Goal: Information Seeking & Learning: Learn about a topic

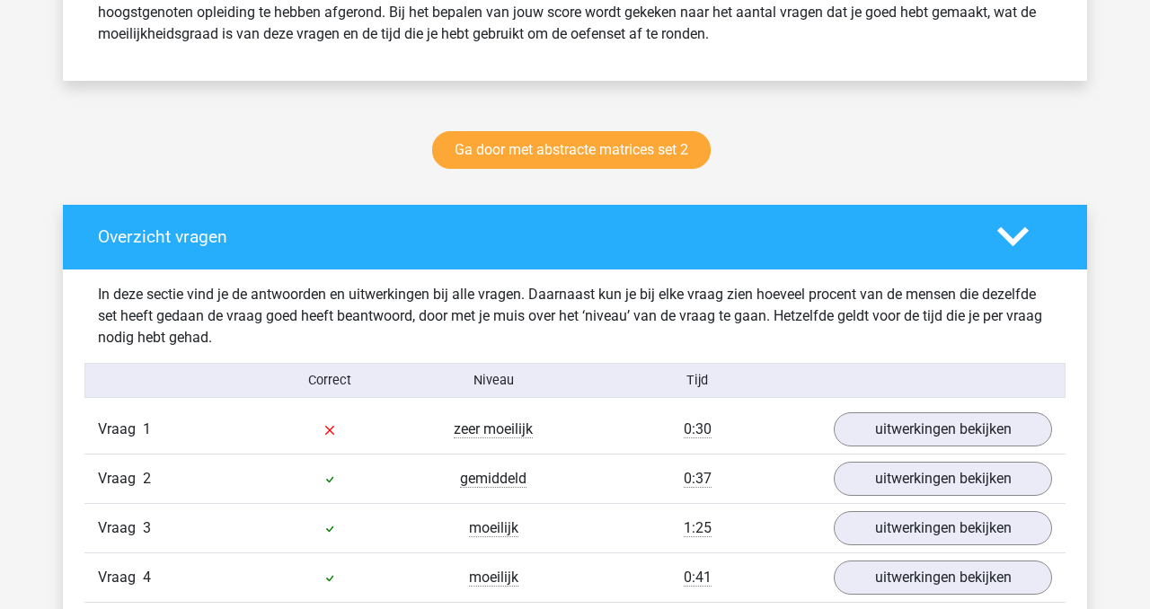
scroll to position [825, 0]
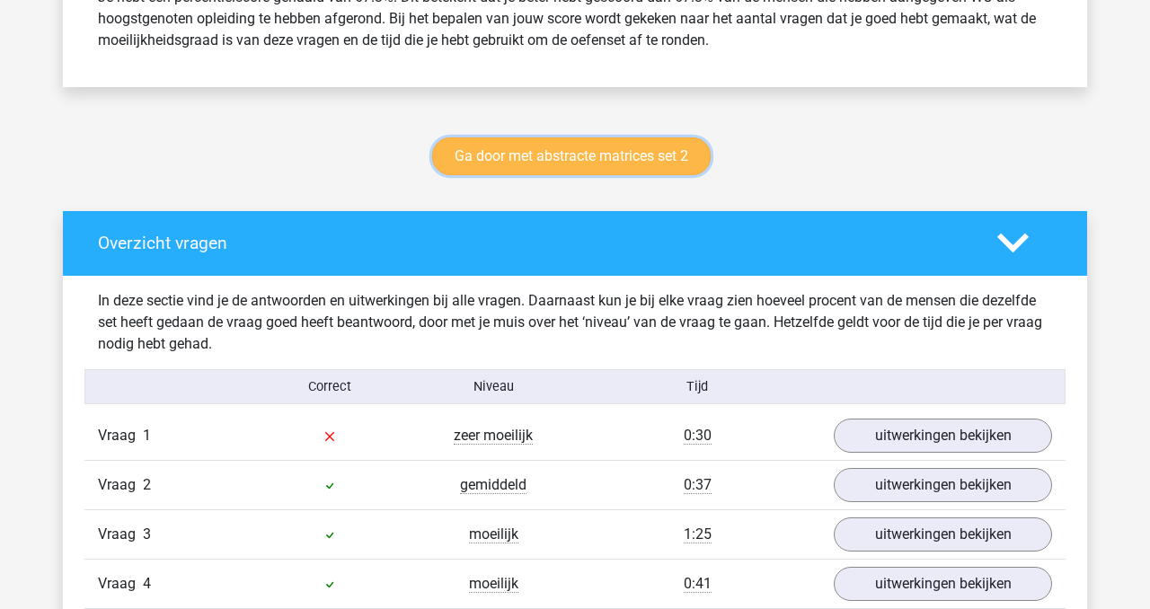
click at [644, 162] on link "Ga door met abstracte matrices set 2" at bounding box center [571, 156] width 279 height 38
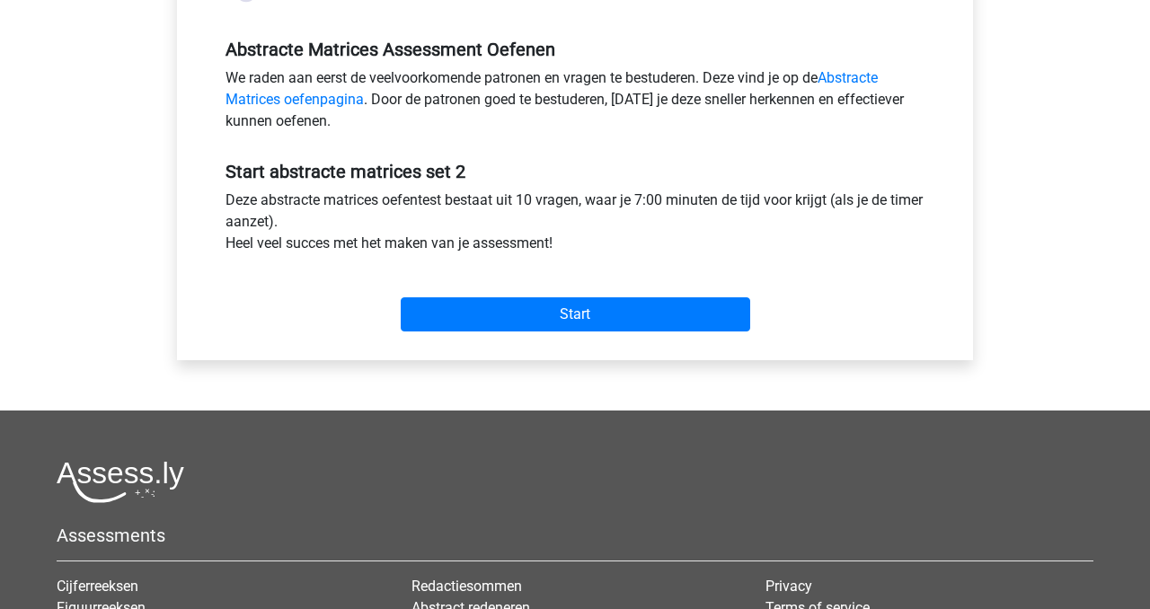
scroll to position [544, 0]
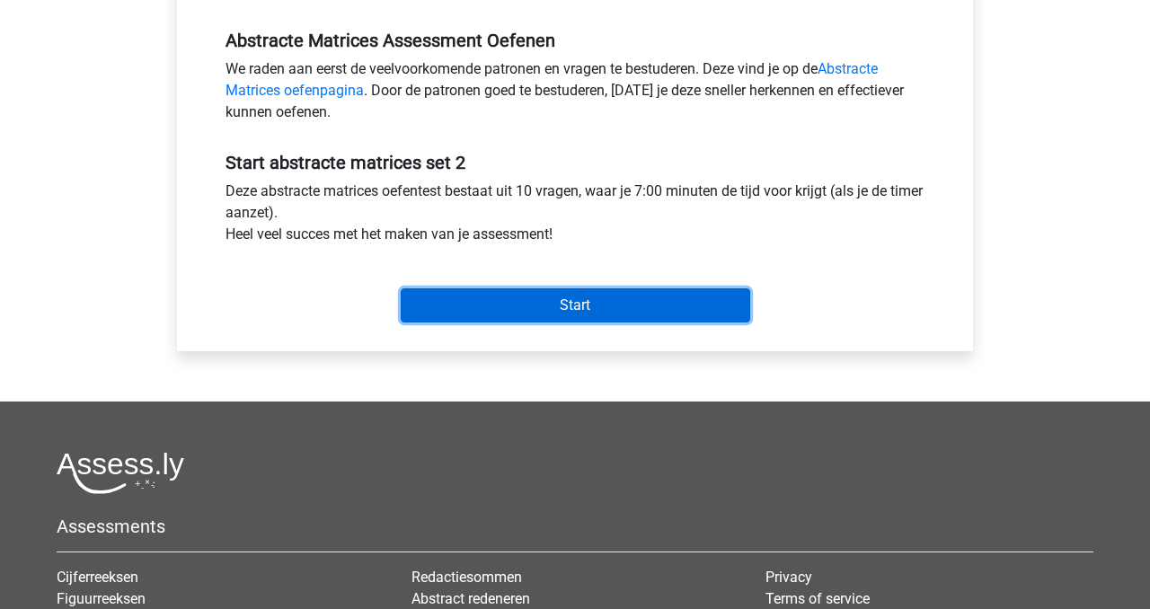
click at [626, 310] on input "Start" at bounding box center [576, 305] width 350 height 34
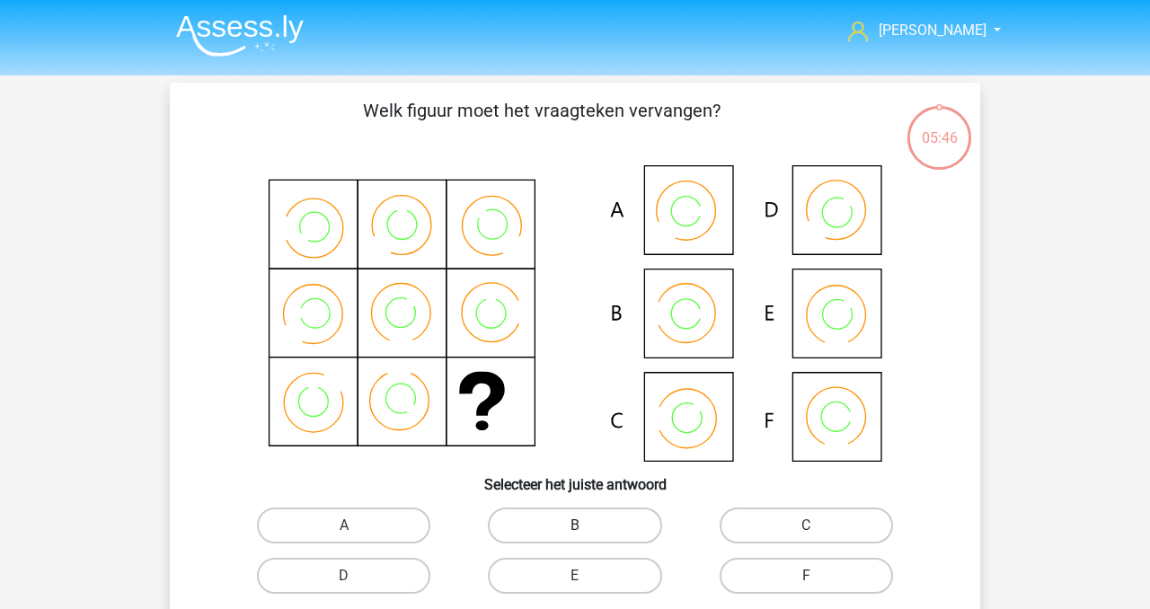
click at [598, 523] on label "B" at bounding box center [574, 526] width 173 height 36
click at [587, 526] on input "B" at bounding box center [581, 532] width 12 height 12
radio input "true"
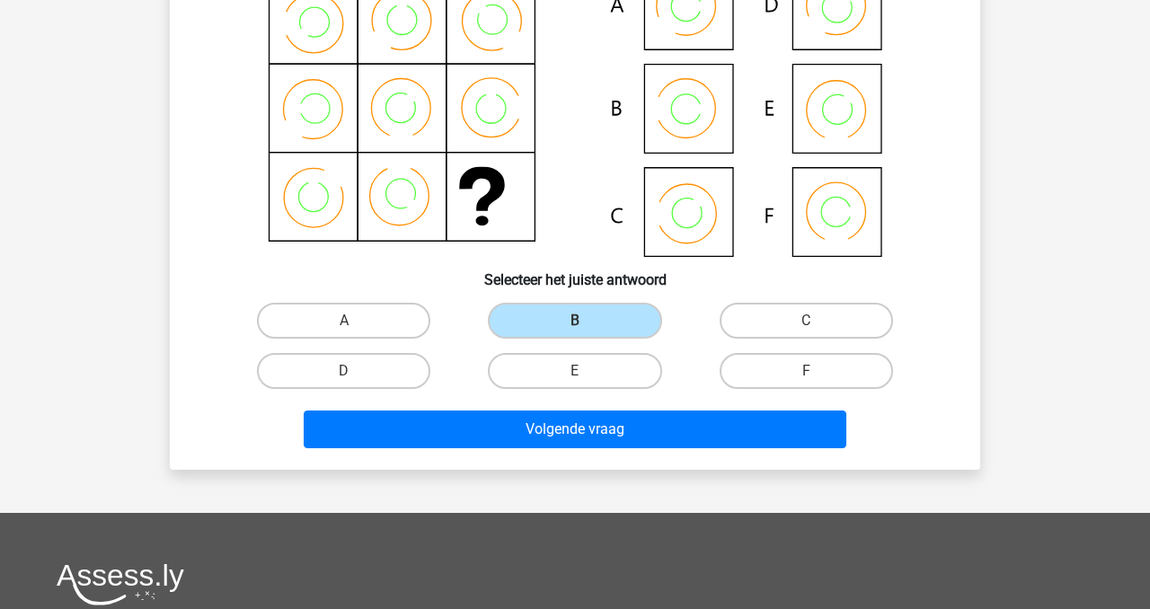
scroll to position [294, 0]
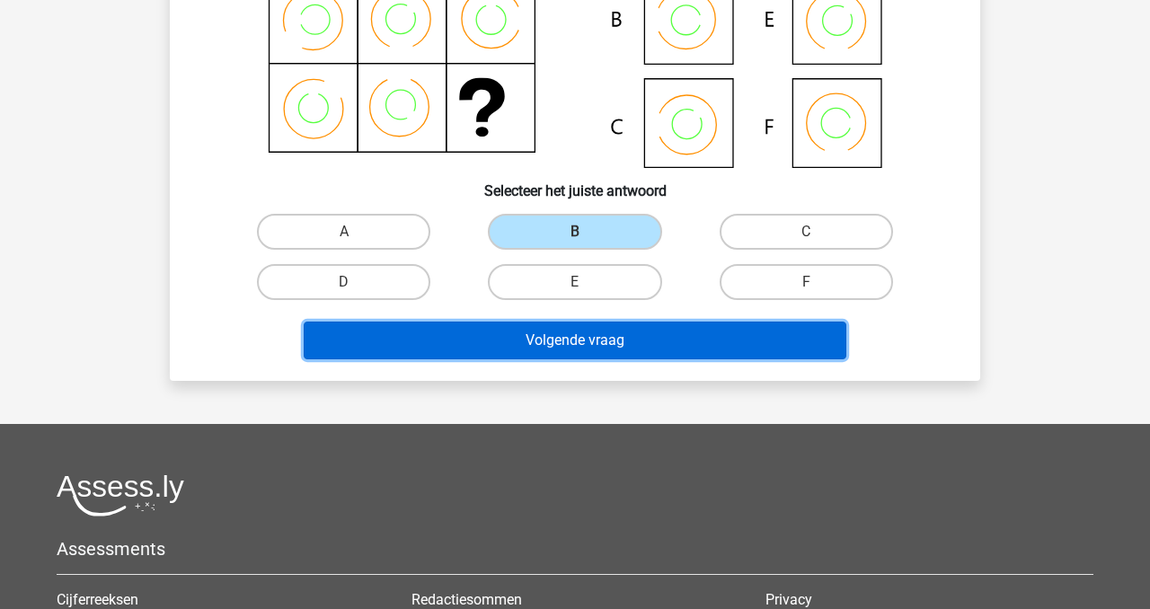
click at [596, 342] on button "Volgende vraag" at bounding box center [576, 341] width 544 height 38
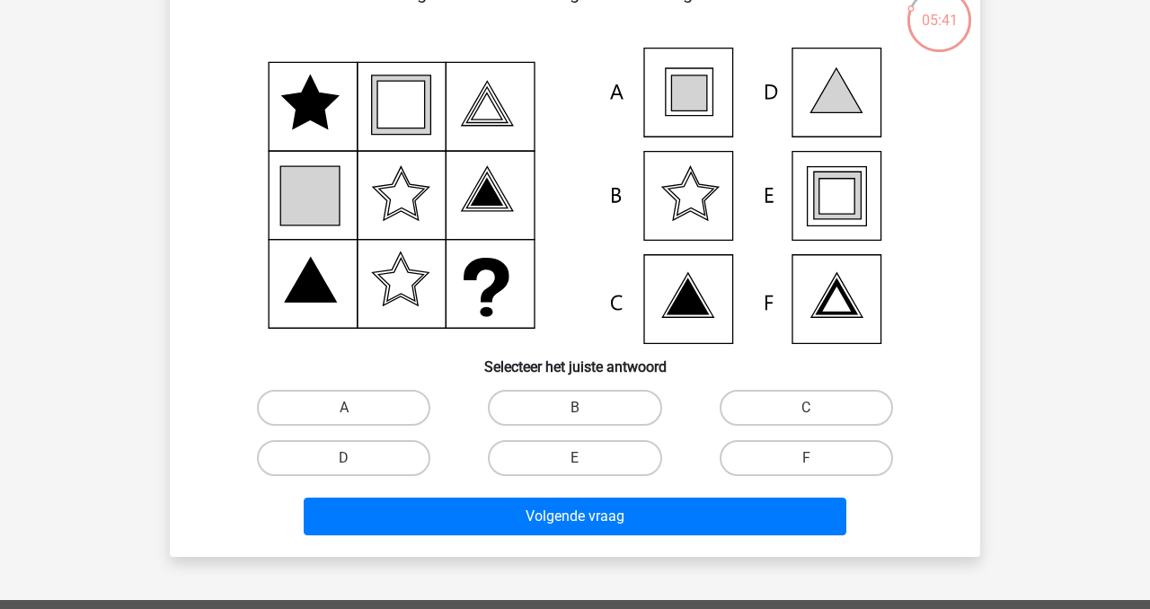
scroll to position [123, 0]
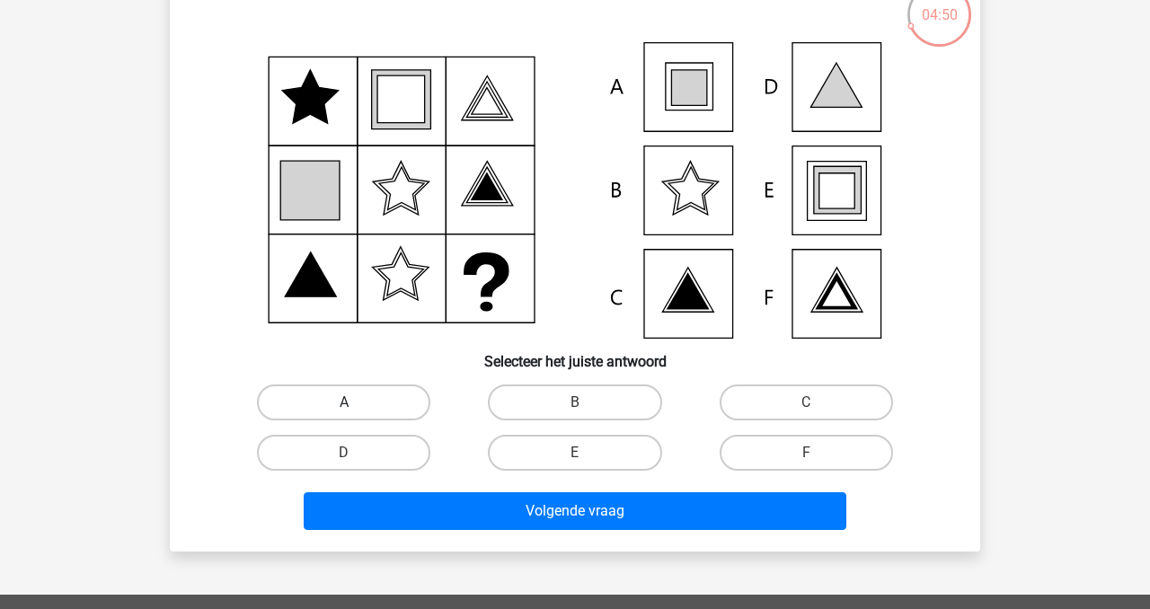
click at [368, 408] on label "A" at bounding box center [343, 403] width 173 height 36
click at [356, 408] on input "A" at bounding box center [350, 409] width 12 height 12
radio input "true"
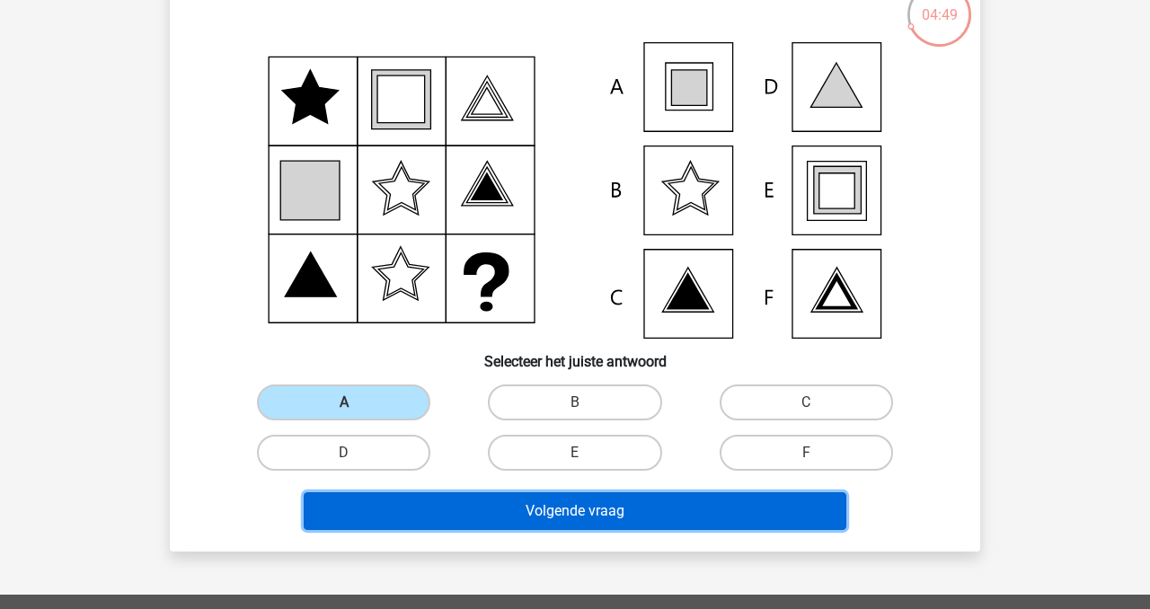
click at [581, 513] on button "Volgende vraag" at bounding box center [576, 511] width 544 height 38
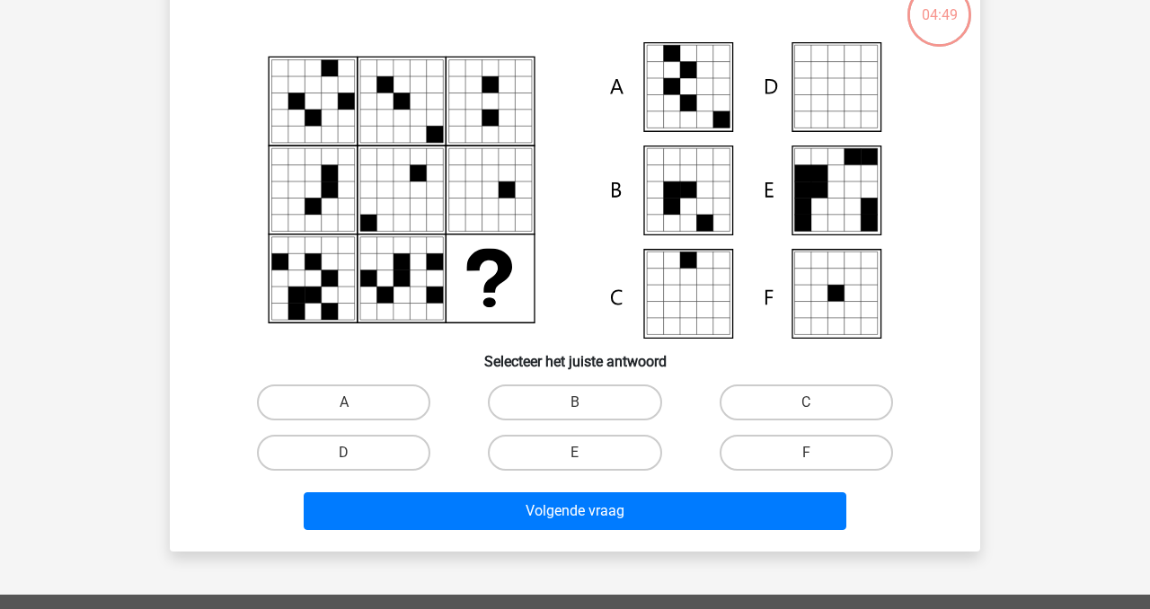
scroll to position [83, 0]
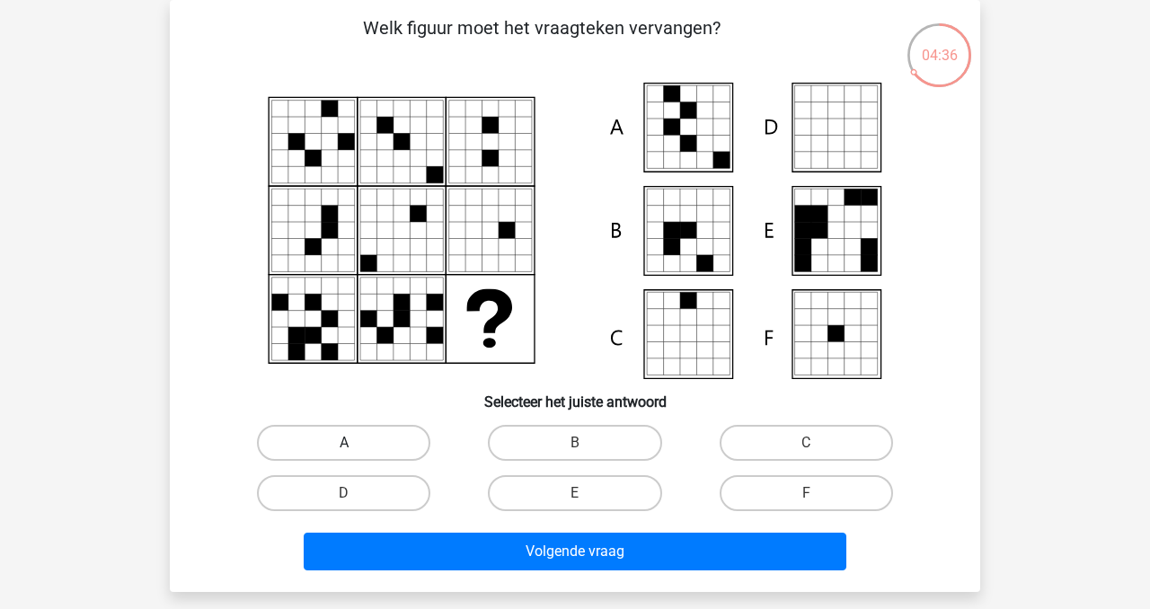
drag, startPoint x: 319, startPoint y: 445, endPoint x: 342, endPoint y: 456, distance: 25.7
click at [319, 445] on label "A" at bounding box center [343, 443] width 173 height 36
click at [344, 445] on input "A" at bounding box center [350, 449] width 12 height 12
radio input "true"
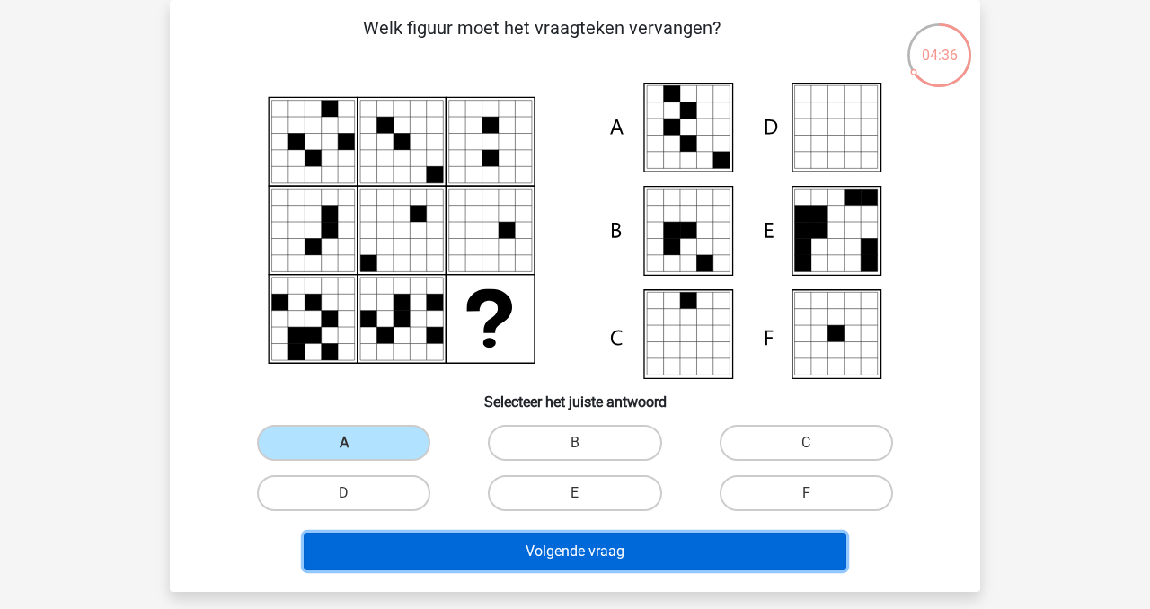
click at [567, 549] on button "Volgende vraag" at bounding box center [576, 552] width 544 height 38
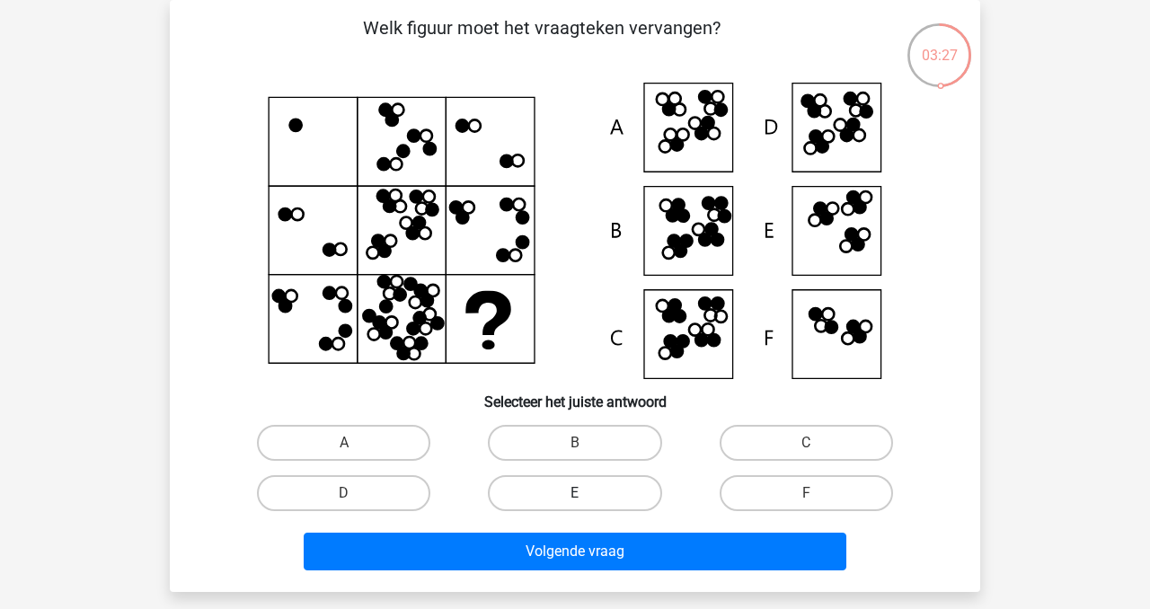
scroll to position [93, 0]
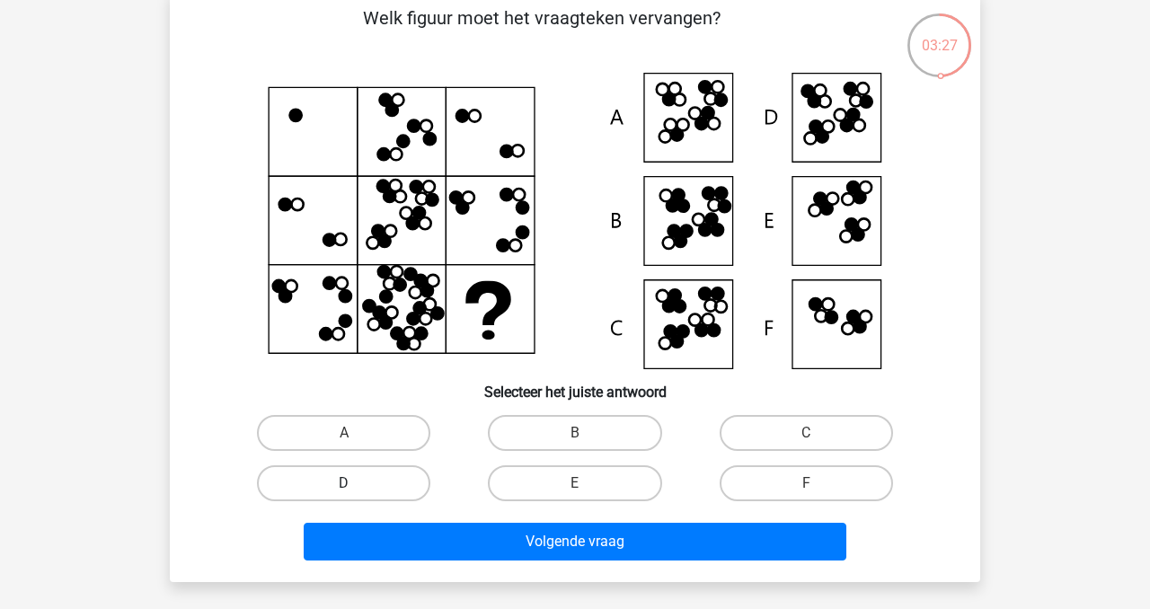
click at [364, 492] on label "D" at bounding box center [343, 484] width 173 height 36
click at [356, 492] on input "D" at bounding box center [350, 489] width 12 height 12
radio input "true"
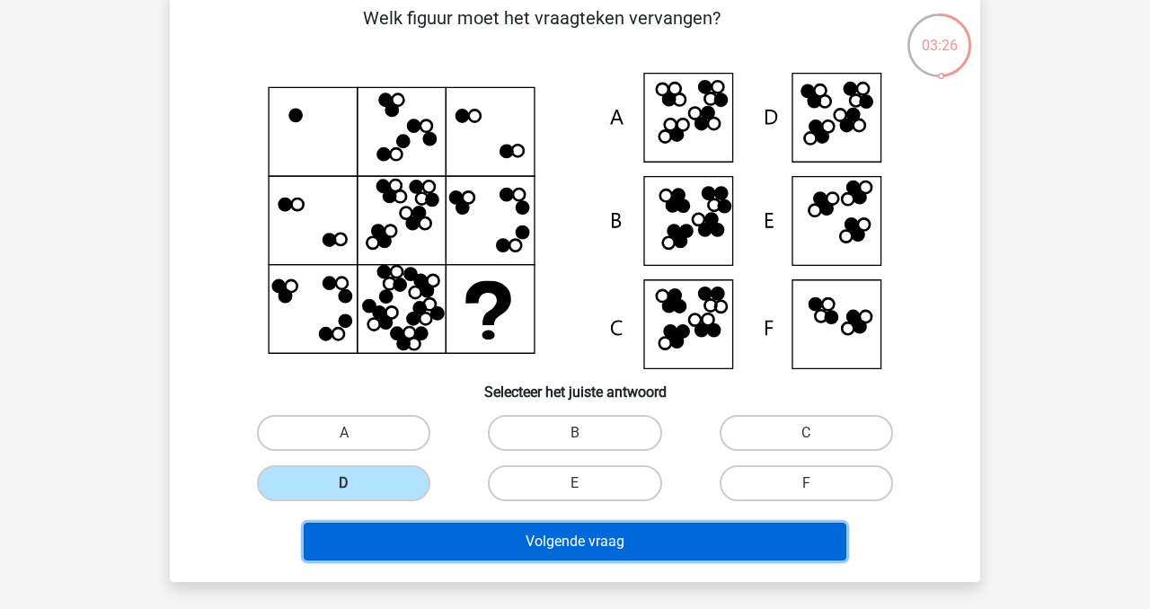
click at [512, 548] on button "Volgende vraag" at bounding box center [576, 542] width 544 height 38
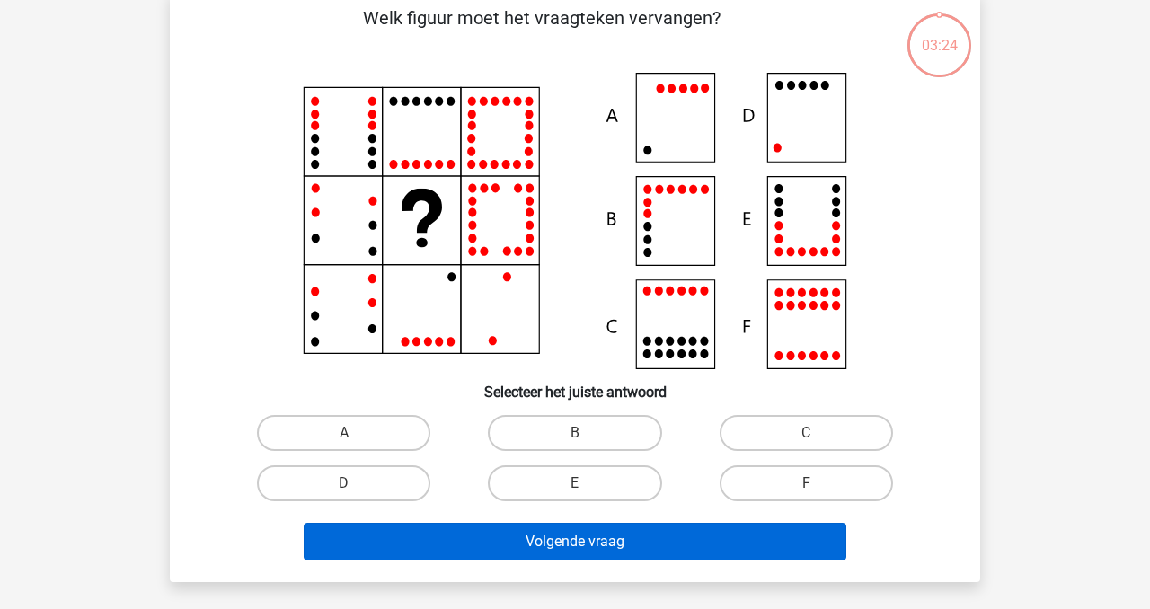
scroll to position [83, 0]
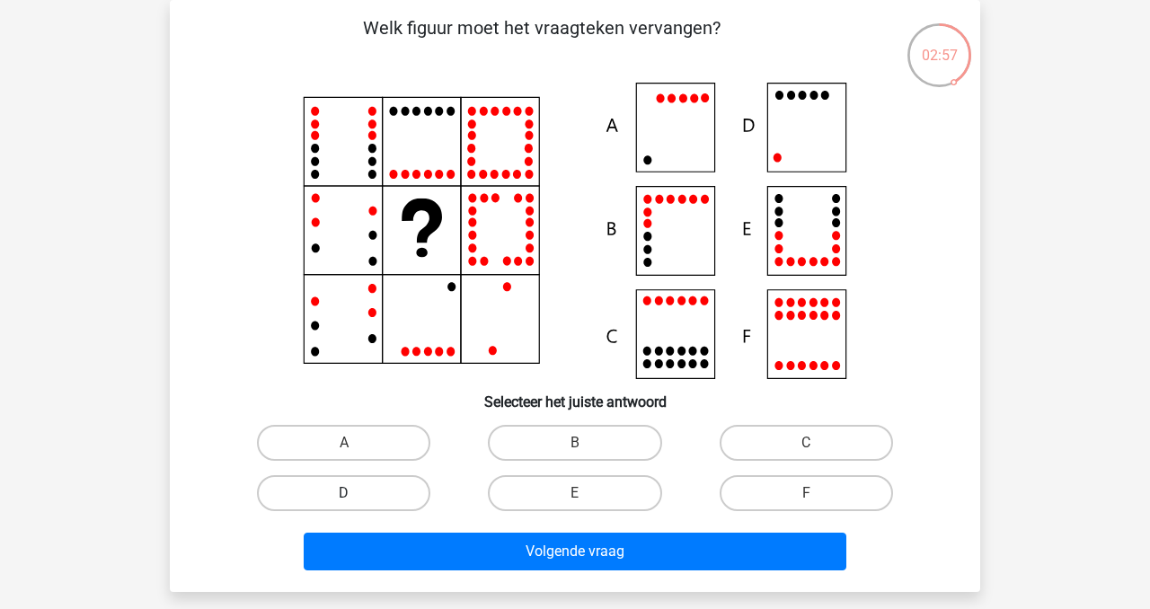
click at [350, 492] on label "D" at bounding box center [343, 493] width 173 height 36
click at [350, 493] on input "D" at bounding box center [350, 499] width 12 height 12
radio input "true"
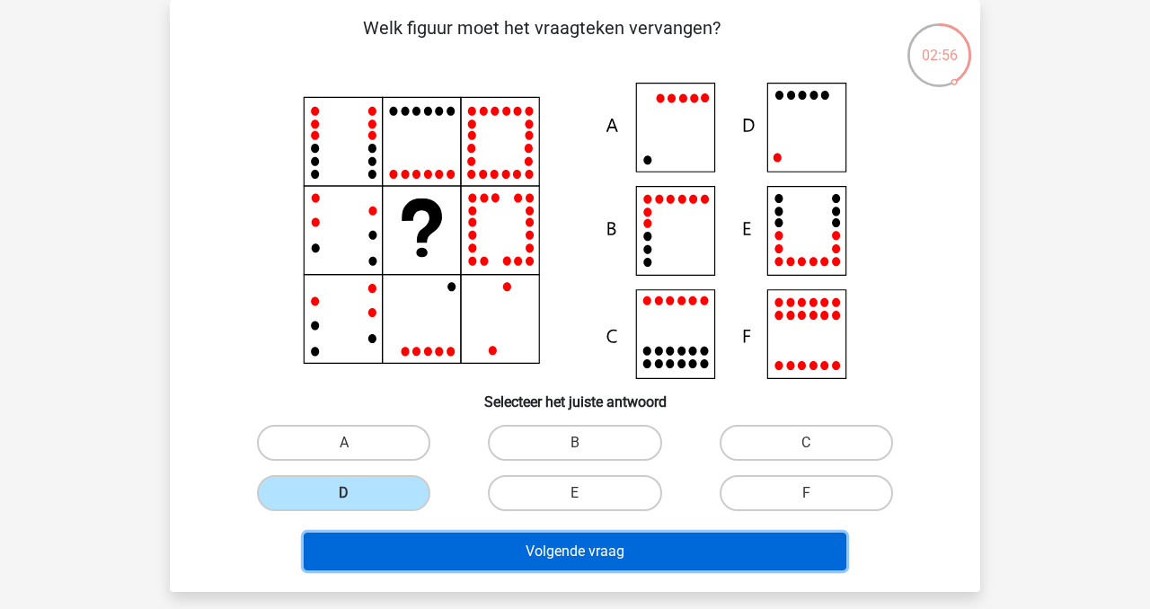
click at [493, 545] on button "Volgende vraag" at bounding box center [576, 552] width 544 height 38
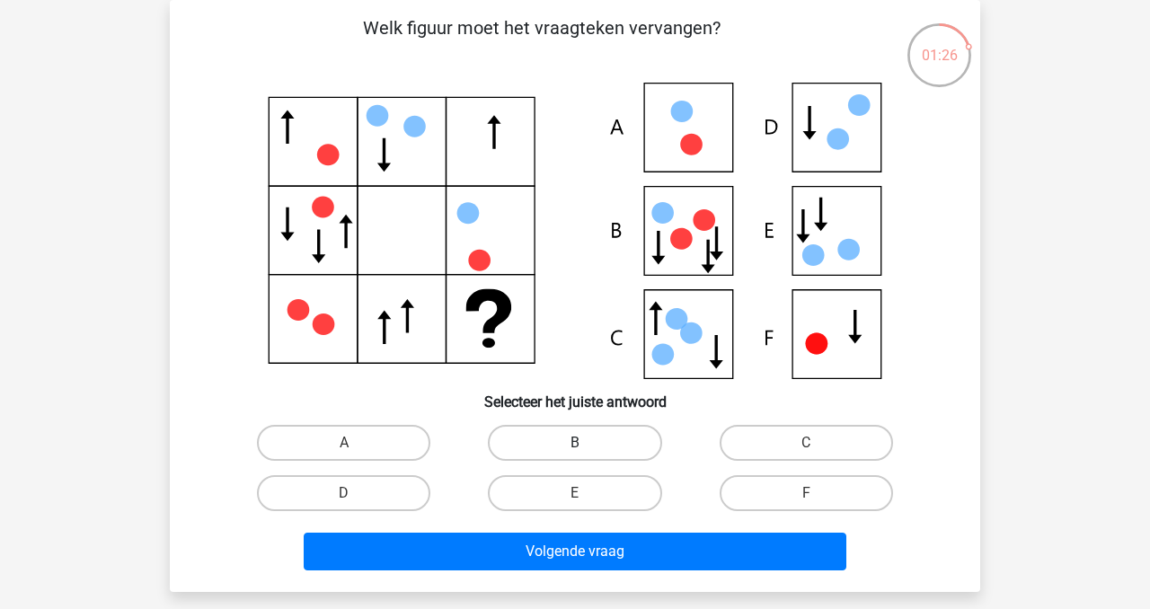
click at [607, 441] on label "B" at bounding box center [574, 443] width 173 height 36
click at [587, 443] on input "B" at bounding box center [581, 449] width 12 height 12
radio input "true"
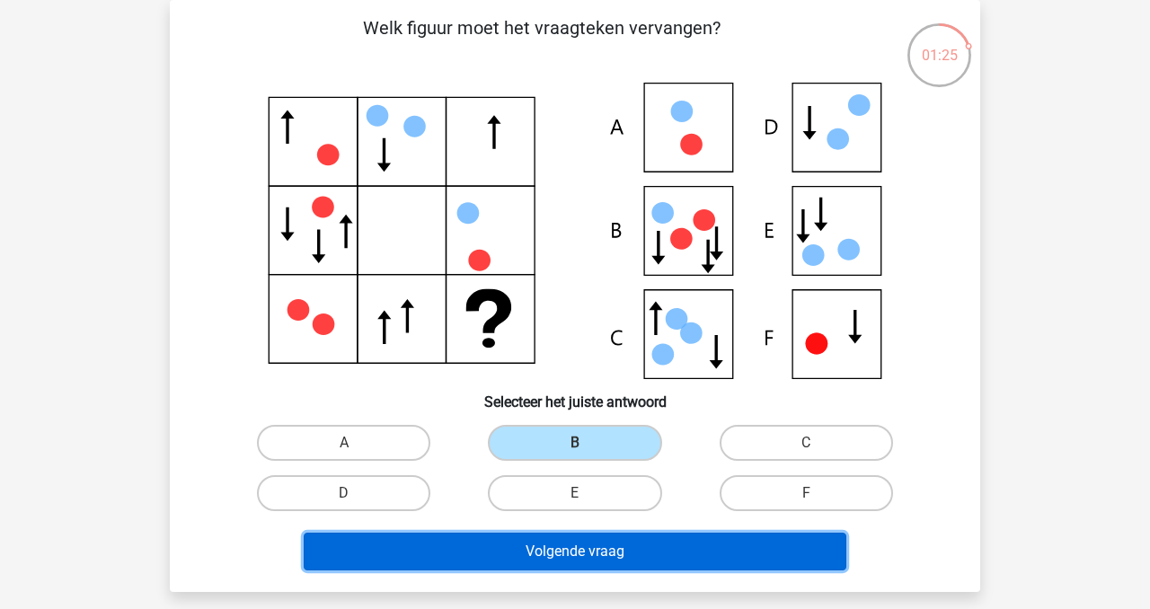
click at [656, 549] on button "Volgende vraag" at bounding box center [576, 552] width 544 height 38
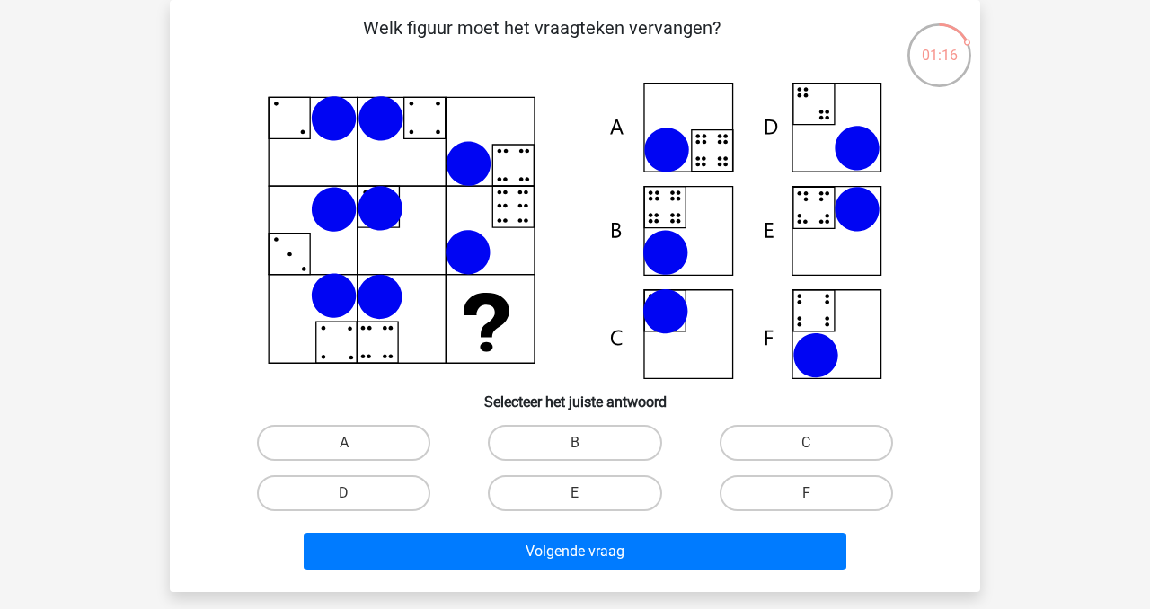
scroll to position [60, 0]
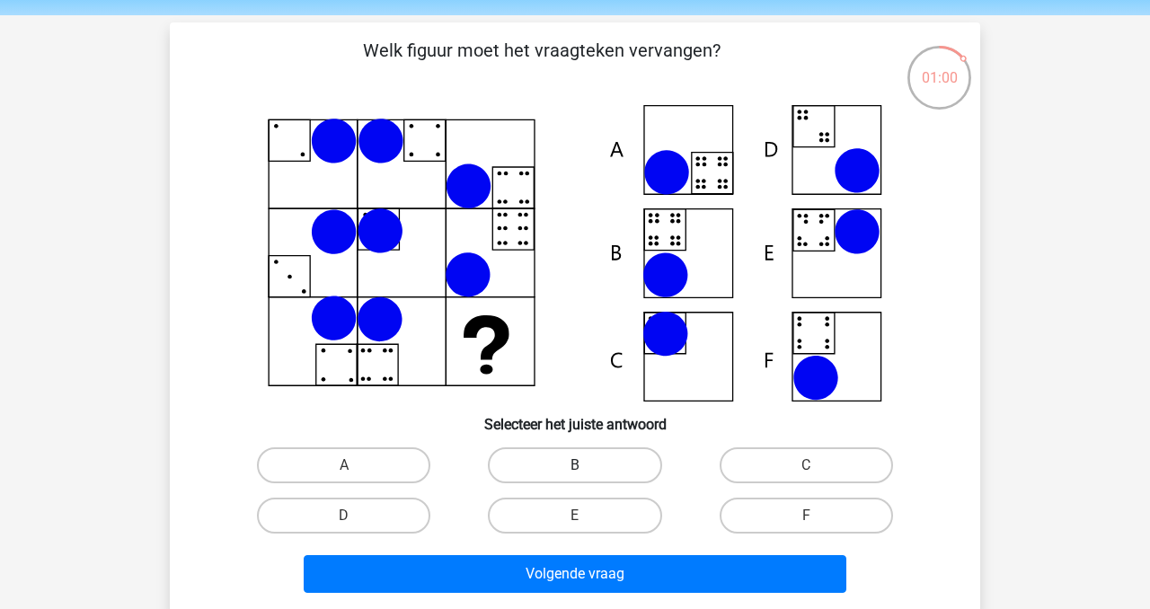
click at [586, 464] on label "B" at bounding box center [574, 466] width 173 height 36
click at [586, 466] on input "B" at bounding box center [581, 472] width 12 height 12
radio input "true"
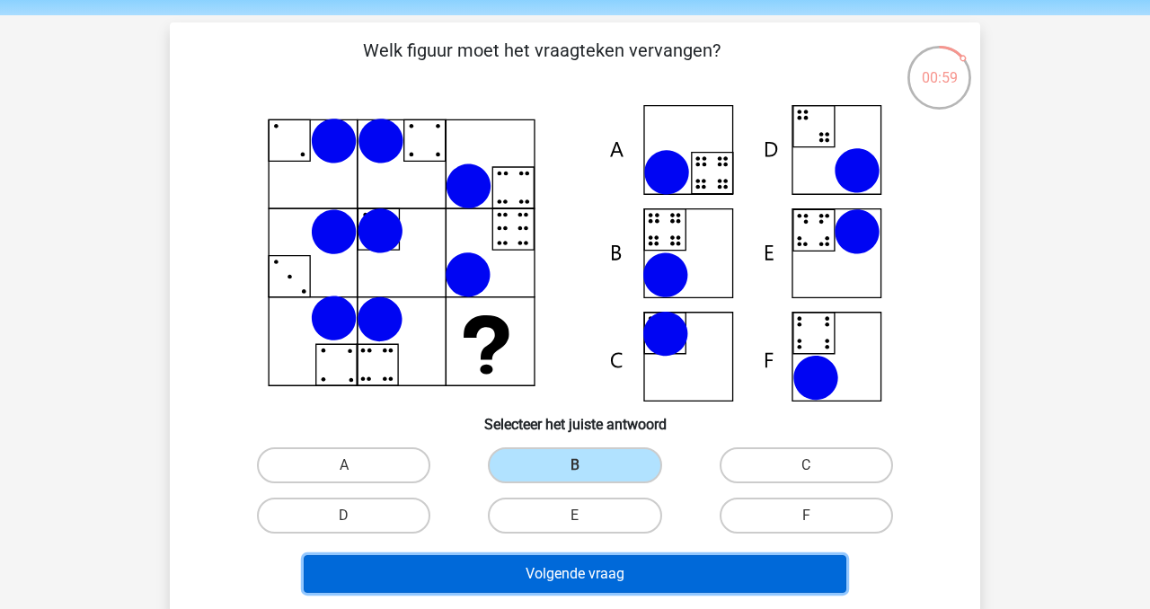
click at [700, 582] on button "Volgende vraag" at bounding box center [576, 574] width 544 height 38
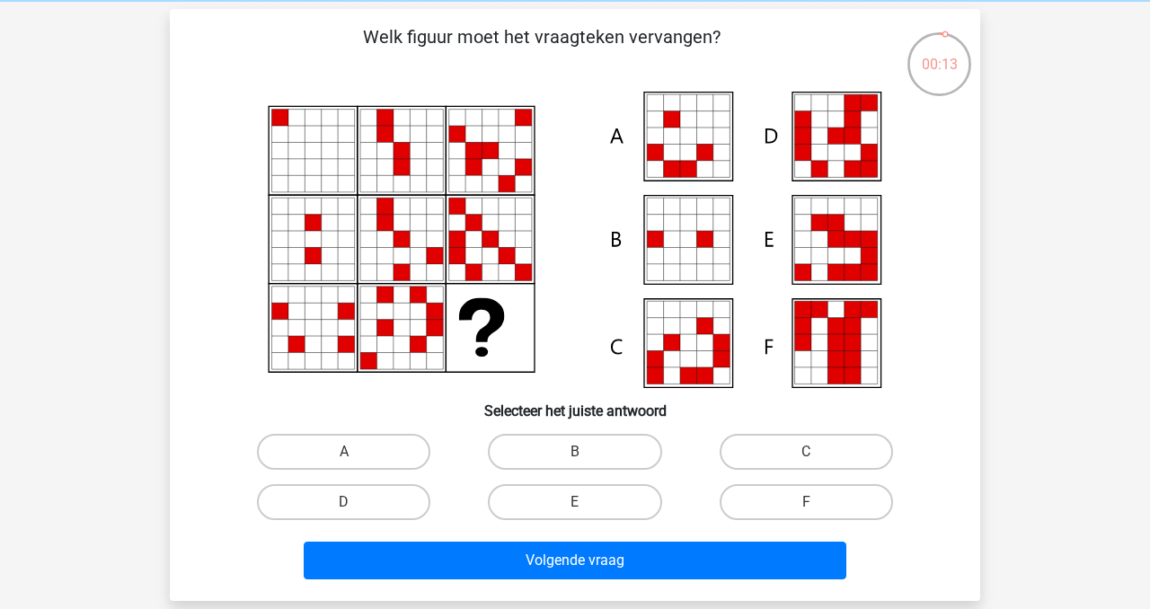
scroll to position [68, 0]
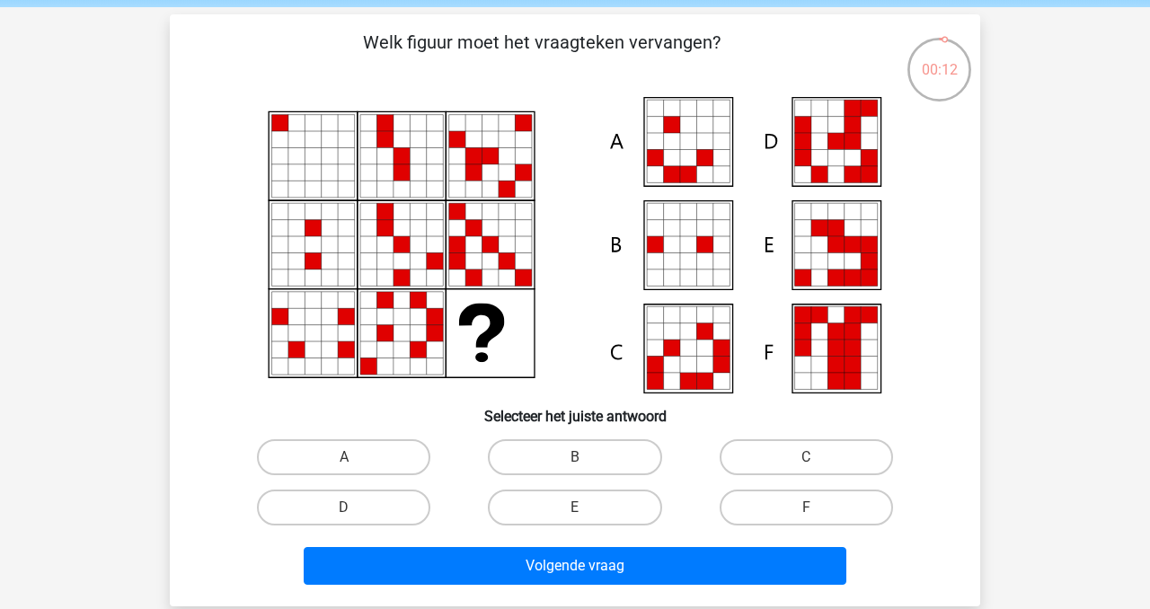
click at [682, 357] on icon at bounding box center [688, 365] width 16 height 16
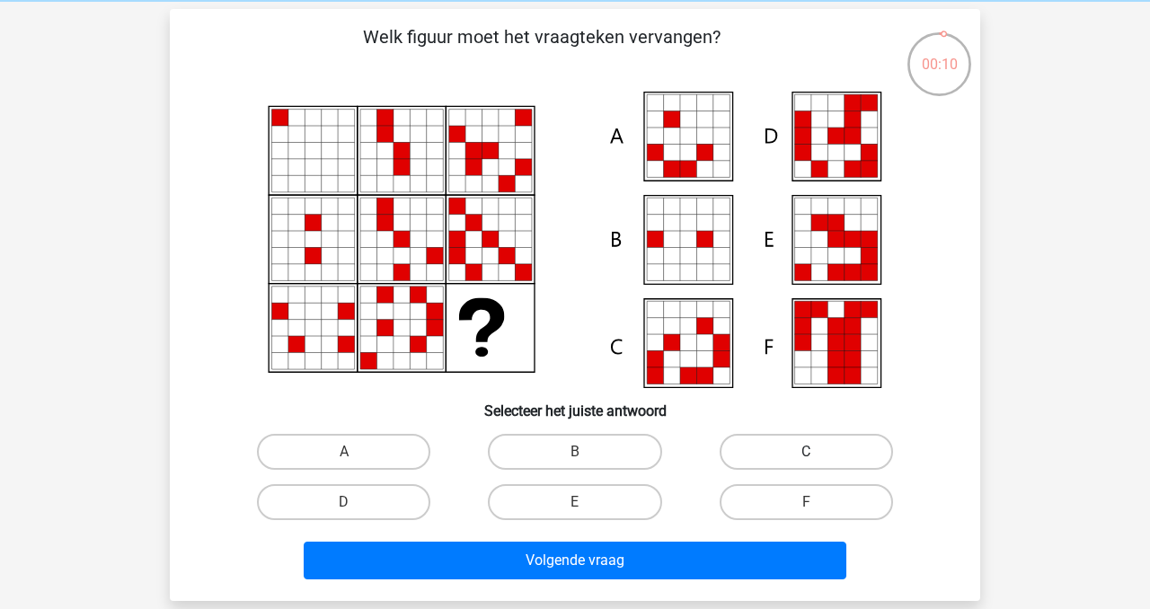
click at [810, 456] on input "C" at bounding box center [812, 458] width 12 height 12
radio input "true"
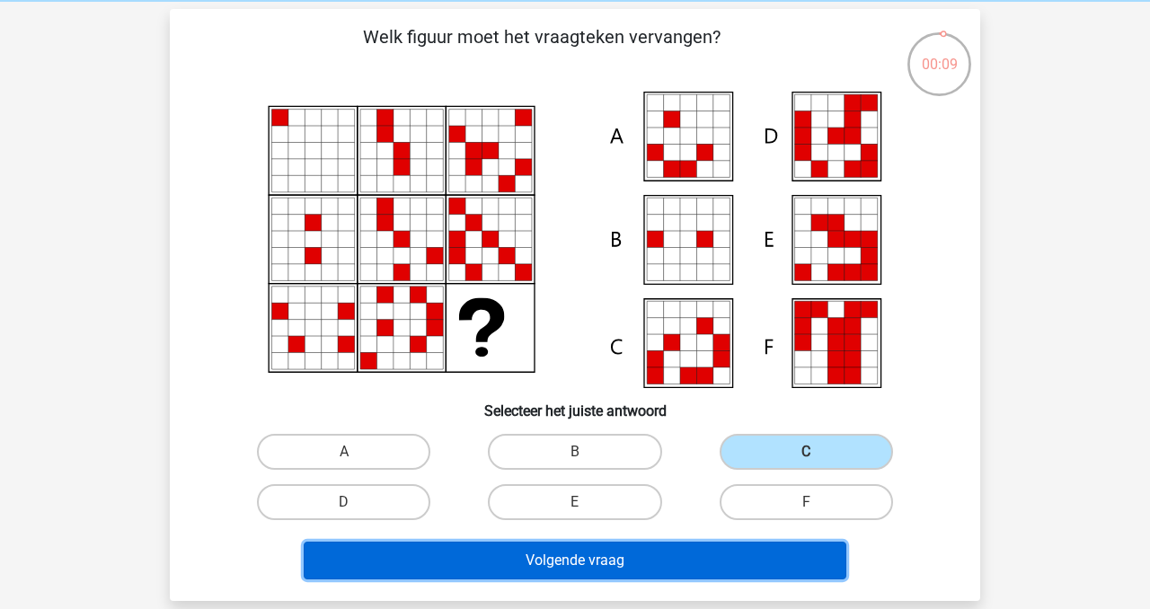
click at [682, 560] on button "Volgende vraag" at bounding box center [576, 561] width 544 height 38
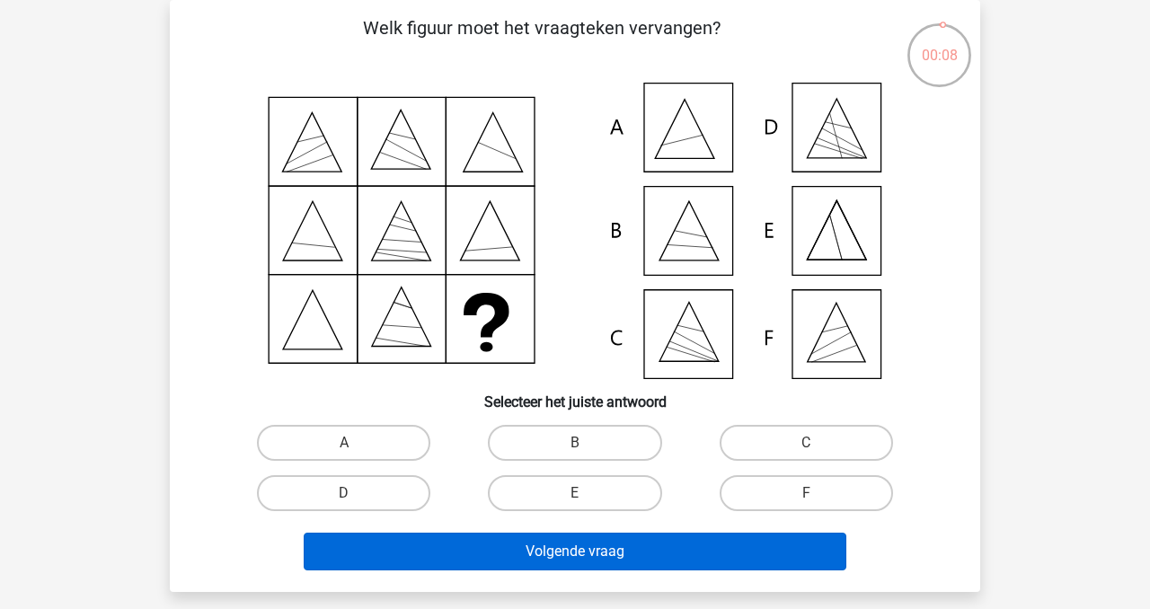
scroll to position [82, 0]
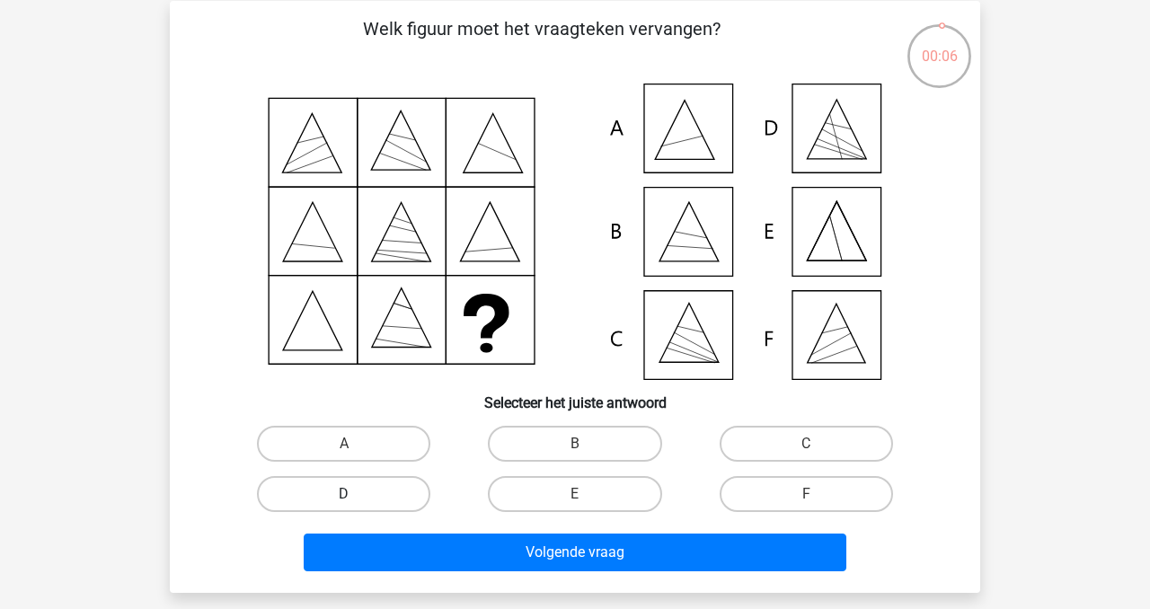
click at [377, 487] on label "D" at bounding box center [343, 494] width 173 height 36
click at [356, 494] on input "D" at bounding box center [350, 500] width 12 height 12
radio input "true"
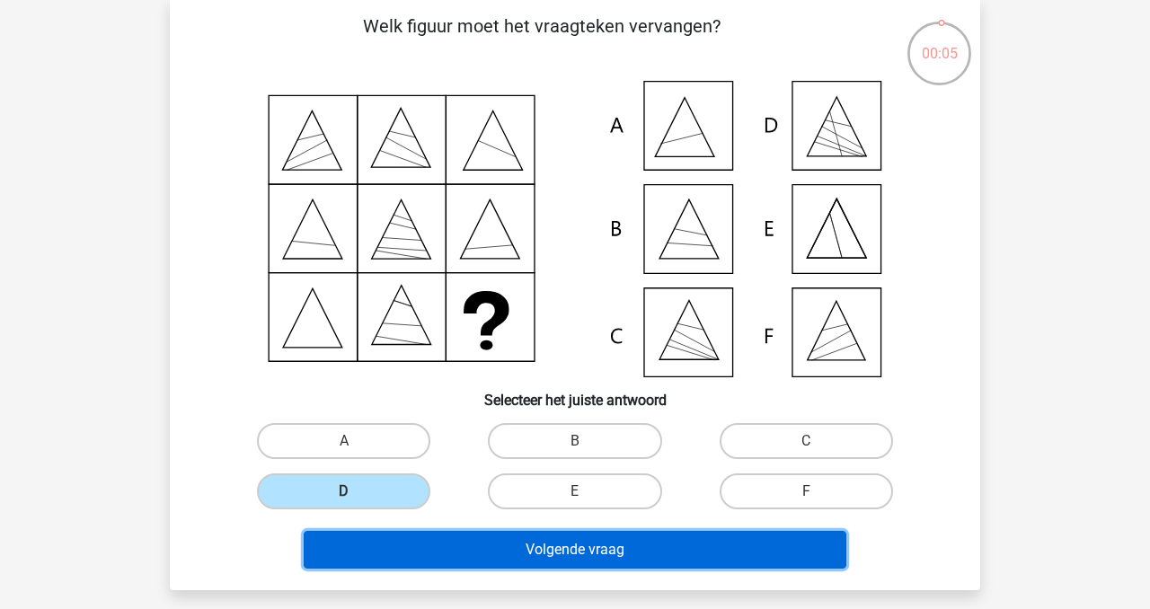
click at [534, 563] on button "Volgende vraag" at bounding box center [576, 550] width 544 height 38
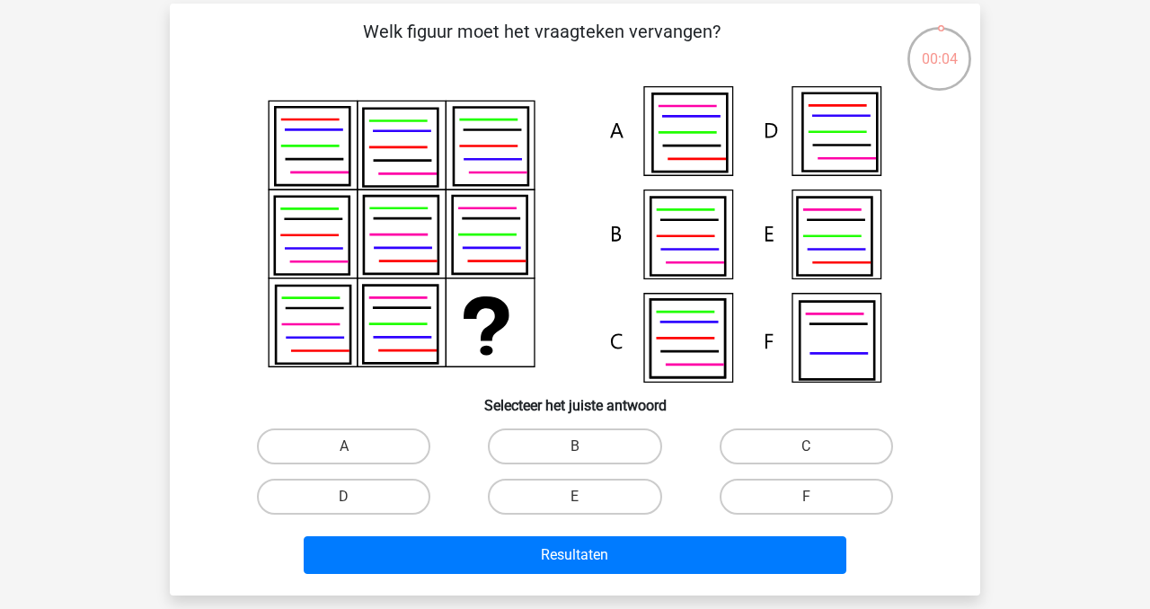
scroll to position [78, 0]
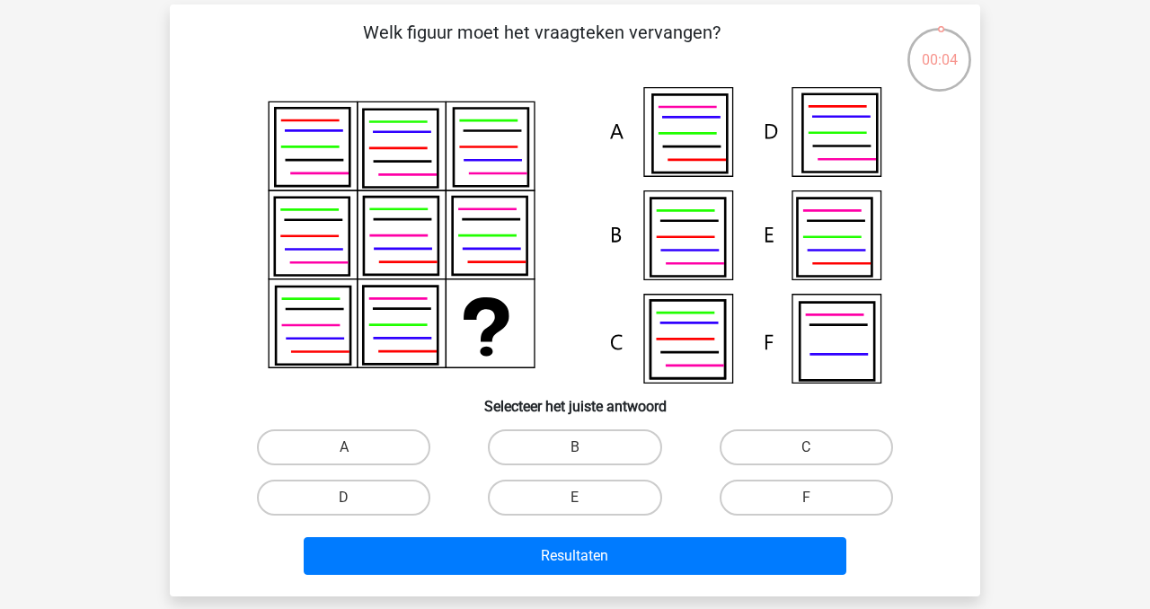
drag, startPoint x: 784, startPoint y: 448, endPoint x: 749, endPoint y: 466, distance: 39.0
click at [783, 448] on label "C" at bounding box center [806, 448] width 173 height 36
click at [806, 448] on input "C" at bounding box center [812, 454] width 12 height 12
radio input "true"
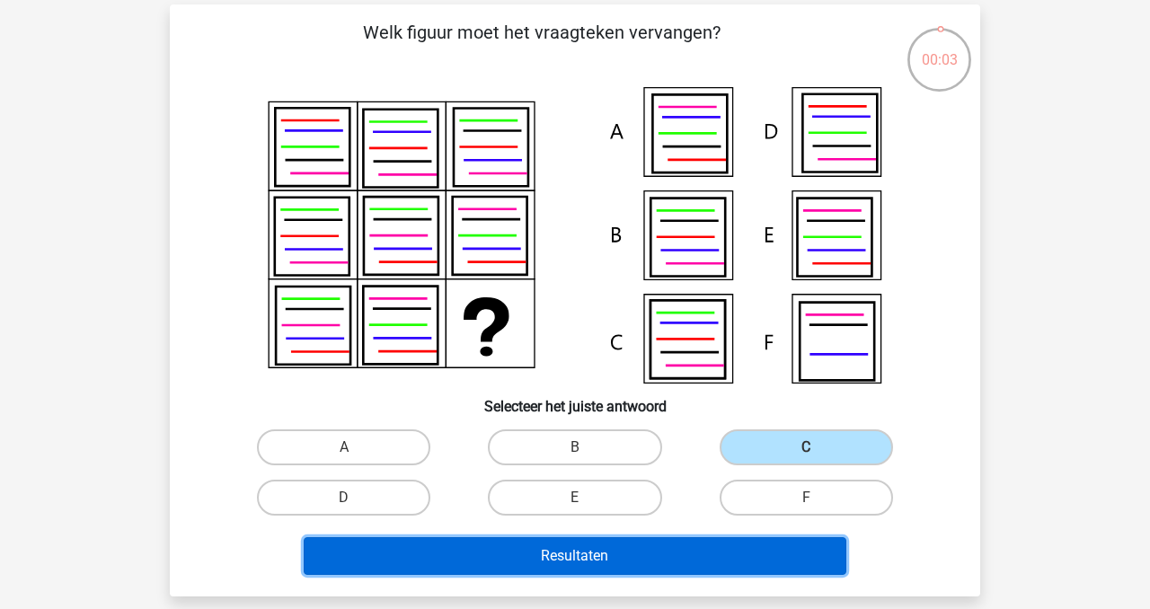
click at [654, 554] on button "Resultaten" at bounding box center [576, 556] width 544 height 38
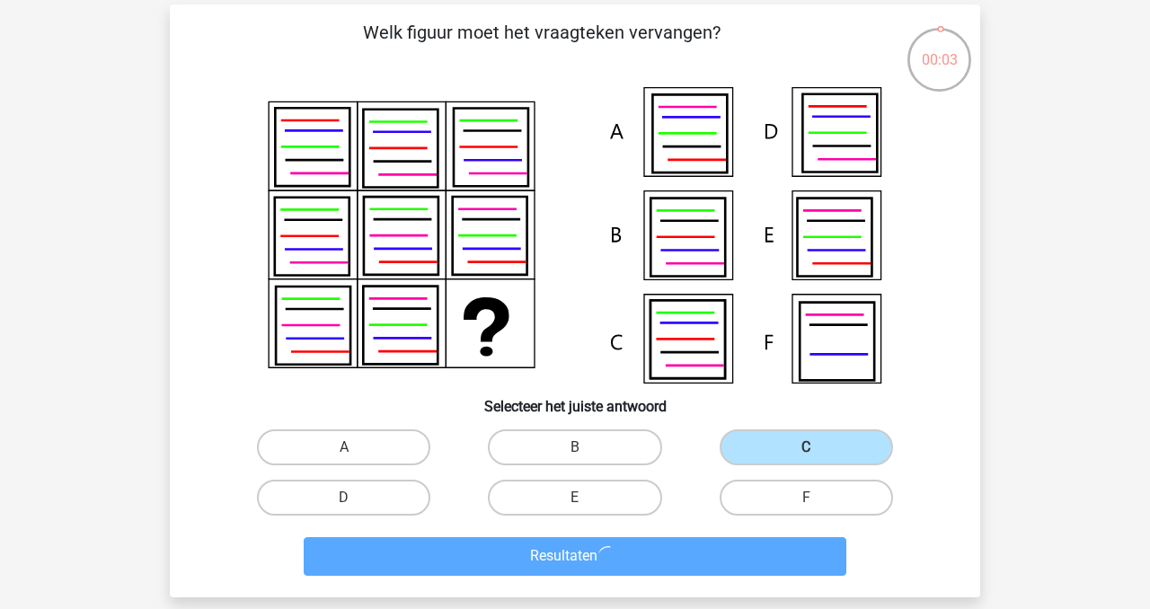
scroll to position [72, 0]
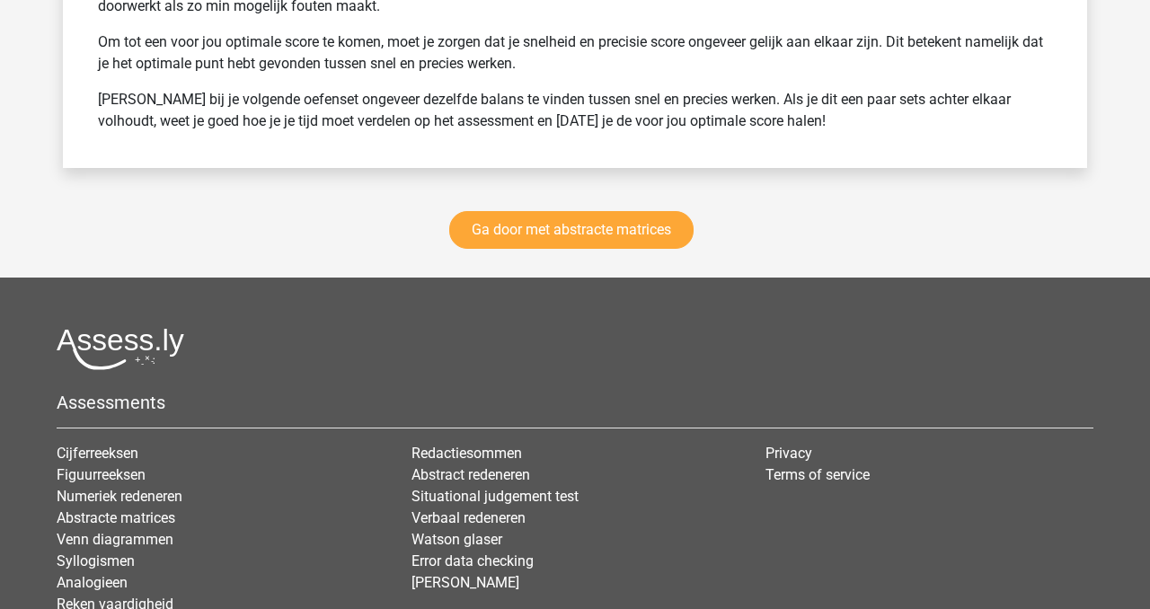
scroll to position [2590, 0]
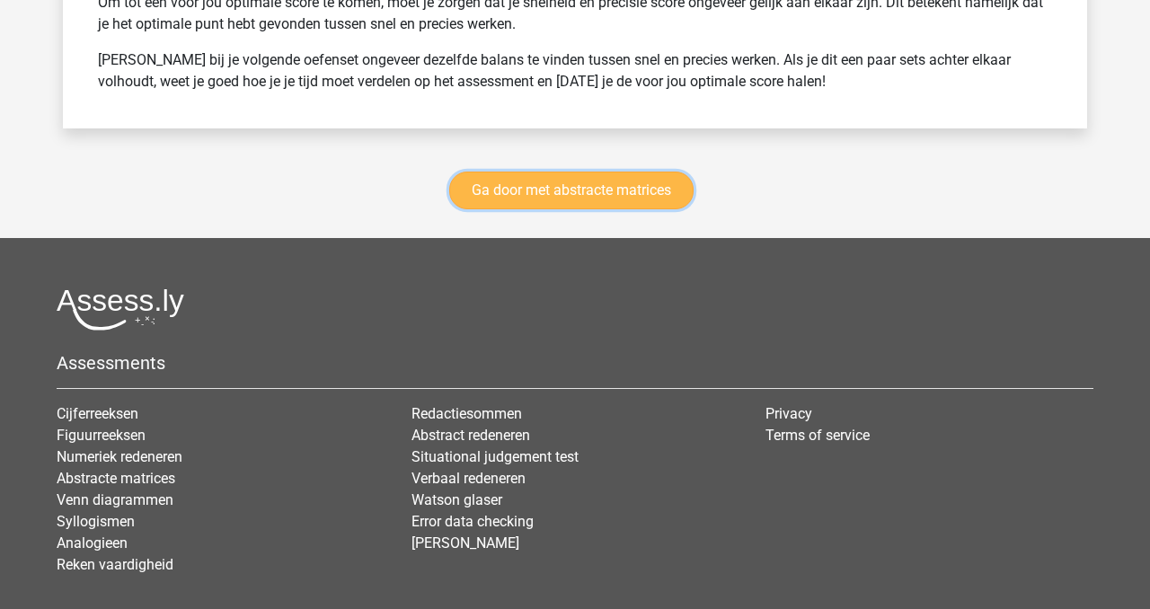
click at [583, 190] on link "Ga door met abstracte matrices" at bounding box center [571, 191] width 244 height 38
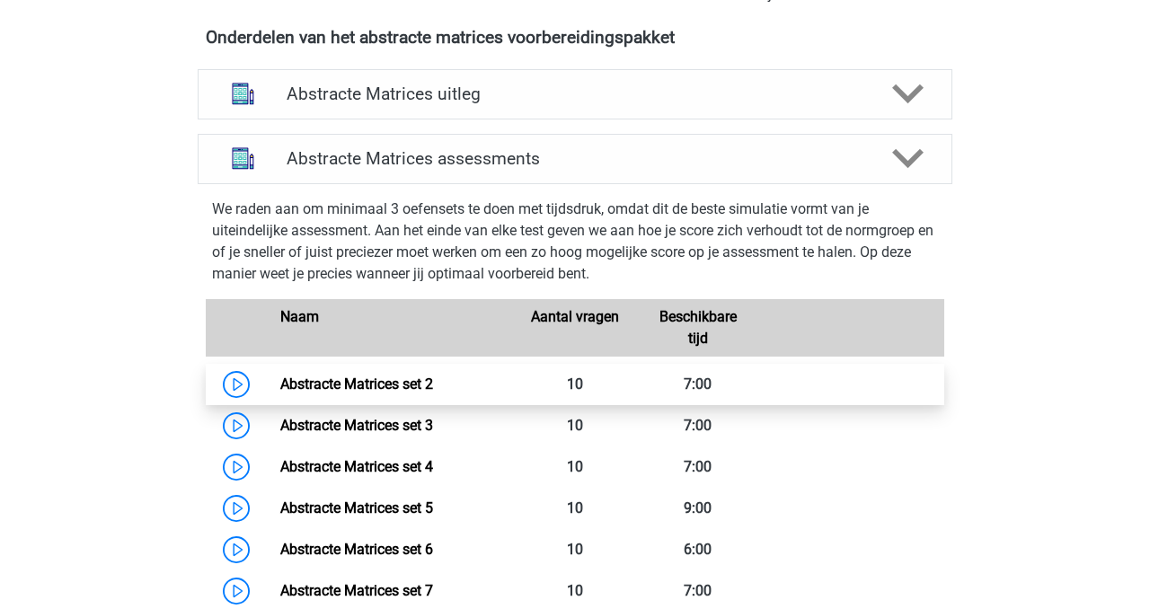
scroll to position [683, 0]
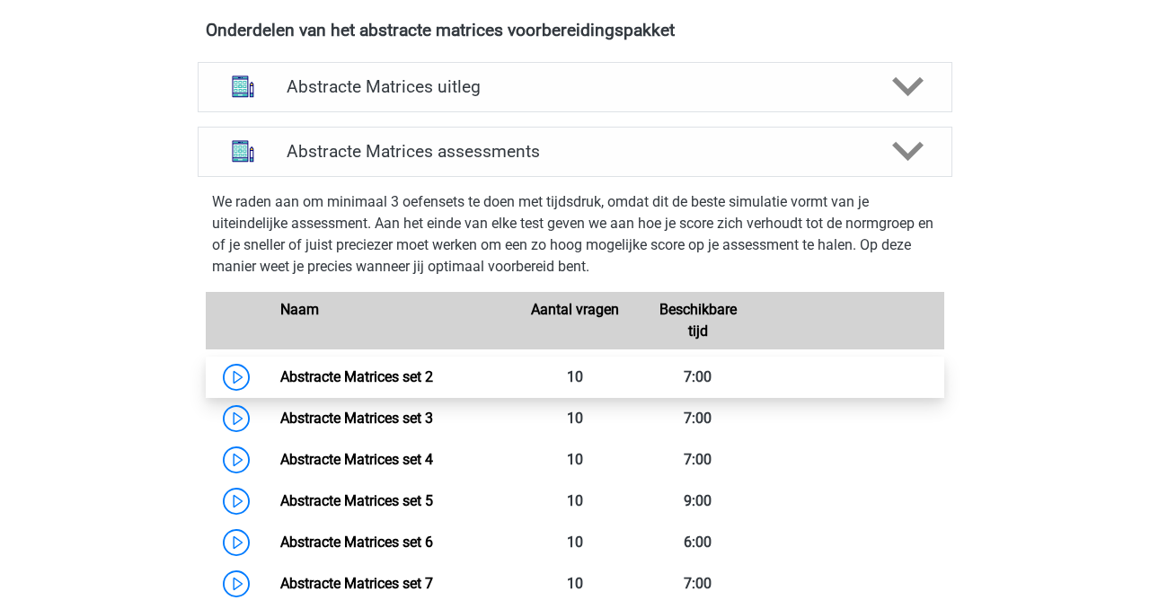
click at [413, 374] on link "Abstracte Matrices set 2" at bounding box center [356, 376] width 153 height 17
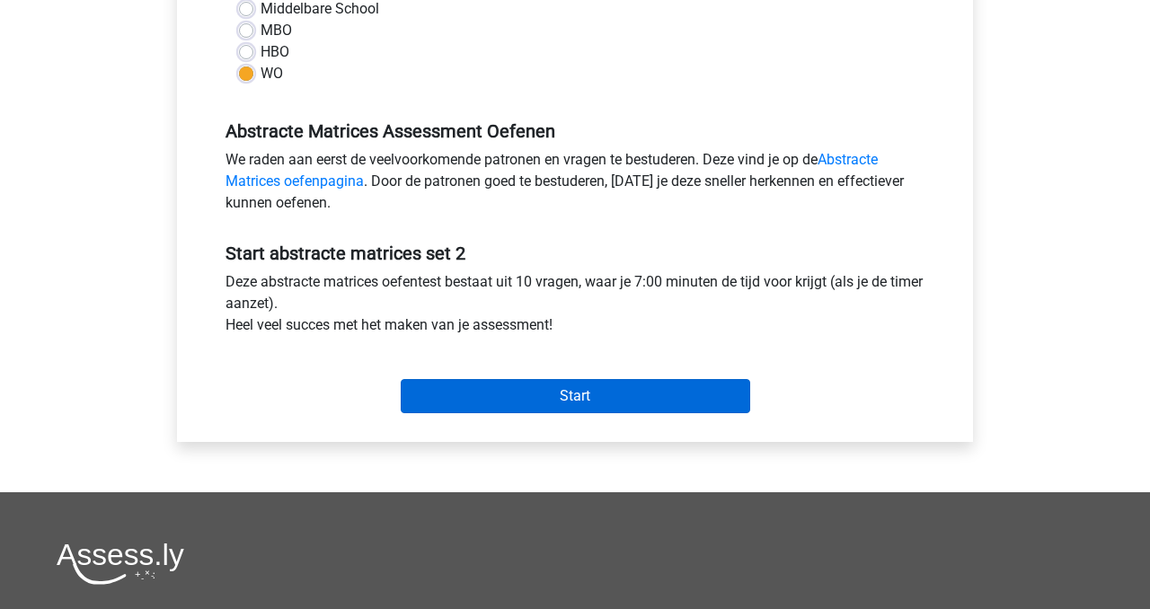
scroll to position [457, 0]
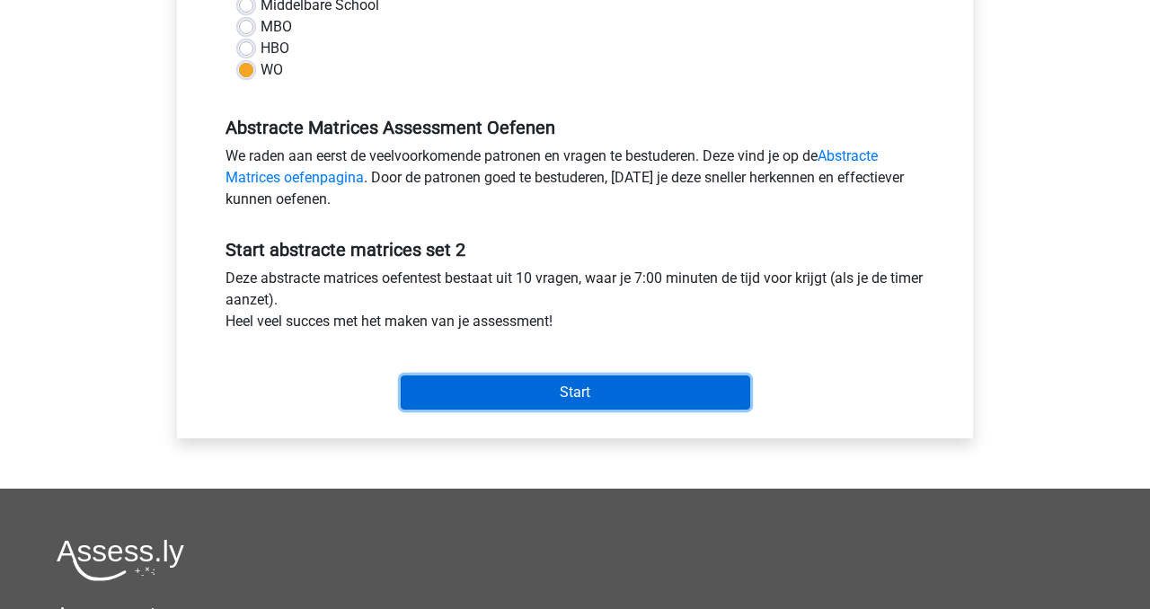
click at [537, 393] on input "Start" at bounding box center [576, 393] width 350 height 34
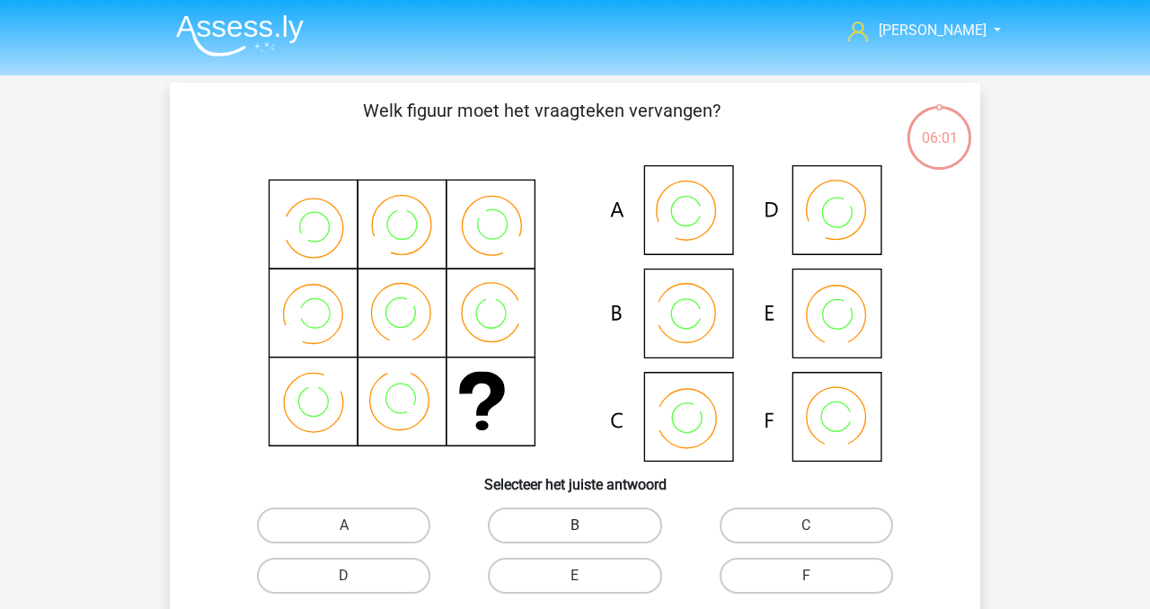
click at [543, 529] on label "B" at bounding box center [574, 526] width 173 height 36
click at [575, 529] on input "B" at bounding box center [581, 532] width 12 height 12
radio input "true"
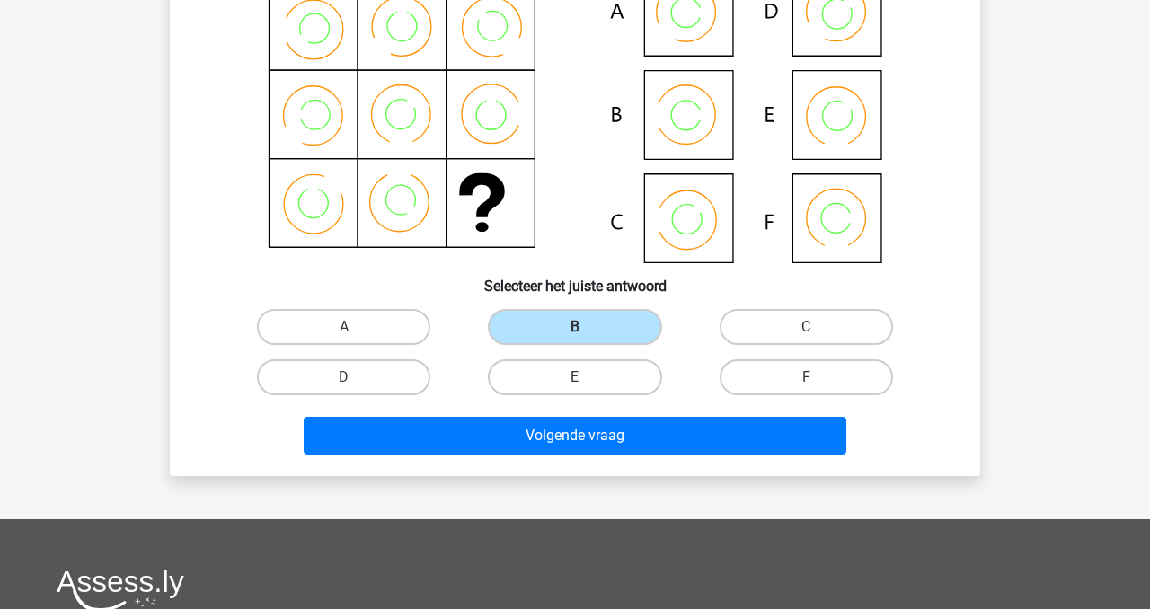
scroll to position [230, 0]
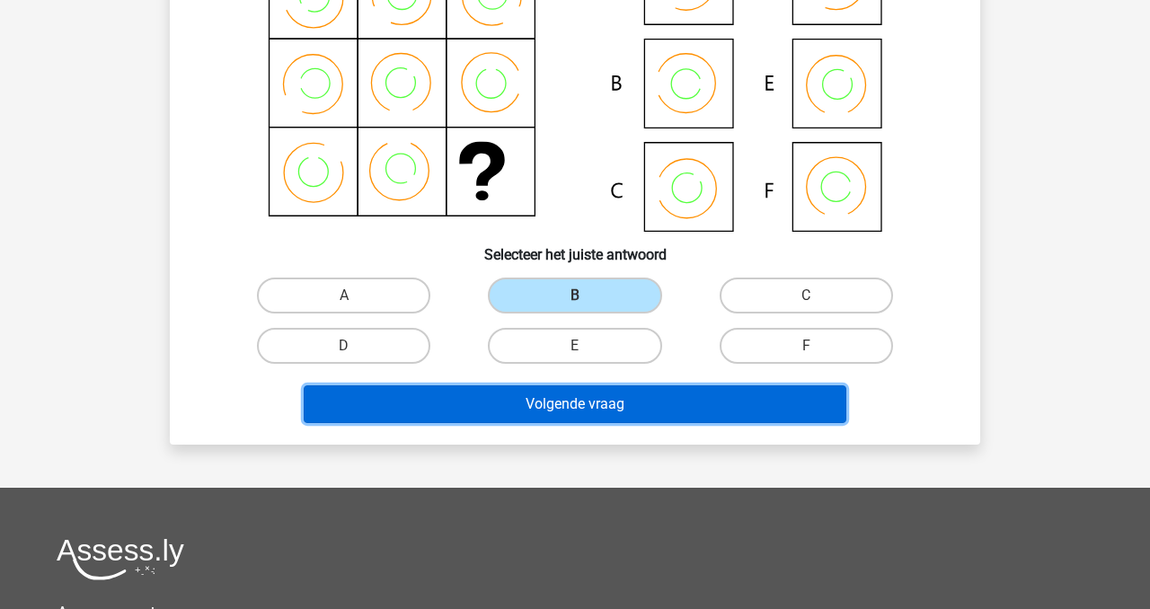
click at [557, 412] on button "Volgende vraag" at bounding box center [576, 405] width 544 height 38
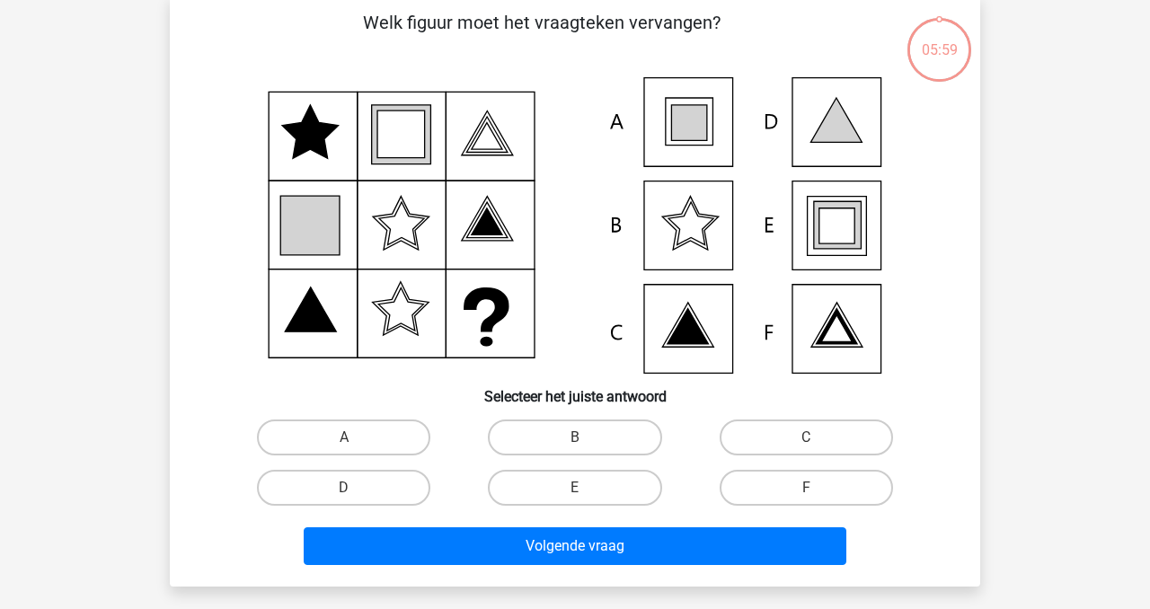
scroll to position [83, 0]
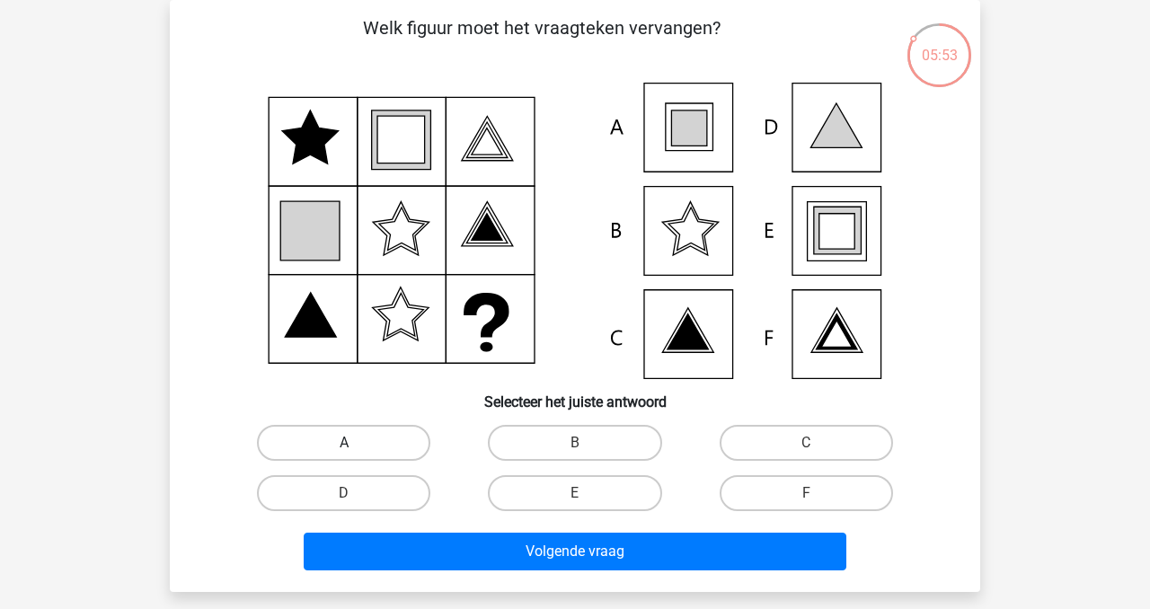
click at [385, 436] on label "A" at bounding box center [343, 443] width 173 height 36
click at [356, 443] on input "A" at bounding box center [350, 449] width 12 height 12
radio input "true"
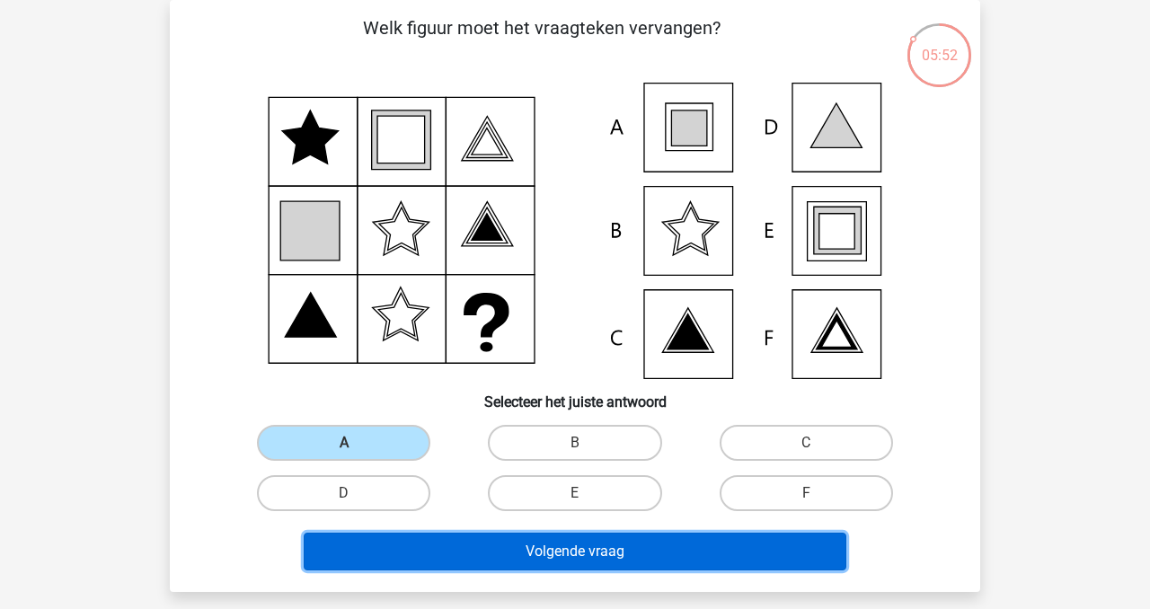
click at [623, 556] on button "Volgende vraag" at bounding box center [576, 552] width 544 height 38
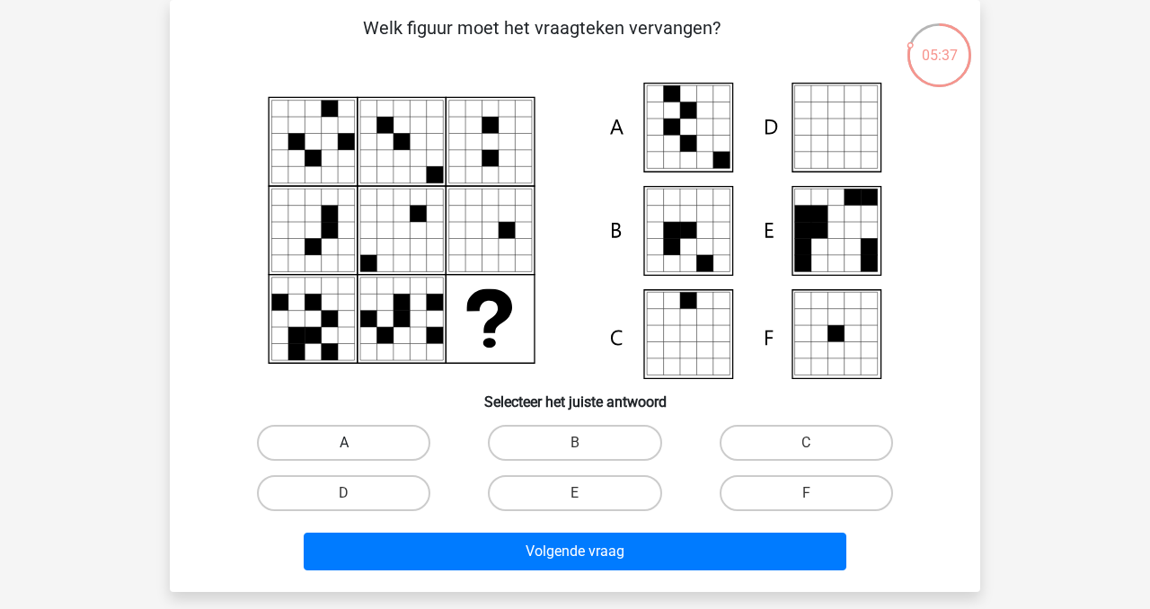
click at [376, 438] on label "A" at bounding box center [343, 443] width 173 height 36
click at [356, 443] on input "A" at bounding box center [350, 449] width 12 height 12
radio input "true"
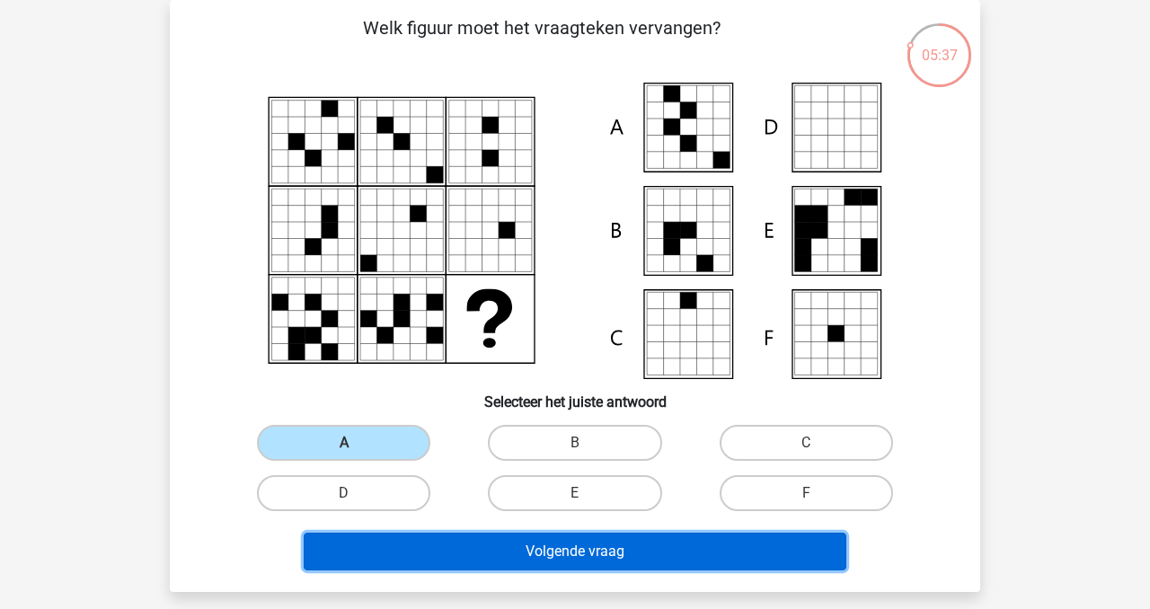
click at [620, 546] on button "Volgende vraag" at bounding box center [576, 552] width 544 height 38
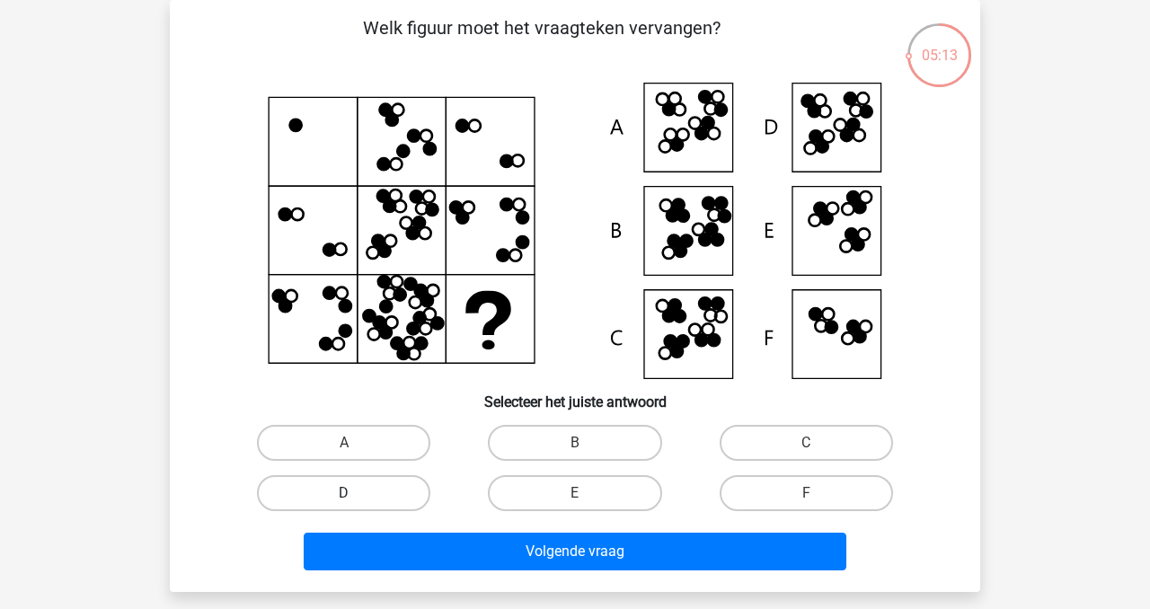
click at [276, 496] on label "D" at bounding box center [343, 493] width 173 height 36
click at [344, 496] on input "D" at bounding box center [350, 499] width 12 height 12
radio input "true"
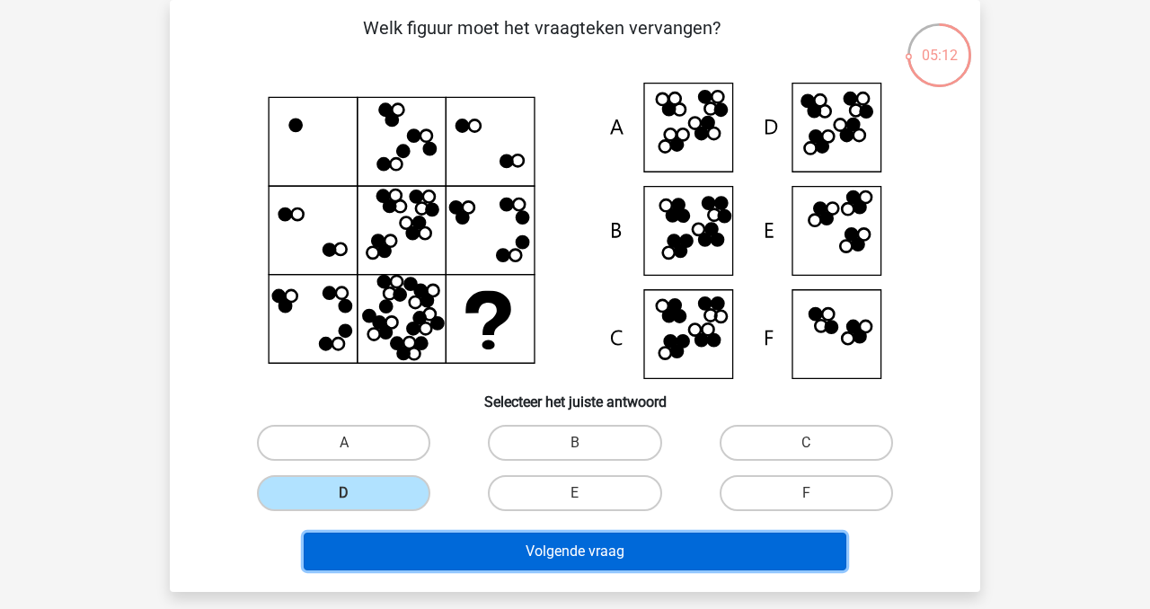
click at [526, 547] on button "Volgende vraag" at bounding box center [576, 552] width 544 height 38
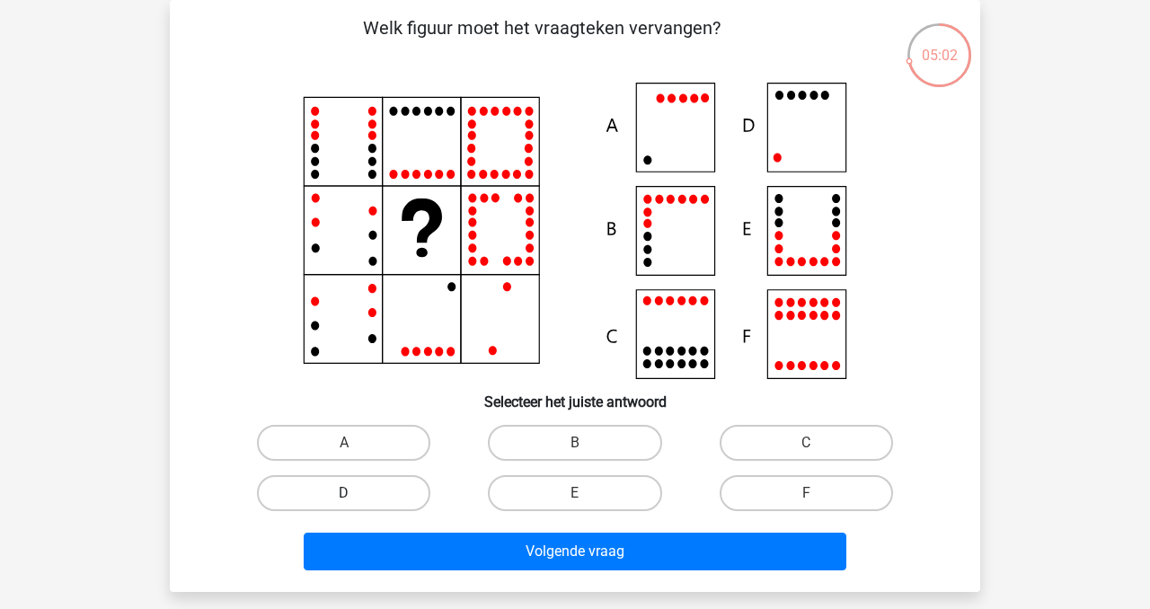
drag, startPoint x: 312, startPoint y: 495, endPoint x: 329, endPoint y: 502, distance: 18.5
click at [312, 495] on label "D" at bounding box center [343, 493] width 173 height 36
click at [344, 495] on input "D" at bounding box center [350, 499] width 12 height 12
radio input "true"
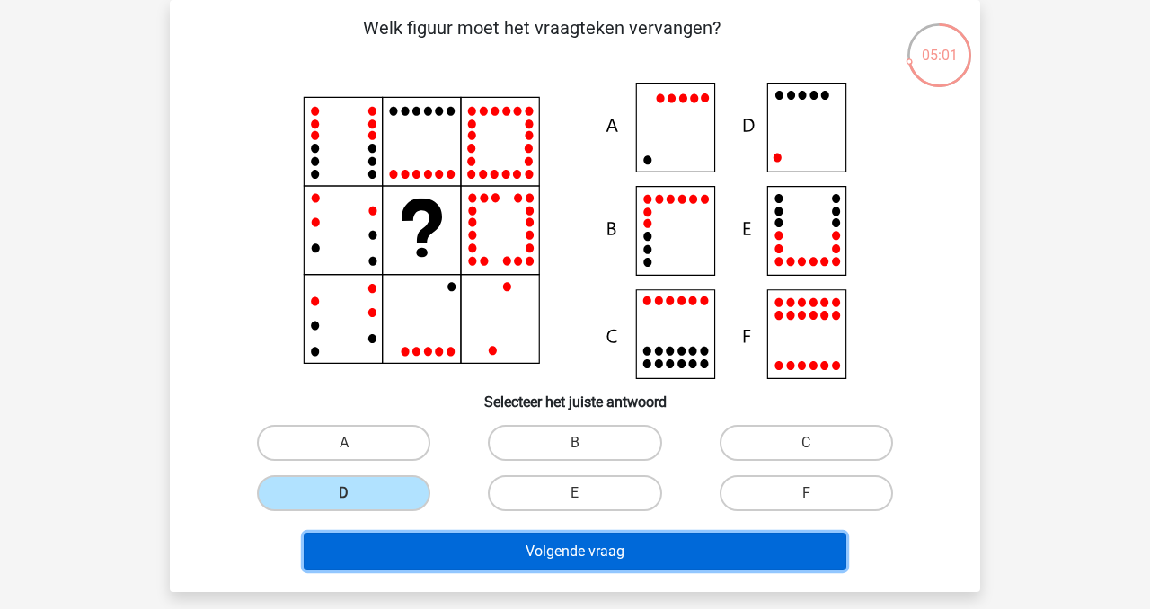
click at [479, 561] on button "Volgende vraag" at bounding box center [576, 552] width 544 height 38
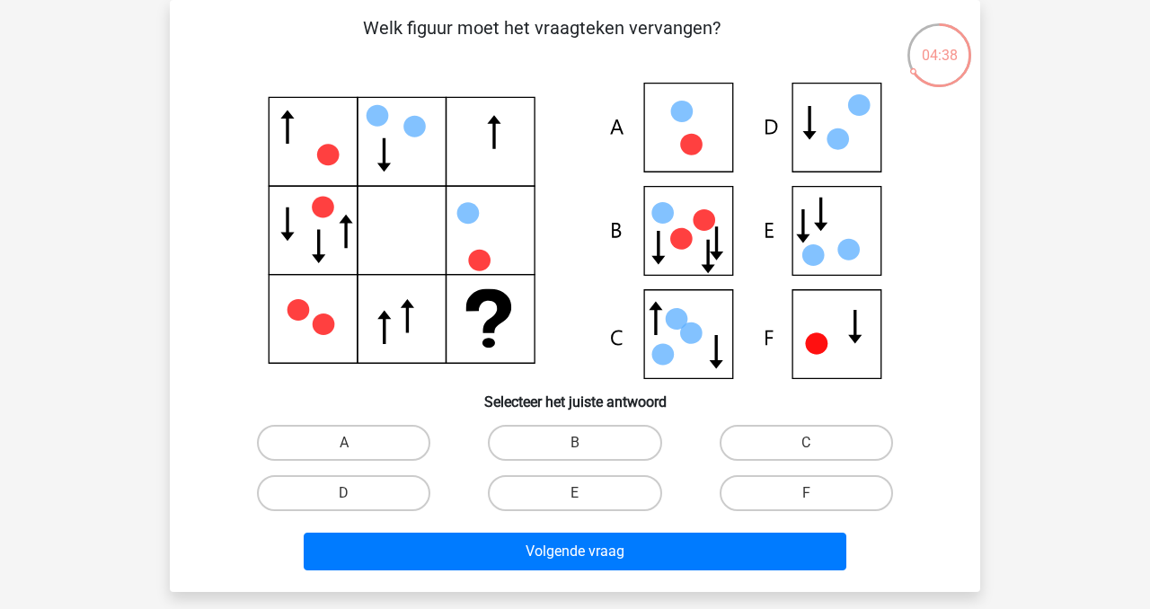
scroll to position [84, 0]
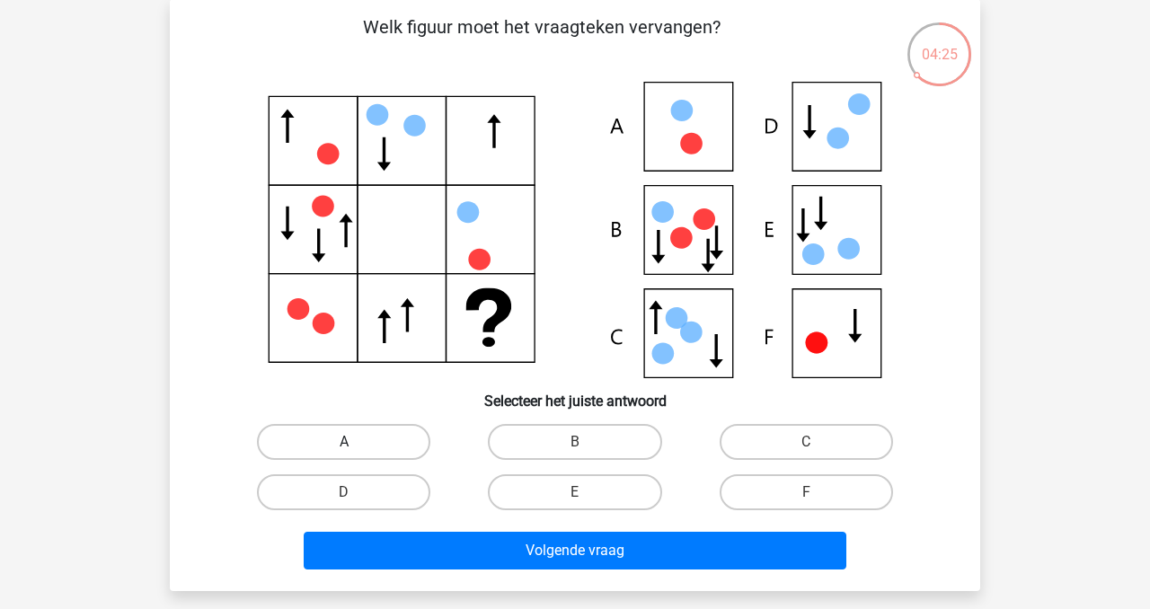
click at [361, 438] on label "A" at bounding box center [343, 442] width 173 height 36
click at [356, 442] on input "A" at bounding box center [350, 448] width 12 height 12
radio input "true"
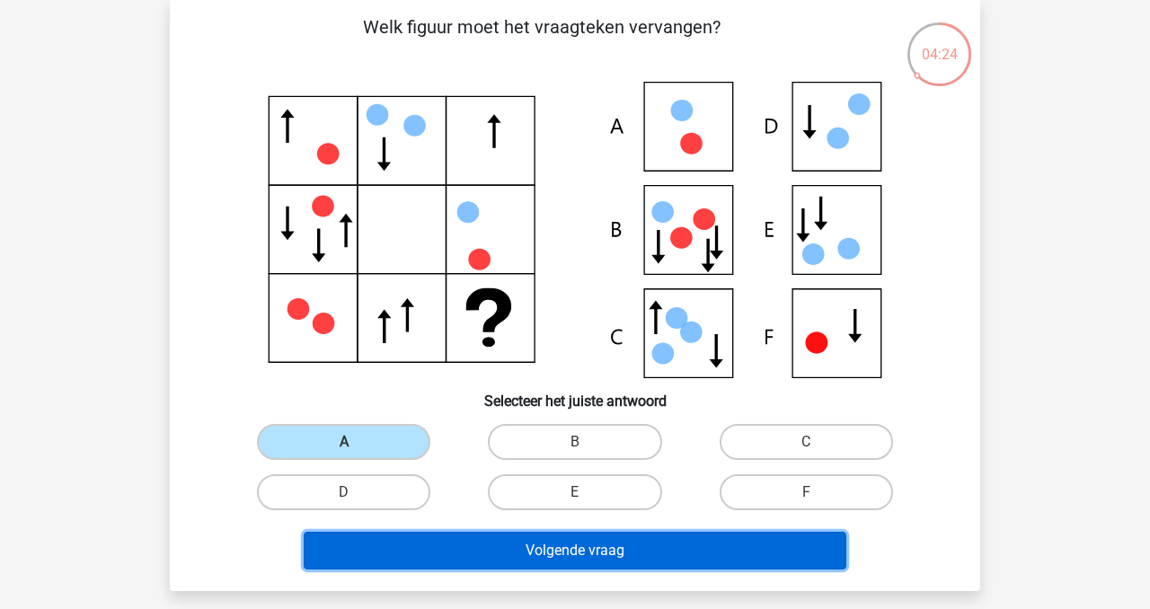
click at [590, 550] on button "Volgende vraag" at bounding box center [576, 551] width 544 height 38
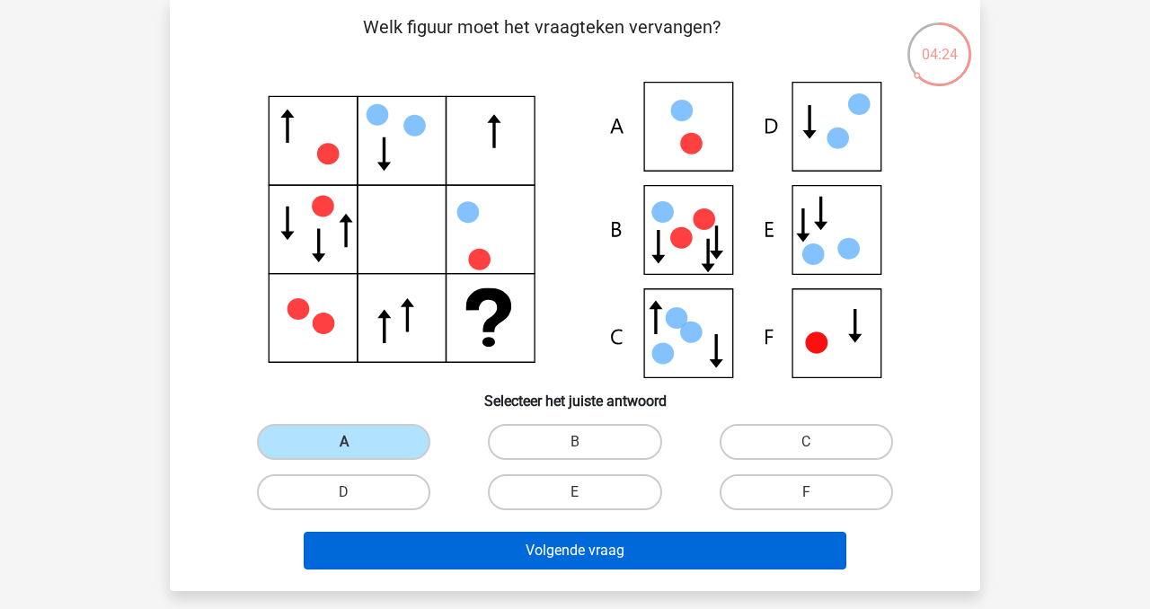
scroll to position [83, 0]
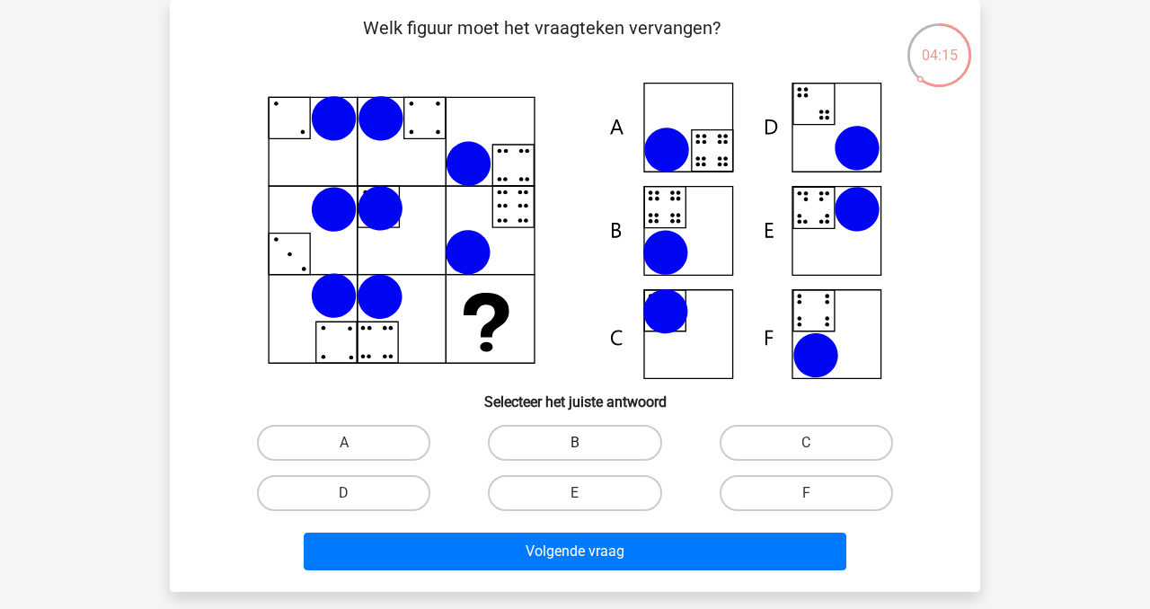
drag, startPoint x: 544, startPoint y: 440, endPoint x: 548, endPoint y: 461, distance: 21.2
click at [545, 439] on label "B" at bounding box center [574, 443] width 173 height 36
click at [575, 443] on input "B" at bounding box center [581, 449] width 12 height 12
radio input "true"
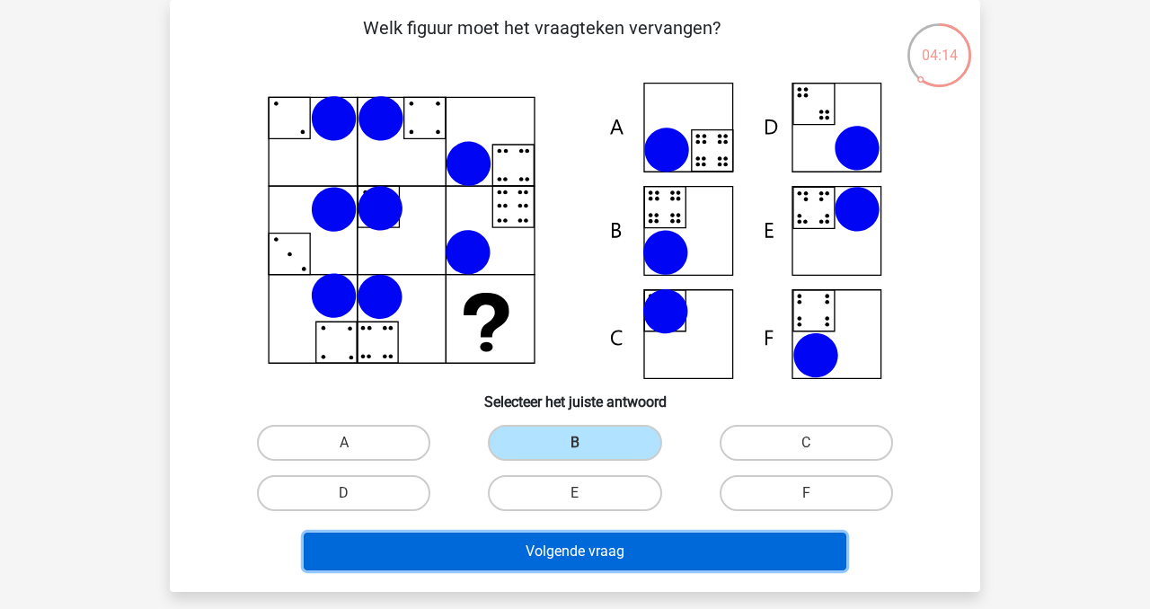
click at [606, 545] on button "Volgende vraag" at bounding box center [576, 552] width 544 height 38
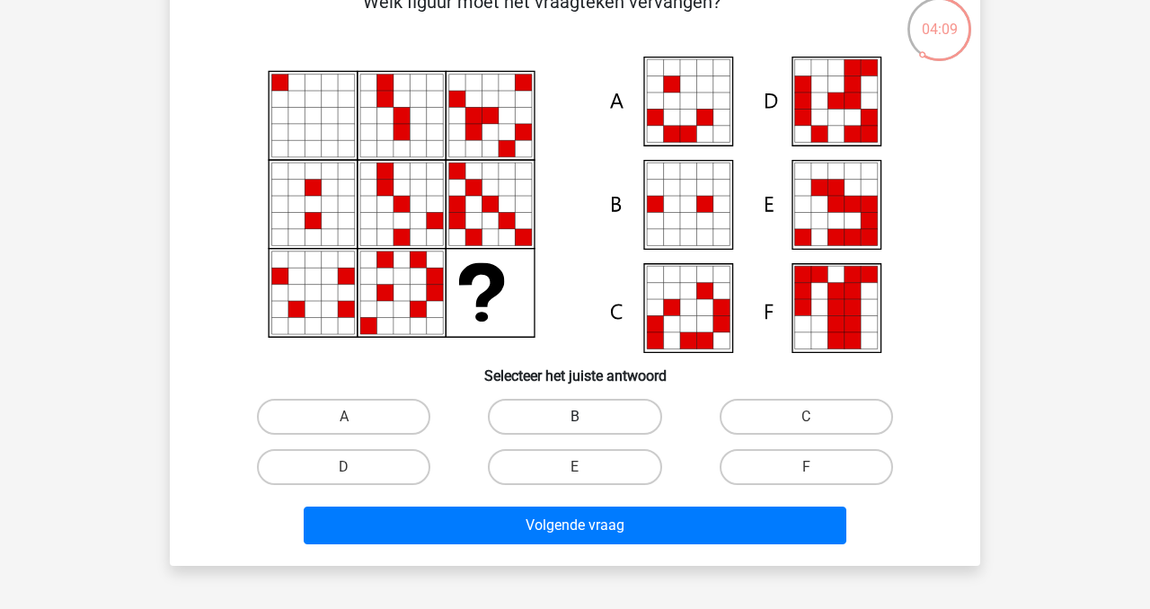
scroll to position [102, 0]
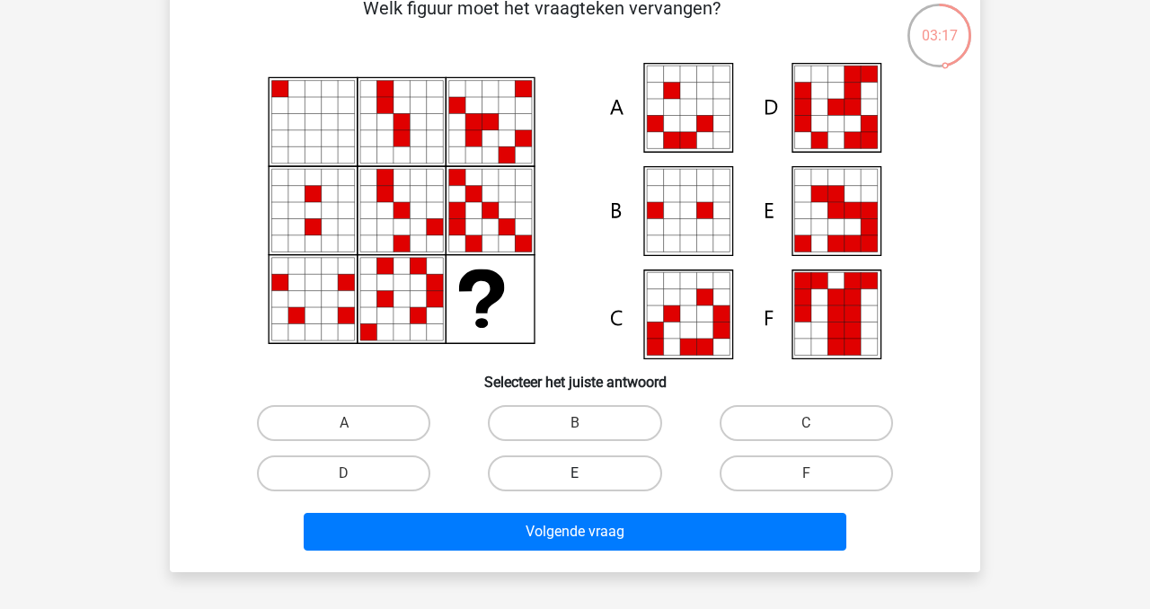
click at [616, 474] on label "E" at bounding box center [574, 474] width 173 height 36
click at [587, 474] on input "E" at bounding box center [581, 480] width 12 height 12
radio input "true"
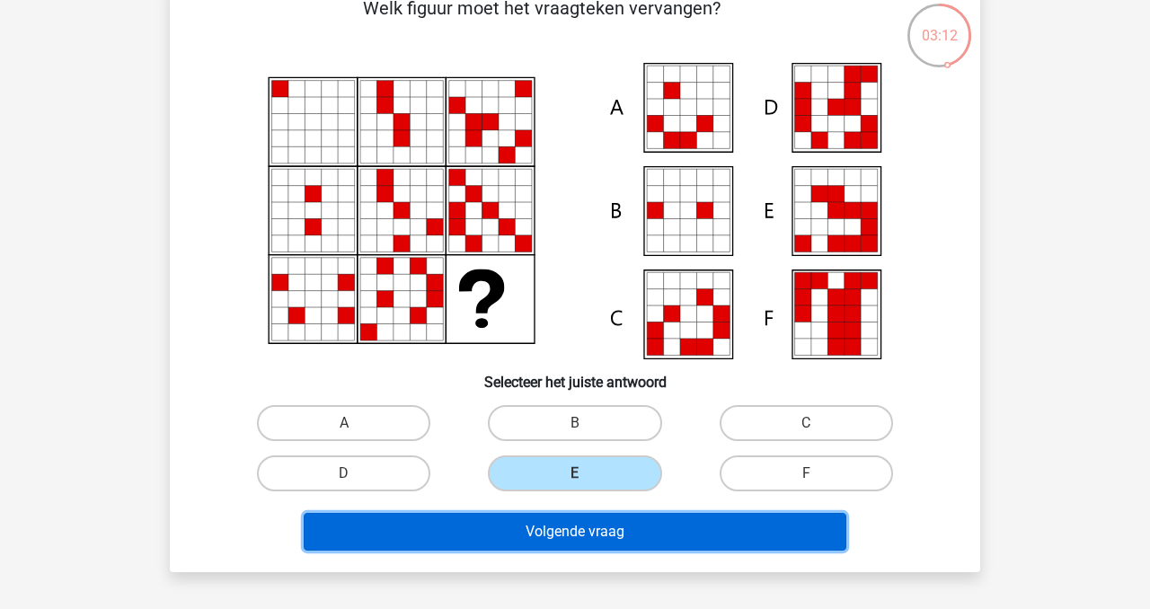
click at [654, 530] on button "Volgende vraag" at bounding box center [576, 532] width 544 height 38
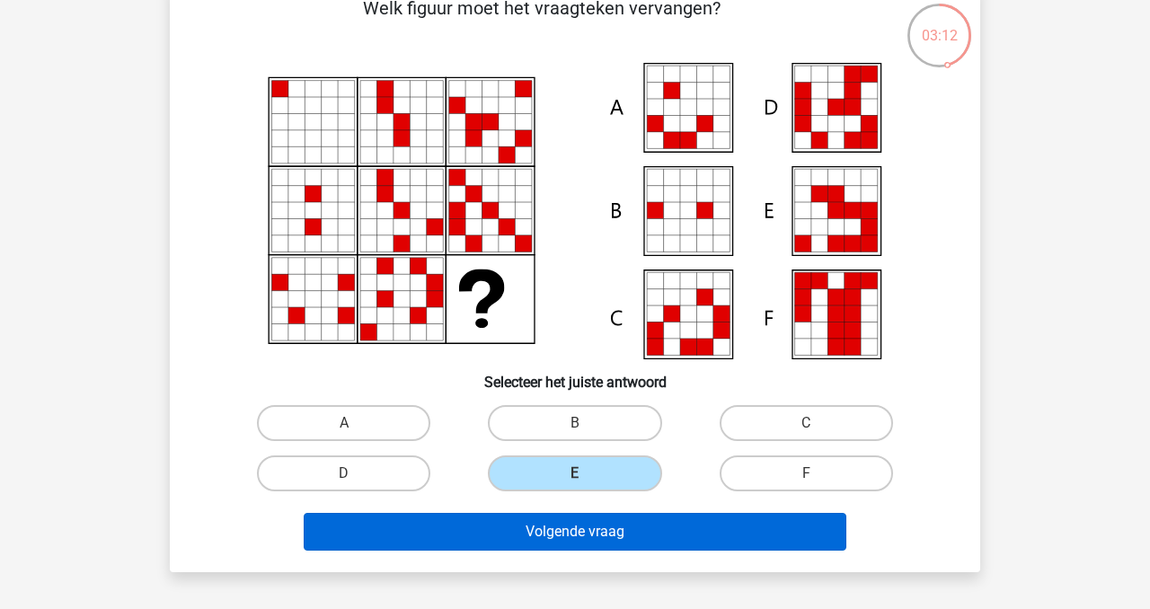
scroll to position [83, 0]
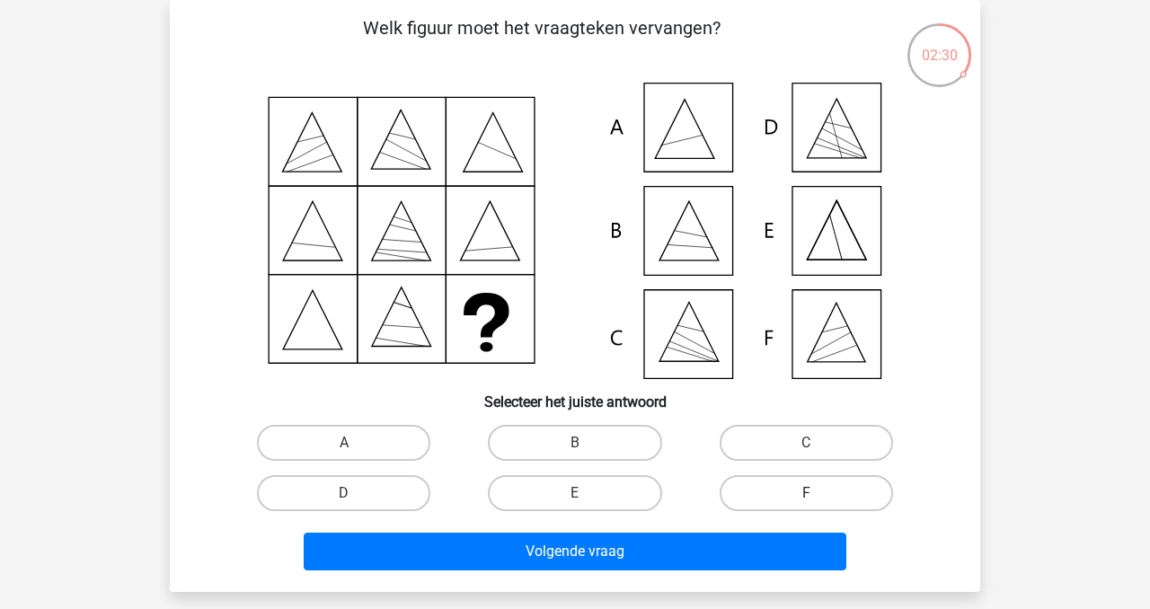
click at [805, 492] on label "F" at bounding box center [806, 493] width 173 height 36
click at [806, 493] on input "F" at bounding box center [812, 499] width 12 height 12
radio input "true"
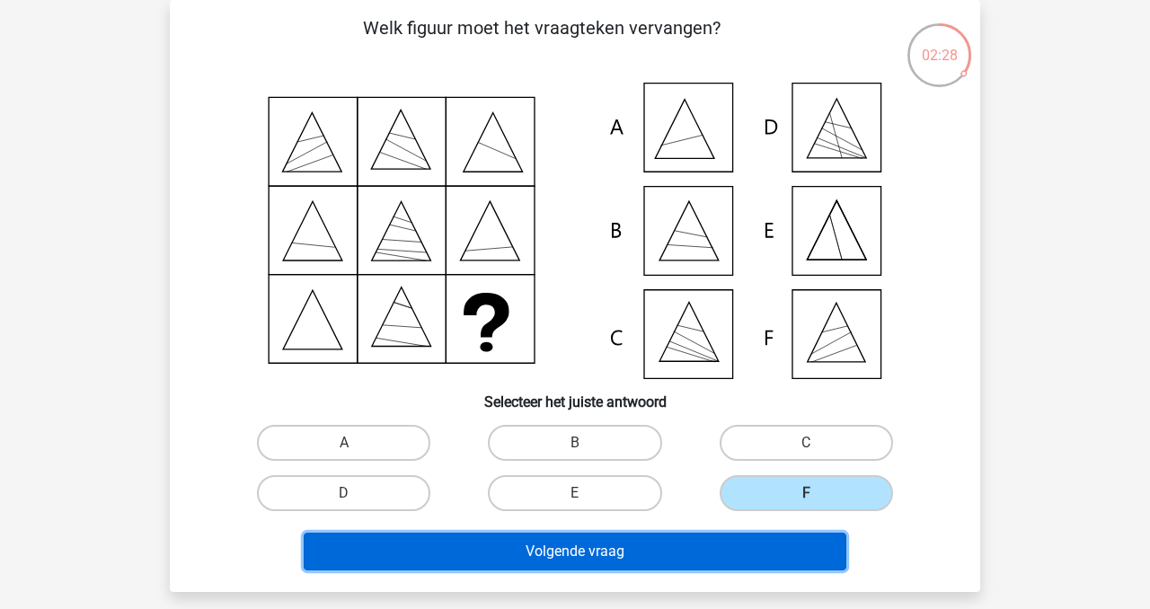
click at [703, 550] on button "Volgende vraag" at bounding box center [576, 552] width 544 height 38
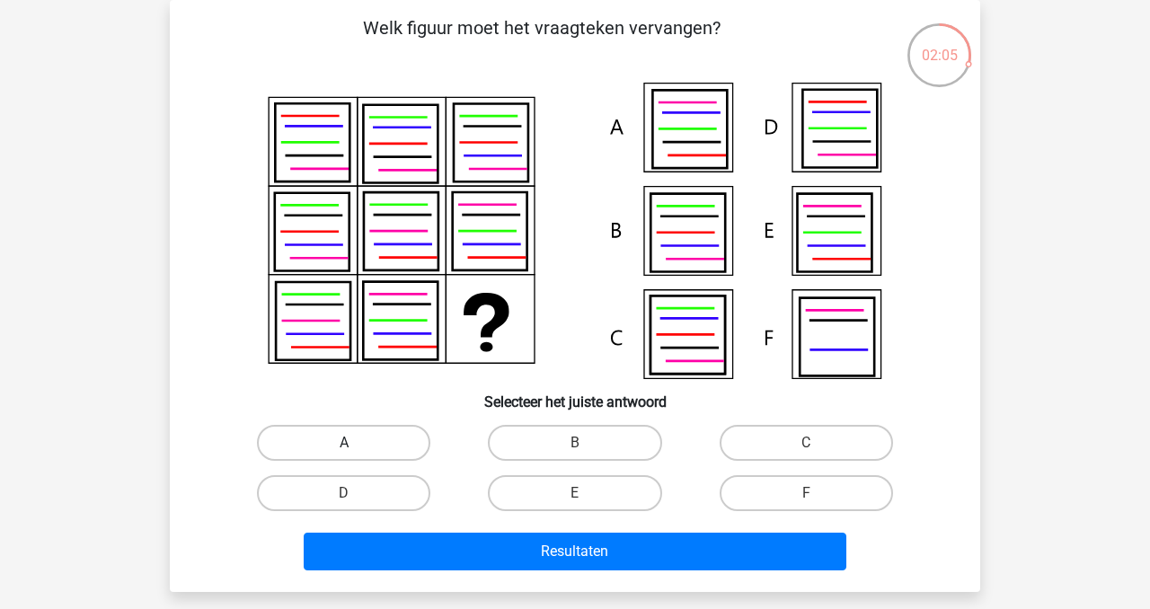
click at [379, 448] on label "A" at bounding box center [343, 443] width 173 height 36
click at [356, 448] on input "A" at bounding box center [350, 449] width 12 height 12
radio input "true"
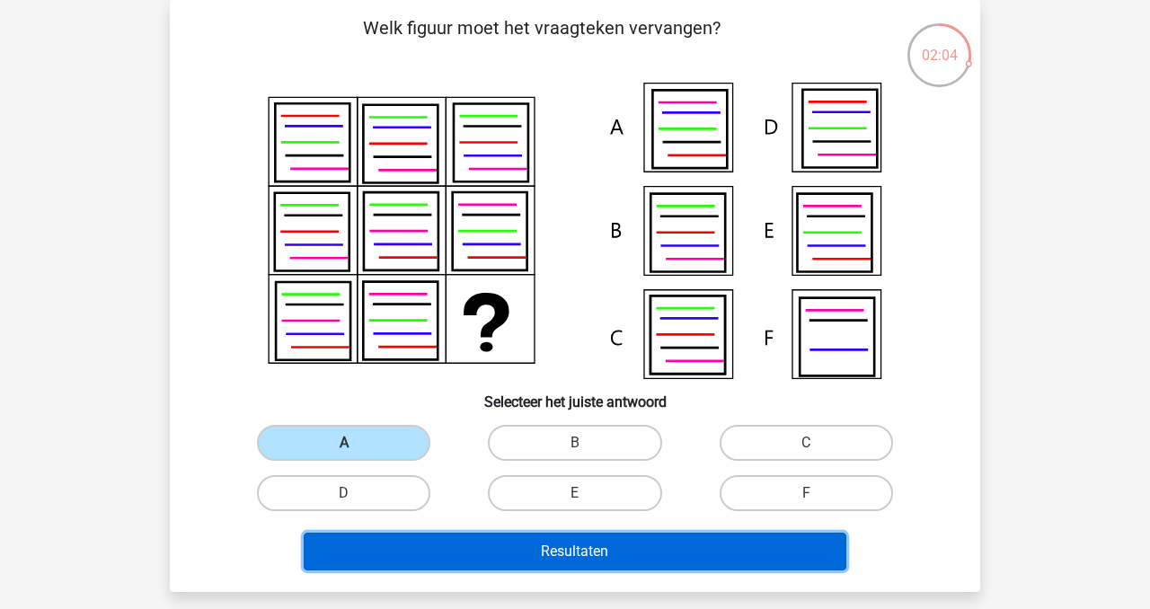
click at [572, 550] on button "Resultaten" at bounding box center [576, 552] width 544 height 38
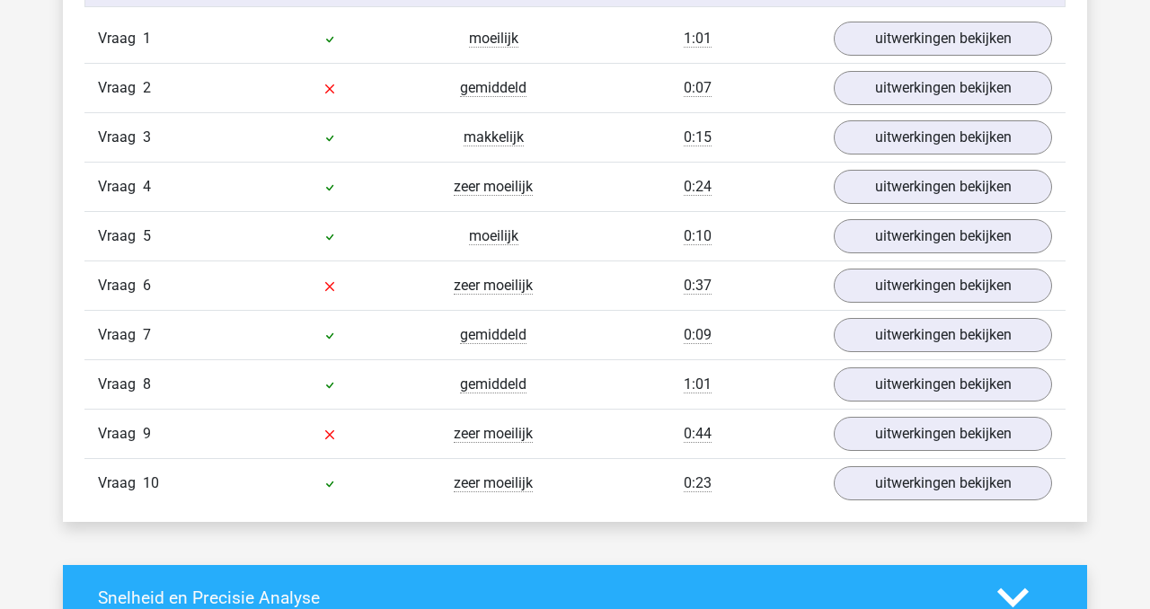
scroll to position [1223, 0]
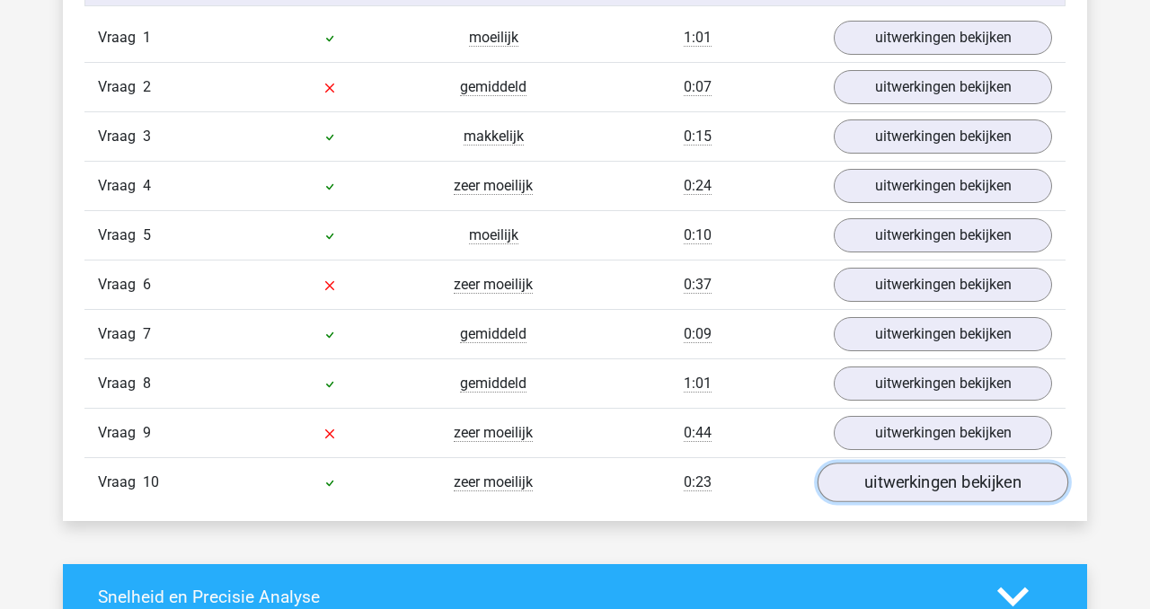
click at [918, 480] on link "uitwerkingen bekijken" at bounding box center [943, 484] width 251 height 40
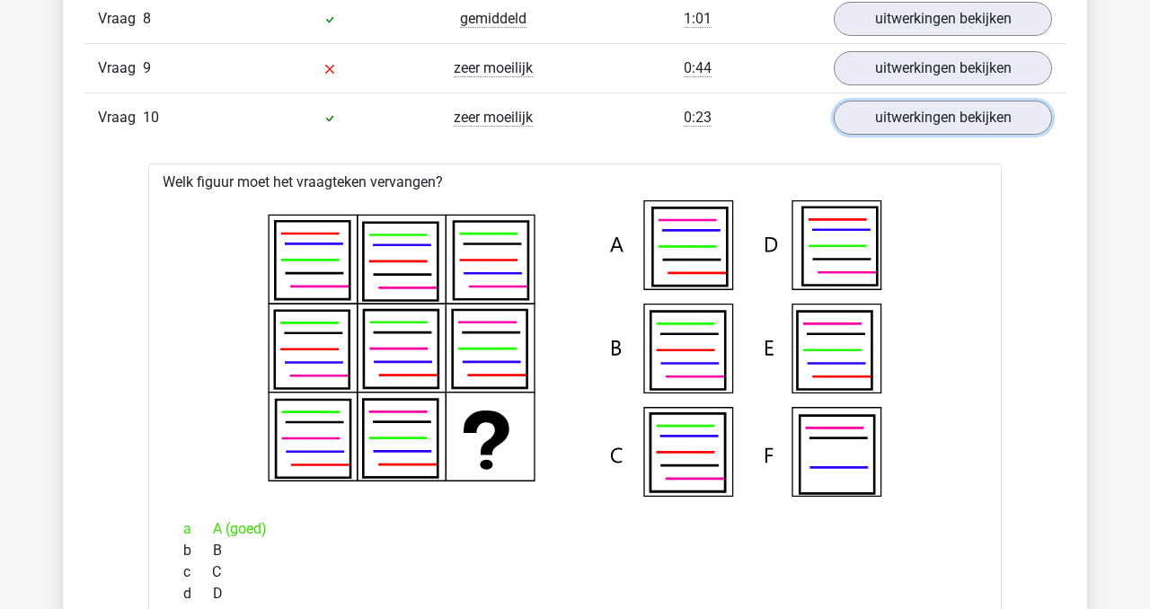
scroll to position [1514, 0]
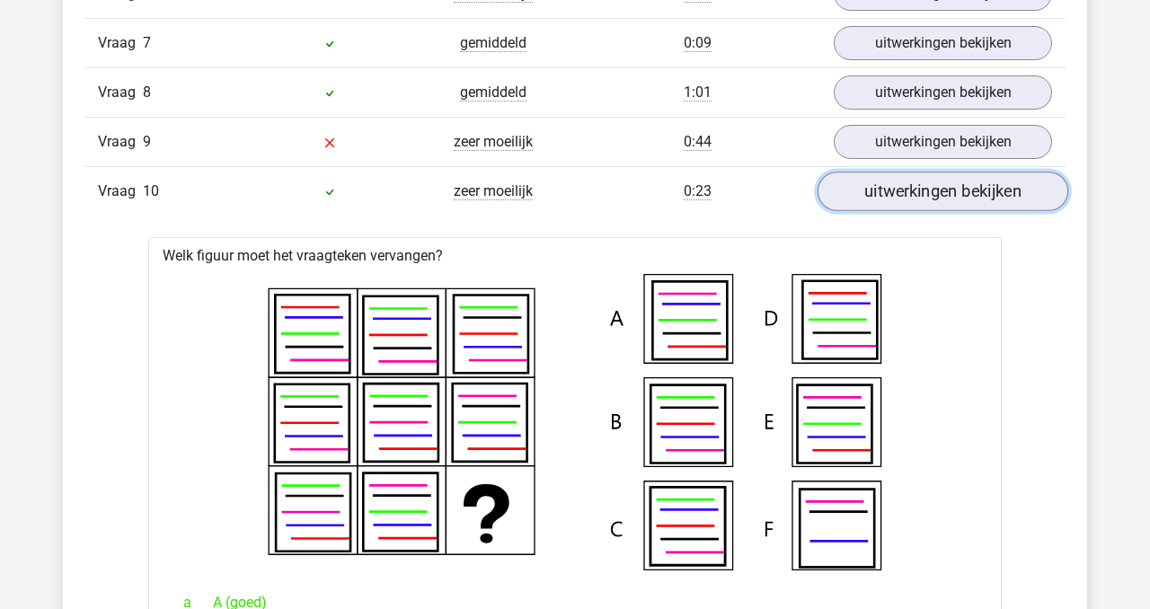
click at [993, 187] on link "uitwerkingen bekijken" at bounding box center [943, 193] width 251 height 40
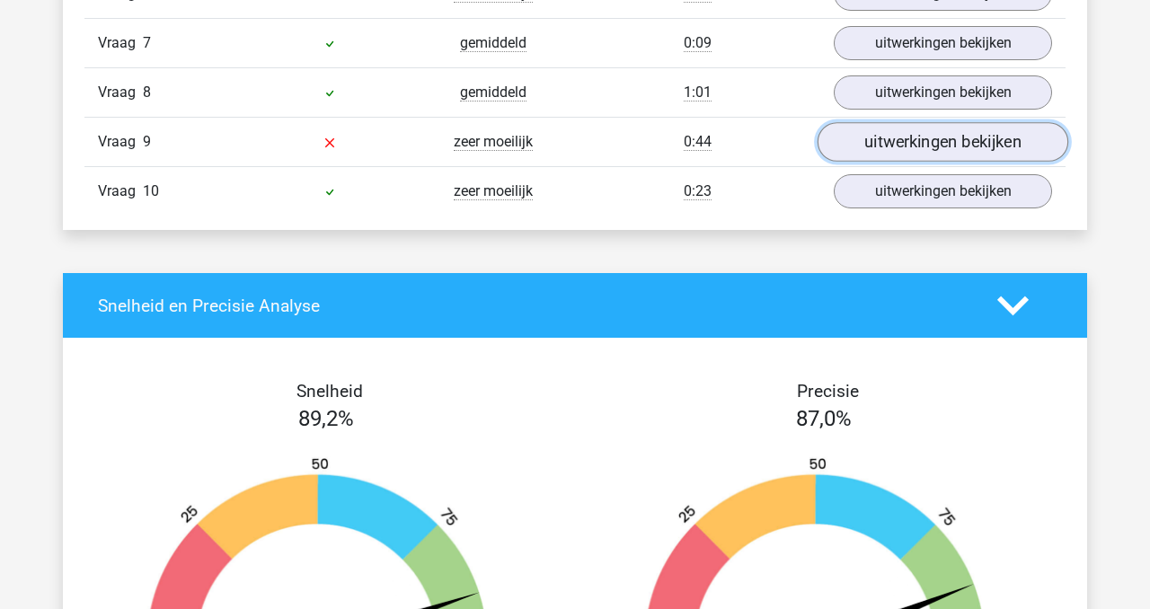
click at [929, 146] on link "uitwerkingen bekijken" at bounding box center [943, 143] width 251 height 40
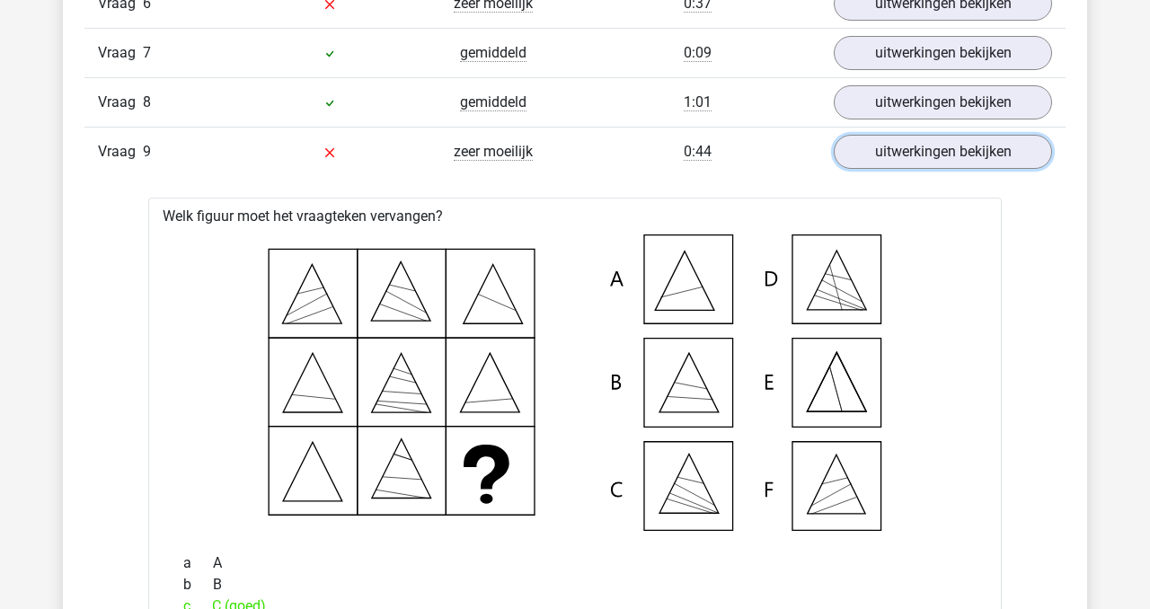
scroll to position [1493, 0]
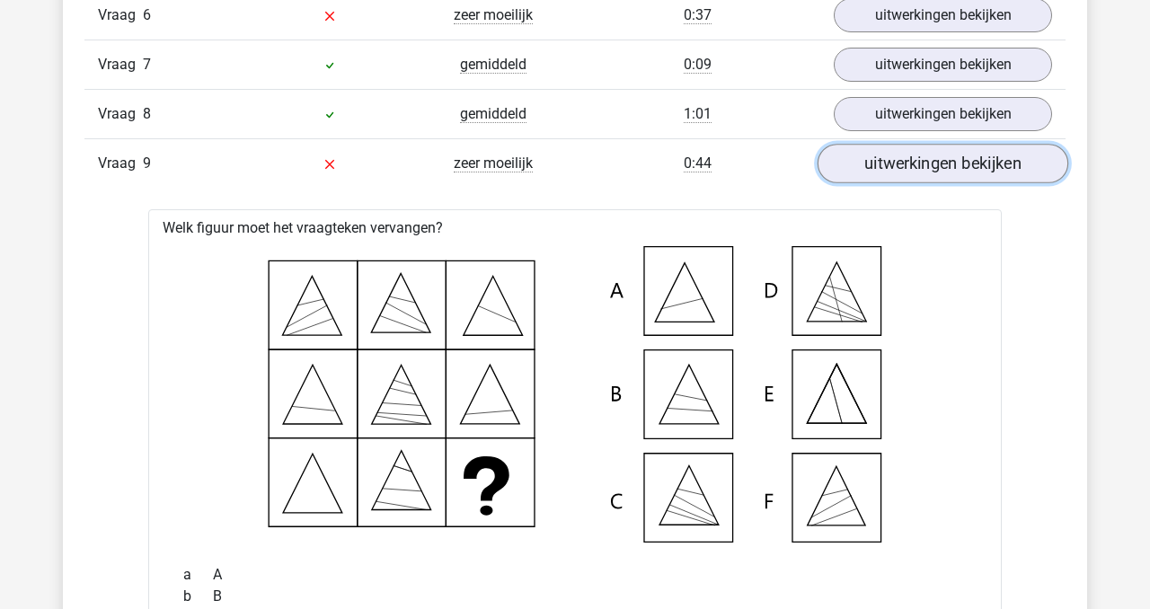
click at [913, 173] on link "uitwerkingen bekijken" at bounding box center [943, 165] width 251 height 40
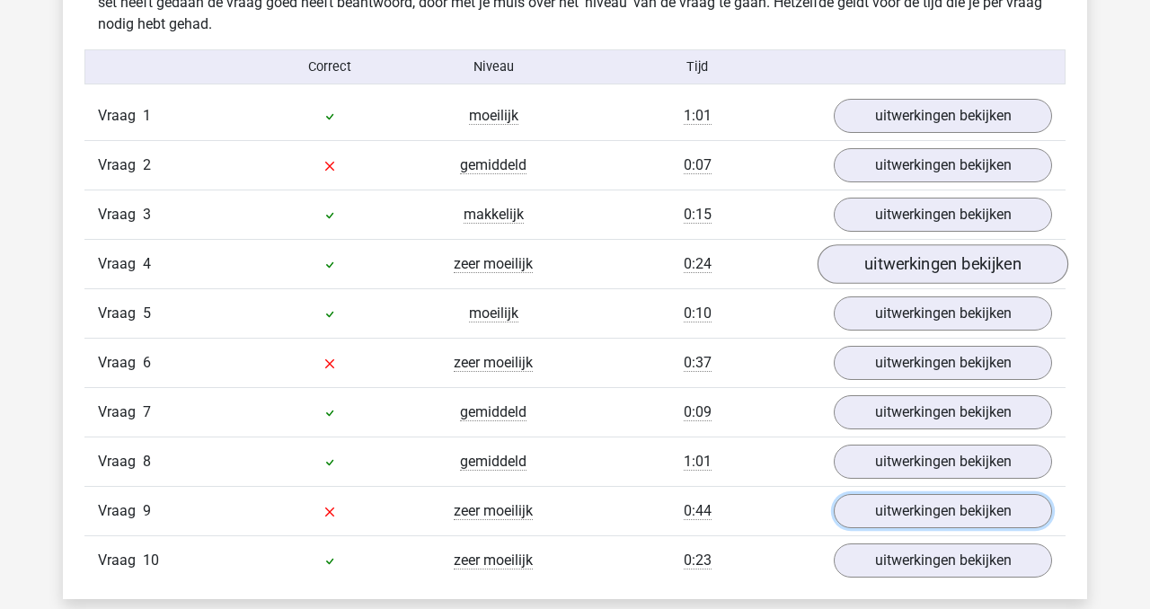
scroll to position [1149, 0]
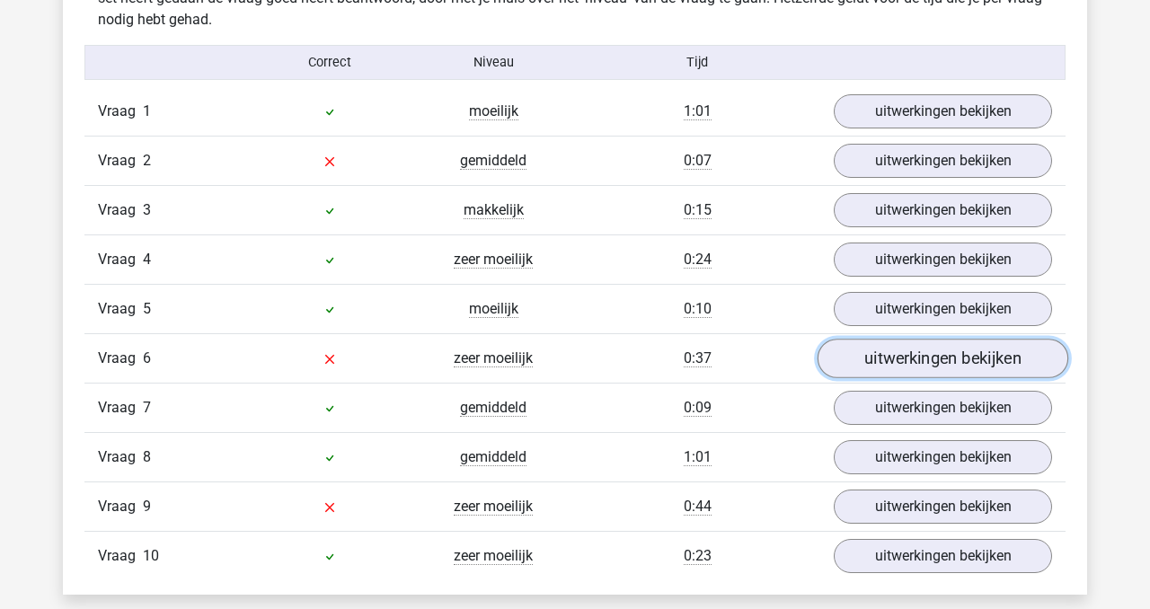
click at [913, 359] on link "uitwerkingen bekijken" at bounding box center [943, 360] width 251 height 40
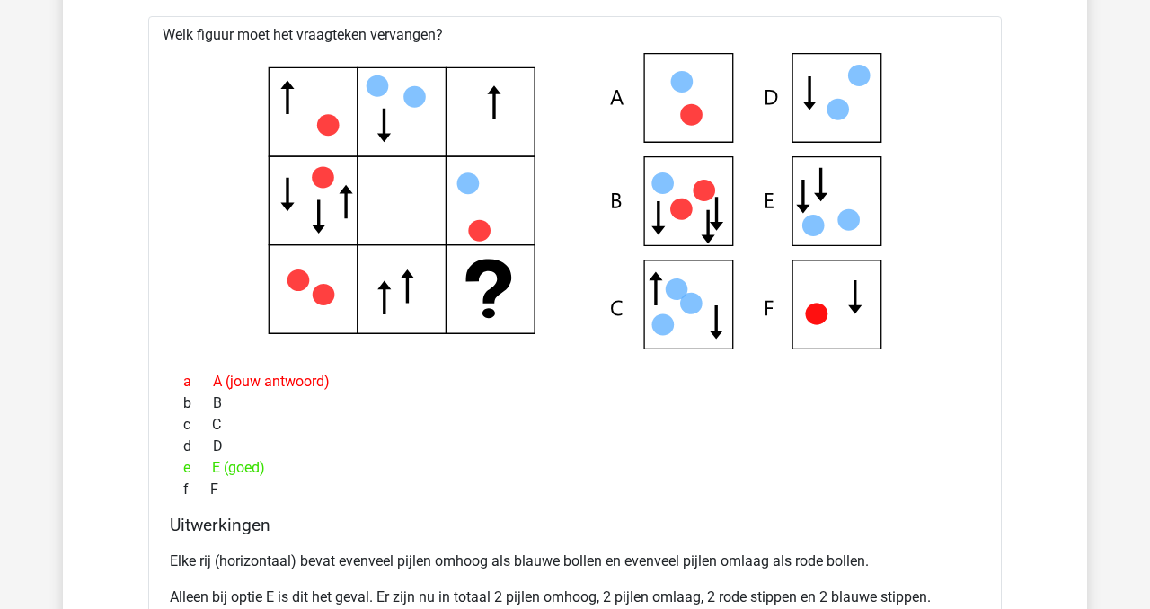
scroll to position [1544, 0]
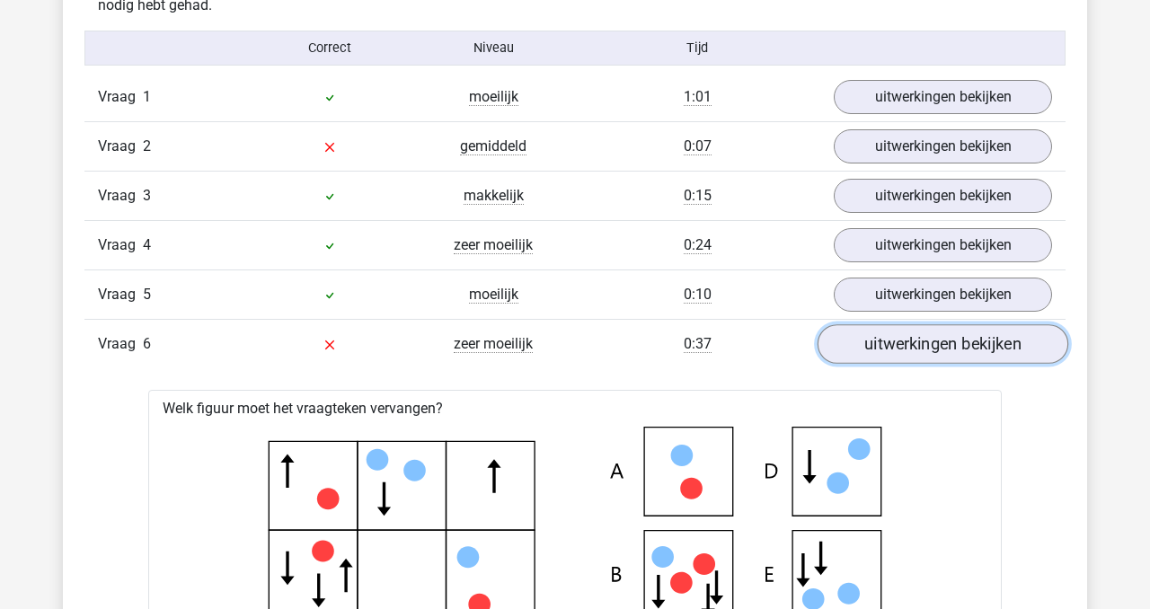
click at [931, 347] on link "uitwerkingen bekijken" at bounding box center [943, 345] width 251 height 40
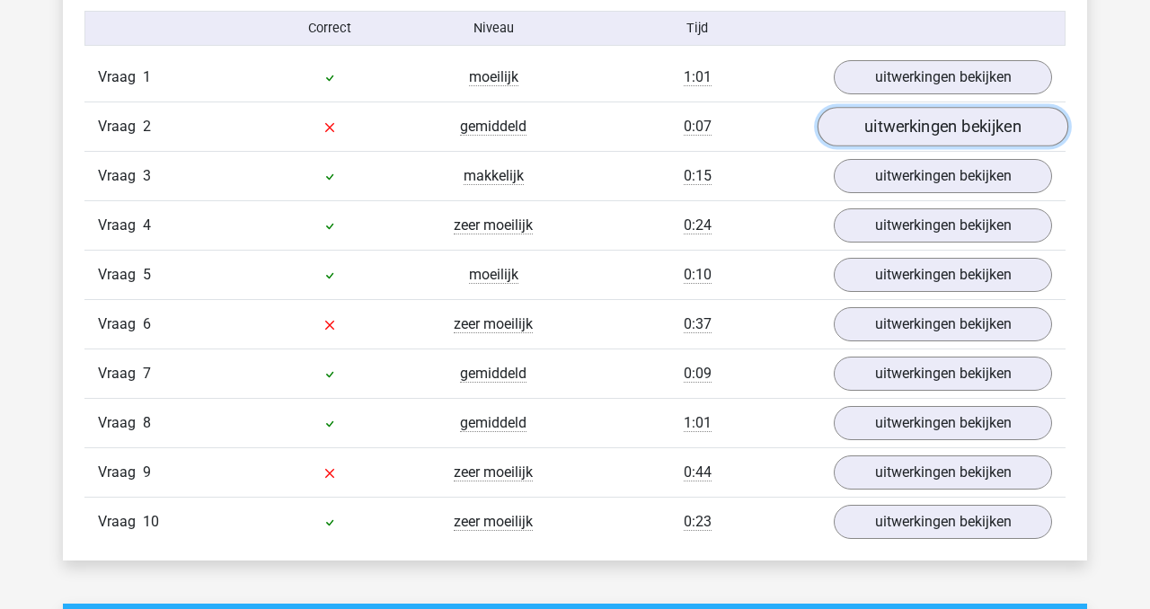
click at [933, 143] on link "uitwerkingen bekijken" at bounding box center [943, 128] width 251 height 40
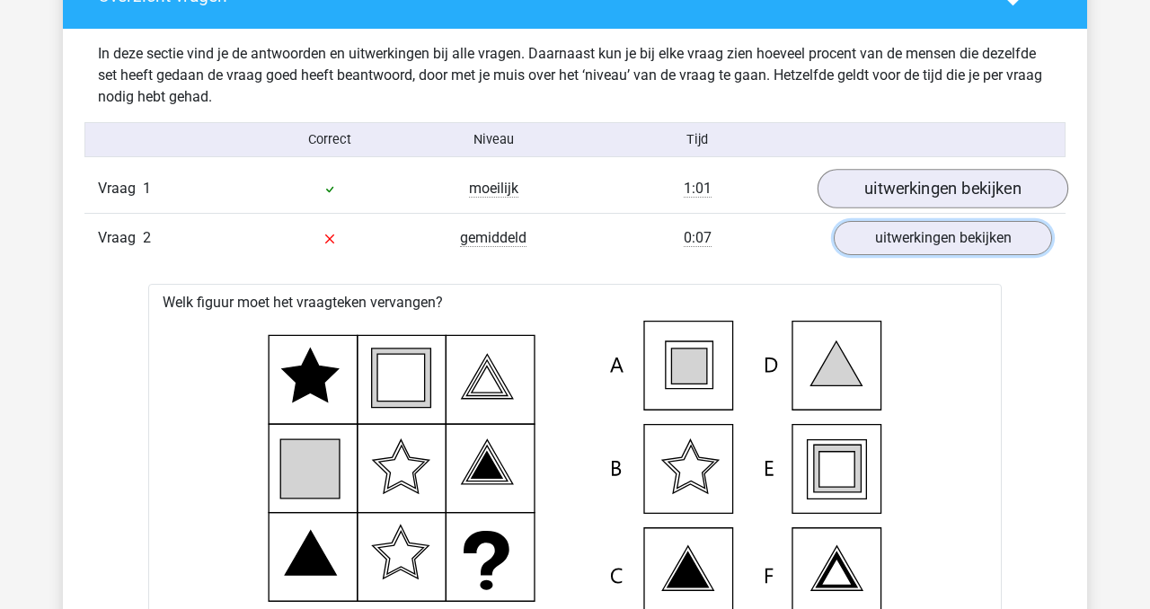
scroll to position [1048, 0]
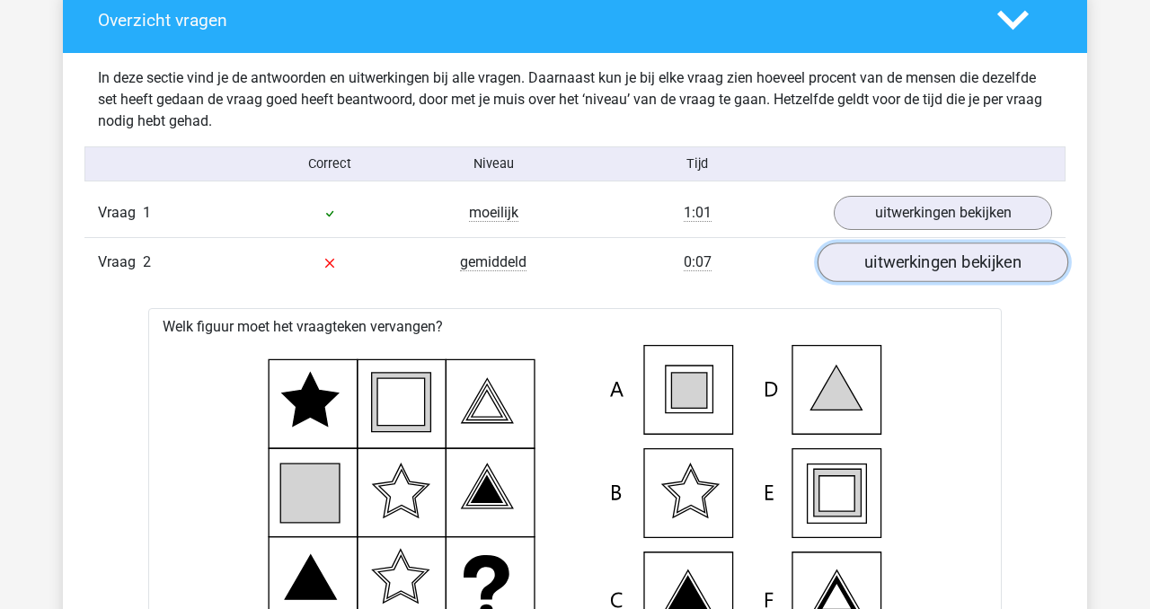
click at [930, 257] on link "uitwerkingen bekijken" at bounding box center [943, 264] width 251 height 40
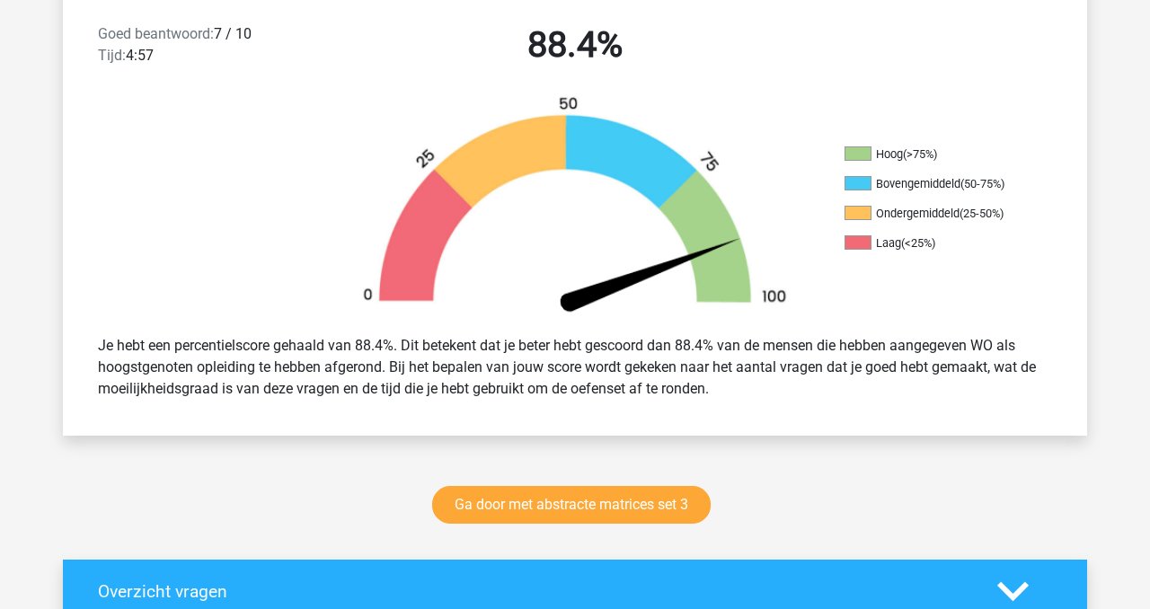
scroll to position [477, 0]
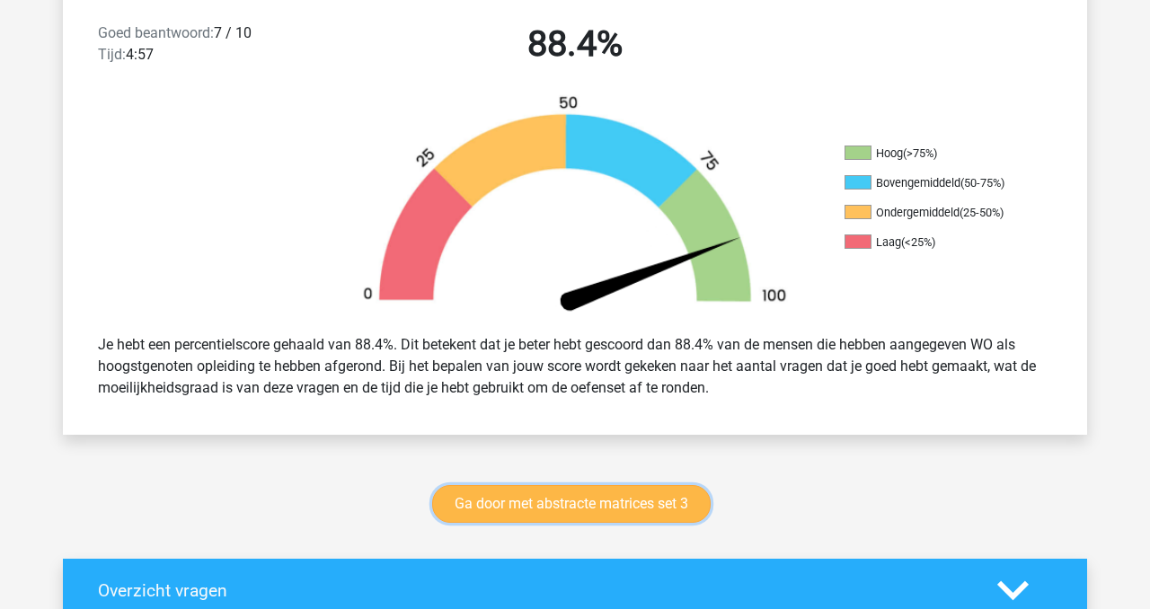
click at [654, 496] on link "Ga door met abstracte matrices set 3" at bounding box center [571, 504] width 279 height 38
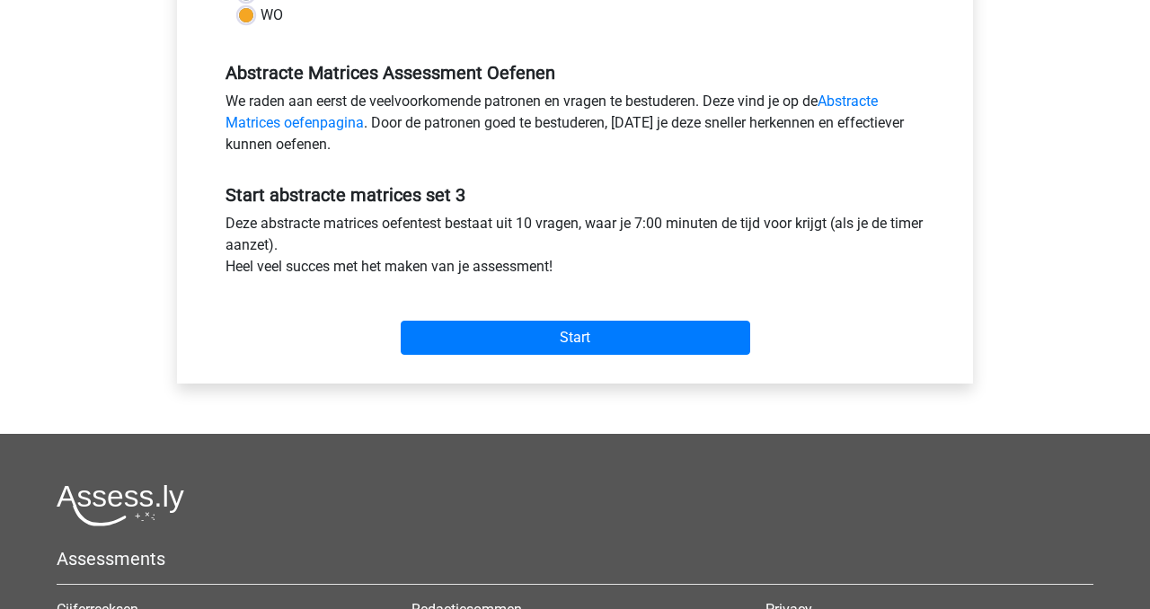
scroll to position [516, 0]
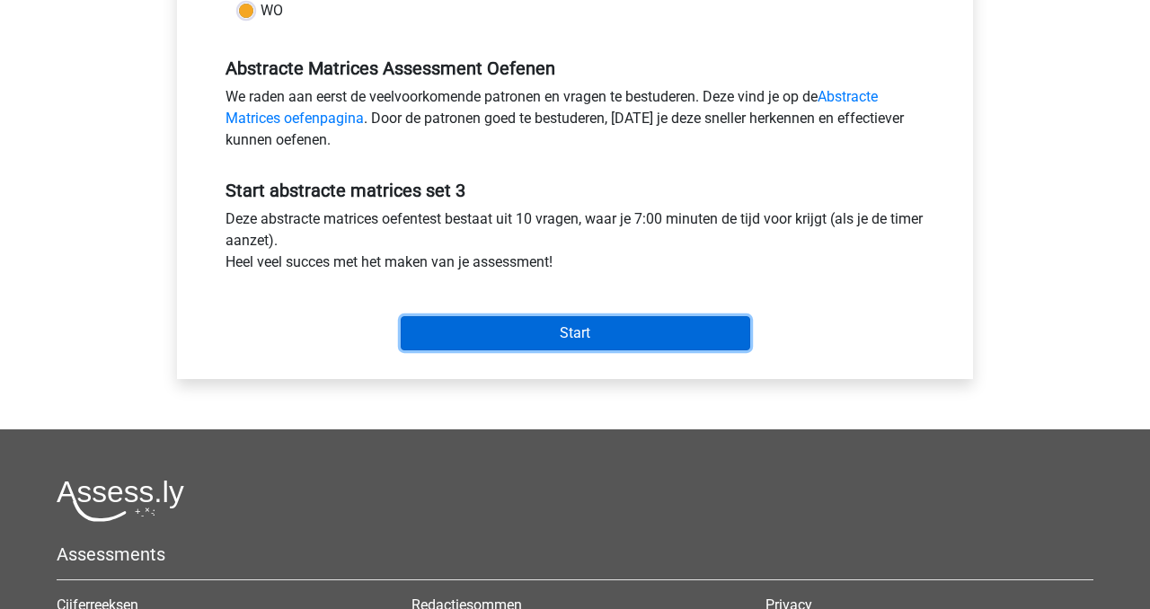
click at [581, 333] on input "Start" at bounding box center [576, 333] width 350 height 34
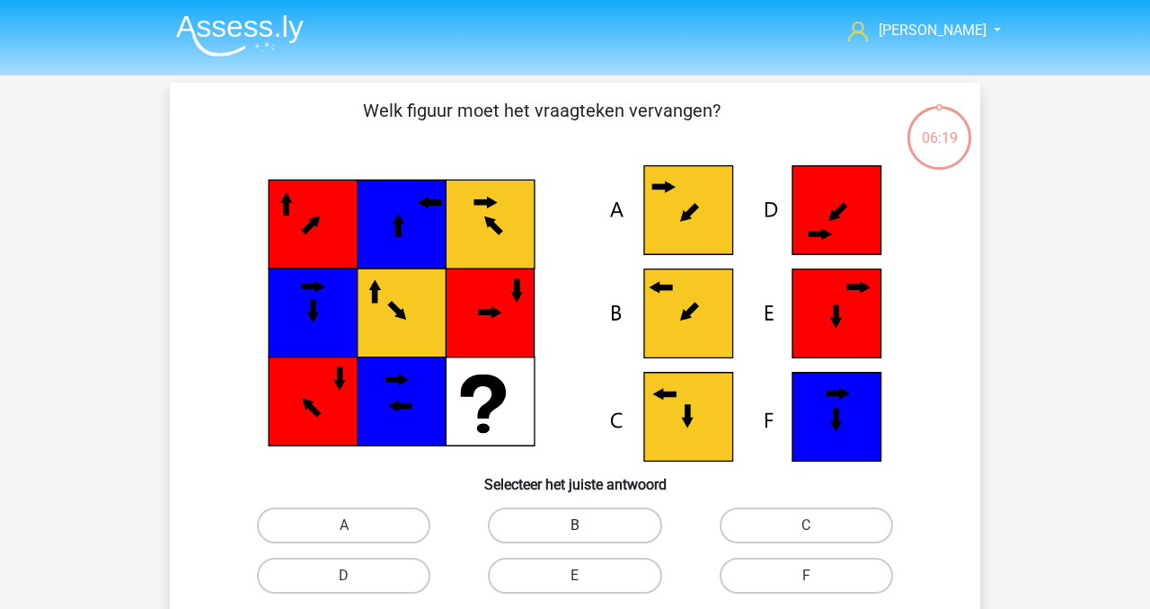
click at [562, 525] on label "B" at bounding box center [574, 526] width 173 height 36
click at [575, 526] on input "B" at bounding box center [581, 532] width 12 height 12
radio input "true"
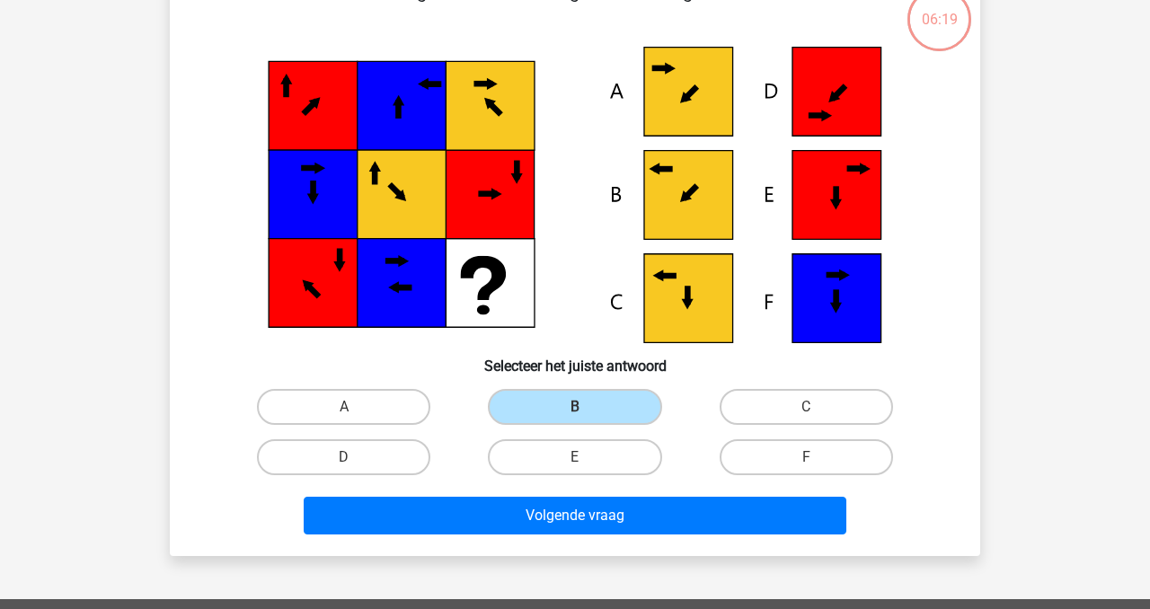
scroll to position [136, 0]
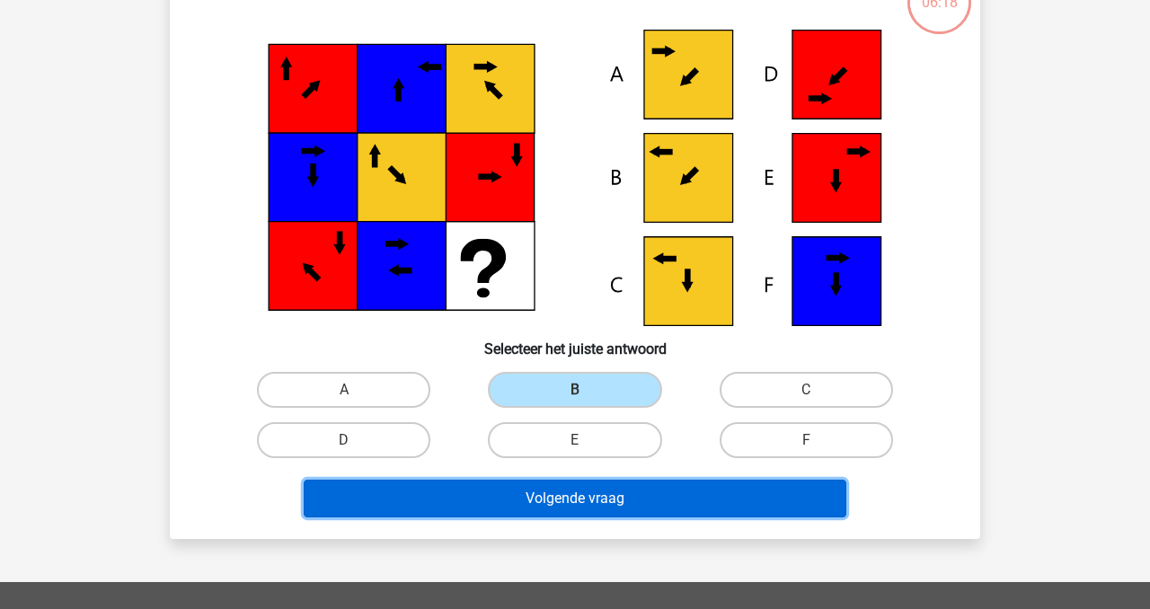
click at [587, 502] on button "Volgende vraag" at bounding box center [576, 499] width 544 height 38
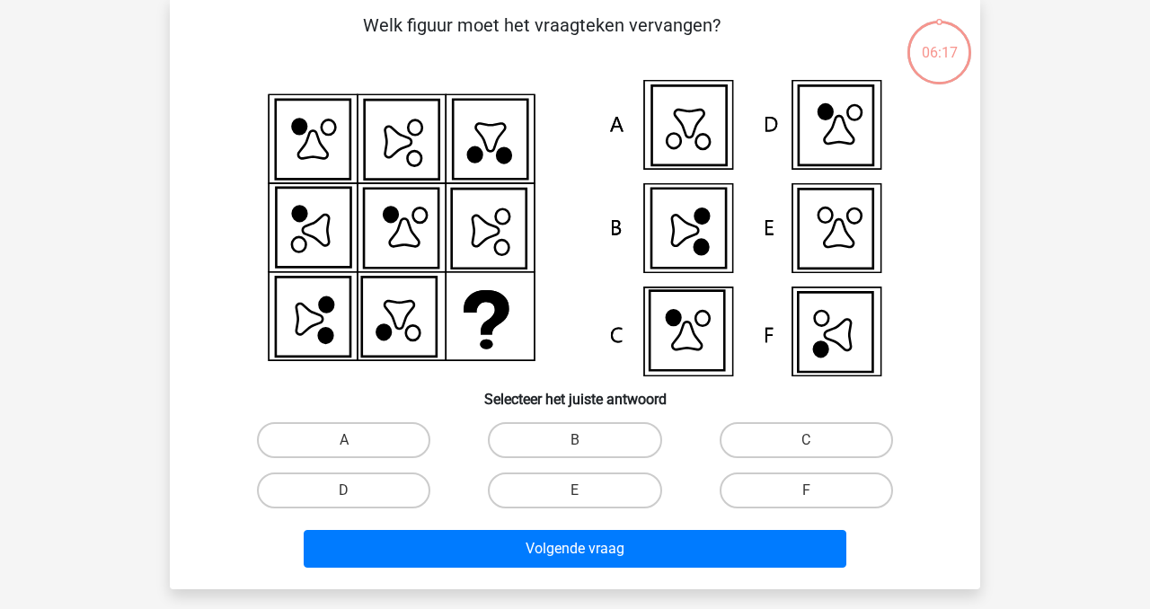
scroll to position [83, 0]
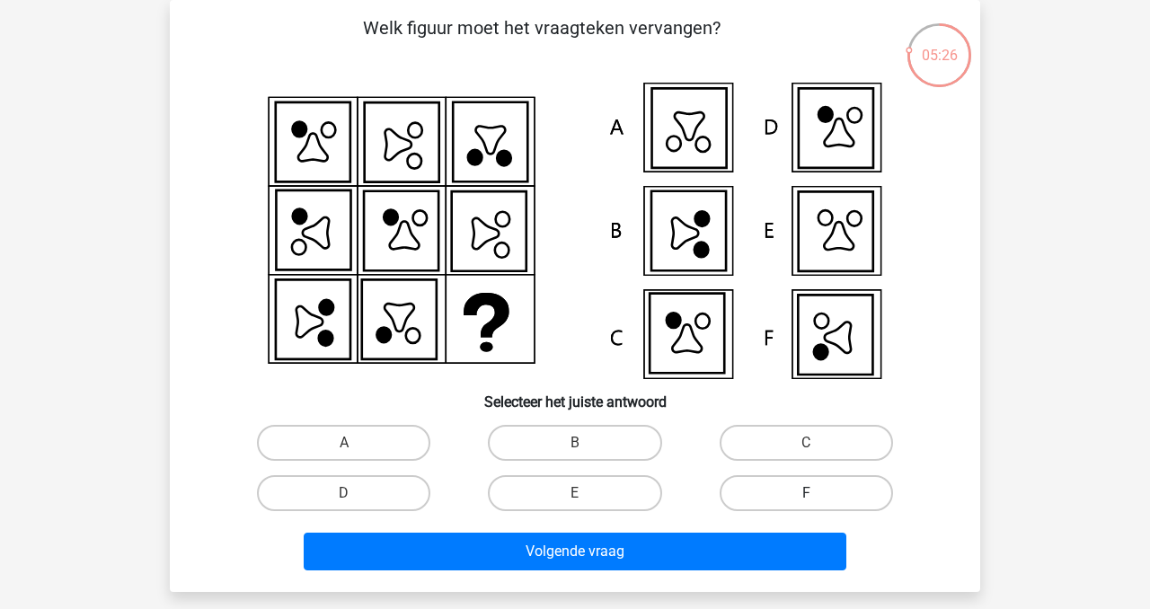
click at [794, 484] on label "F" at bounding box center [806, 493] width 173 height 36
click at [806, 493] on input "F" at bounding box center [812, 499] width 12 height 12
radio input "true"
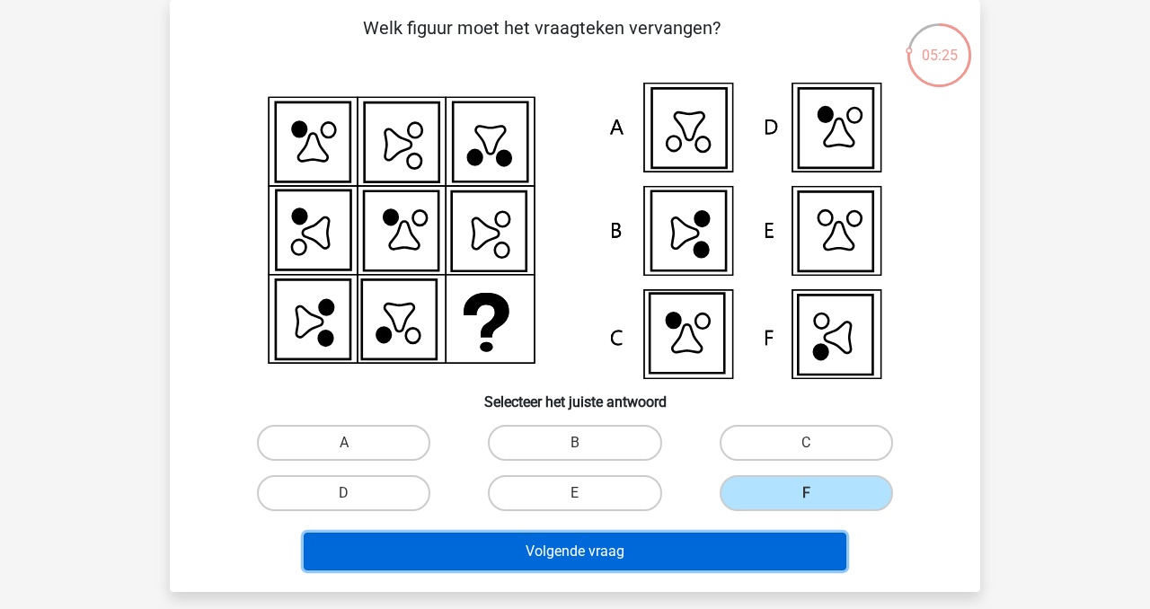
click at [688, 554] on button "Volgende vraag" at bounding box center [576, 552] width 544 height 38
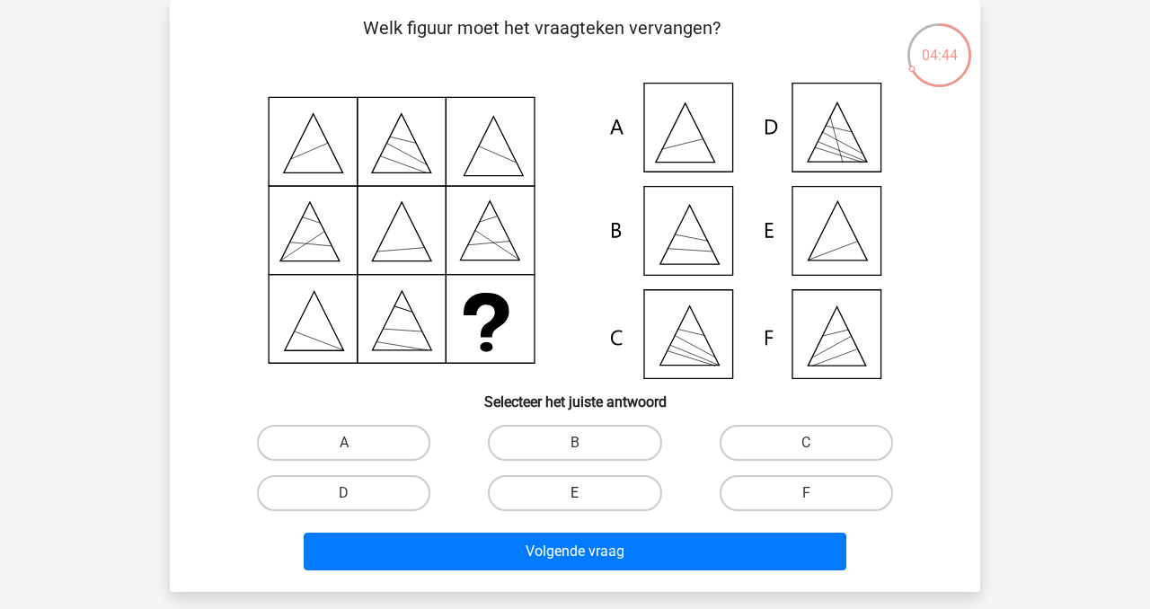
click at [607, 494] on label "E" at bounding box center [574, 493] width 173 height 36
click at [587, 494] on input "E" at bounding box center [581, 499] width 12 height 12
radio input "true"
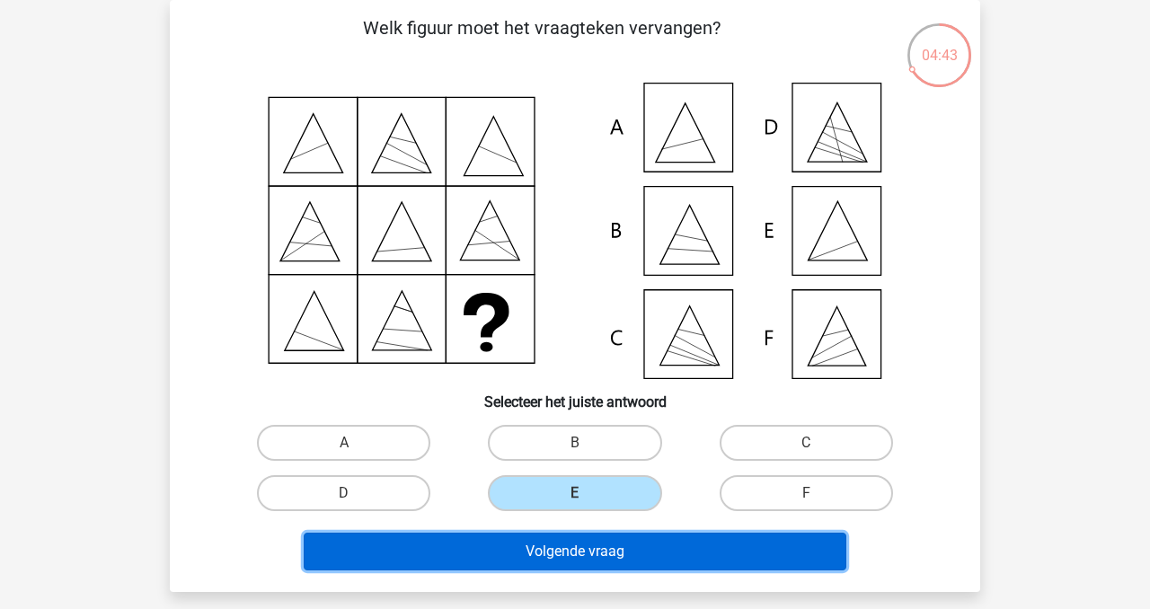
click at [686, 551] on button "Volgende vraag" at bounding box center [576, 552] width 544 height 38
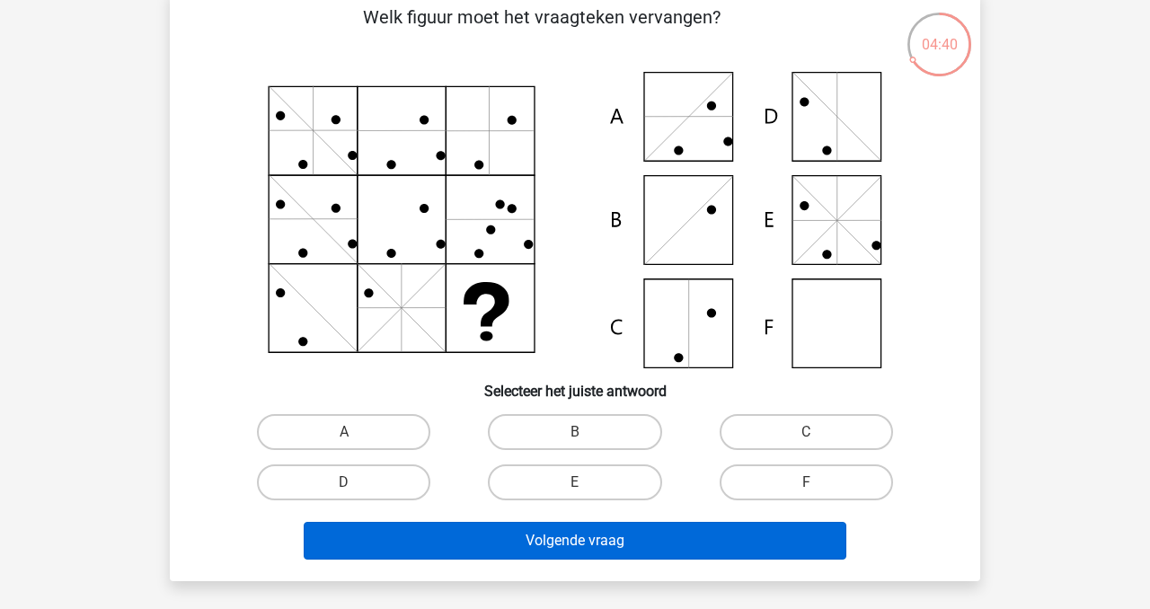
scroll to position [93, 0]
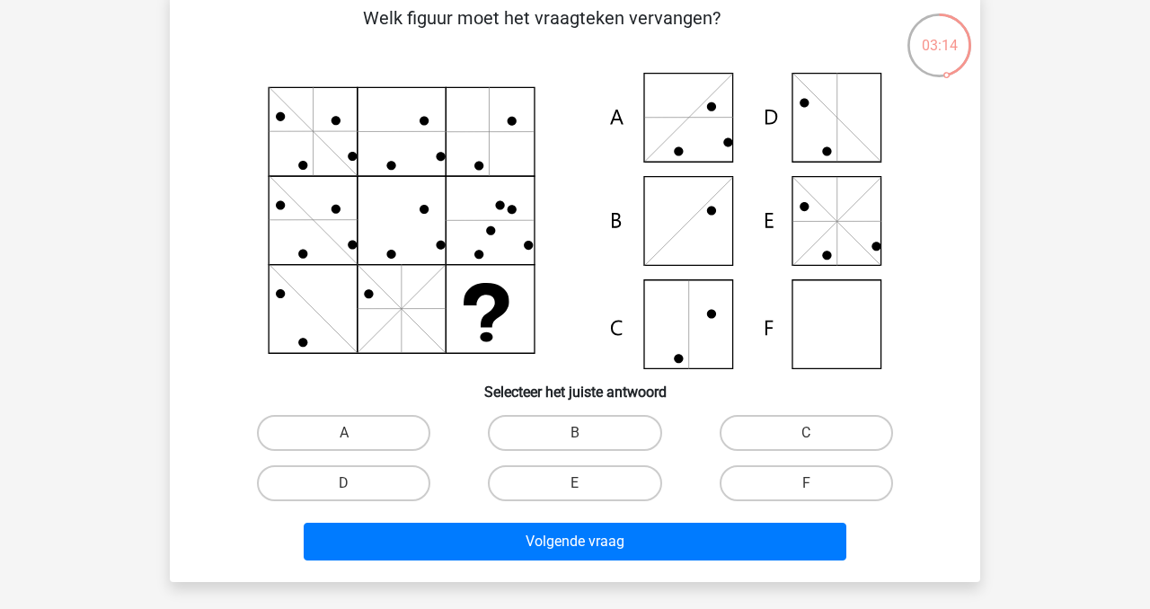
click at [709, 297] on icon at bounding box center [575, 221] width 724 height 297
click at [834, 436] on label "C" at bounding box center [806, 433] width 173 height 36
click at [818, 436] on input "C" at bounding box center [812, 439] width 12 height 12
radio input "true"
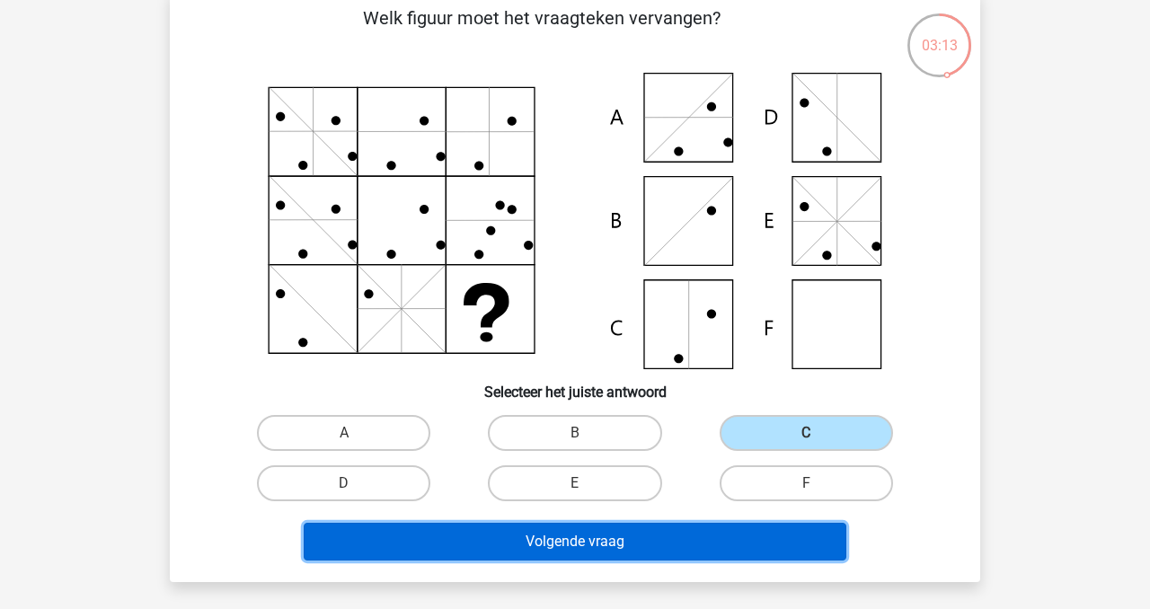
click at [760, 537] on button "Volgende vraag" at bounding box center [576, 542] width 544 height 38
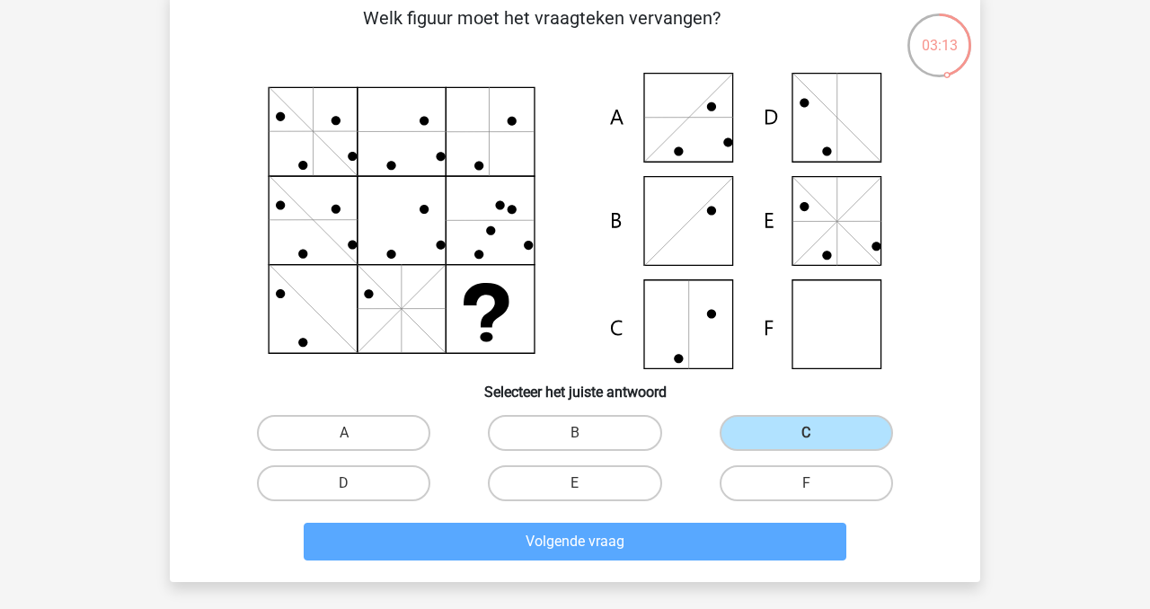
scroll to position [83, 0]
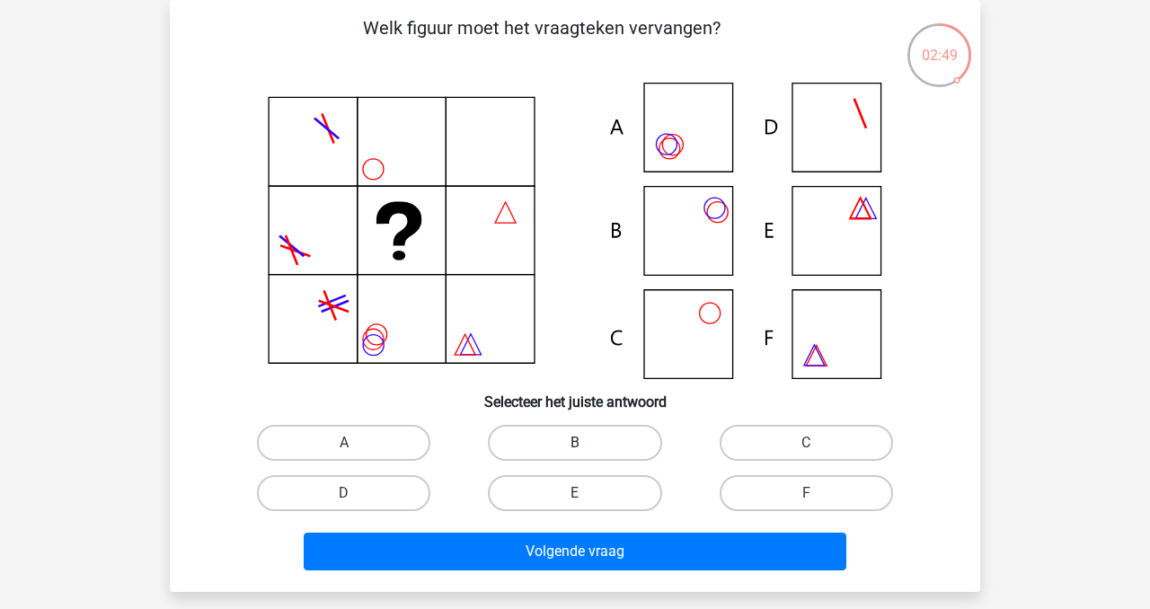
click at [600, 446] on label "B" at bounding box center [574, 443] width 173 height 36
click at [587, 446] on input "B" at bounding box center [581, 449] width 12 height 12
radio input "true"
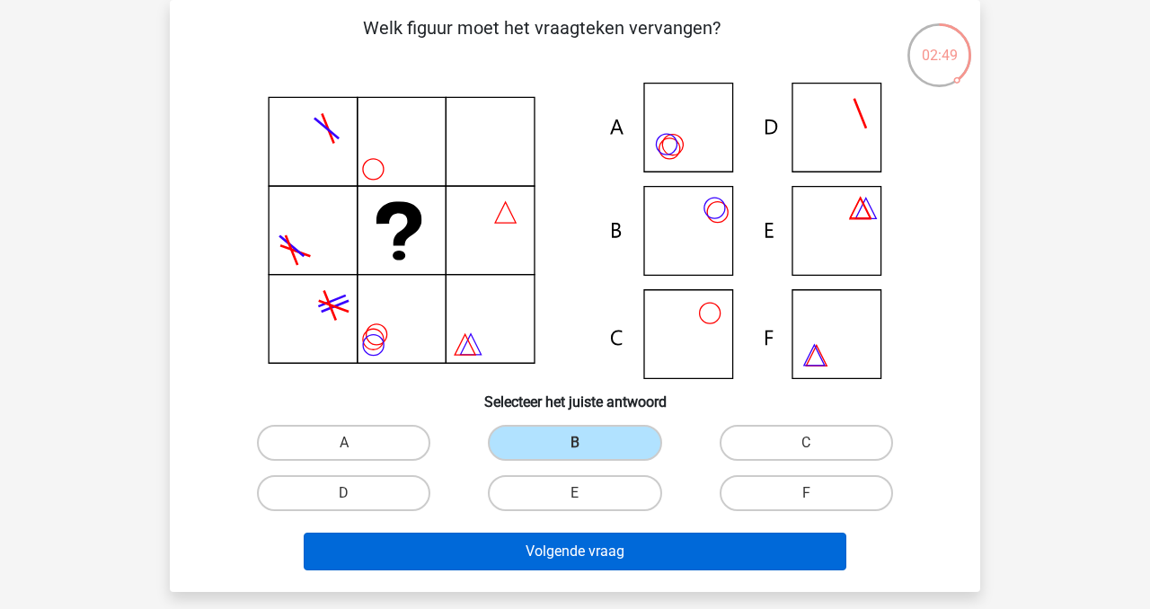
click at [656, 573] on div "Volgende vraag" at bounding box center [575, 555] width 694 height 45
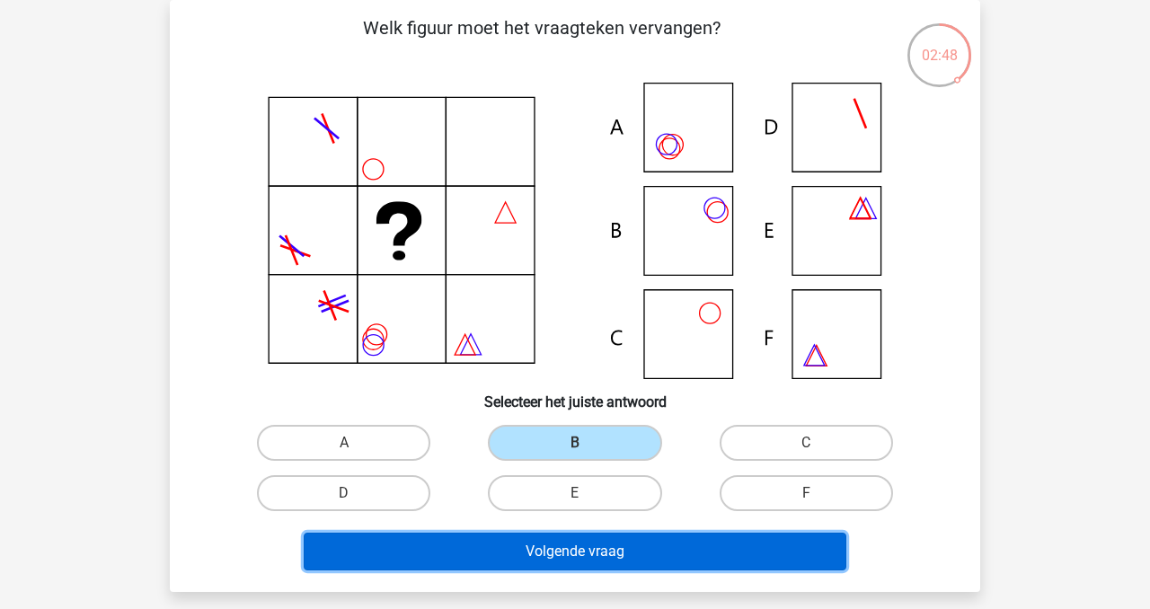
click at [654, 558] on button "Volgende vraag" at bounding box center [576, 552] width 544 height 38
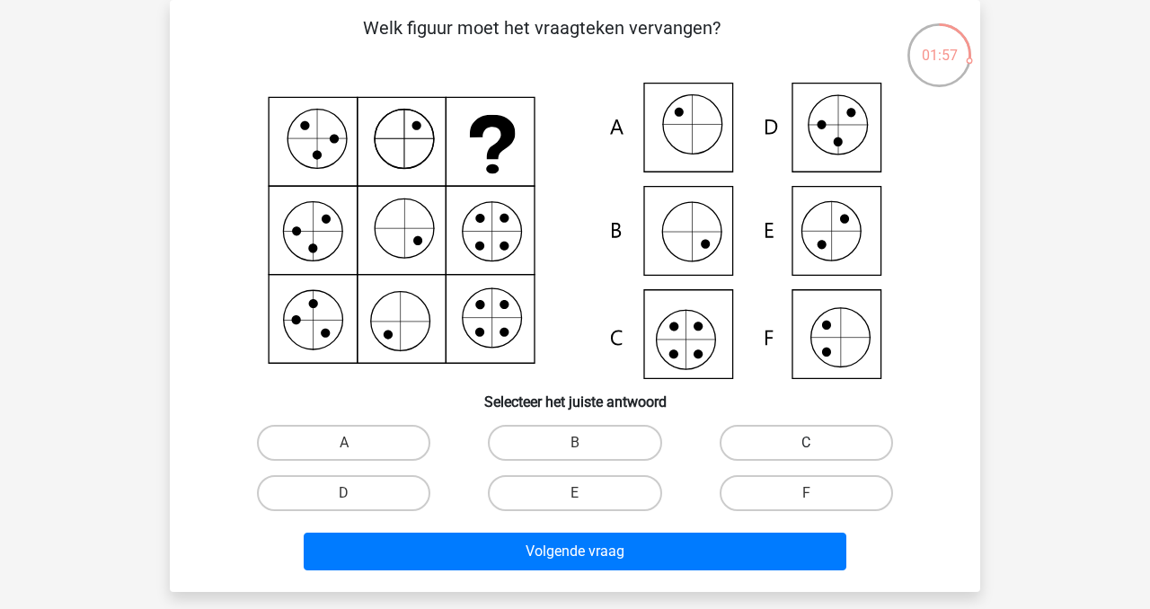
click at [793, 448] on label "C" at bounding box center [806, 443] width 173 height 36
click at [806, 448] on input "C" at bounding box center [812, 449] width 12 height 12
radio input "true"
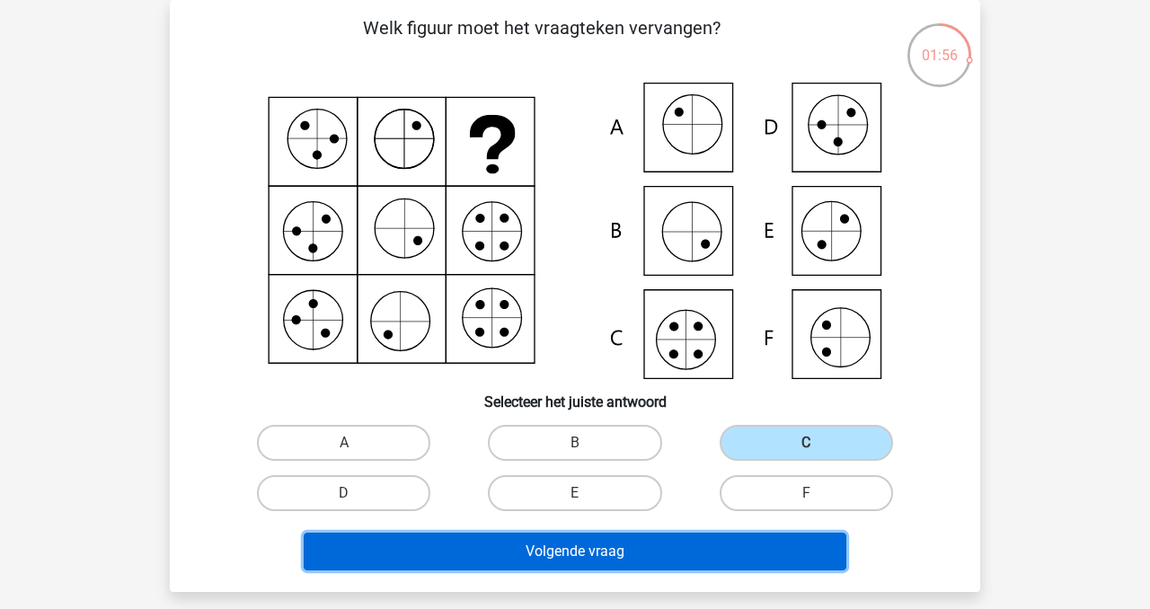
click at [721, 554] on button "Volgende vraag" at bounding box center [576, 552] width 544 height 38
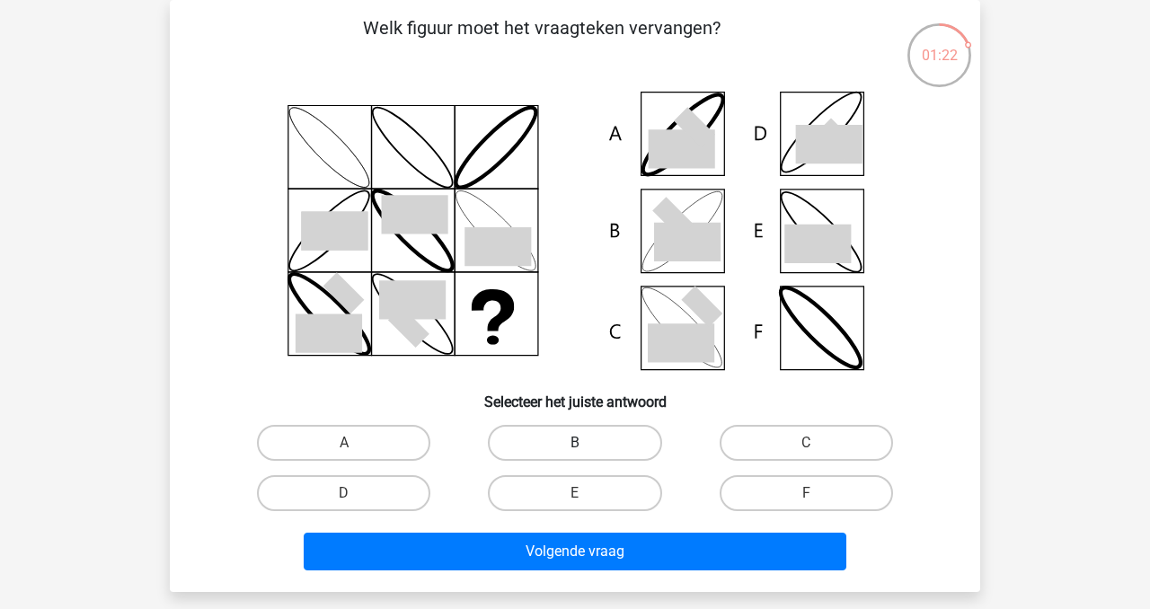
click at [604, 451] on label "B" at bounding box center [574, 443] width 173 height 36
click at [587, 451] on input "B" at bounding box center [581, 449] width 12 height 12
radio input "true"
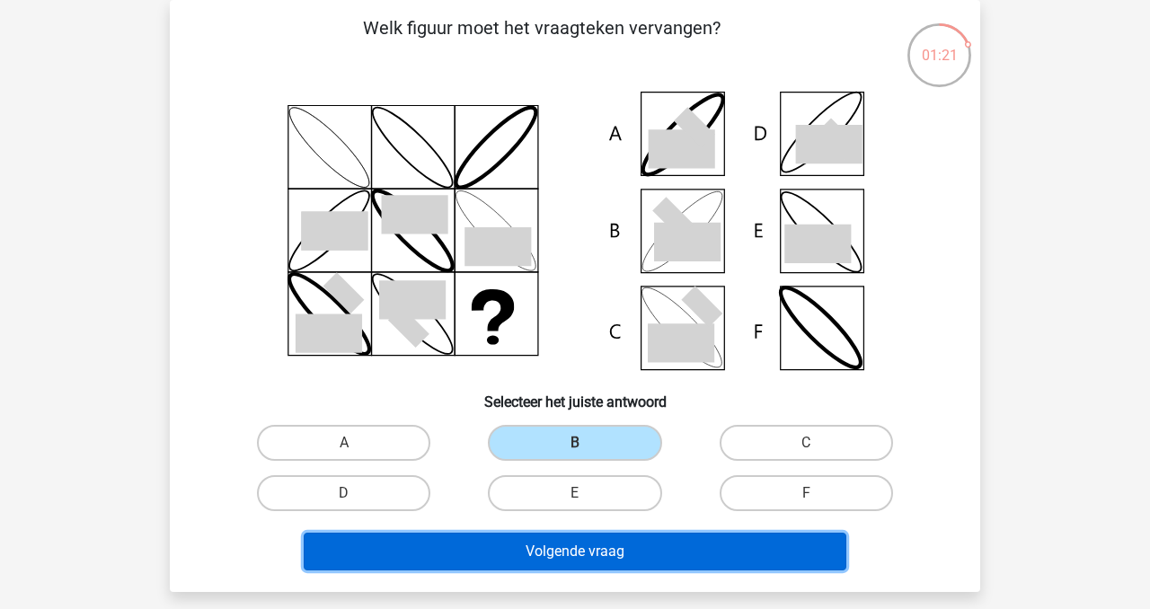
click at [650, 547] on button "Volgende vraag" at bounding box center [576, 552] width 544 height 38
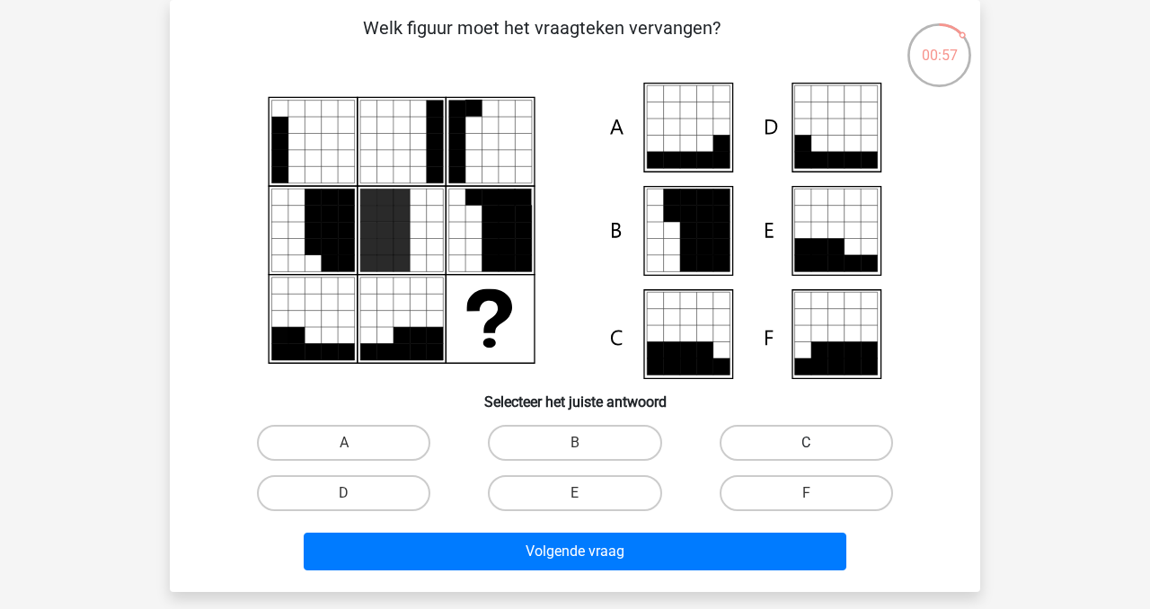
click at [826, 447] on label "C" at bounding box center [806, 443] width 173 height 36
click at [818, 447] on input "C" at bounding box center [812, 449] width 12 height 12
radio input "true"
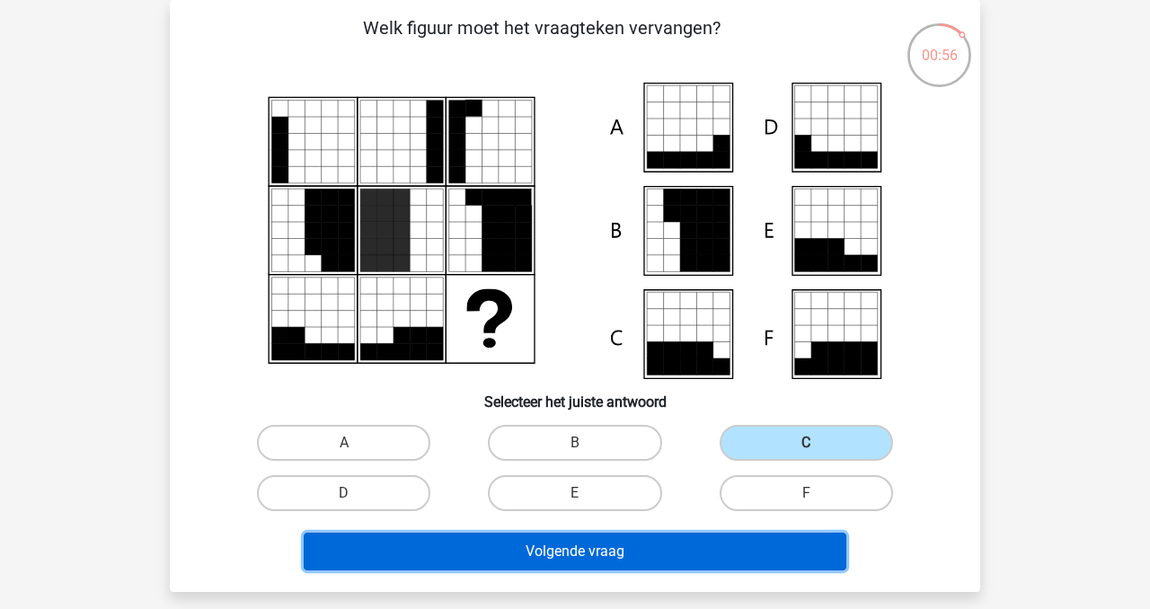
click at [726, 546] on button "Volgende vraag" at bounding box center [576, 552] width 544 height 38
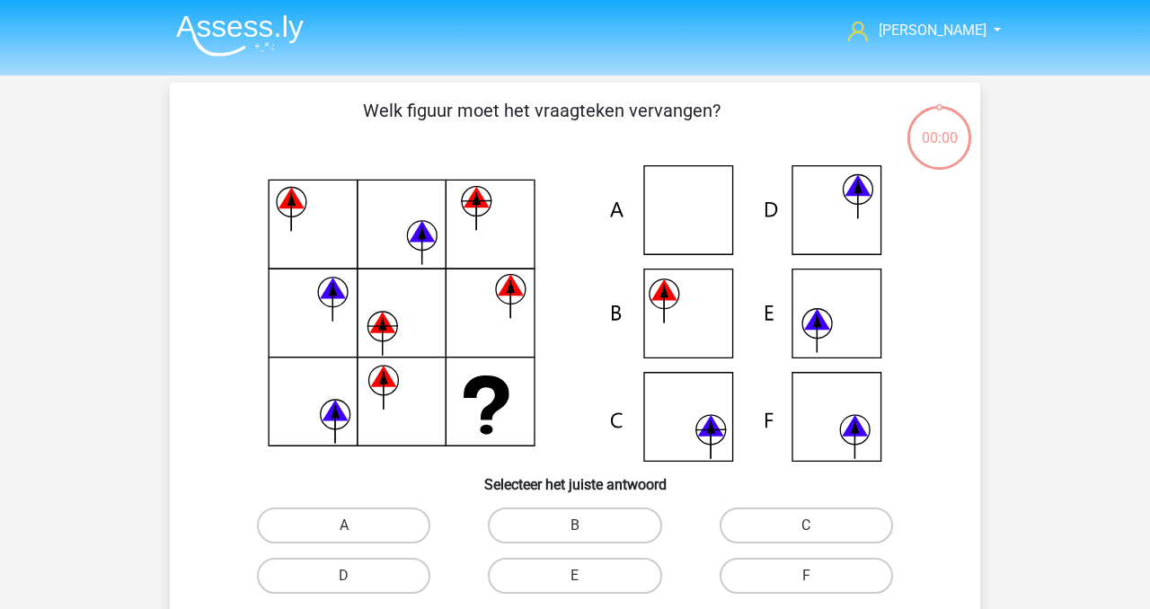
scroll to position [83, 0]
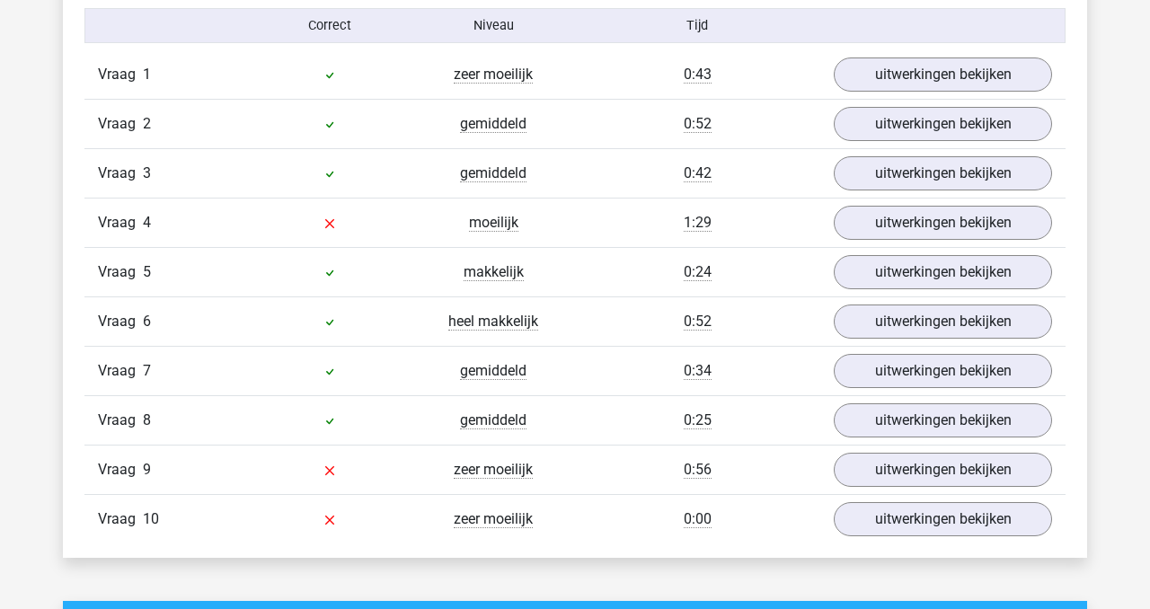
scroll to position [1192, 0]
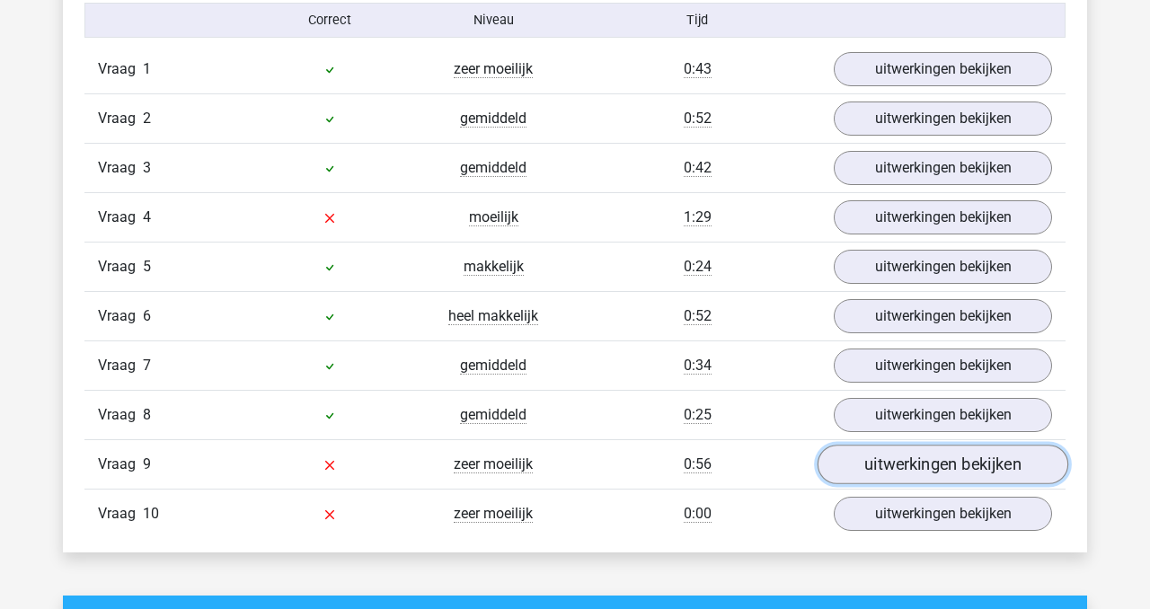
click at [875, 472] on link "uitwerkingen bekijken" at bounding box center [943, 466] width 251 height 40
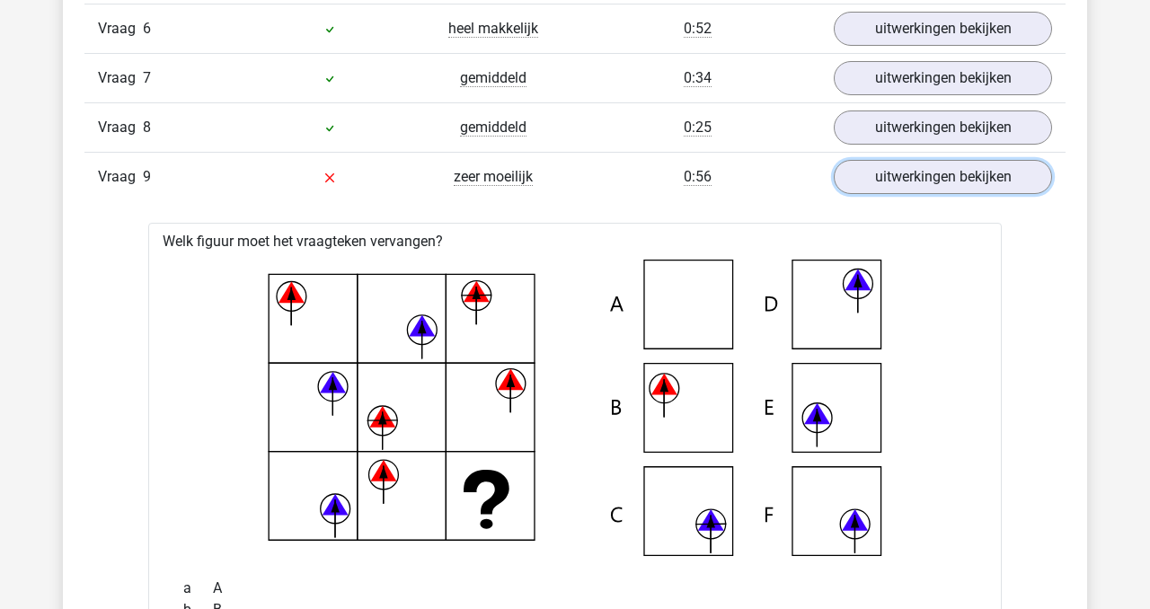
scroll to position [1471, 0]
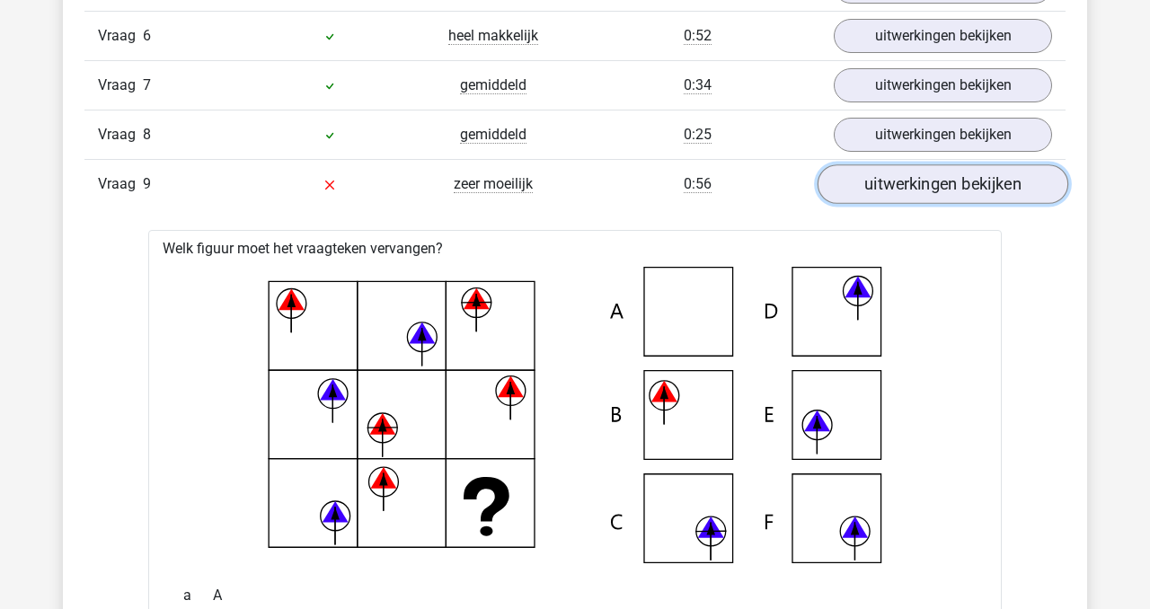
click at [919, 182] on link "uitwerkingen bekijken" at bounding box center [943, 185] width 251 height 40
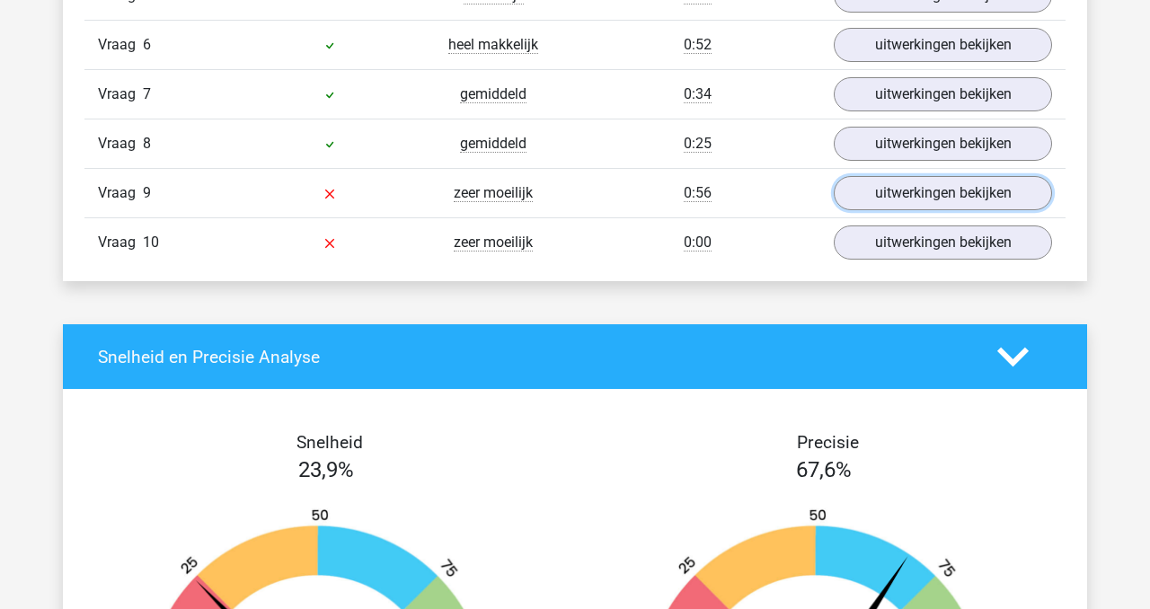
scroll to position [1465, 0]
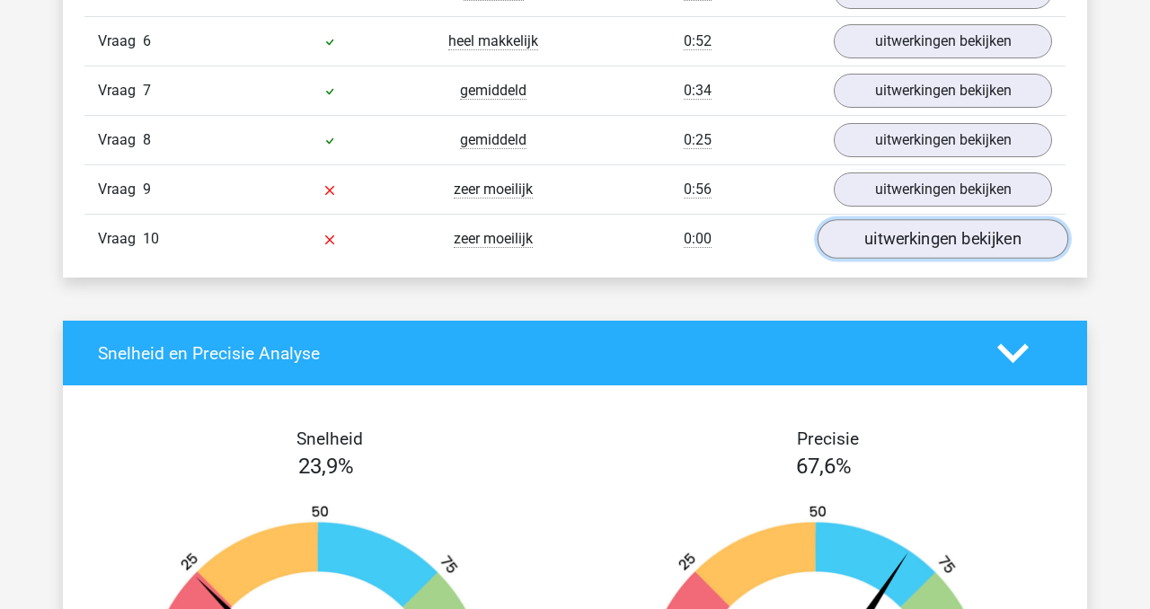
click at [918, 237] on link "uitwerkingen bekijken" at bounding box center [943, 240] width 251 height 40
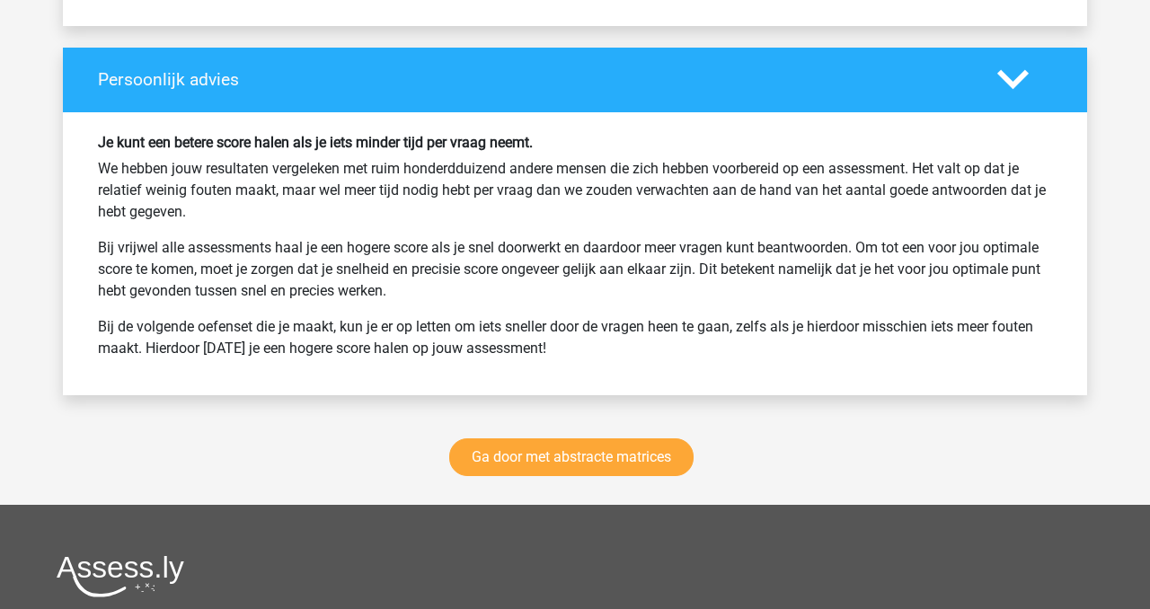
scroll to position [3132, 0]
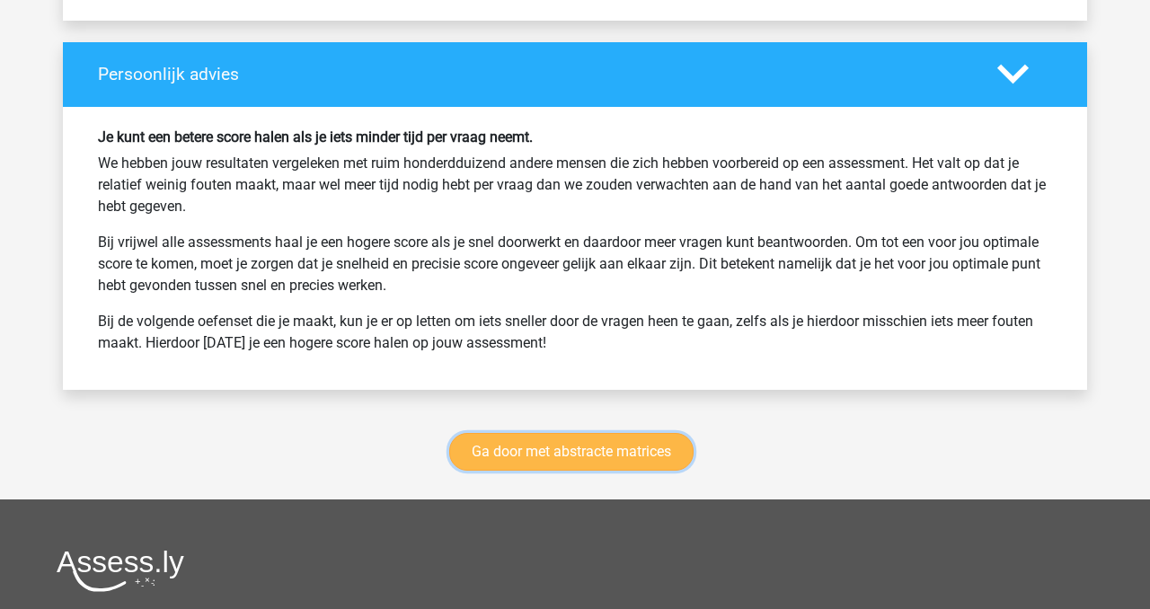
click at [649, 450] on link "Ga door met abstracte matrices" at bounding box center [571, 452] width 244 height 38
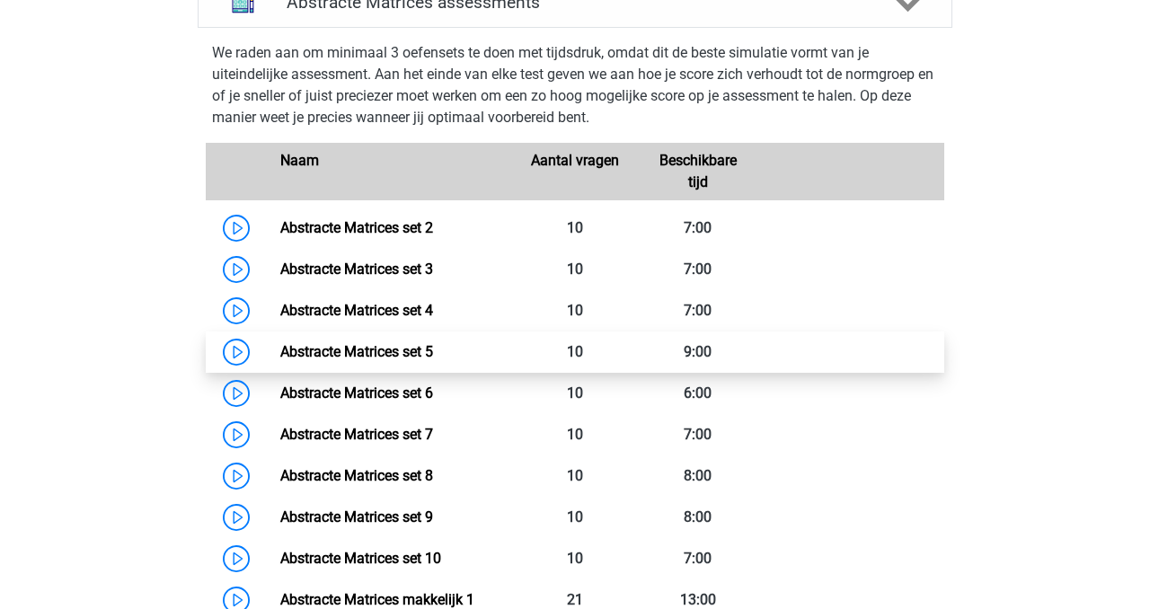
scroll to position [852, 0]
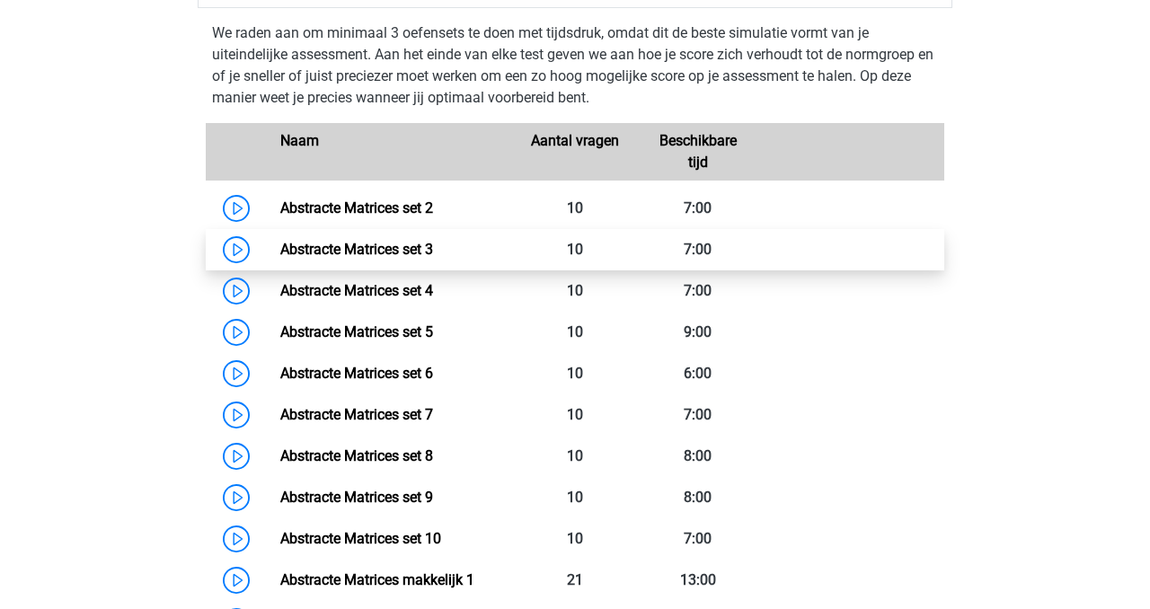
click at [406, 243] on link "Abstracte Matrices set 3" at bounding box center [356, 249] width 153 height 17
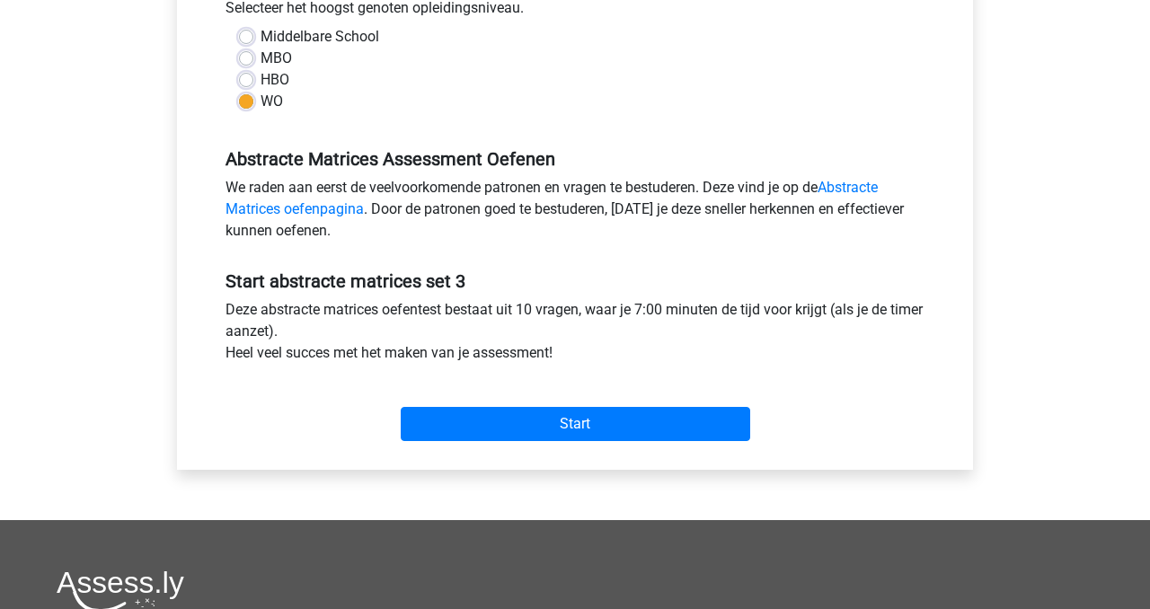
scroll to position [430, 0]
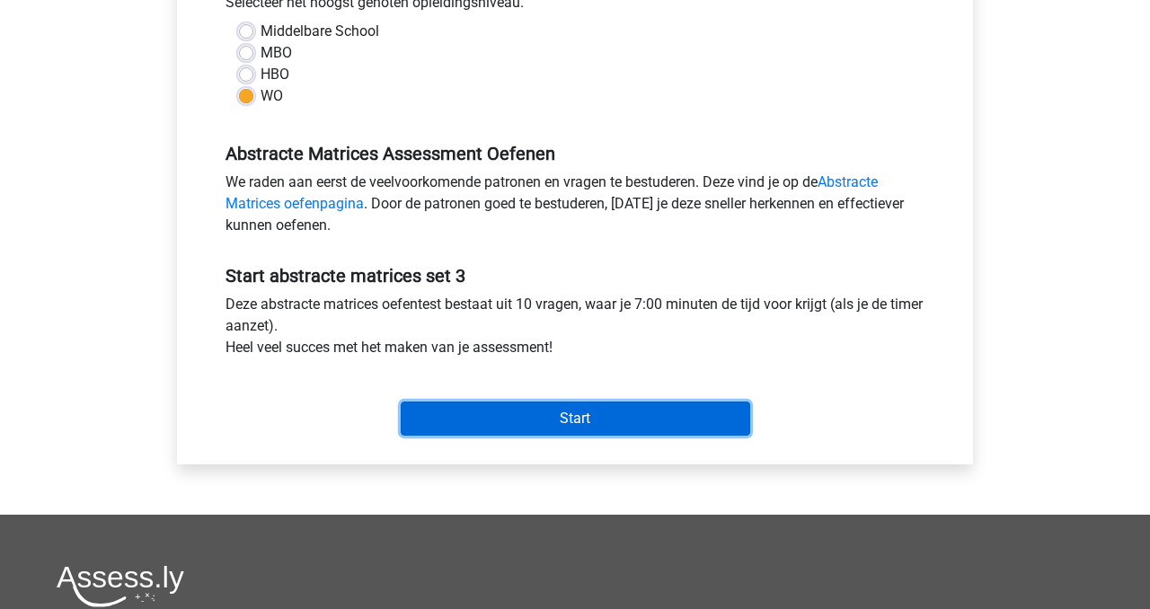
click at [486, 419] on input "Start" at bounding box center [576, 419] width 350 height 34
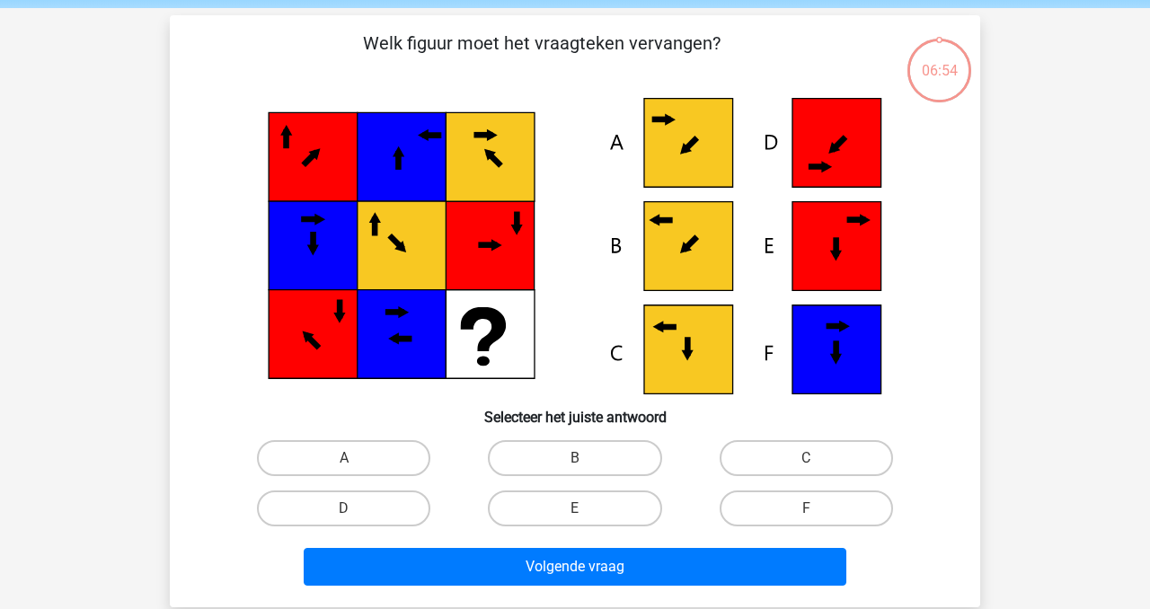
scroll to position [72, 0]
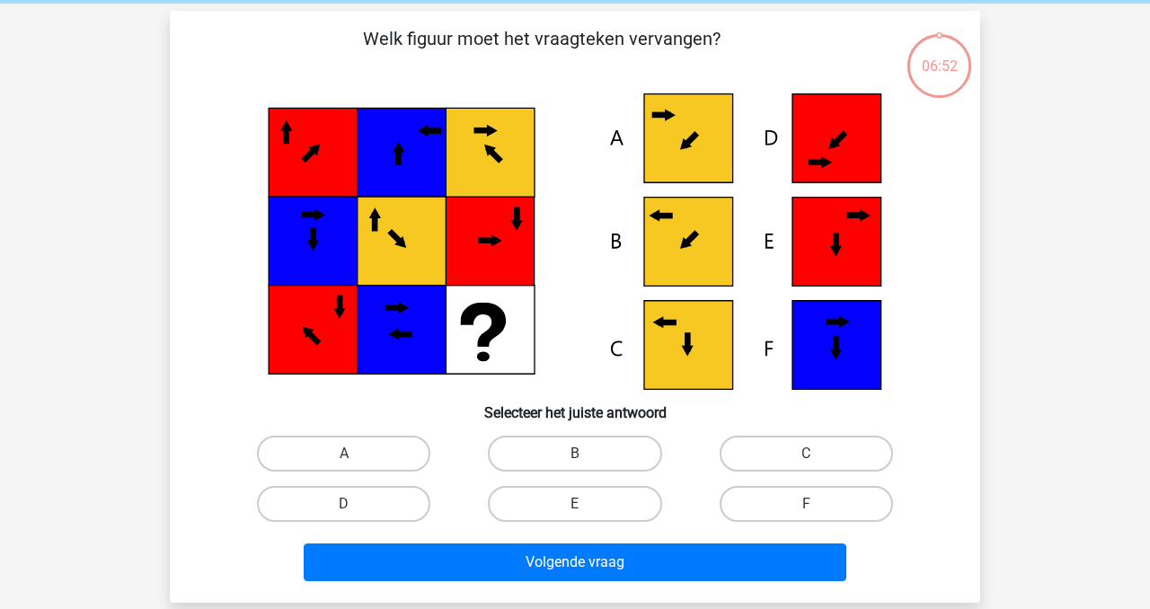
click at [816, 463] on input "C" at bounding box center [812, 460] width 12 height 12
radio input "true"
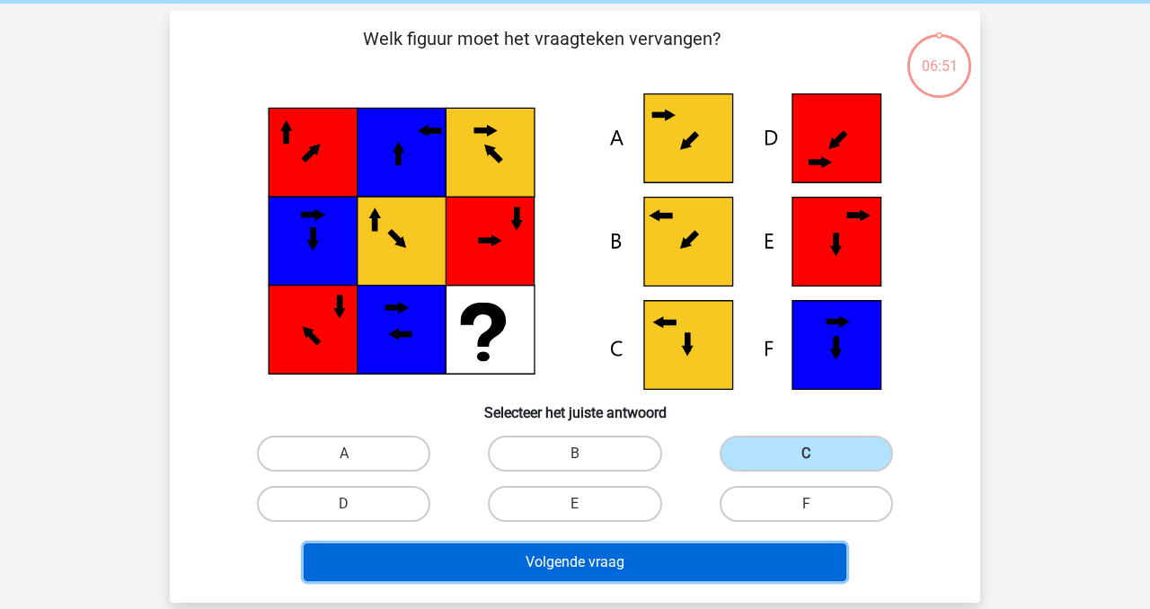
click at [653, 565] on button "Volgende vraag" at bounding box center [576, 563] width 544 height 38
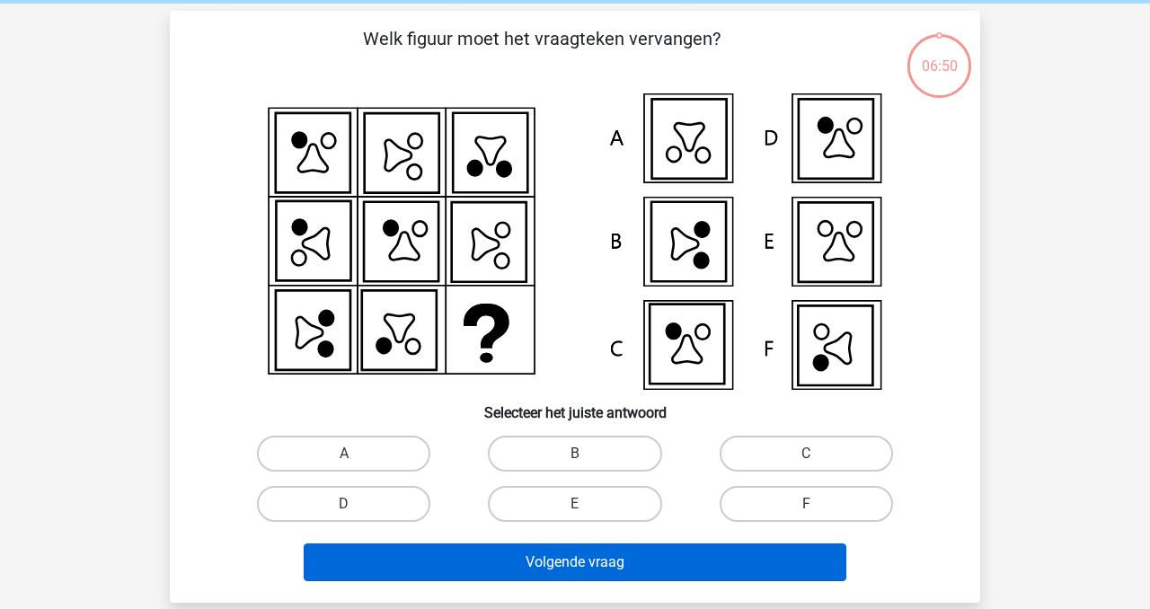
scroll to position [83, 0]
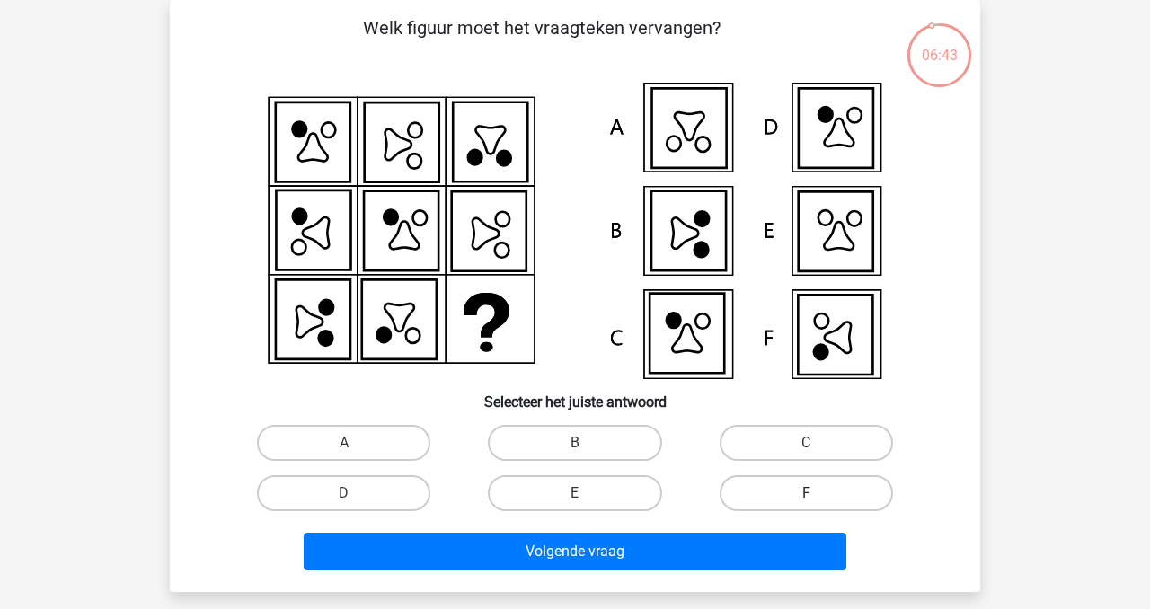
click at [817, 489] on label "F" at bounding box center [806, 493] width 173 height 36
click at [817, 493] on input "F" at bounding box center [812, 499] width 12 height 12
radio input "true"
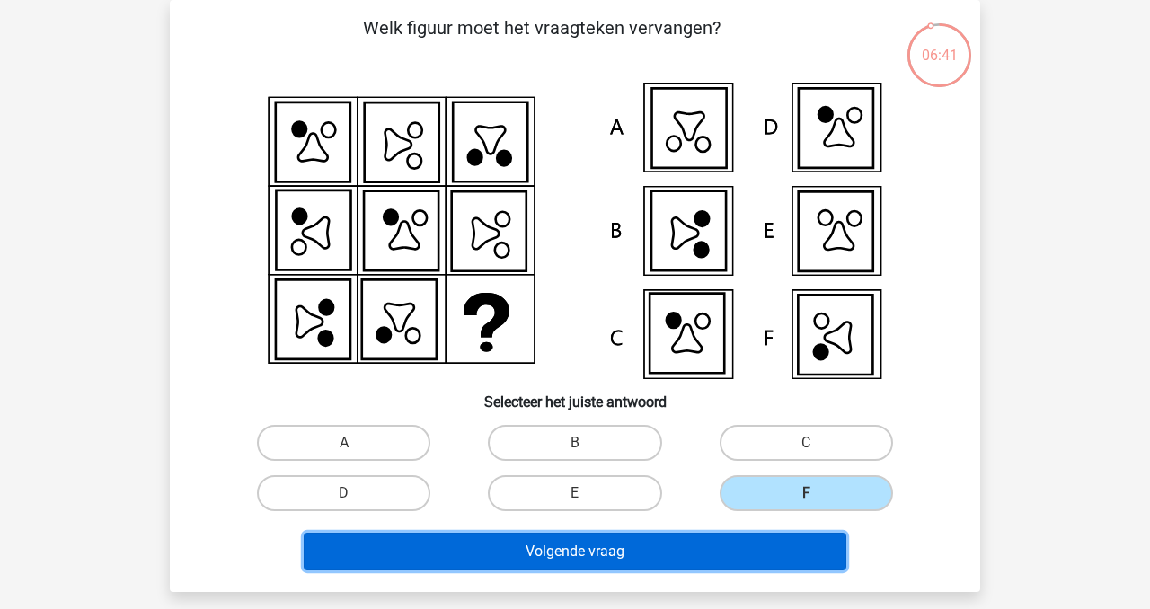
click at [792, 545] on button "Volgende vraag" at bounding box center [576, 552] width 544 height 38
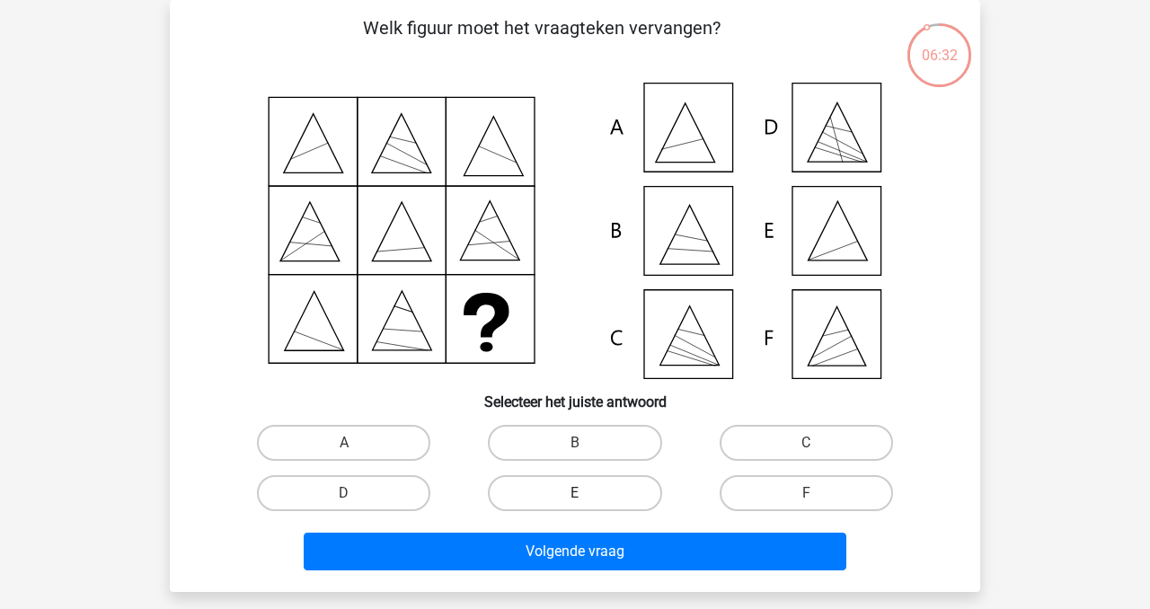
click at [572, 493] on label "E" at bounding box center [574, 493] width 173 height 36
click at [575, 493] on input "E" at bounding box center [581, 499] width 12 height 12
radio input "true"
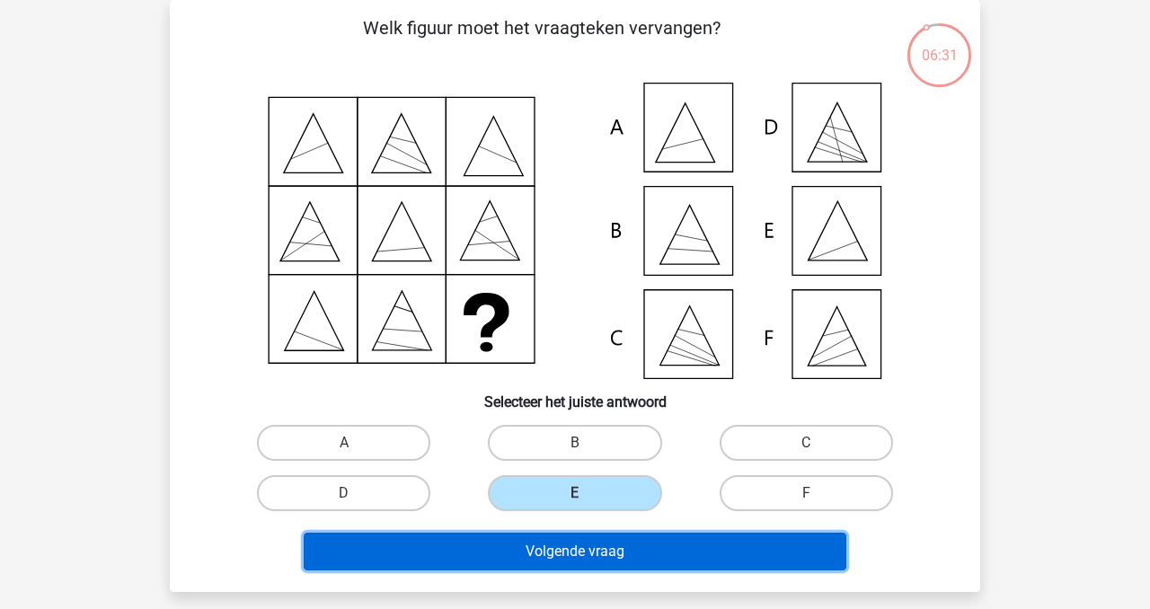
click at [634, 558] on button "Volgende vraag" at bounding box center [576, 552] width 544 height 38
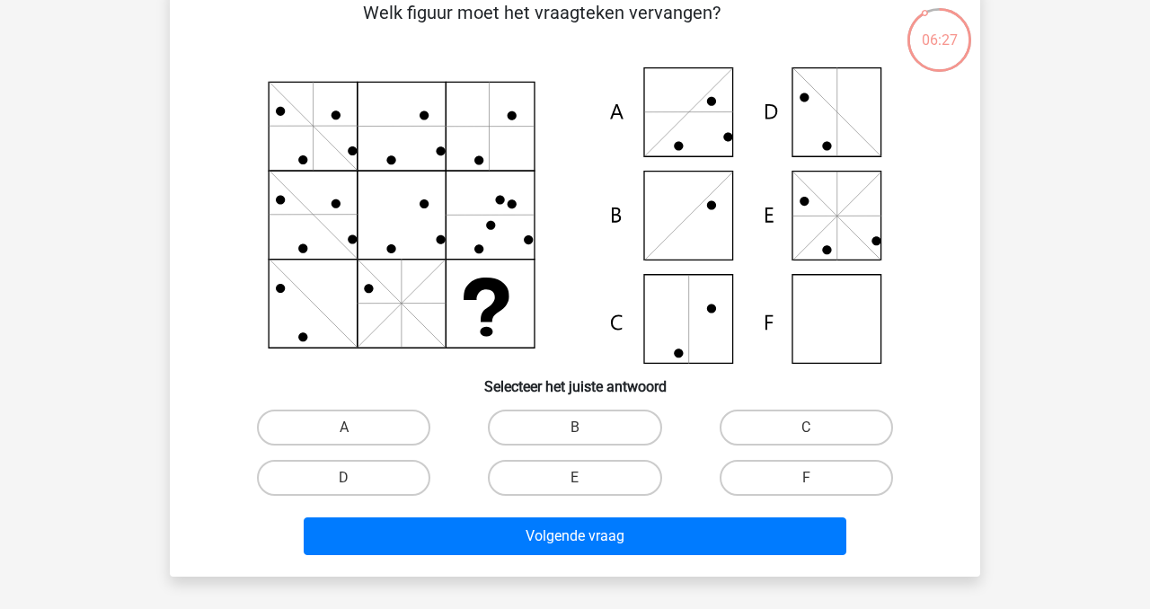
scroll to position [103, 0]
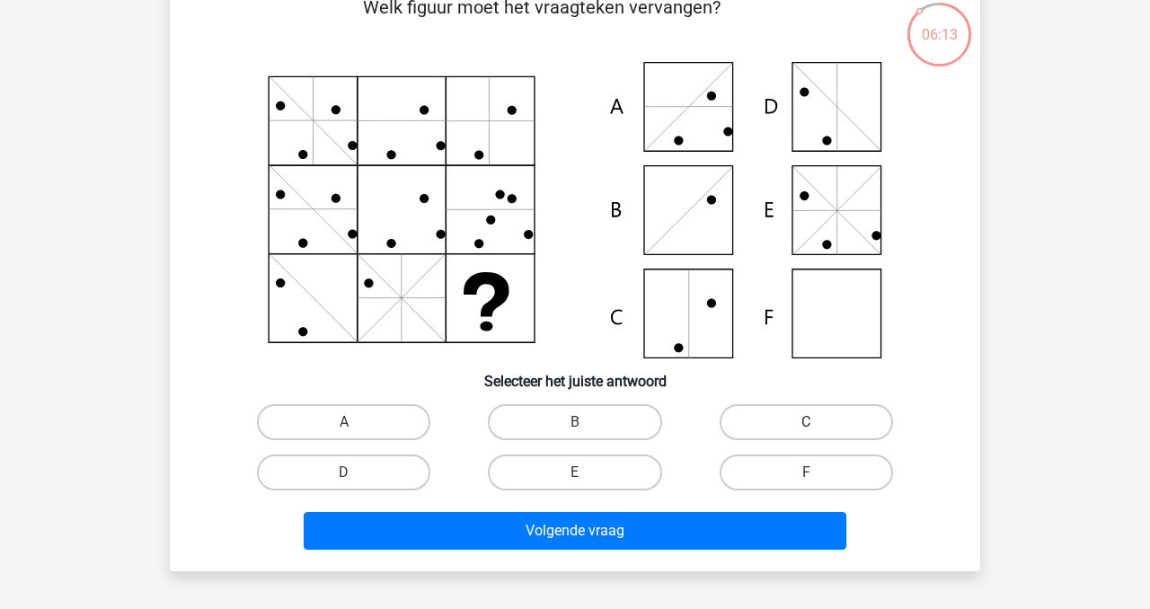
click at [776, 416] on label "C" at bounding box center [806, 422] width 173 height 36
click at [806, 422] on input "C" at bounding box center [812, 428] width 12 height 12
radio input "true"
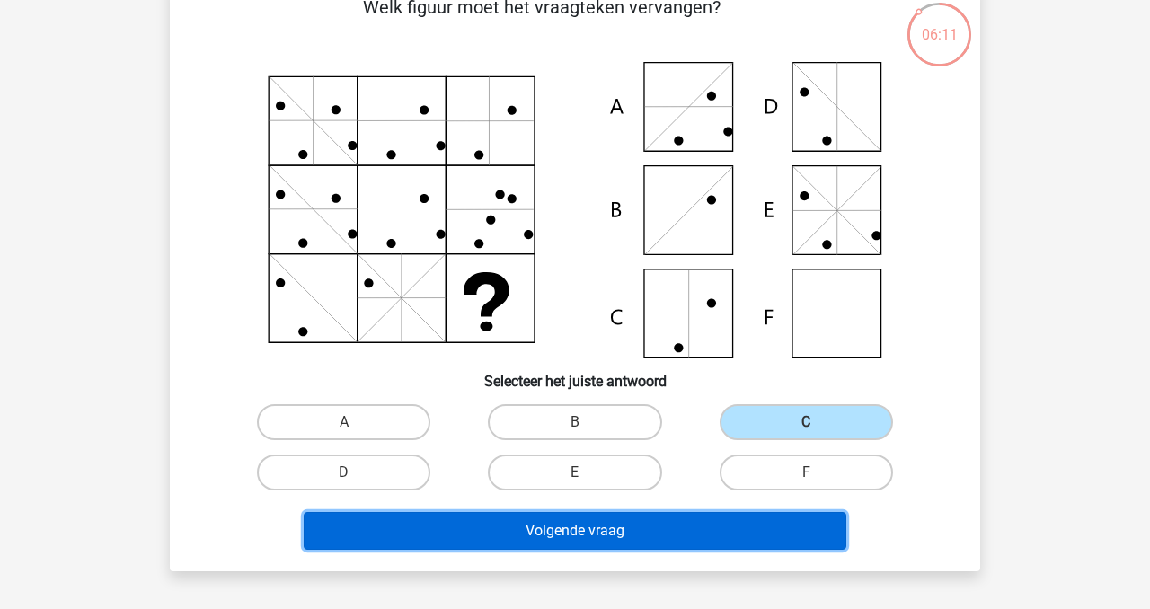
click at [670, 527] on button "Volgende vraag" at bounding box center [576, 531] width 544 height 38
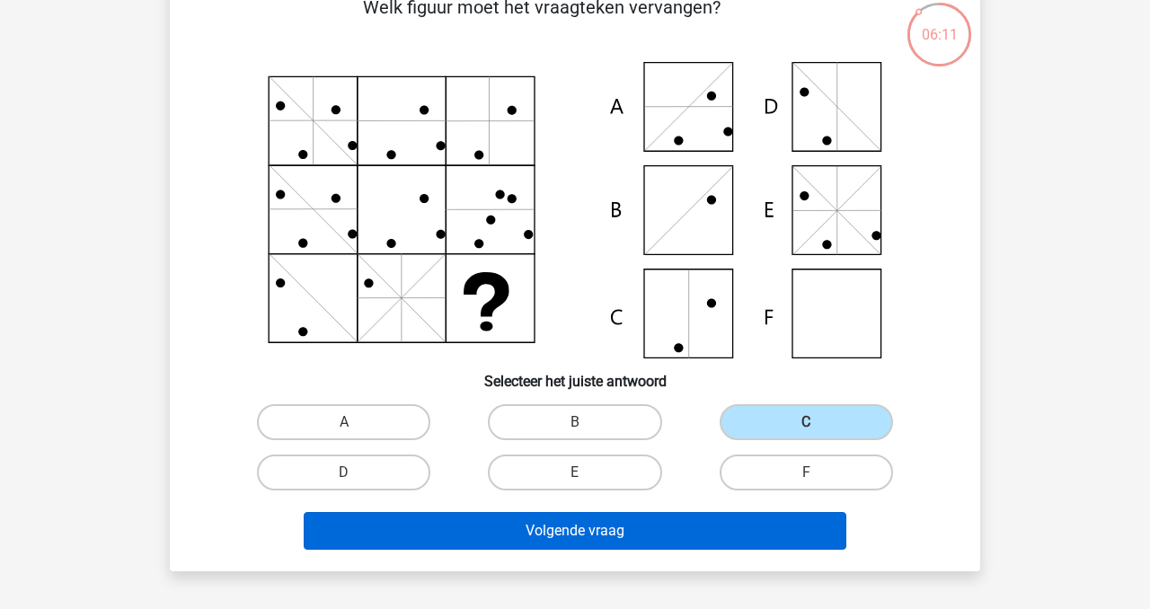
scroll to position [83, 0]
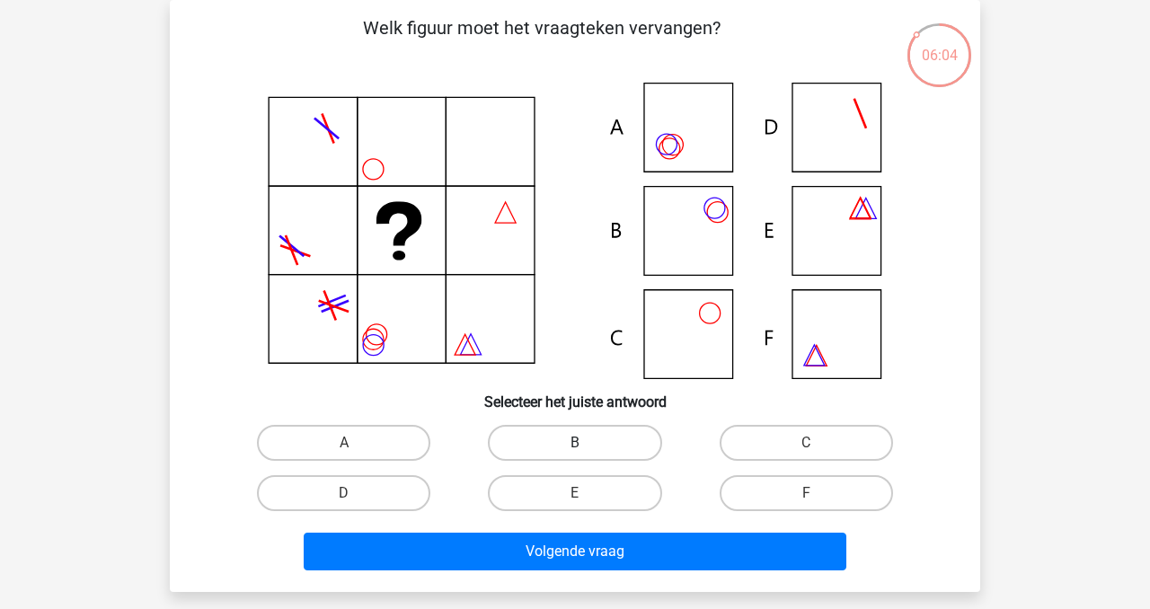
click at [581, 442] on label "B" at bounding box center [574, 443] width 173 height 36
click at [581, 443] on input "B" at bounding box center [581, 449] width 12 height 12
radio input "true"
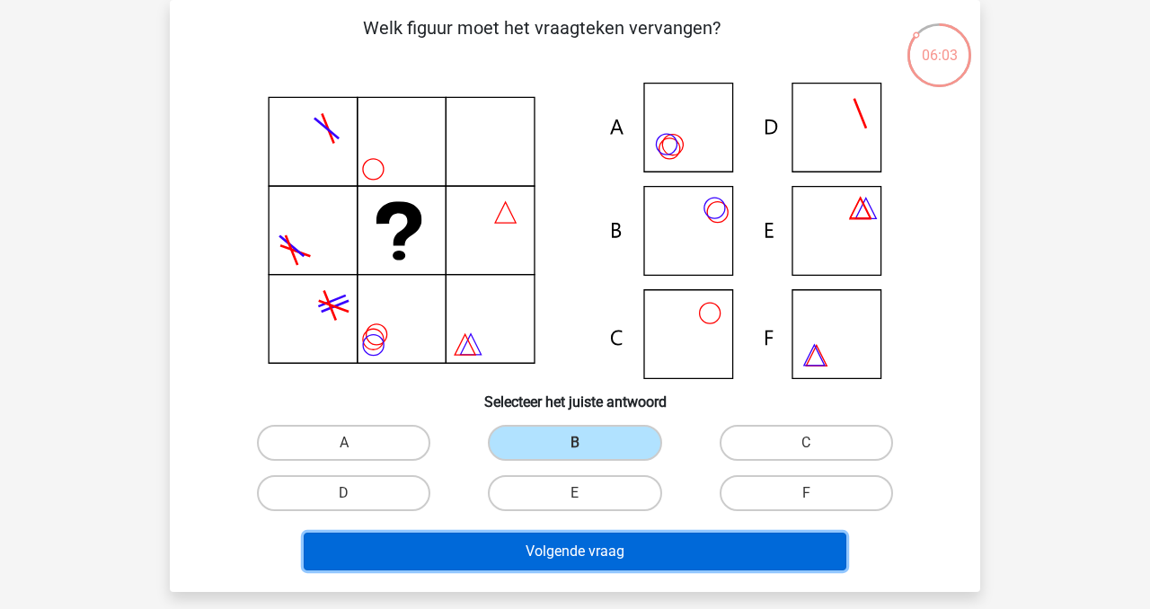
click at [648, 551] on button "Volgende vraag" at bounding box center [576, 552] width 544 height 38
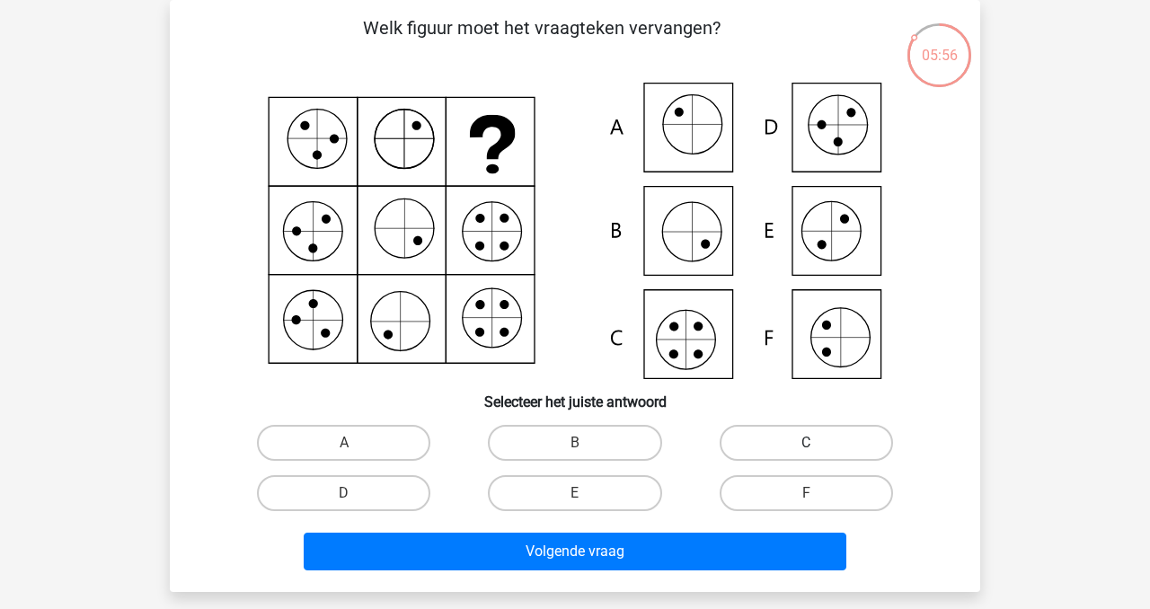
click at [820, 446] on label "C" at bounding box center [806, 443] width 173 height 36
click at [818, 446] on input "C" at bounding box center [812, 449] width 12 height 12
radio input "true"
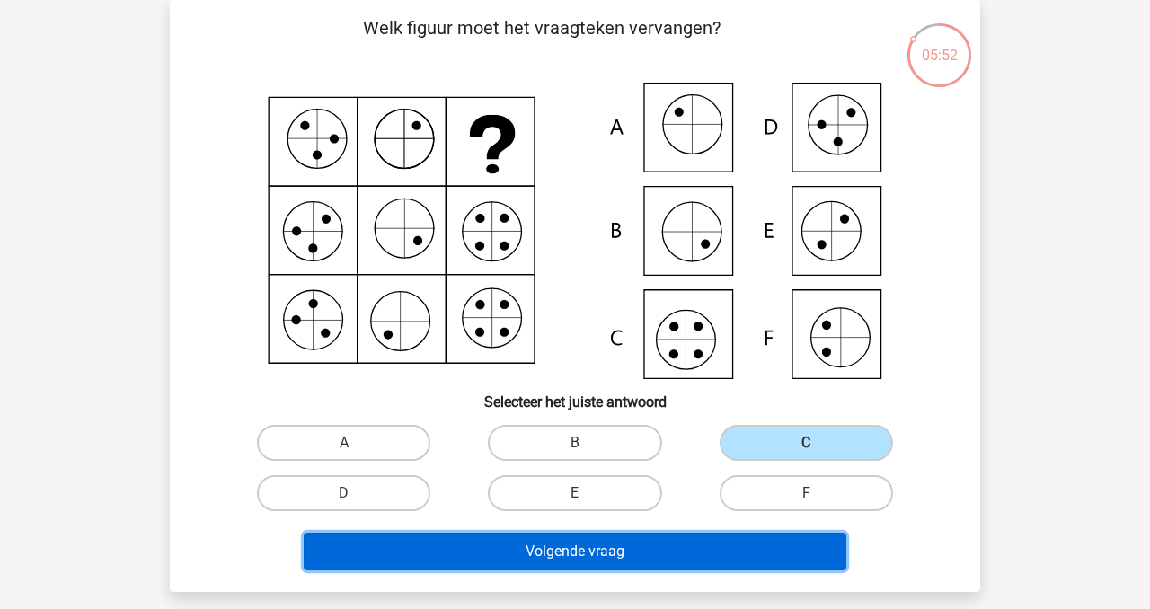
click at [624, 557] on button "Volgende vraag" at bounding box center [576, 552] width 544 height 38
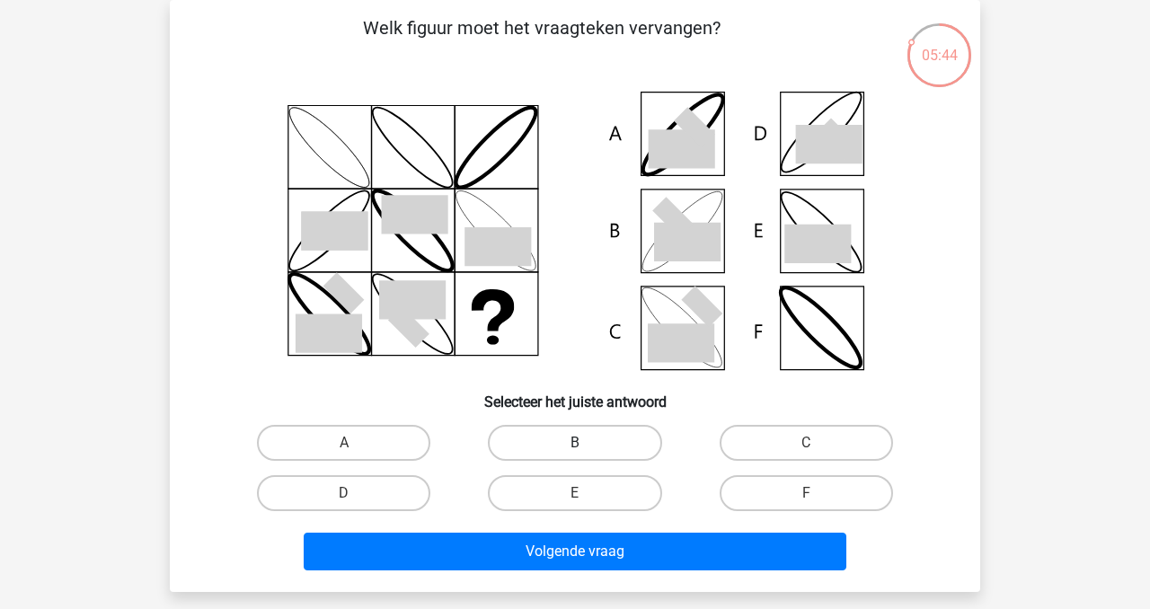
click at [569, 443] on label "B" at bounding box center [574, 443] width 173 height 36
click at [575, 443] on input "B" at bounding box center [581, 449] width 12 height 12
radio input "true"
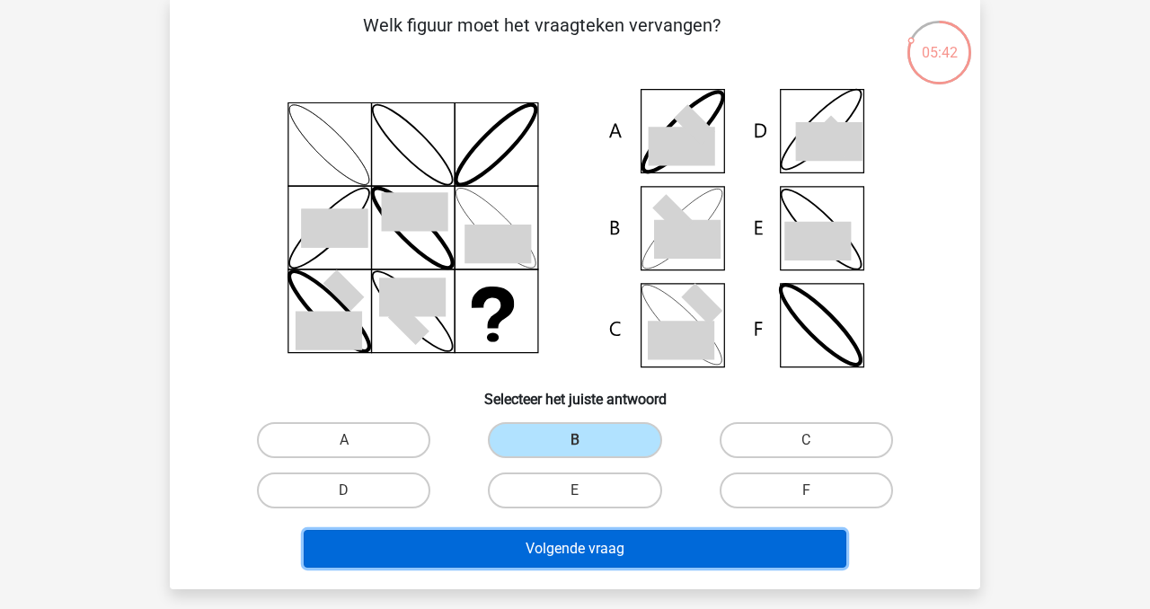
click at [629, 546] on button "Volgende vraag" at bounding box center [576, 549] width 544 height 38
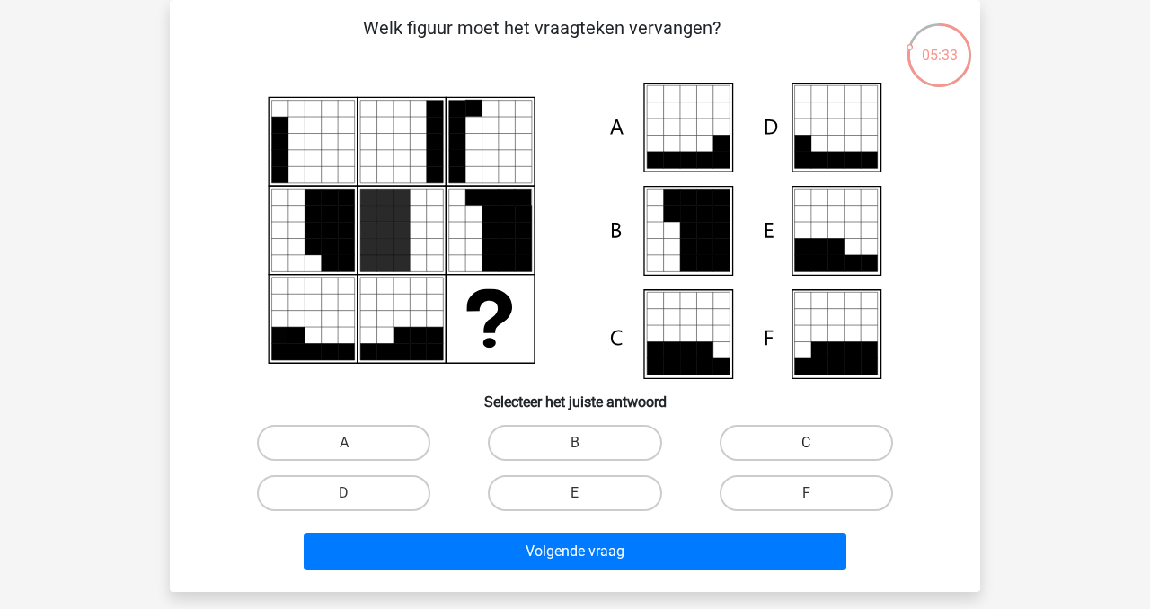
click at [779, 443] on label "C" at bounding box center [806, 443] width 173 height 36
click at [806, 443] on input "C" at bounding box center [812, 449] width 12 height 12
radio input "true"
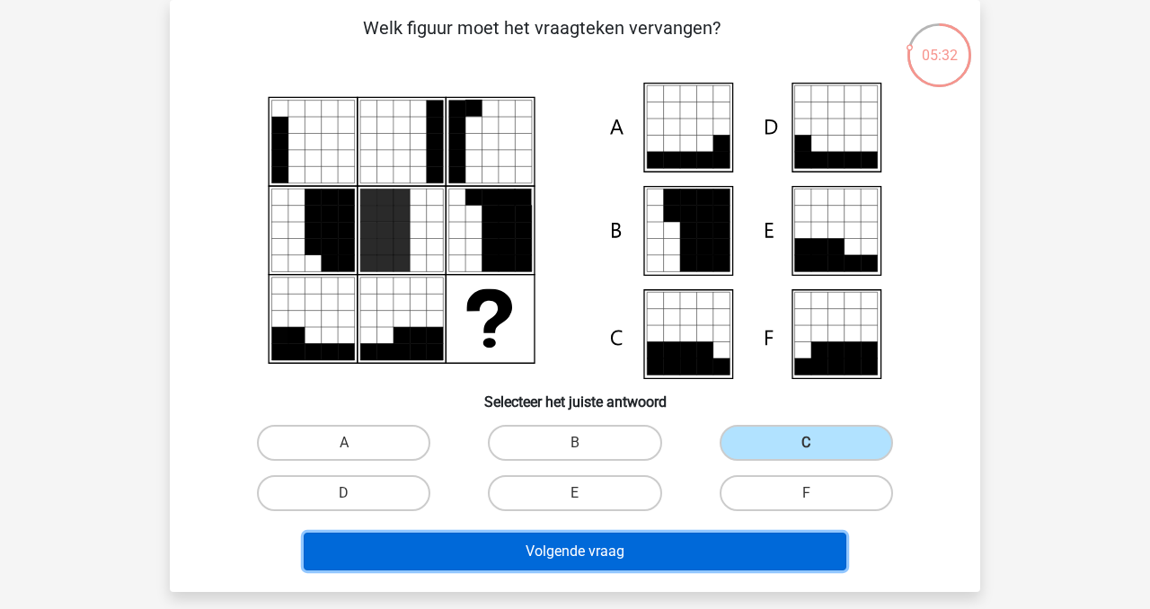
click at [705, 548] on button "Volgende vraag" at bounding box center [576, 552] width 544 height 38
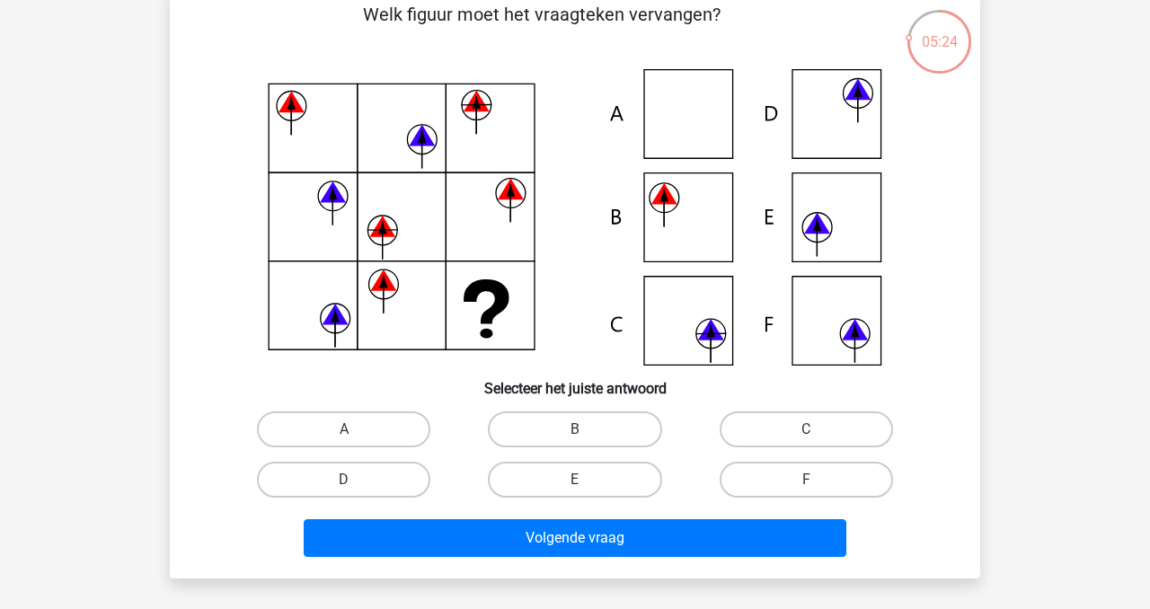
scroll to position [92, 0]
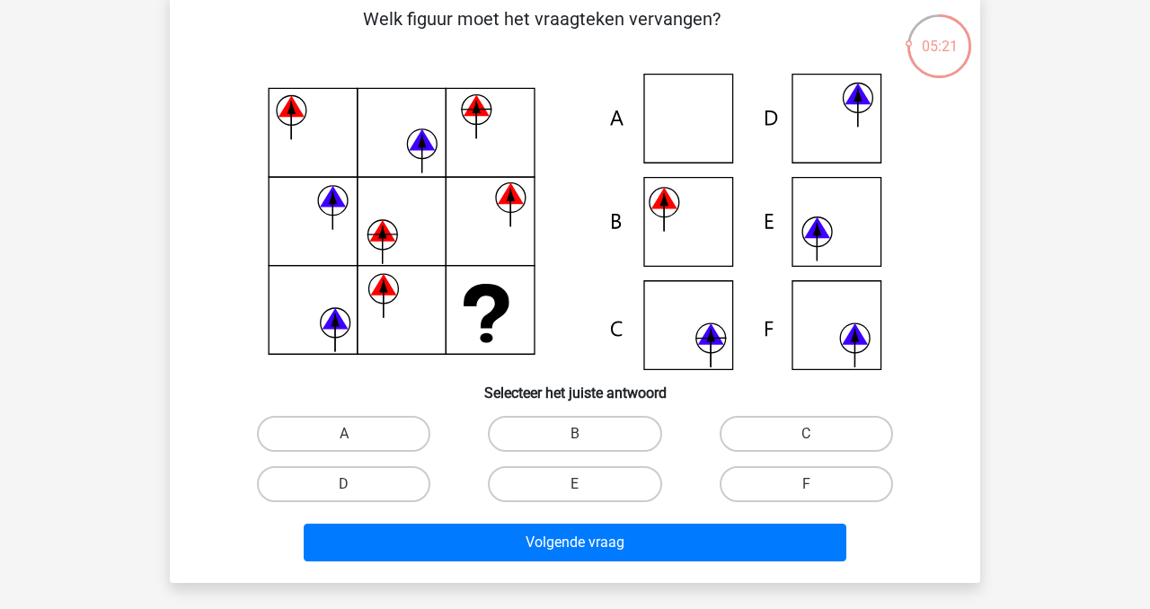
click at [807, 485] on div "F" at bounding box center [806, 484] width 217 height 36
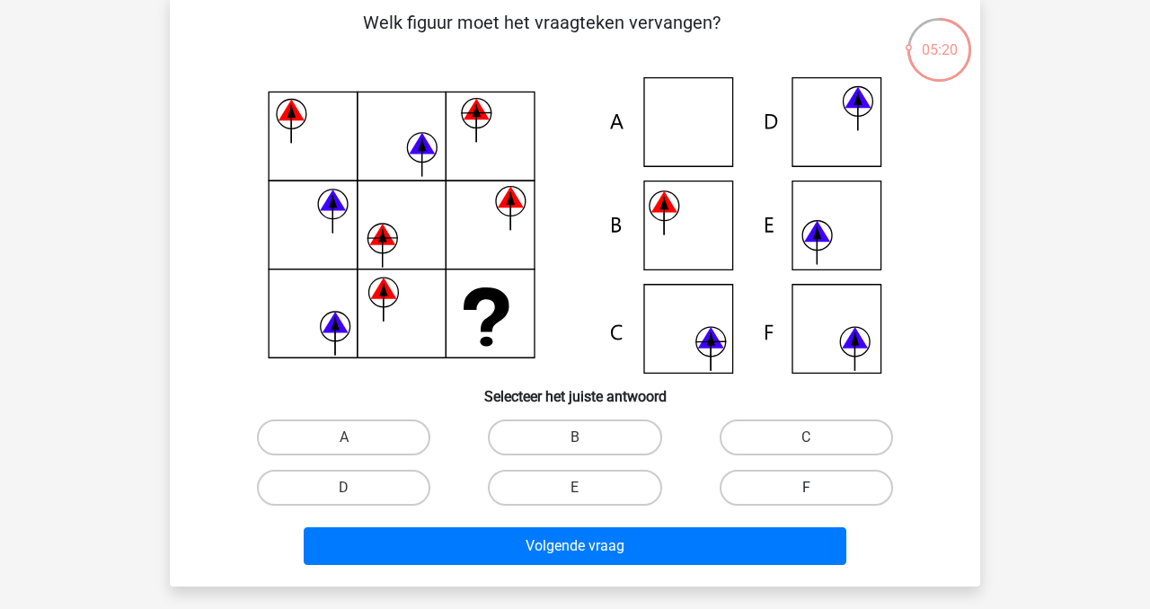
click at [805, 487] on label "F" at bounding box center [806, 488] width 173 height 36
click at [806, 488] on input "F" at bounding box center [812, 494] width 12 height 12
radio input "true"
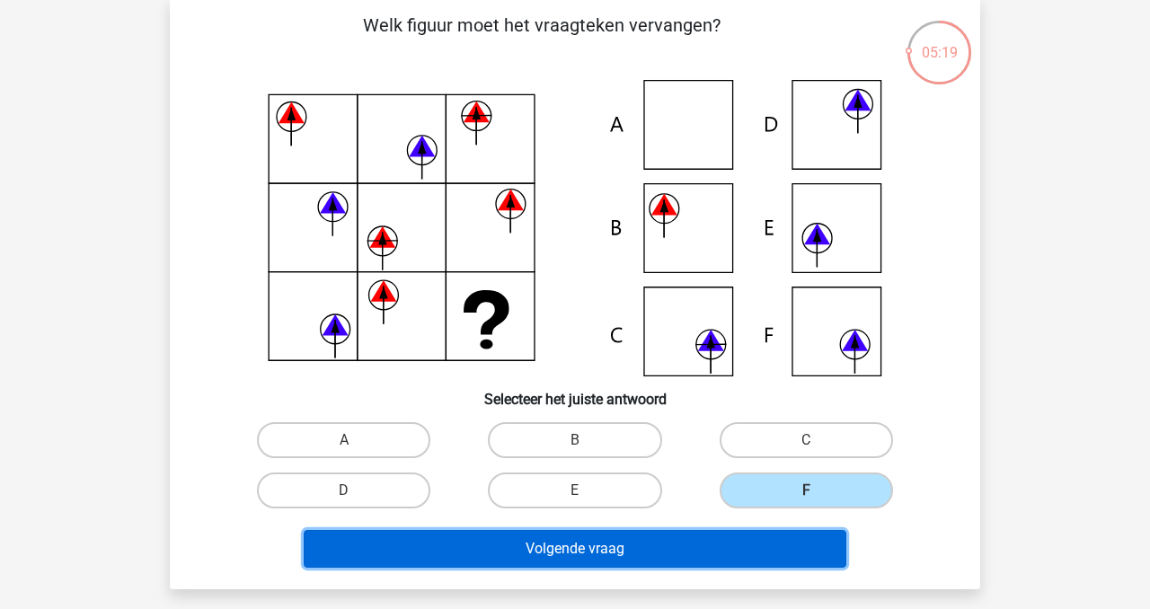
click at [691, 544] on button "Volgende vraag" at bounding box center [576, 549] width 544 height 38
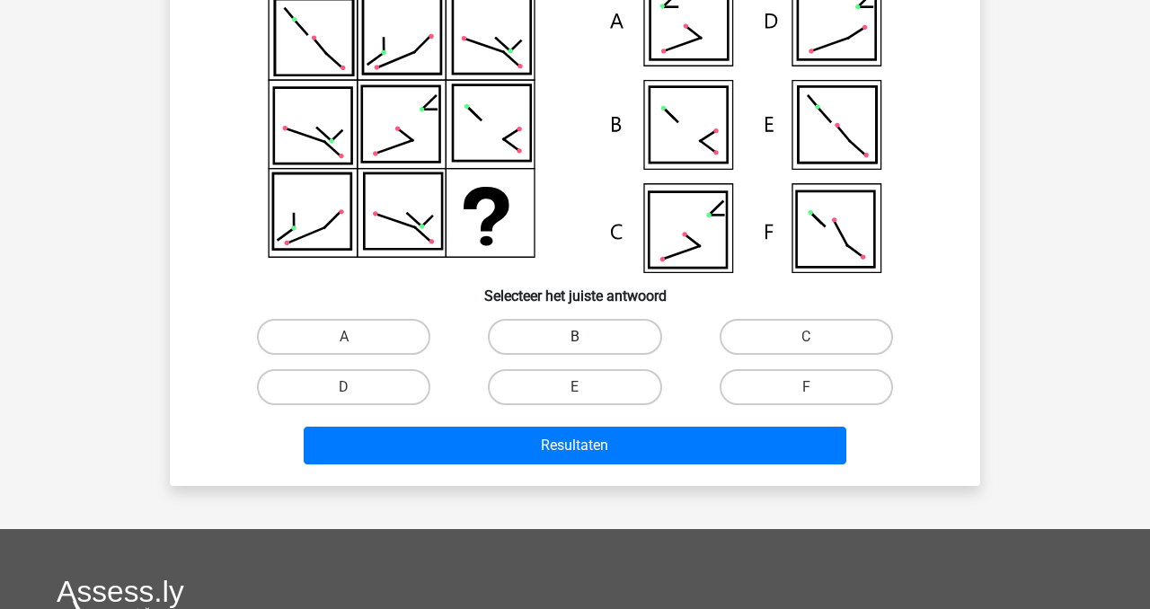
scroll to position [166, 0]
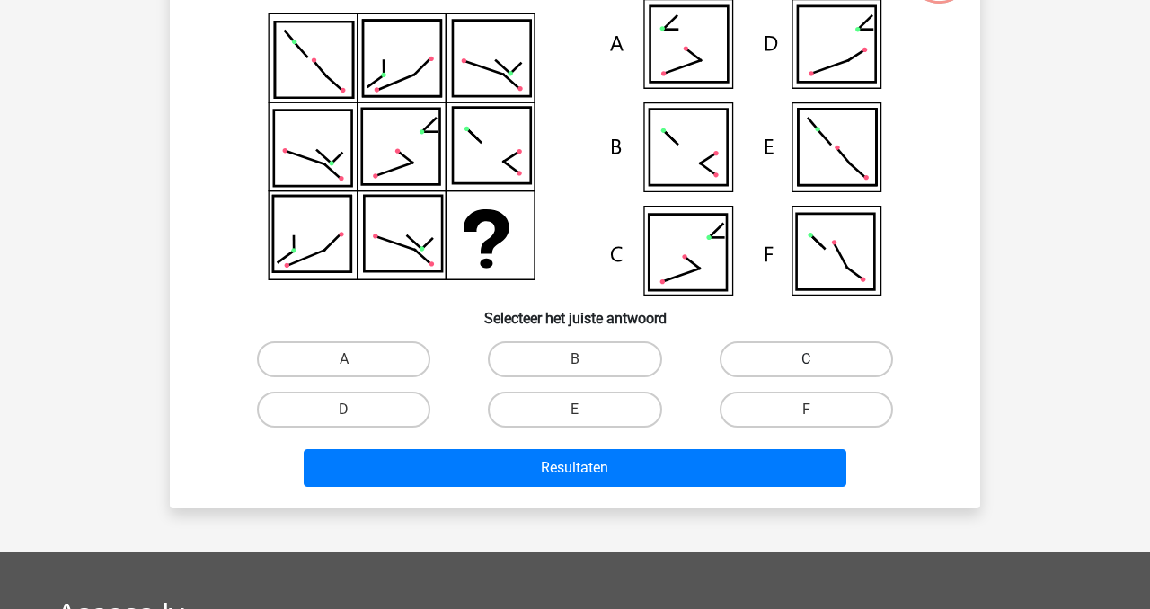
click at [819, 364] on label "C" at bounding box center [806, 359] width 173 height 36
click at [818, 364] on input "C" at bounding box center [812, 365] width 12 height 12
radio input "true"
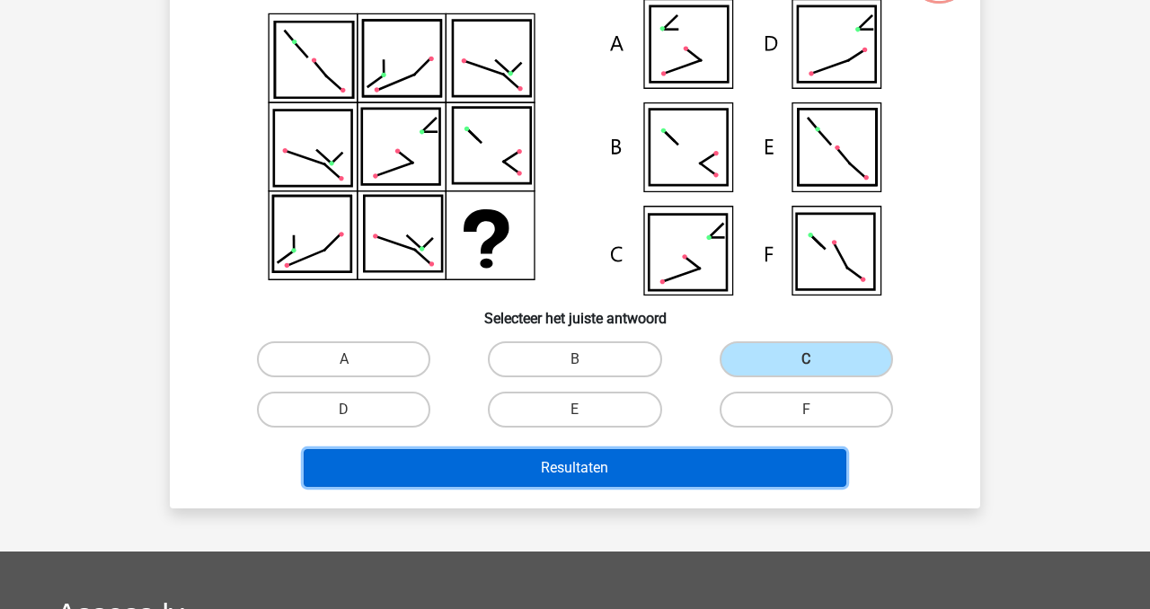
click at [673, 468] on button "Resultaten" at bounding box center [576, 468] width 544 height 38
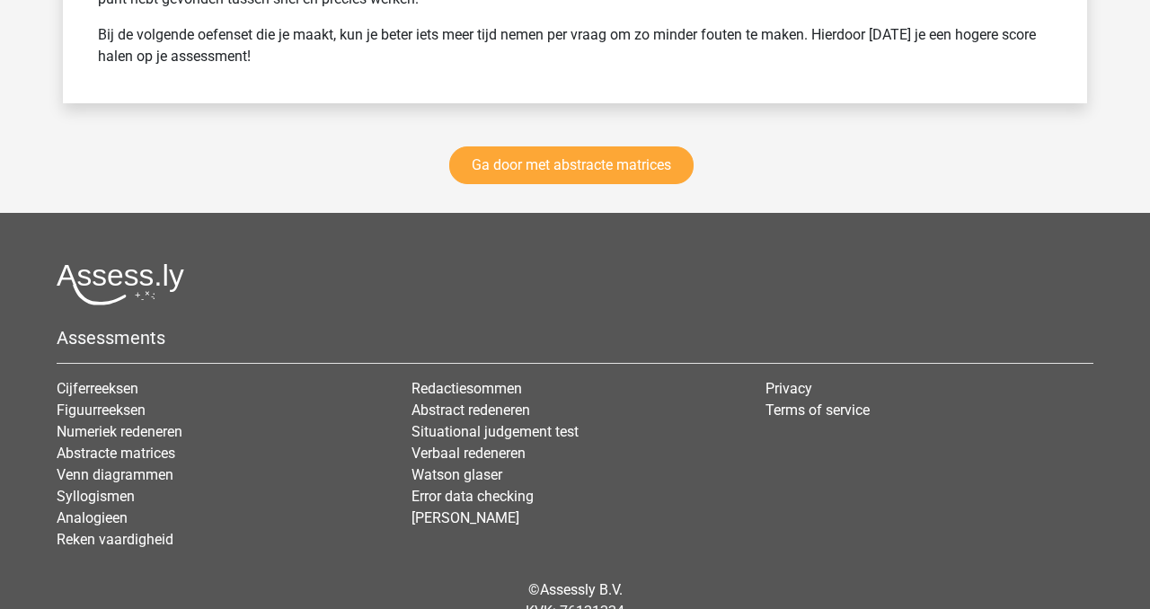
scroll to position [2635, 0]
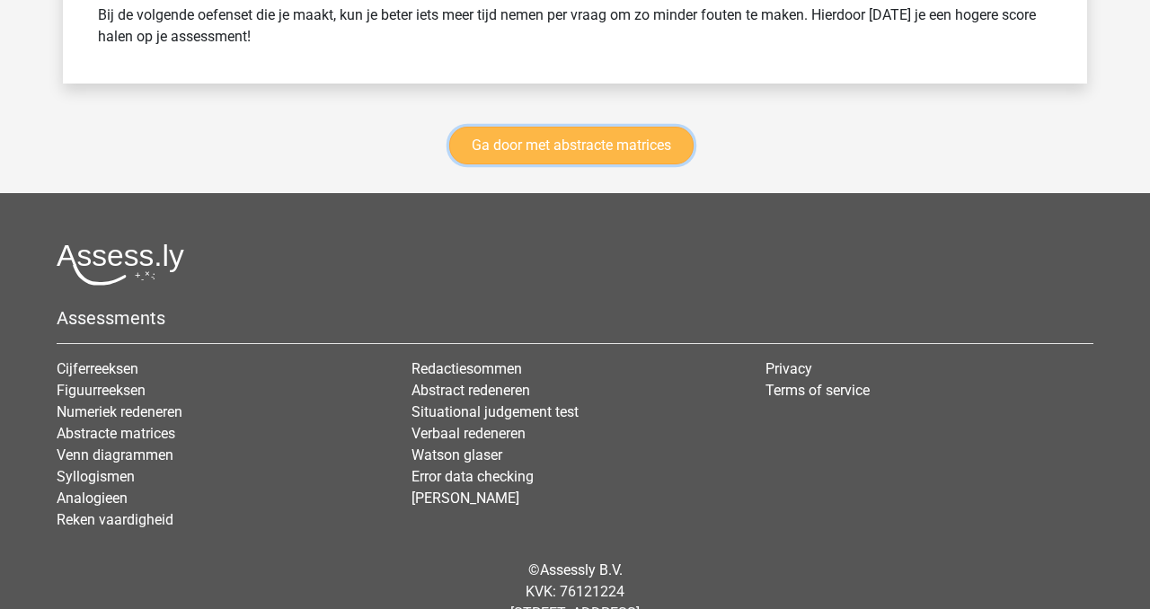
click at [587, 146] on link "Ga door met abstracte matrices" at bounding box center [571, 146] width 244 height 38
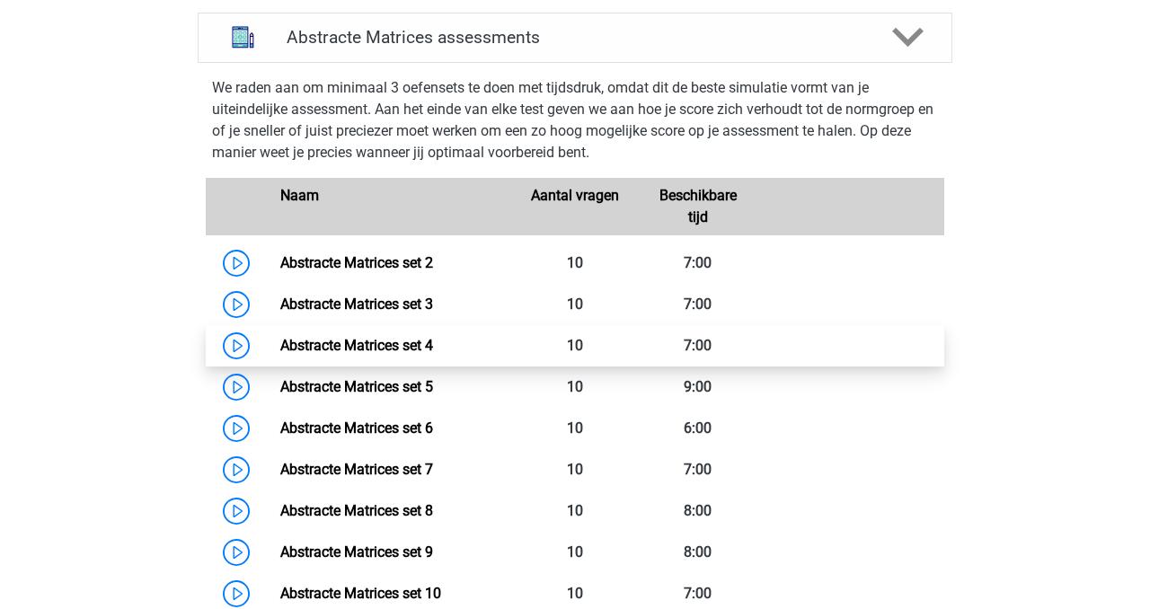
scroll to position [796, 0]
click at [347, 350] on link "Abstracte Matrices set 4" at bounding box center [356, 346] width 153 height 17
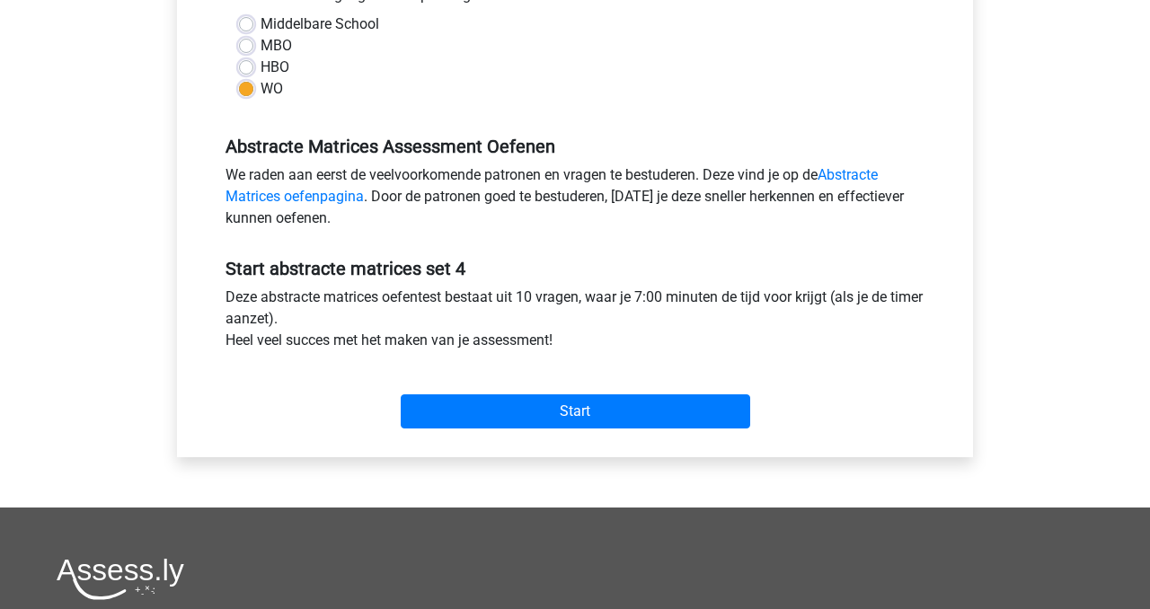
scroll to position [441, 0]
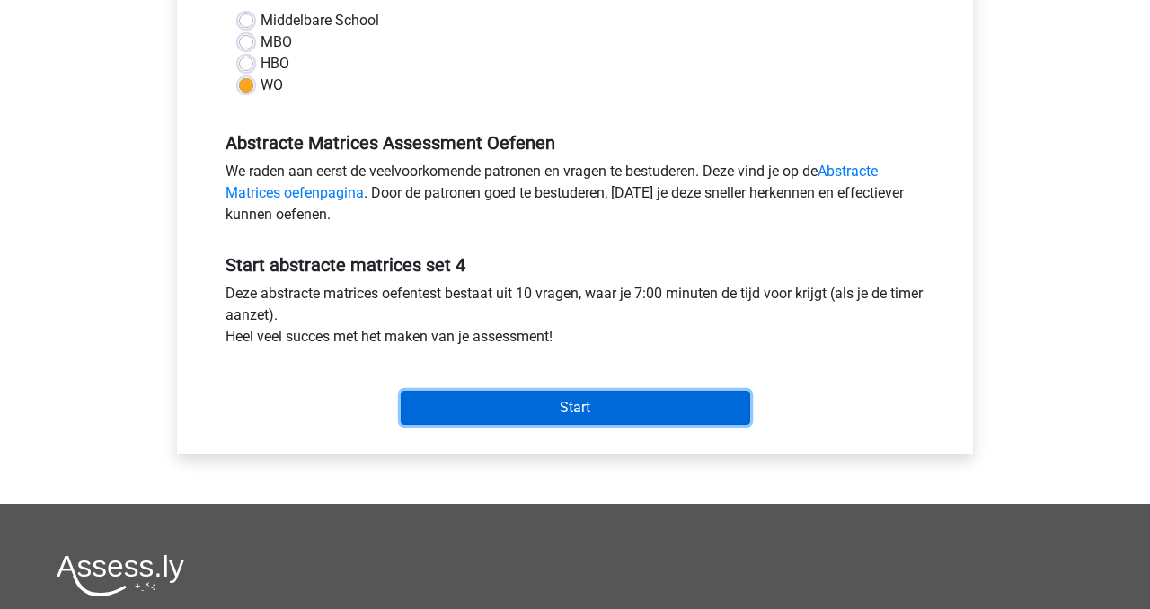
click at [579, 401] on input "Start" at bounding box center [576, 408] width 350 height 34
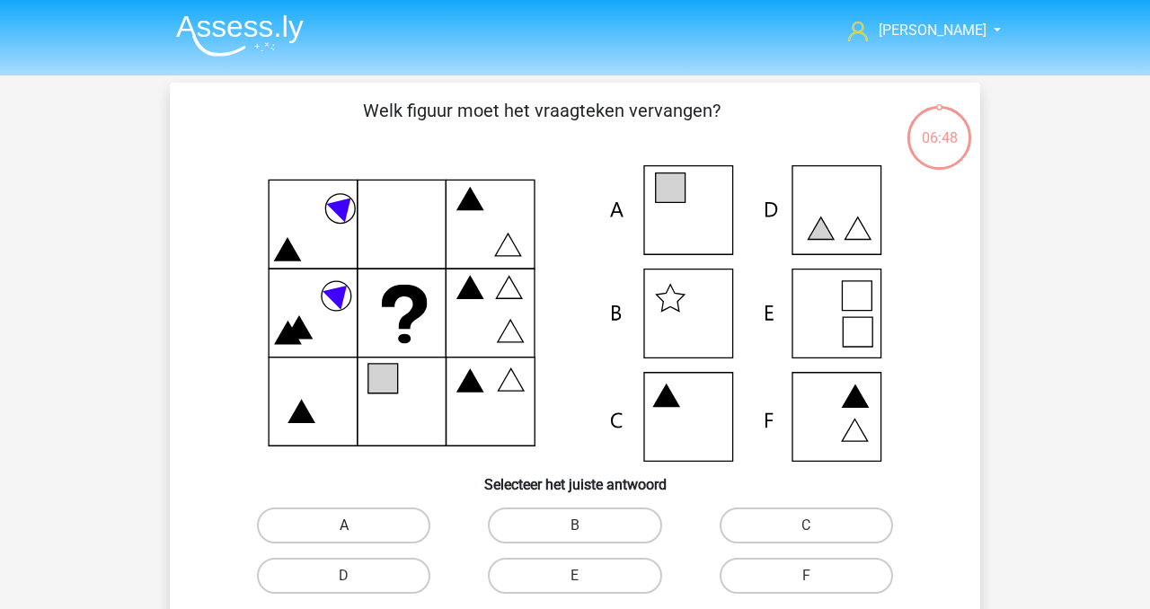
click at [380, 520] on label "A" at bounding box center [343, 526] width 173 height 36
click at [356, 526] on input "A" at bounding box center [350, 532] width 12 height 12
radio input "true"
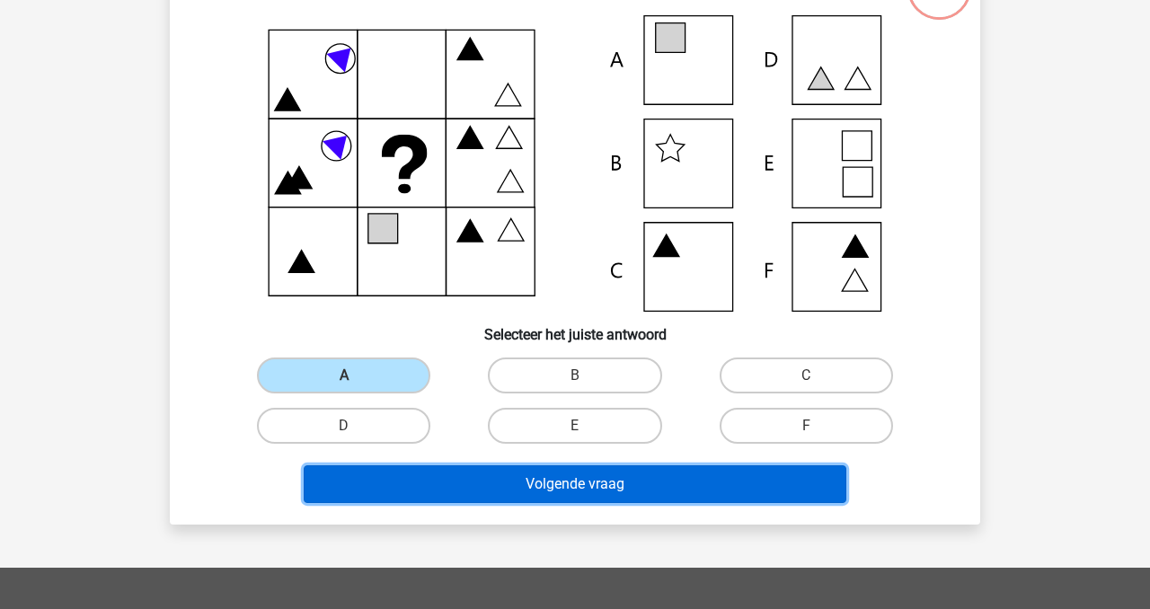
click at [478, 484] on button "Volgende vraag" at bounding box center [576, 485] width 544 height 38
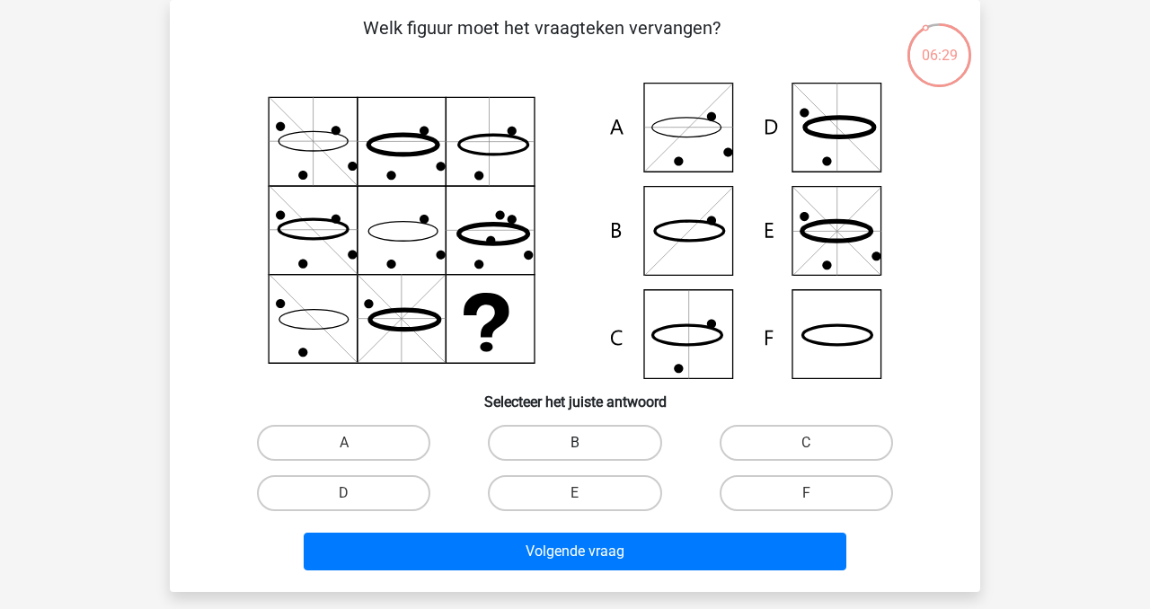
scroll to position [84, 0]
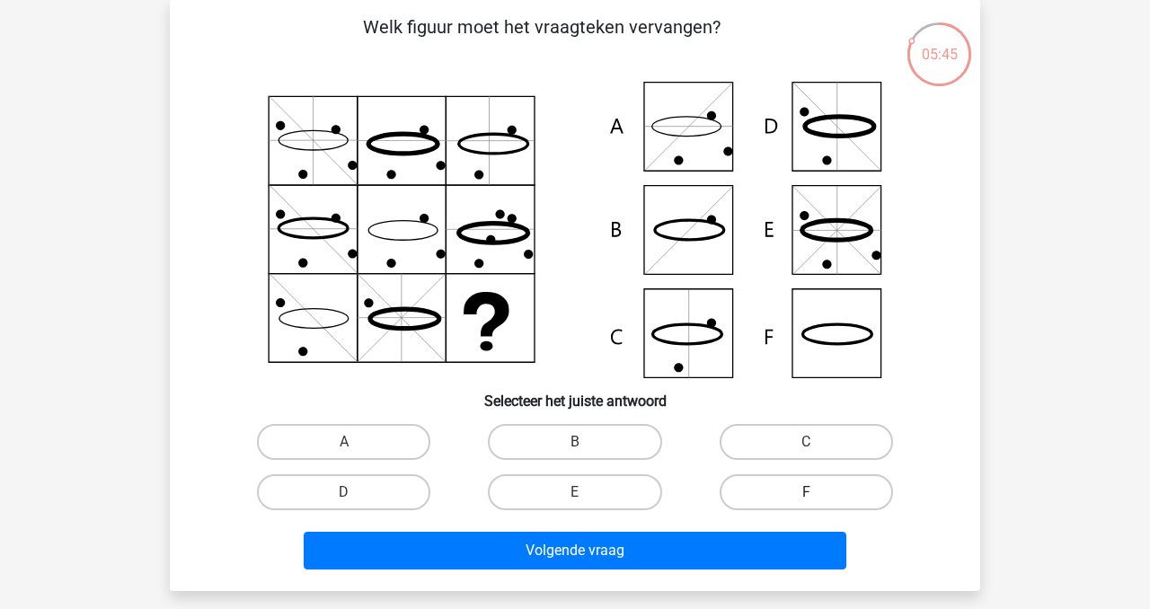
click at [803, 499] on label "F" at bounding box center [806, 492] width 173 height 36
click at [806, 499] on input "F" at bounding box center [812, 498] width 12 height 12
radio input "true"
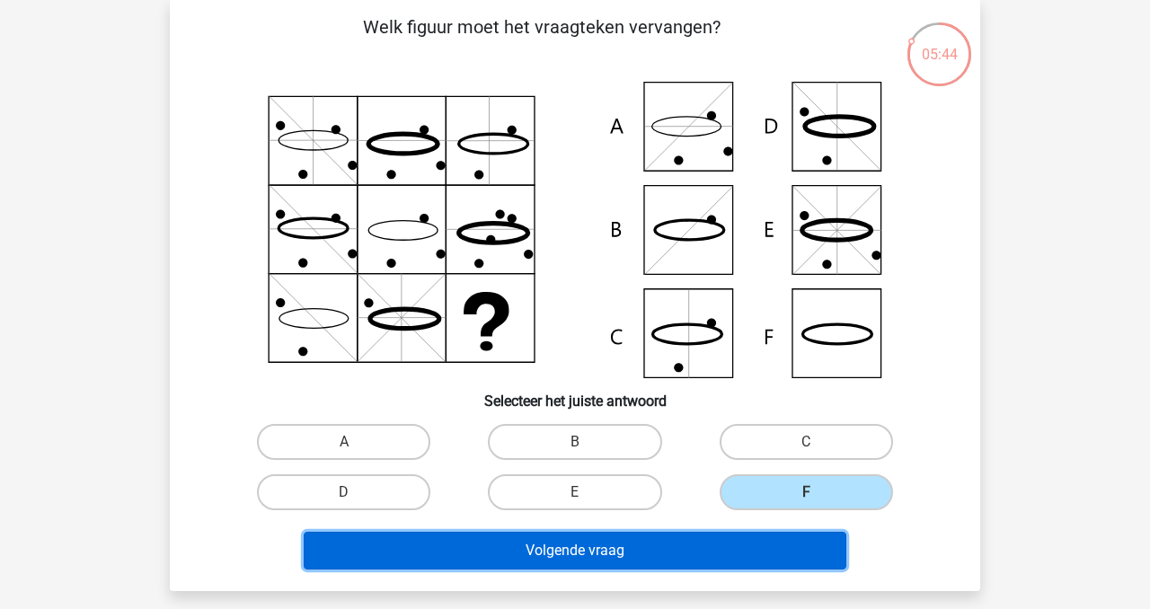
click at [745, 555] on button "Volgende vraag" at bounding box center [576, 551] width 544 height 38
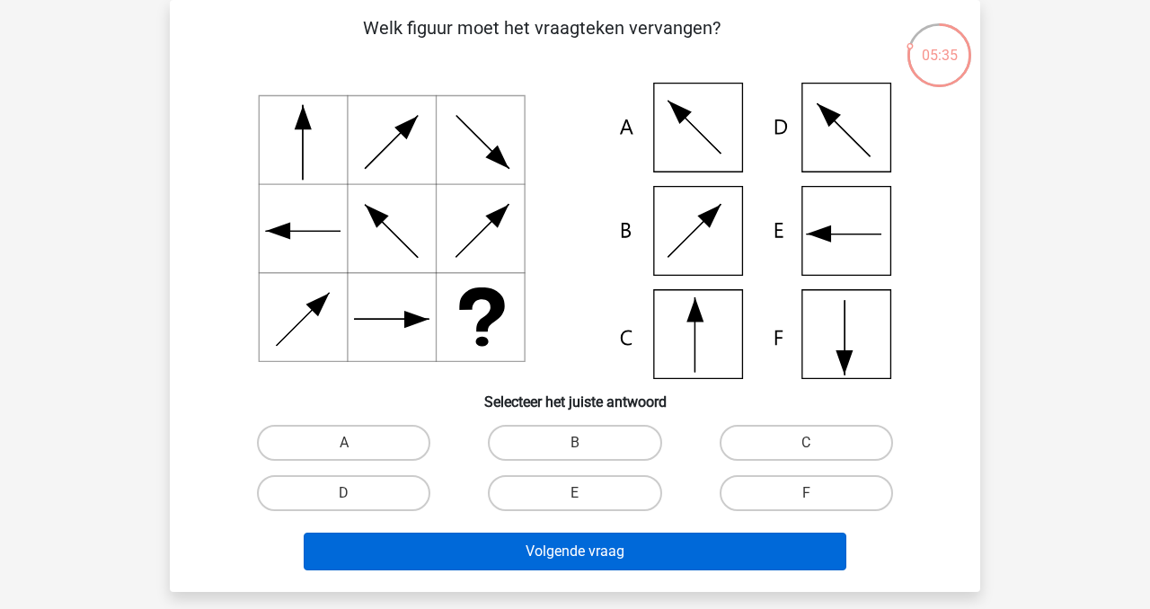
scroll to position [67, 0]
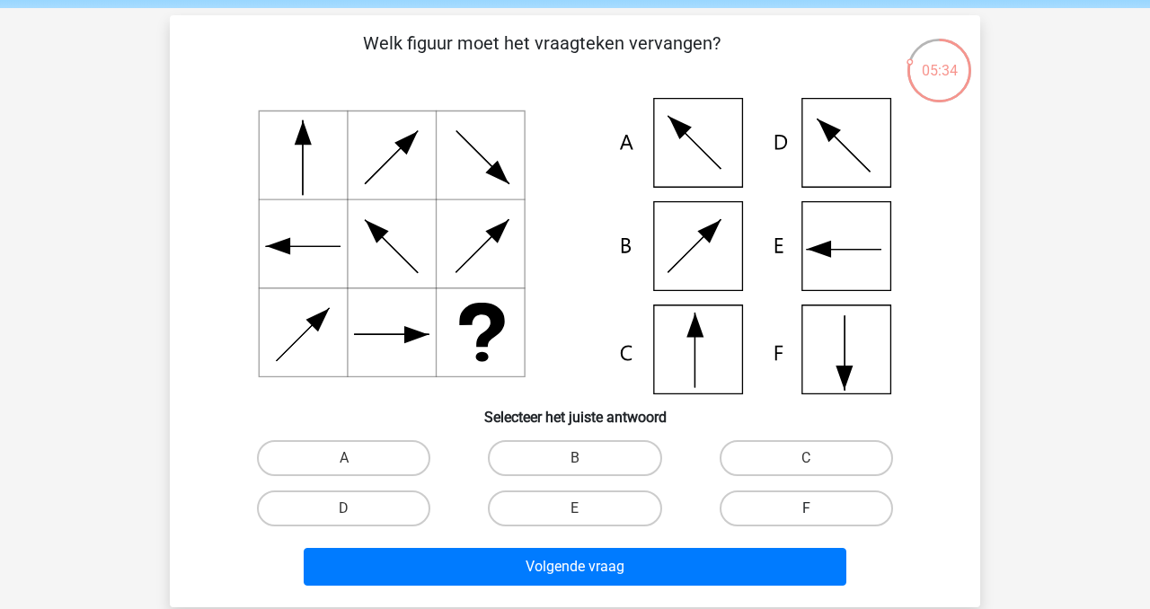
click at [835, 515] on label "F" at bounding box center [806, 509] width 173 height 36
click at [818, 515] on input "F" at bounding box center [812, 515] width 12 height 12
radio input "true"
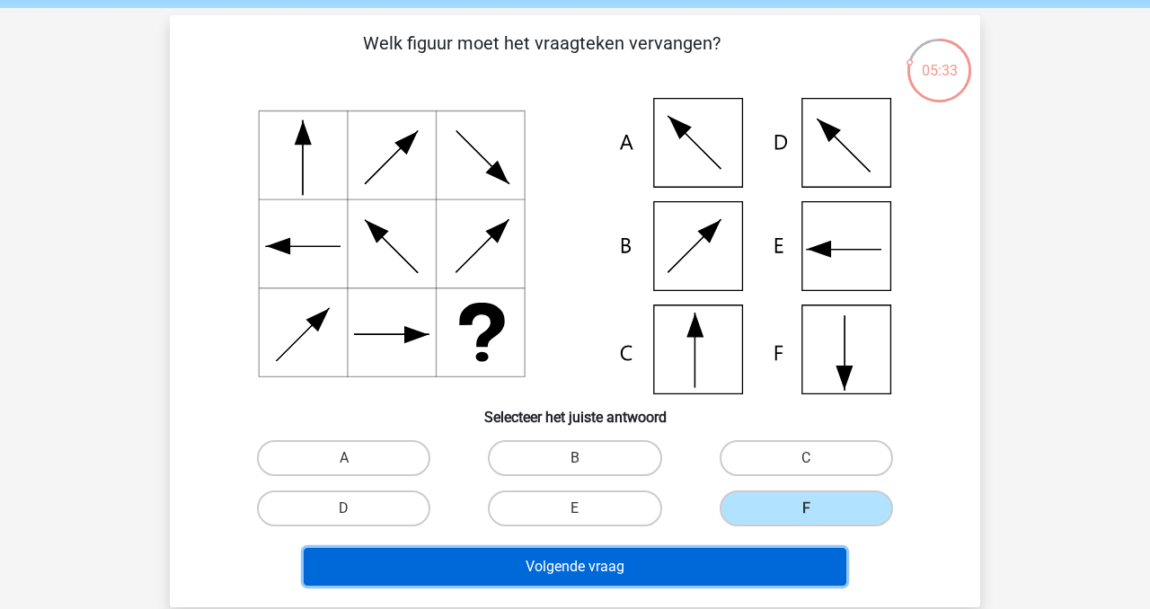
click at [737, 568] on button "Volgende vraag" at bounding box center [576, 567] width 544 height 38
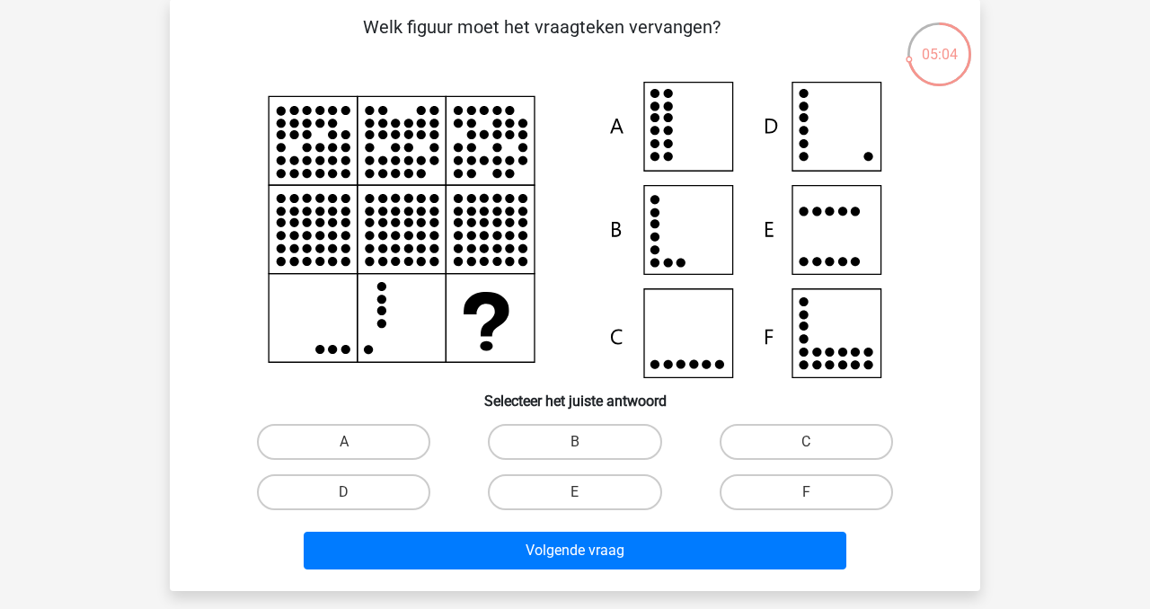
scroll to position [83, 0]
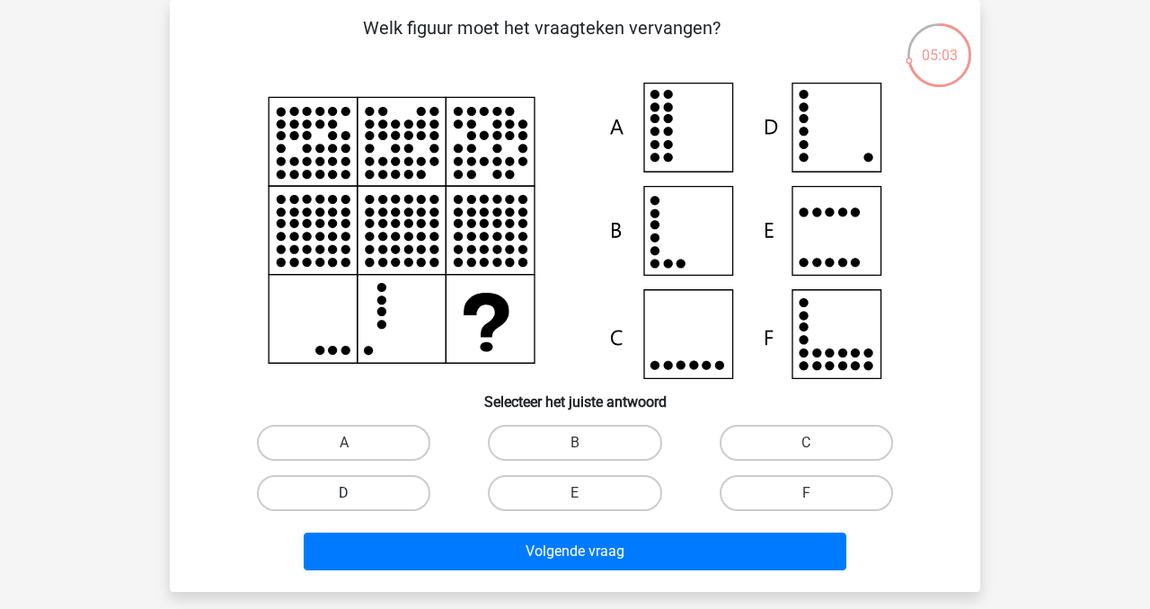
click at [395, 499] on label "D" at bounding box center [343, 493] width 173 height 36
click at [356, 499] on input "D" at bounding box center [350, 499] width 12 height 12
radio input "true"
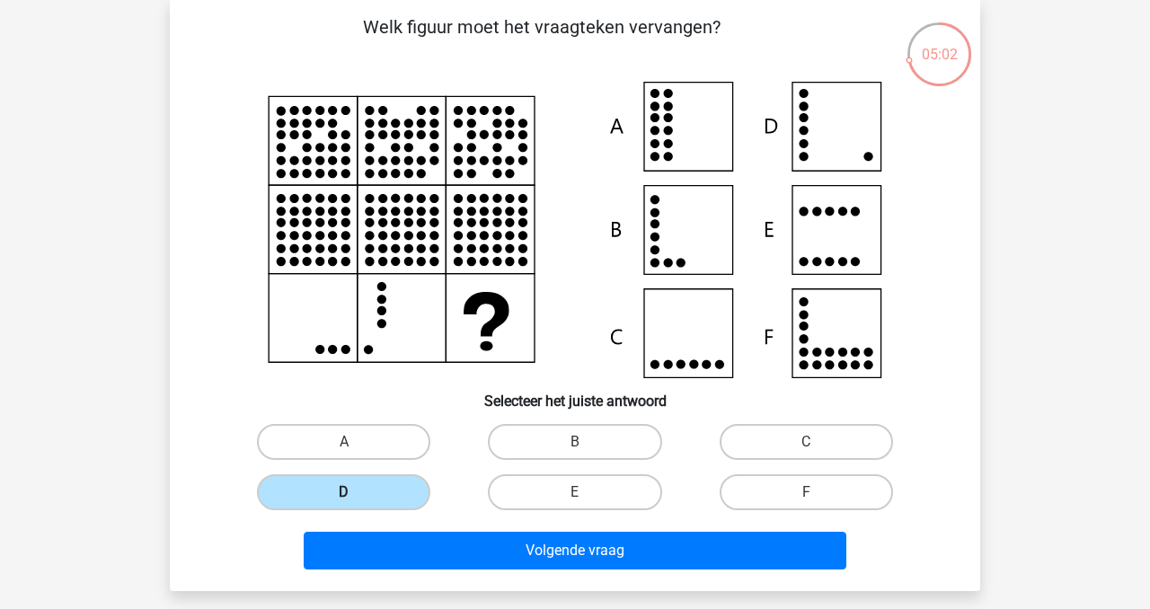
scroll to position [82, 0]
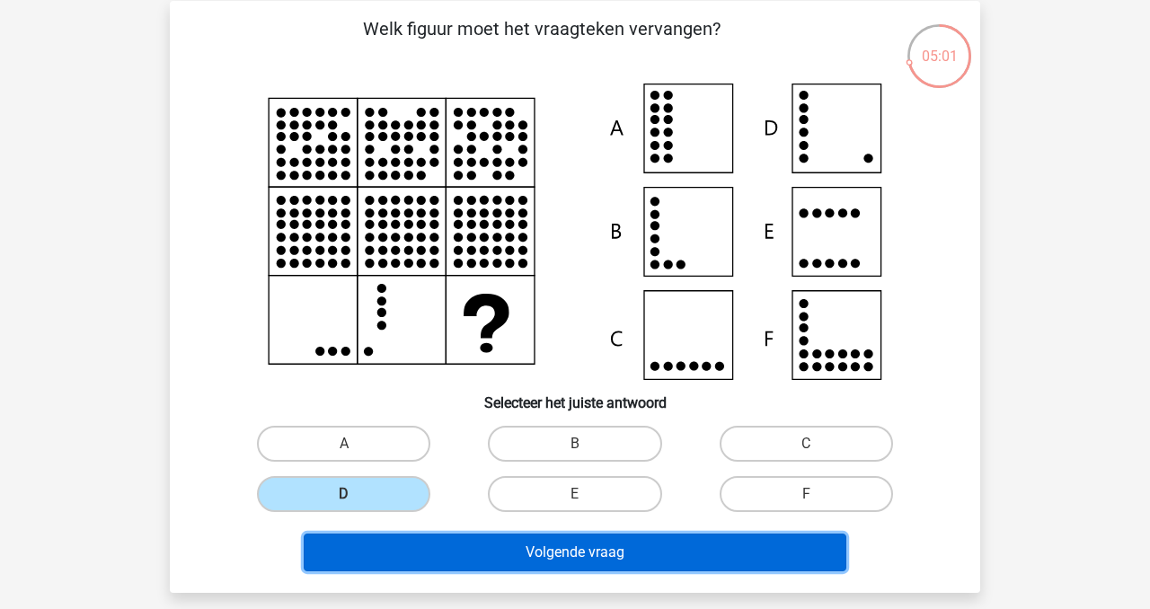
click at [554, 554] on button "Volgende vraag" at bounding box center [576, 553] width 544 height 38
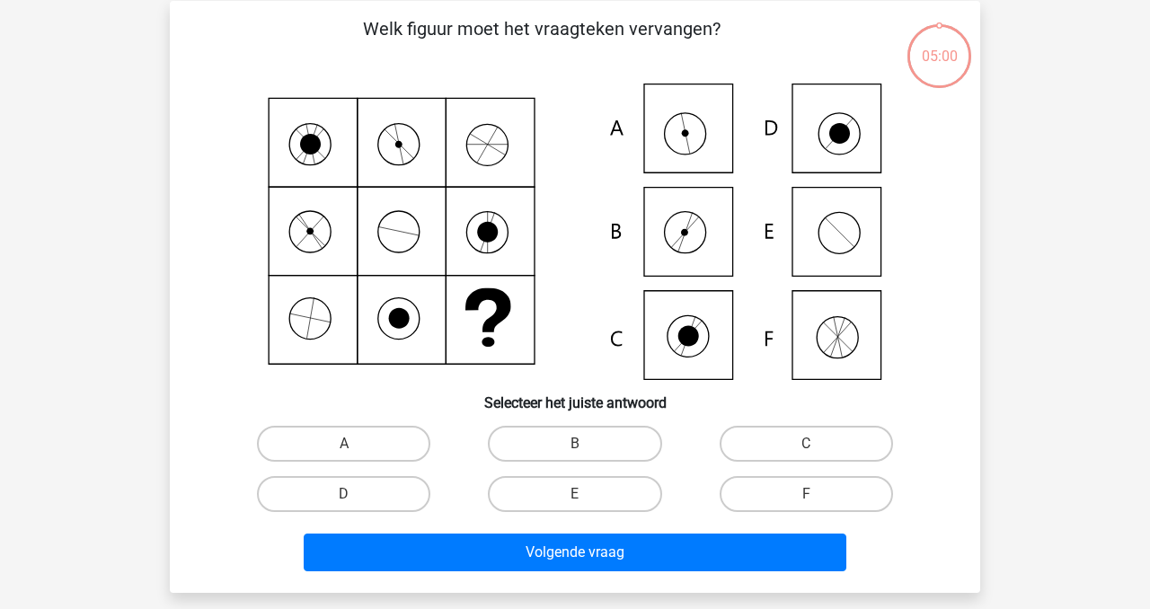
scroll to position [83, 0]
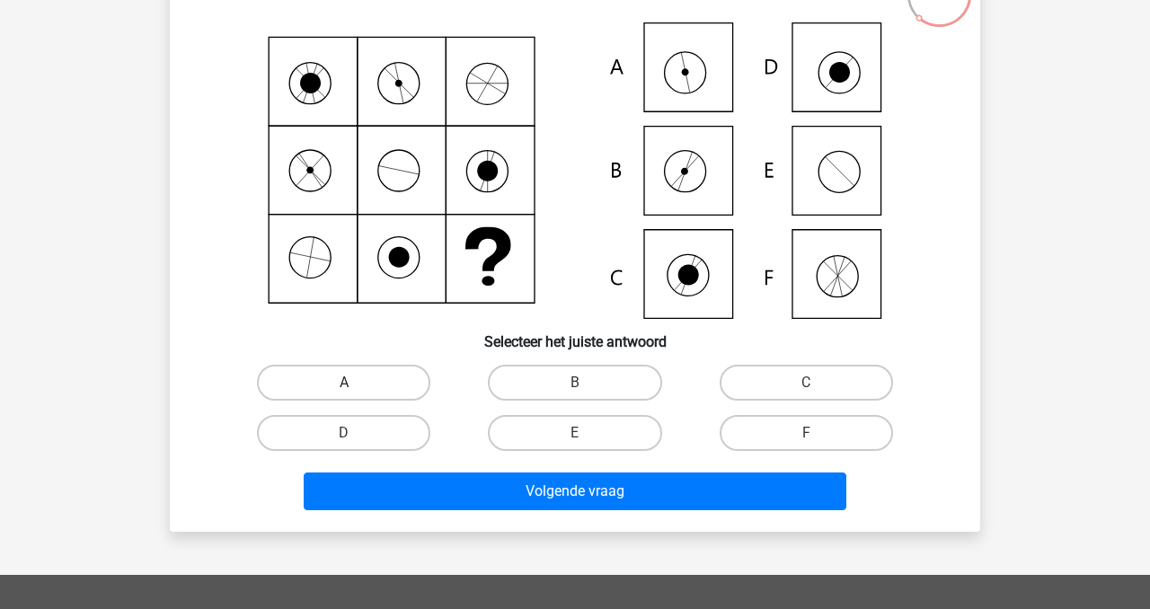
click at [341, 379] on label "A" at bounding box center [343, 383] width 173 height 36
click at [344, 383] on input "A" at bounding box center [350, 389] width 12 height 12
radio input "true"
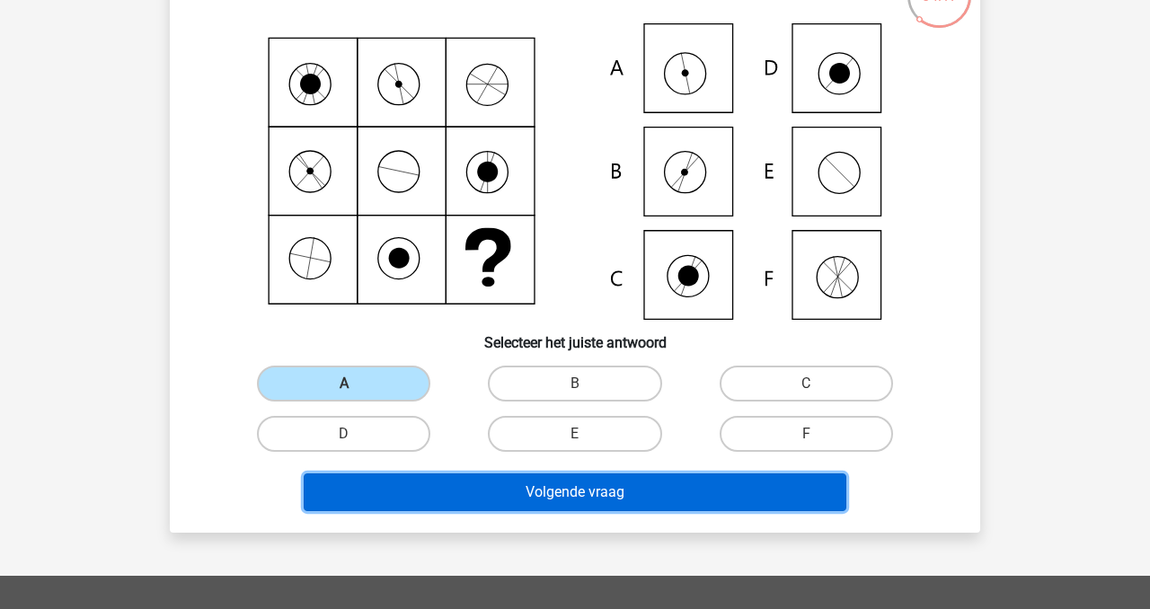
click at [556, 498] on button "Volgende vraag" at bounding box center [576, 493] width 544 height 38
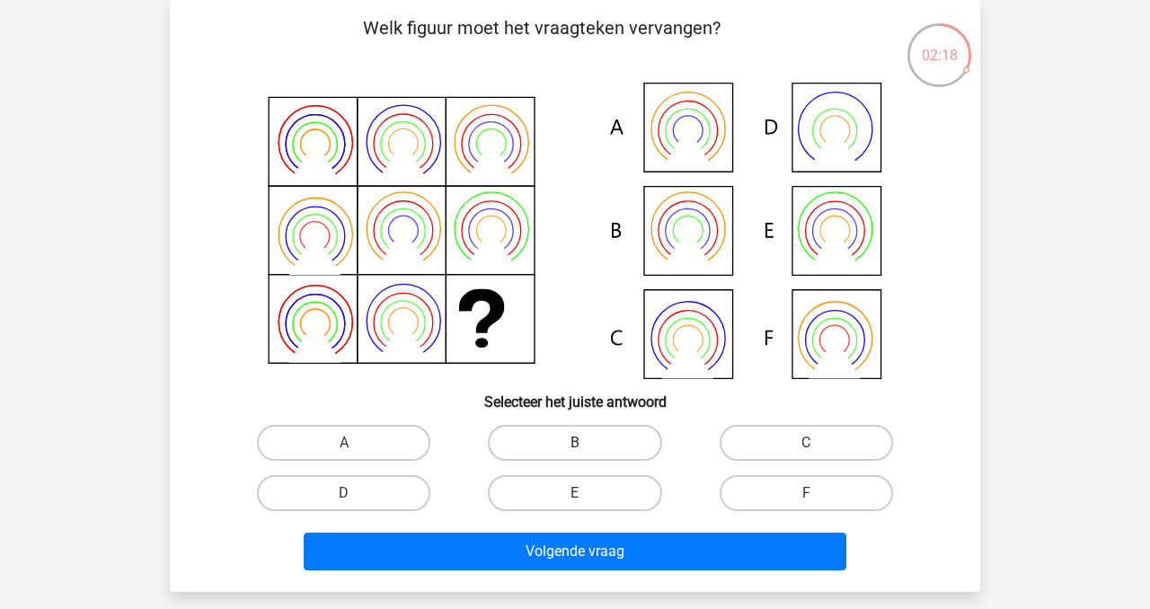
click at [602, 454] on label "B" at bounding box center [574, 443] width 173 height 36
click at [587, 454] on input "B" at bounding box center [581, 449] width 12 height 12
radio input "true"
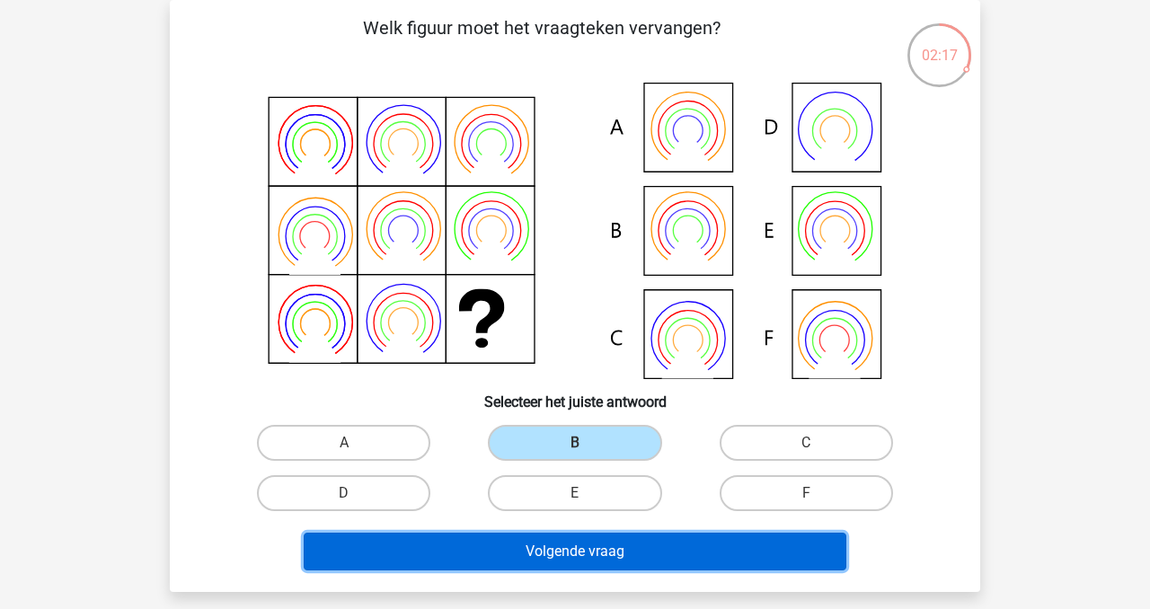
click at [646, 551] on button "Volgende vraag" at bounding box center [576, 552] width 544 height 38
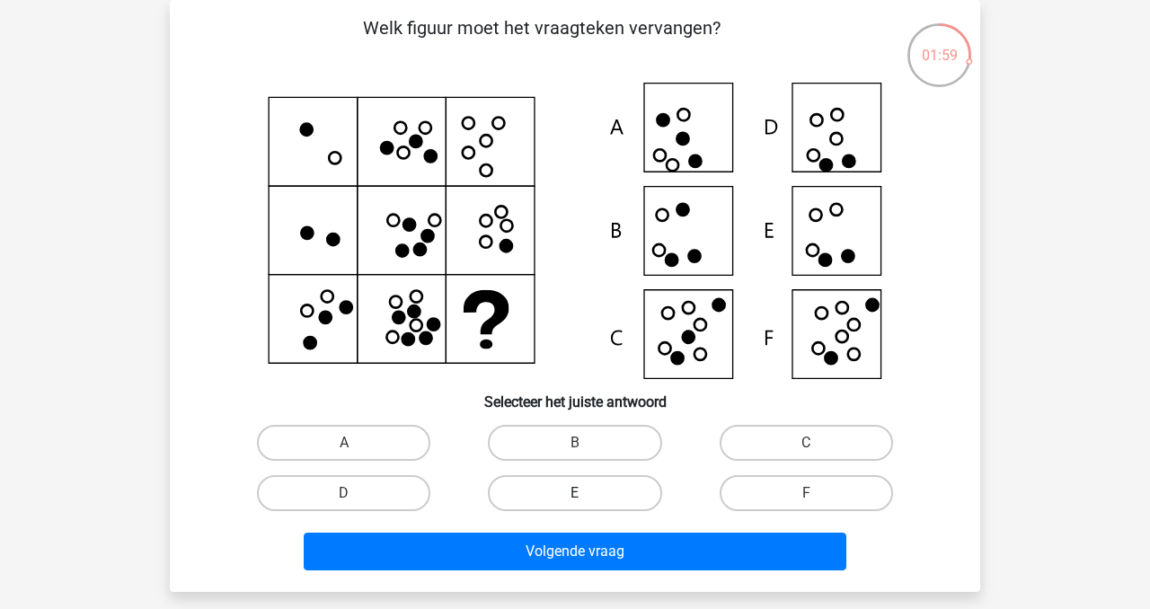
click at [562, 484] on label "E" at bounding box center [574, 493] width 173 height 36
click at [575, 493] on input "E" at bounding box center [581, 499] width 12 height 12
radio input "true"
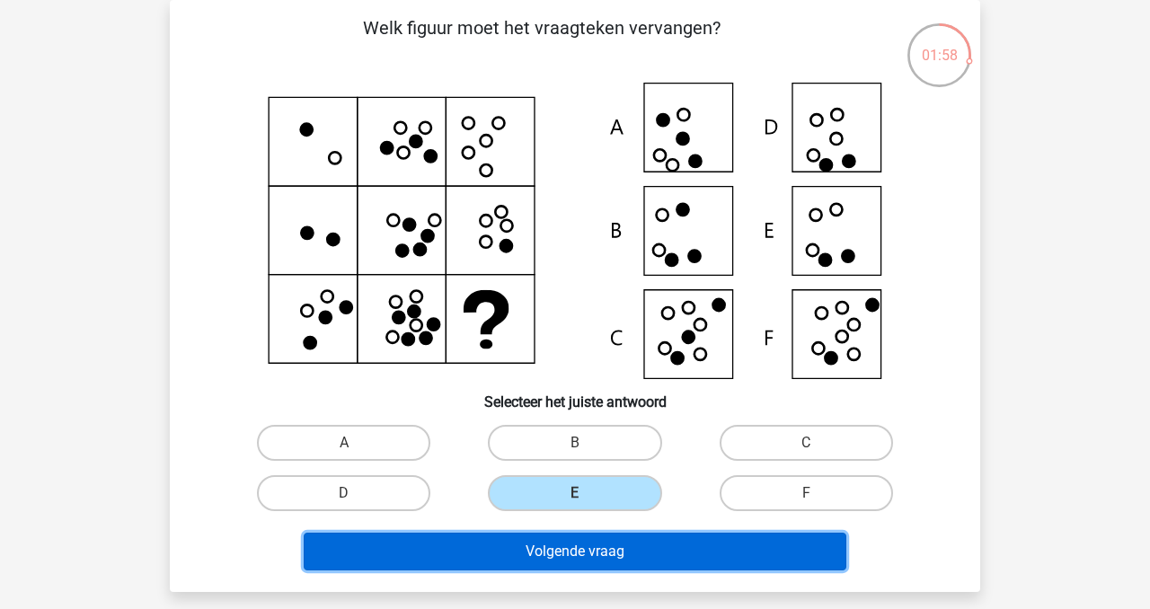
click at [610, 553] on button "Volgende vraag" at bounding box center [576, 552] width 544 height 38
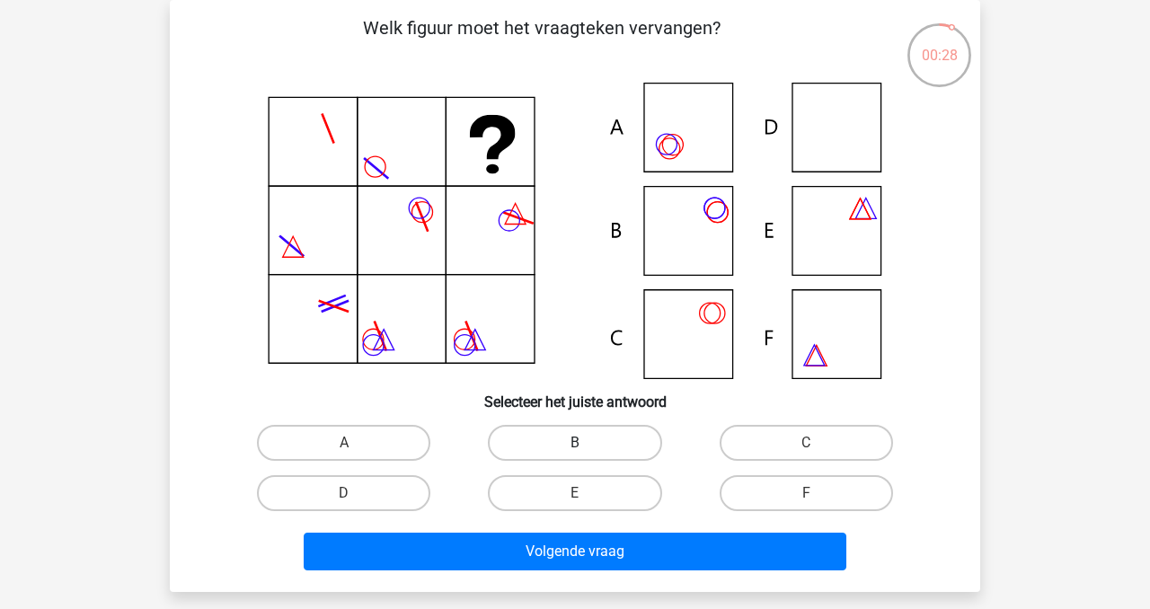
drag, startPoint x: 599, startPoint y: 442, endPoint x: 612, endPoint y: 466, distance: 27.0
click at [599, 443] on label "B" at bounding box center [574, 443] width 173 height 36
click at [587, 443] on input "B" at bounding box center [581, 449] width 12 height 12
radio input "true"
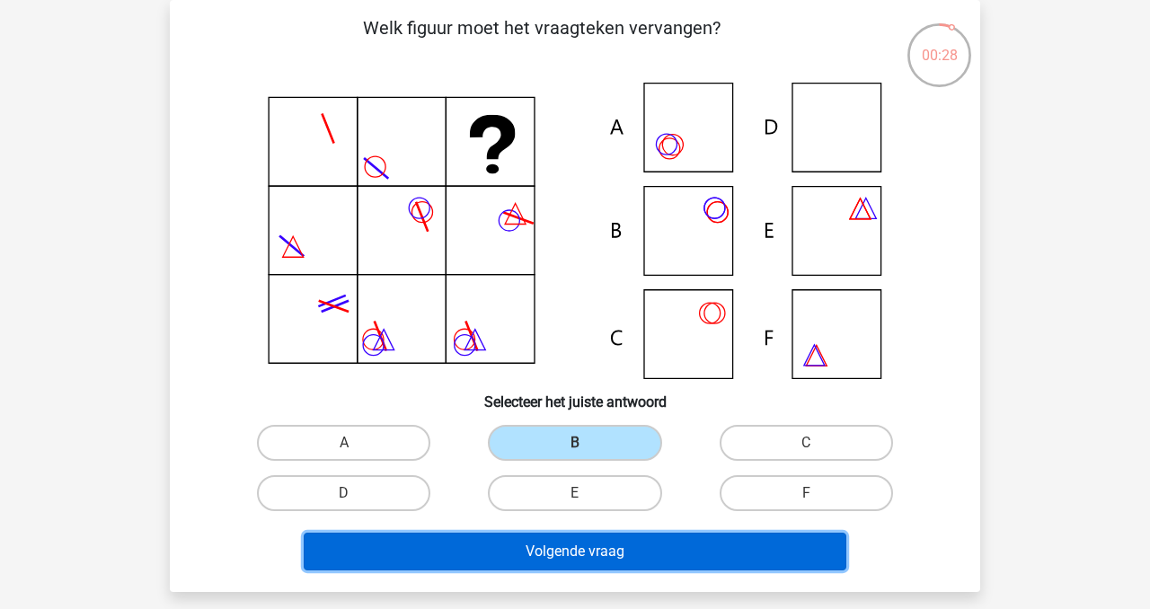
click at [671, 551] on button "Volgende vraag" at bounding box center [576, 552] width 544 height 38
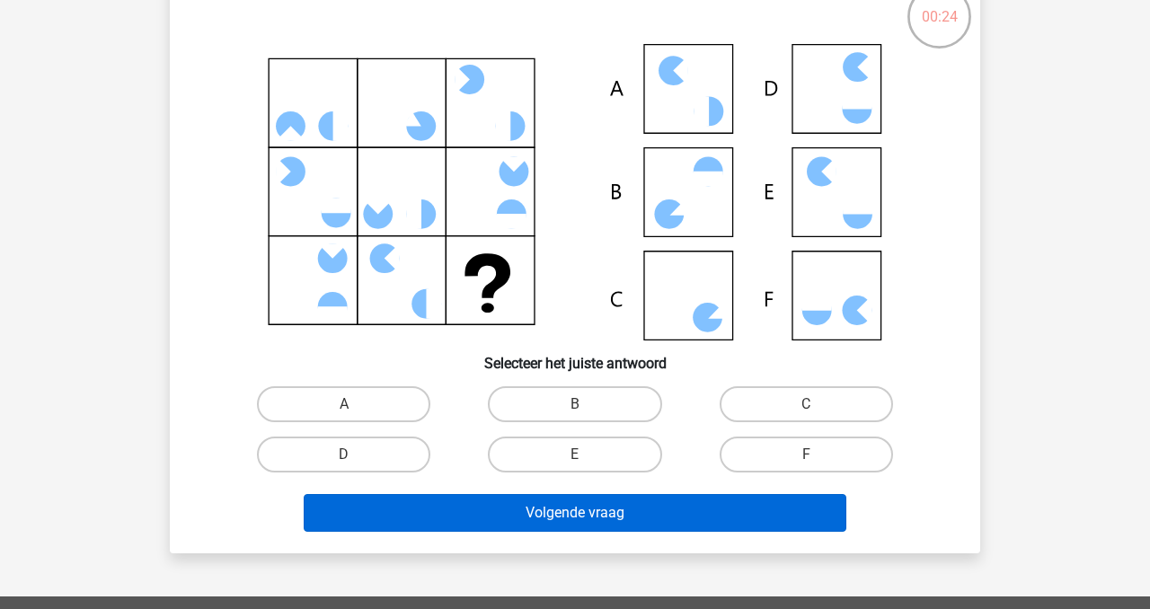
scroll to position [112, 0]
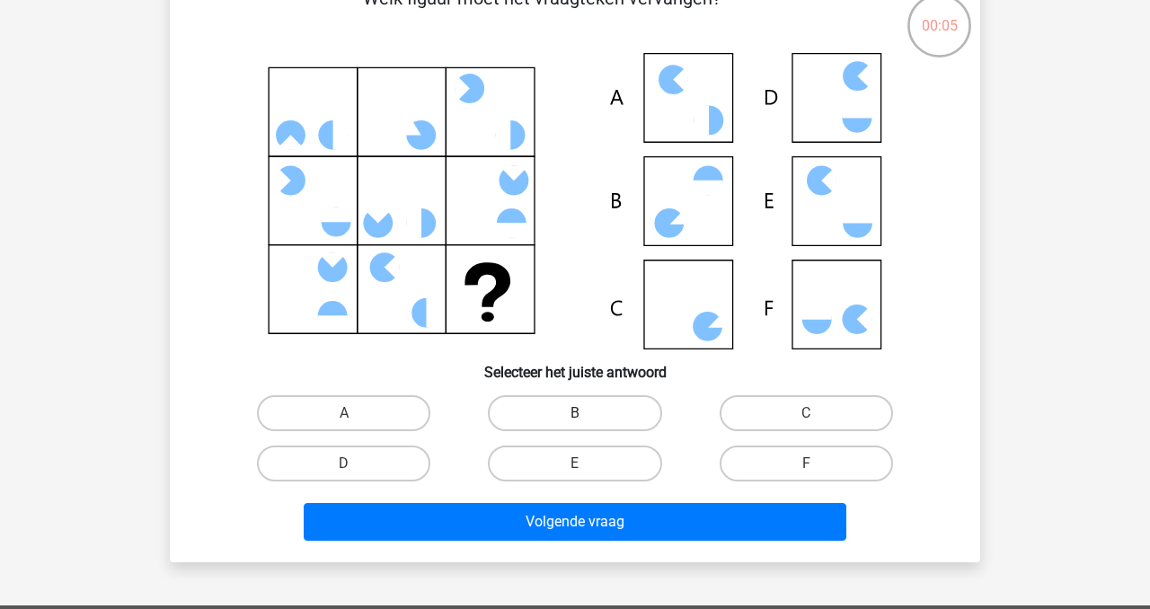
click at [561, 421] on label "B" at bounding box center [574, 413] width 173 height 36
click at [575, 421] on input "B" at bounding box center [581, 419] width 12 height 12
radio input "true"
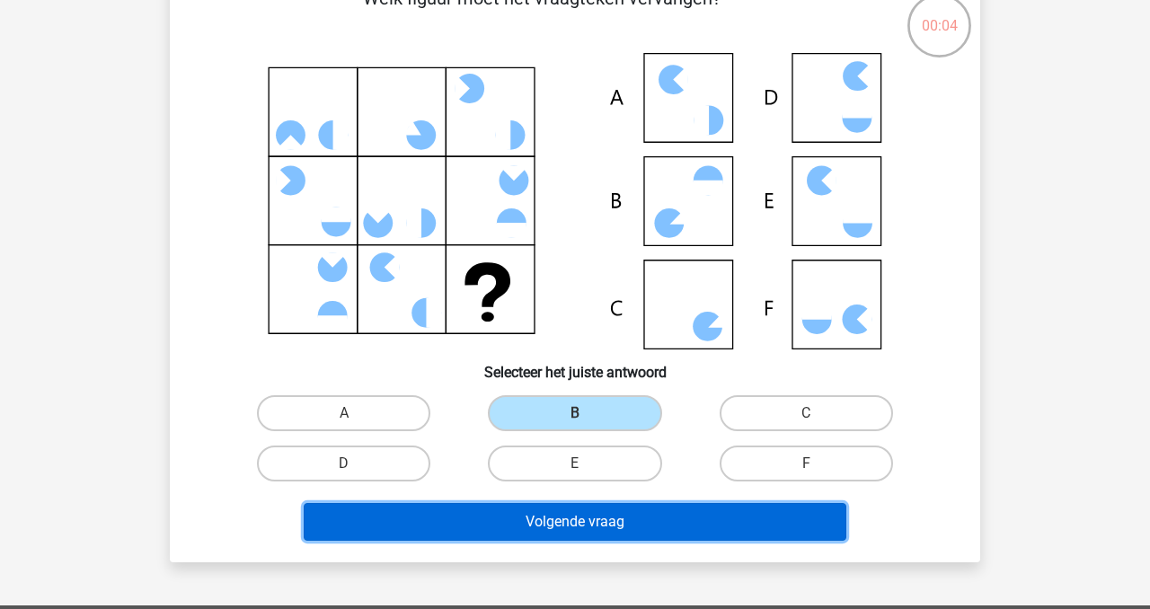
click at [599, 523] on button "Volgende vraag" at bounding box center [576, 522] width 544 height 38
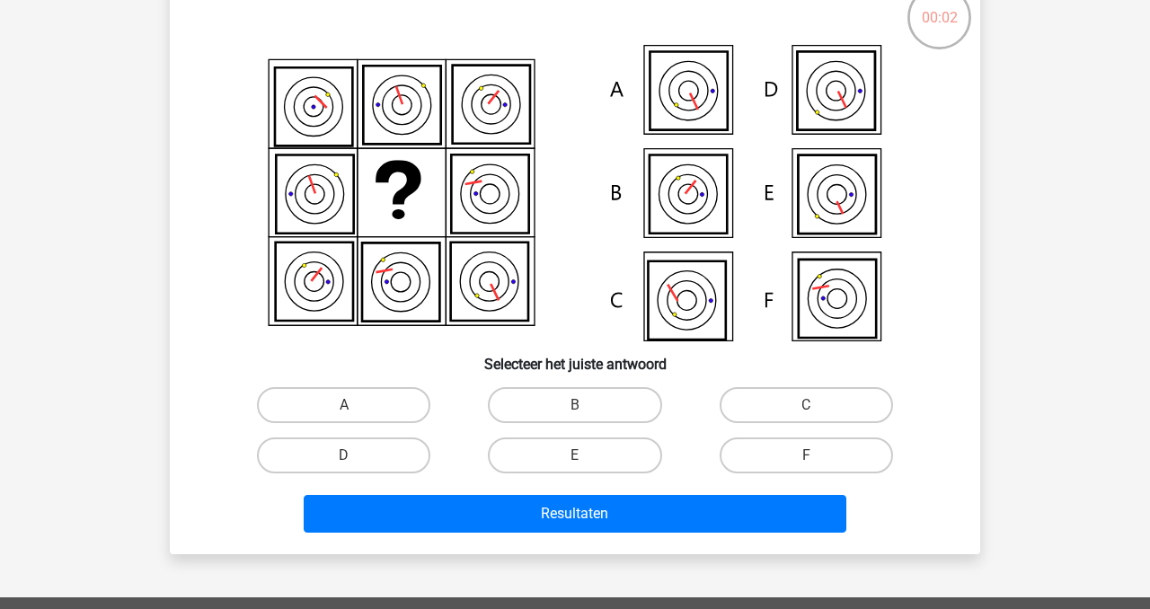
scroll to position [130, 0]
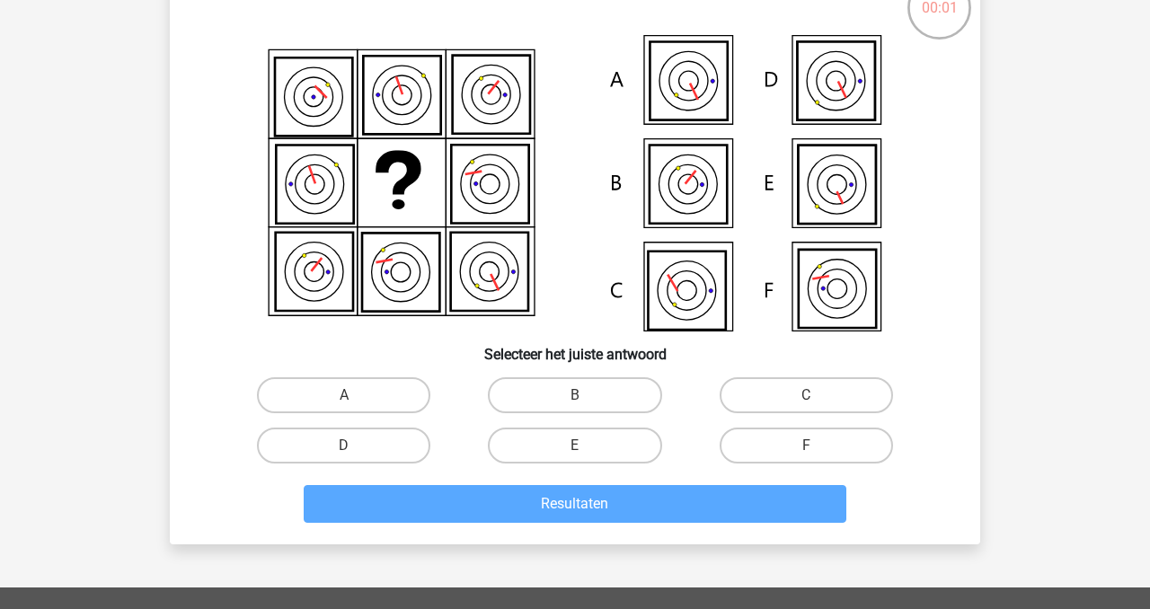
drag, startPoint x: 810, startPoint y: 398, endPoint x: 796, endPoint y: 406, distance: 15.7
click at [810, 399] on input "C" at bounding box center [812, 401] width 12 height 12
radio input "true"
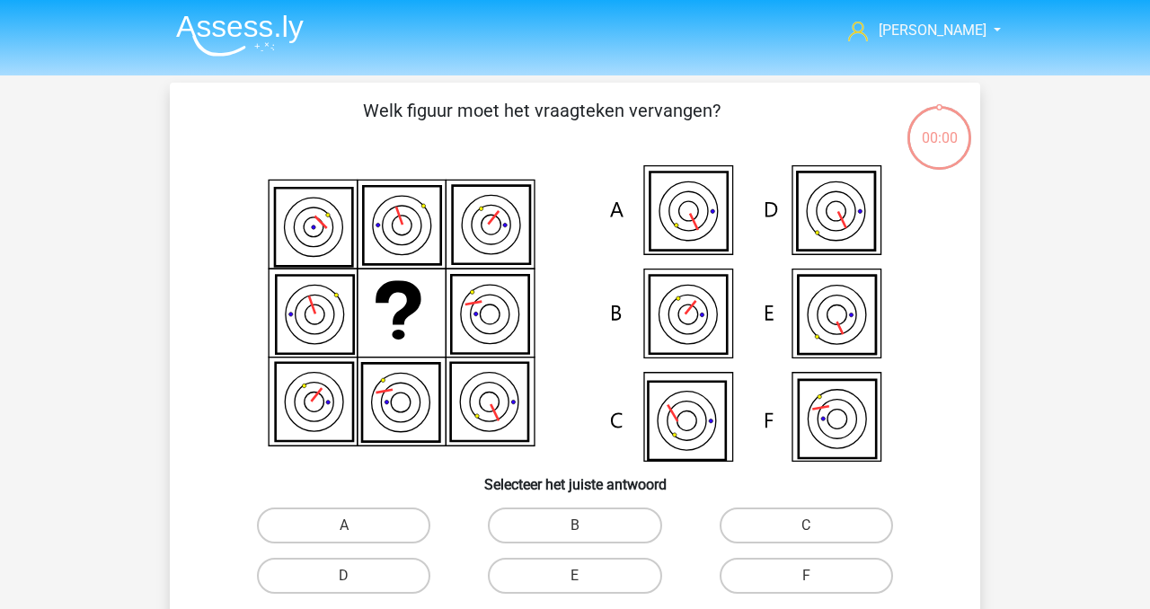
scroll to position [130, 0]
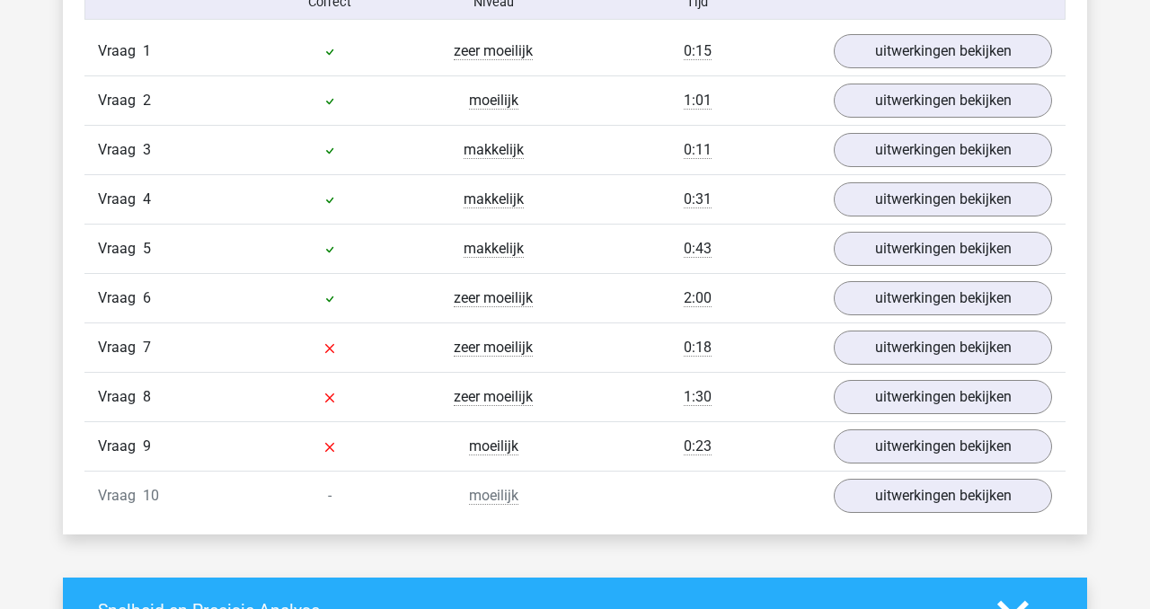
scroll to position [1207, 0]
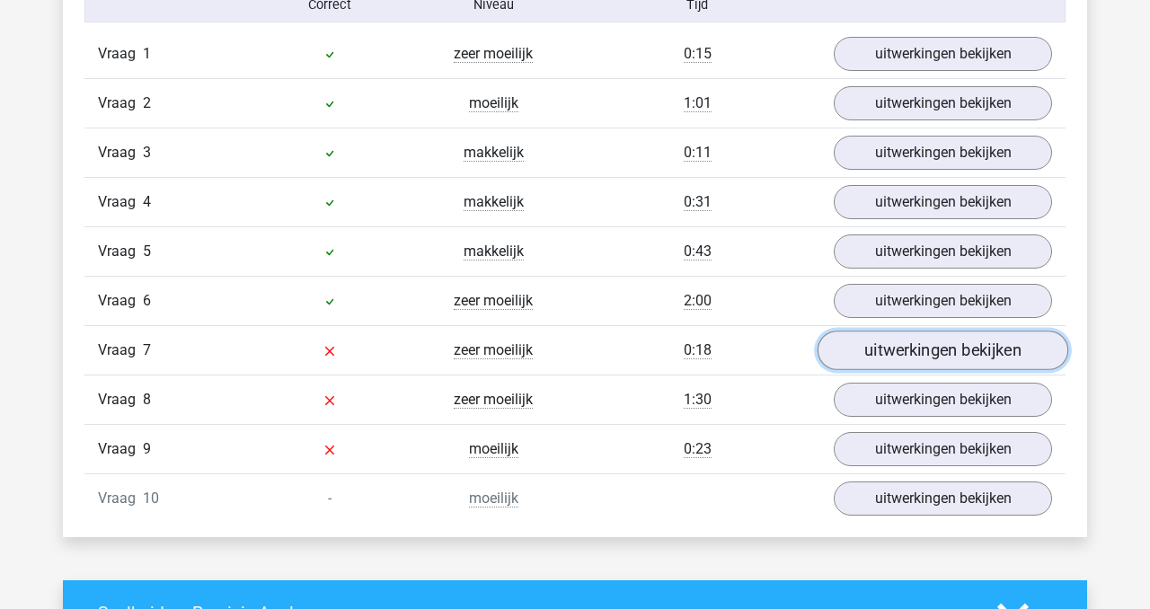
click at [904, 357] on link "uitwerkingen bekijken" at bounding box center [943, 352] width 251 height 40
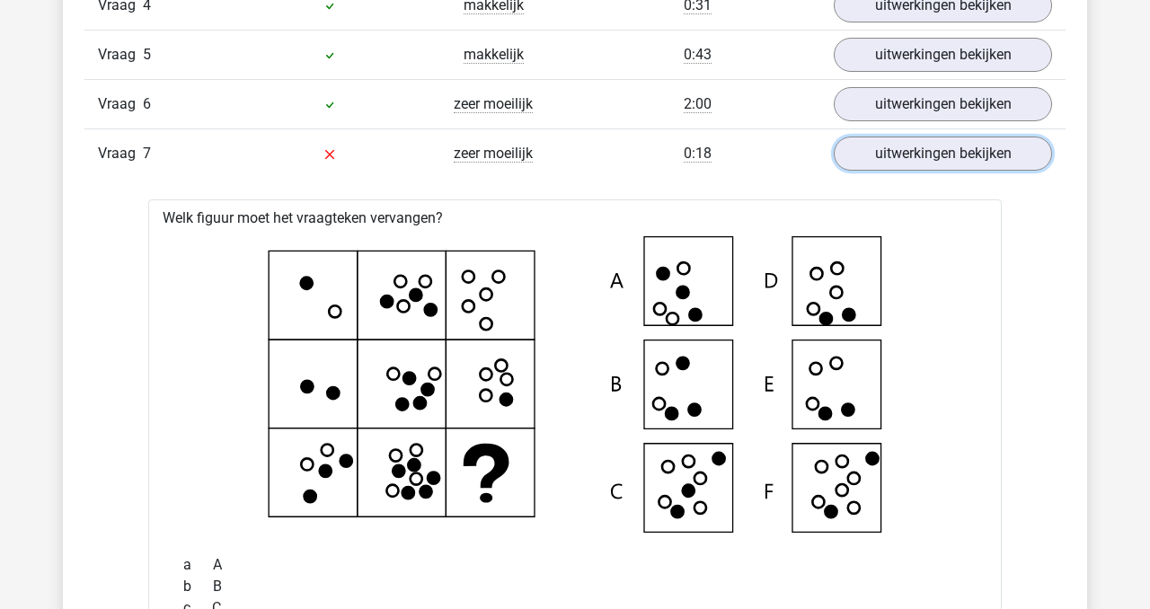
scroll to position [1412, 0]
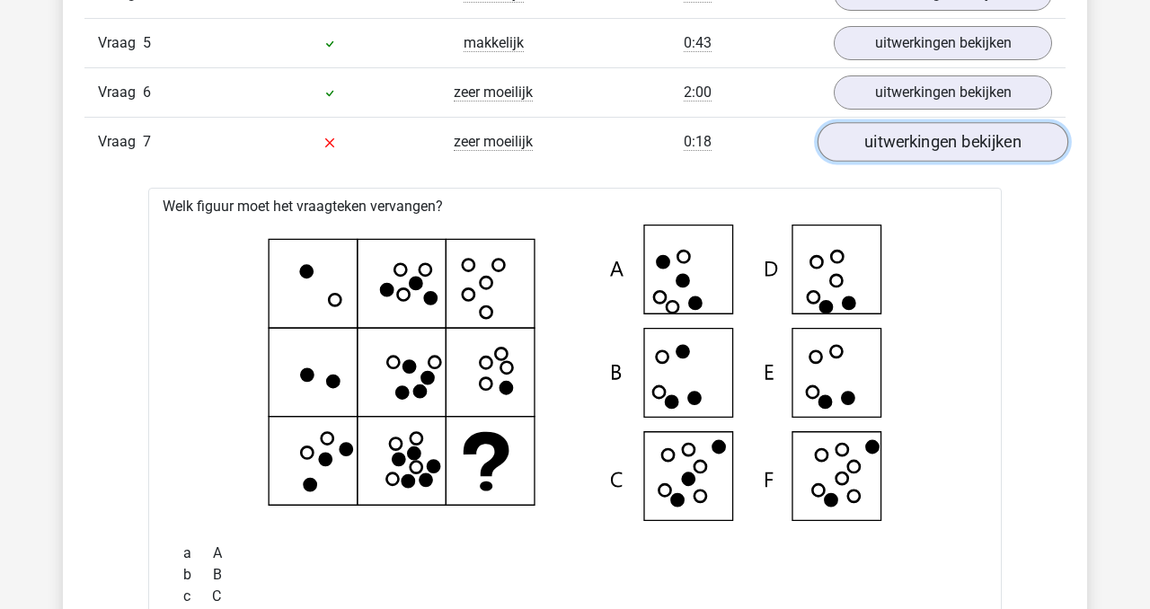
click at [953, 152] on link "uitwerkingen bekijken" at bounding box center [943, 143] width 251 height 40
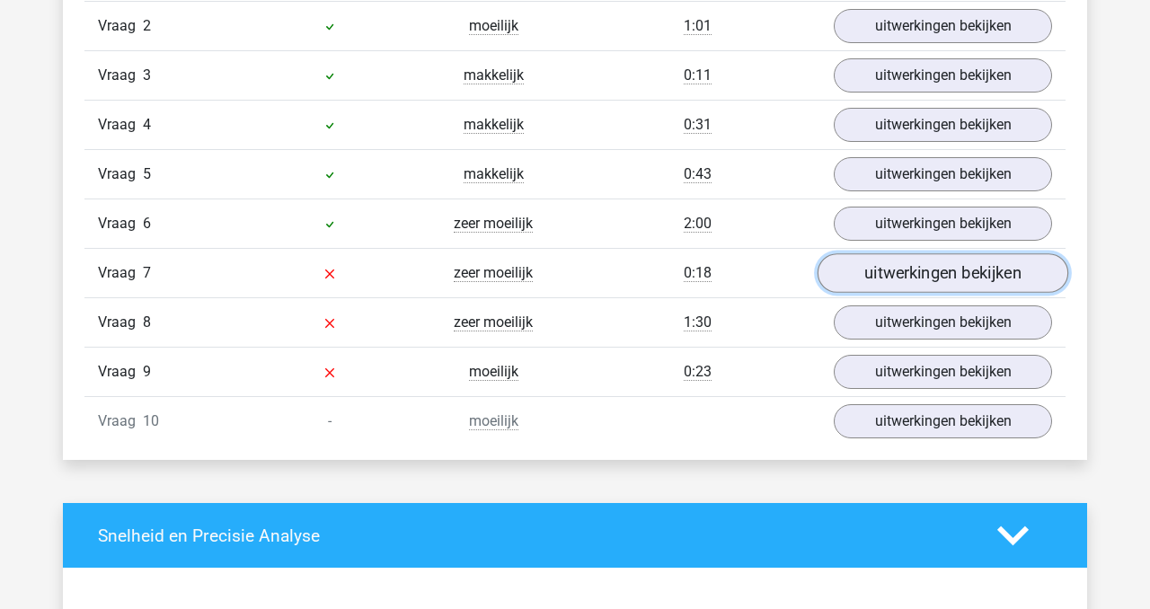
scroll to position [1287, 0]
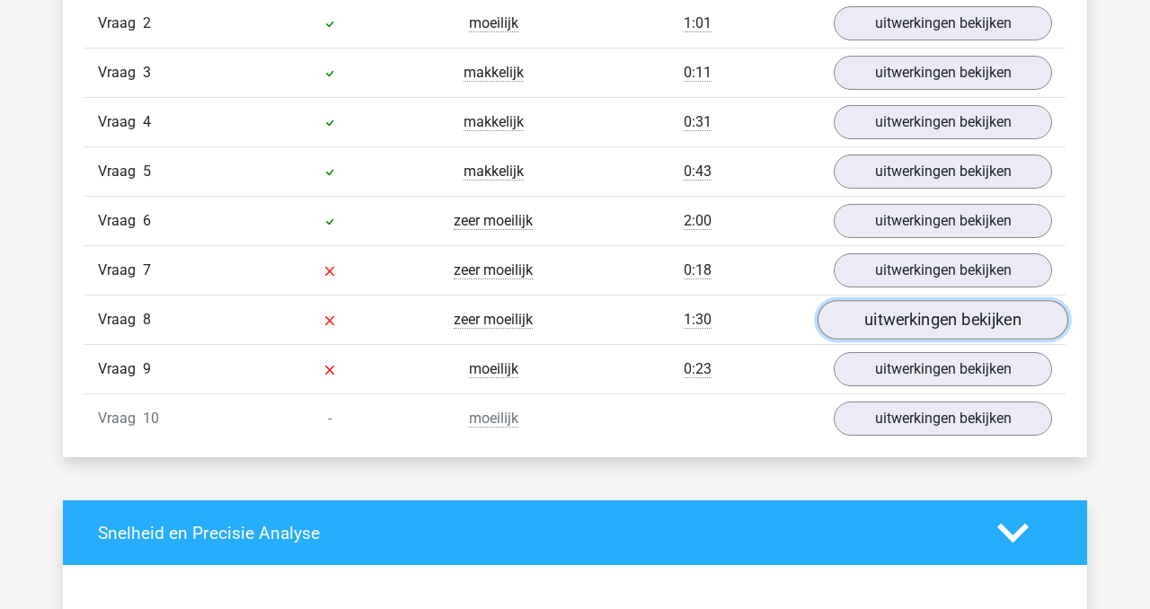
click at [931, 324] on link "uitwerkingen bekijken" at bounding box center [943, 321] width 251 height 40
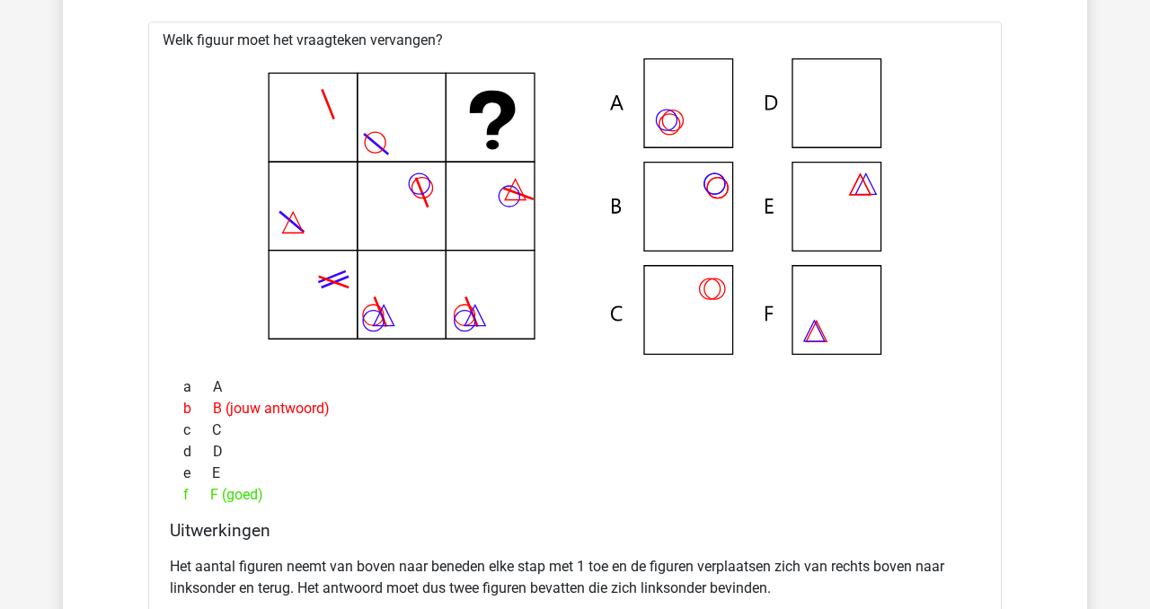
scroll to position [1628, 0]
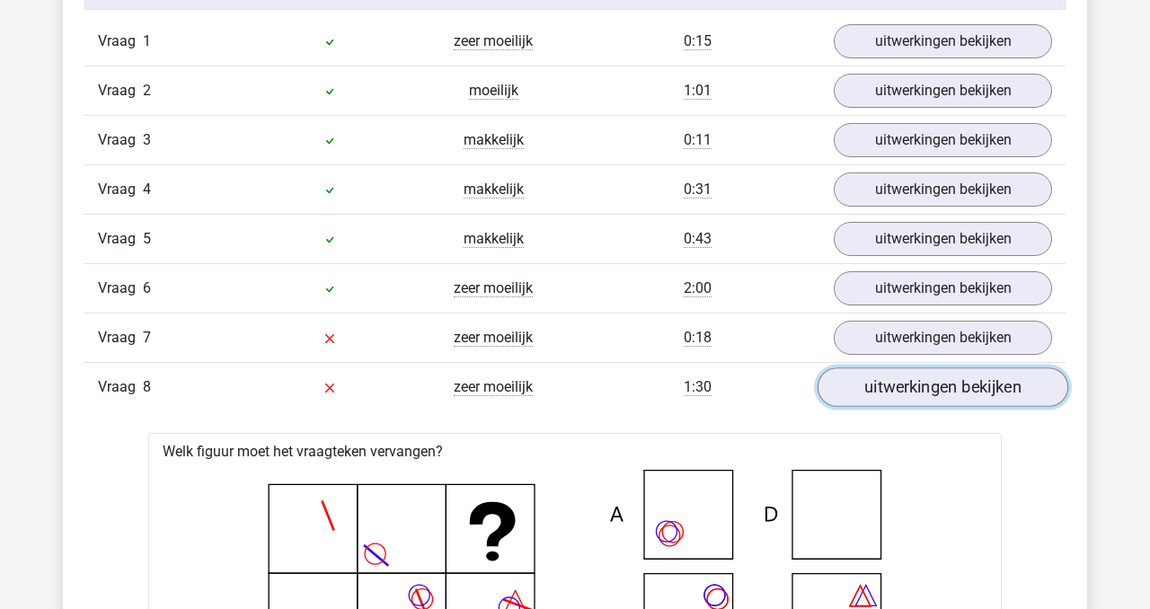
click at [944, 395] on link "uitwerkingen bekijken" at bounding box center [943, 388] width 251 height 40
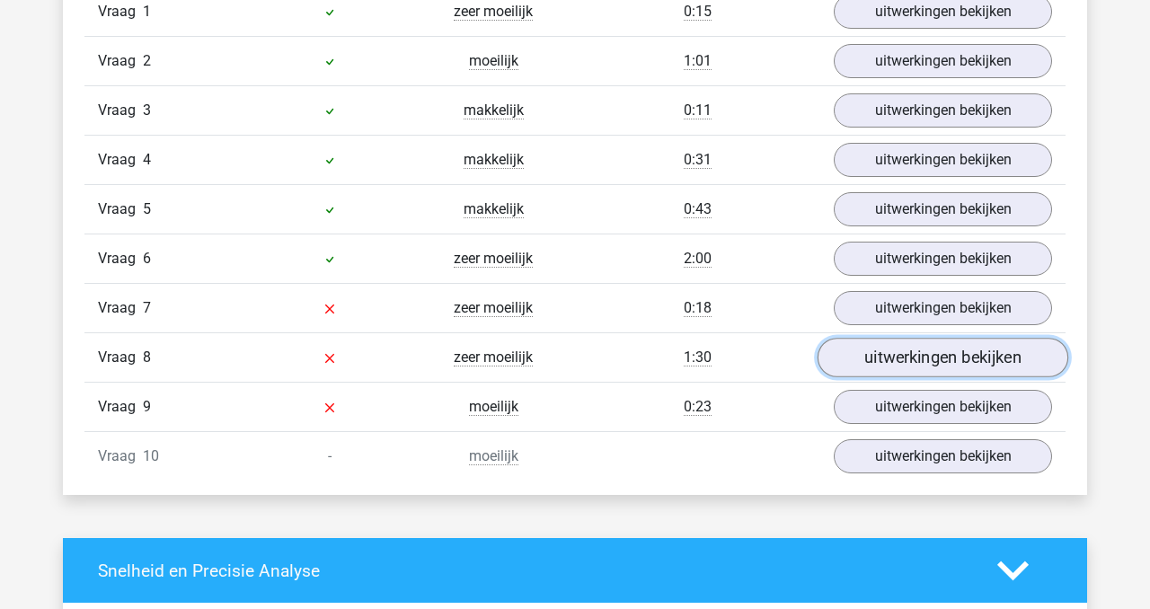
scroll to position [1263, 0]
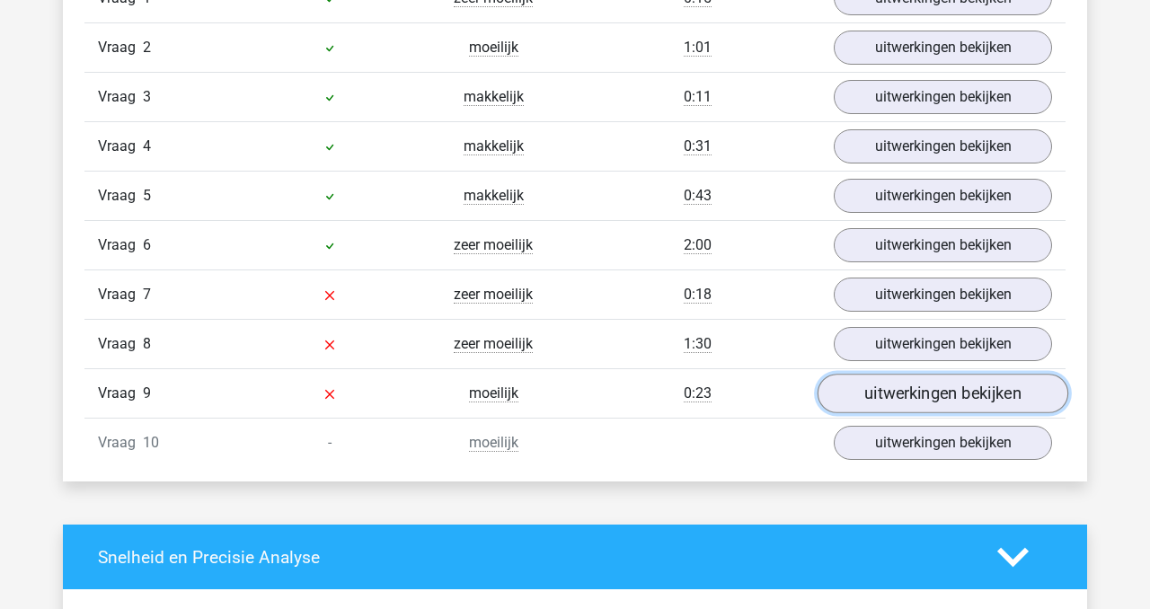
click at [934, 395] on link "uitwerkingen bekijken" at bounding box center [943, 395] width 251 height 40
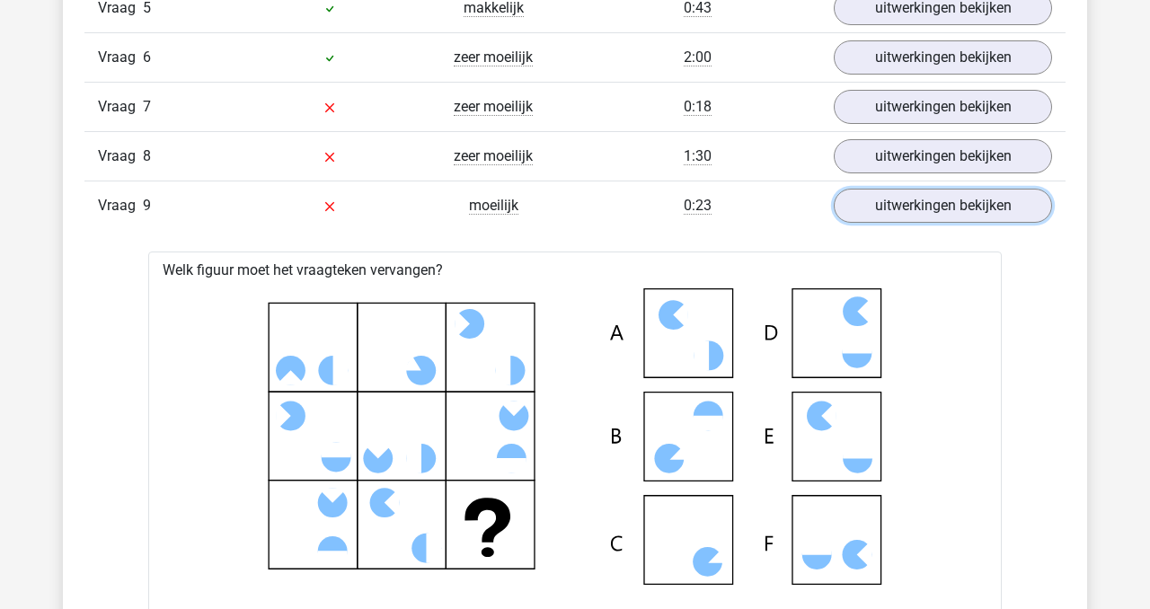
scroll to position [1406, 0]
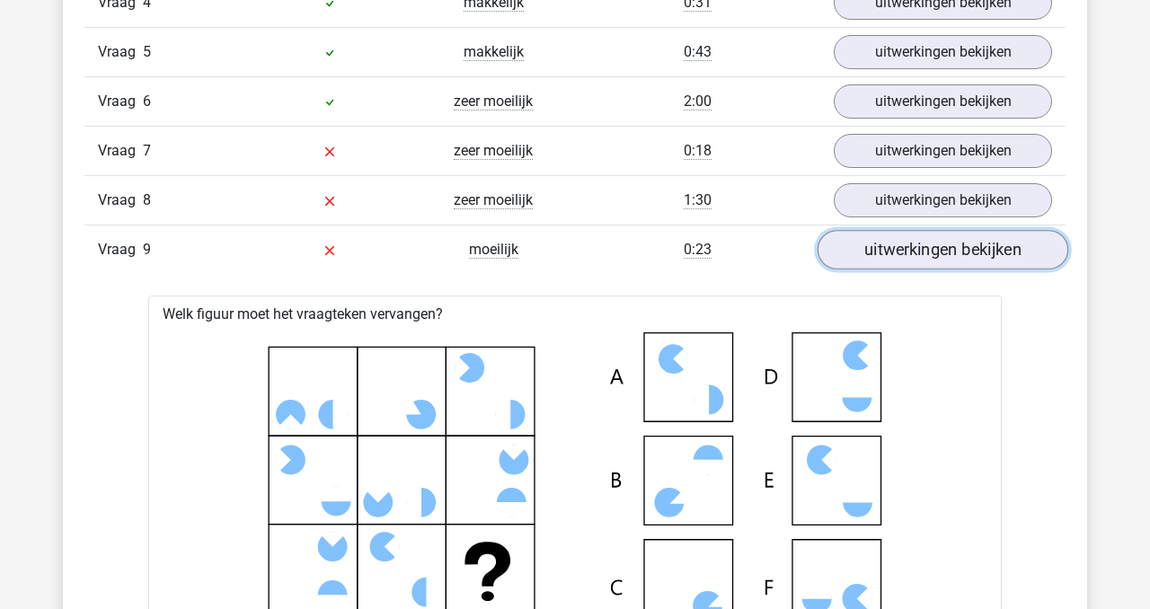
click at [924, 249] on link "uitwerkingen bekijken" at bounding box center [943, 251] width 251 height 40
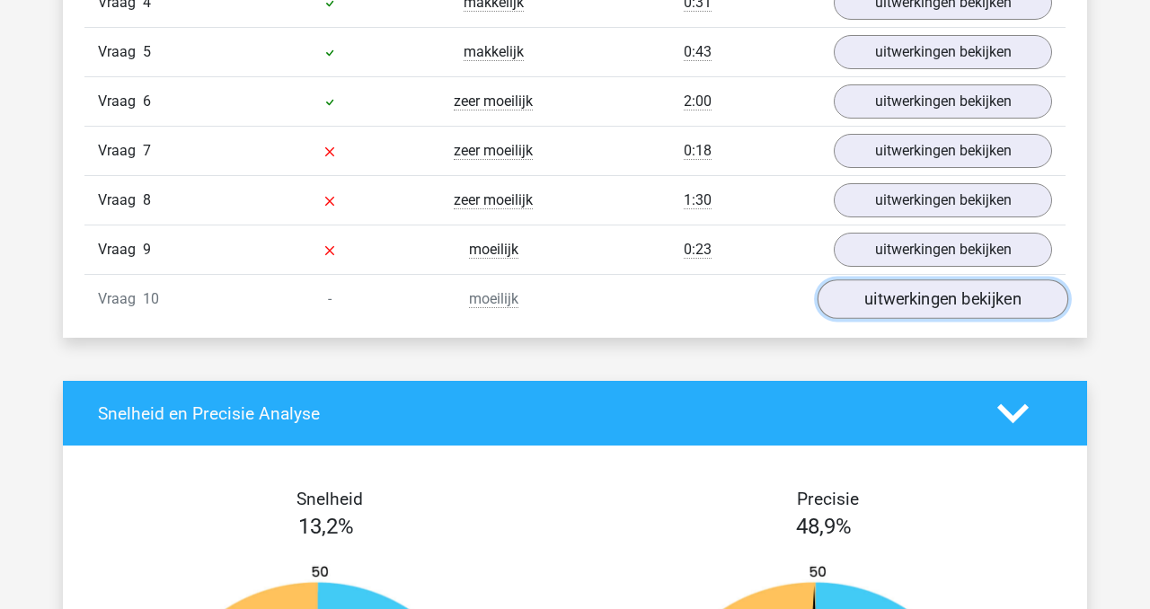
click at [929, 296] on link "uitwerkingen bekijken" at bounding box center [943, 300] width 251 height 40
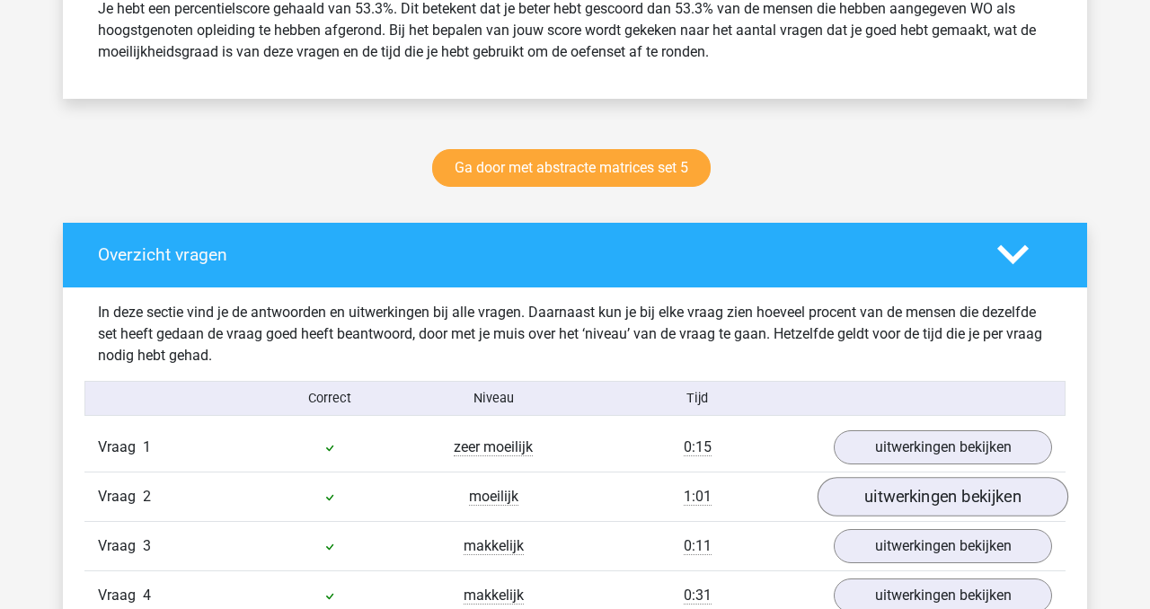
scroll to position [817, 0]
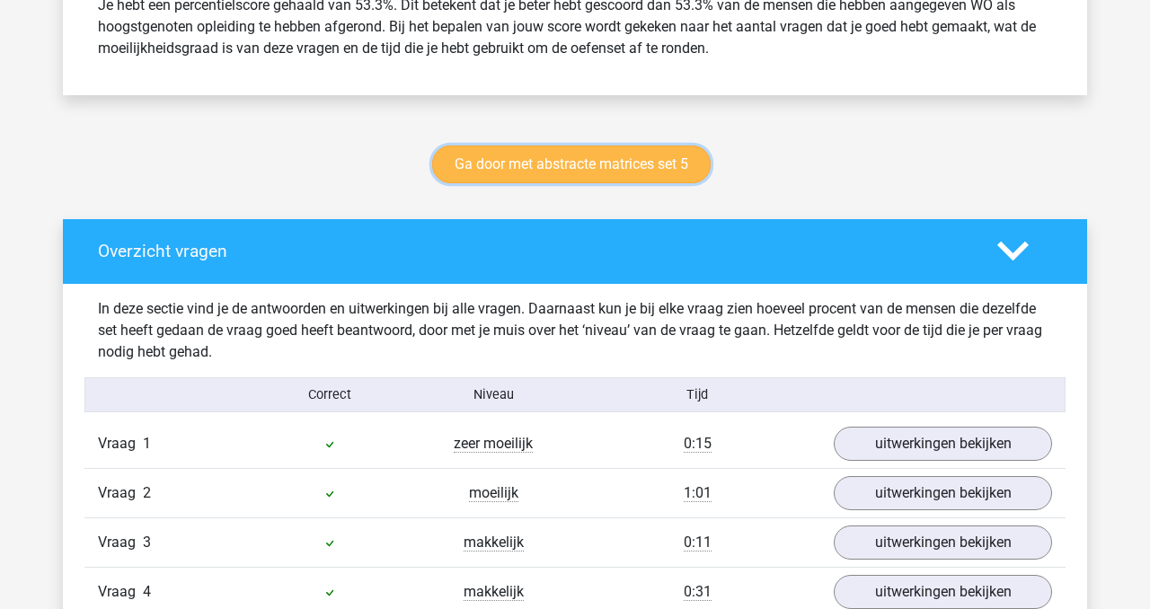
click at [619, 164] on link "Ga door met abstracte matrices set 5" at bounding box center [571, 165] width 279 height 38
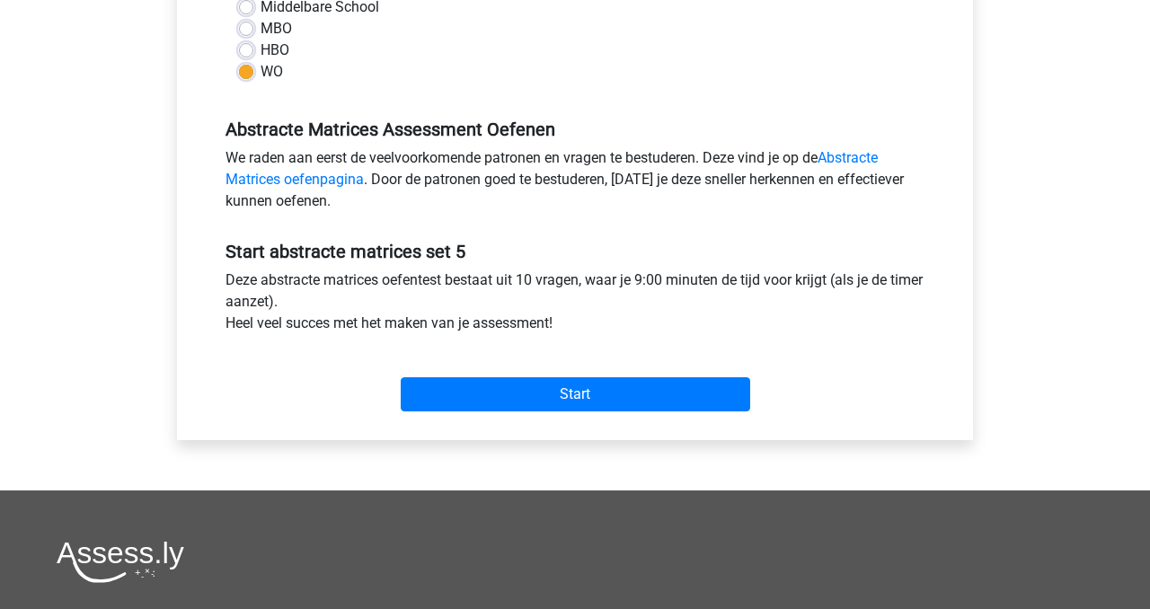
scroll to position [461, 0]
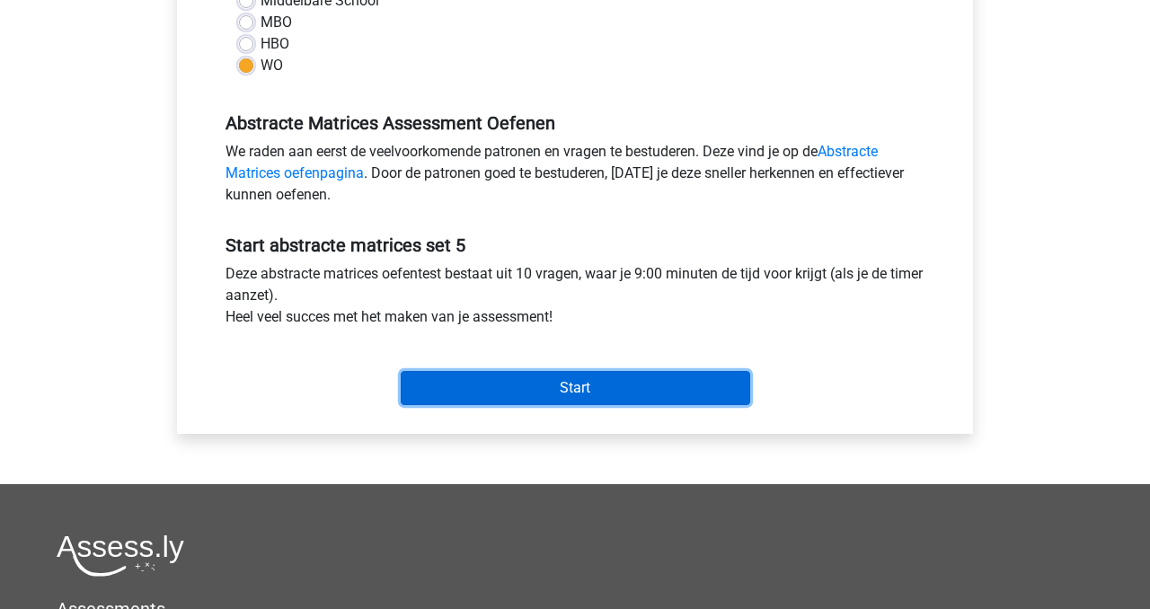
click at [681, 391] on input "Start" at bounding box center [576, 388] width 350 height 34
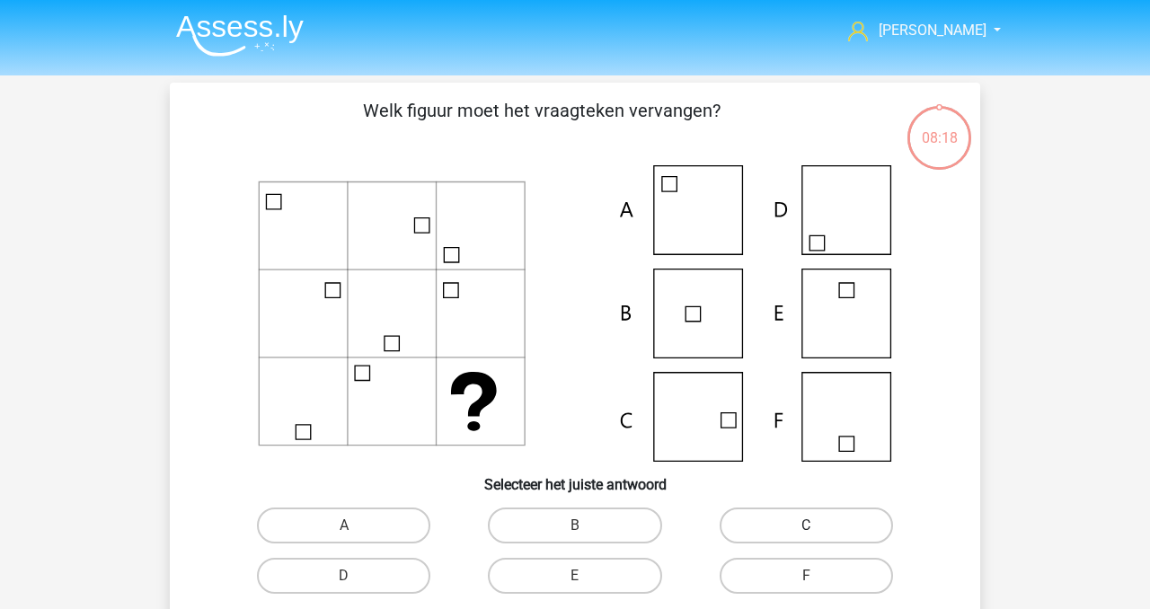
click at [836, 518] on label "C" at bounding box center [806, 526] width 173 height 36
click at [818, 526] on input "C" at bounding box center [812, 532] width 12 height 12
radio input "true"
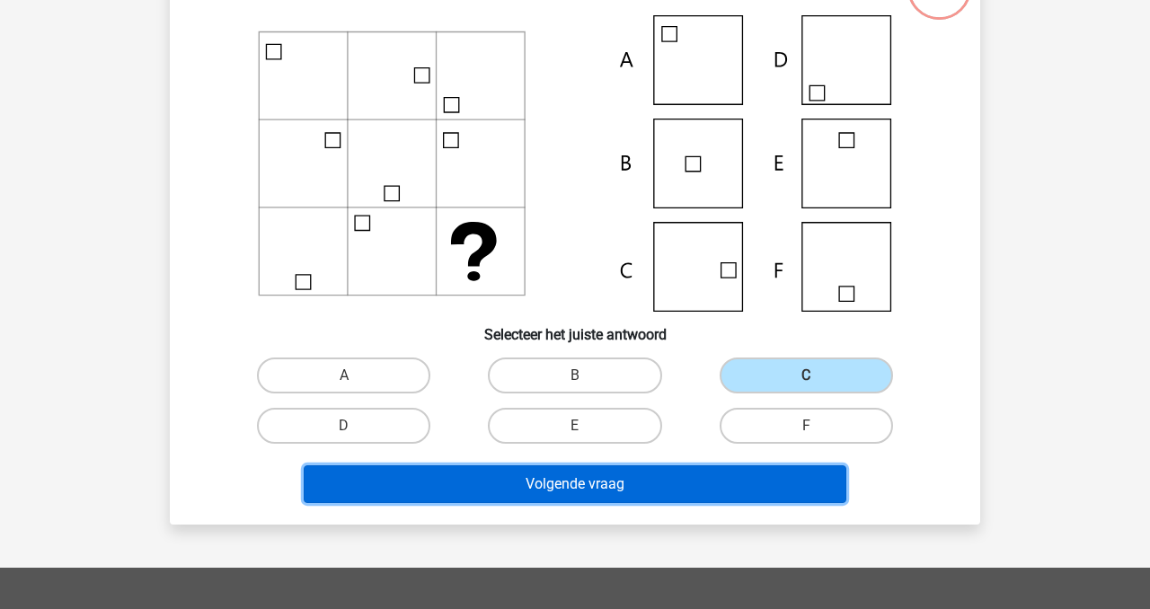
click at [785, 481] on button "Volgende vraag" at bounding box center [576, 485] width 544 height 38
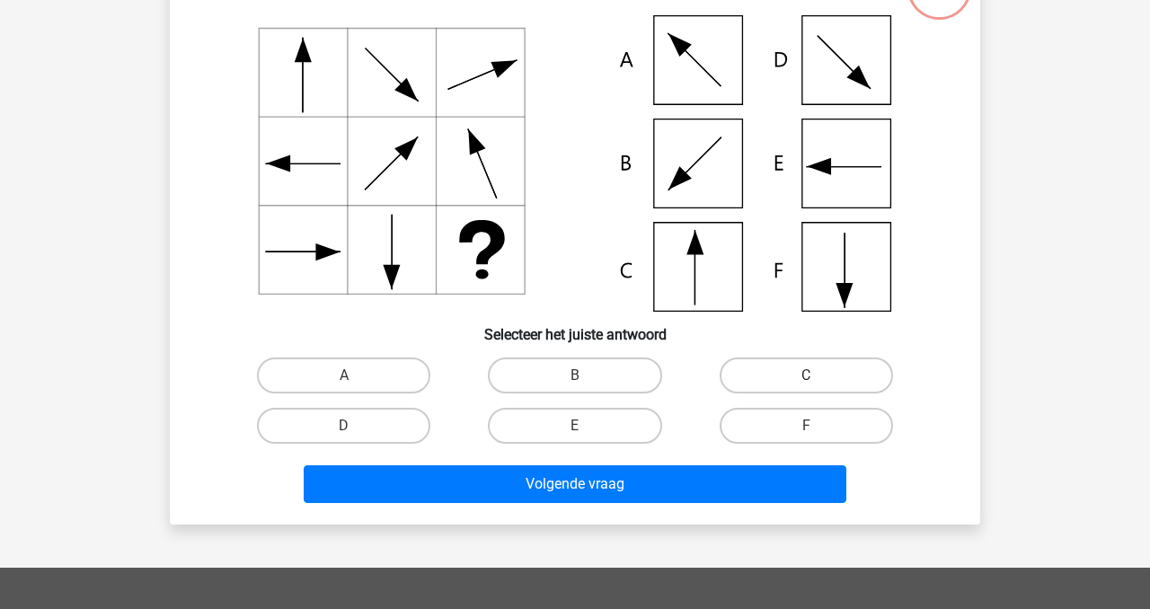
scroll to position [83, 0]
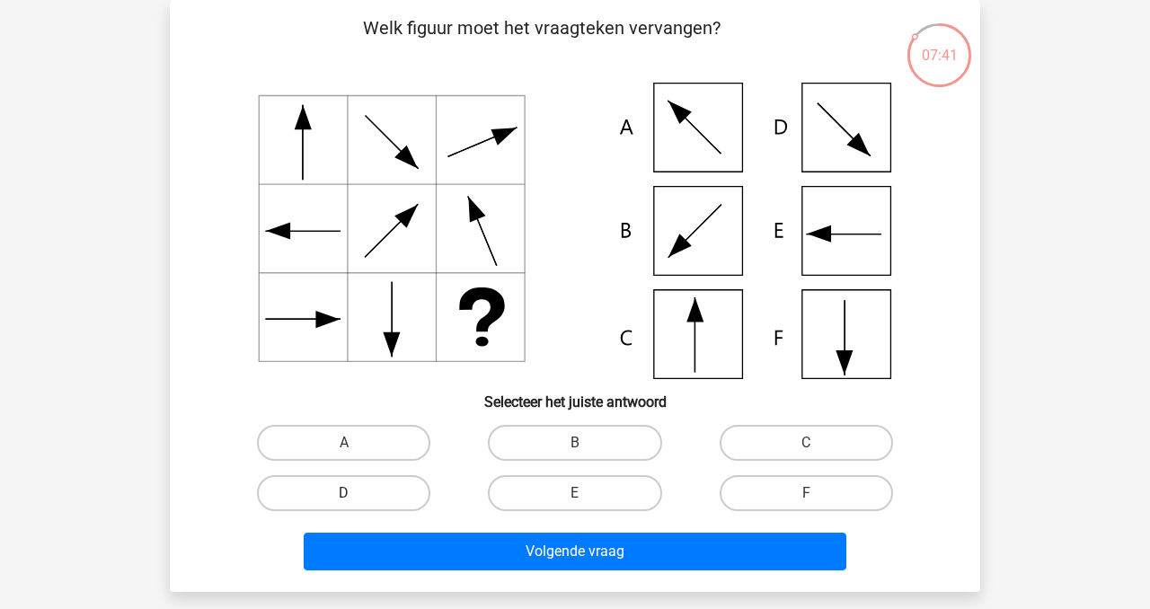
click at [328, 496] on label "D" at bounding box center [343, 493] width 173 height 36
click at [344, 496] on input "D" at bounding box center [350, 499] width 12 height 12
radio input "true"
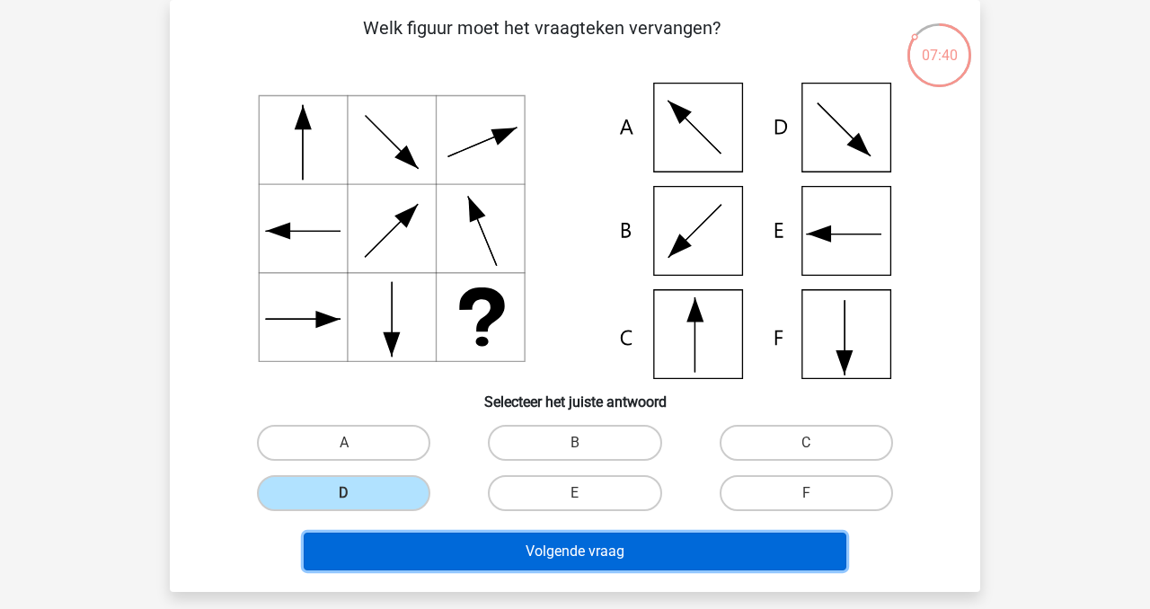
click at [448, 556] on button "Volgende vraag" at bounding box center [576, 552] width 544 height 38
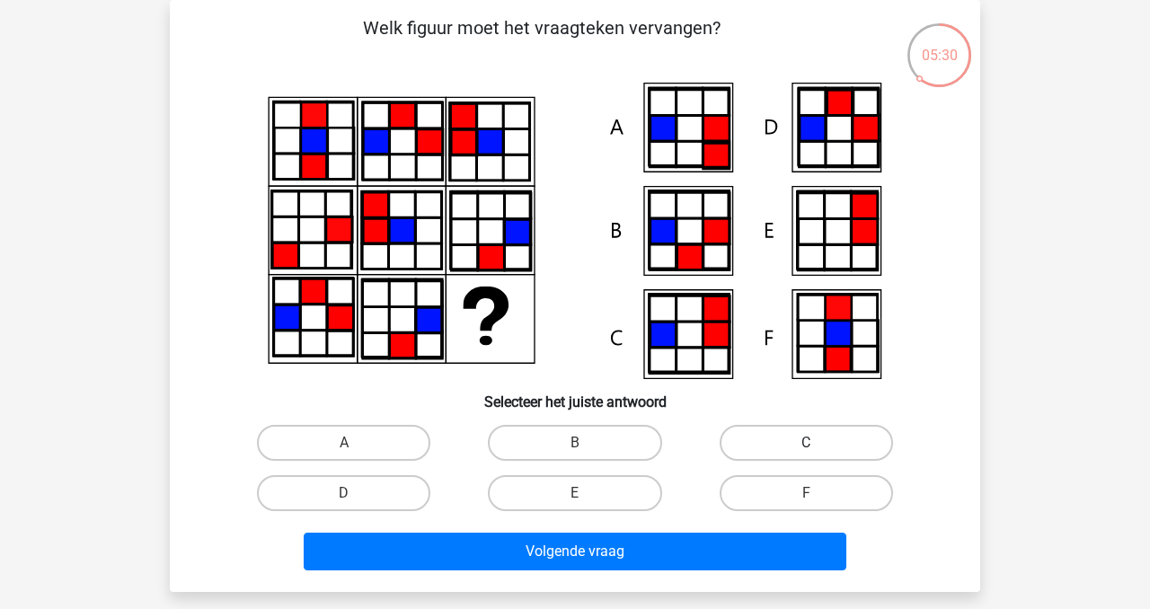
click at [835, 446] on label "C" at bounding box center [806, 443] width 173 height 36
click at [818, 446] on input "C" at bounding box center [812, 449] width 12 height 12
radio input "true"
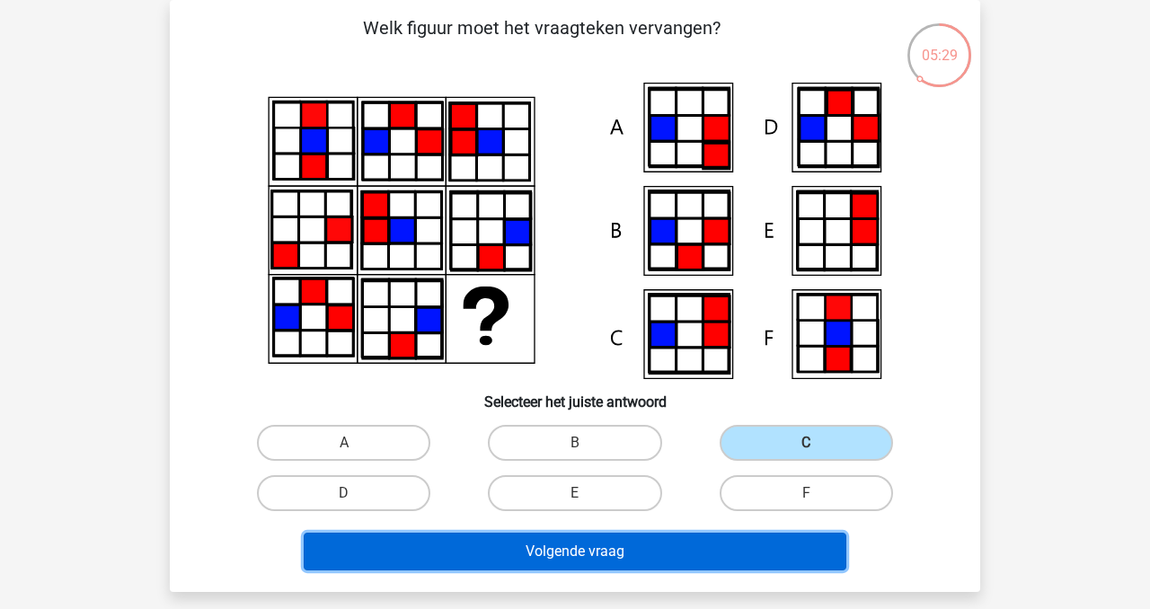
click at [670, 547] on button "Volgende vraag" at bounding box center [576, 552] width 544 height 38
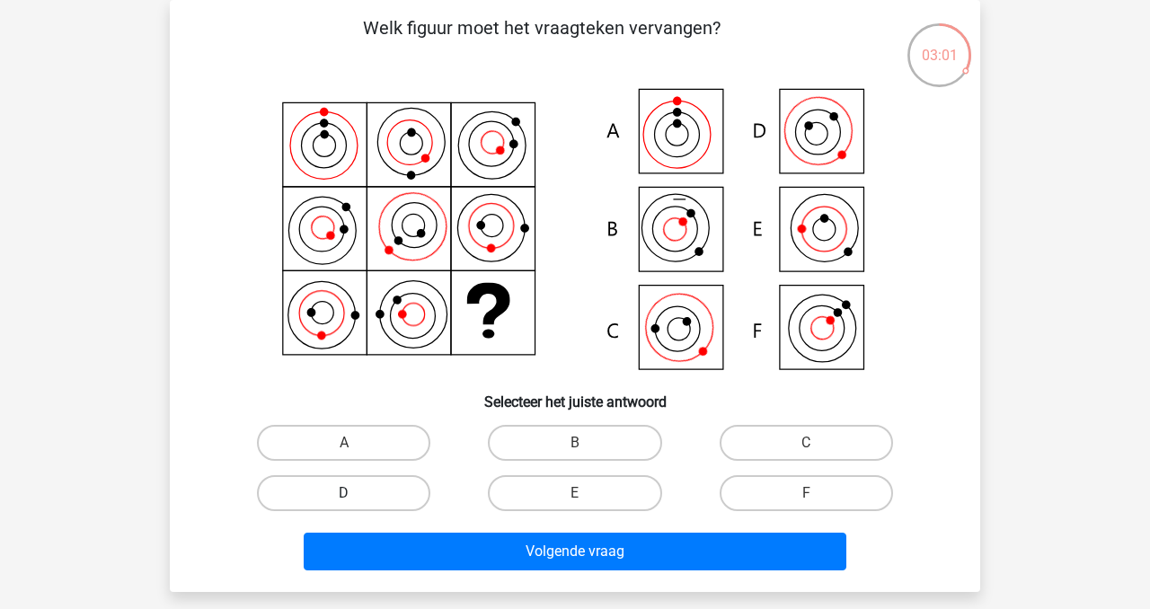
click at [324, 484] on label "D" at bounding box center [343, 493] width 173 height 36
click at [344, 493] on input "D" at bounding box center [350, 499] width 12 height 12
radio input "true"
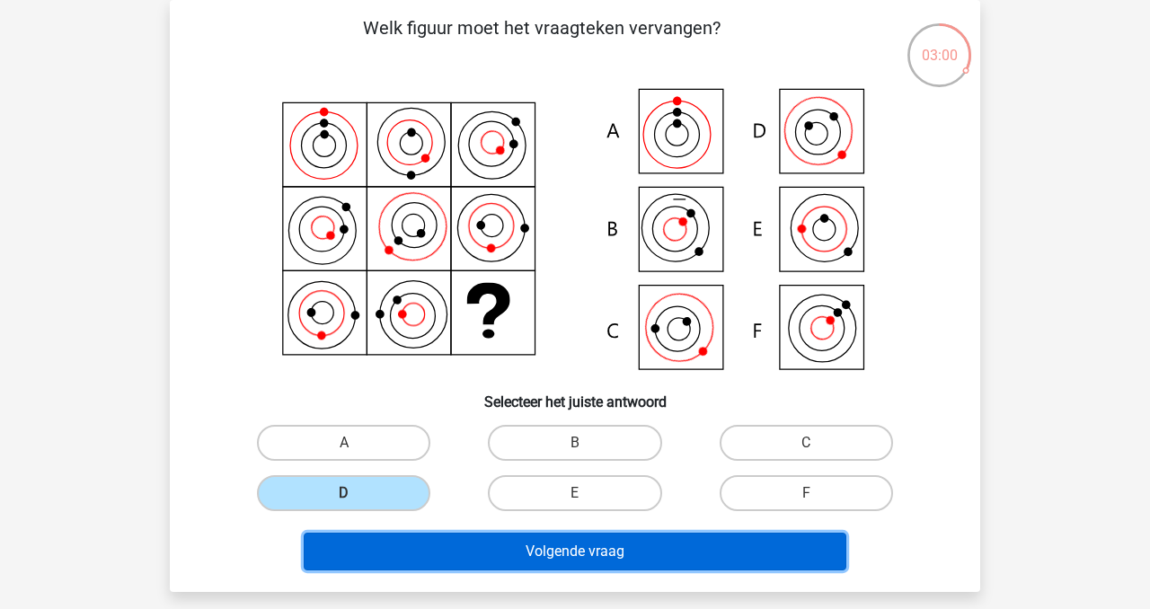
click at [519, 547] on button "Volgende vraag" at bounding box center [576, 552] width 544 height 38
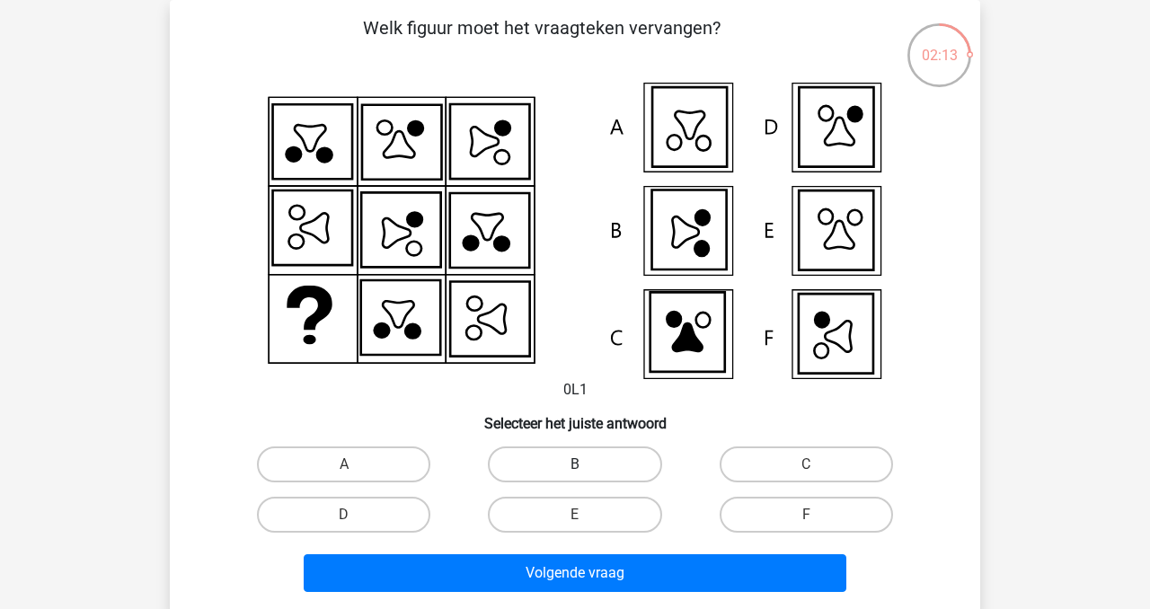
scroll to position [84, 0]
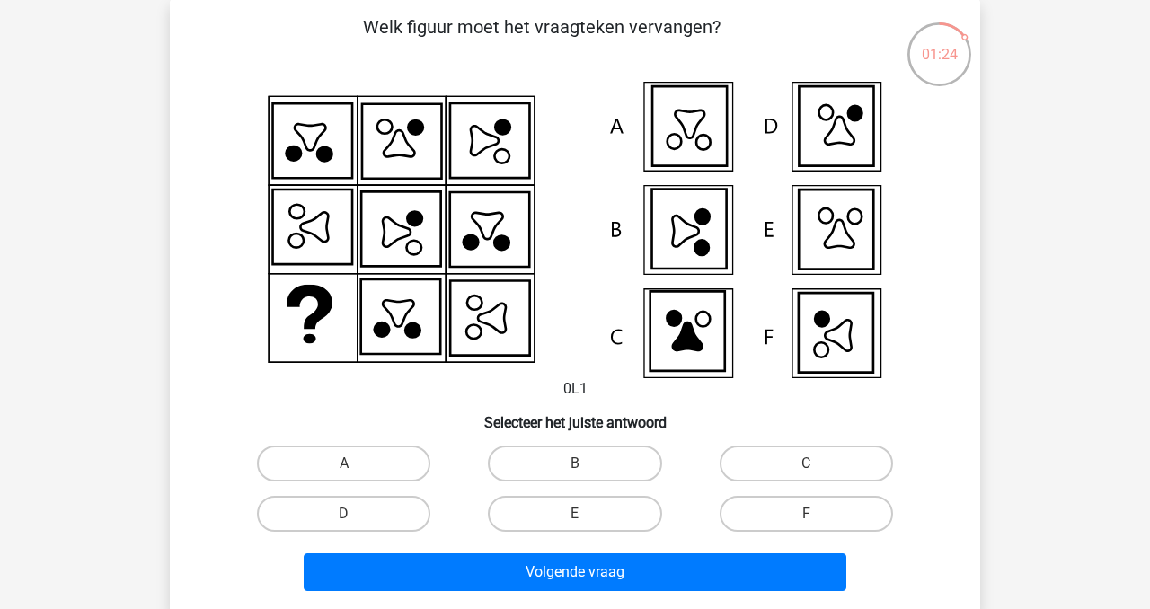
click at [351, 524] on input "D" at bounding box center [350, 520] width 12 height 12
radio input "true"
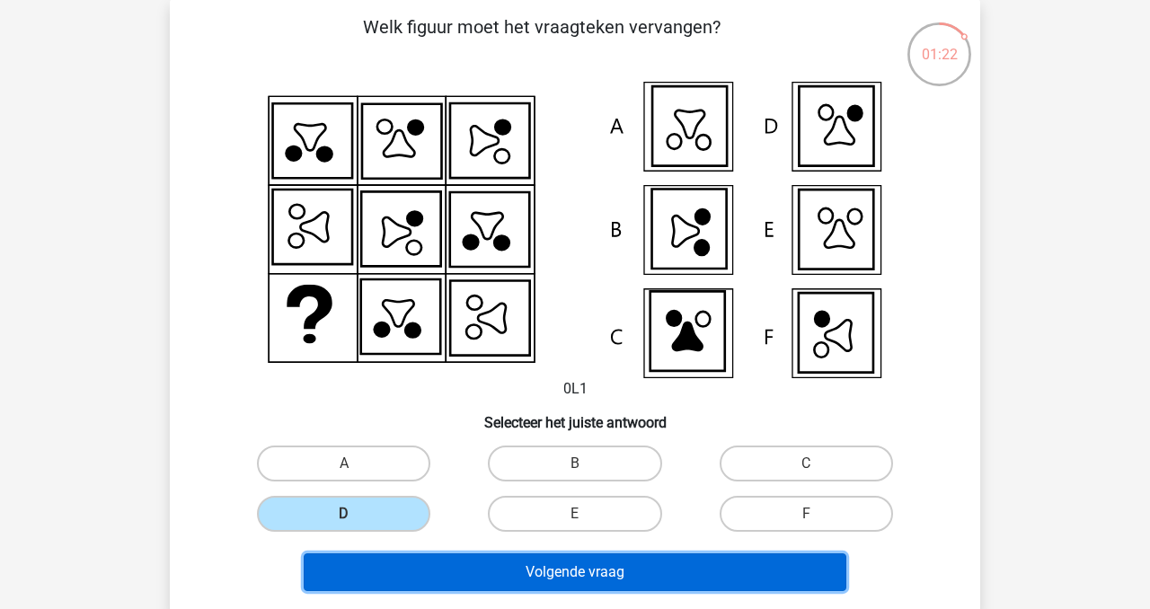
click at [606, 579] on button "Volgende vraag" at bounding box center [576, 573] width 544 height 38
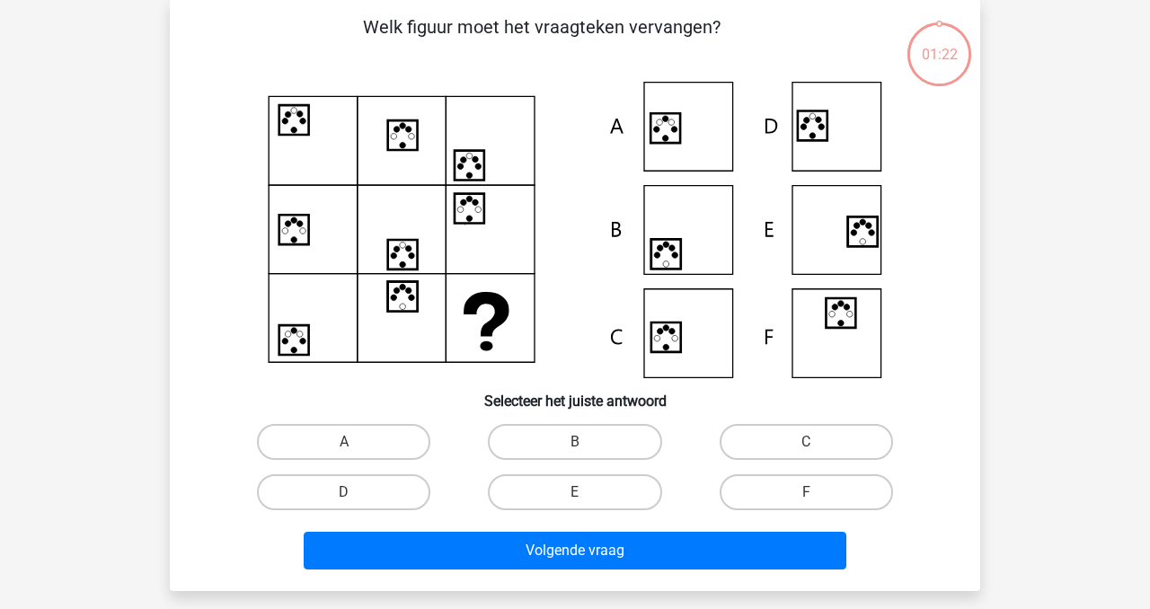
scroll to position [83, 0]
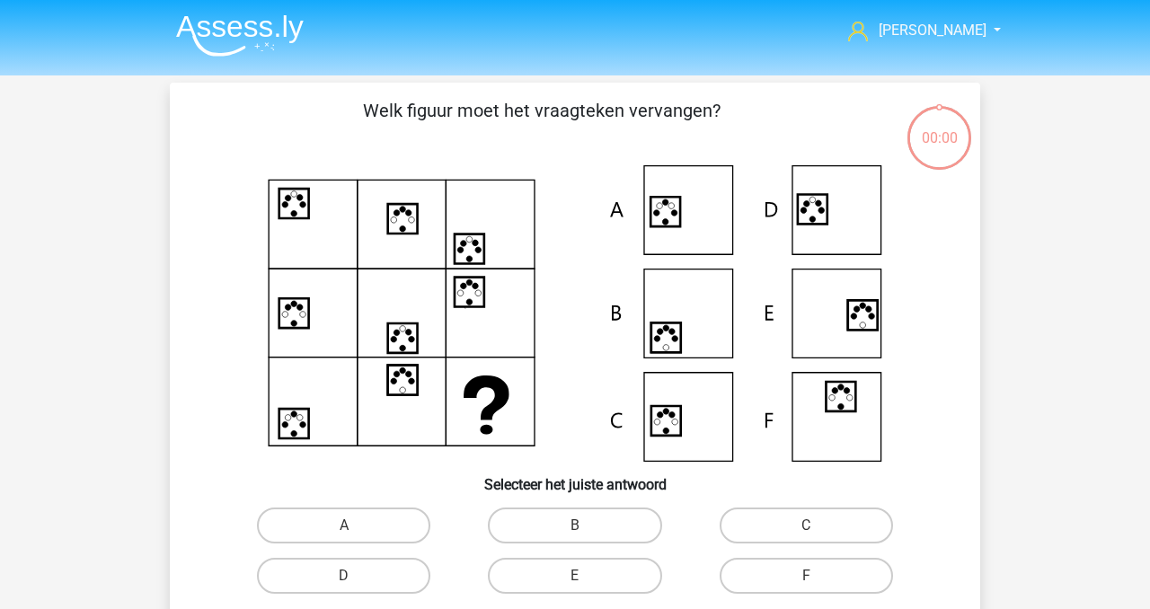
scroll to position [83, 0]
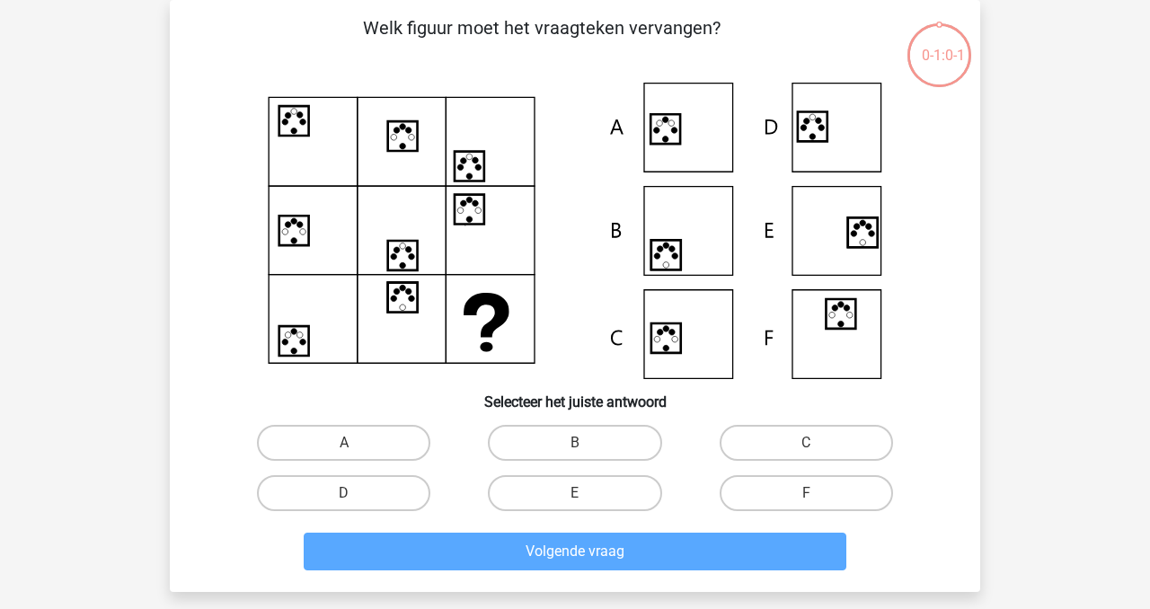
click at [675, 344] on icon at bounding box center [667, 339] width 30 height 30
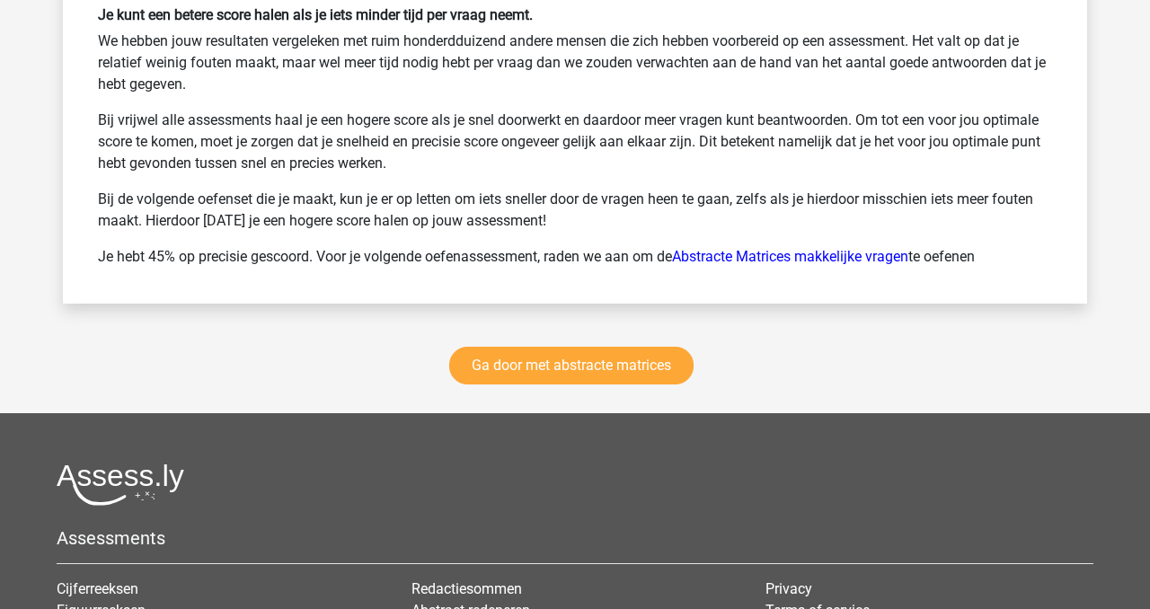
scroll to position [2476, 0]
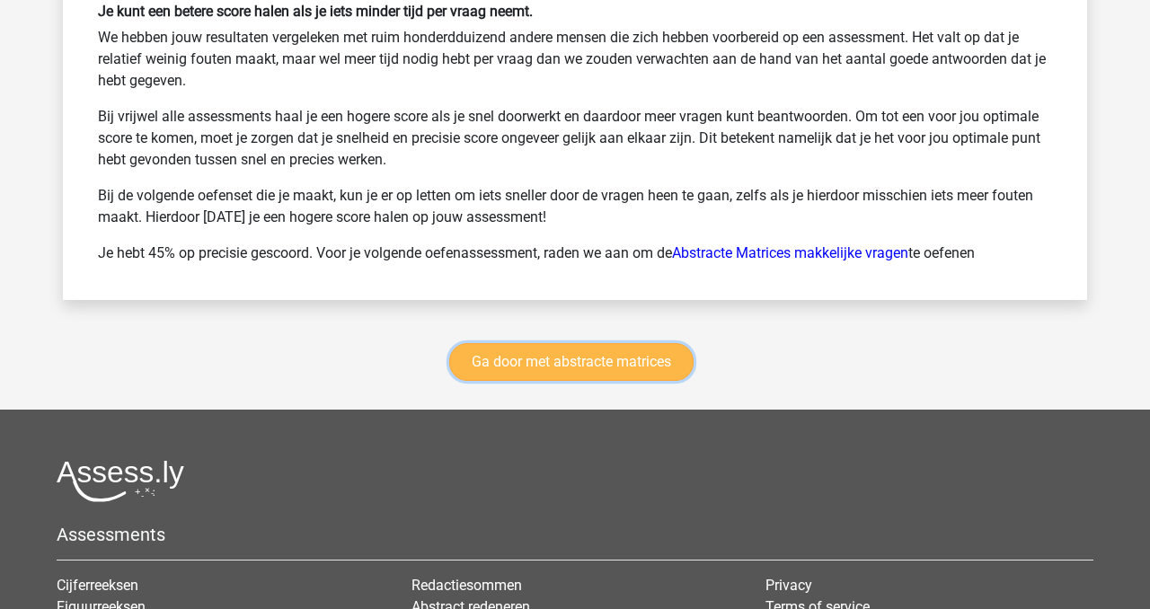
click at [624, 373] on link "Ga door met abstracte matrices" at bounding box center [571, 362] width 244 height 38
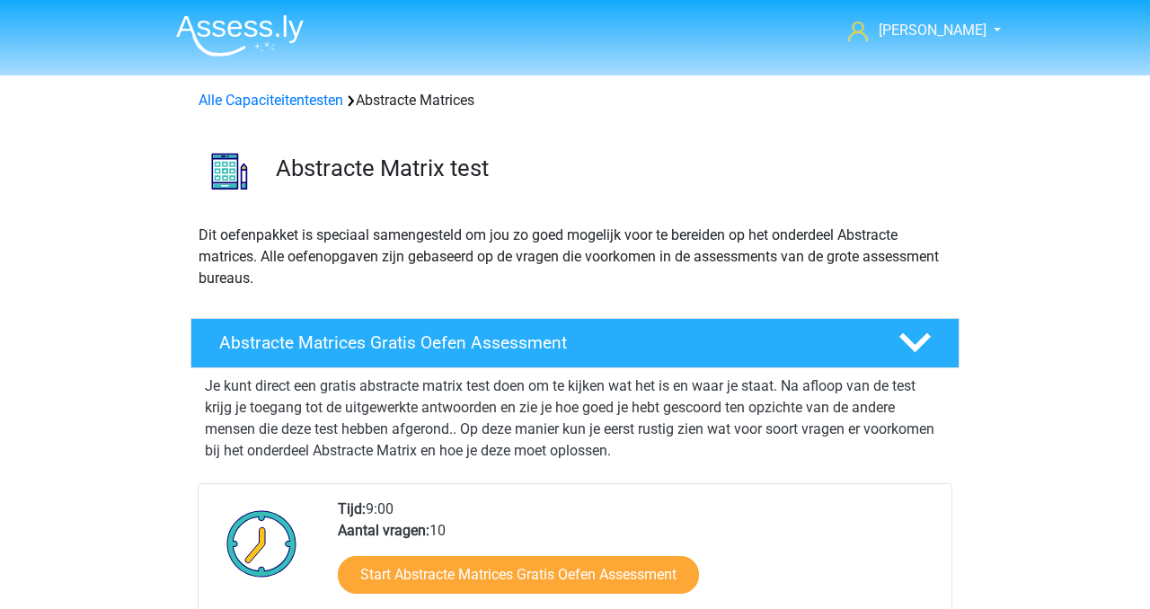
scroll to position [802, 0]
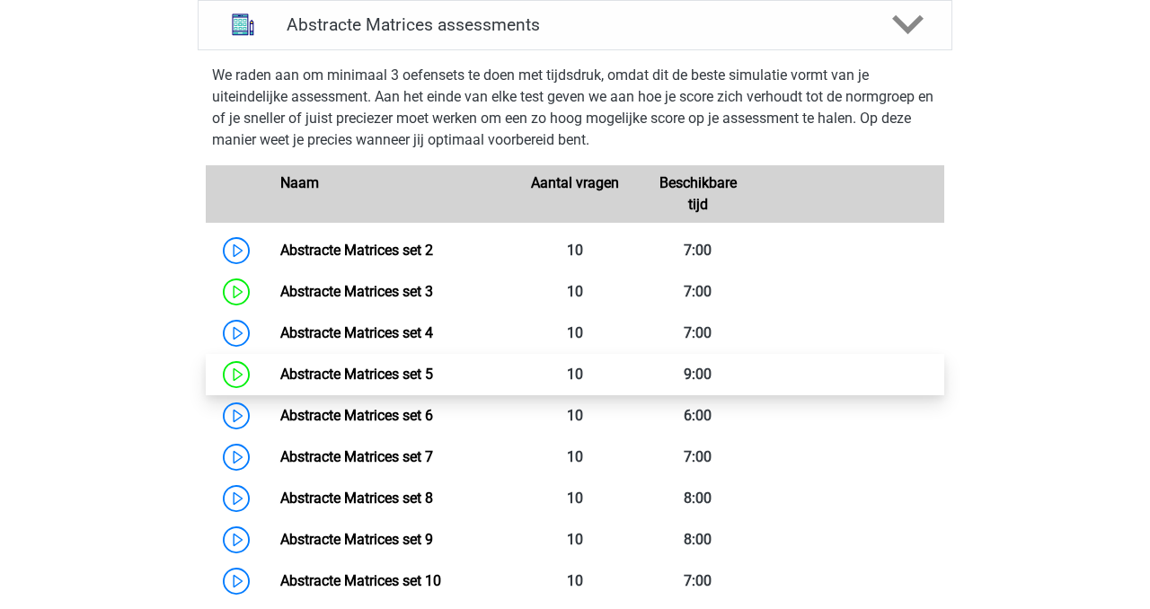
click at [406, 379] on link "Abstracte Matrices set 5" at bounding box center [356, 374] width 153 height 17
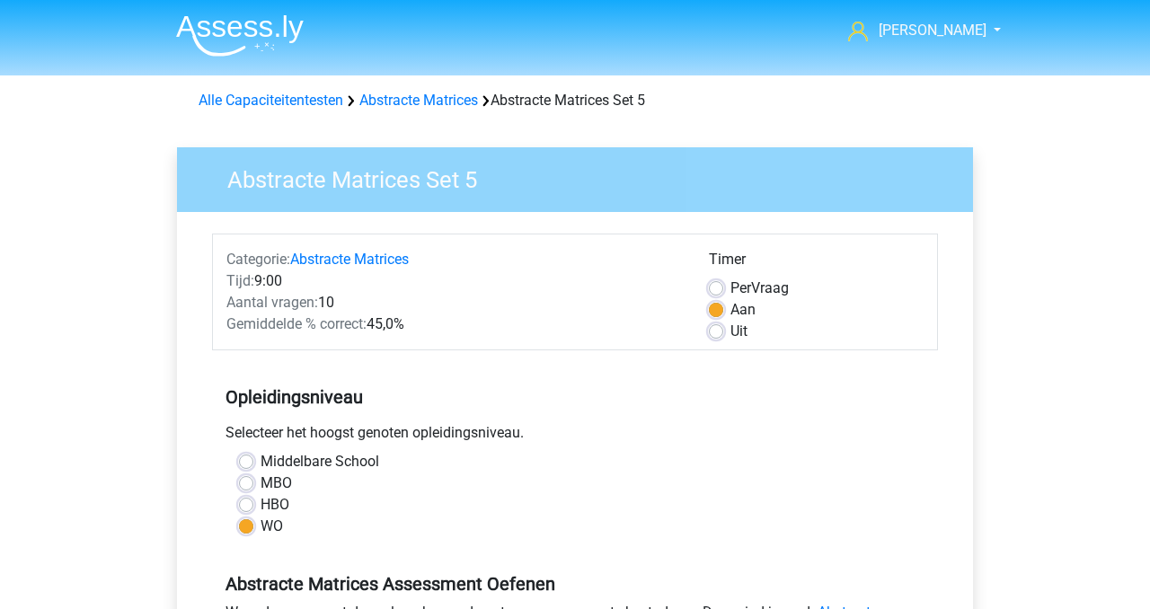
click at [261, 505] on label "HBO" at bounding box center [275, 505] width 29 height 22
click at [248, 505] on input "HBO" at bounding box center [246, 503] width 14 height 18
radio input "true"
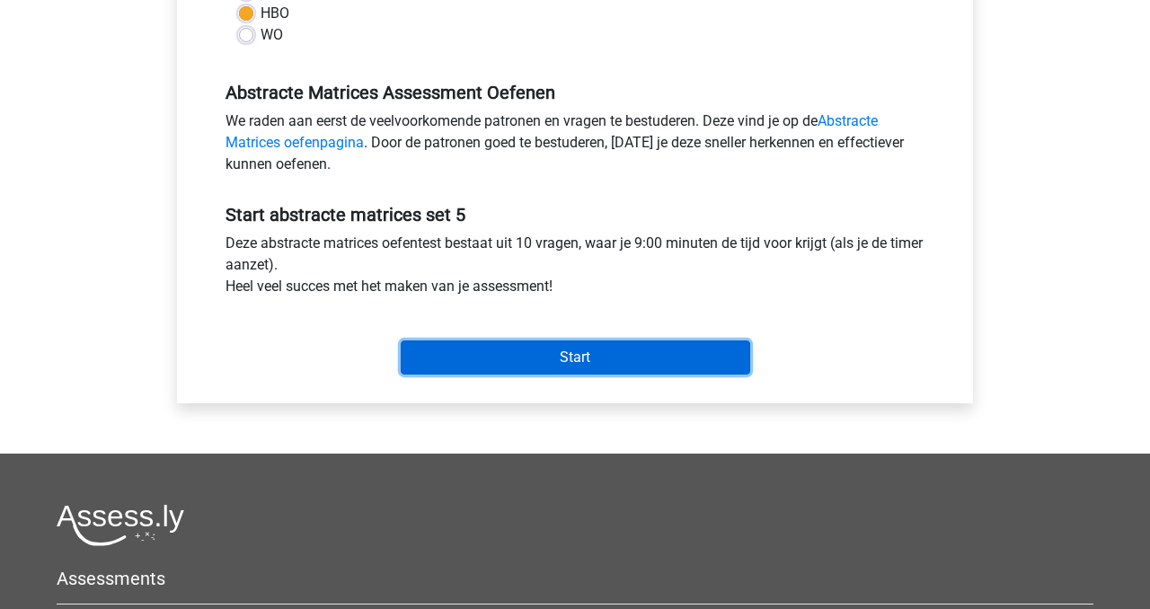
scroll to position [496, 0]
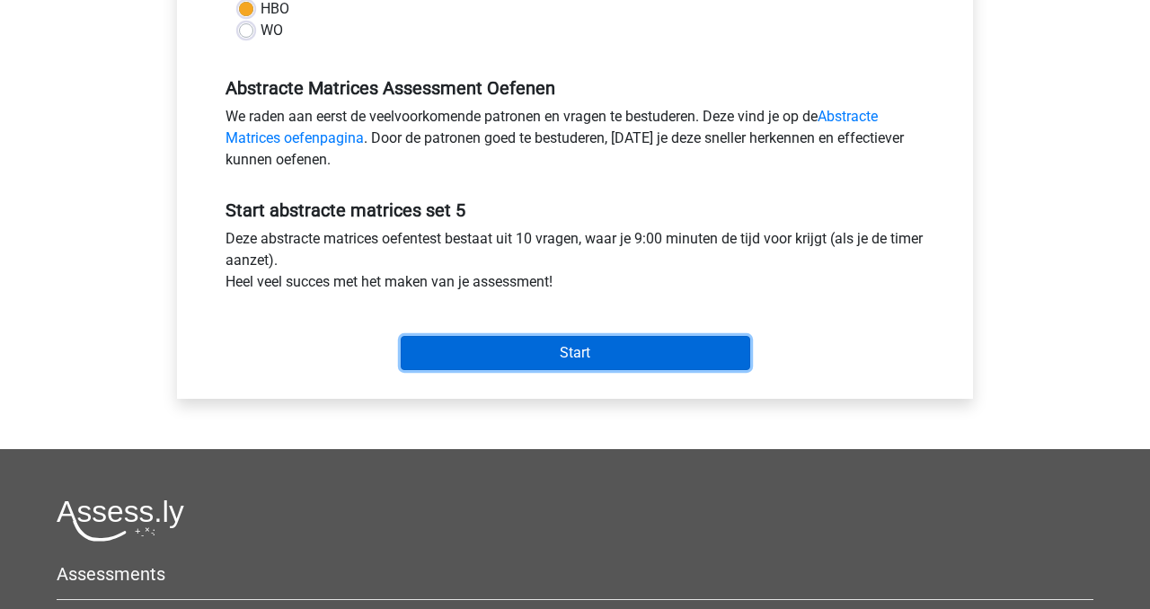
click at [541, 357] on input "Start" at bounding box center [576, 353] width 350 height 34
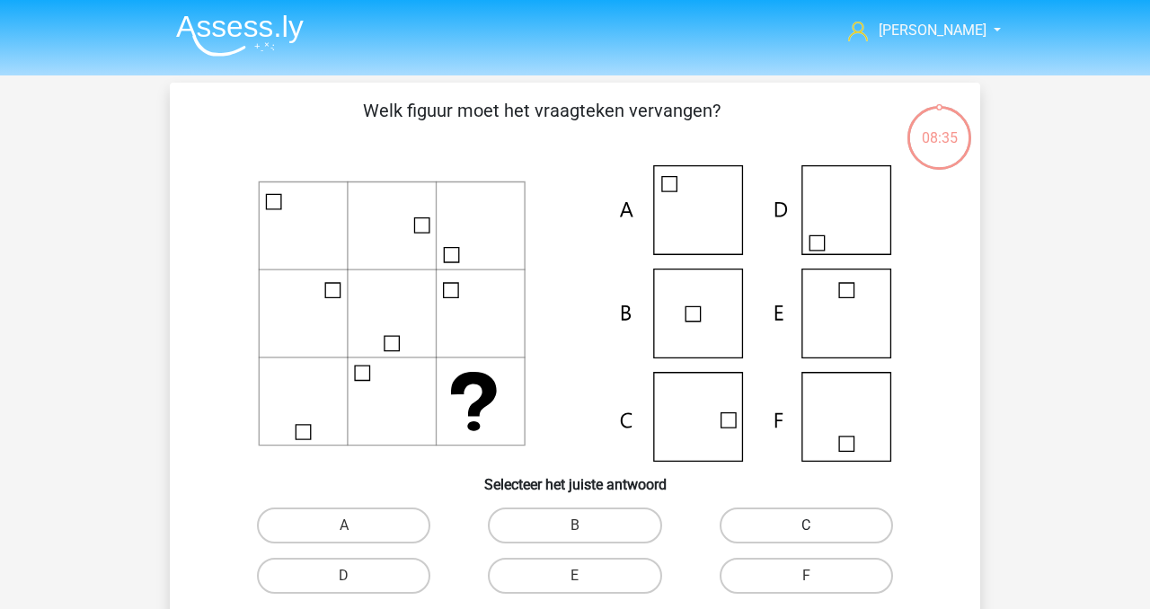
click at [841, 521] on label "C" at bounding box center [806, 526] width 173 height 36
click at [818, 526] on input "C" at bounding box center [812, 532] width 12 height 12
radio input "true"
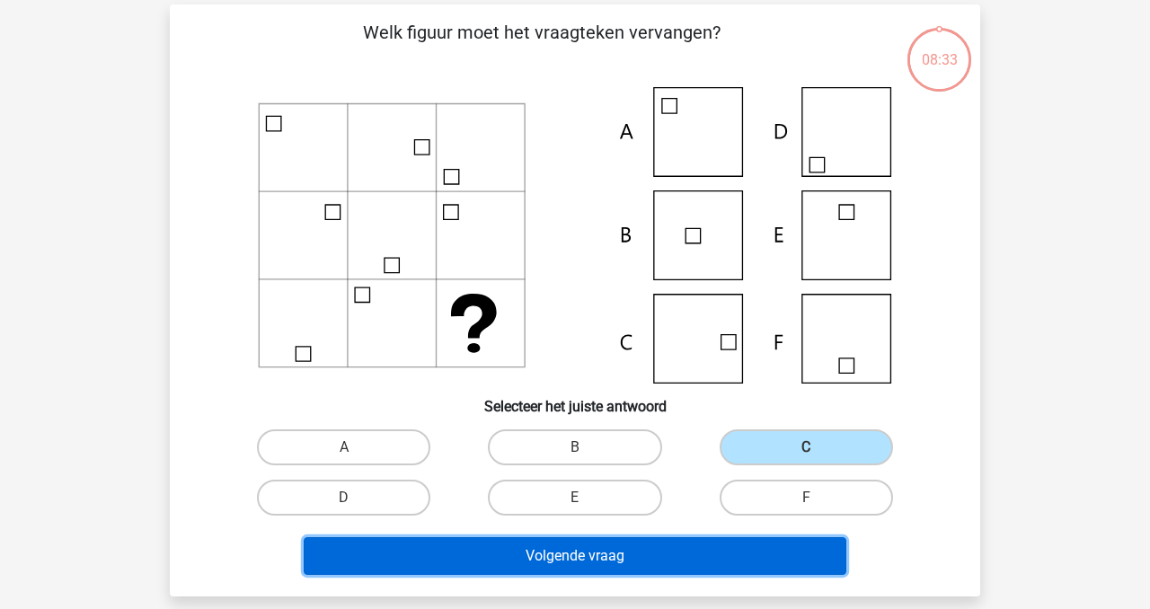
click at [590, 549] on button "Volgende vraag" at bounding box center [576, 556] width 544 height 38
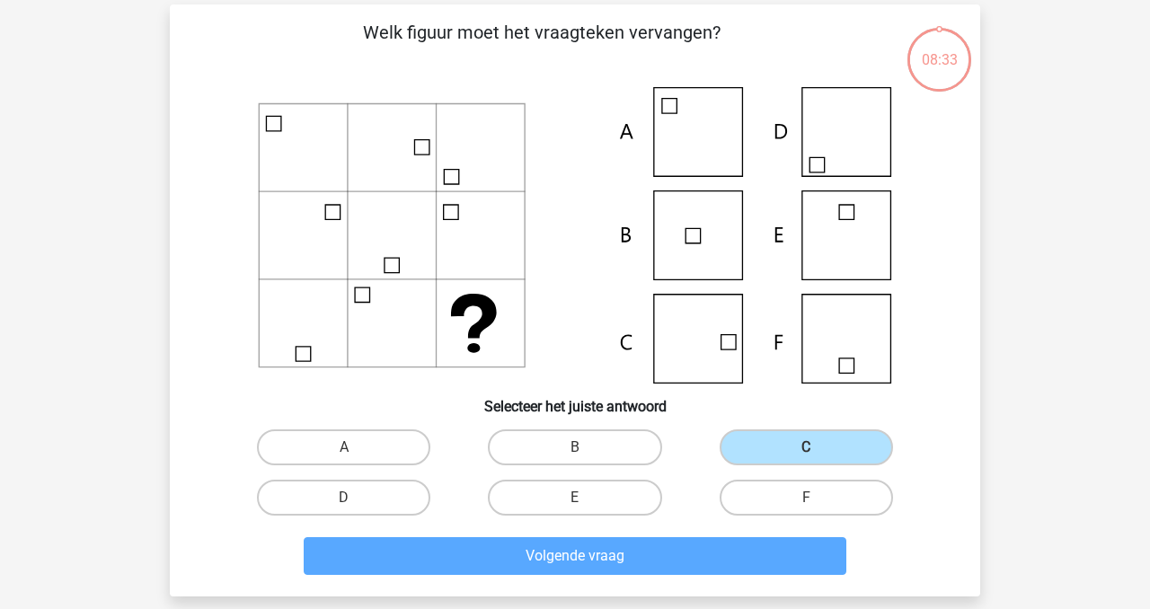
scroll to position [83, 0]
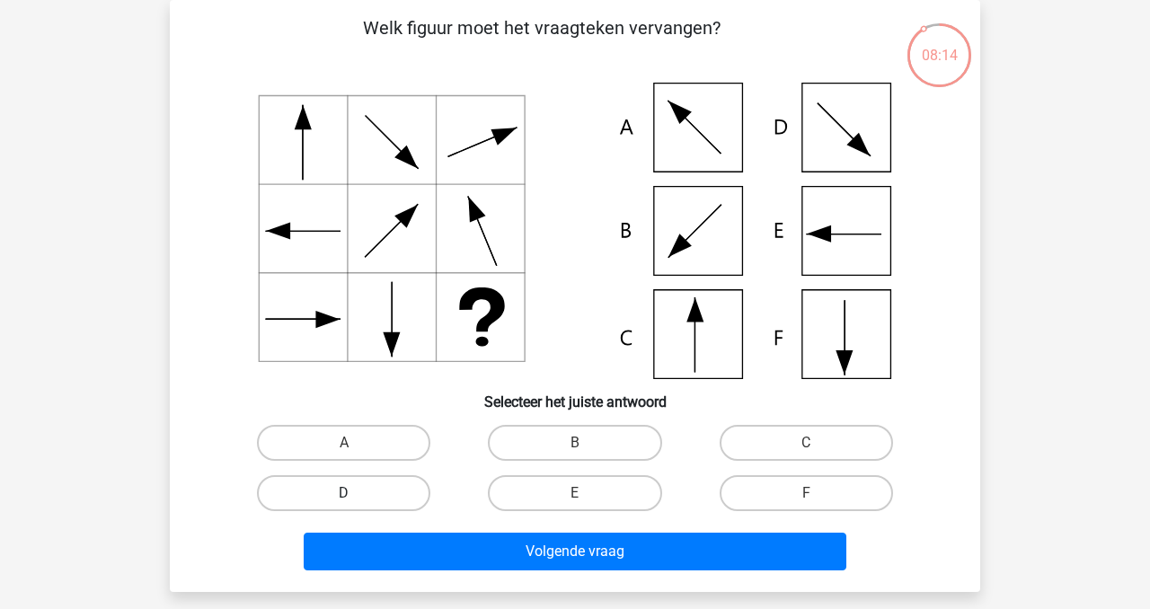
click at [368, 491] on label "D" at bounding box center [343, 493] width 173 height 36
click at [356, 493] on input "D" at bounding box center [350, 499] width 12 height 12
radio input "true"
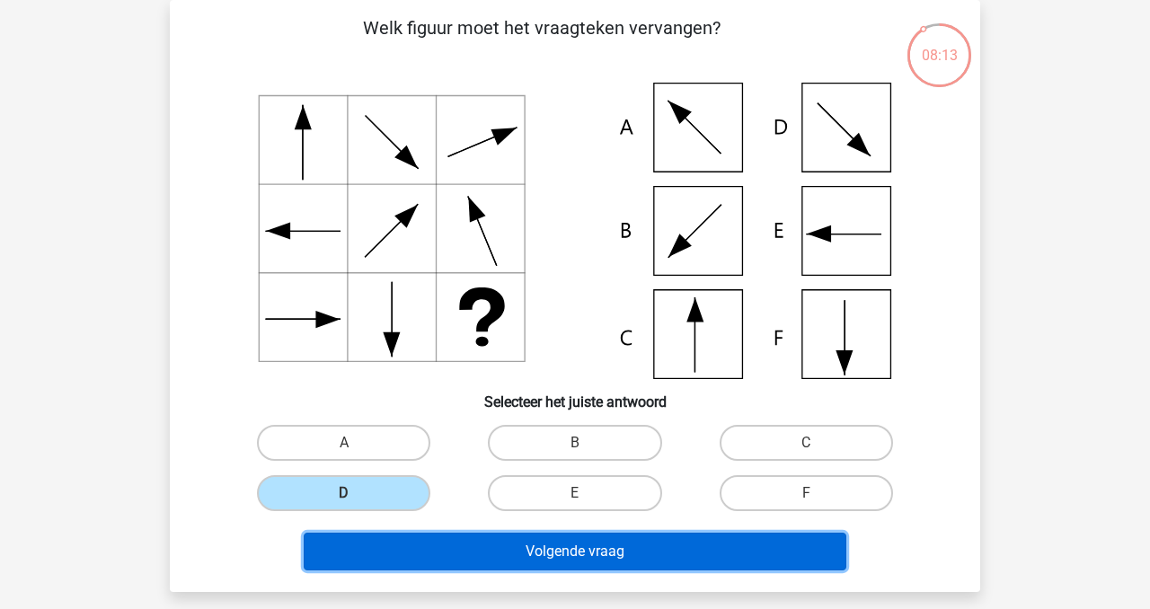
click at [568, 549] on button "Volgende vraag" at bounding box center [576, 552] width 544 height 38
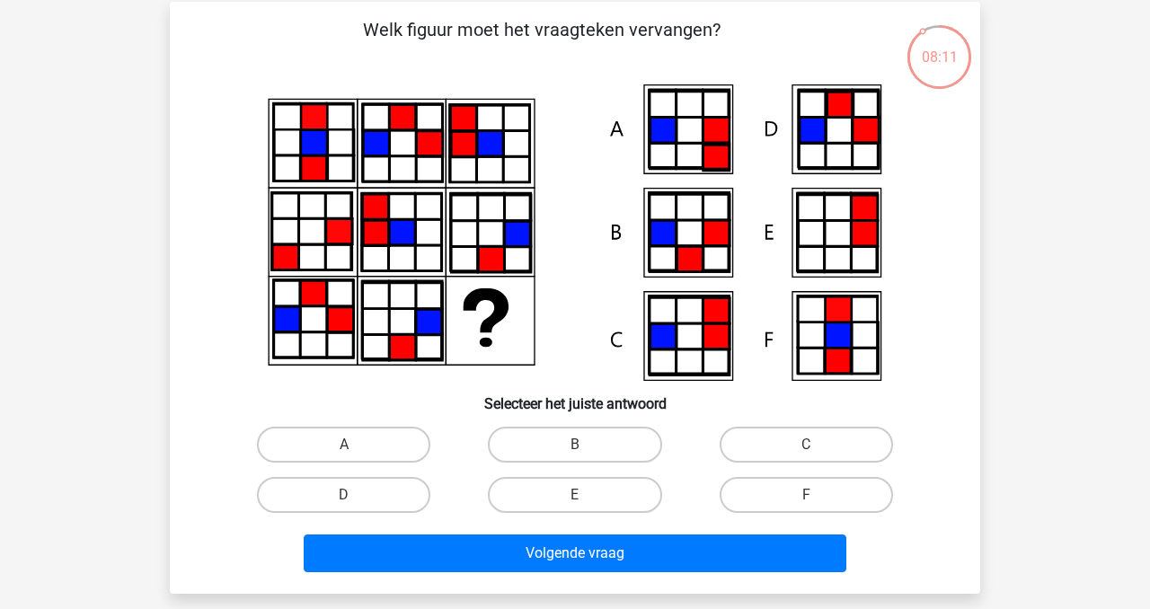
scroll to position [77, 0]
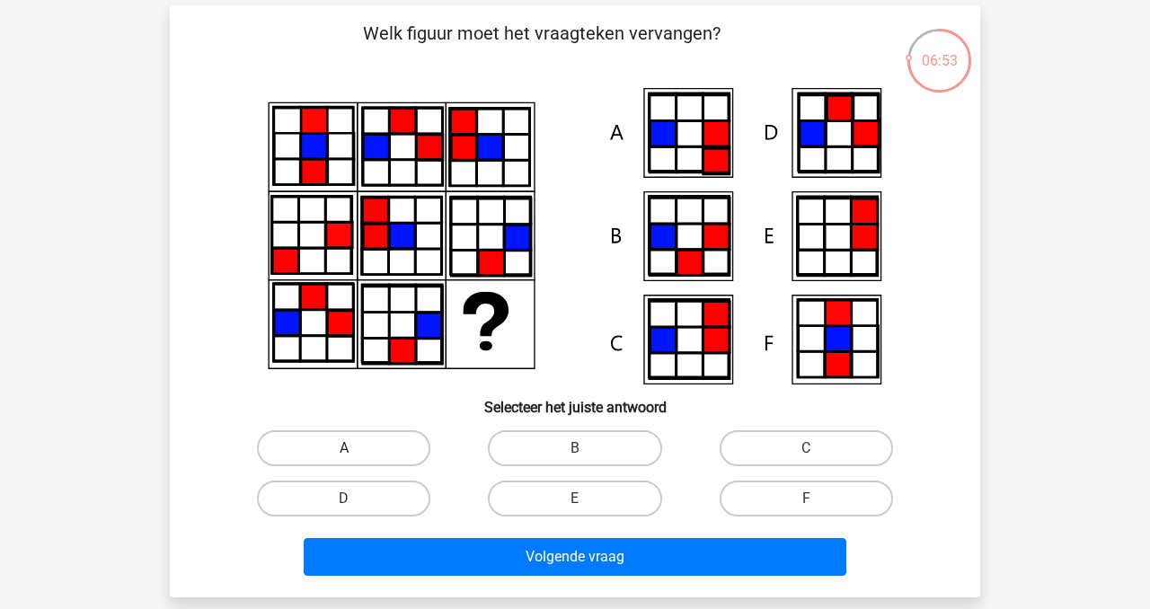
drag, startPoint x: 334, startPoint y: 446, endPoint x: 339, endPoint y: 455, distance: 10.0
click at [335, 448] on label "A" at bounding box center [343, 448] width 173 height 36
click at [344, 448] on input "A" at bounding box center [350, 454] width 12 height 12
radio input "true"
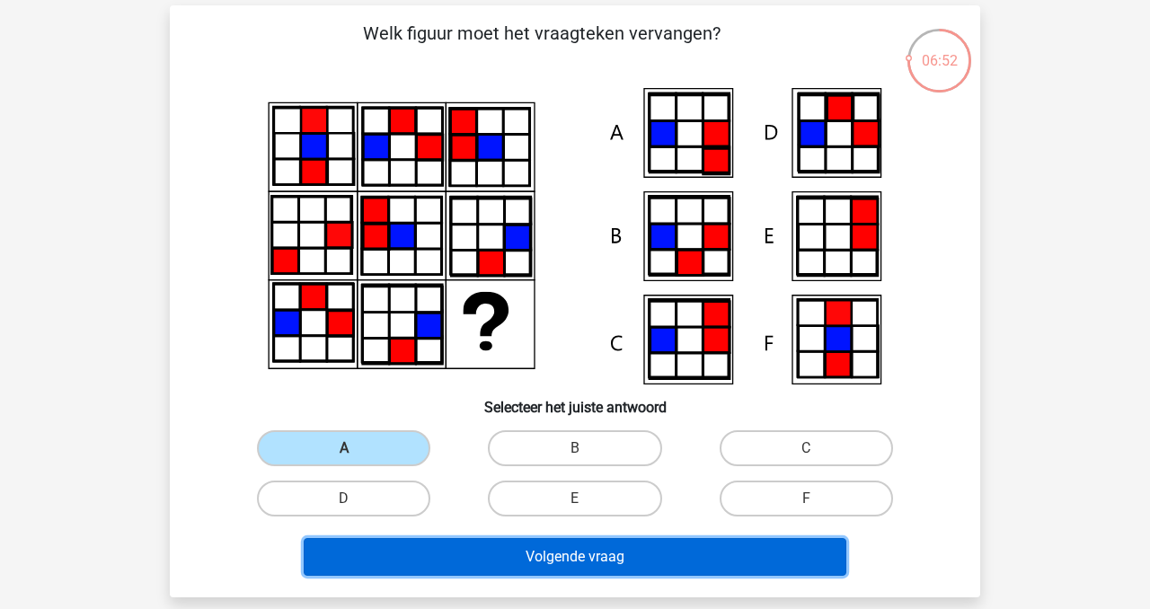
click at [492, 554] on button "Volgende vraag" at bounding box center [576, 557] width 544 height 38
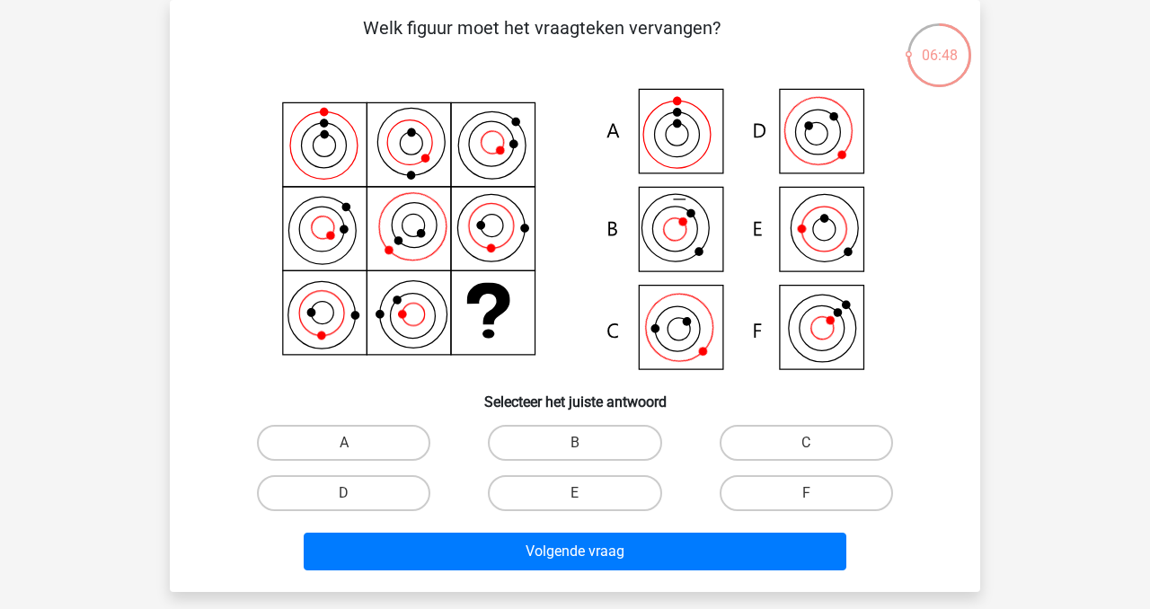
scroll to position [102, 0]
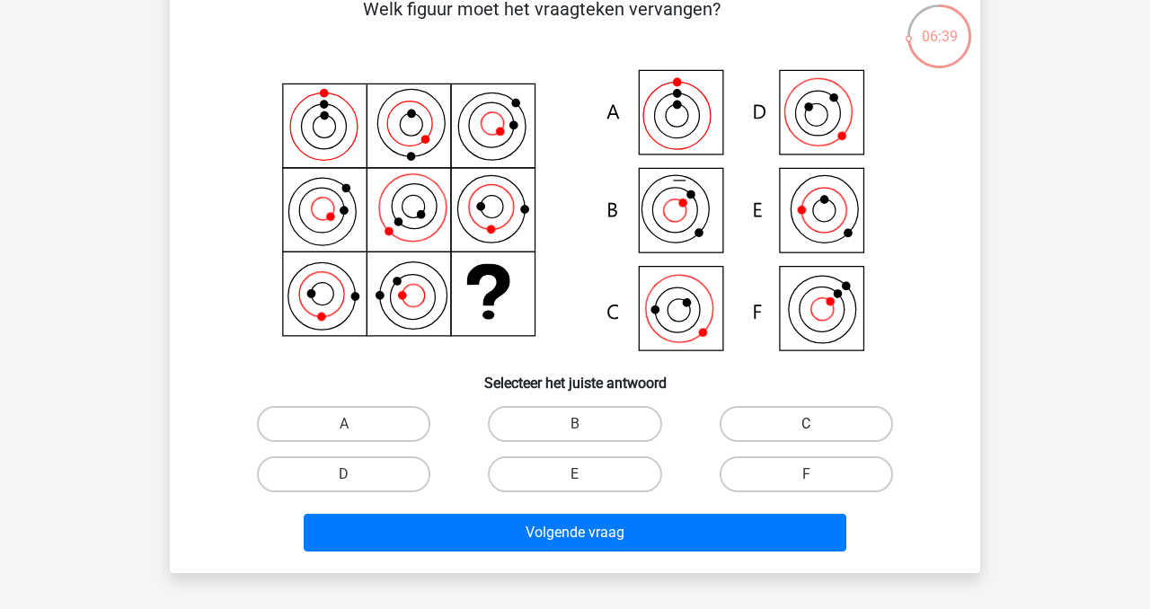
click at [863, 426] on label "C" at bounding box center [806, 424] width 173 height 36
click at [818, 426] on input "C" at bounding box center [812, 430] width 12 height 12
radio input "true"
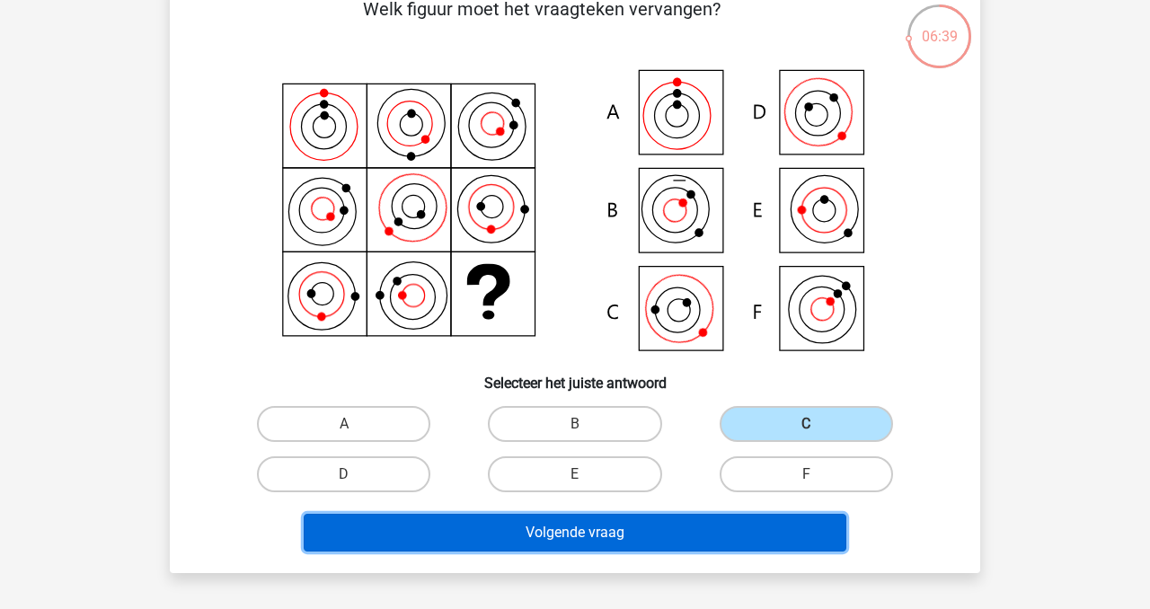
click at [740, 534] on button "Volgende vraag" at bounding box center [576, 533] width 544 height 38
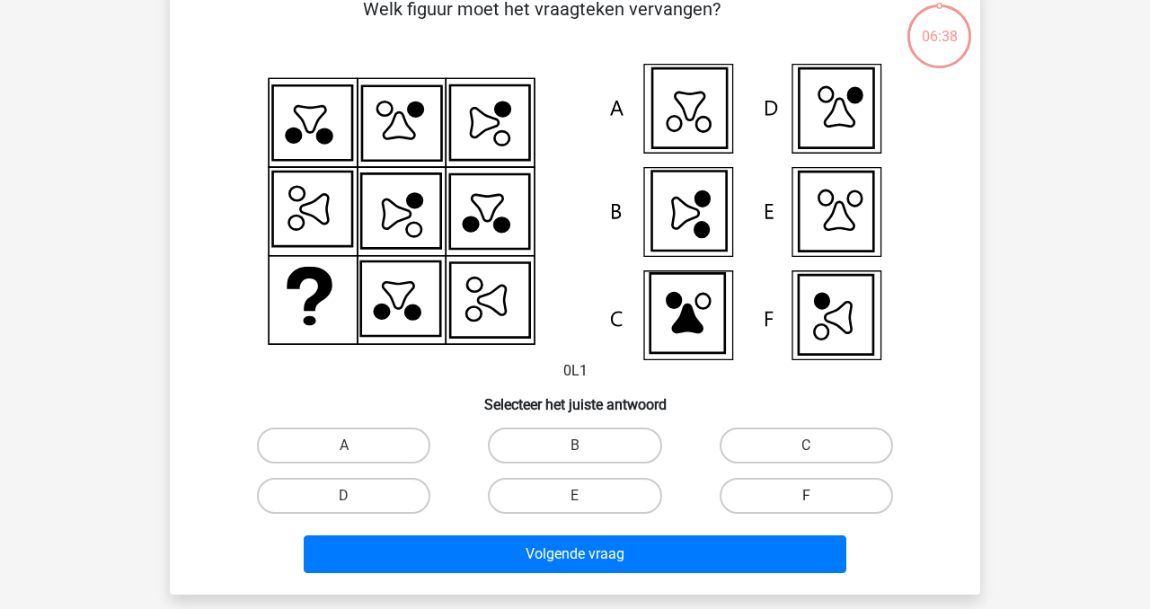
scroll to position [83, 0]
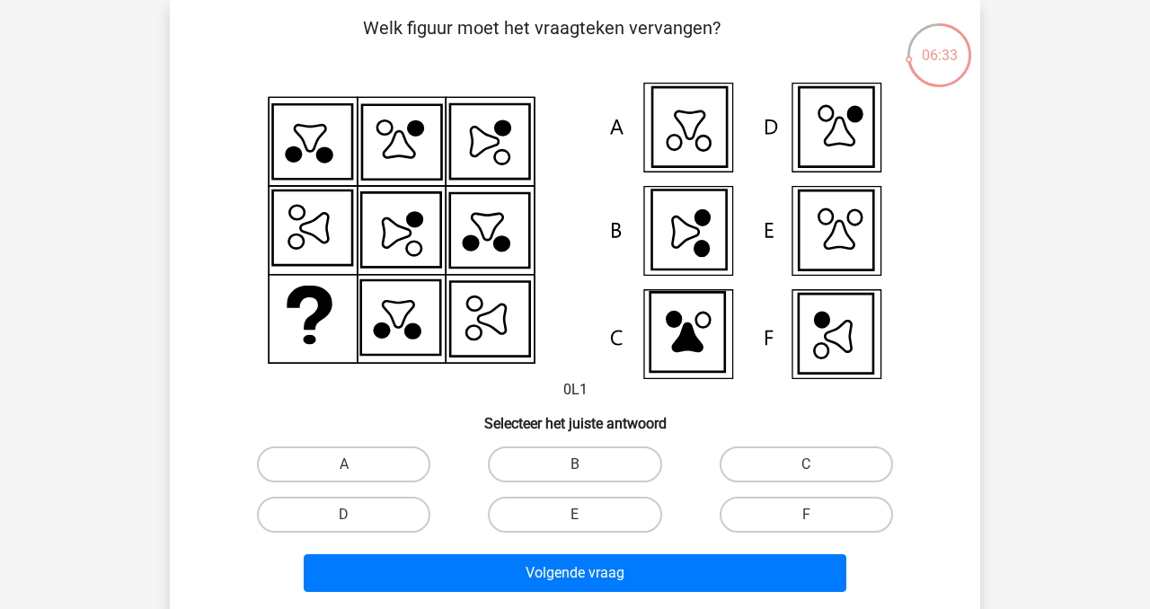
click at [866, 117] on icon at bounding box center [836, 127] width 75 height 80
click at [337, 522] on label "D" at bounding box center [343, 515] width 173 height 36
click at [344, 522] on input "D" at bounding box center [350, 521] width 12 height 12
radio input "true"
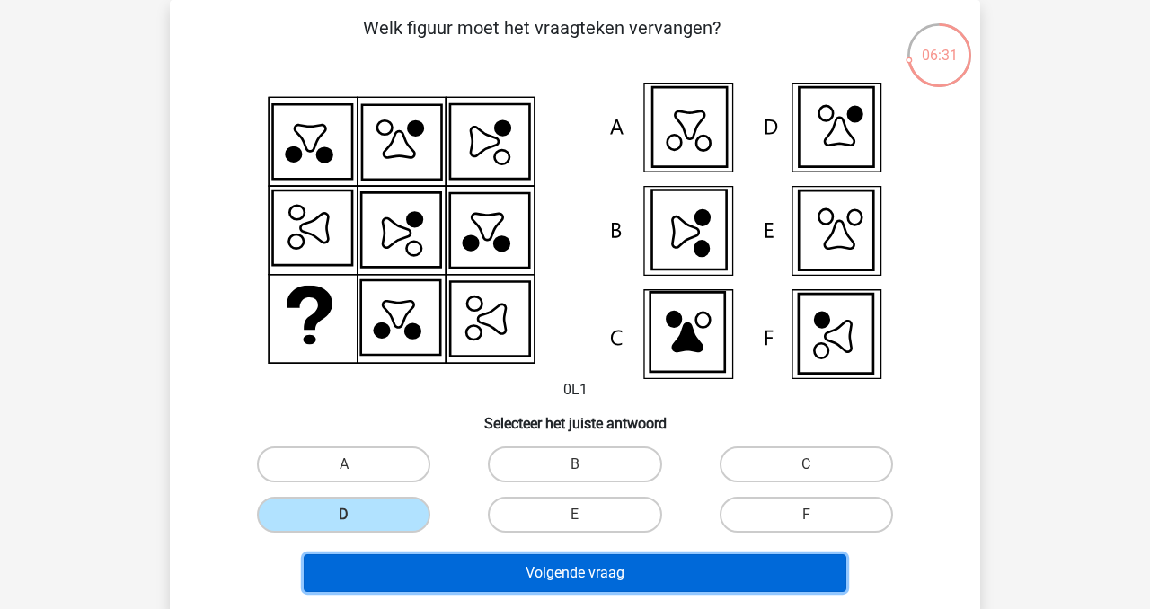
click at [527, 580] on button "Volgende vraag" at bounding box center [576, 573] width 544 height 38
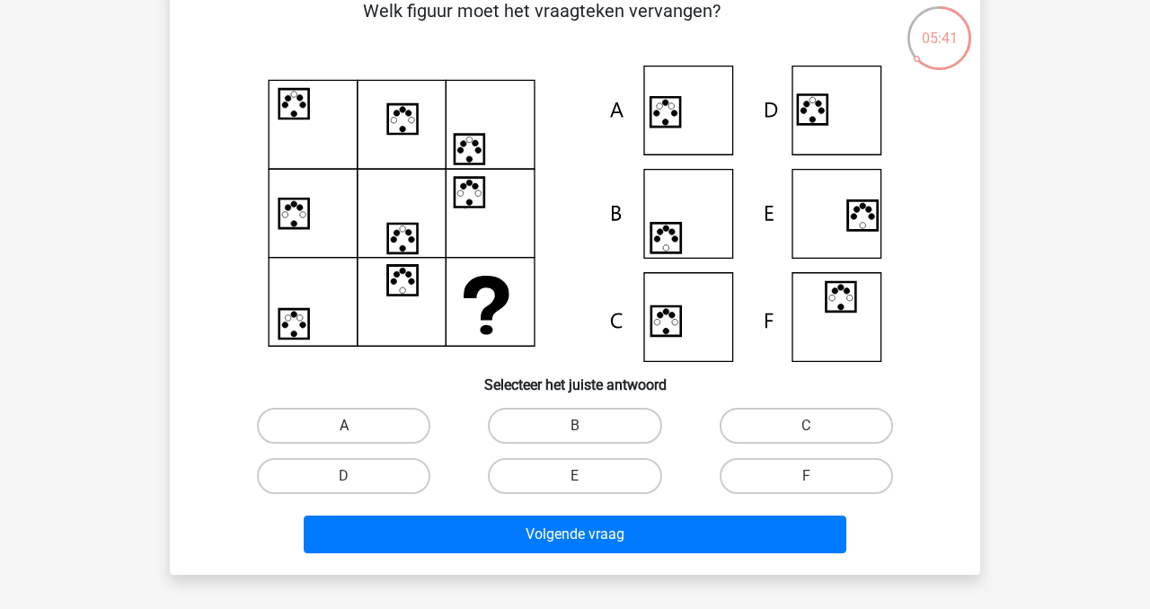
click at [372, 435] on label "A" at bounding box center [343, 426] width 173 height 36
click at [356, 435] on input "A" at bounding box center [350, 432] width 12 height 12
radio input "true"
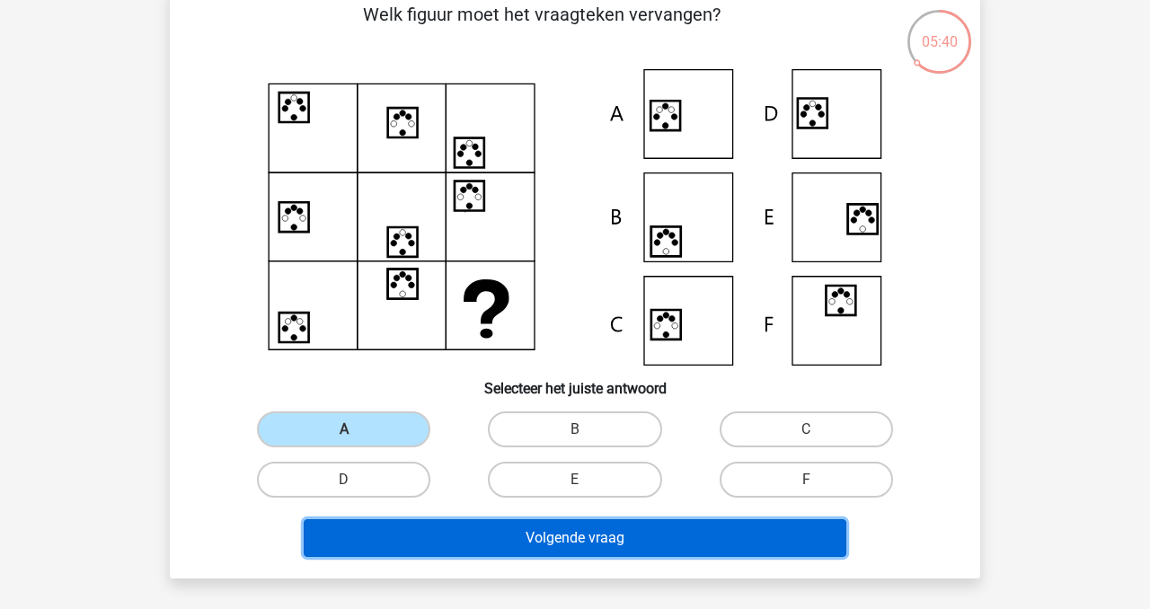
click at [568, 549] on button "Volgende vraag" at bounding box center [576, 538] width 544 height 38
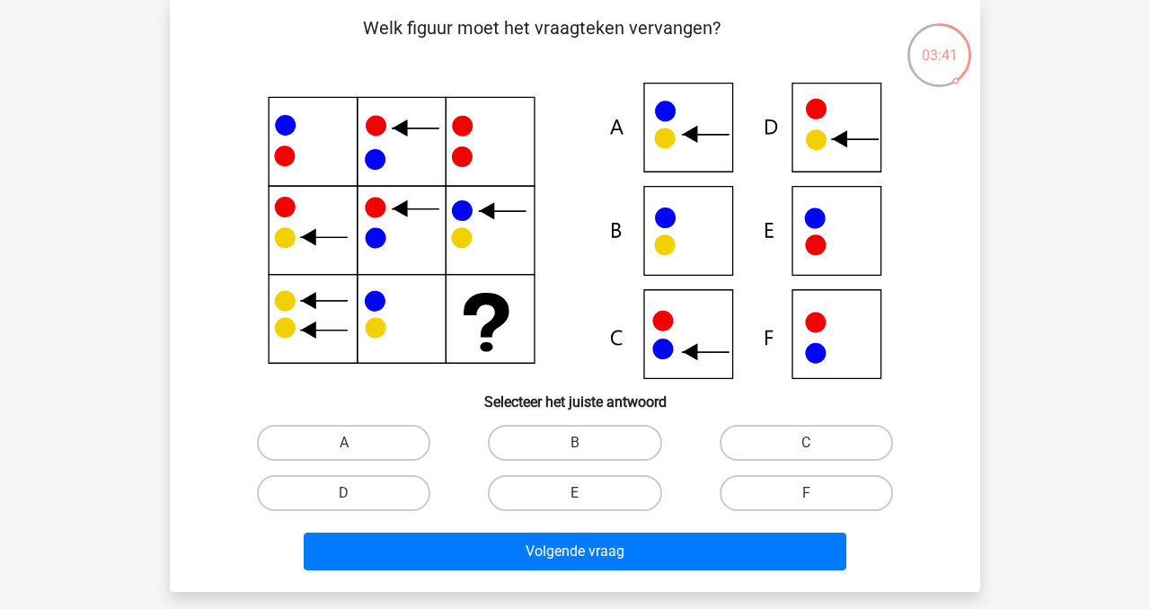
scroll to position [84, 0]
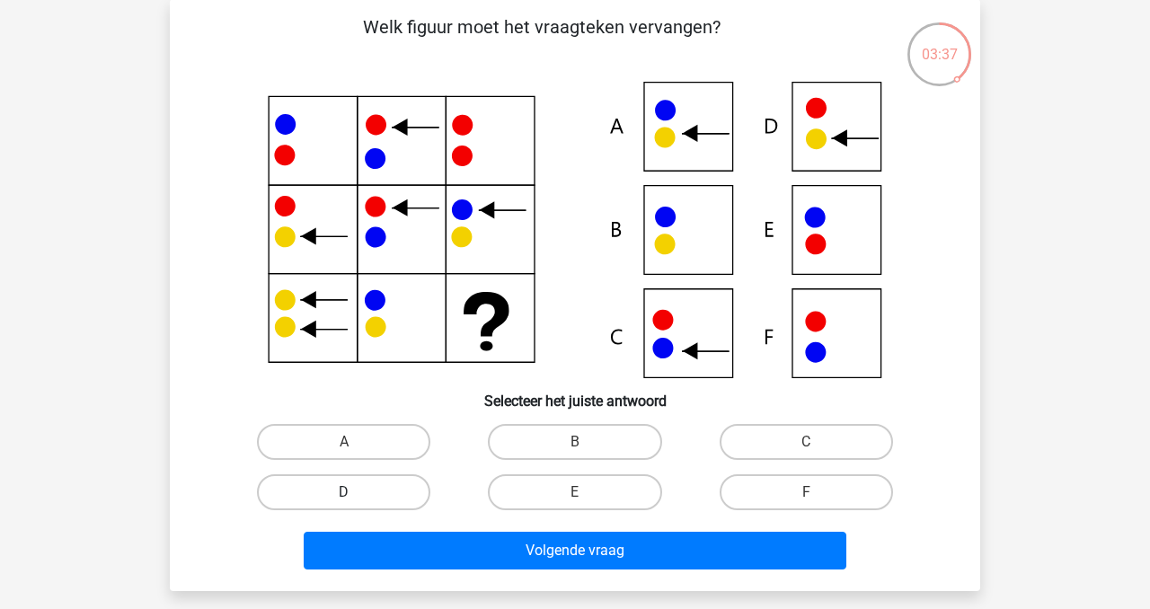
click at [372, 495] on label "D" at bounding box center [343, 492] width 173 height 36
click at [356, 495] on input "D" at bounding box center [350, 498] width 12 height 12
radio input "true"
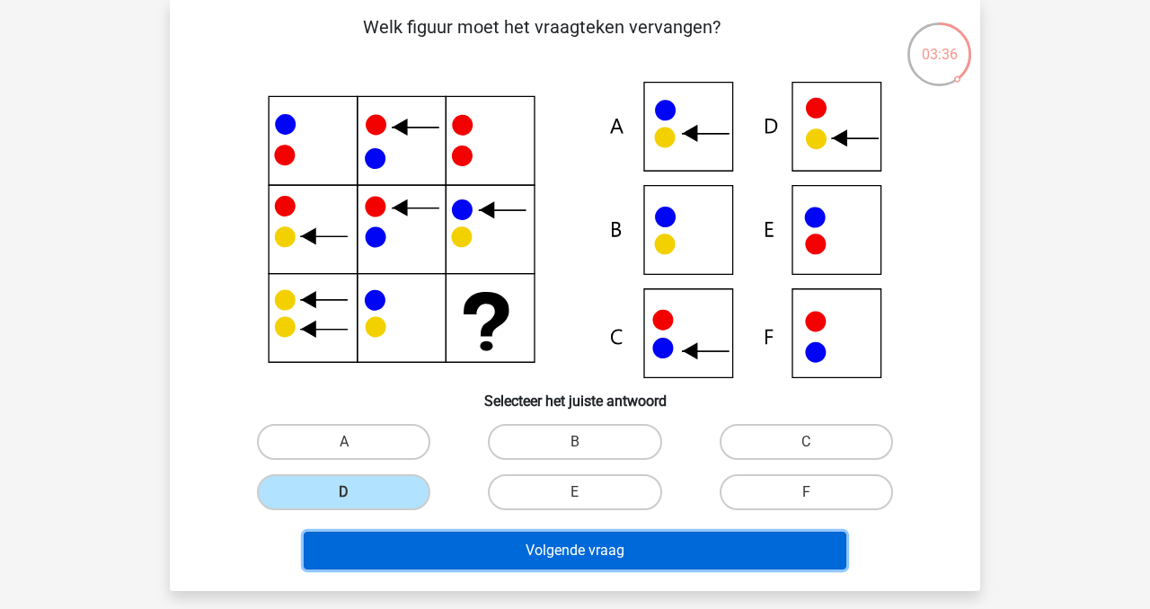
click at [533, 550] on button "Volgende vraag" at bounding box center [576, 551] width 544 height 38
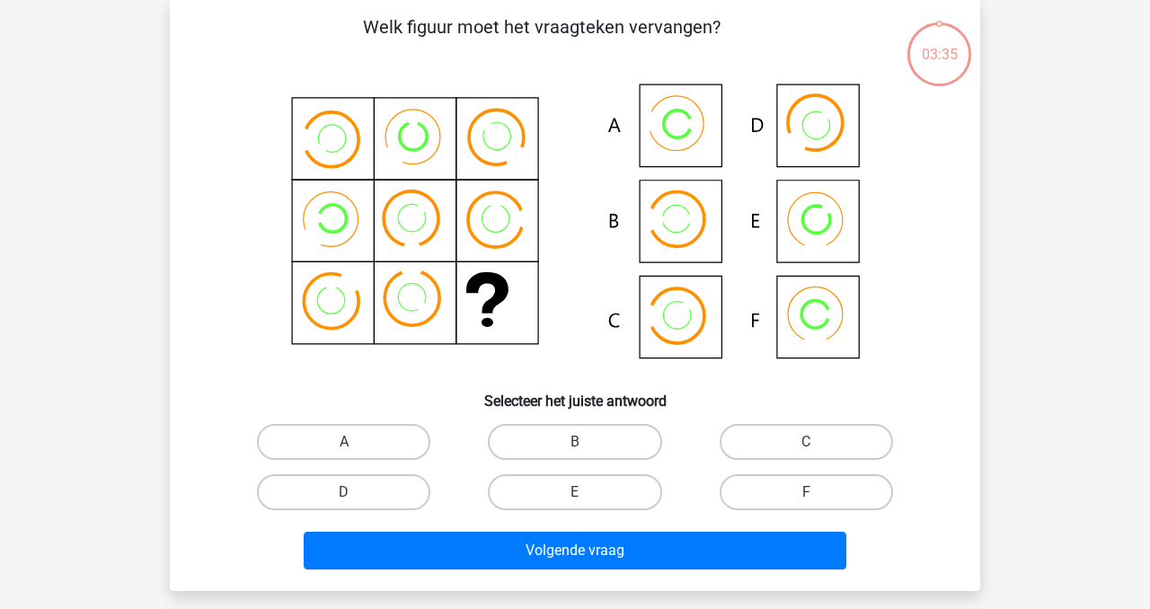
scroll to position [83, 0]
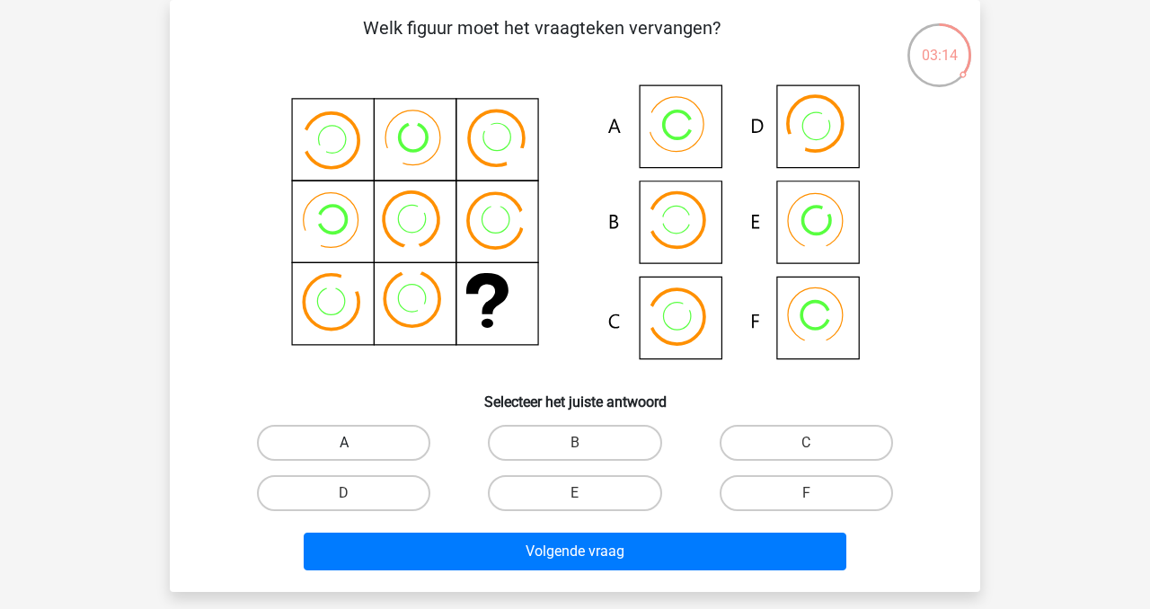
click at [359, 438] on label "A" at bounding box center [343, 443] width 173 height 36
click at [356, 443] on input "A" at bounding box center [350, 449] width 12 height 12
radio input "true"
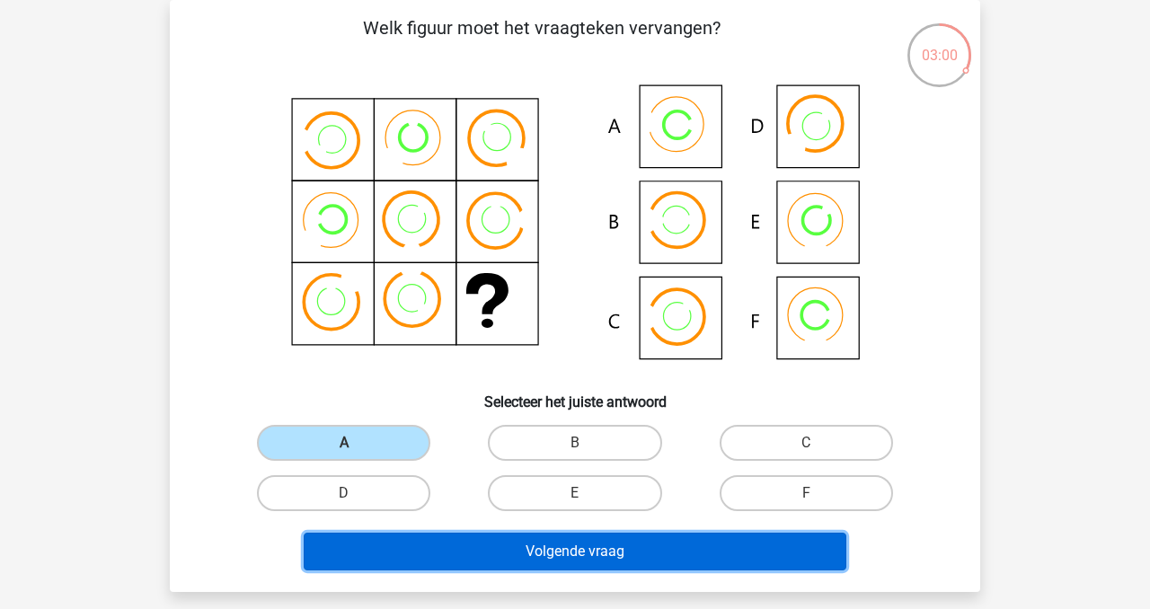
click at [594, 554] on button "Volgende vraag" at bounding box center [576, 552] width 544 height 38
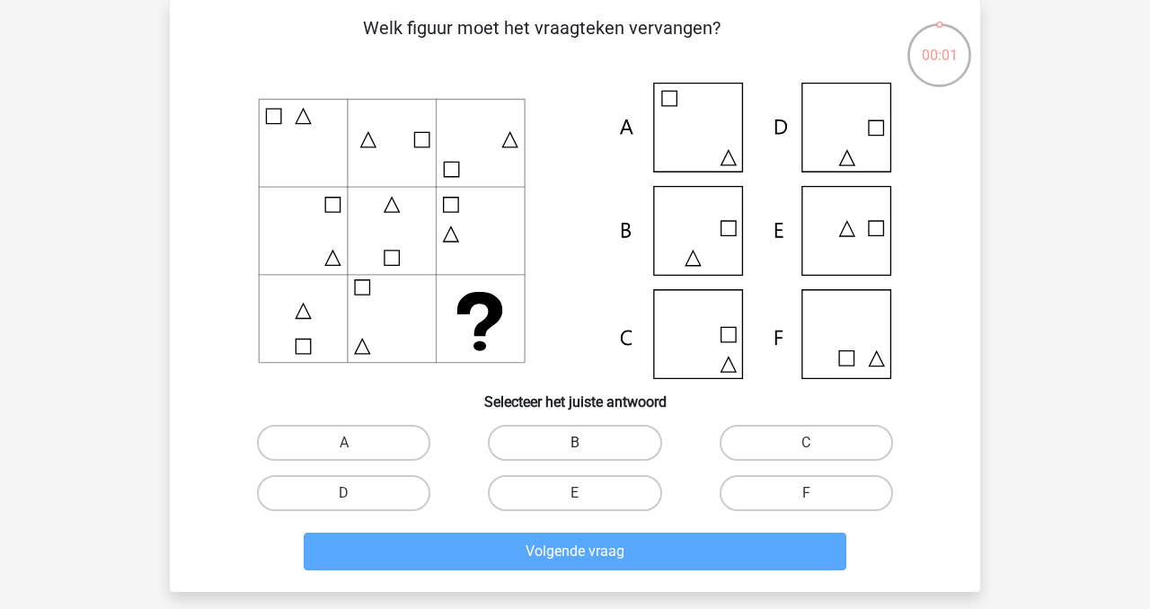
click at [592, 446] on label "B" at bounding box center [574, 443] width 173 height 36
click at [587, 446] on input "B" at bounding box center [581, 449] width 12 height 12
radio input "true"
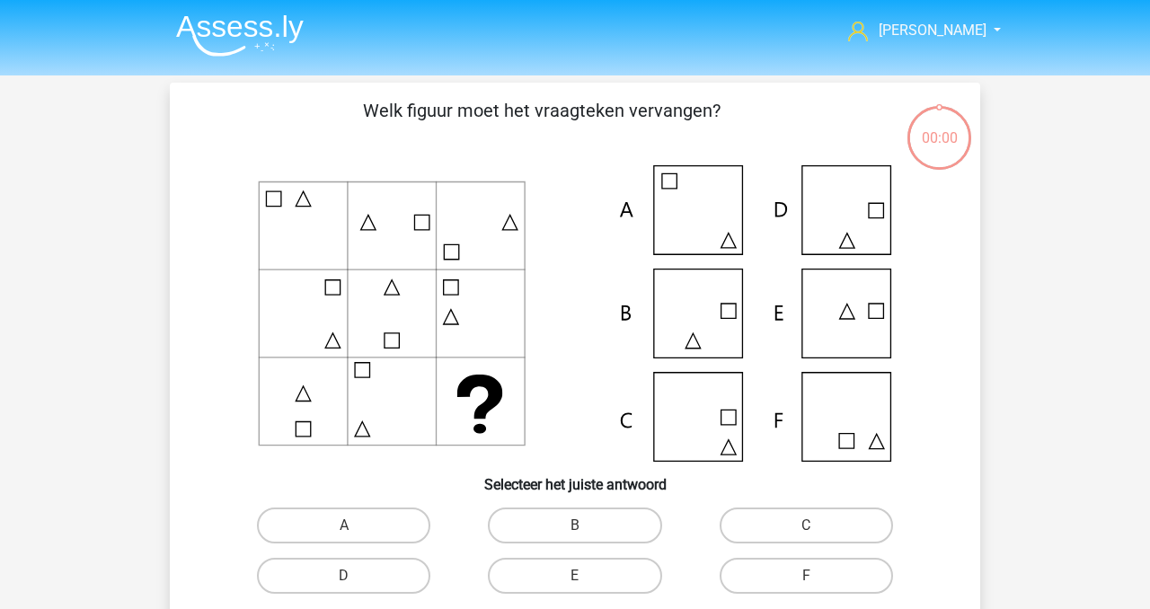
scroll to position [83, 0]
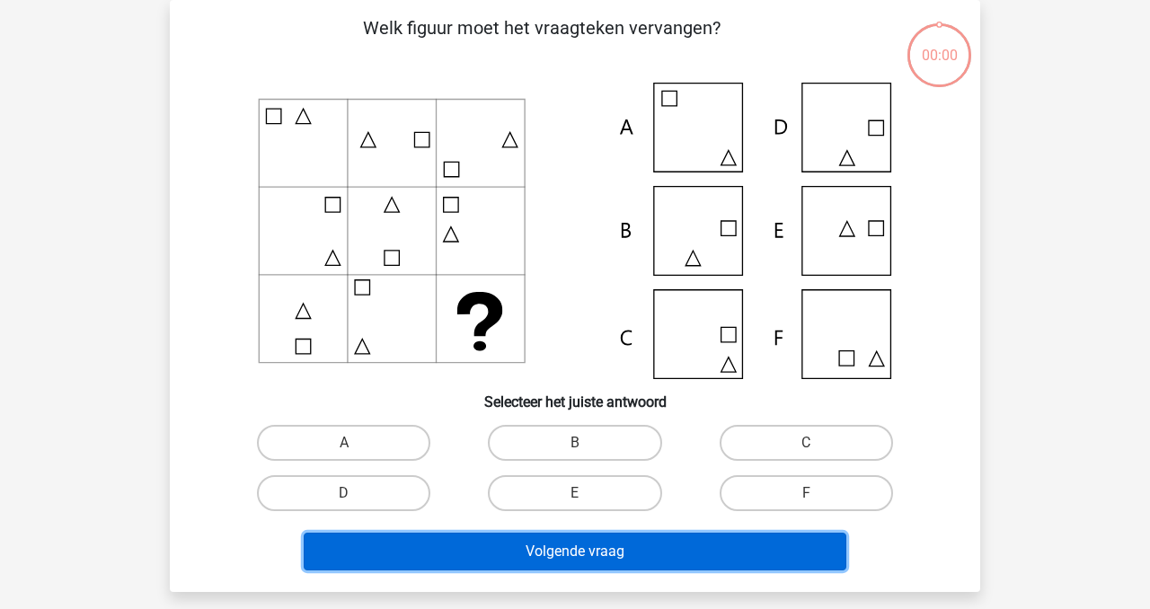
click at [583, 551] on button "Volgende vraag" at bounding box center [576, 552] width 544 height 38
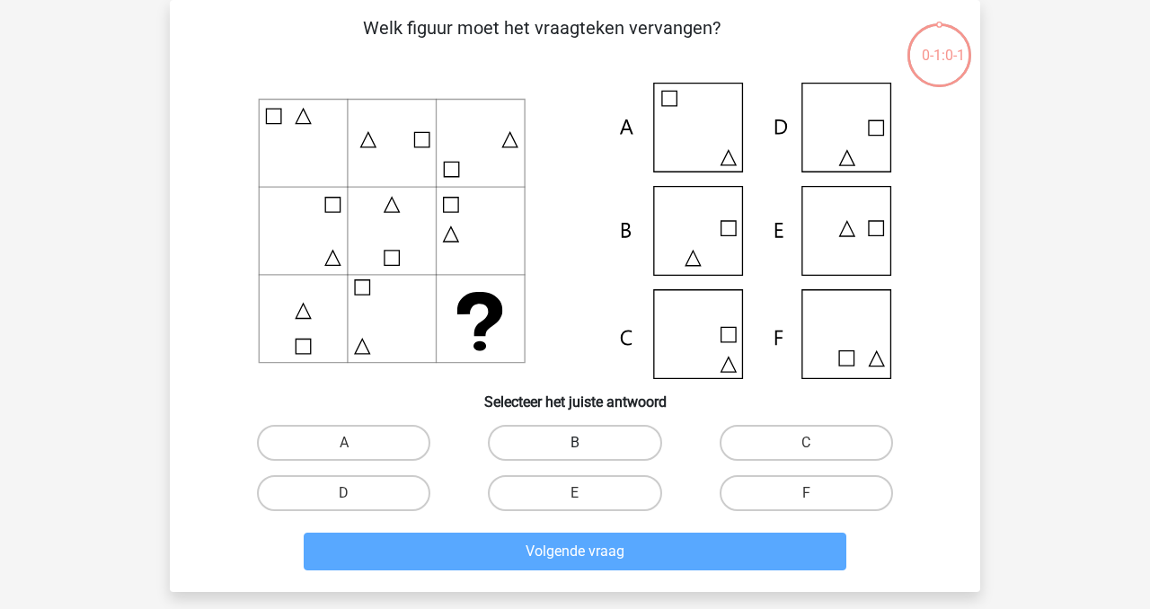
click at [596, 436] on label "B" at bounding box center [574, 443] width 173 height 36
click at [587, 443] on input "B" at bounding box center [581, 449] width 12 height 12
radio input "true"
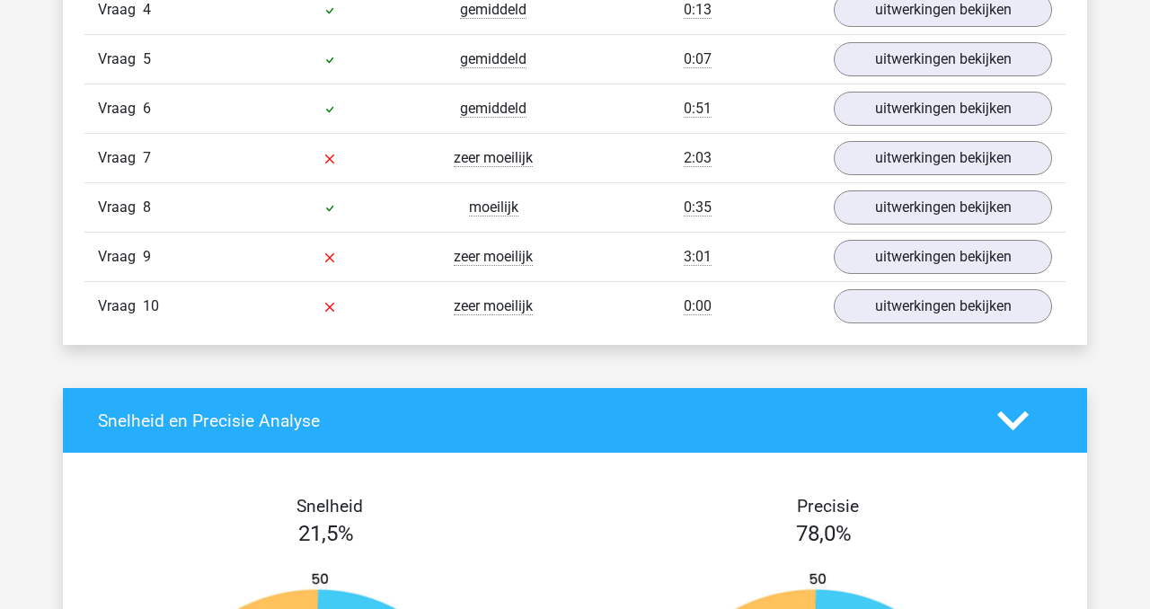
scroll to position [1341, 0]
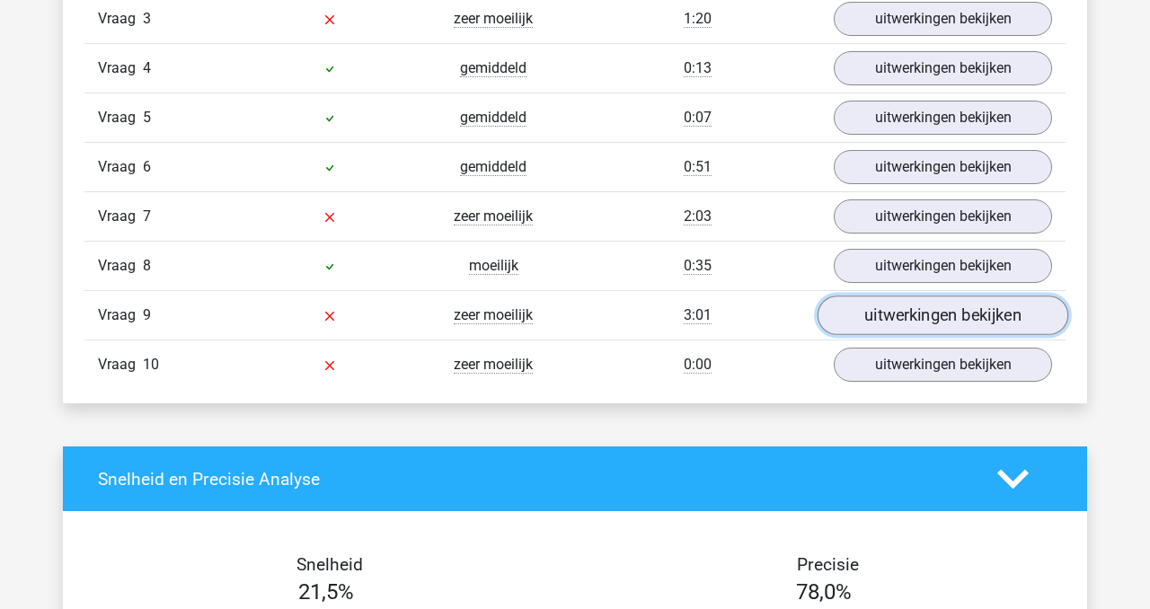
click at [962, 312] on link "uitwerkingen bekijken" at bounding box center [943, 317] width 251 height 40
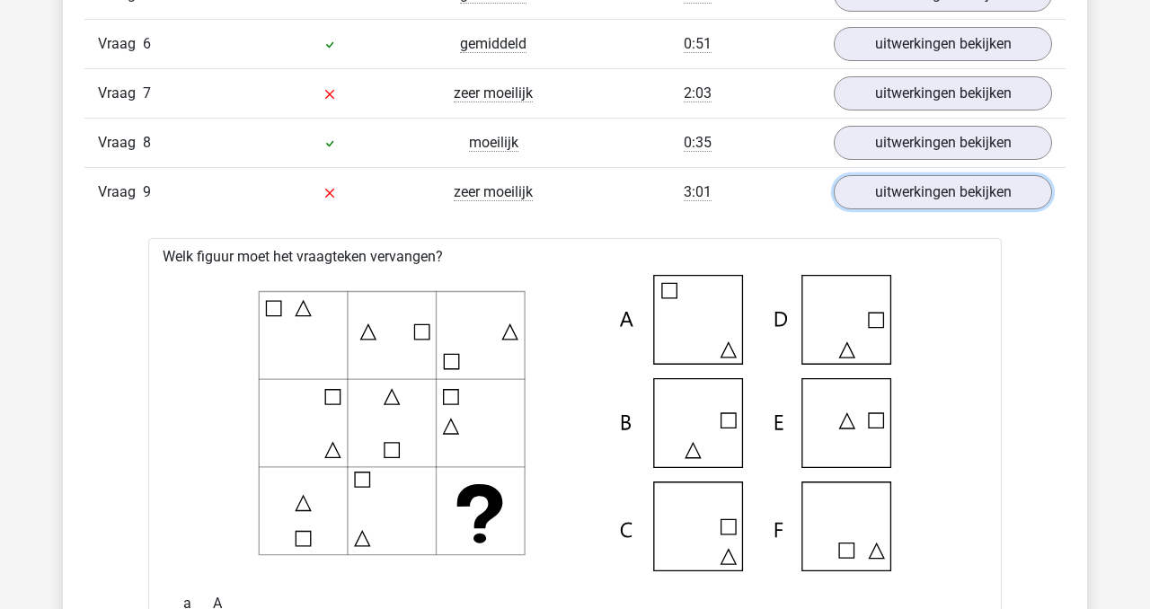
scroll to position [1469, 0]
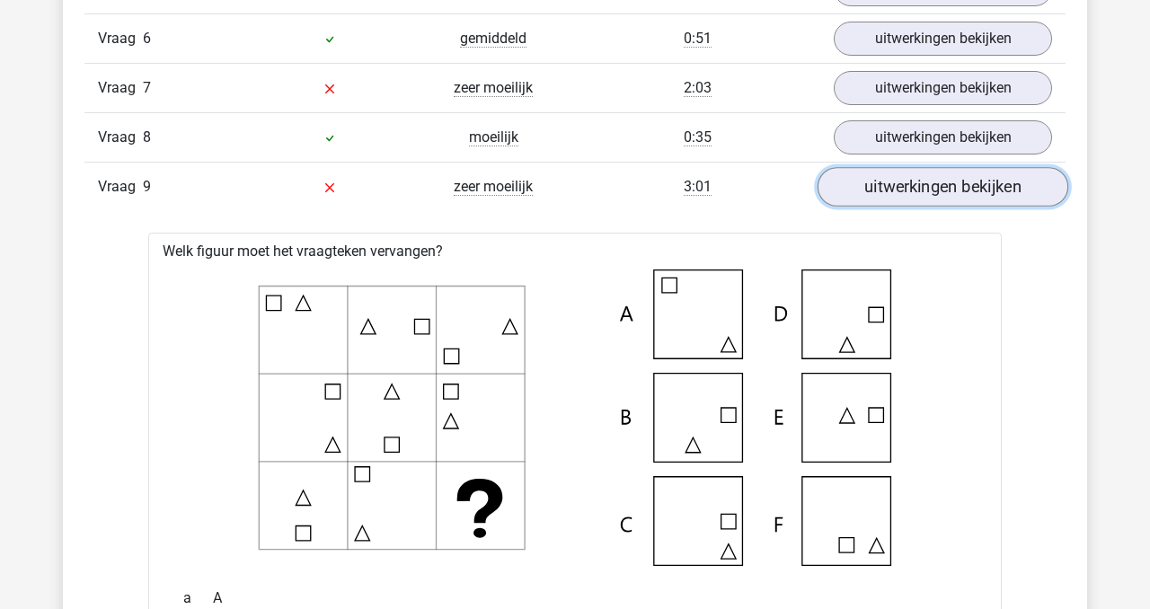
click at [919, 182] on link "uitwerkingen bekijken" at bounding box center [943, 188] width 251 height 40
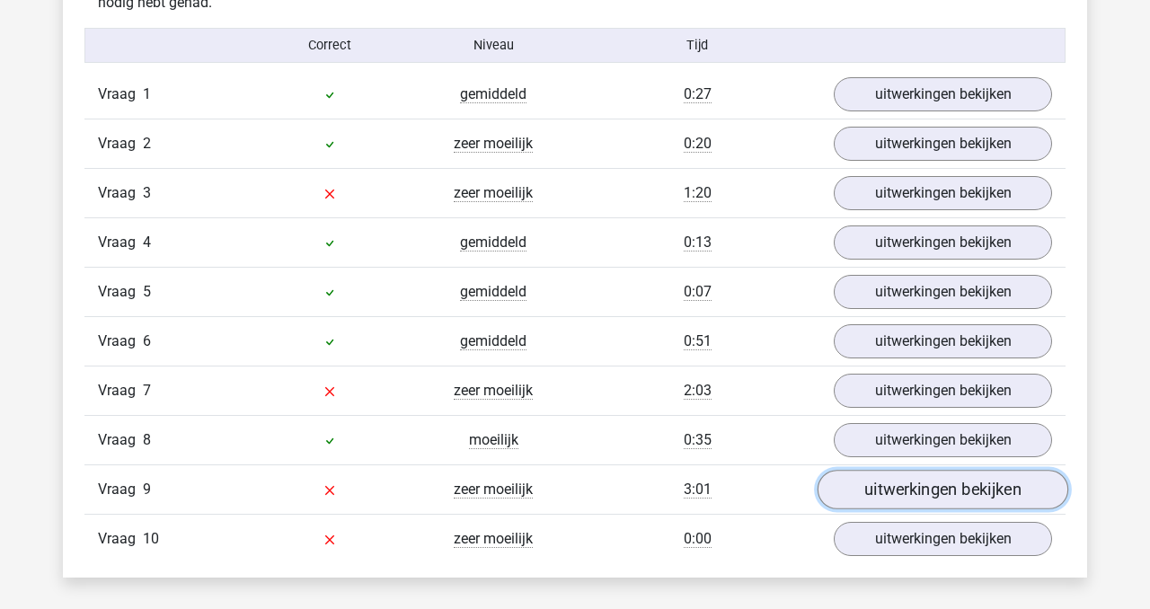
scroll to position [1173, 0]
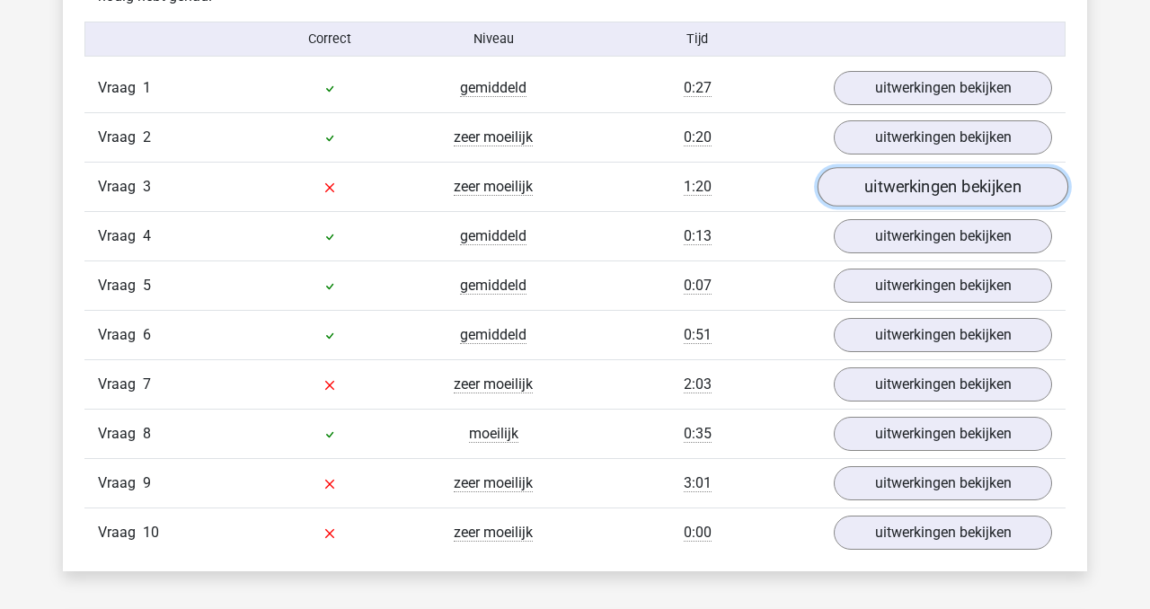
click at [978, 191] on link "uitwerkingen bekijken" at bounding box center [943, 188] width 251 height 40
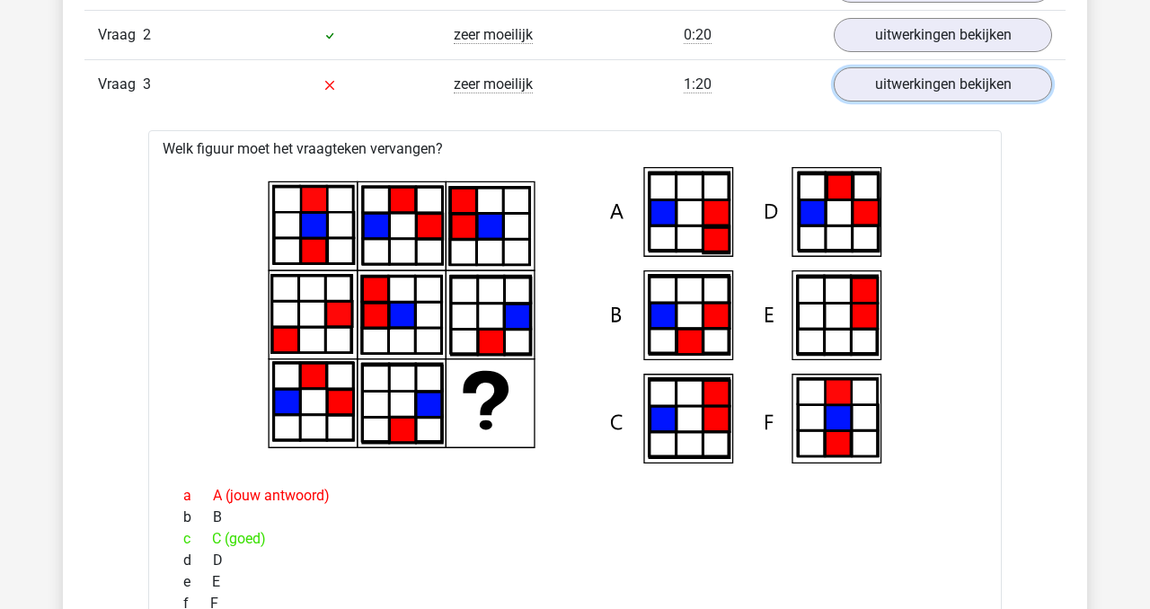
scroll to position [1295, 0]
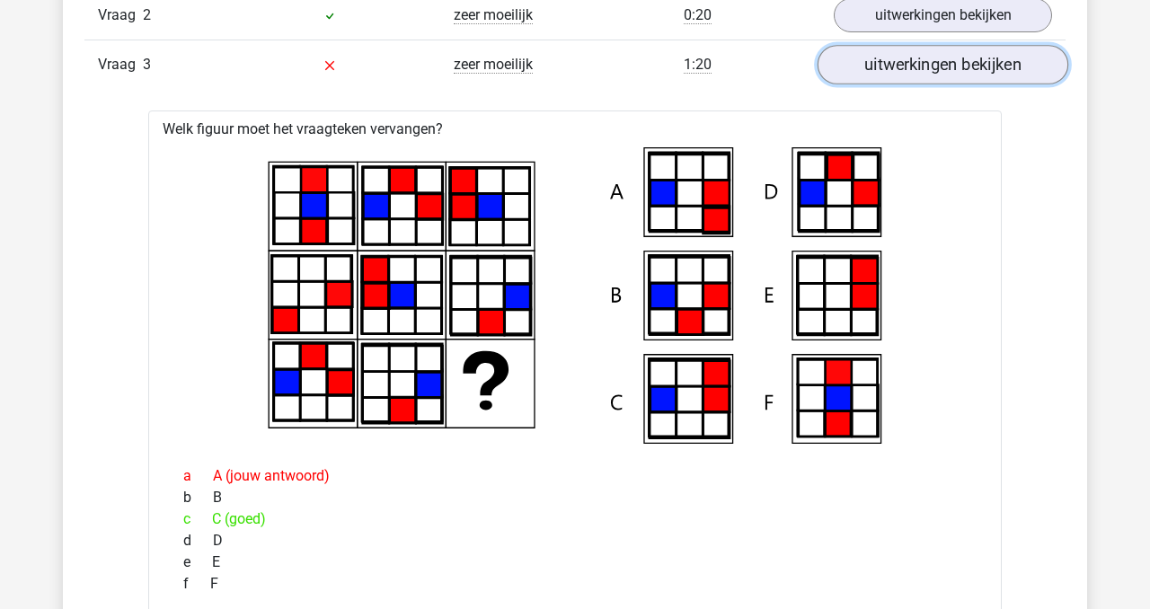
click at [923, 65] on link "uitwerkingen bekijken" at bounding box center [943, 66] width 251 height 40
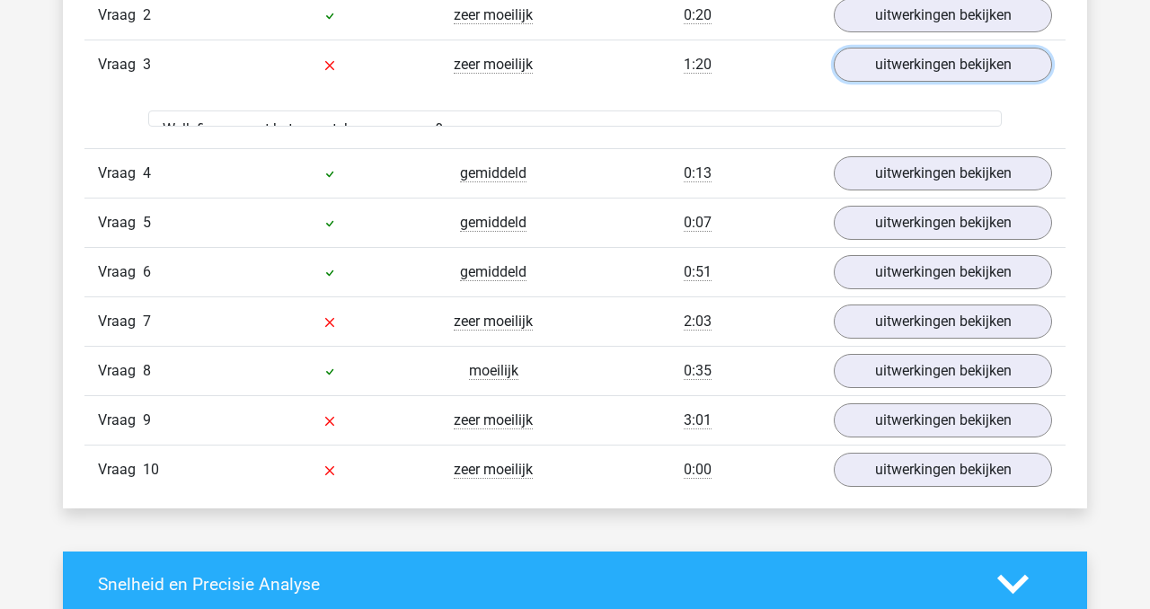
scroll to position [1299, 0]
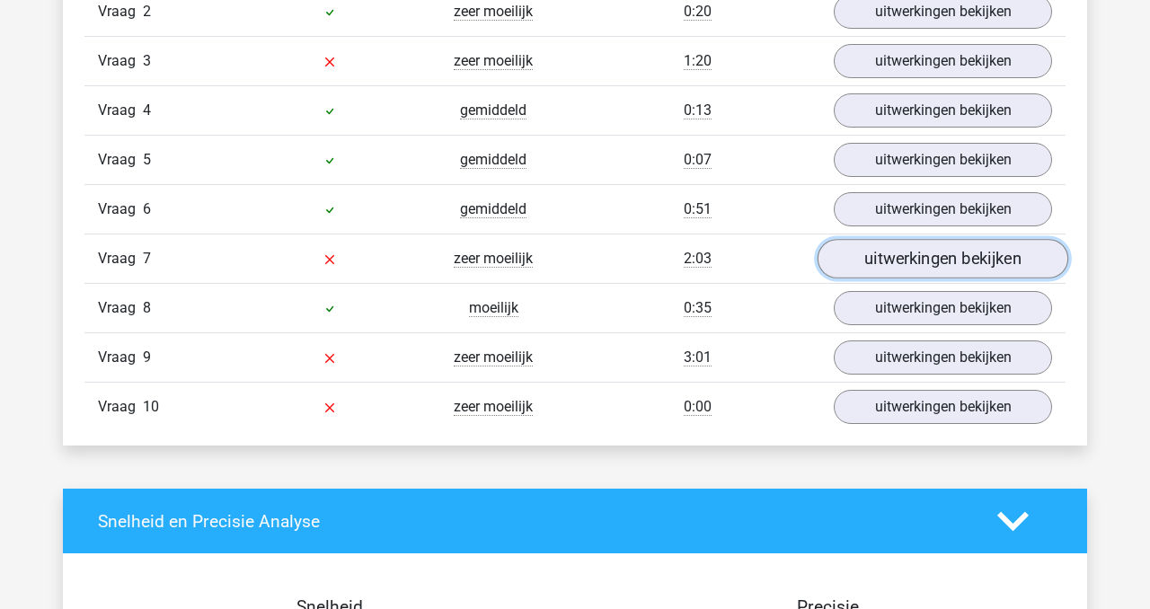
click at [909, 262] on link "uitwerkingen bekijken" at bounding box center [943, 260] width 251 height 40
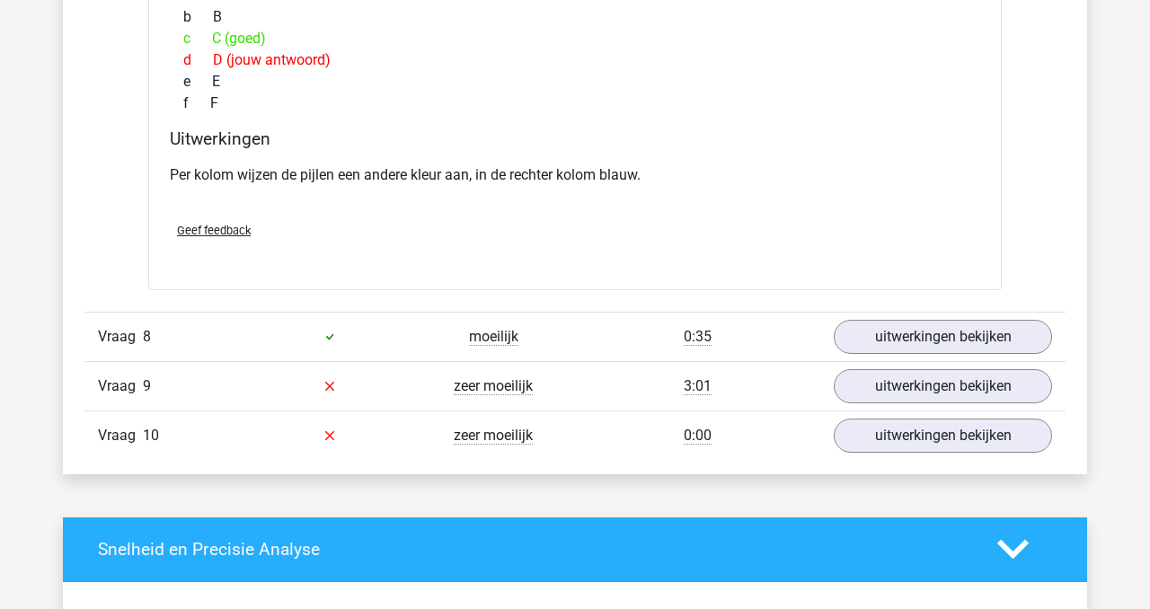
scroll to position [1974, 0]
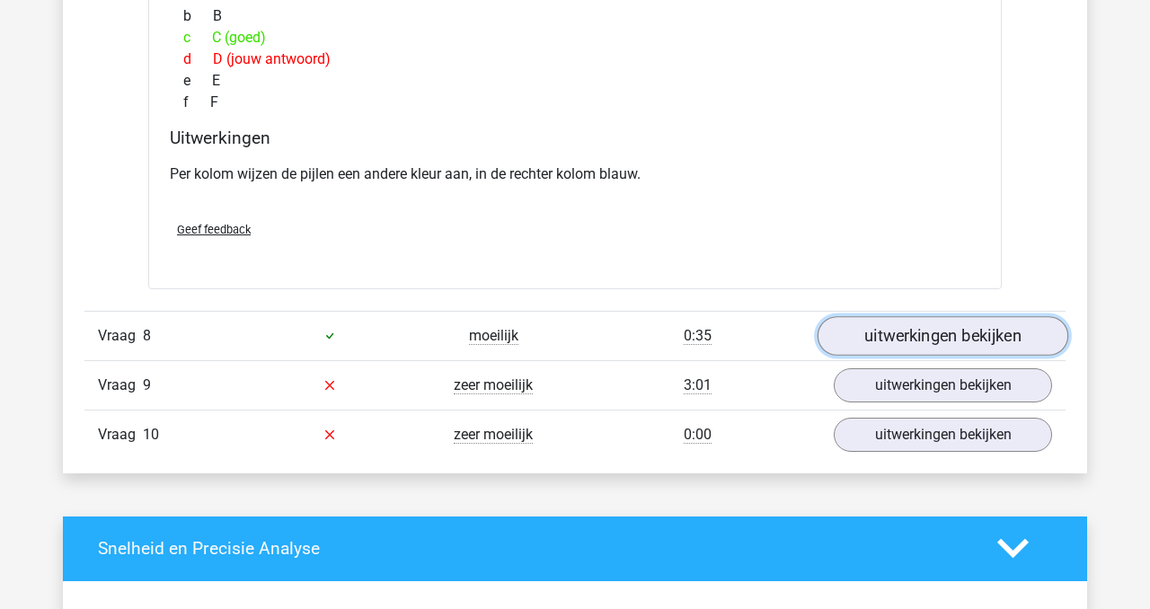
click at [906, 344] on link "uitwerkingen bekijken" at bounding box center [943, 336] width 251 height 40
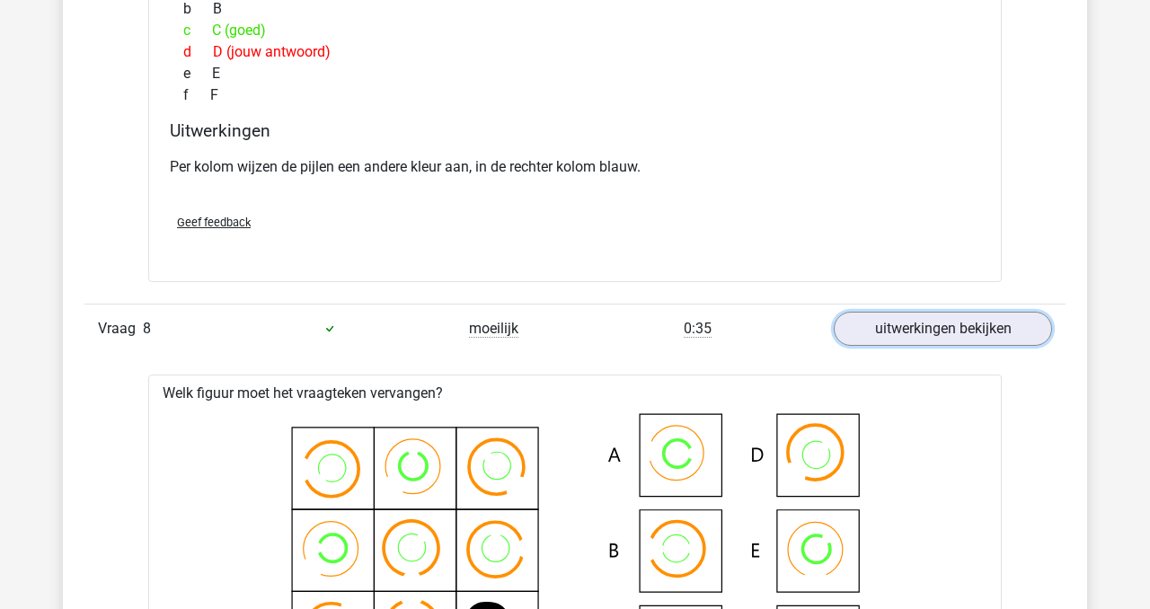
scroll to position [1987, 0]
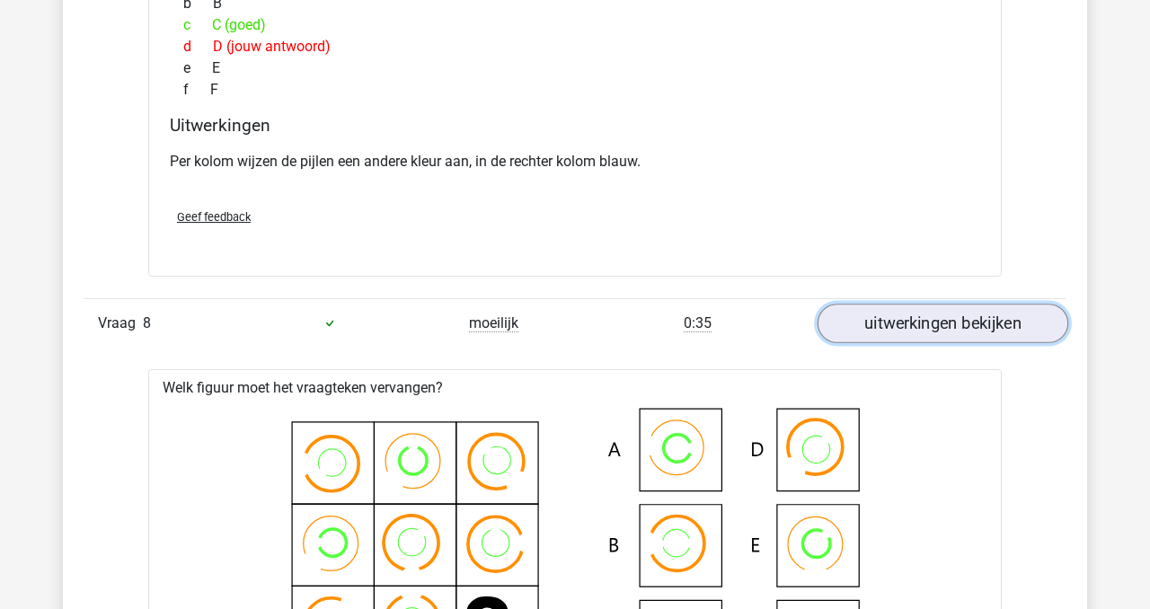
click at [906, 325] on link "uitwerkingen bekijken" at bounding box center [943, 324] width 251 height 40
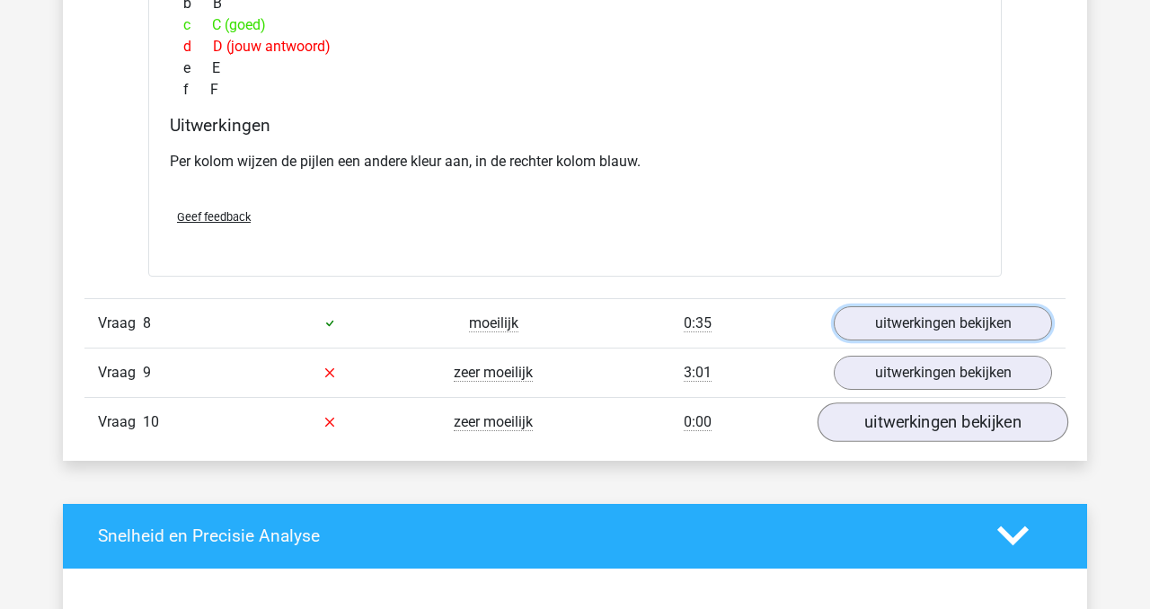
scroll to position [2005, 0]
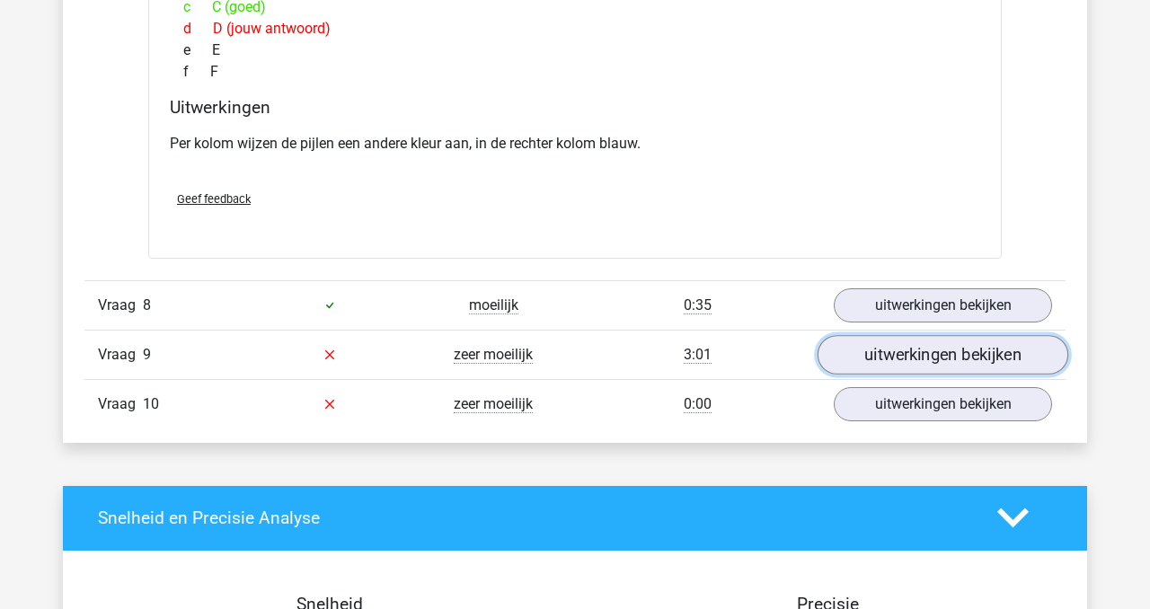
click at [911, 358] on link "uitwerkingen bekijken" at bounding box center [943, 355] width 251 height 40
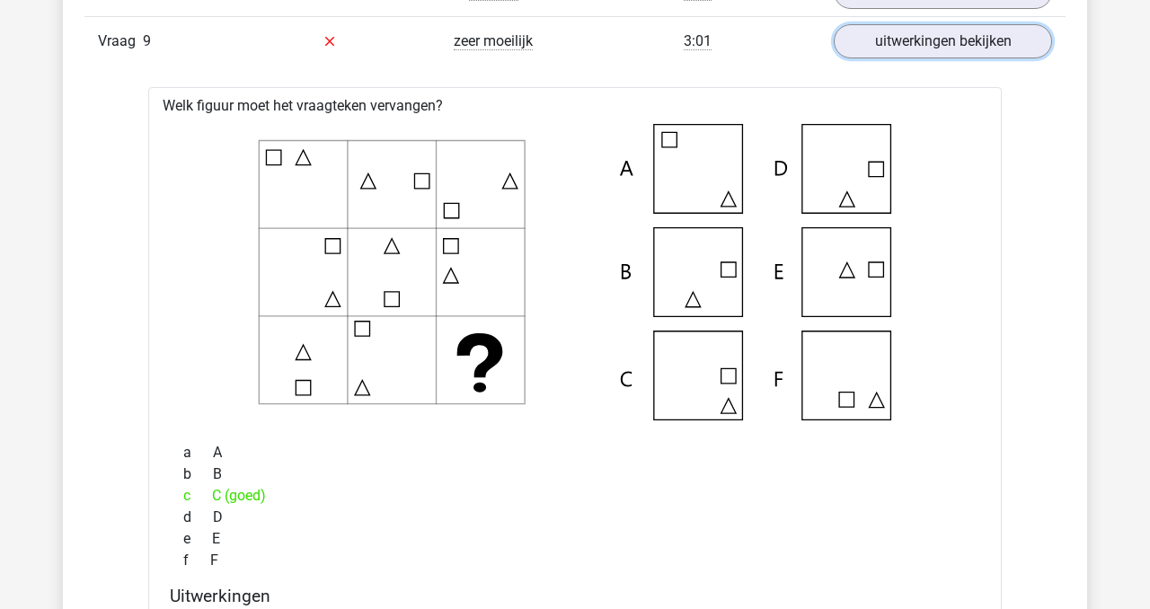
scroll to position [2339, 0]
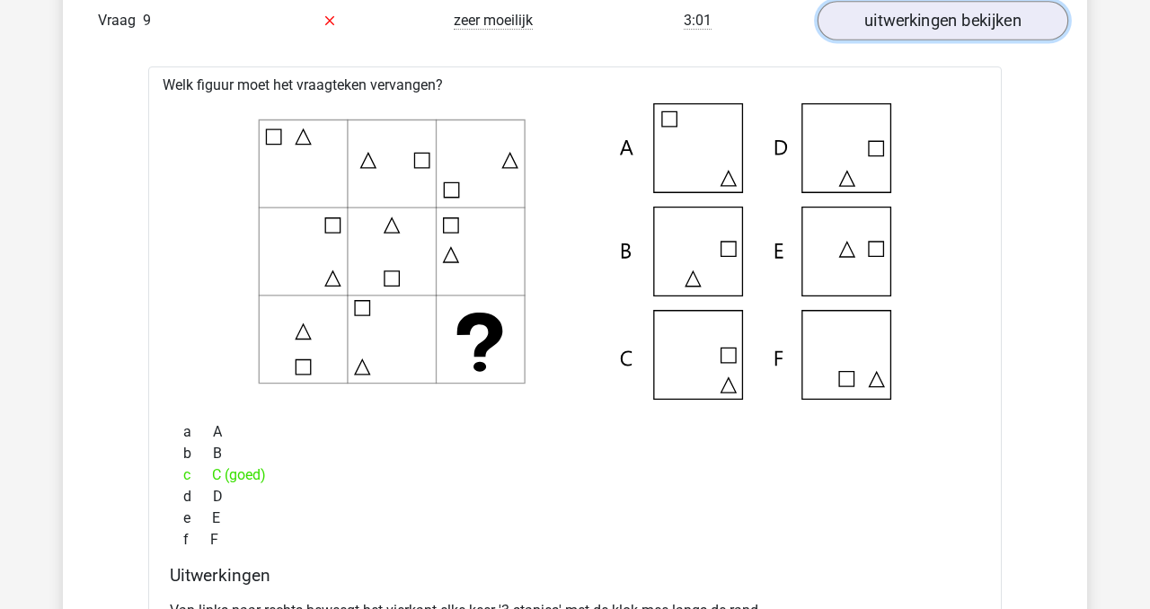
click at [959, 26] on link "uitwerkingen bekijken" at bounding box center [943, 21] width 251 height 40
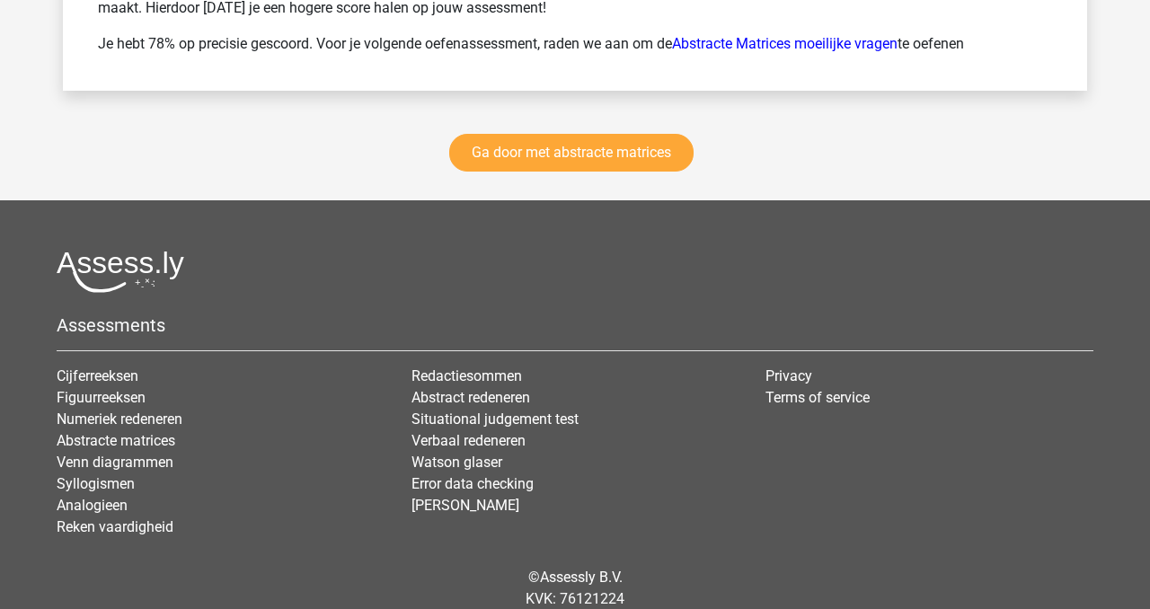
scroll to position [3407, 0]
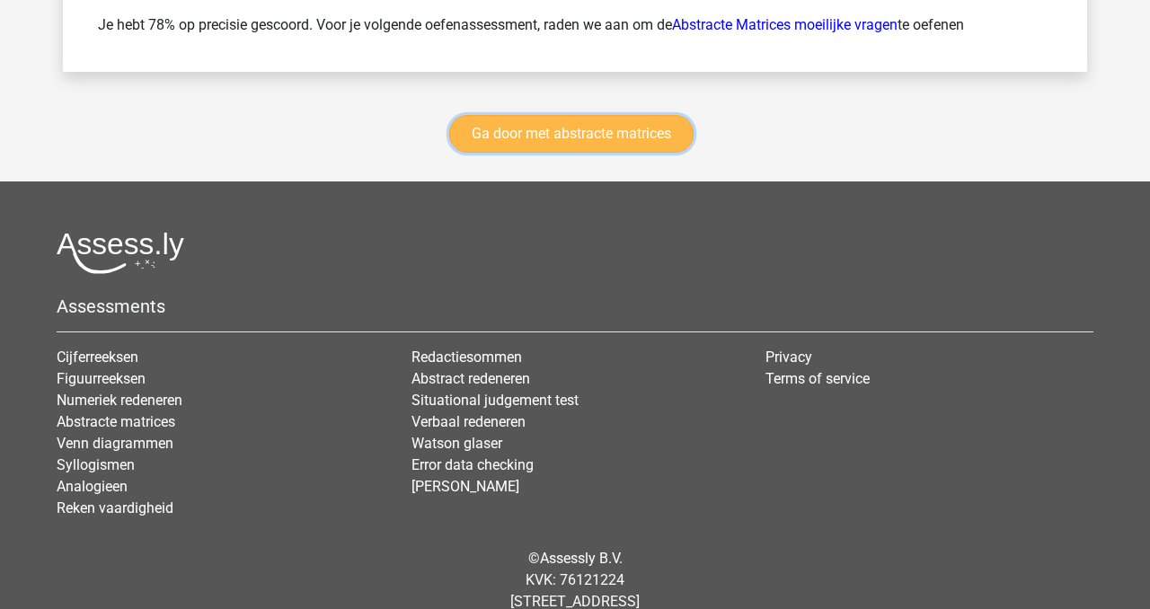
click at [608, 144] on link "Ga door met abstracte matrices" at bounding box center [571, 134] width 244 height 38
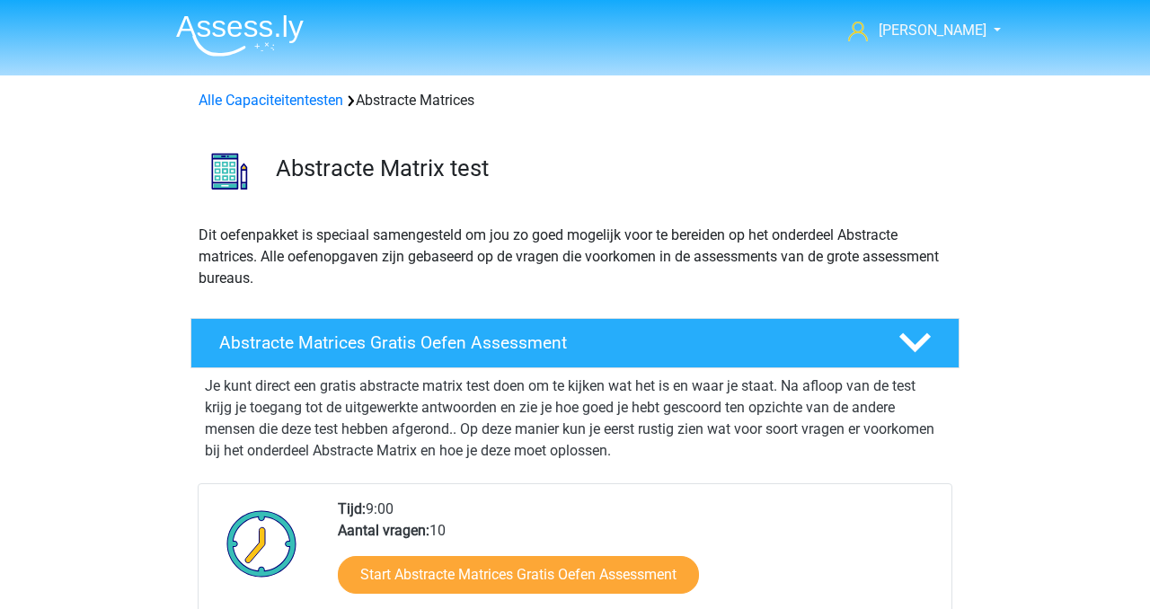
scroll to position [802, 0]
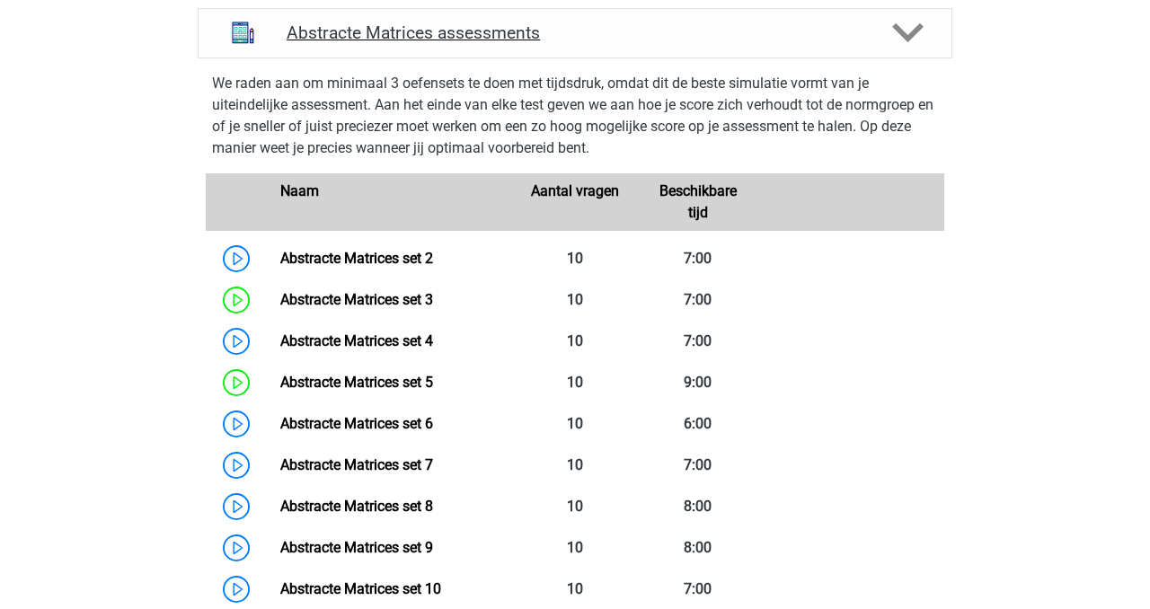
click at [901, 38] on icon at bounding box center [907, 32] width 31 height 31
click at [912, 36] on polygon at bounding box center [907, 33] width 31 height 20
click at [909, 31] on icon at bounding box center [907, 32] width 31 height 31
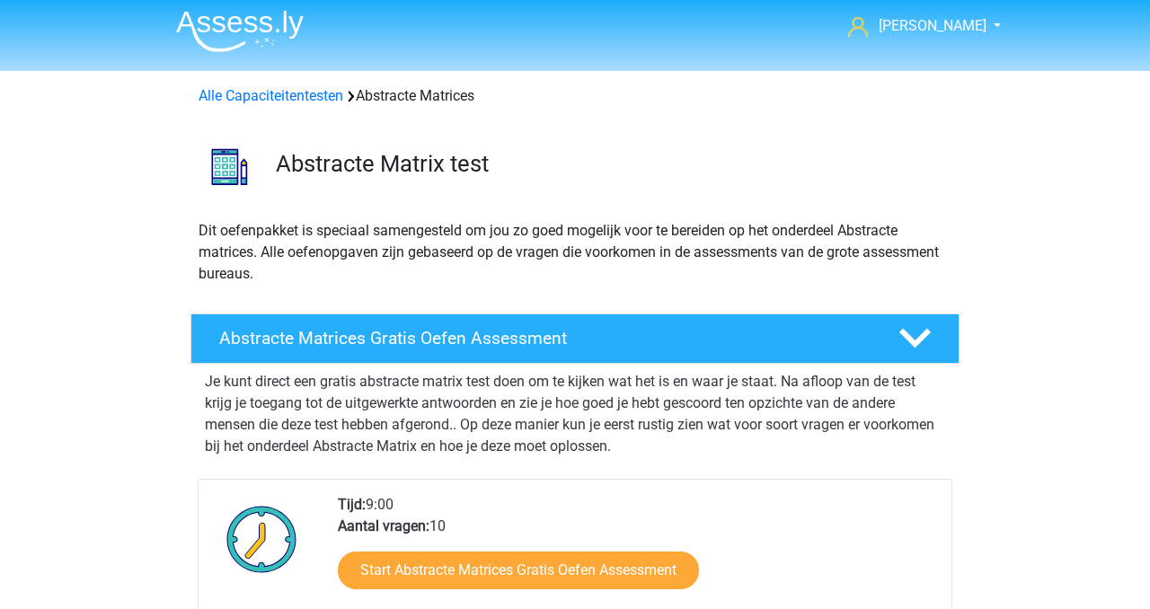
scroll to position [0, 0]
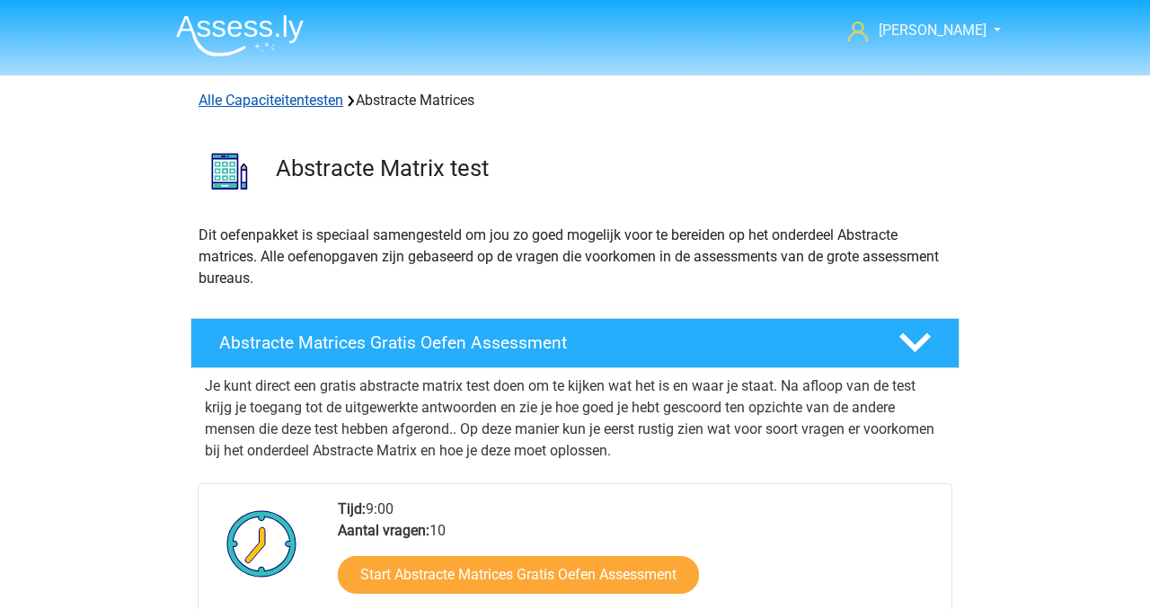
click at [307, 99] on link "Alle Capaciteitentesten" at bounding box center [271, 100] width 145 height 17
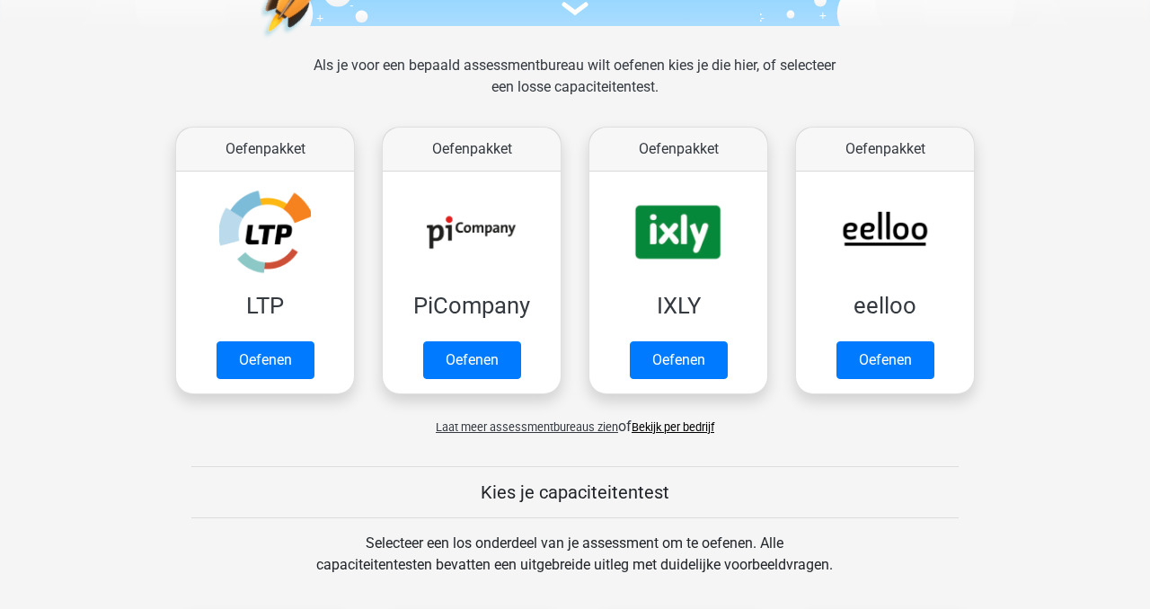
scroll to position [195, 0]
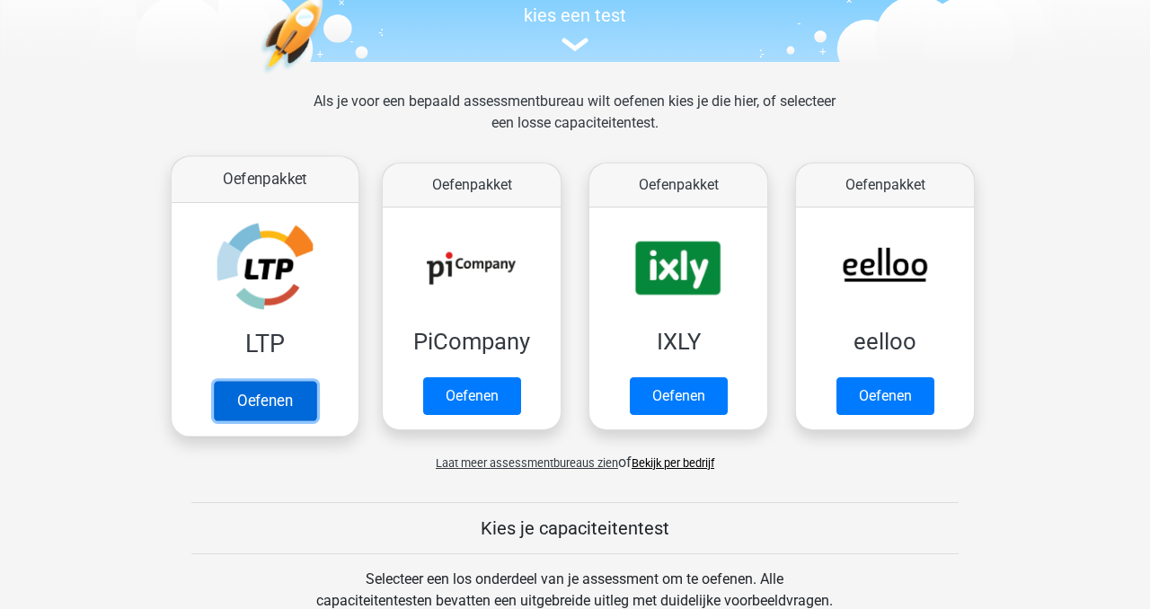
click at [285, 397] on link "Oefenen" at bounding box center [265, 401] width 102 height 40
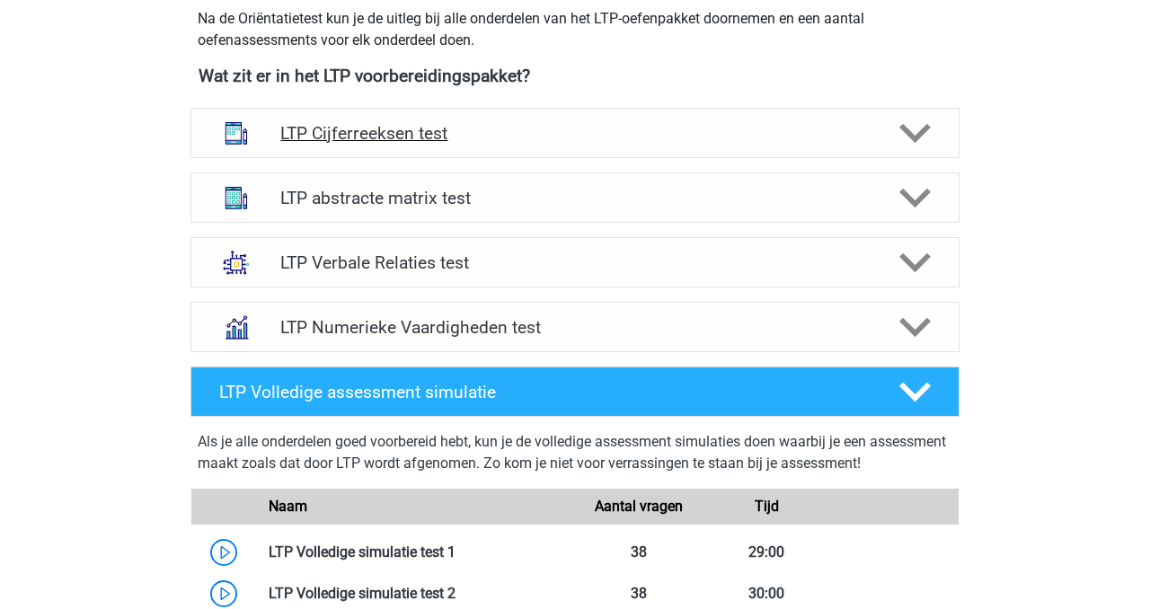
scroll to position [678, 0]
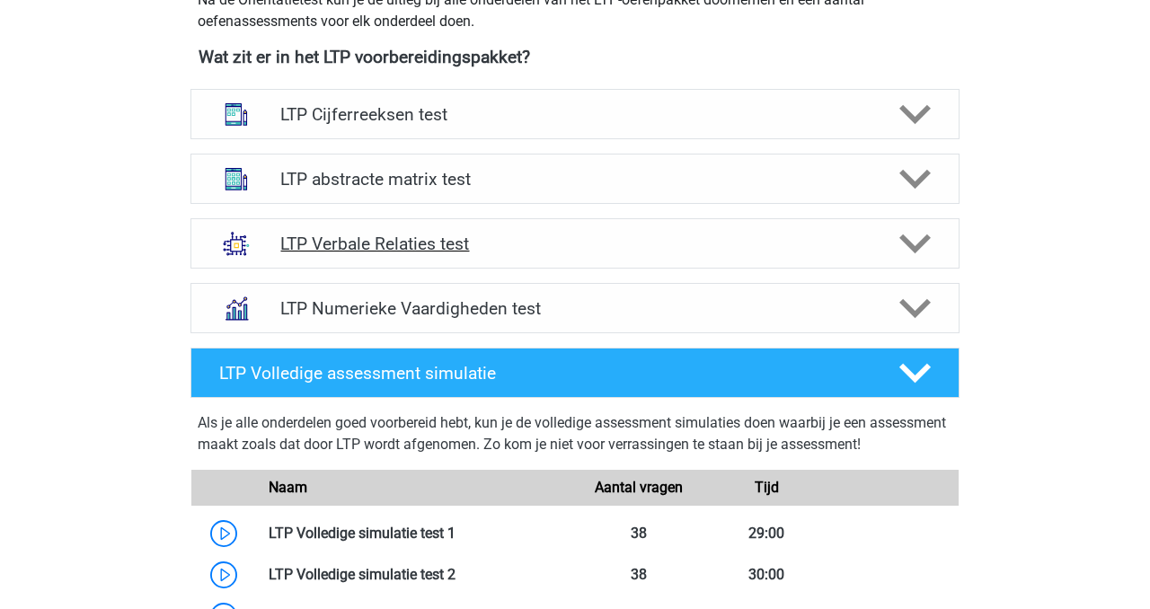
click at [918, 247] on polygon at bounding box center [915, 245] width 31 height 20
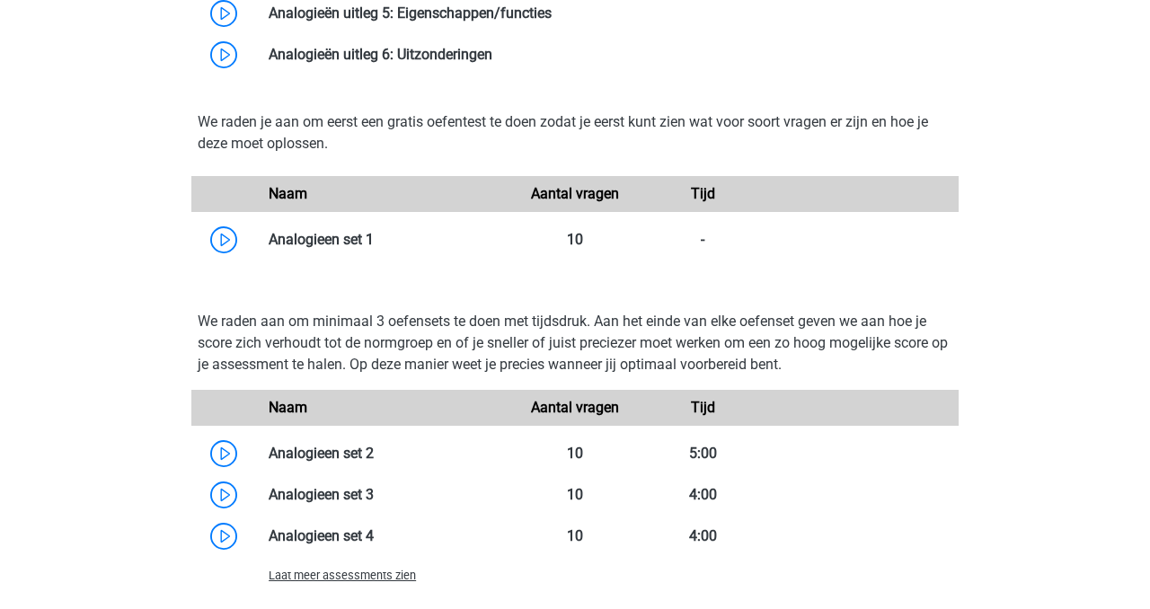
scroll to position [1407, 0]
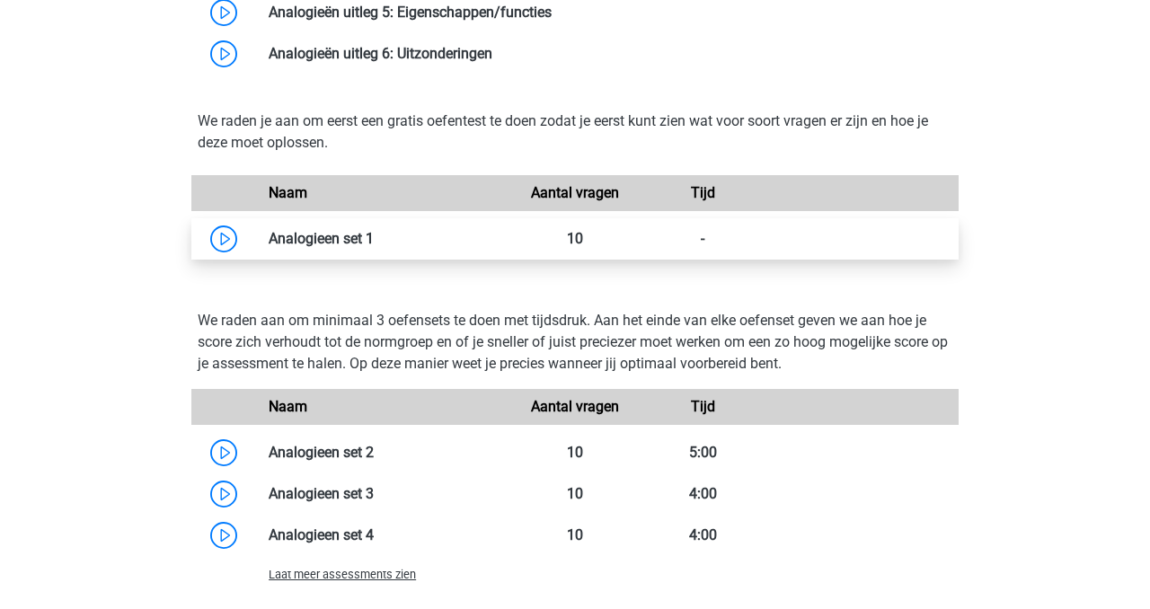
click at [374, 242] on link at bounding box center [374, 238] width 0 height 17
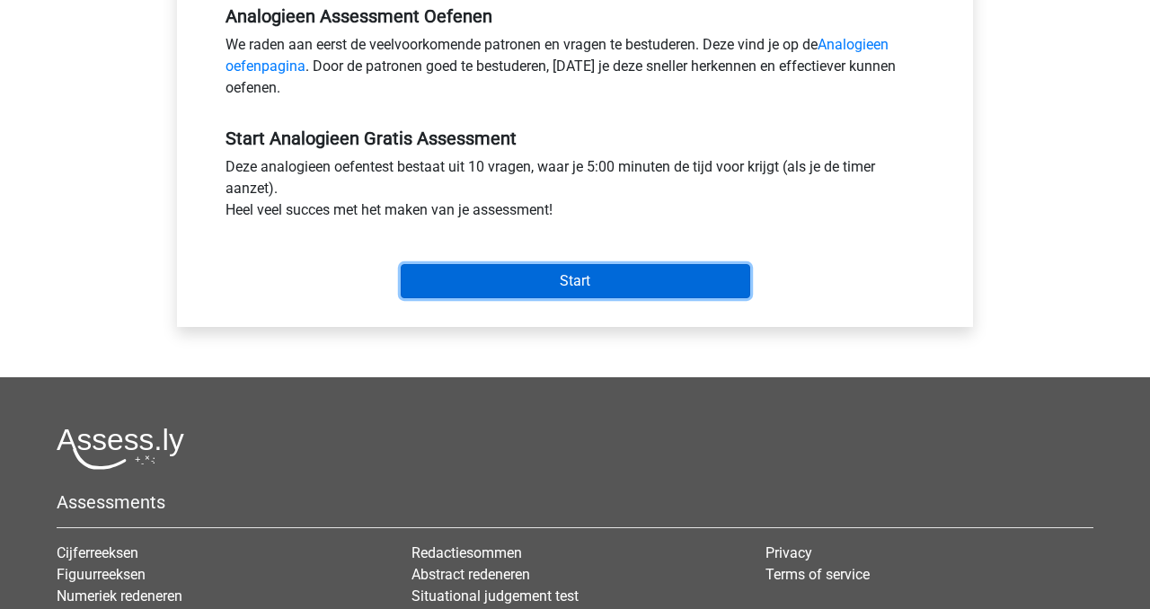
scroll to position [572, 0]
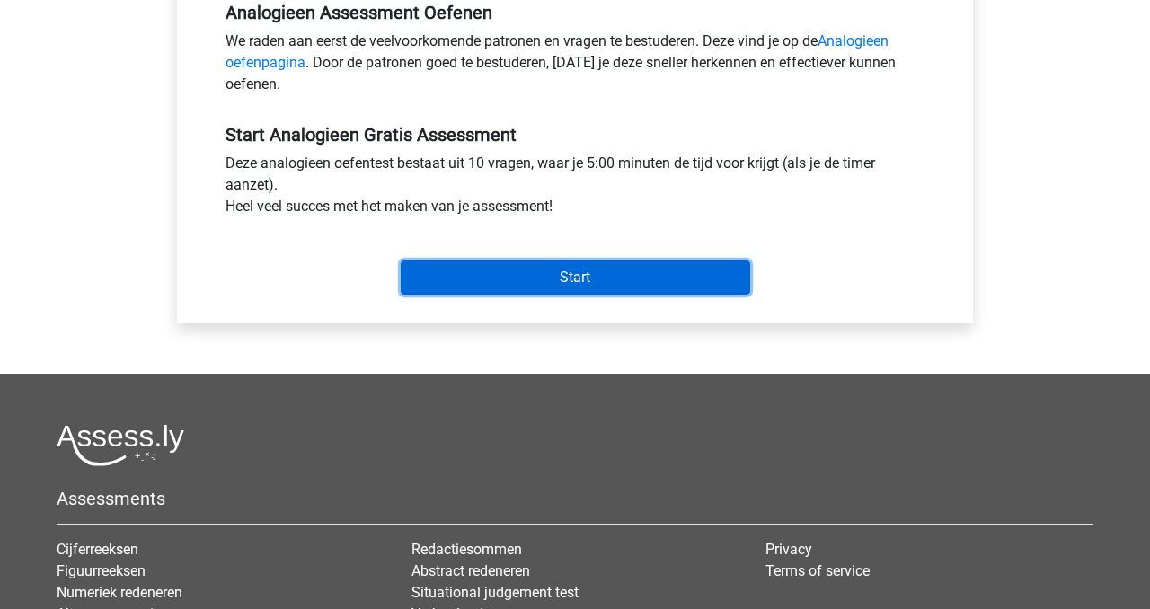
click at [569, 281] on input "Start" at bounding box center [576, 278] width 350 height 34
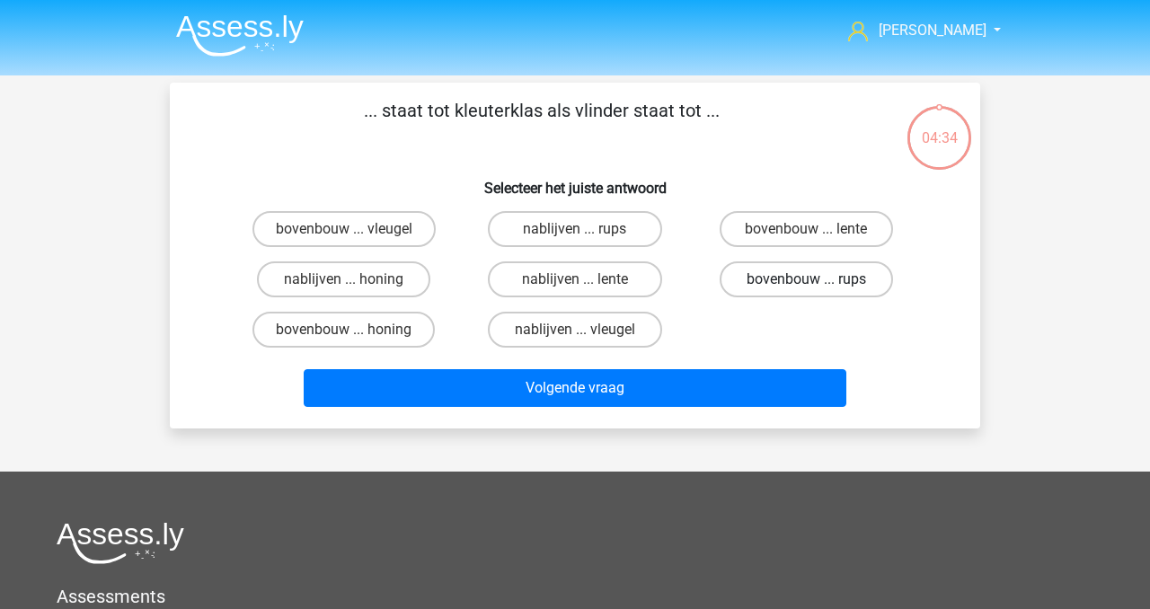
drag, startPoint x: 837, startPoint y: 279, endPoint x: 821, endPoint y: 289, distance: 18.7
click at [837, 279] on label "bovenbouw ... rups" at bounding box center [806, 280] width 173 height 36
click at [818, 279] on input "bovenbouw ... rups" at bounding box center [812, 285] width 12 height 12
radio input "true"
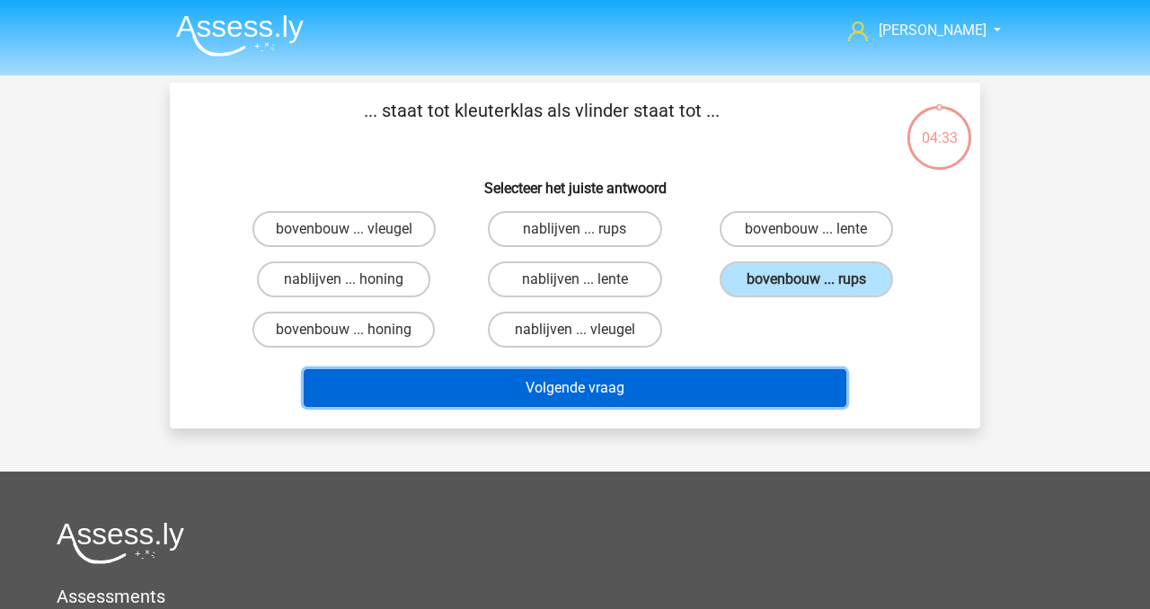
click at [734, 394] on button "Volgende vraag" at bounding box center [576, 388] width 544 height 38
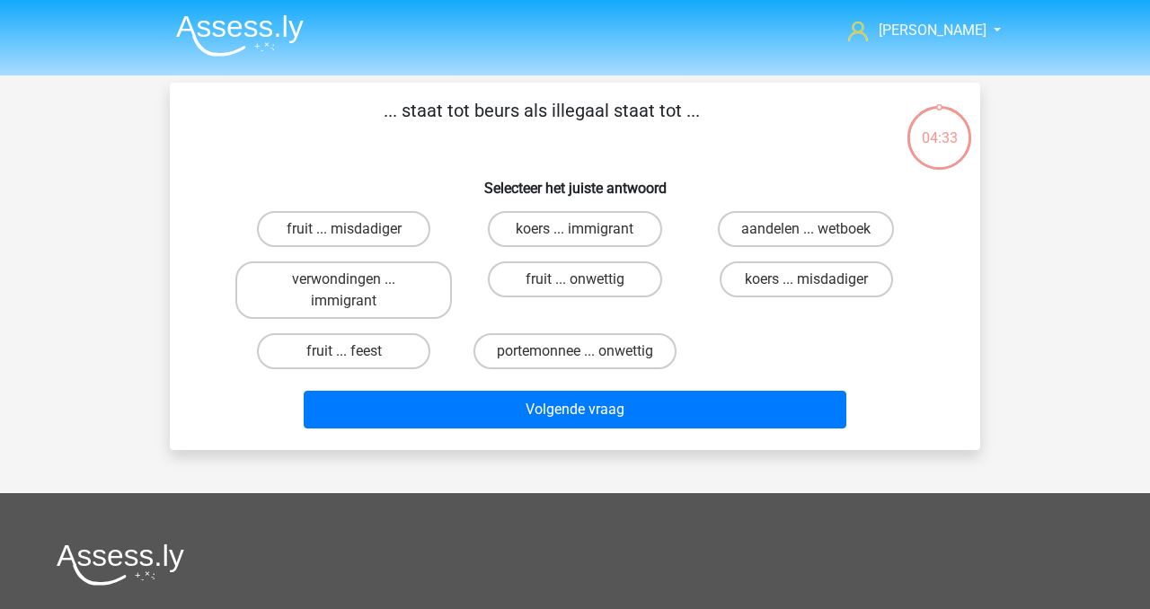
scroll to position [83, 0]
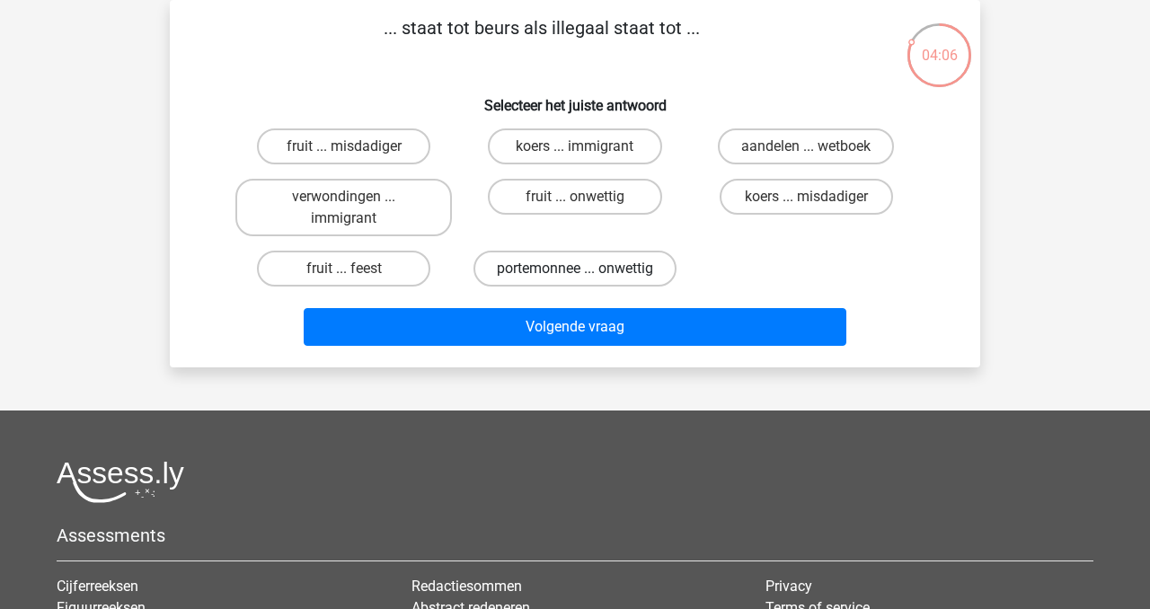
click at [581, 267] on label "portemonnee ... onwettig" at bounding box center [575, 269] width 203 height 36
click at [581, 269] on input "portemonnee ... onwettig" at bounding box center [581, 275] width 12 height 12
radio input "true"
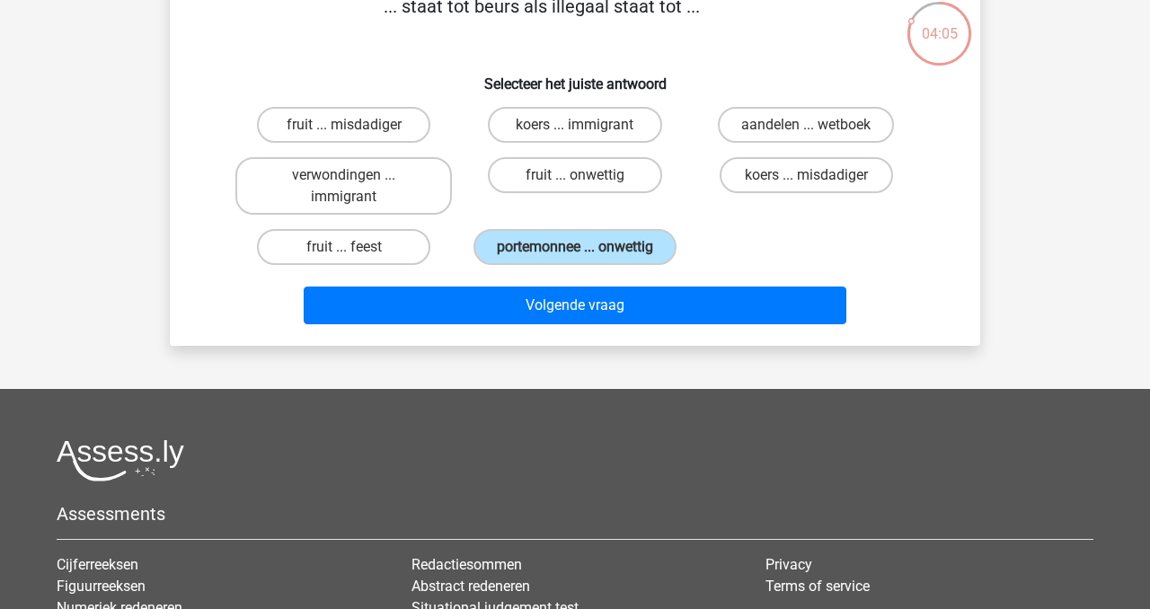
scroll to position [111, 0]
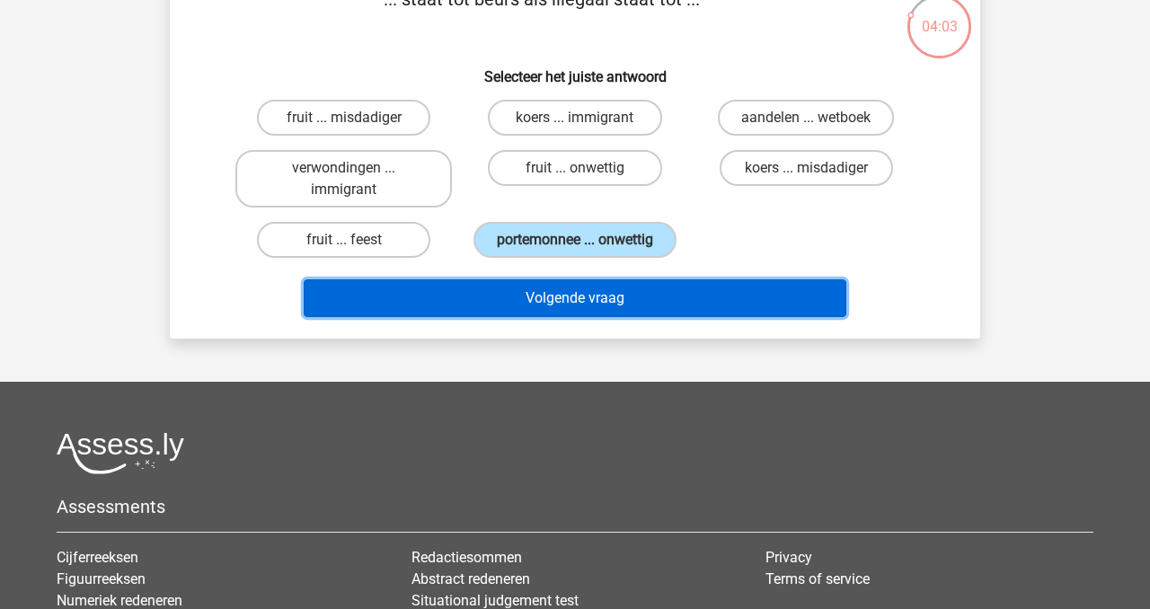
click at [632, 305] on button "Volgende vraag" at bounding box center [576, 298] width 544 height 38
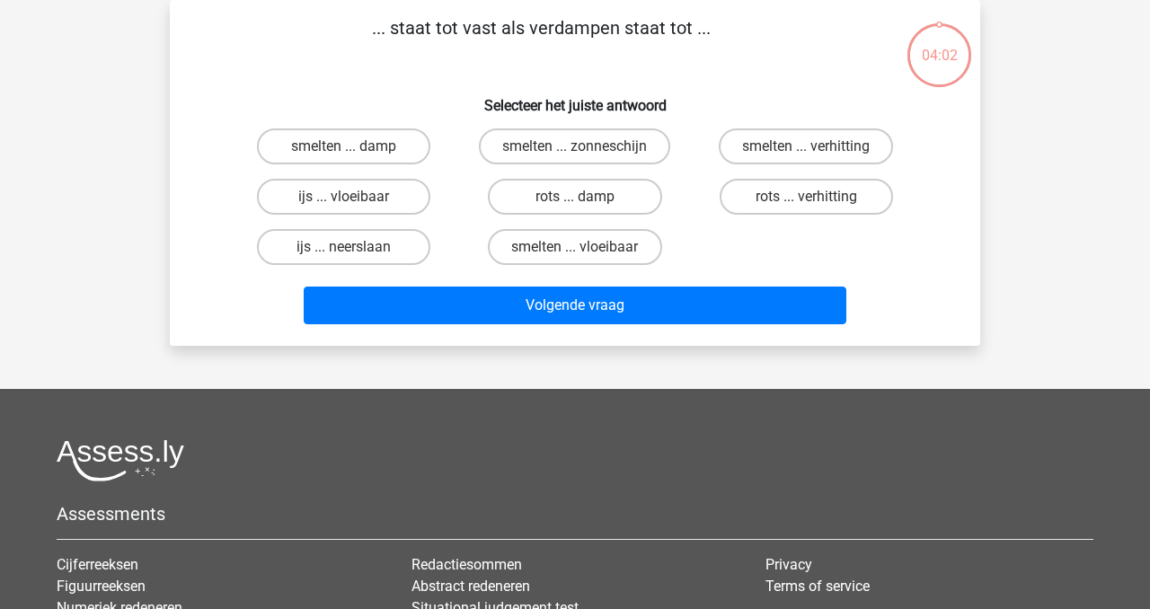
scroll to position [83, 0]
click at [346, 151] on input "smelten ... damp" at bounding box center [350, 152] width 12 height 12
radio input "true"
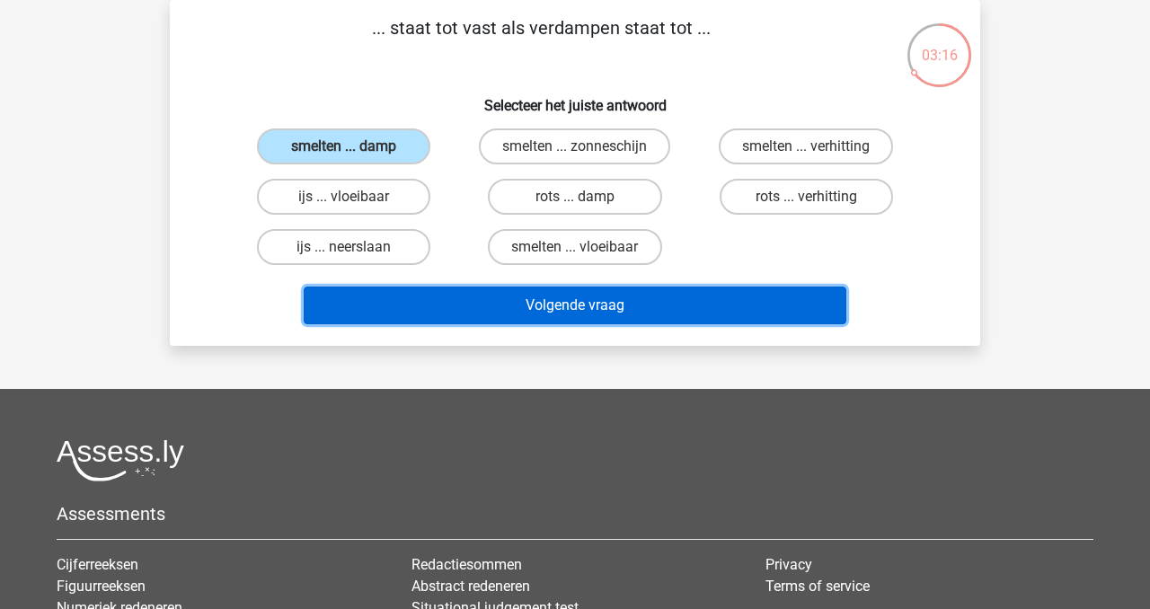
click at [481, 295] on button "Volgende vraag" at bounding box center [576, 306] width 544 height 38
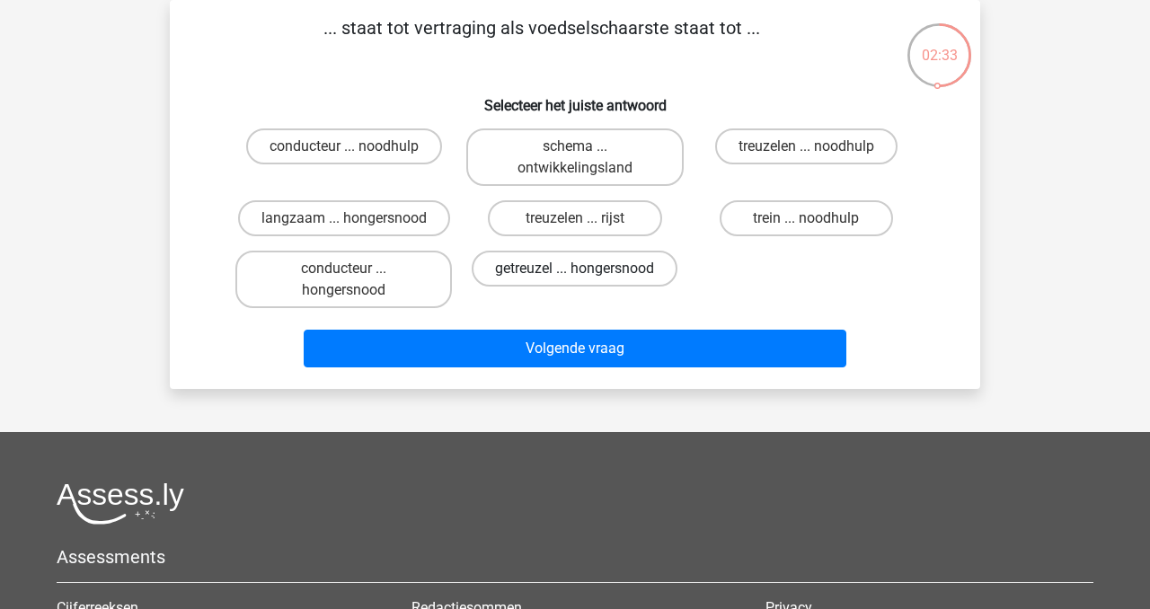
click at [563, 277] on label "getreuzel ... hongersnood" at bounding box center [575, 269] width 206 height 36
click at [575, 277] on input "getreuzel ... hongersnood" at bounding box center [581, 275] width 12 height 12
radio input "true"
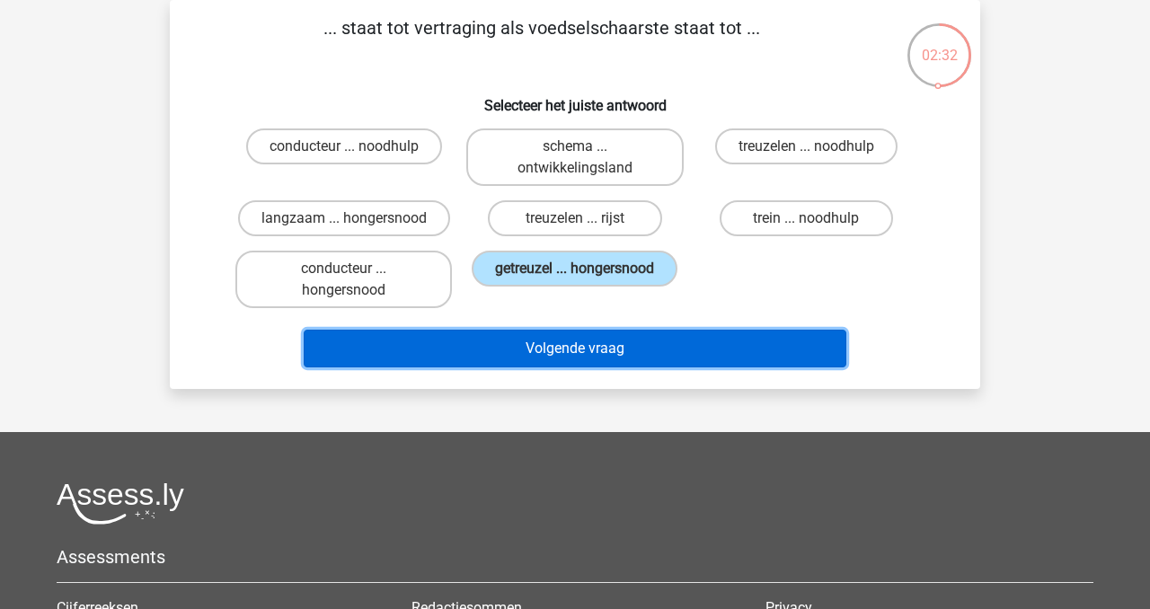
click at [624, 350] on button "Volgende vraag" at bounding box center [576, 349] width 544 height 38
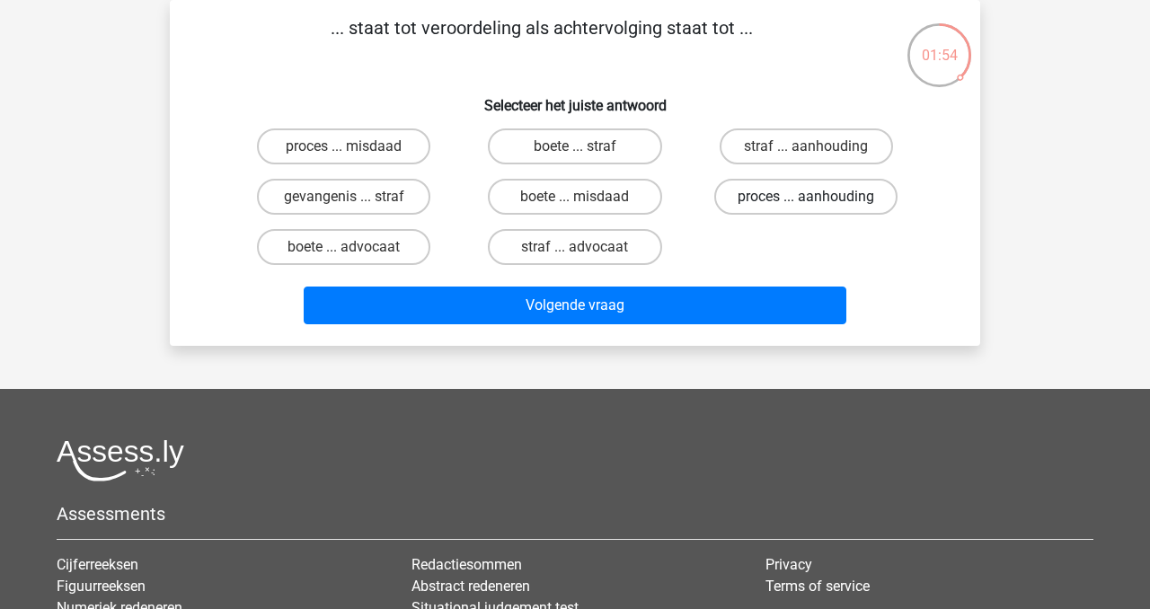
click at [791, 197] on label "proces ... aanhouding" at bounding box center [805, 197] width 183 height 36
click at [806, 197] on input "proces ... aanhouding" at bounding box center [812, 203] width 12 height 12
radio input "true"
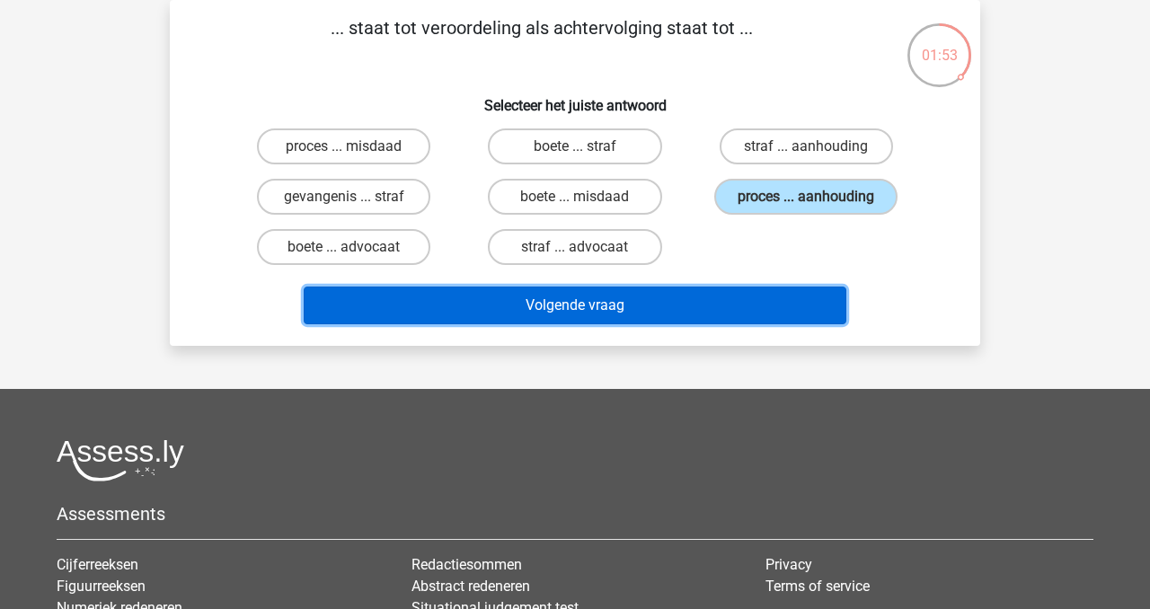
click at [617, 306] on button "Volgende vraag" at bounding box center [576, 306] width 544 height 38
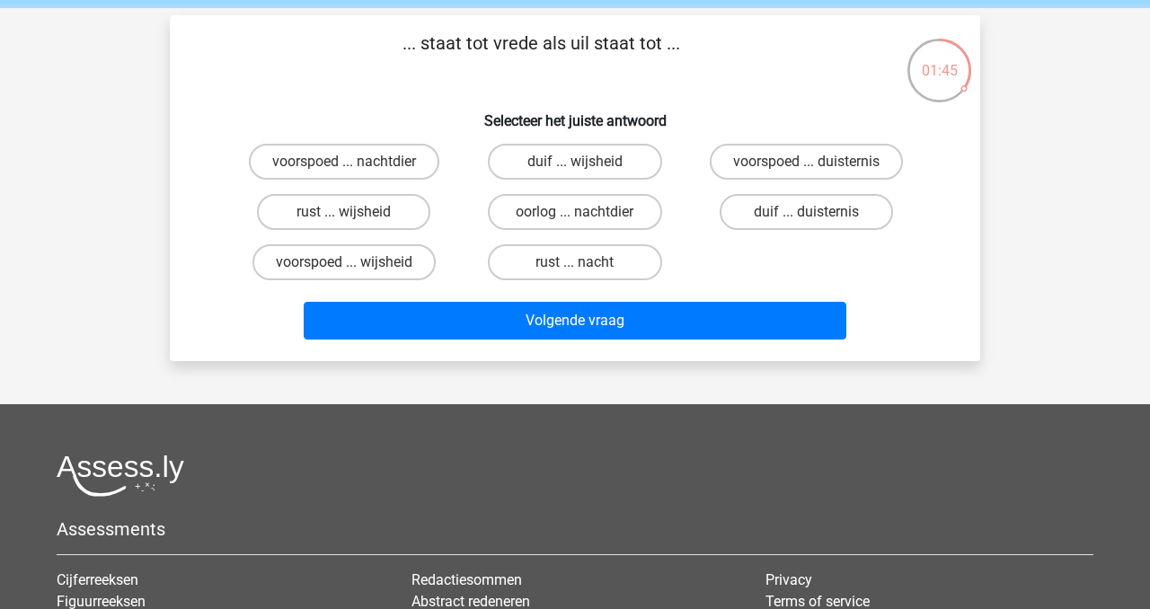
scroll to position [68, 0]
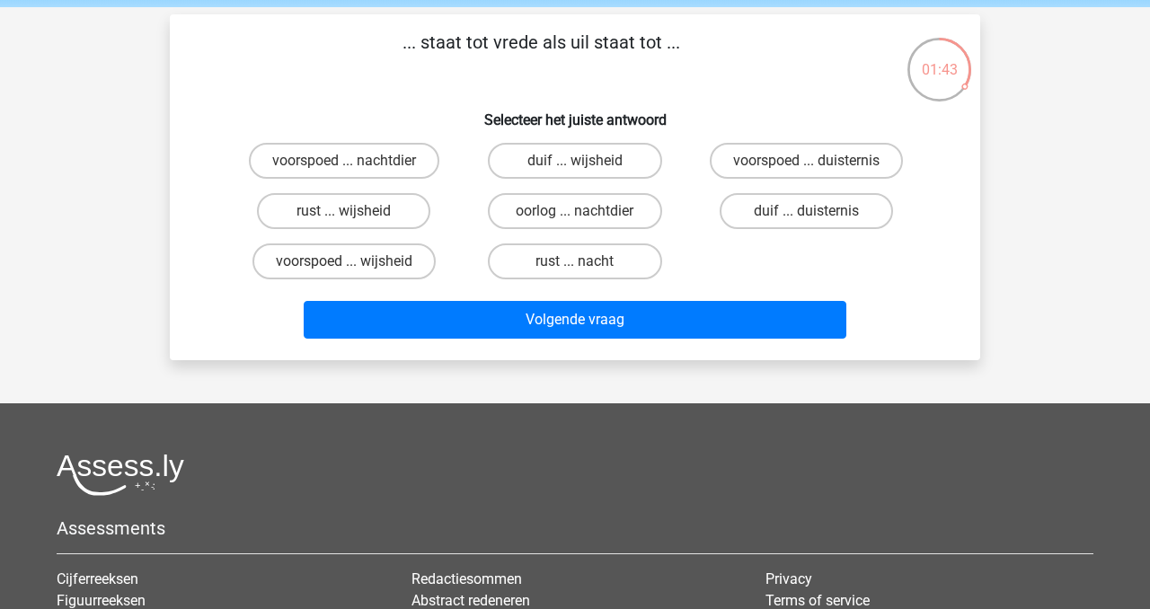
click at [579, 163] on input "duif ... wijsheid" at bounding box center [581, 167] width 12 height 12
radio input "true"
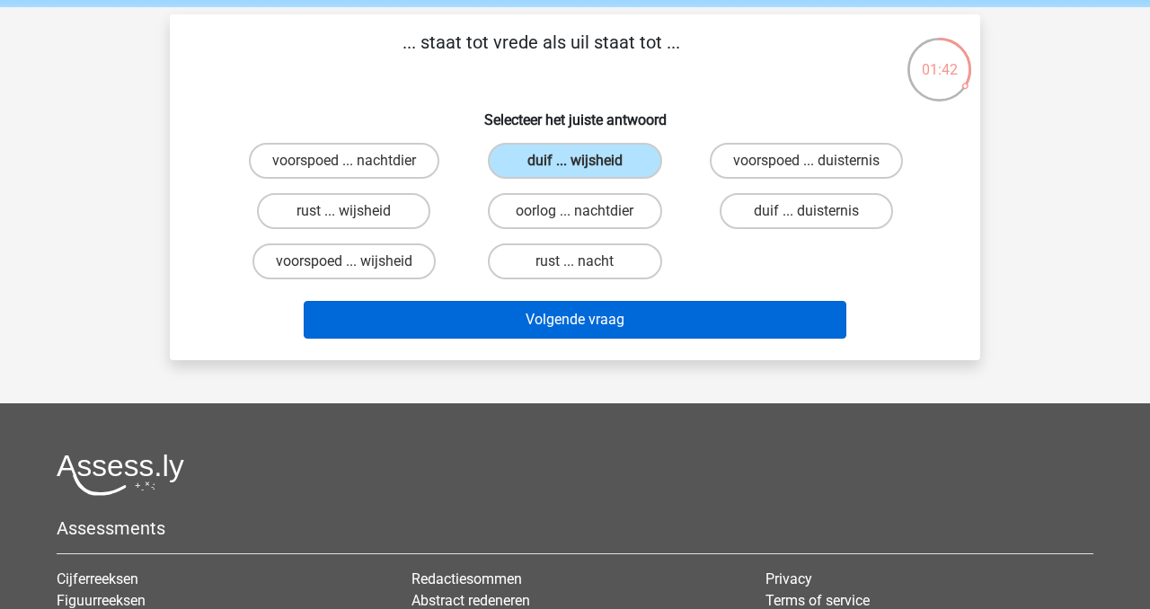
scroll to position [67, 0]
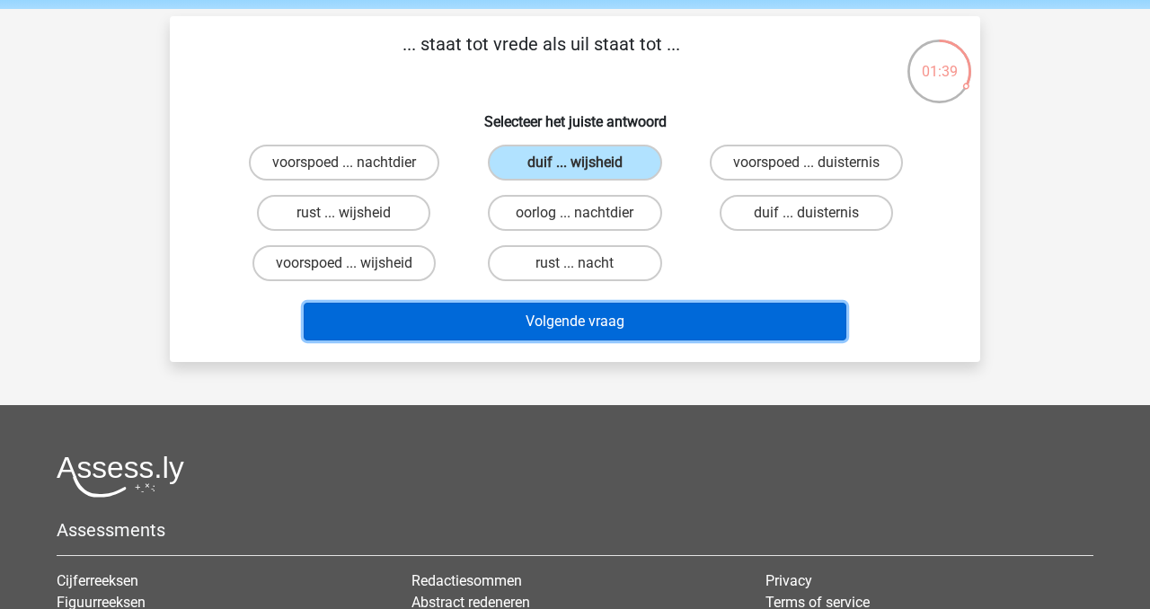
click at [612, 324] on button "Volgende vraag" at bounding box center [576, 322] width 544 height 38
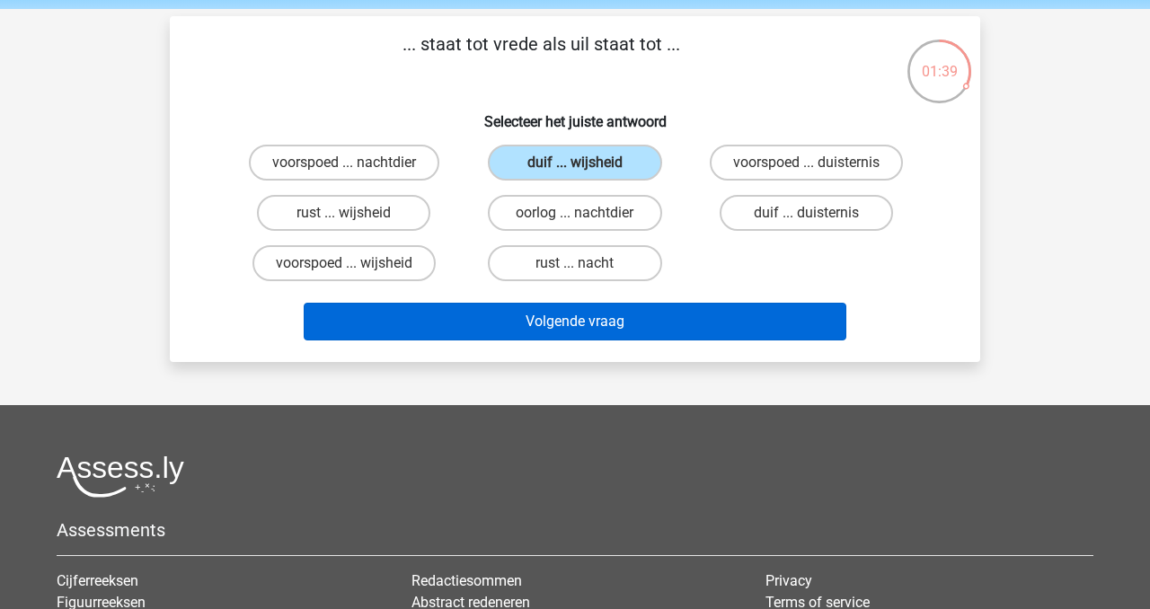
scroll to position [83, 0]
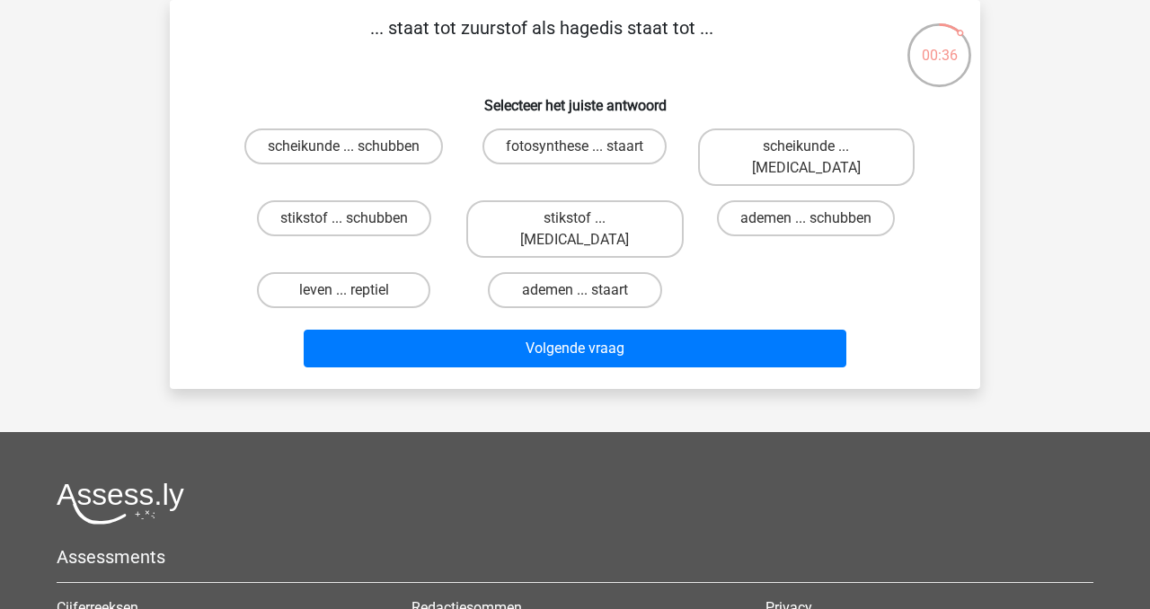
click at [575, 148] on input "fotosynthese ... staart" at bounding box center [581, 152] width 12 height 12
radio input "true"
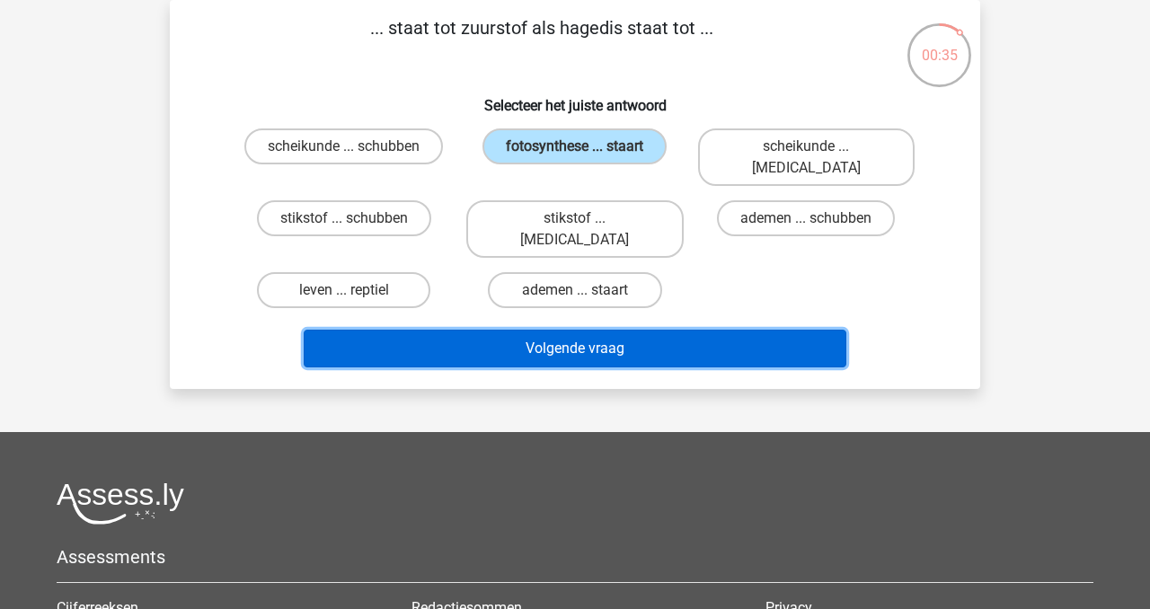
click at [685, 330] on button "Volgende vraag" at bounding box center [576, 349] width 544 height 38
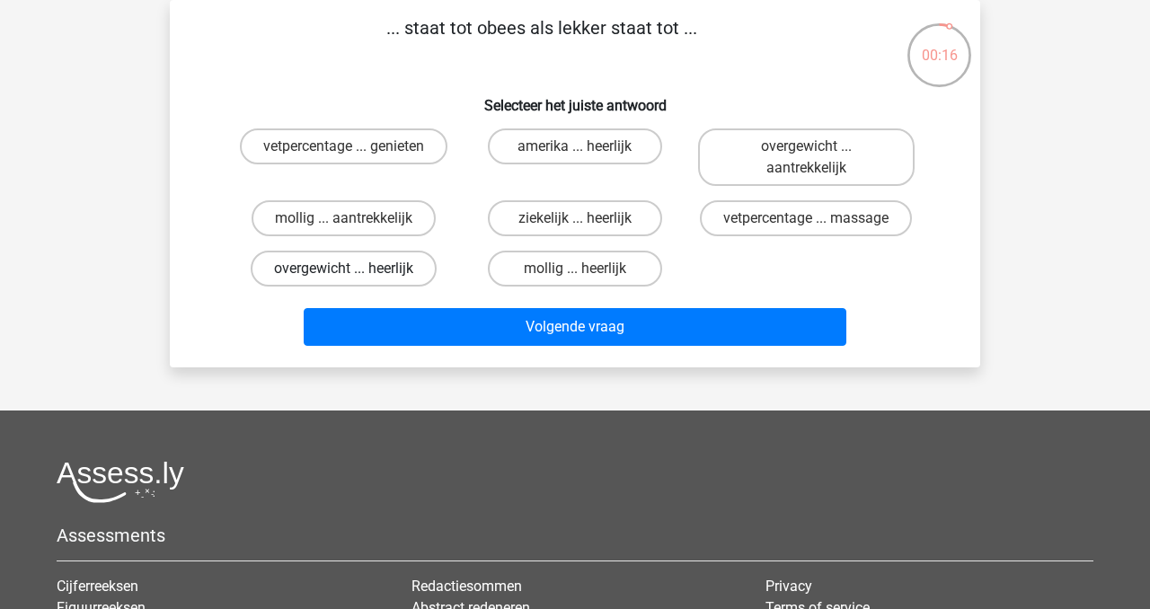
click at [352, 266] on label "overgewicht ... heerlijk" at bounding box center [344, 269] width 186 height 36
click at [352, 269] on input "overgewicht ... heerlijk" at bounding box center [350, 275] width 12 height 12
radio input "true"
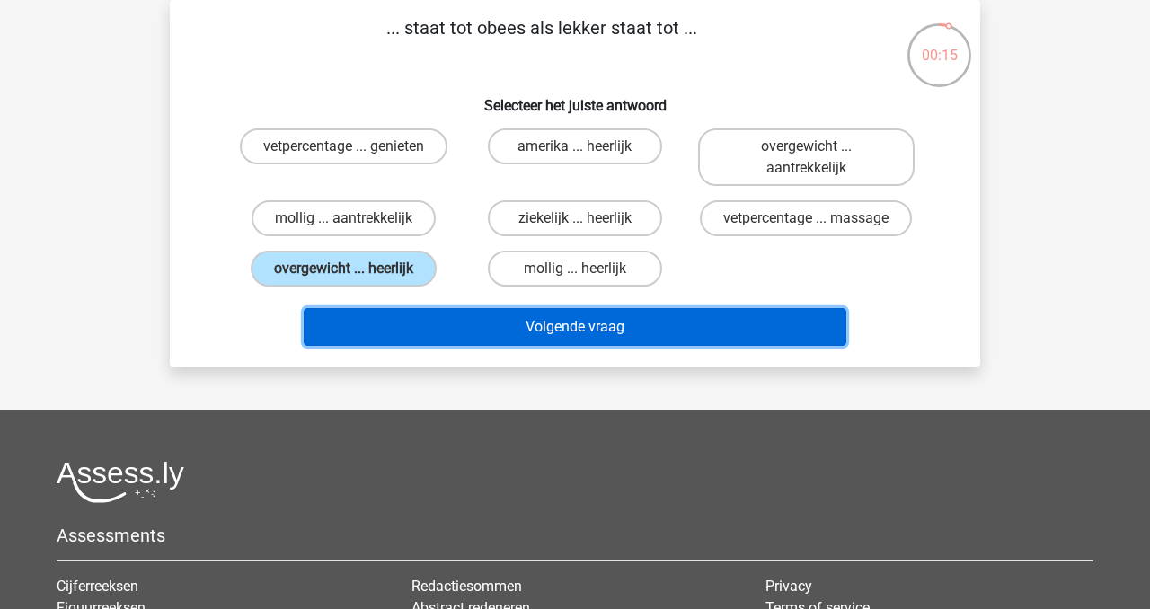
click at [608, 325] on button "Volgende vraag" at bounding box center [576, 327] width 544 height 38
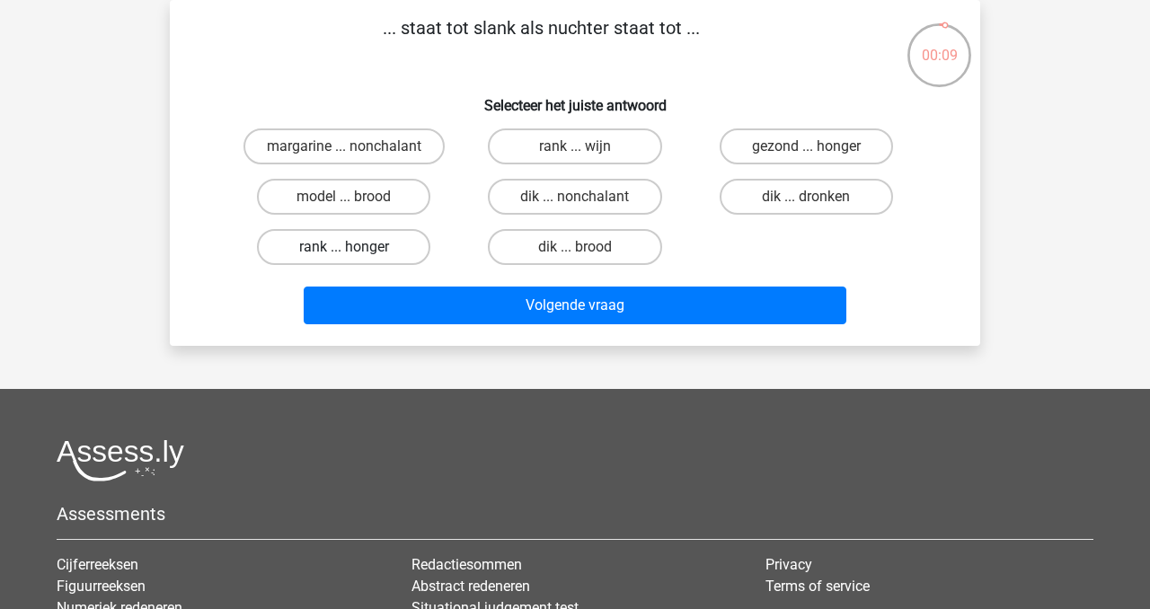
click at [373, 245] on label "rank ... honger" at bounding box center [343, 247] width 173 height 36
click at [356, 247] on input "rank ... honger" at bounding box center [350, 253] width 12 height 12
radio input "true"
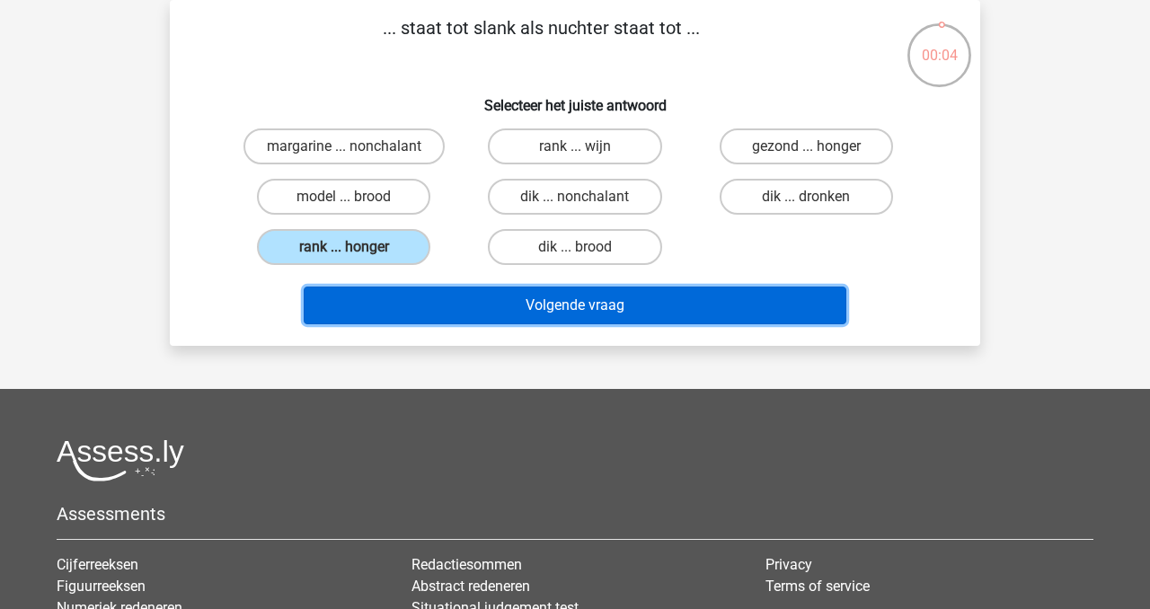
click at [600, 306] on button "Volgende vraag" at bounding box center [576, 306] width 544 height 38
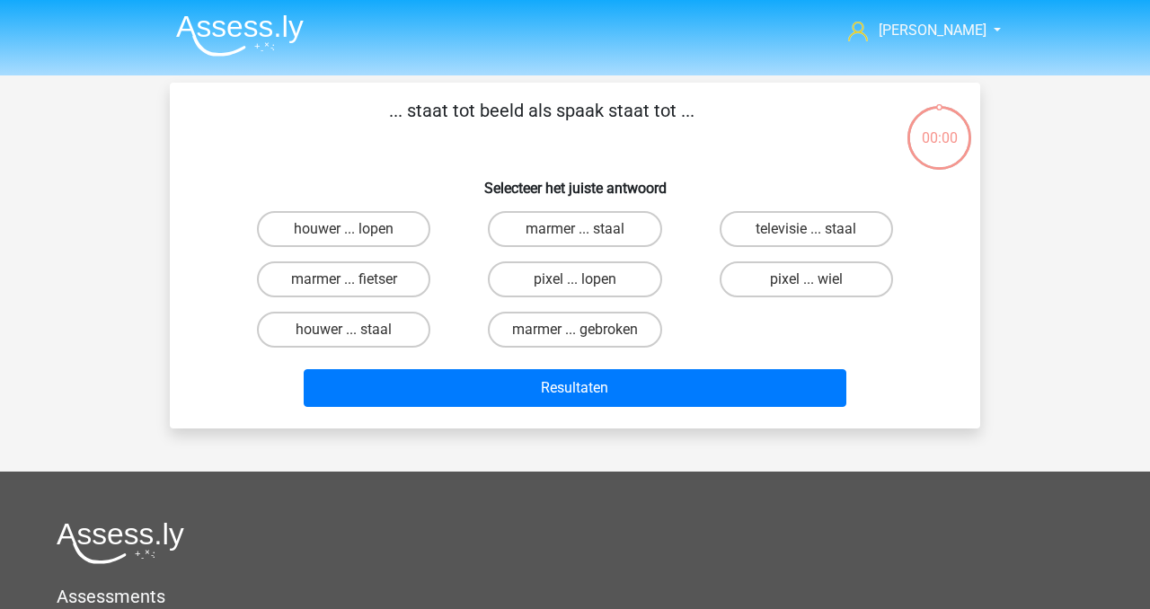
scroll to position [83, 0]
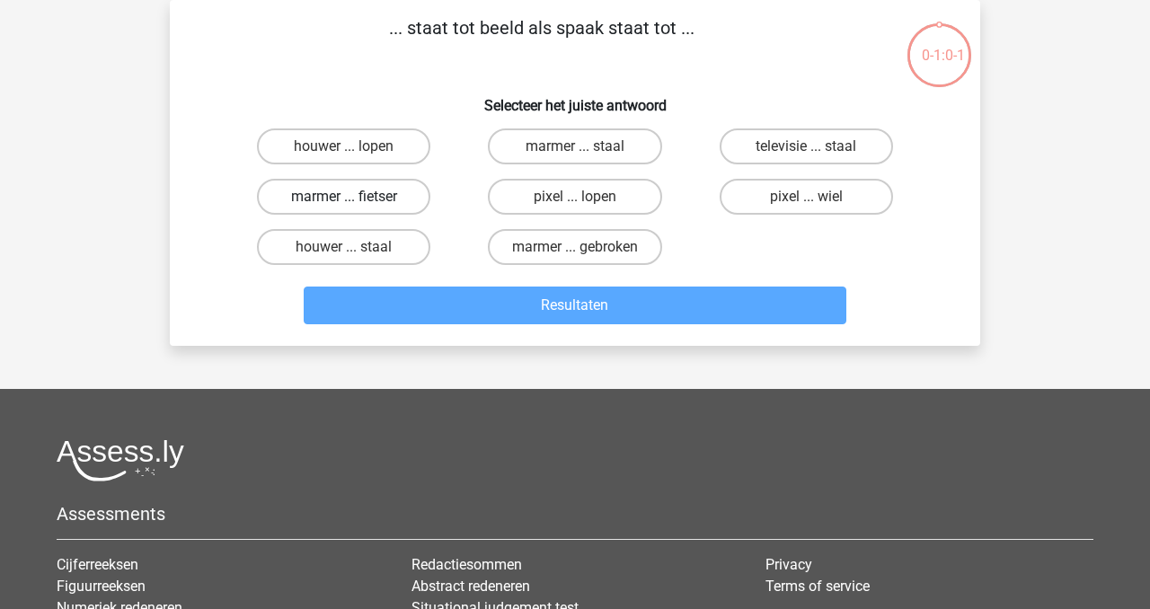
click at [378, 191] on label "marmer ... fietser" at bounding box center [343, 197] width 173 height 36
click at [356, 197] on input "marmer ... fietser" at bounding box center [350, 203] width 12 height 12
radio input "true"
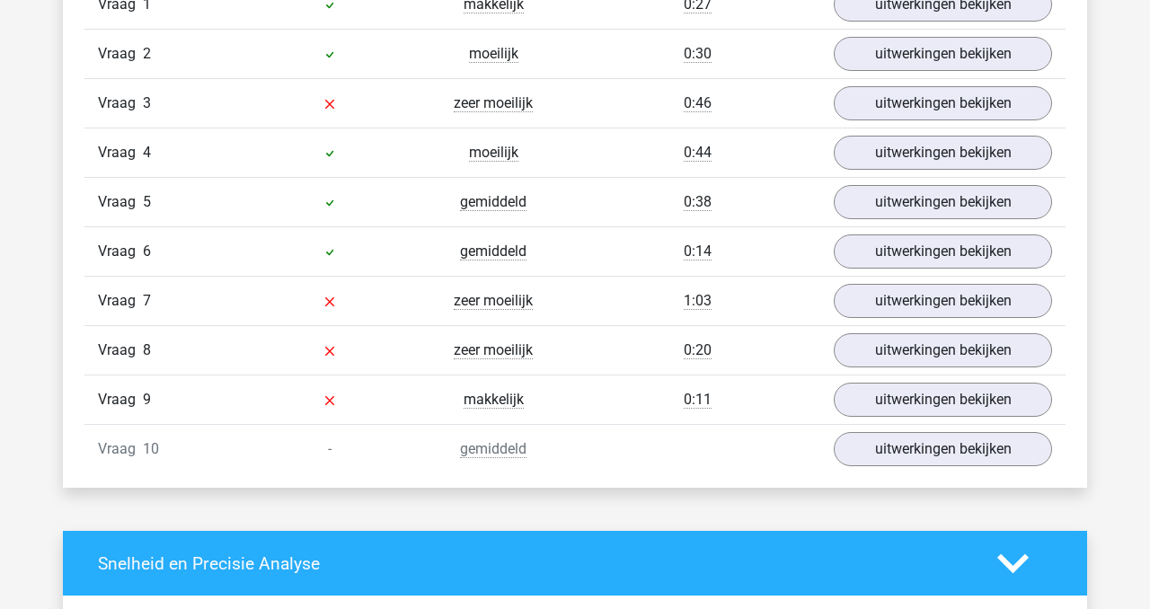
scroll to position [1154, 0]
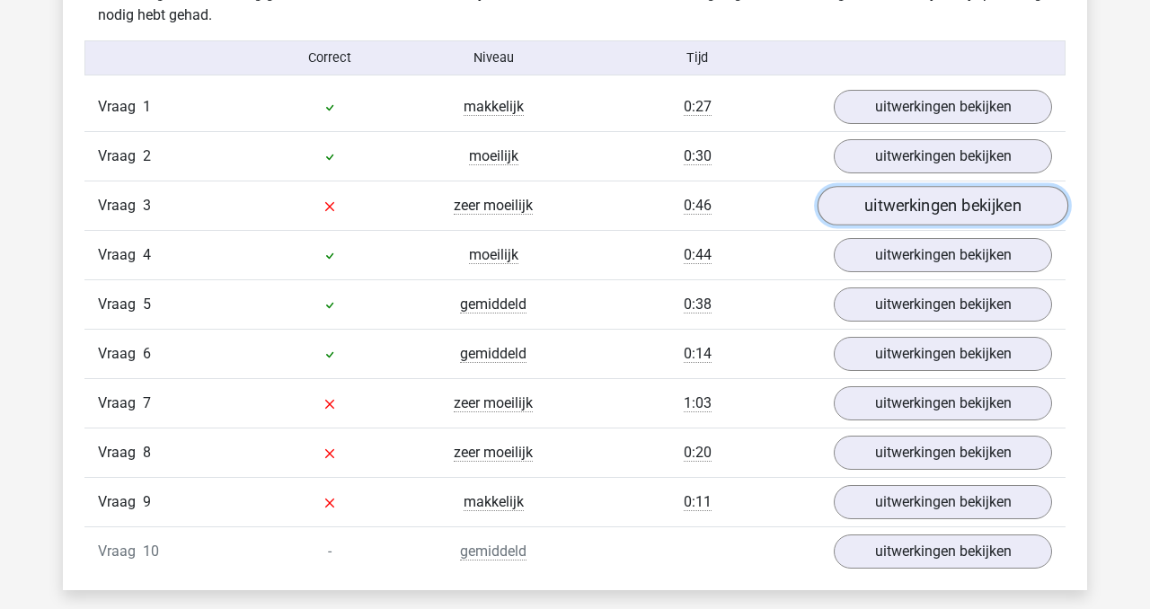
click at [919, 206] on link "uitwerkingen bekijken" at bounding box center [943, 207] width 251 height 40
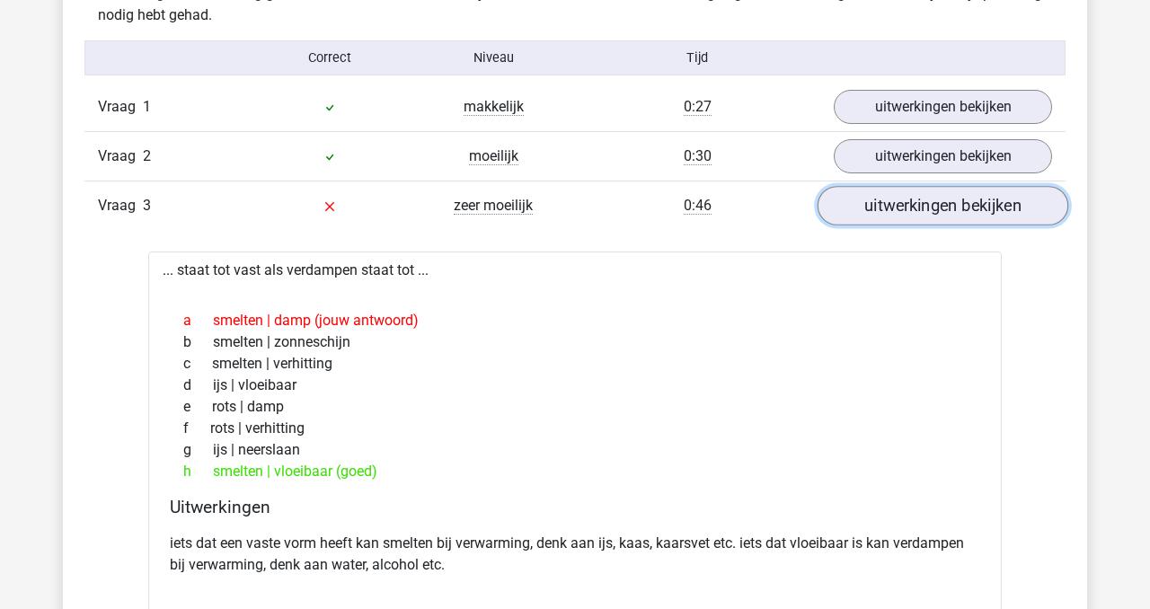
click at [936, 209] on link "uitwerkingen bekijken" at bounding box center [943, 207] width 251 height 40
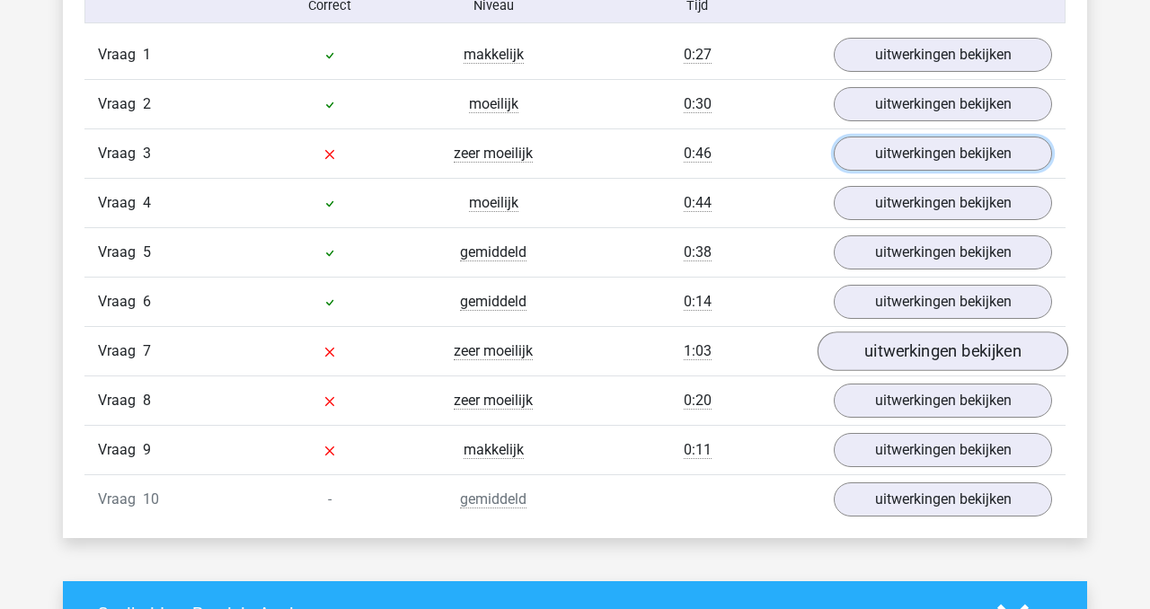
scroll to position [1200, 0]
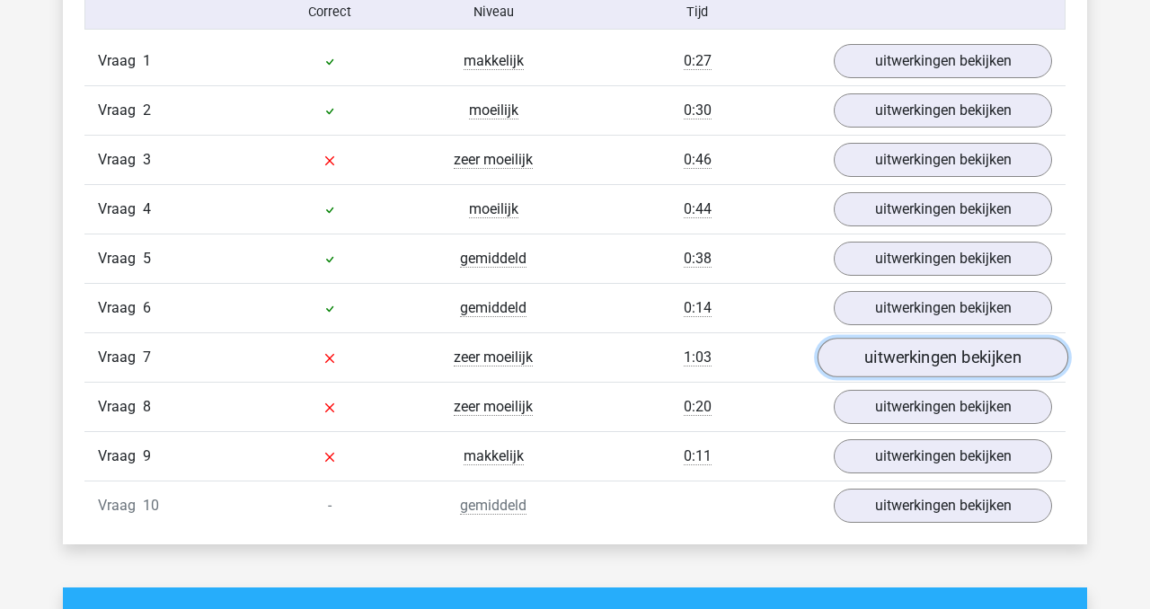
click at [932, 359] on link "uitwerkingen bekijken" at bounding box center [943, 359] width 251 height 40
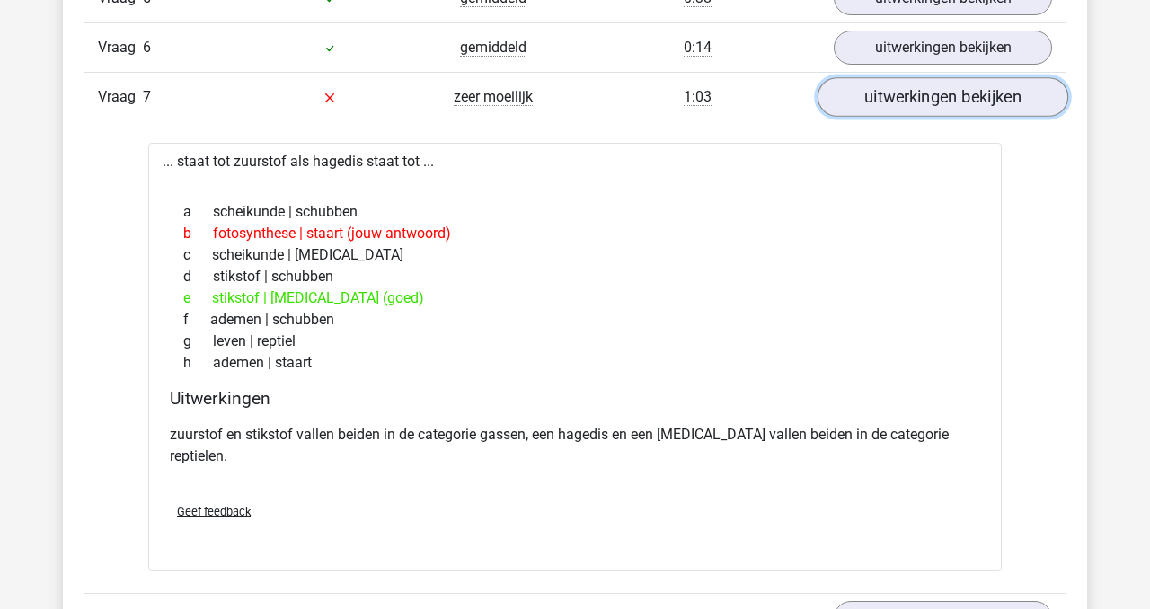
scroll to position [1461, 0]
click at [931, 92] on link "uitwerkingen bekijken" at bounding box center [943, 97] width 251 height 40
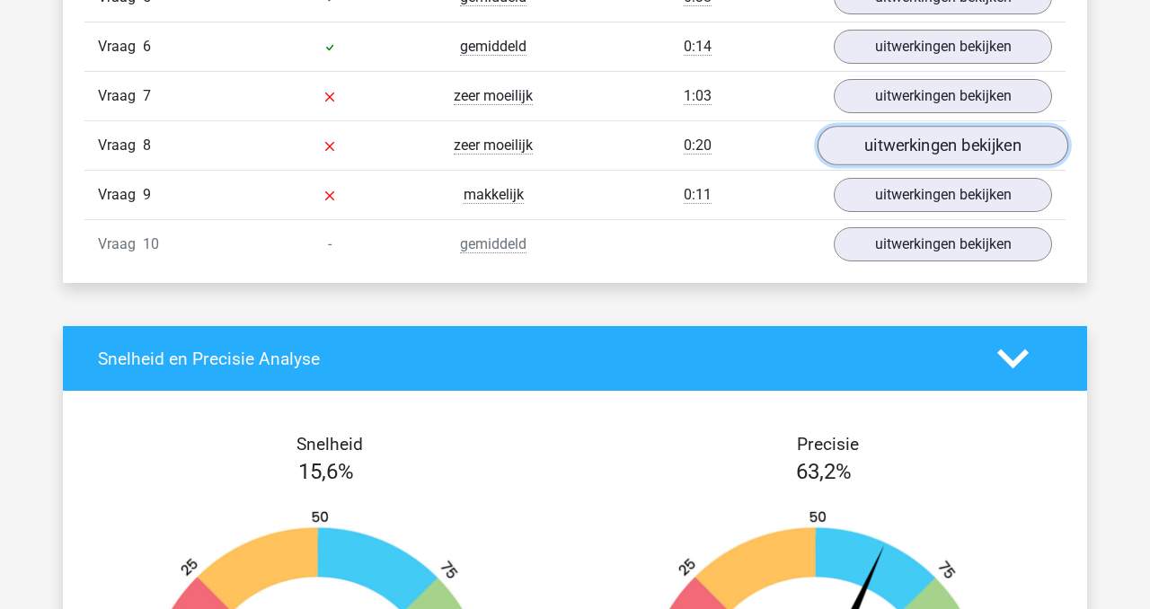
click at [936, 147] on link "uitwerkingen bekijken" at bounding box center [943, 147] width 251 height 40
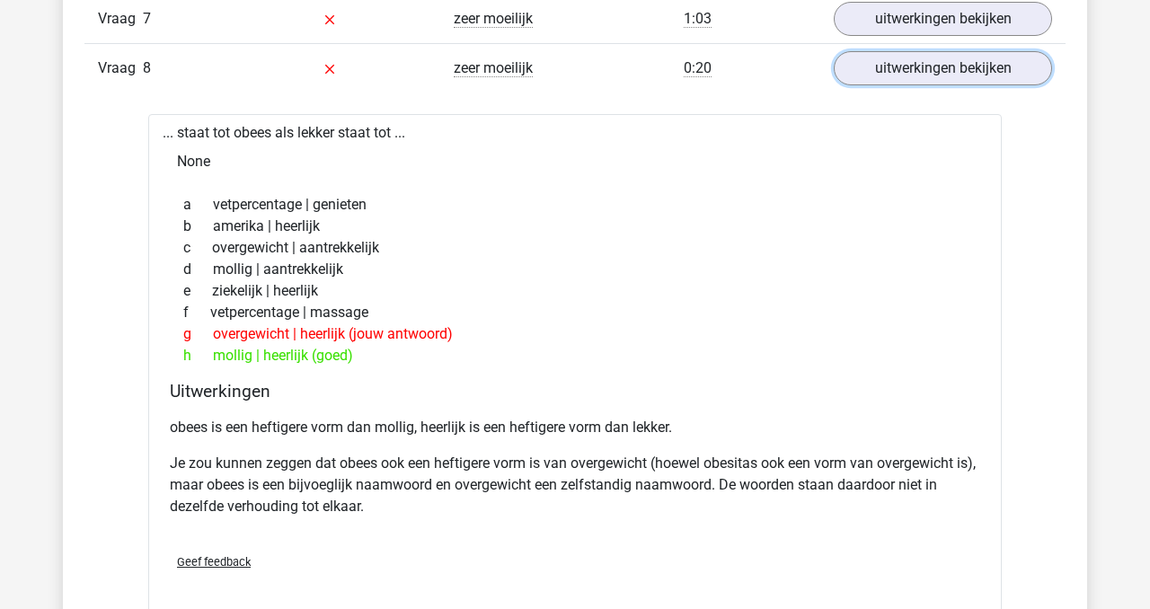
scroll to position [1535, 0]
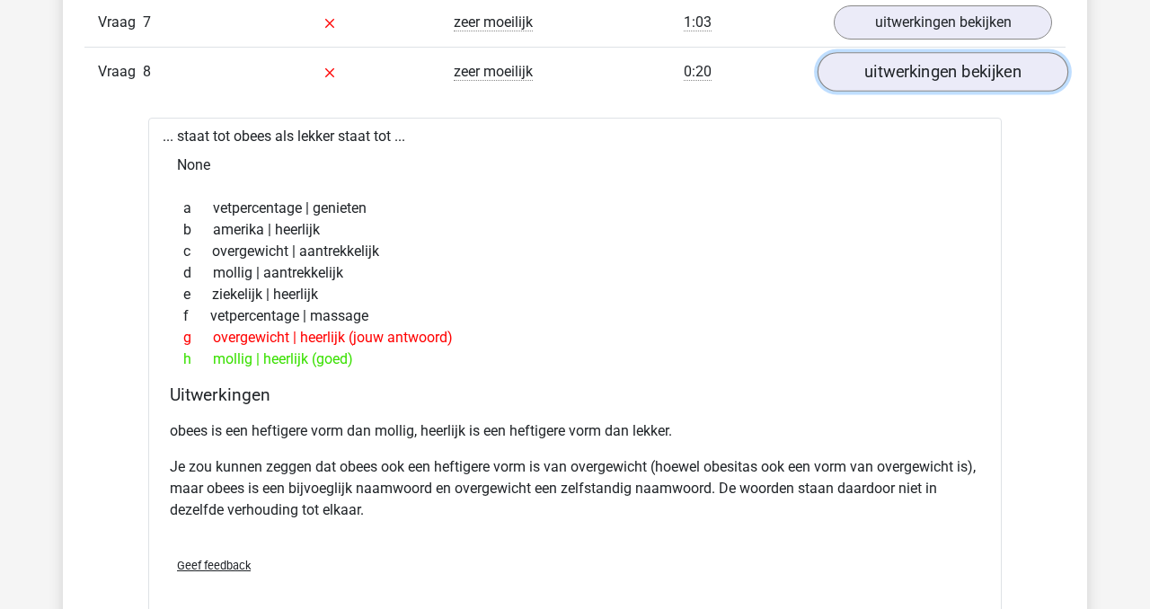
click at [919, 72] on link "uitwerkingen bekijken" at bounding box center [943, 73] width 251 height 40
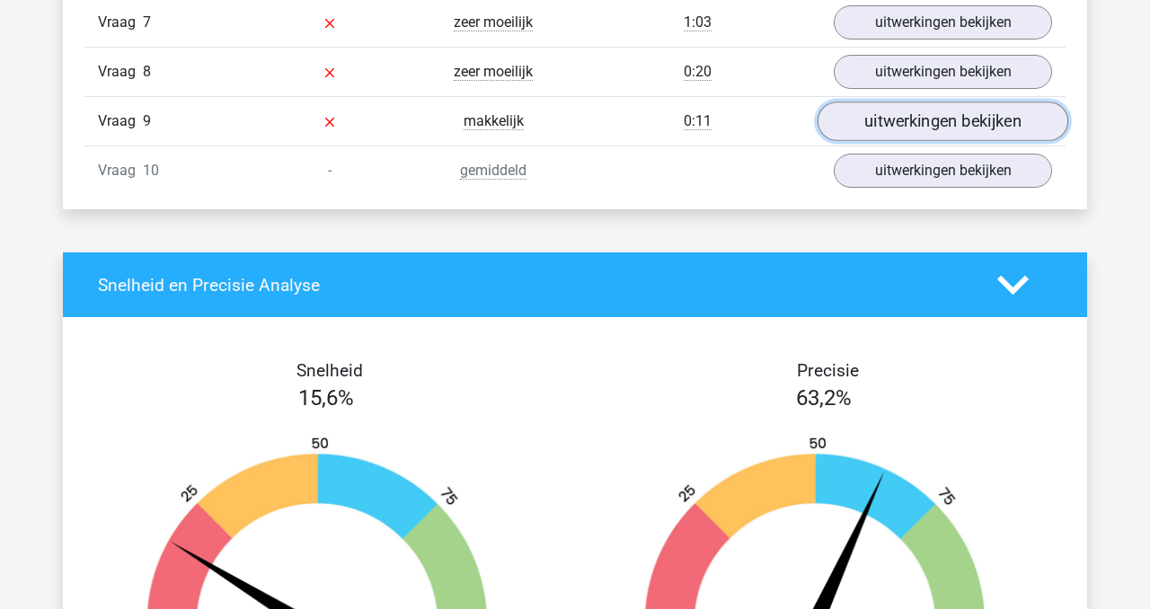
click at [962, 129] on link "uitwerkingen bekijken" at bounding box center [943, 122] width 251 height 40
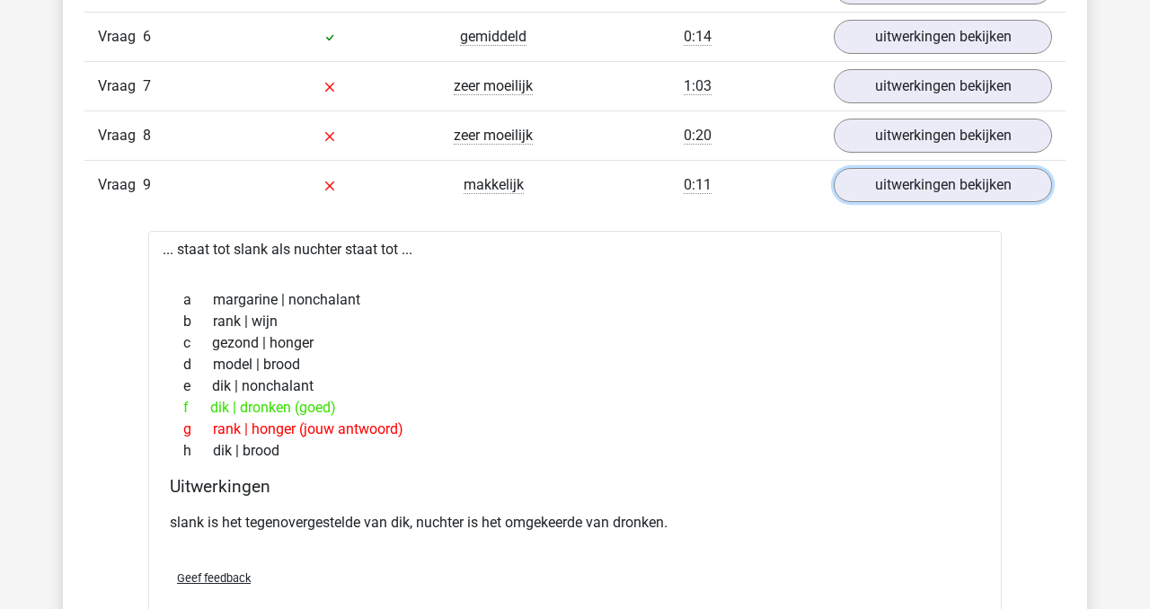
scroll to position [1453, 0]
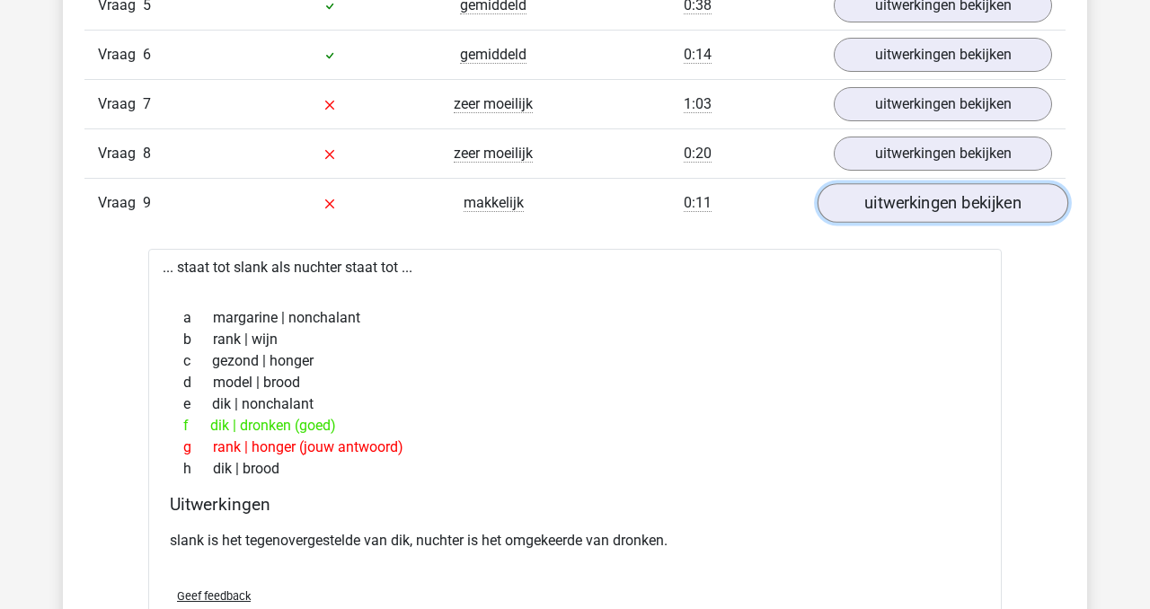
click at [926, 207] on link "uitwerkingen bekijken" at bounding box center [943, 204] width 251 height 40
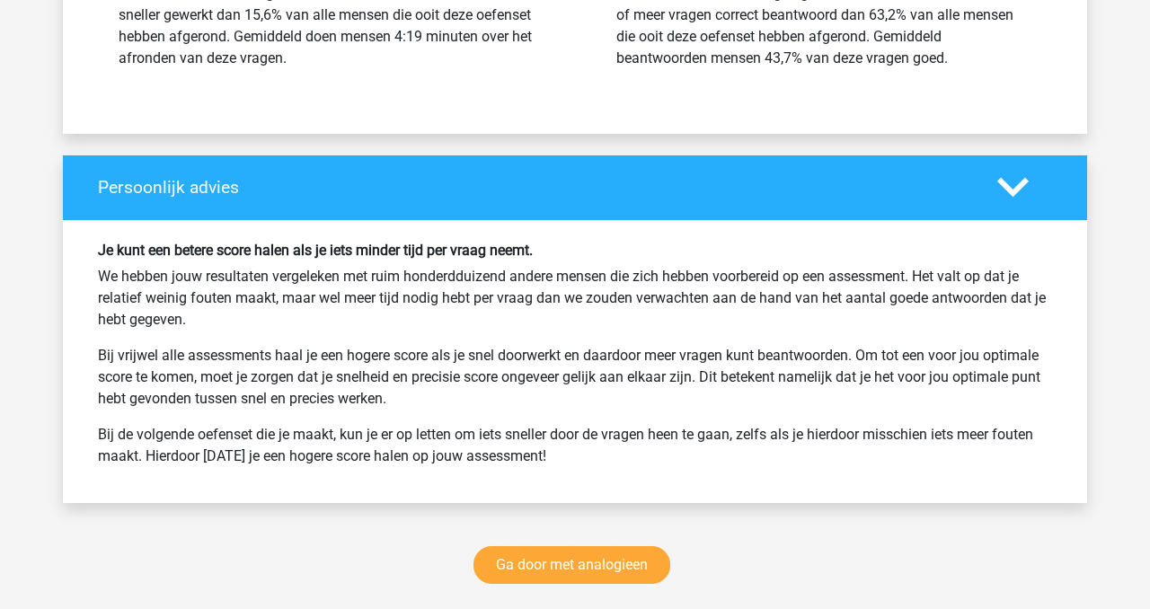
scroll to position [2264, 0]
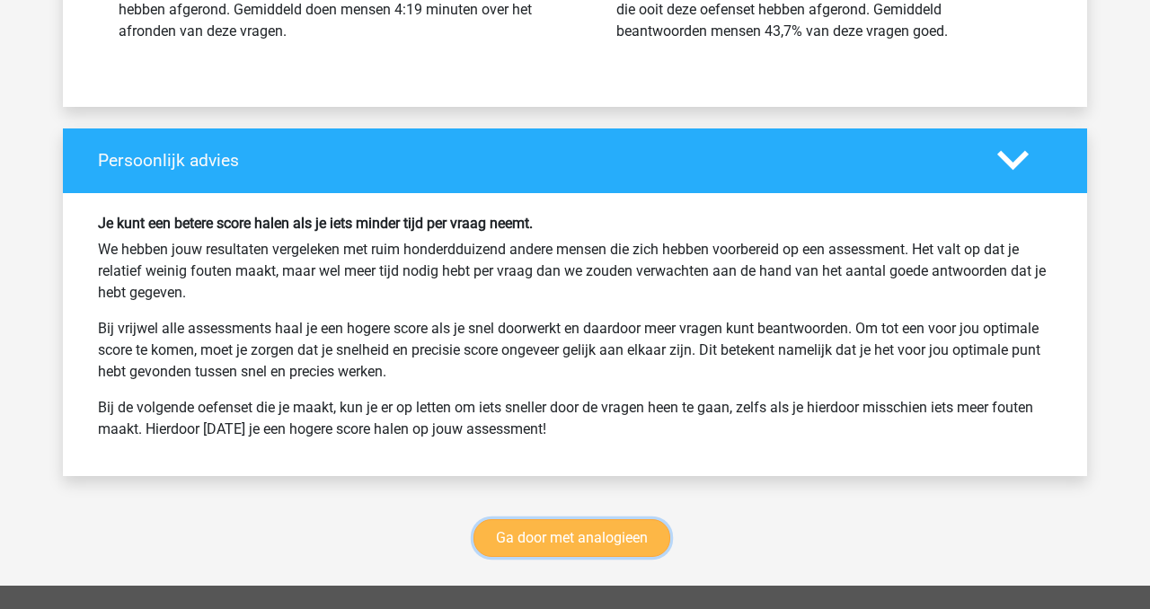
click at [607, 525] on link "Ga door met analogieen" at bounding box center [572, 538] width 197 height 38
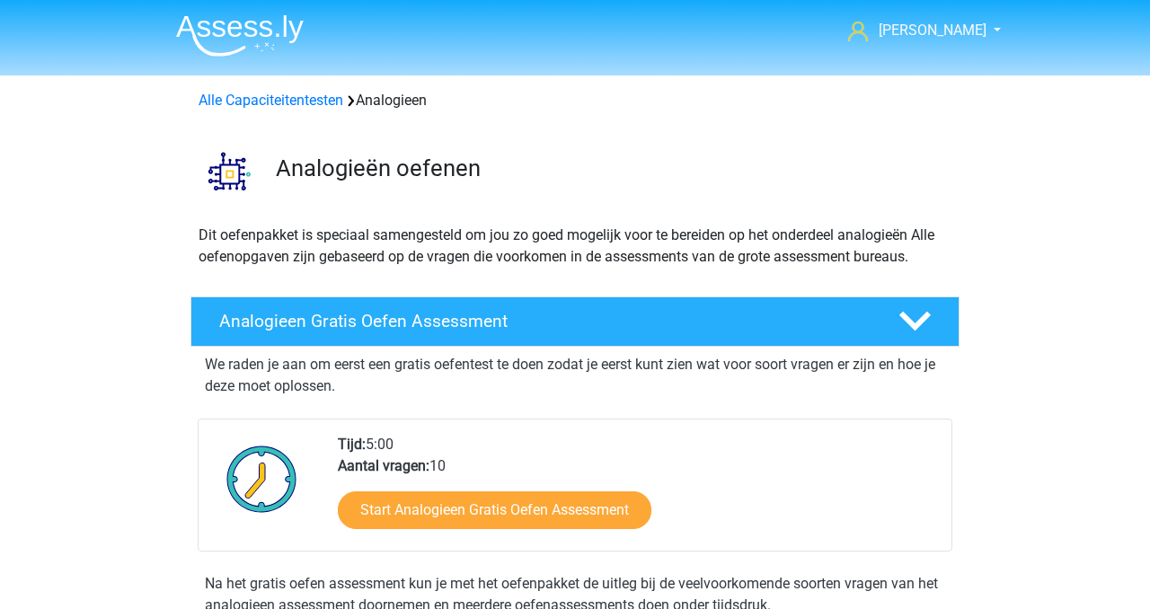
scroll to position [737, 0]
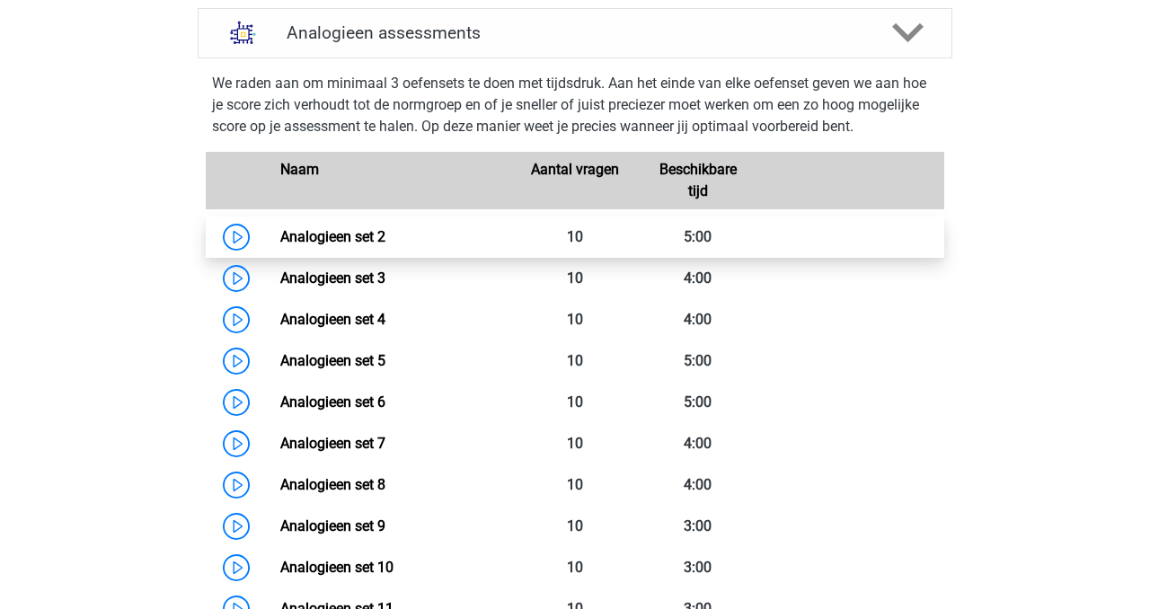
click at [326, 241] on link "Analogieen set 2" at bounding box center [332, 236] width 105 height 17
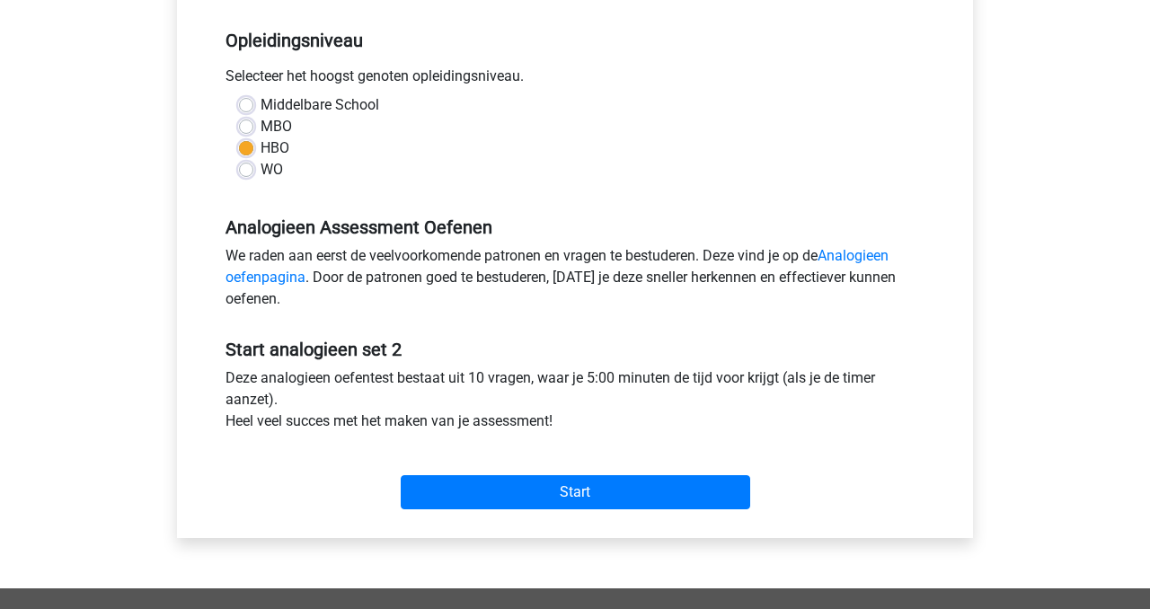
scroll to position [358, 0]
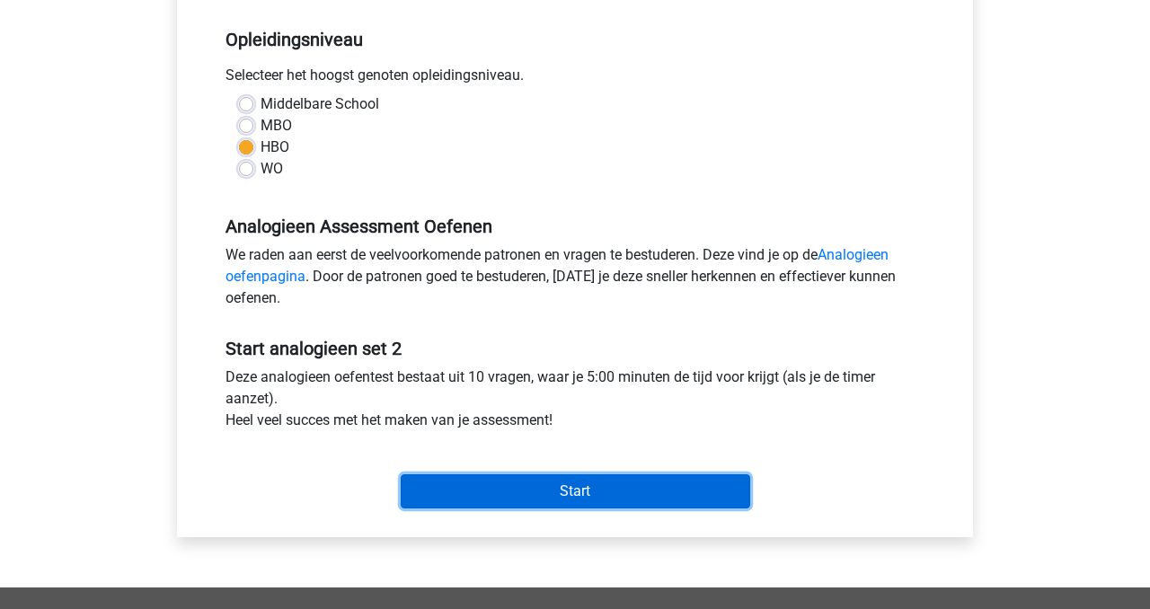
click at [604, 492] on input "Start" at bounding box center [576, 491] width 350 height 34
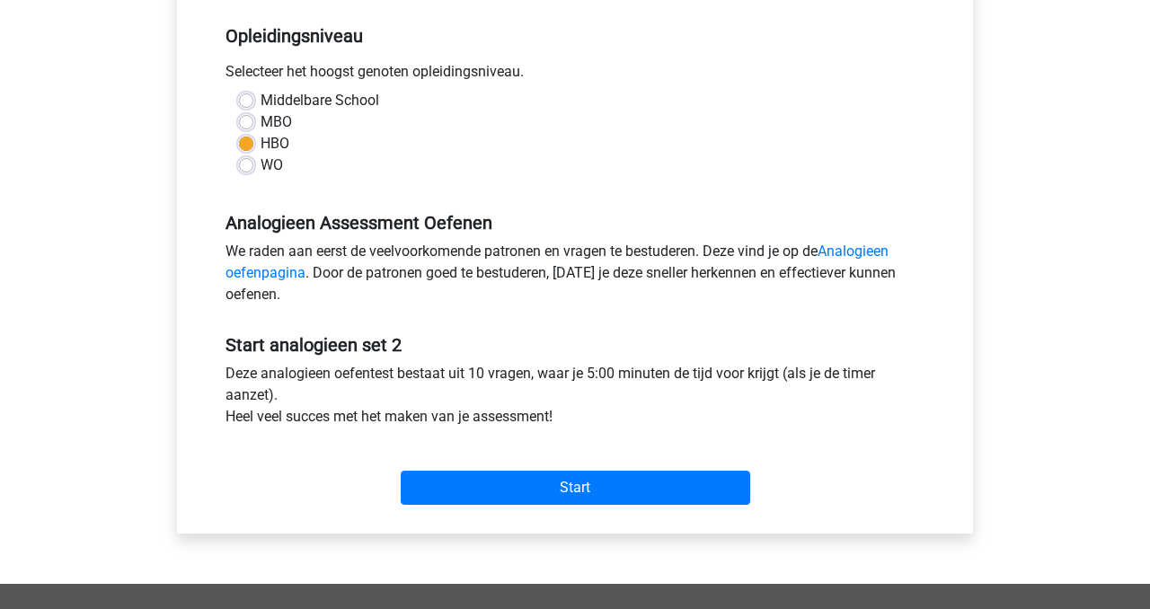
scroll to position [383, 0]
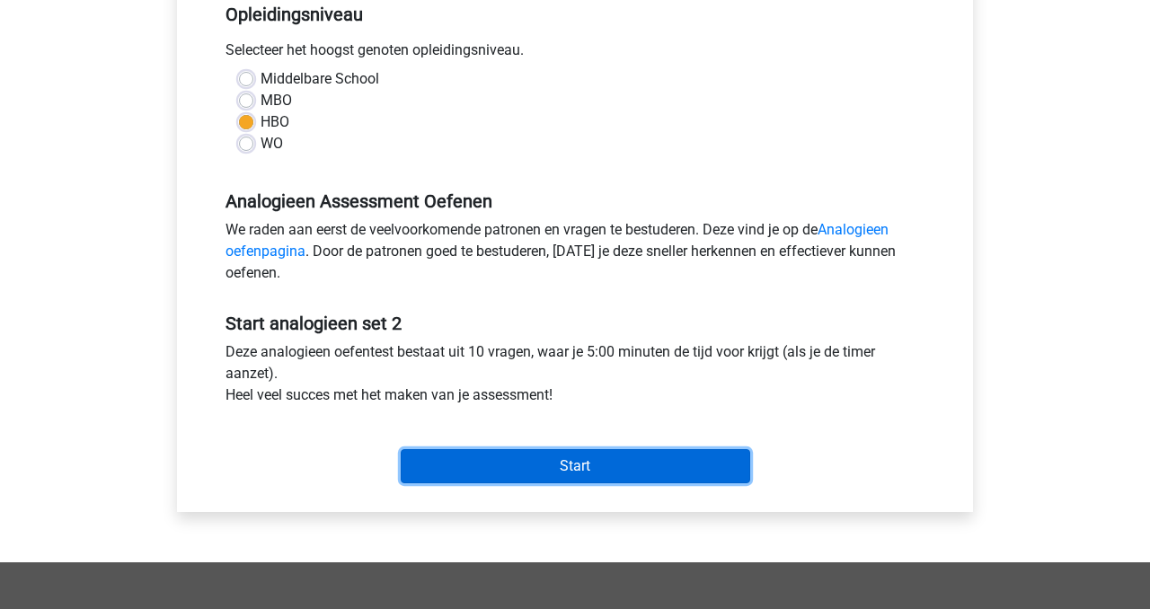
click at [615, 465] on input "Start" at bounding box center [576, 466] width 350 height 34
click at [582, 466] on input "Start" at bounding box center [576, 466] width 350 height 34
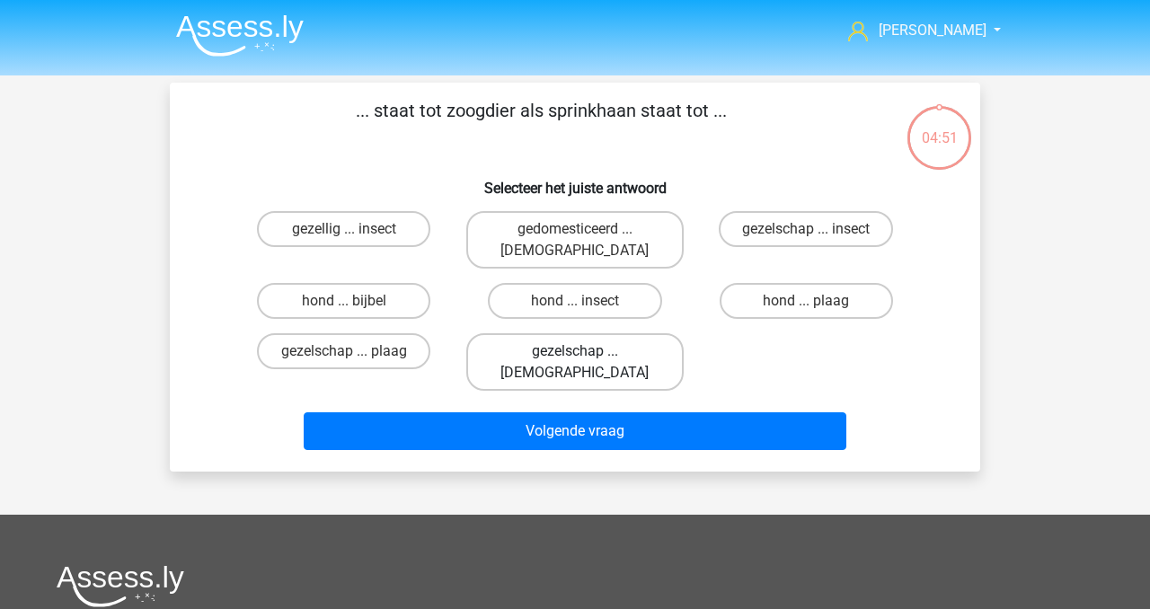
scroll to position [4, 0]
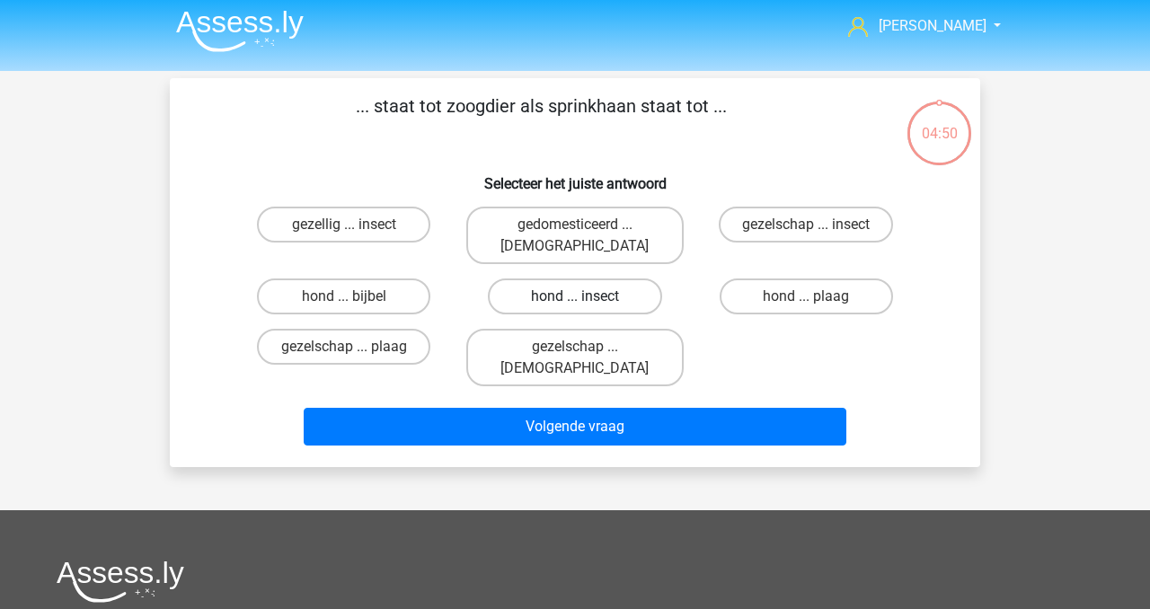
click at [599, 285] on label "hond ... insect" at bounding box center [574, 297] width 173 height 36
click at [587, 297] on input "hond ... insect" at bounding box center [581, 303] width 12 height 12
radio input "true"
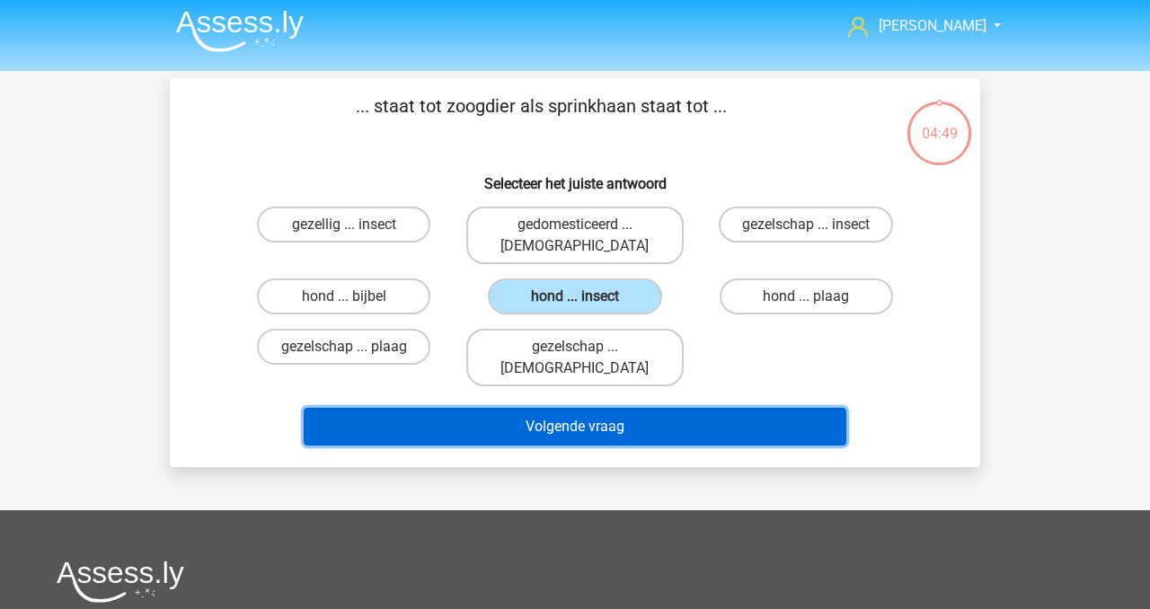
click at [616, 408] on button "Volgende vraag" at bounding box center [576, 427] width 544 height 38
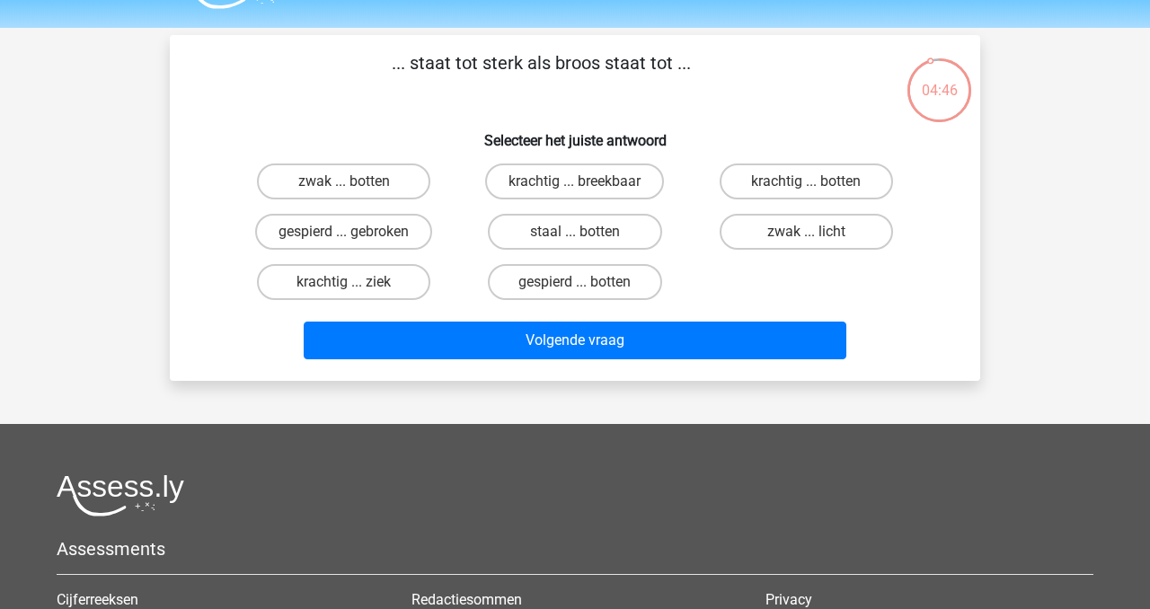
scroll to position [46, 0]
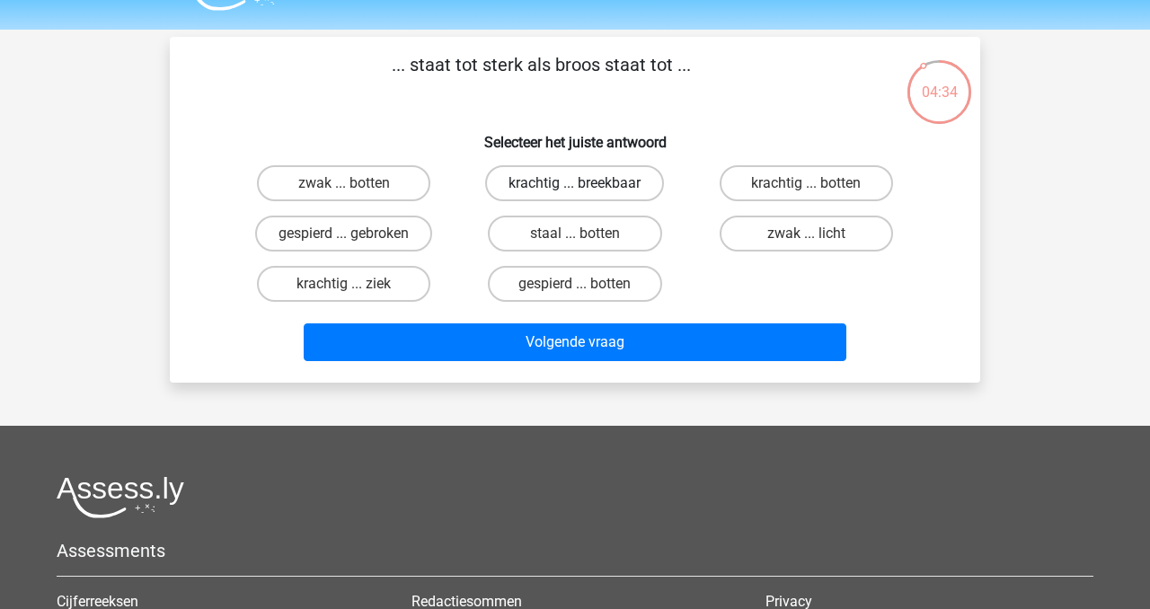
click at [604, 188] on label "krachtig ... breekbaar" at bounding box center [574, 183] width 179 height 36
click at [587, 188] on input "krachtig ... breekbaar" at bounding box center [581, 189] width 12 height 12
radio input "true"
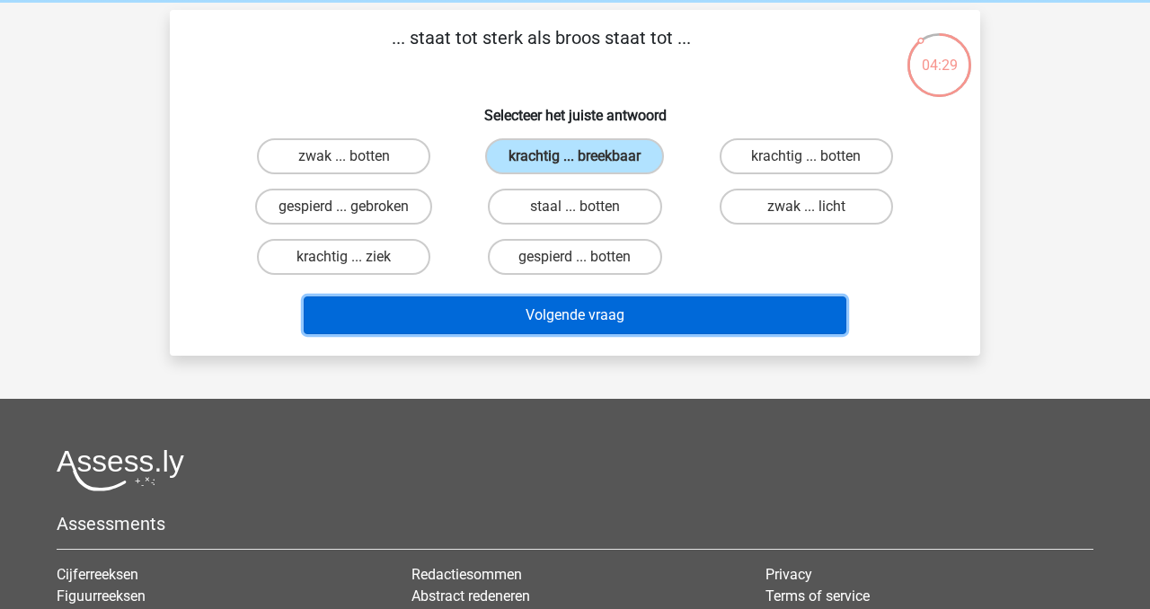
click at [599, 341] on div "Volgende vraag" at bounding box center [575, 319] width 694 height 45
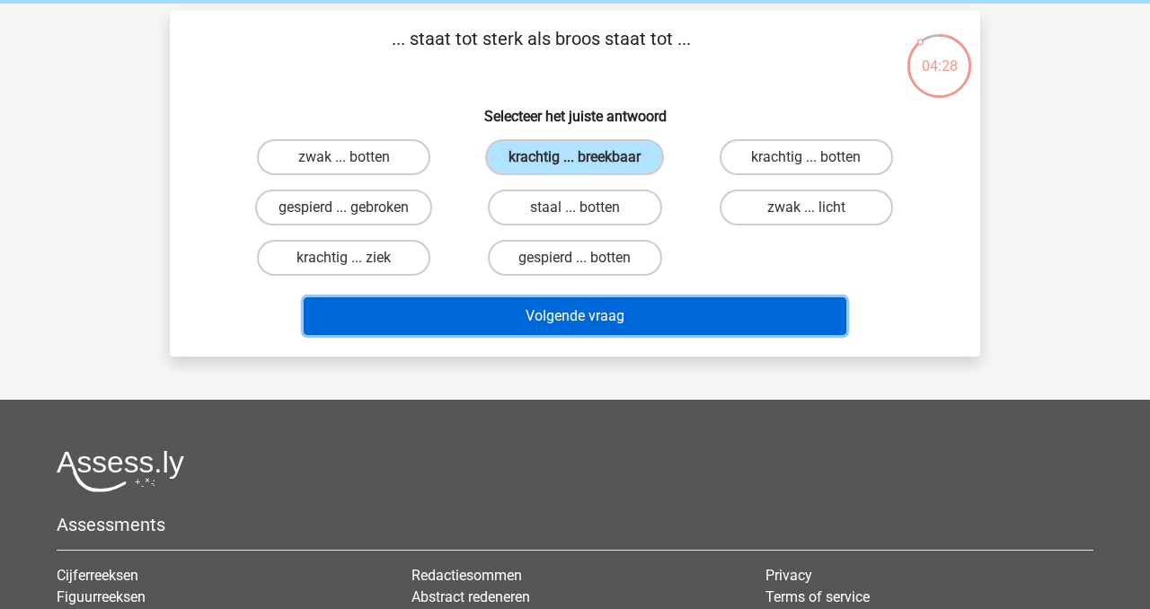
click at [603, 314] on button "Volgende vraag" at bounding box center [576, 316] width 544 height 38
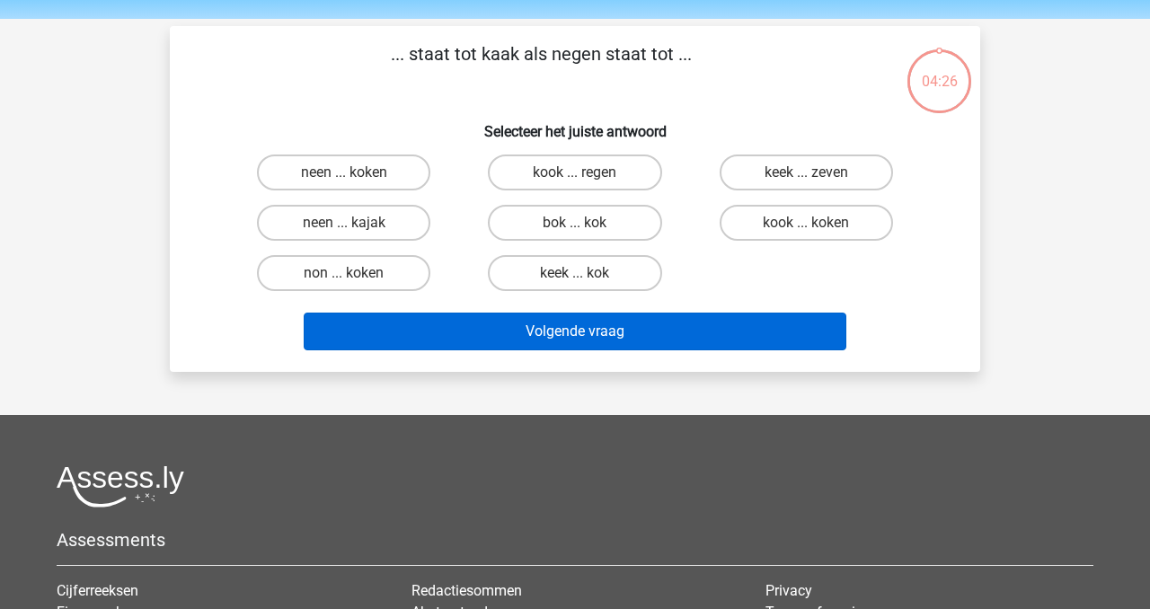
scroll to position [40, 0]
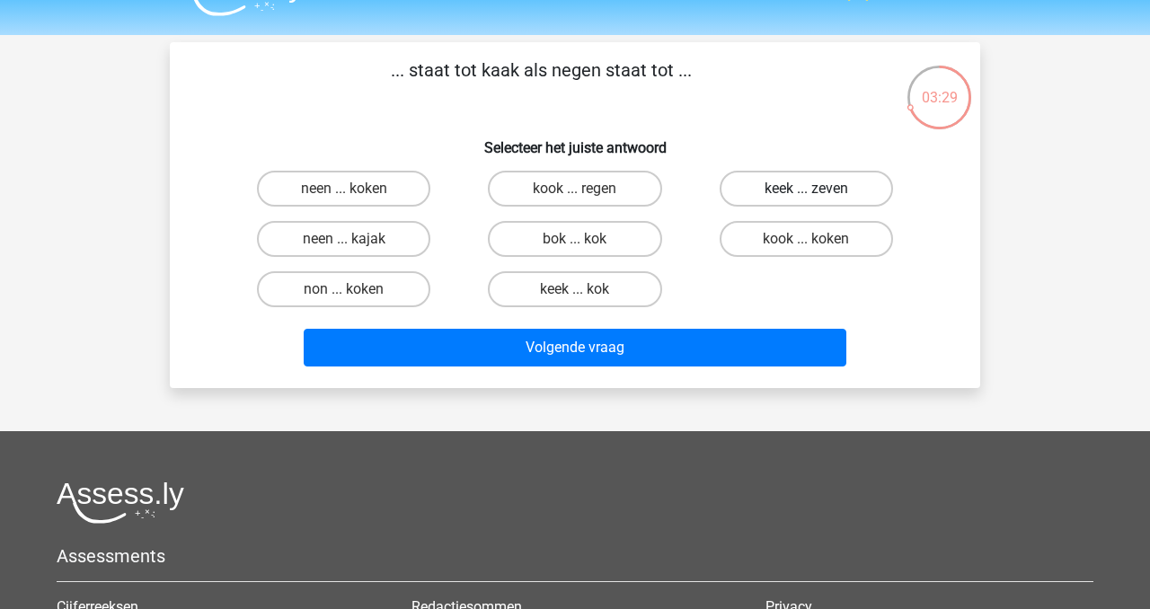
click at [847, 191] on label "keek ... zeven" at bounding box center [806, 189] width 173 height 36
click at [818, 191] on input "keek ... zeven" at bounding box center [812, 195] width 12 height 12
radio input "true"
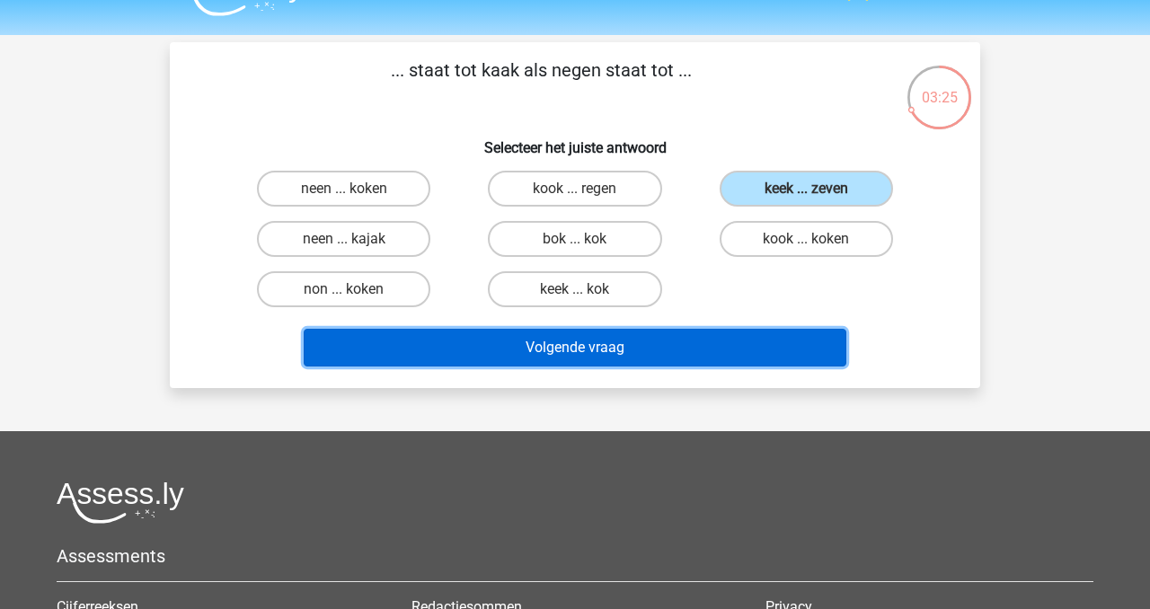
click at [652, 365] on button "Volgende vraag" at bounding box center [576, 348] width 544 height 38
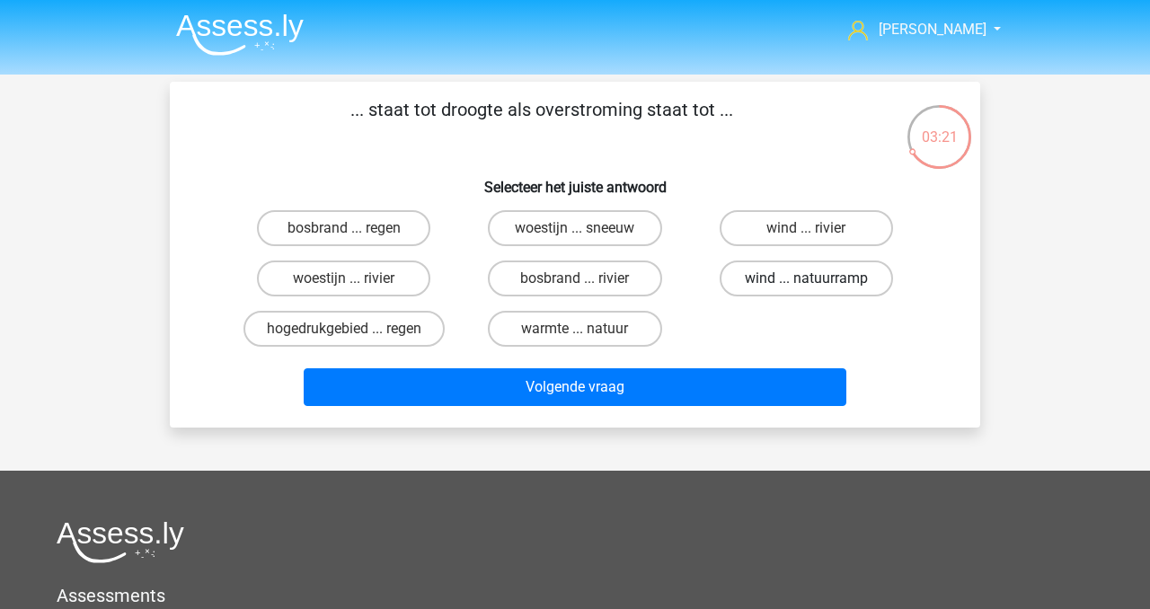
scroll to position [0, 0]
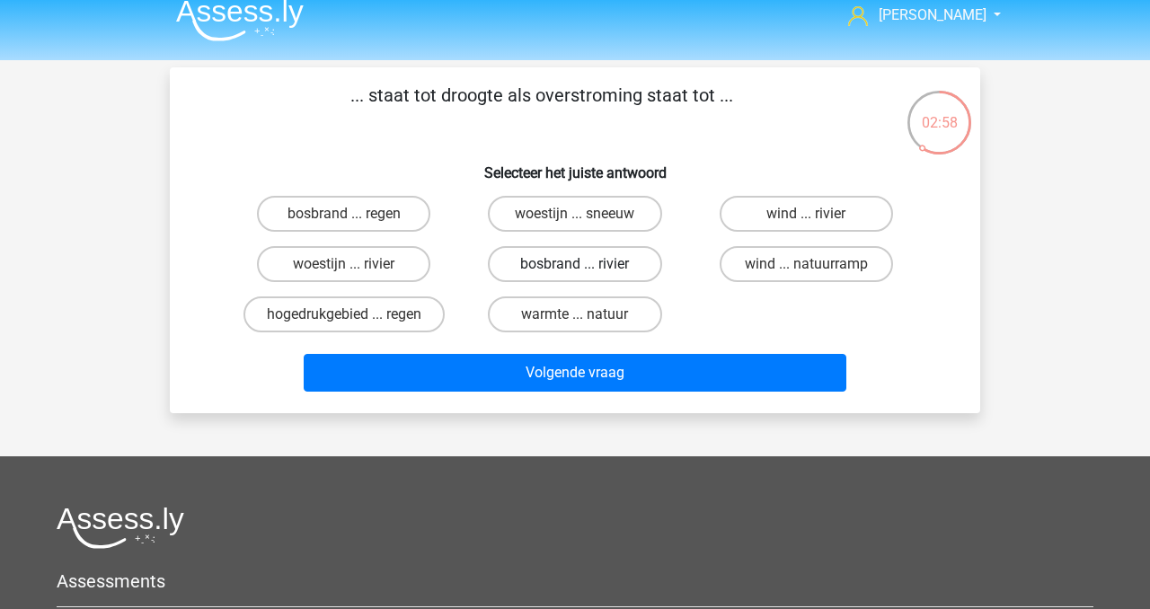
click at [592, 265] on label "bosbrand ... rivier" at bounding box center [574, 264] width 173 height 36
click at [587, 265] on input "bosbrand ... rivier" at bounding box center [581, 270] width 12 height 12
radio input "true"
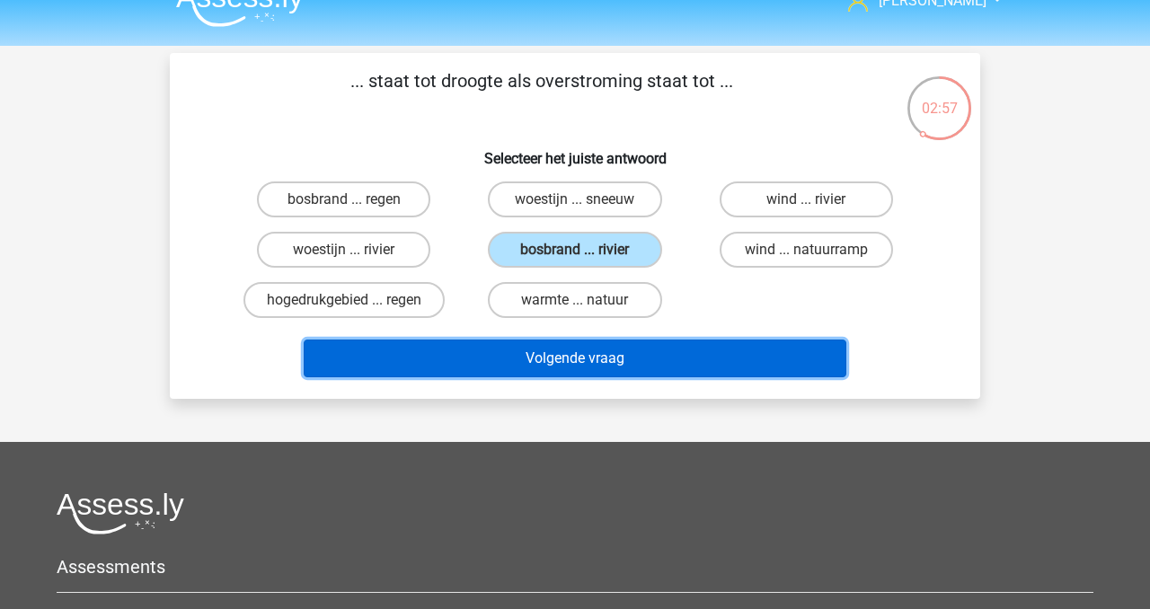
click at [614, 370] on button "Volgende vraag" at bounding box center [576, 359] width 544 height 38
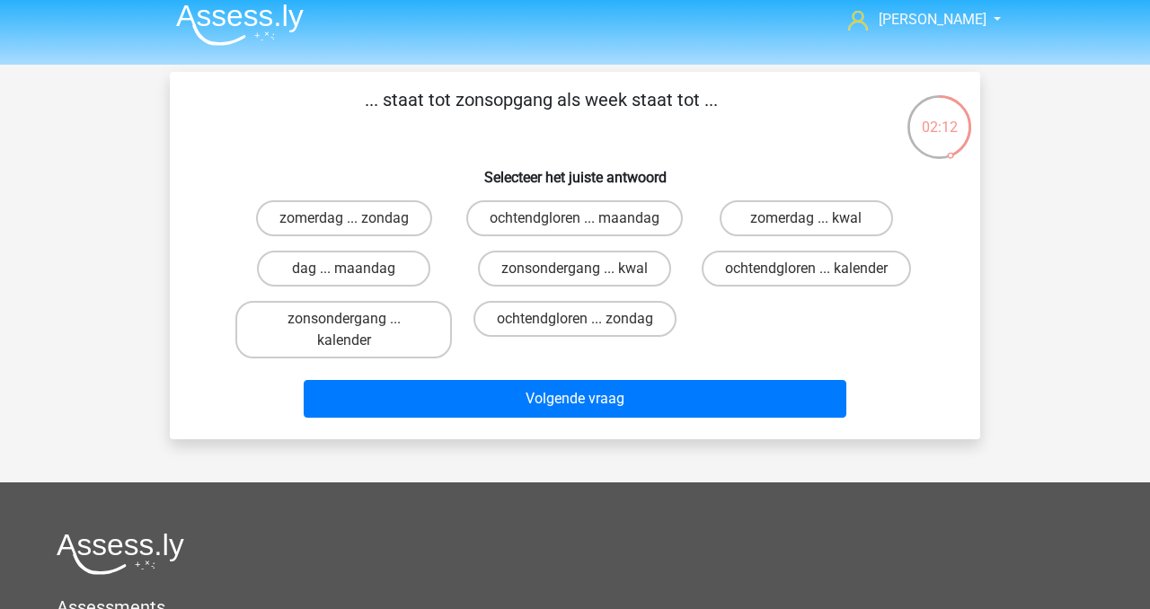
scroll to position [17, 0]
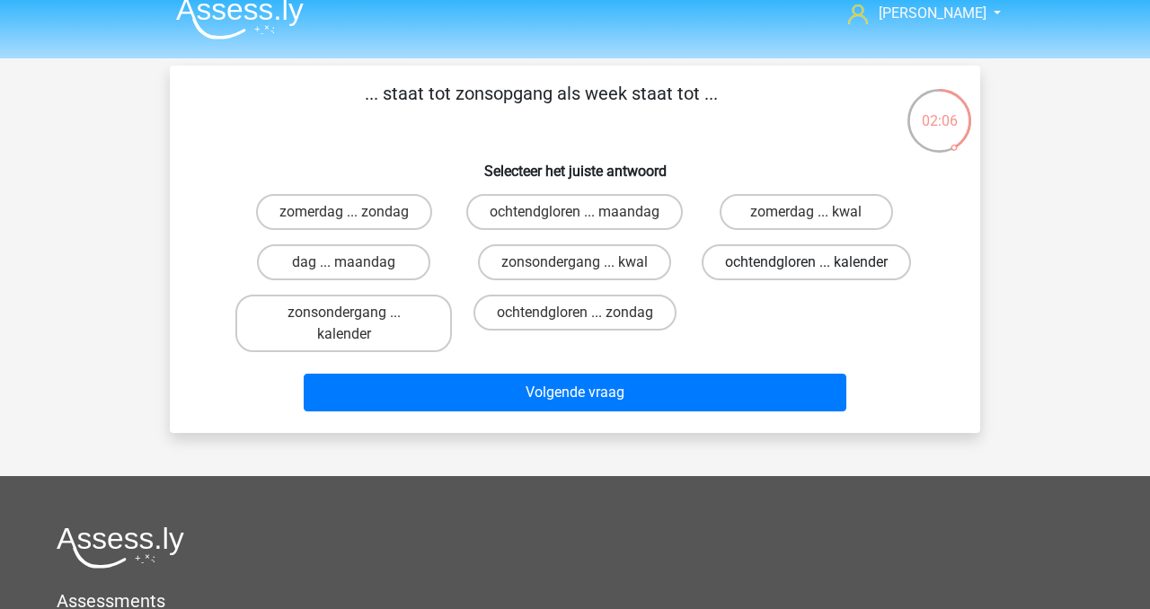
click at [772, 280] on label "ochtendgloren ... kalender" at bounding box center [806, 262] width 209 height 36
click at [806, 274] on input "ochtendgloren ... kalender" at bounding box center [812, 268] width 12 height 12
radio input "true"
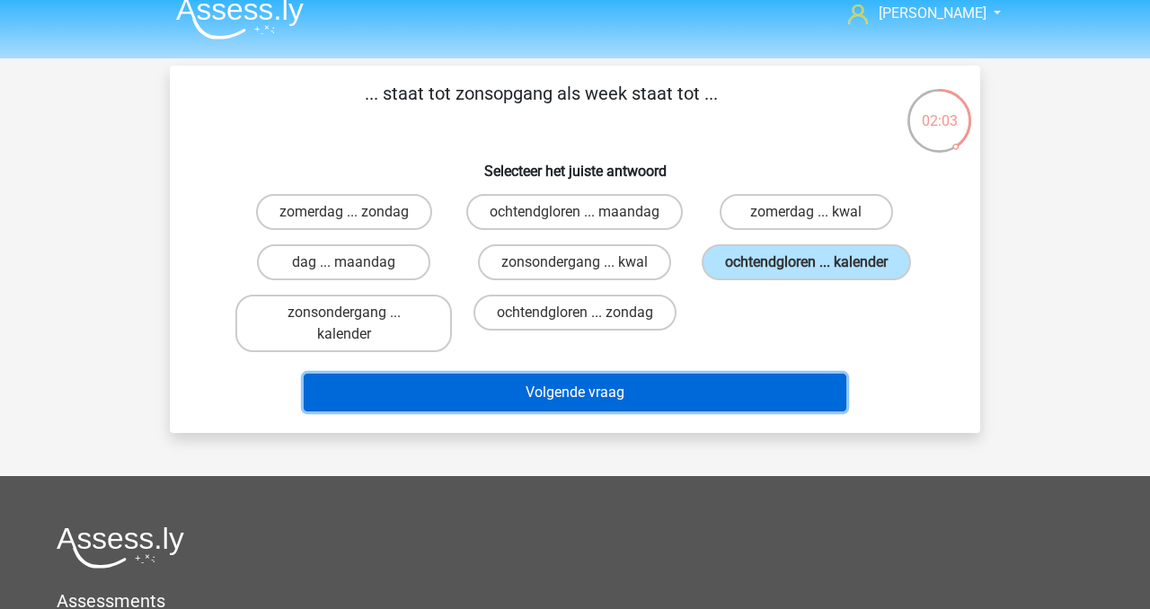
click at [628, 412] on button "Volgende vraag" at bounding box center [576, 393] width 544 height 38
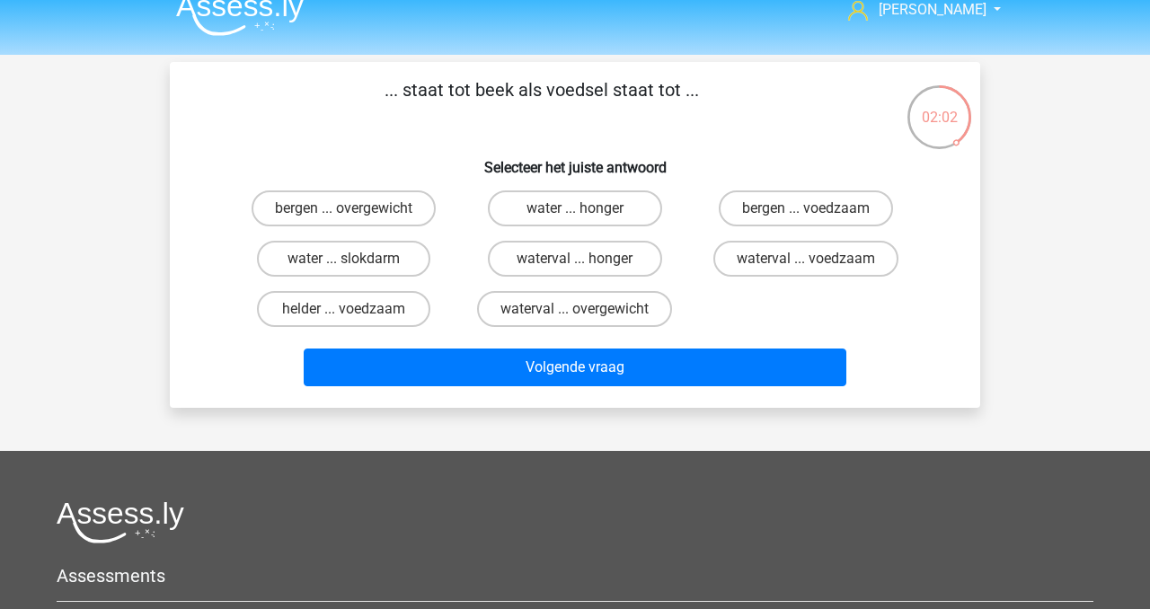
scroll to position [11, 0]
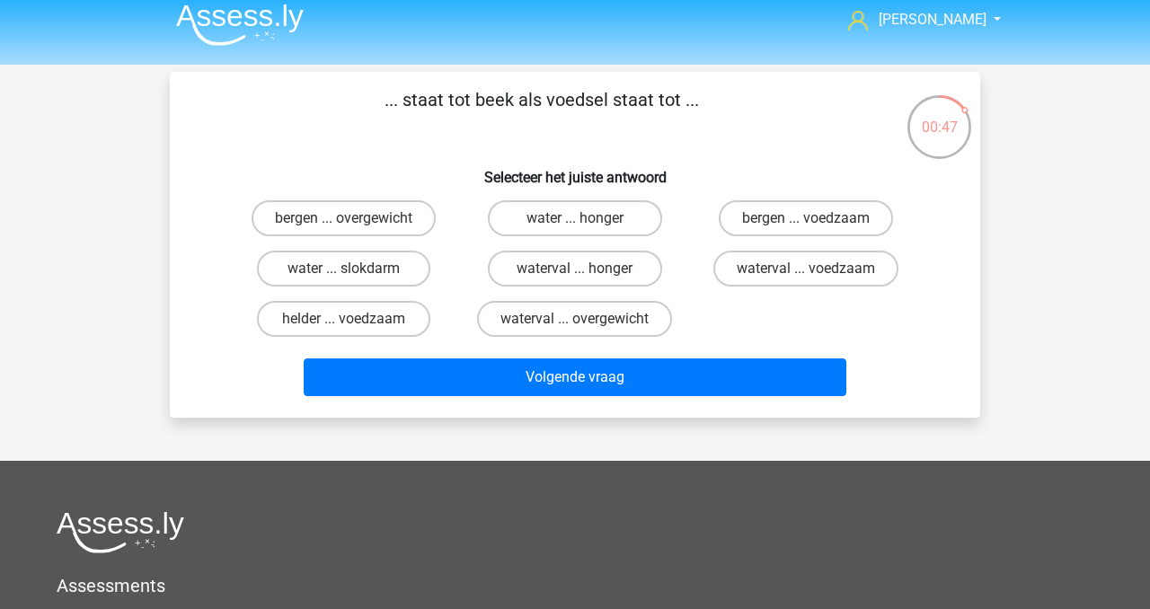
drag, startPoint x: 587, startPoint y: 216, endPoint x: 585, endPoint y: 227, distance: 11.8
click at [587, 217] on label "water ... honger" at bounding box center [574, 218] width 173 height 36
click at [587, 218] on input "water ... honger" at bounding box center [581, 224] width 12 height 12
radio input "true"
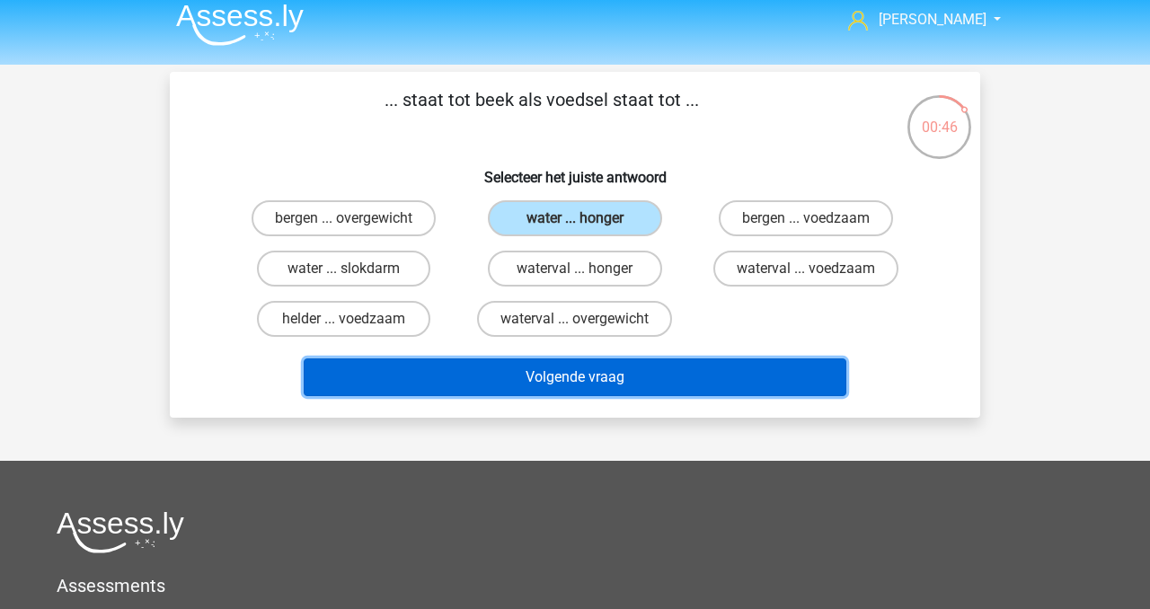
click at [595, 378] on button "Volgende vraag" at bounding box center [576, 378] width 544 height 38
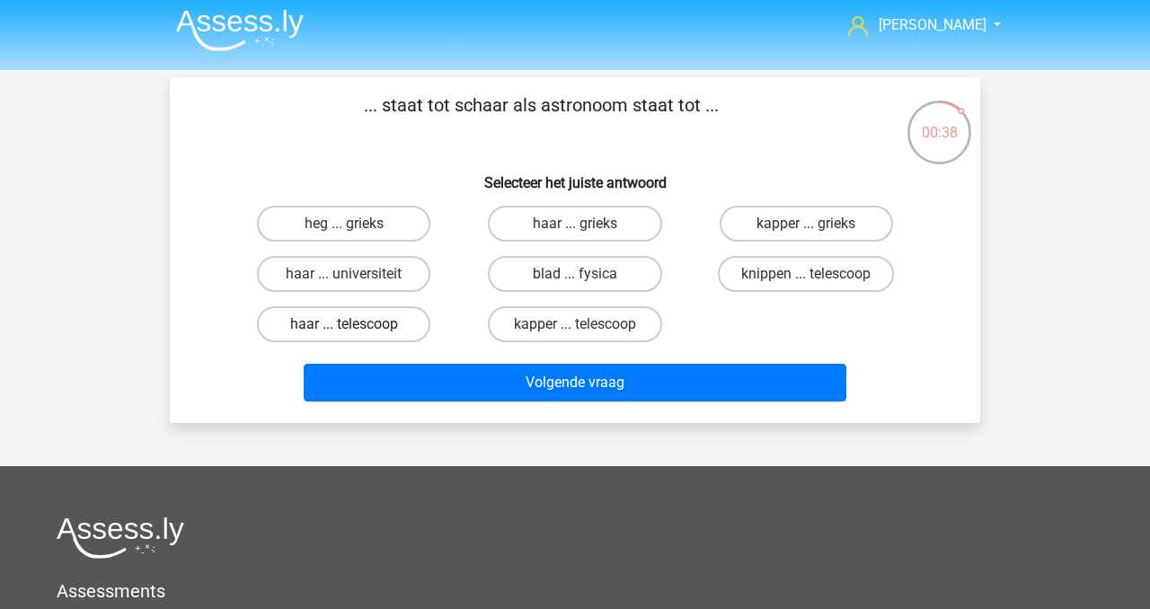
scroll to position [0, 0]
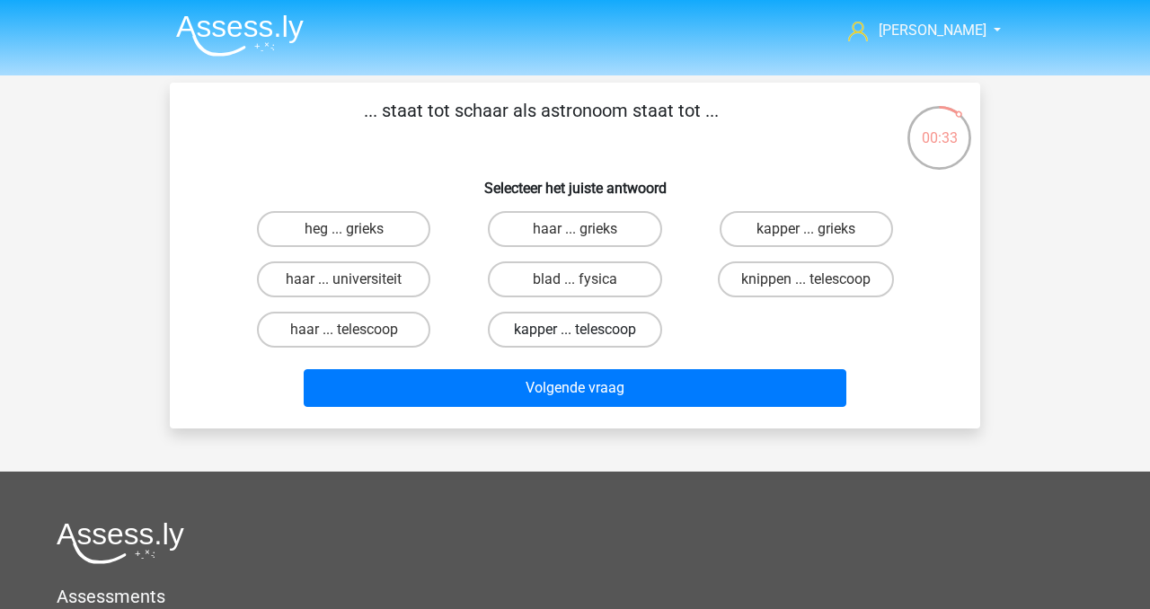
click at [563, 333] on label "kapper ... telescoop" at bounding box center [574, 330] width 173 height 36
click at [575, 333] on input "kapper ... telescoop" at bounding box center [581, 336] width 12 height 12
radio input "true"
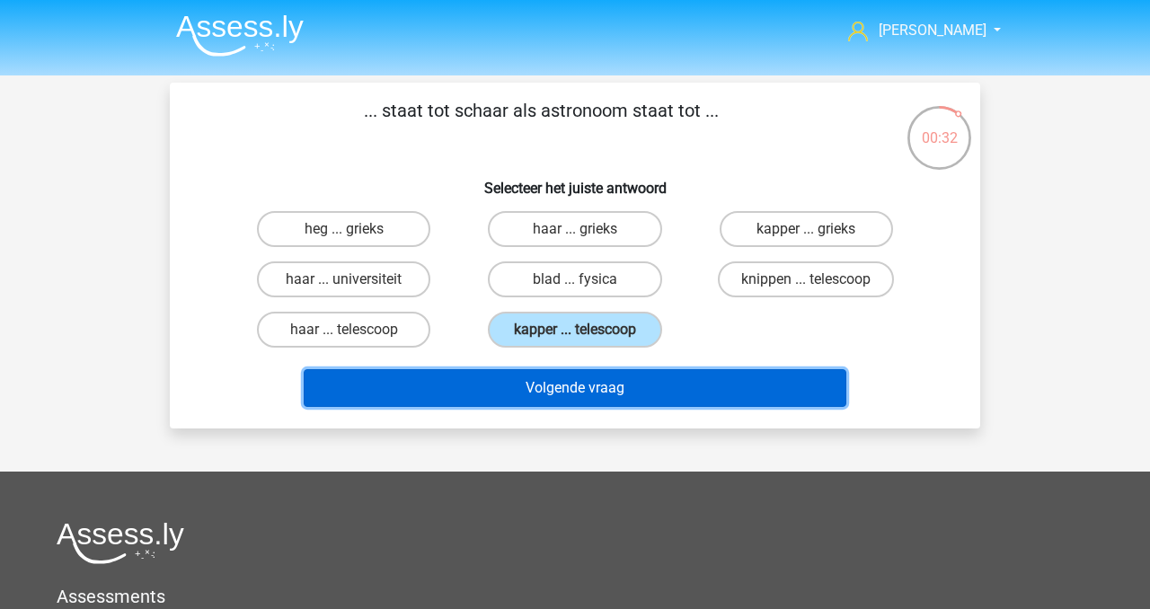
click at [586, 389] on button "Volgende vraag" at bounding box center [576, 388] width 544 height 38
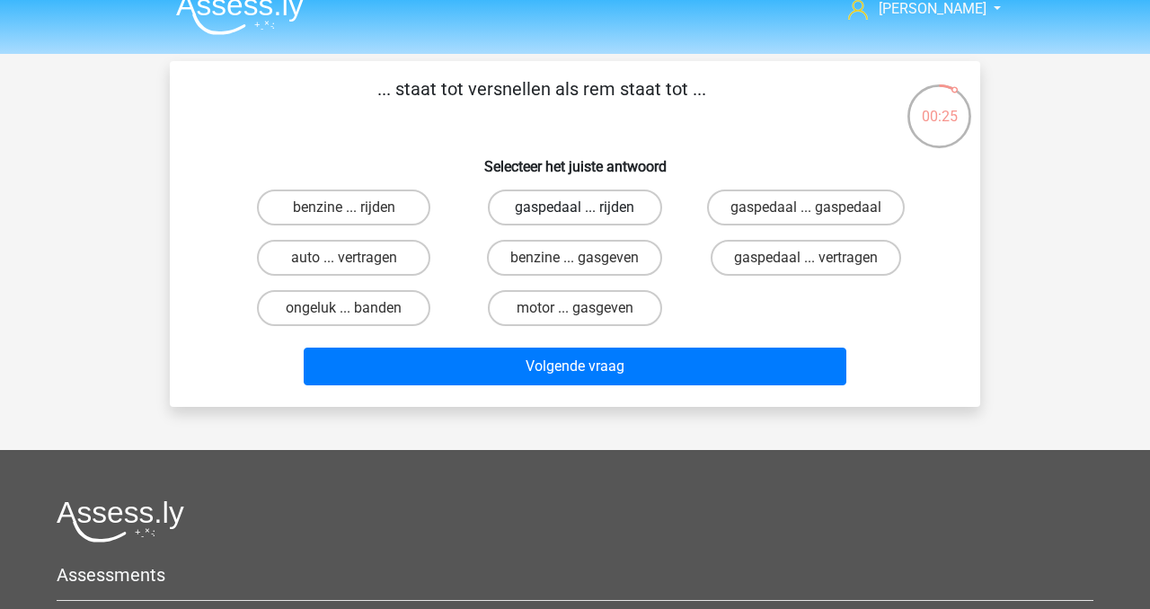
scroll to position [20, 0]
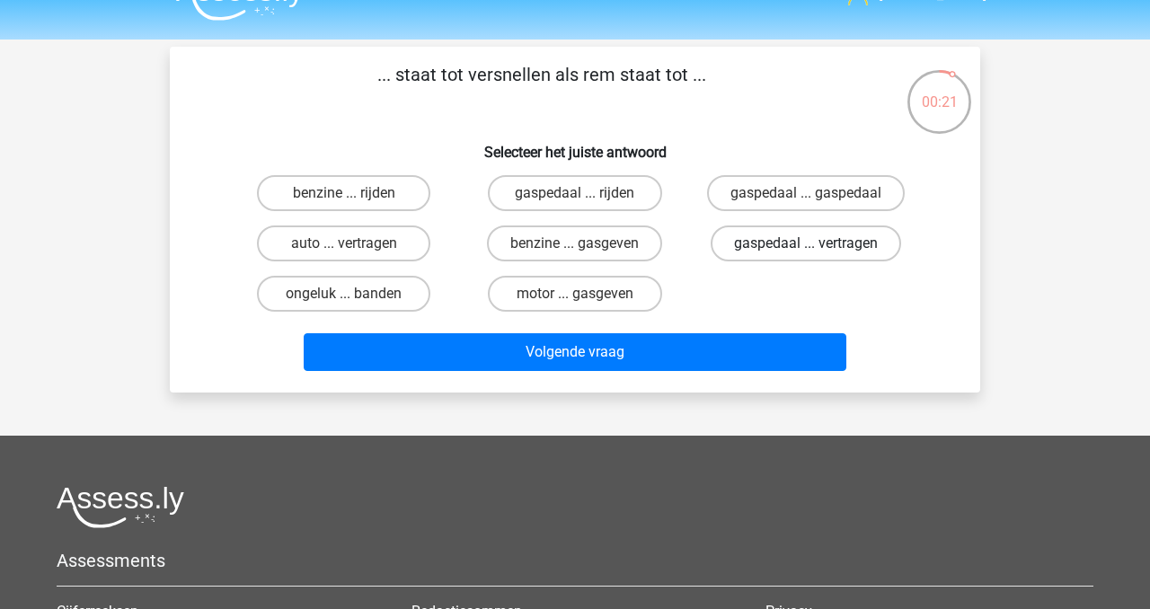
click at [775, 260] on label "gaspedaal ... vertragen" at bounding box center [806, 244] width 191 height 36
click at [806, 255] on input "gaspedaal ... vertragen" at bounding box center [812, 250] width 12 height 12
radio input "true"
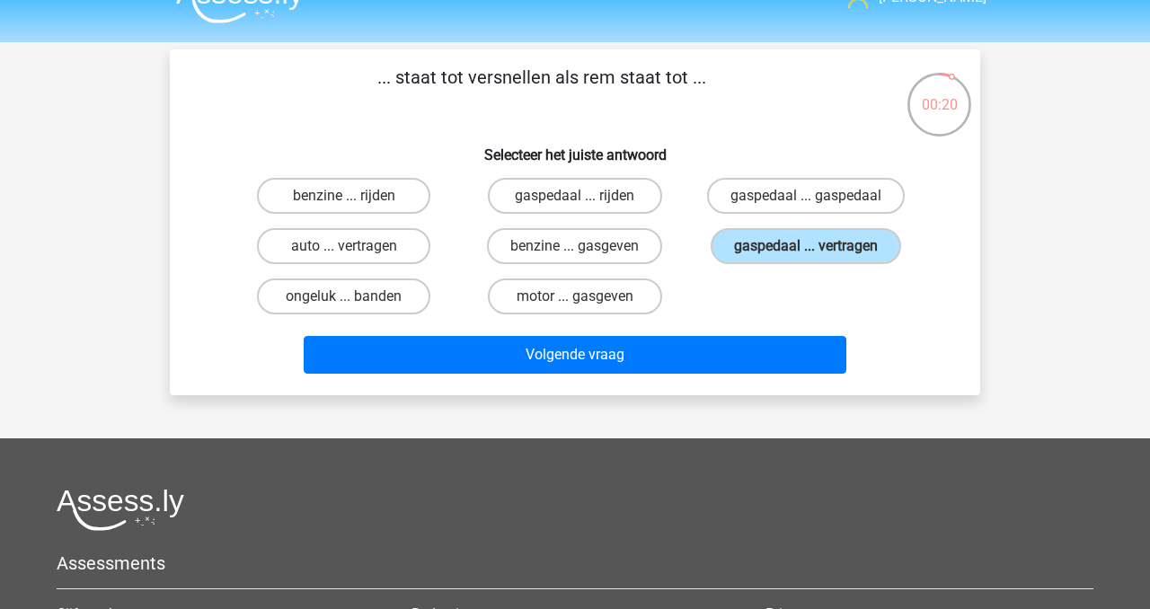
scroll to position [83, 0]
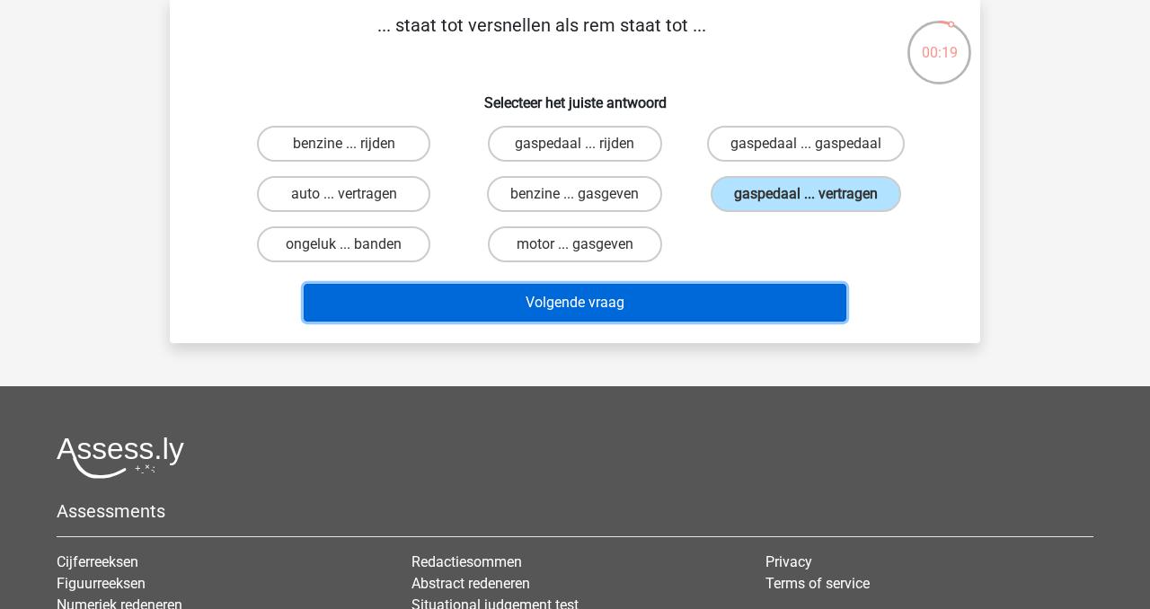
click at [676, 304] on button "Volgende vraag" at bounding box center [576, 303] width 544 height 38
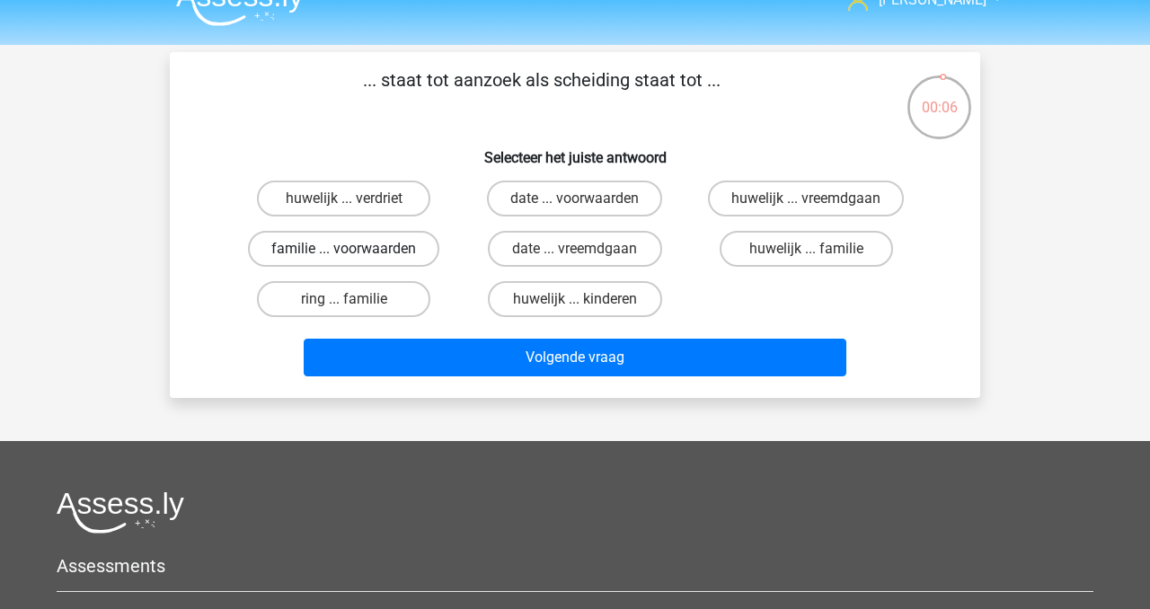
scroll to position [33, 0]
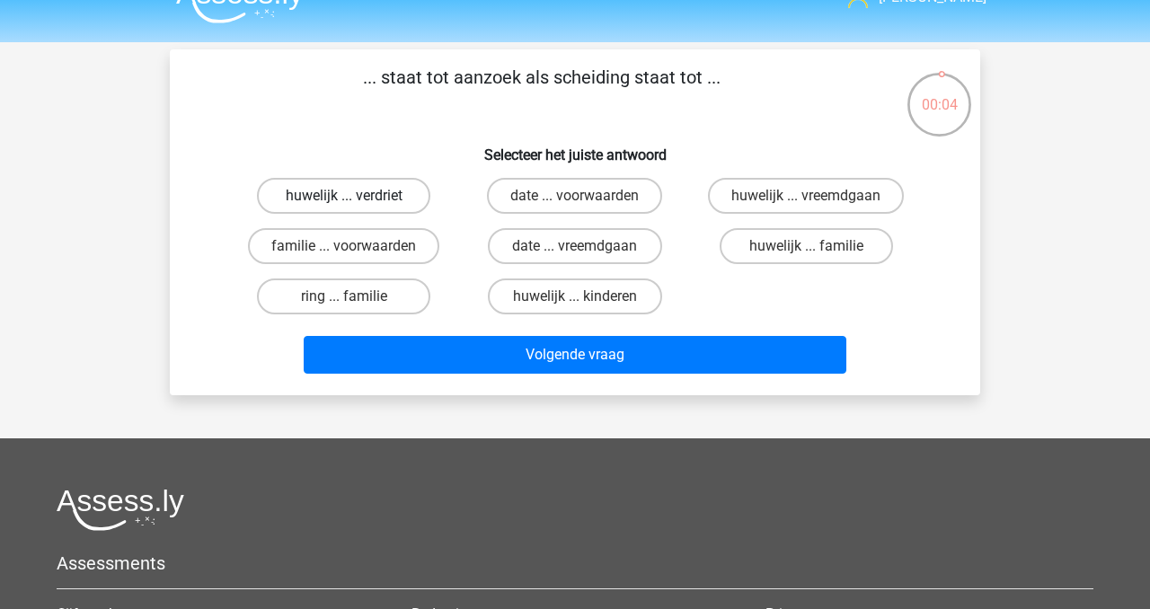
click at [373, 200] on label "huwelijk ... verdriet" at bounding box center [343, 196] width 173 height 36
click at [356, 200] on input "huwelijk ... verdriet" at bounding box center [350, 202] width 12 height 12
radio input "true"
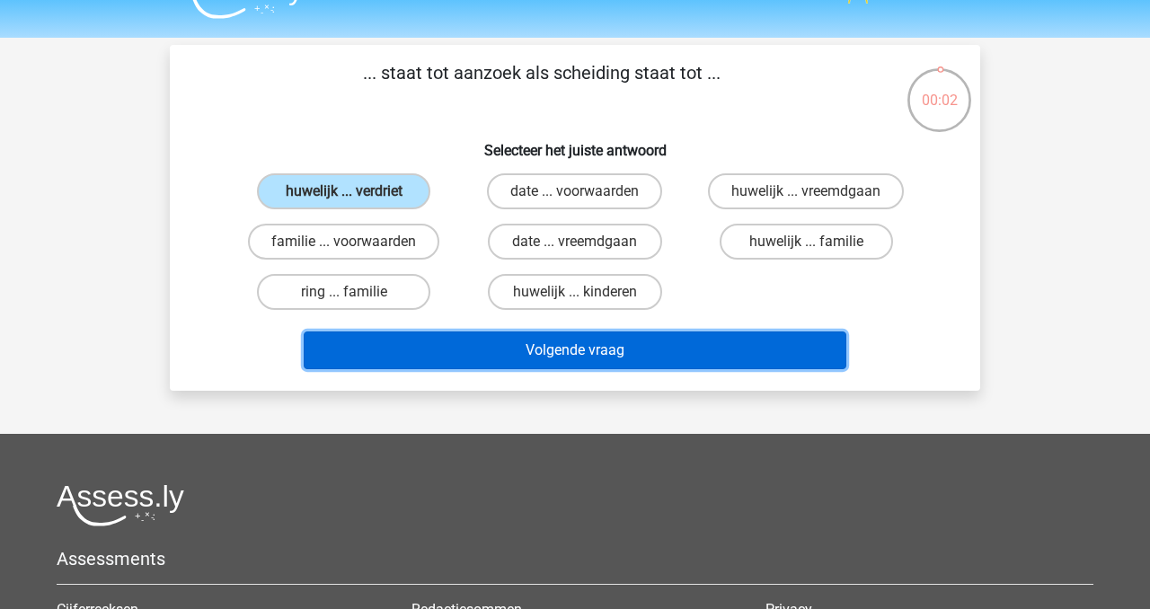
click at [628, 351] on button "Volgende vraag" at bounding box center [576, 351] width 544 height 38
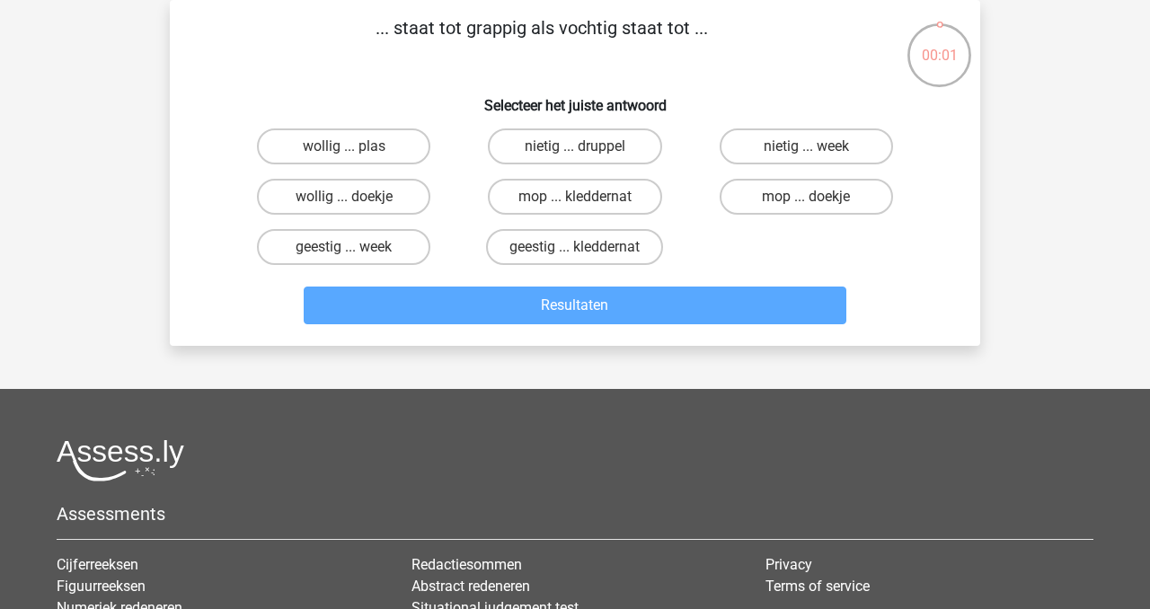
scroll to position [0, 0]
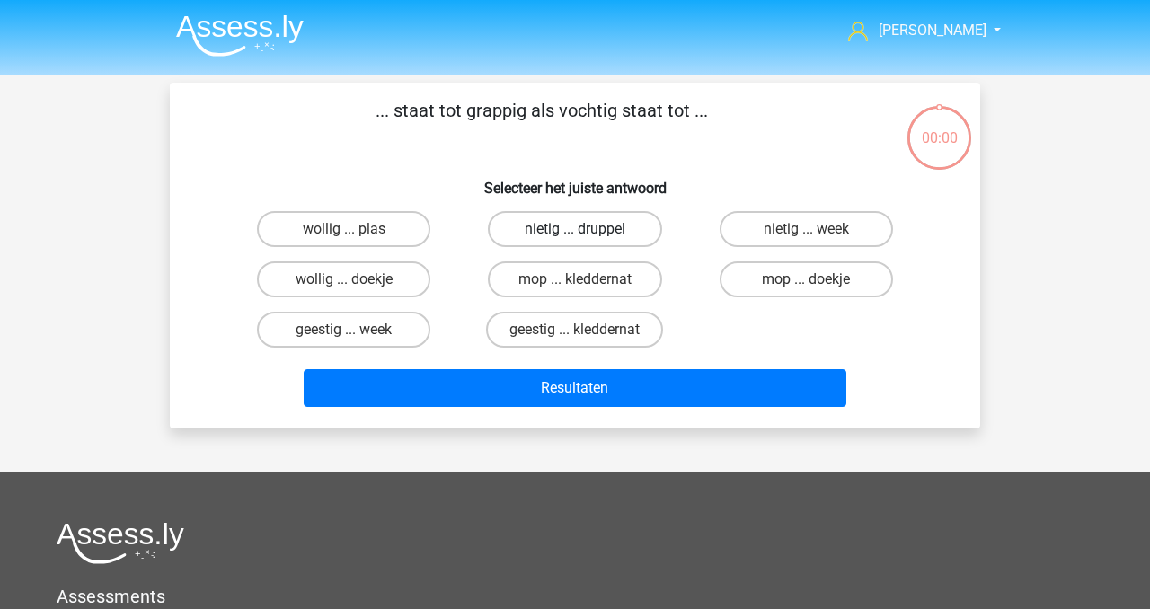
click at [536, 237] on label "nietig ... druppel" at bounding box center [574, 229] width 173 height 36
click at [575, 237] on input "nietig ... druppel" at bounding box center [581, 235] width 12 height 12
radio input "true"
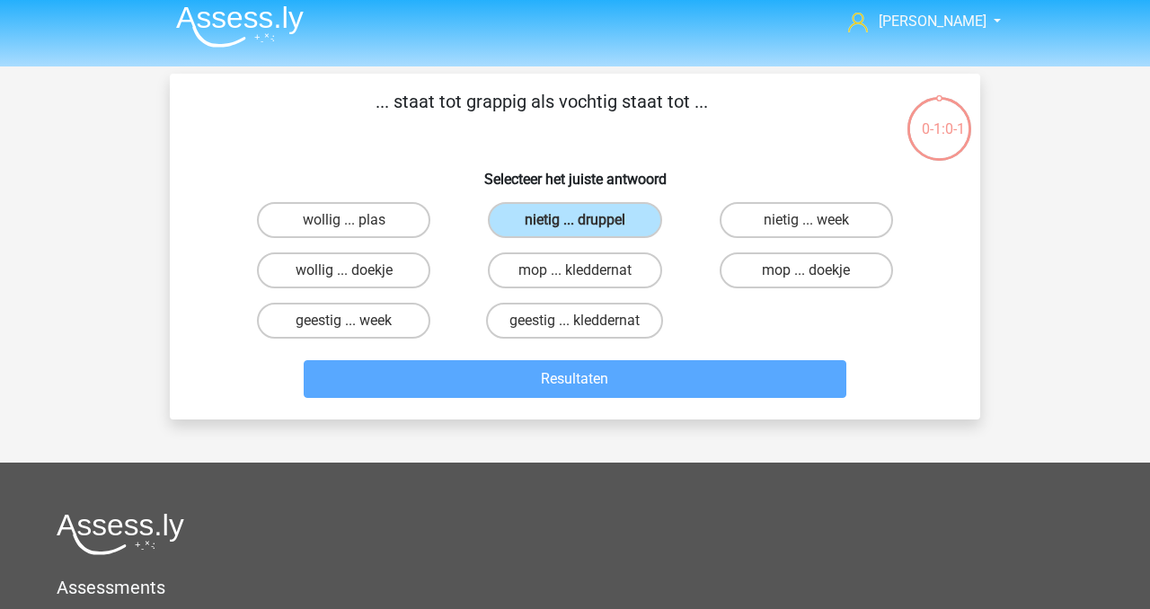
scroll to position [13, 0]
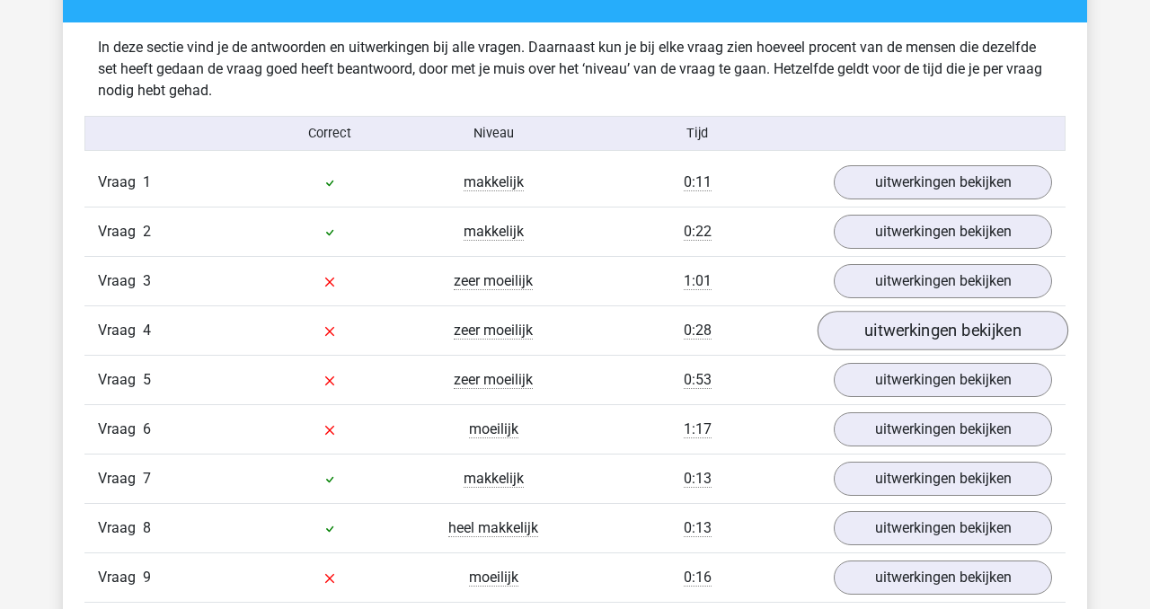
scroll to position [1073, 0]
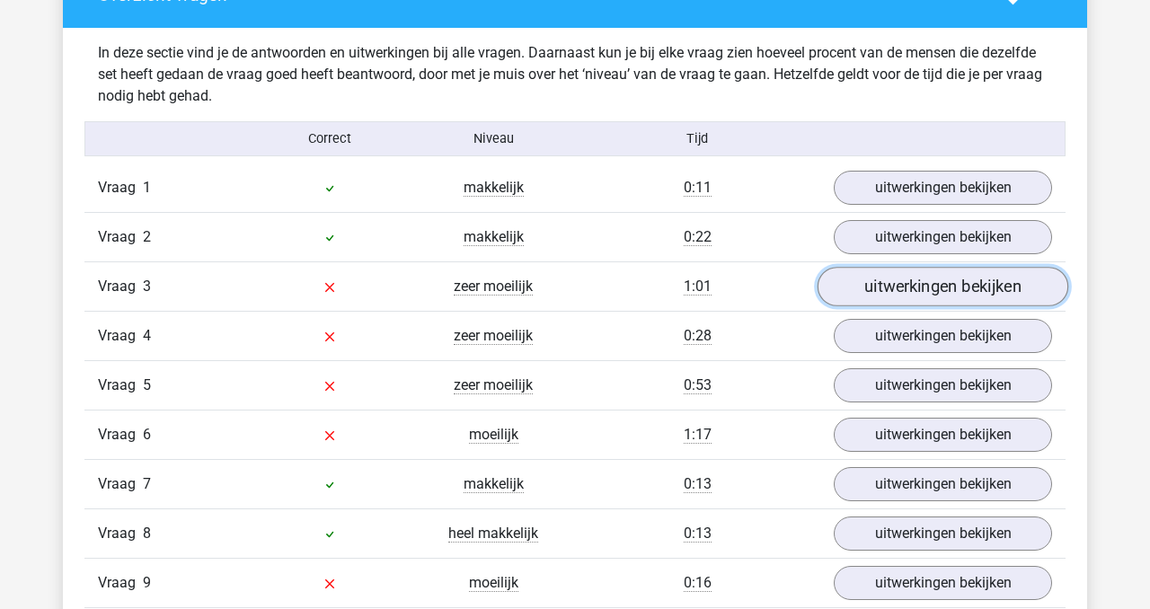
click at [919, 284] on link "uitwerkingen bekijken" at bounding box center [943, 288] width 251 height 40
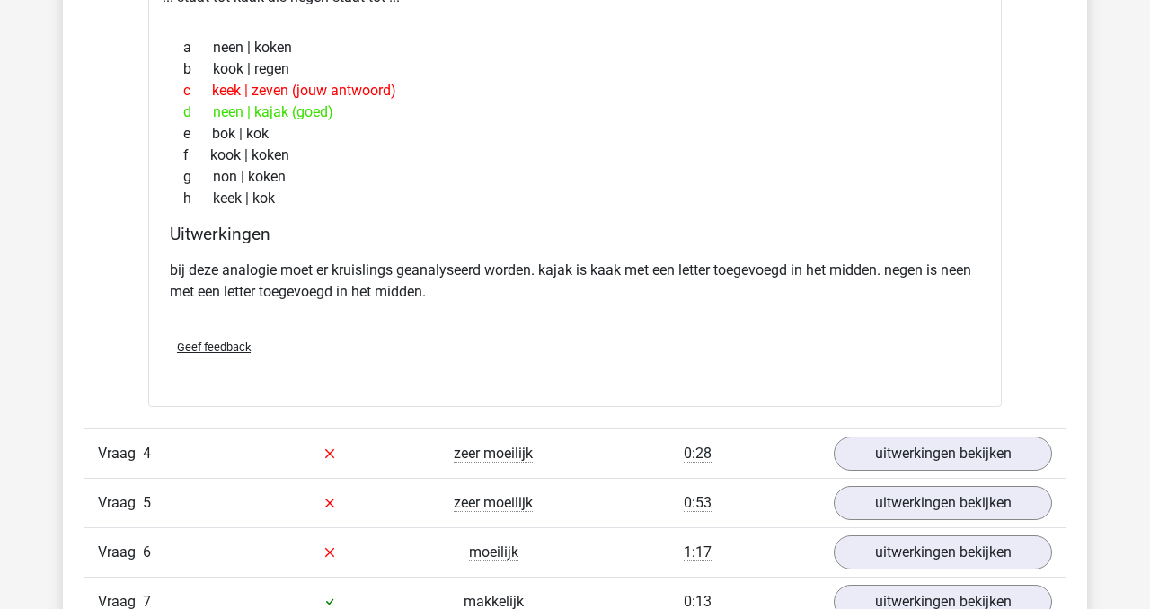
scroll to position [1430, 0]
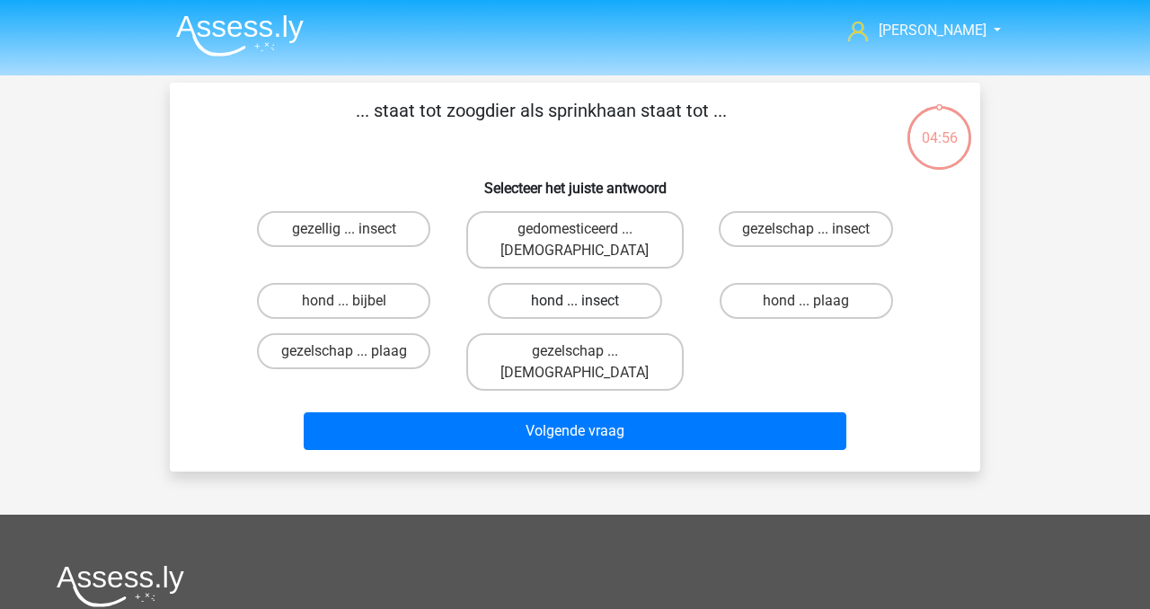
click at [587, 283] on label "hond ... insect" at bounding box center [574, 301] width 173 height 36
click at [587, 301] on input "hond ... insect" at bounding box center [581, 307] width 12 height 12
radio input "true"
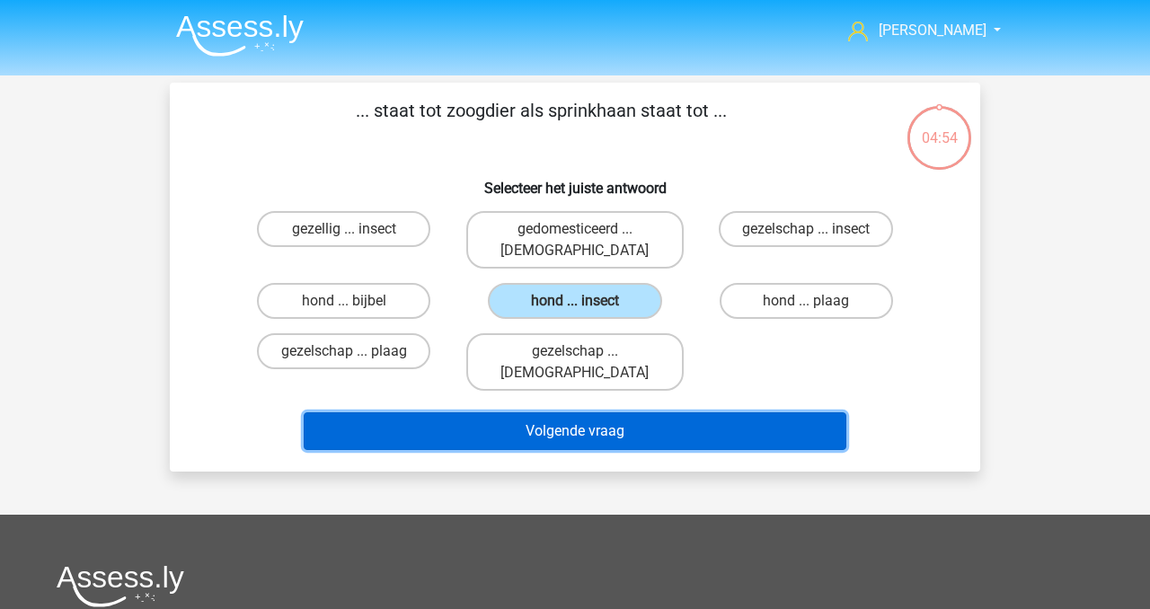
click at [650, 412] on button "Volgende vraag" at bounding box center [576, 431] width 544 height 38
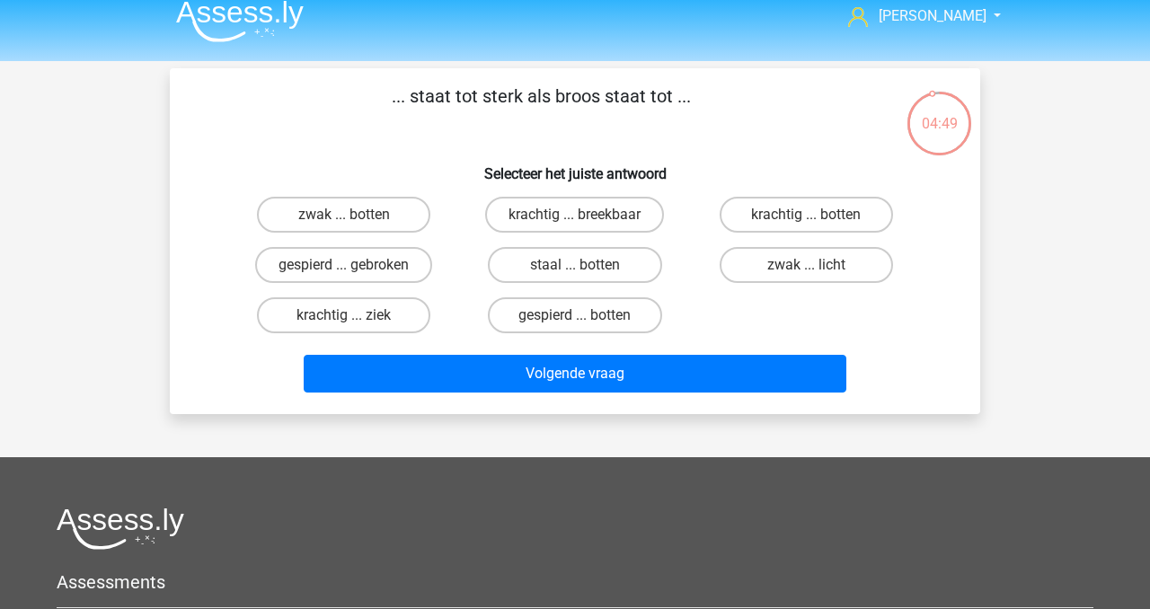
scroll to position [15, 0]
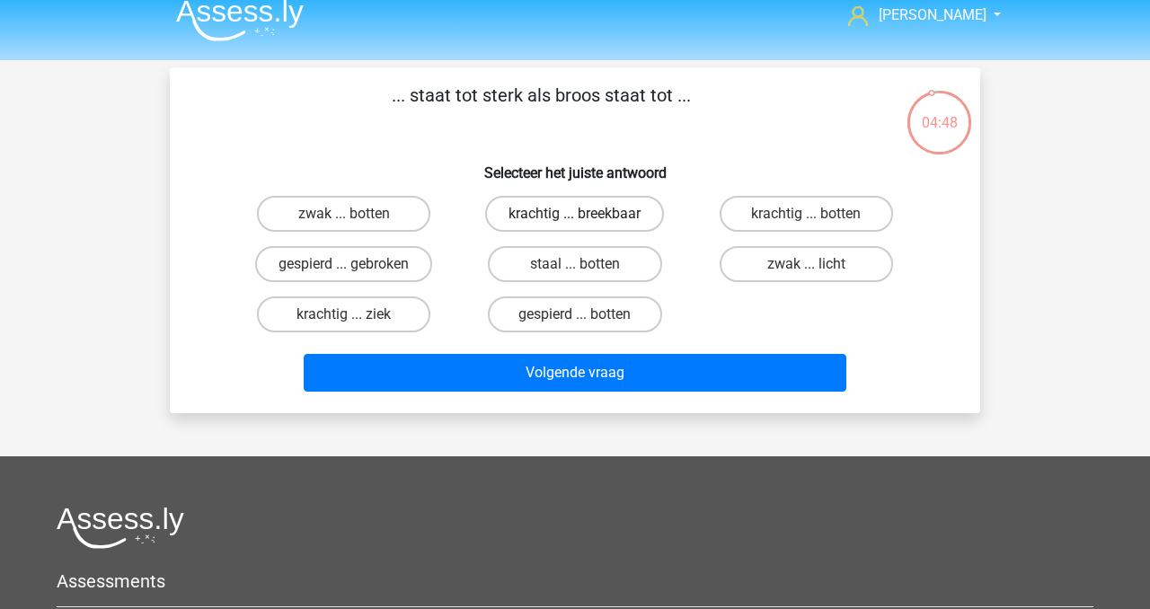
click at [565, 212] on label "krachtig ... breekbaar" at bounding box center [574, 214] width 179 height 36
click at [575, 214] on input "krachtig ... breekbaar" at bounding box center [581, 220] width 12 height 12
radio input "true"
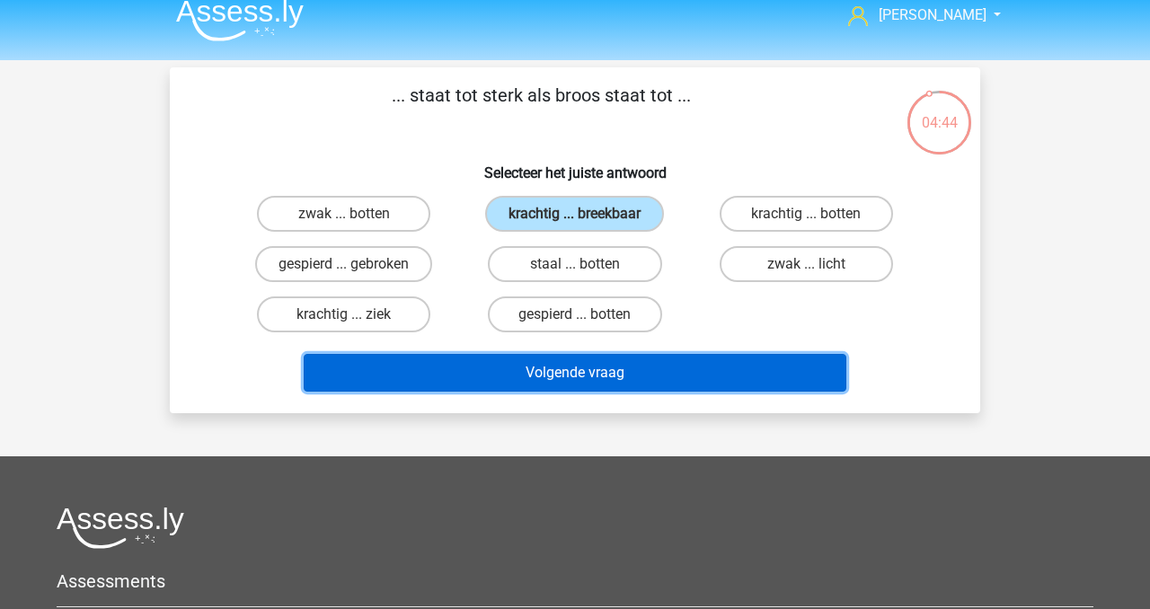
click at [579, 372] on button "Volgende vraag" at bounding box center [576, 373] width 544 height 38
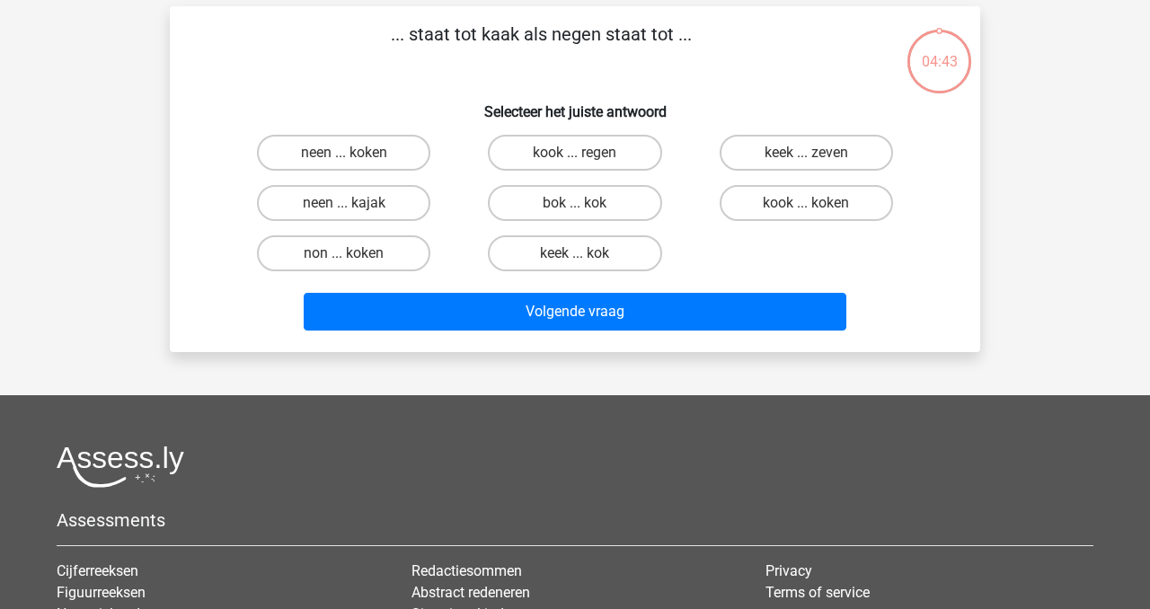
scroll to position [83, 0]
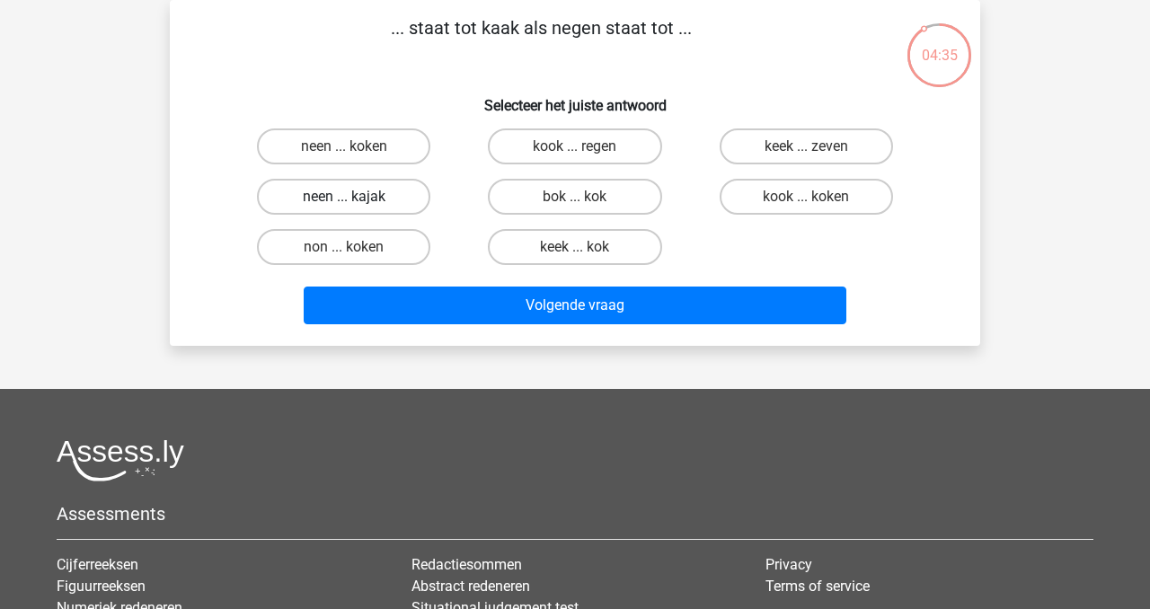
click at [386, 194] on label "neen ... kajak" at bounding box center [343, 197] width 173 height 36
click at [356, 197] on input "neen ... kajak" at bounding box center [350, 203] width 12 height 12
radio input "true"
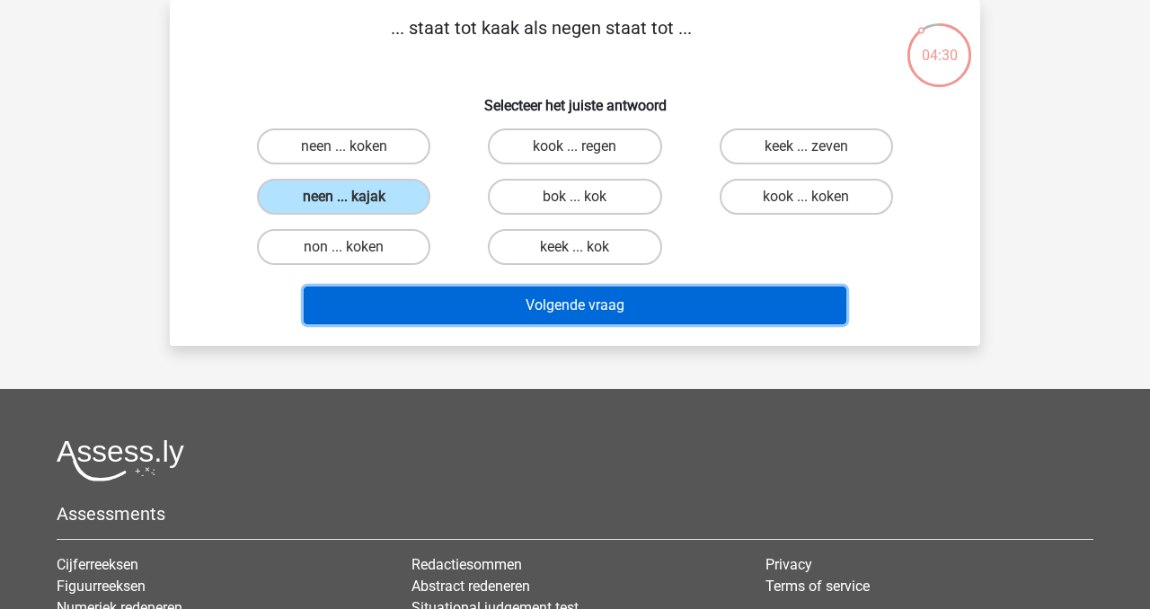
click at [580, 306] on button "Volgende vraag" at bounding box center [576, 306] width 544 height 38
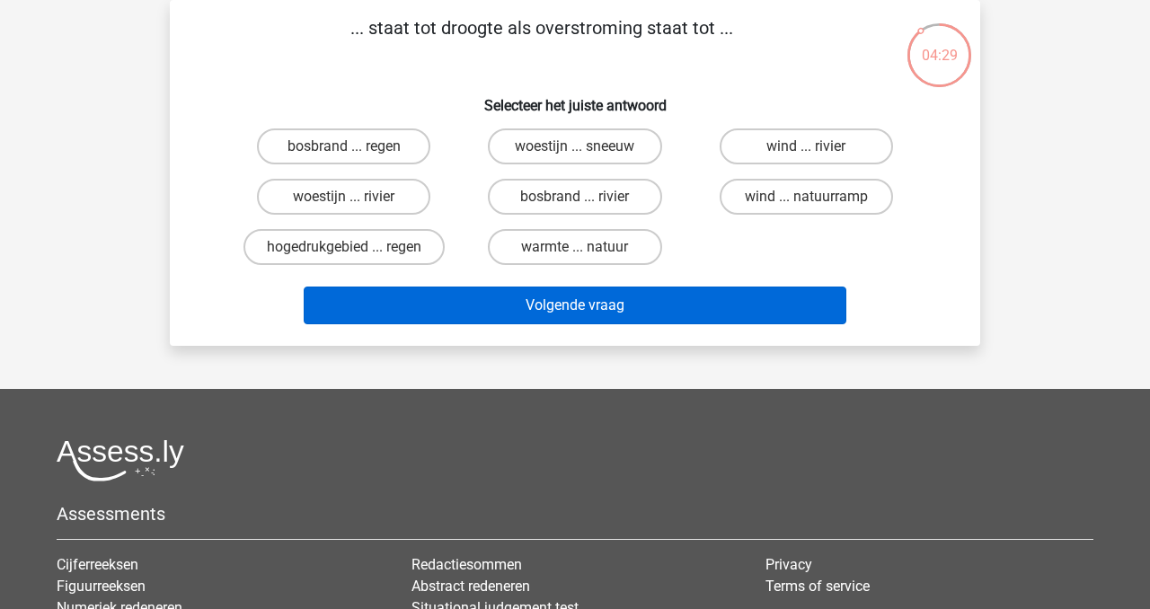
scroll to position [0, 0]
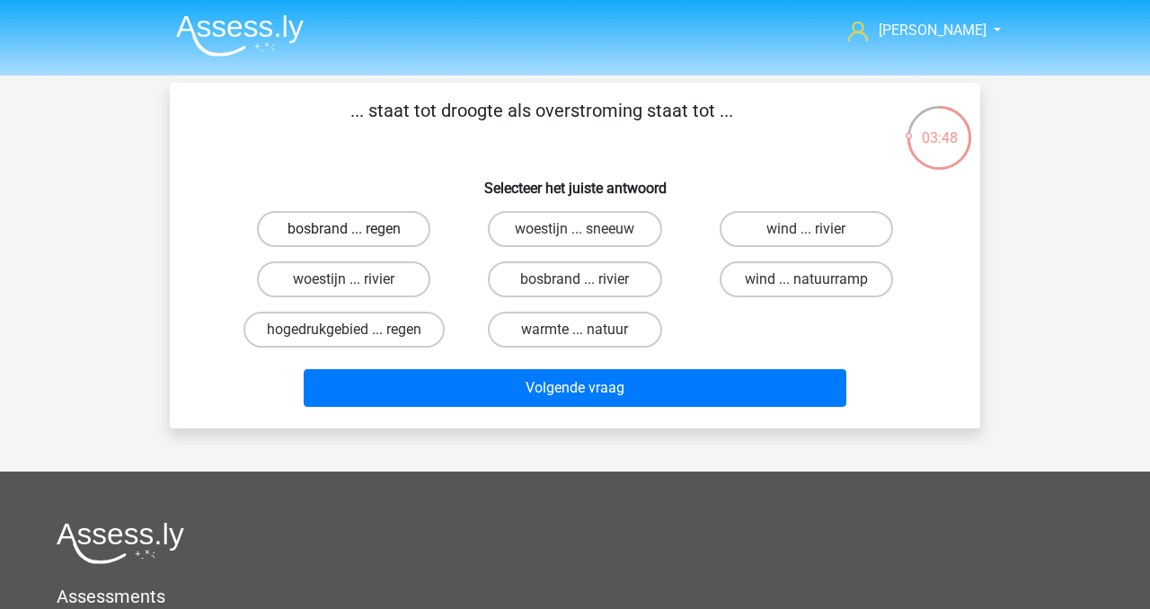
click at [382, 226] on label "bosbrand ... regen" at bounding box center [343, 229] width 173 height 36
click at [356, 229] on input "bosbrand ... regen" at bounding box center [350, 235] width 12 height 12
radio input "true"
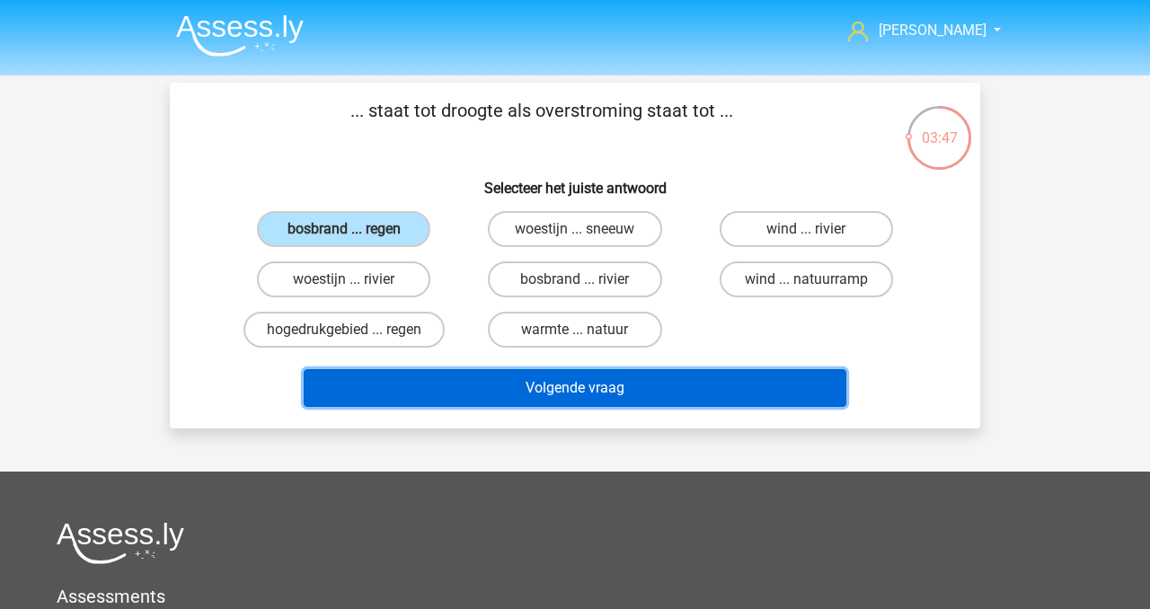
click at [599, 391] on button "Volgende vraag" at bounding box center [576, 388] width 544 height 38
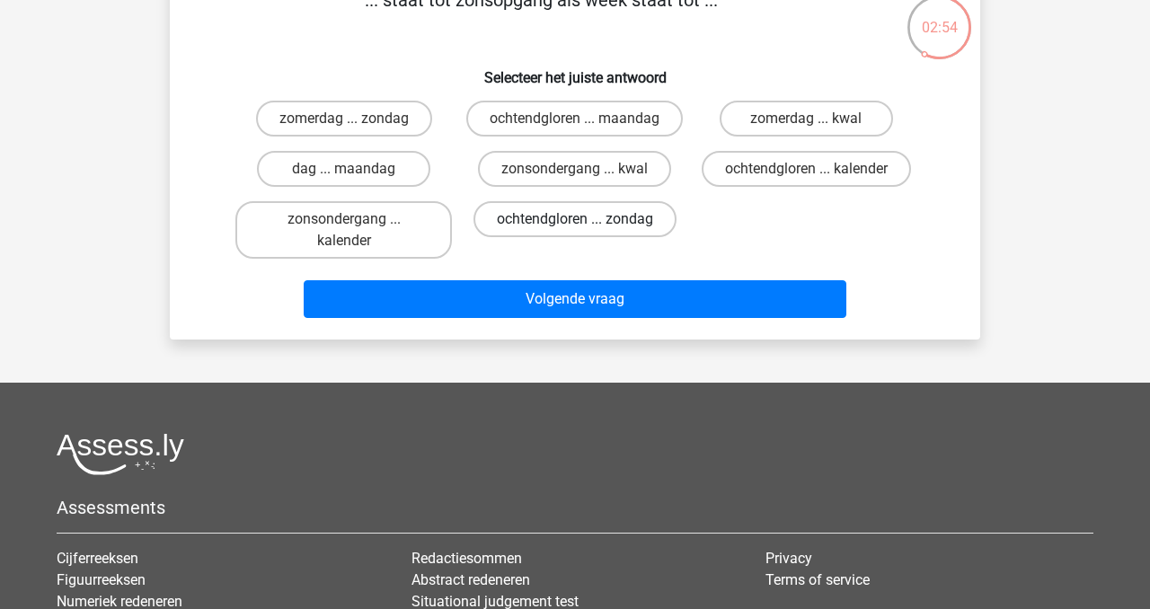
scroll to position [110, 0]
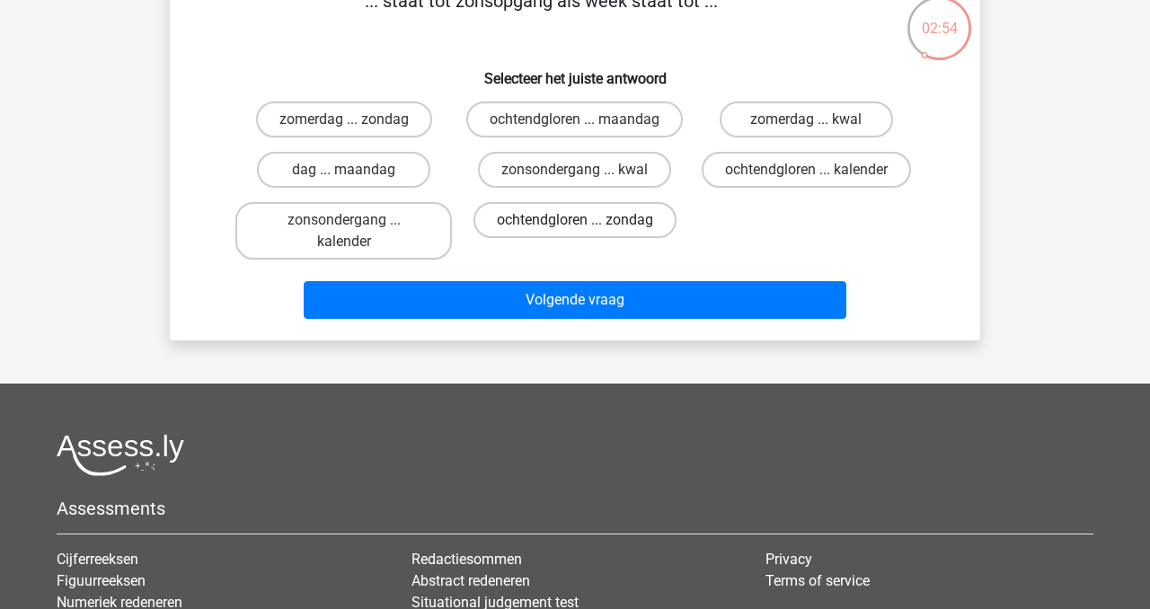
click at [589, 238] on label "ochtendgloren ... zondag" at bounding box center [575, 220] width 203 height 36
click at [587, 232] on input "ochtendgloren ... zondag" at bounding box center [581, 226] width 12 height 12
radio input "true"
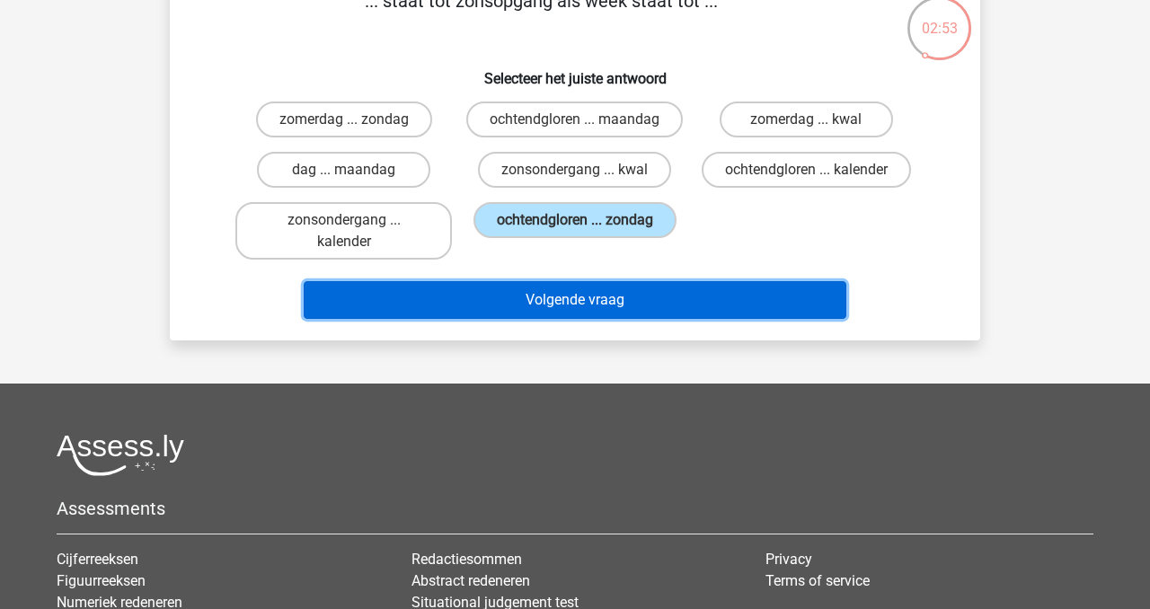
click at [597, 319] on button "Volgende vraag" at bounding box center [576, 300] width 544 height 38
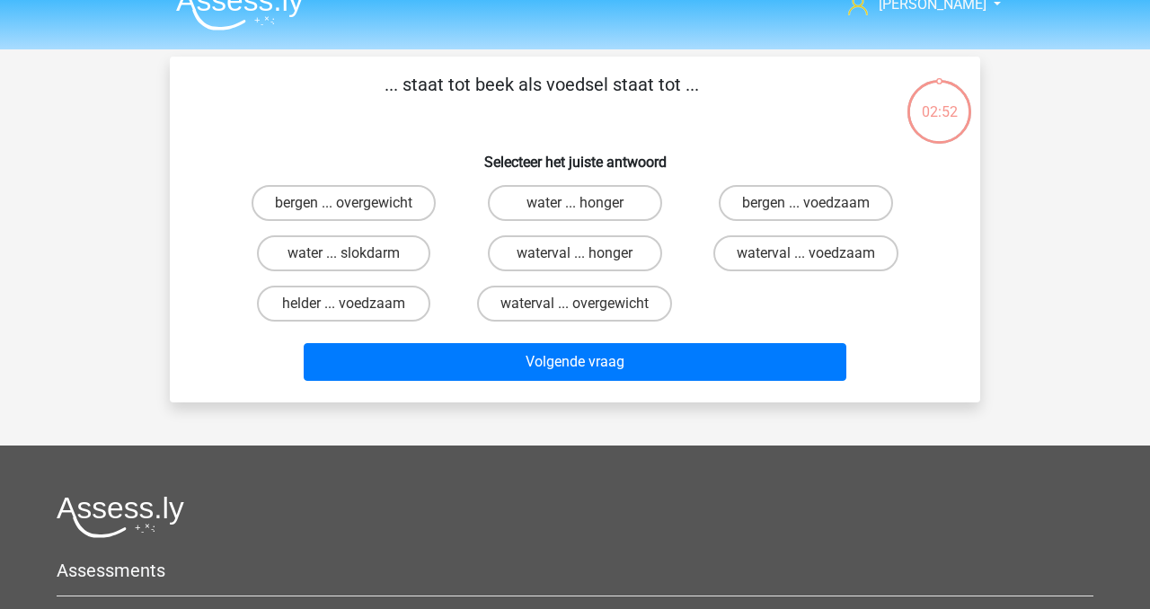
scroll to position [0, 0]
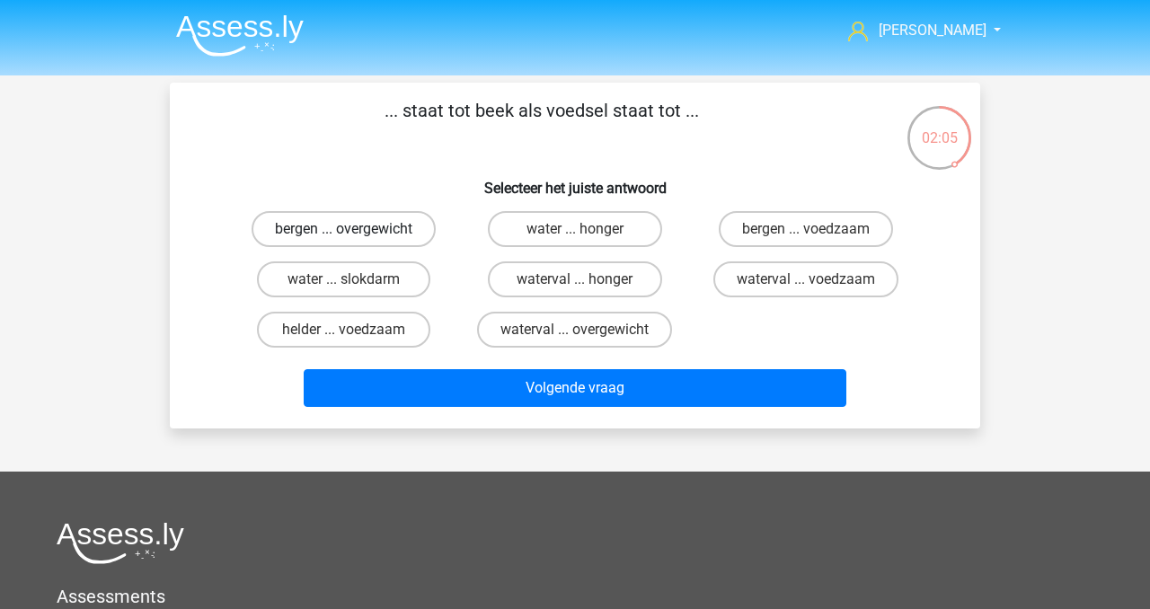
click at [377, 232] on label "bergen ... overgewicht" at bounding box center [344, 229] width 184 height 36
click at [356, 232] on input "bergen ... overgewicht" at bounding box center [350, 235] width 12 height 12
radio input "true"
click at [806, 230] on input "bergen ... voedzaam" at bounding box center [812, 235] width 12 height 12
radio input "true"
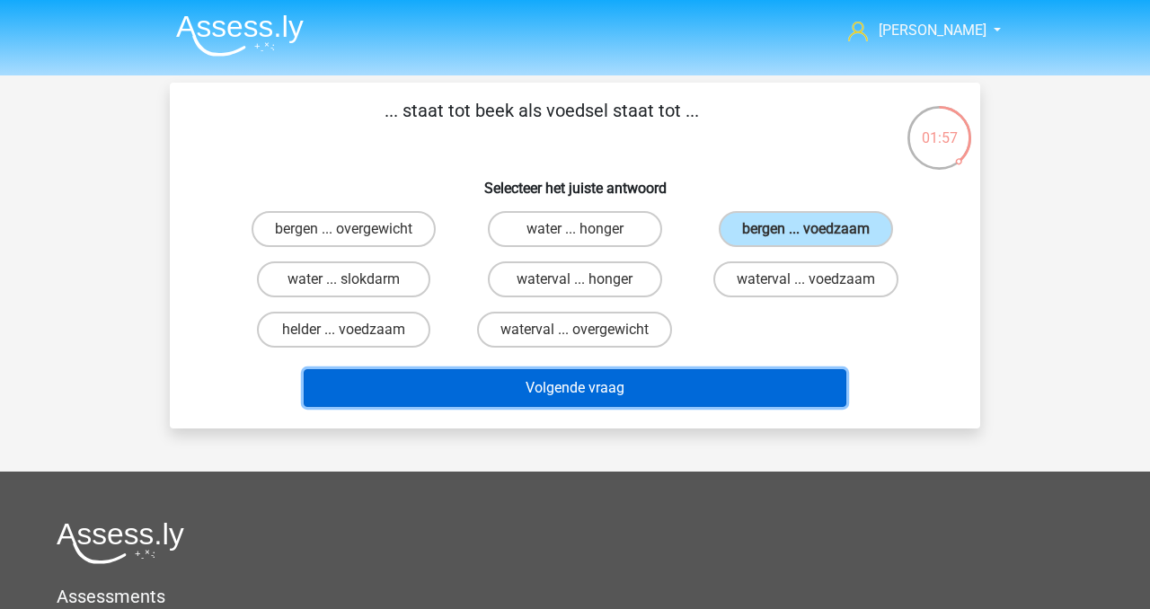
click at [648, 386] on button "Volgende vraag" at bounding box center [576, 388] width 544 height 38
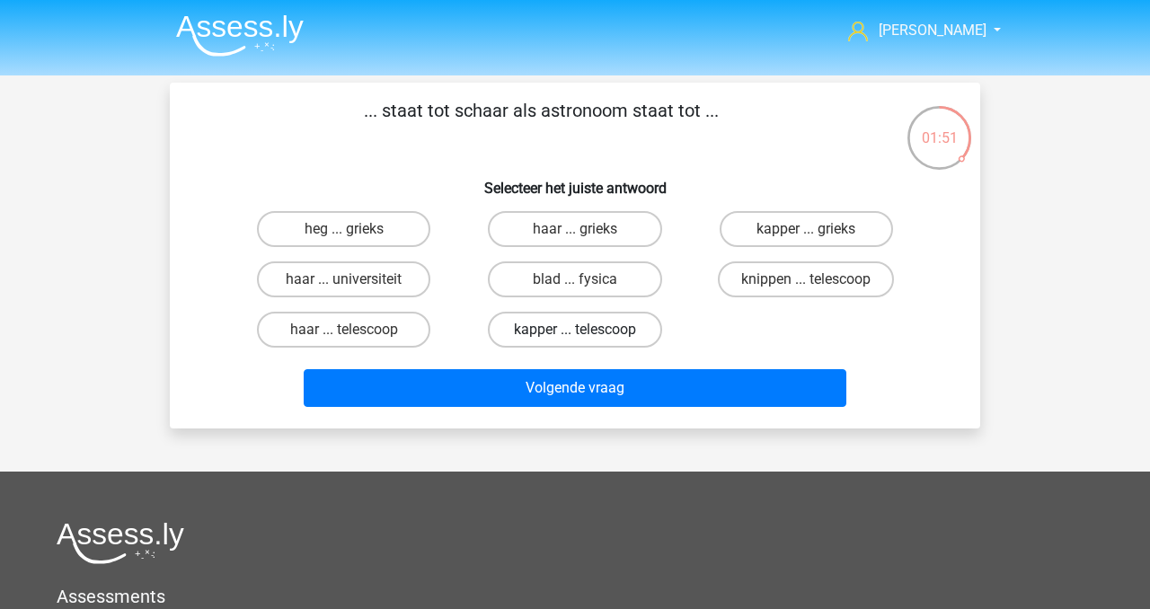
click at [622, 327] on label "kapper ... telescoop" at bounding box center [574, 330] width 173 height 36
click at [587, 330] on input "kapper ... telescoop" at bounding box center [581, 336] width 12 height 12
radio input "true"
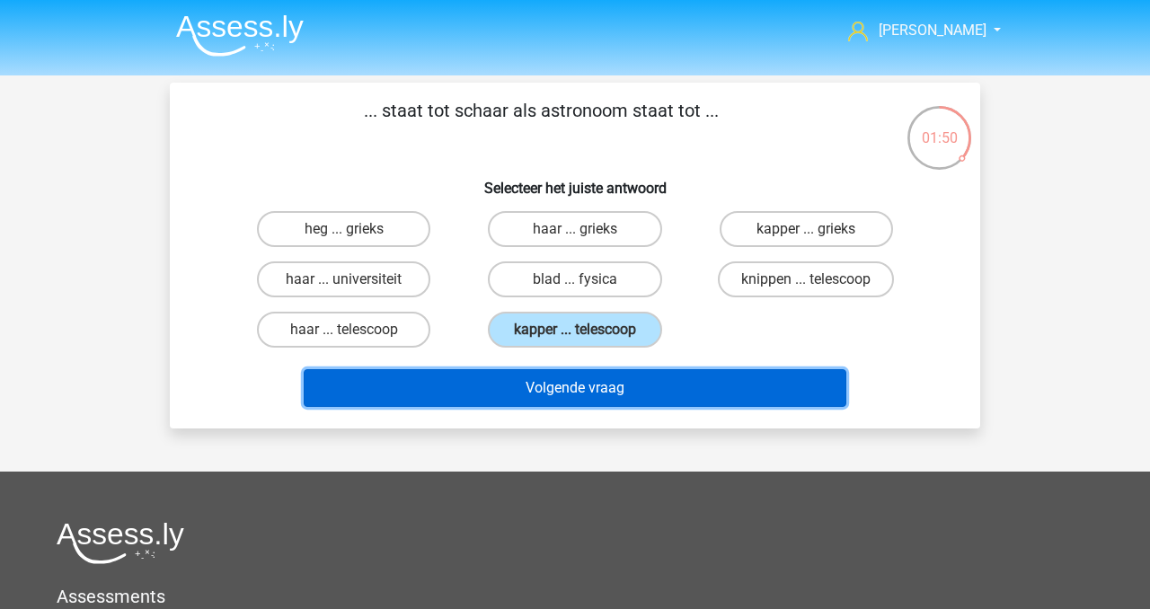
click at [630, 394] on button "Volgende vraag" at bounding box center [576, 388] width 544 height 38
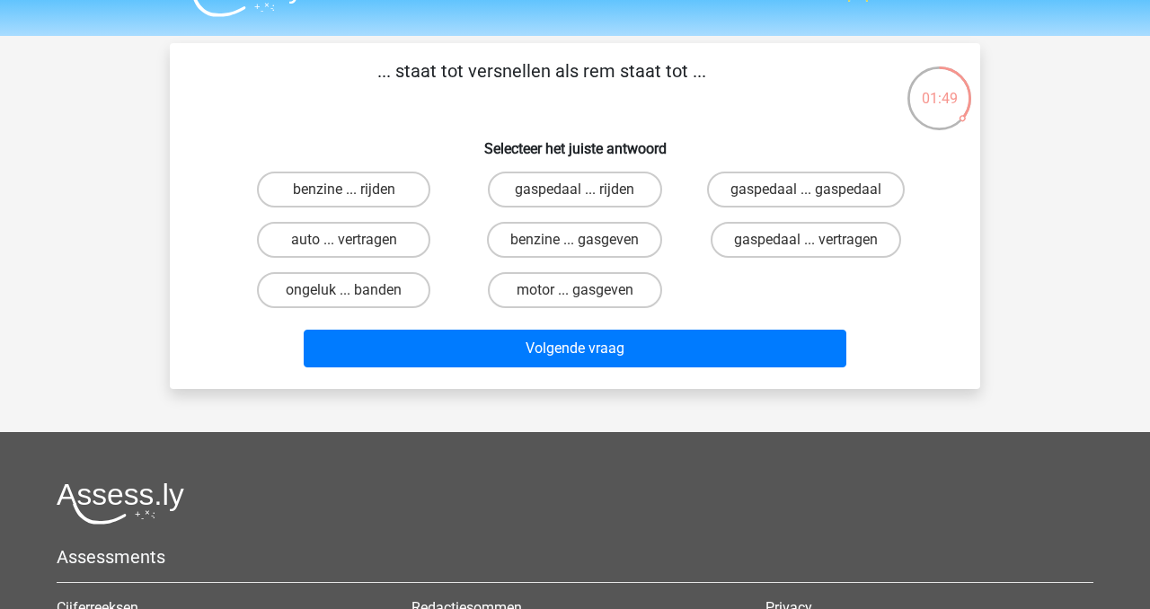
scroll to position [22, 0]
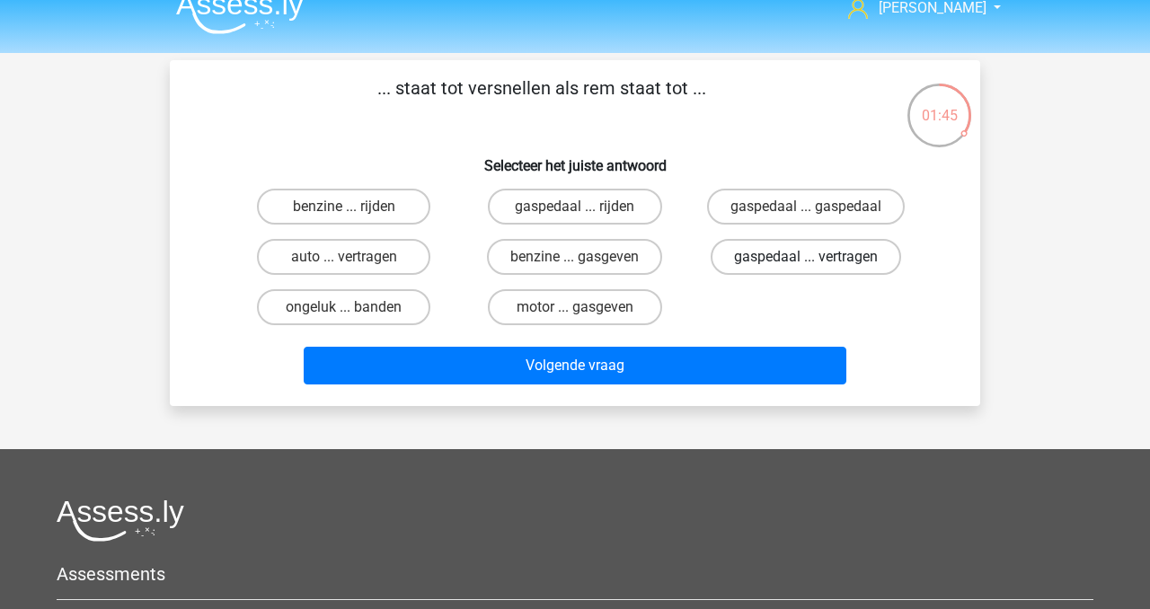
click at [837, 254] on label "gaspedaal ... vertragen" at bounding box center [806, 257] width 191 height 36
click at [818, 257] on input "gaspedaal ... vertragen" at bounding box center [812, 263] width 12 height 12
radio input "true"
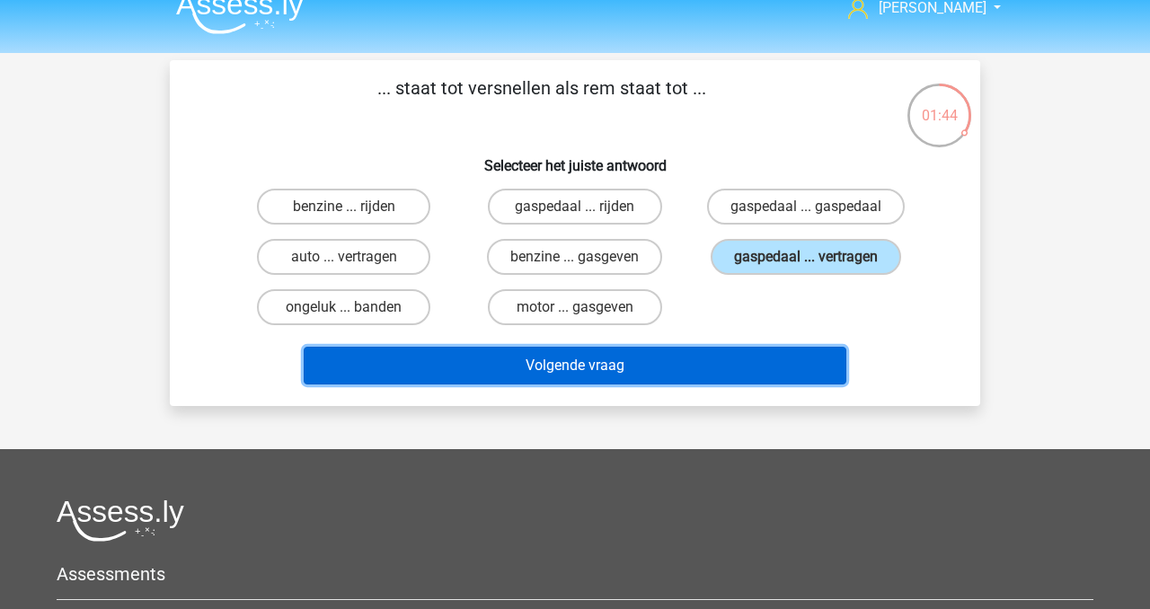
click at [702, 367] on button "Volgende vraag" at bounding box center [576, 366] width 544 height 38
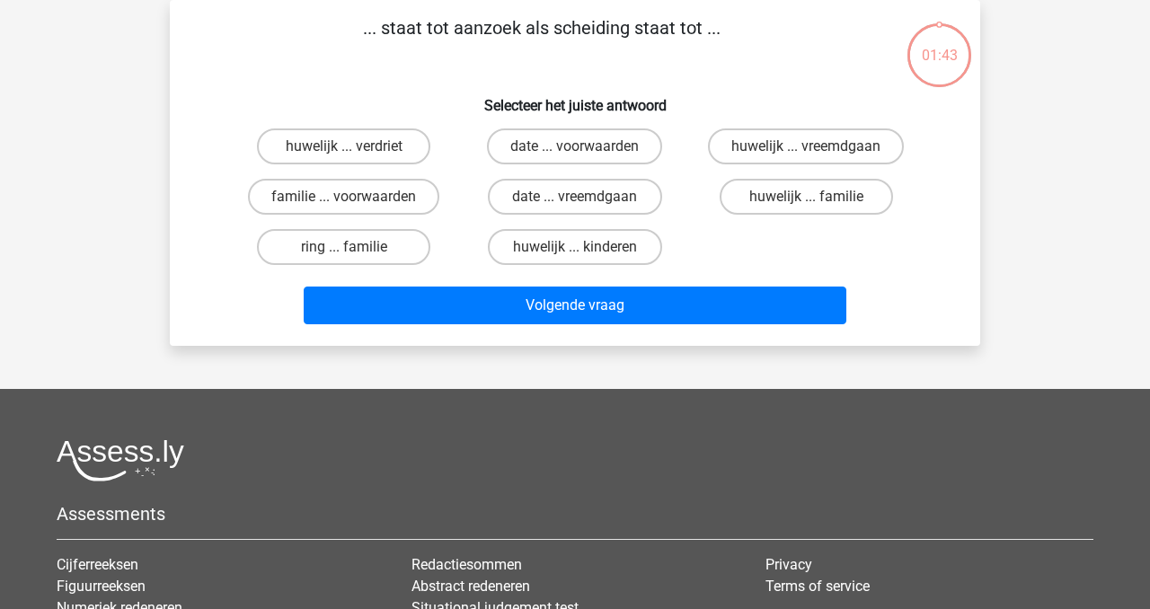
scroll to position [0, 0]
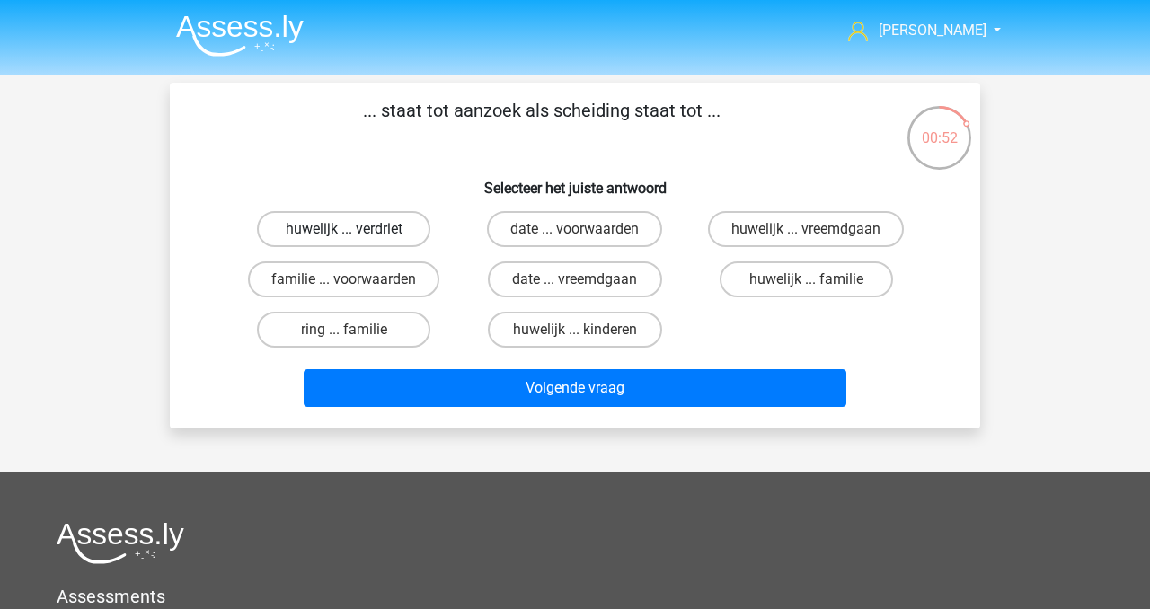
click at [334, 231] on label "huwelijk ... verdriet" at bounding box center [343, 229] width 173 height 36
click at [344, 231] on input "huwelijk ... verdriet" at bounding box center [350, 235] width 12 height 12
radio input "true"
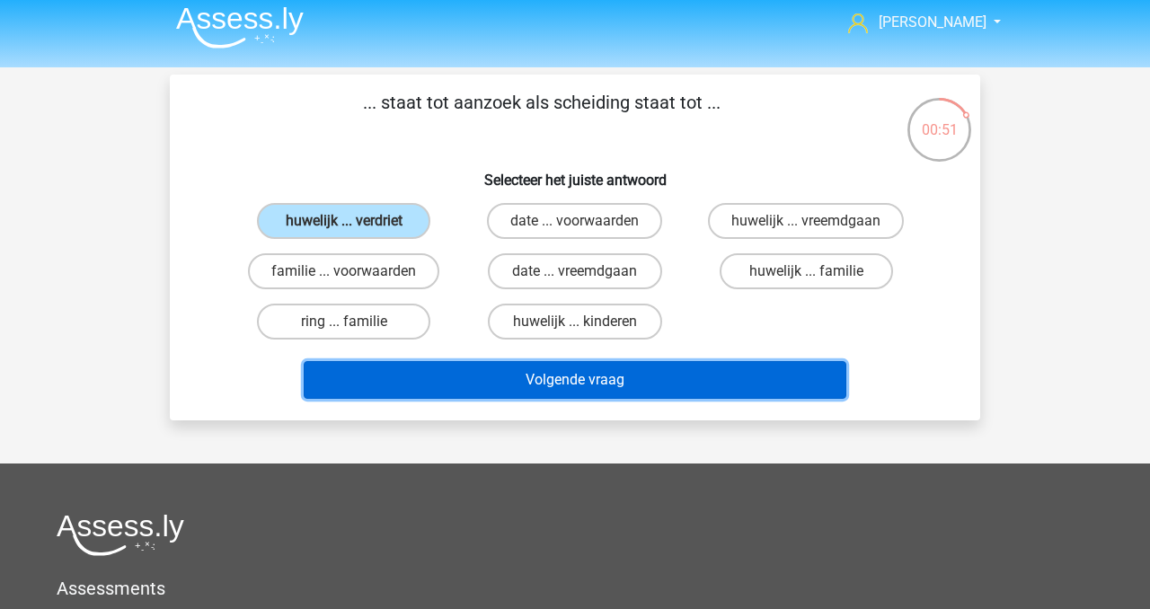
click at [594, 382] on button "Volgende vraag" at bounding box center [576, 380] width 544 height 38
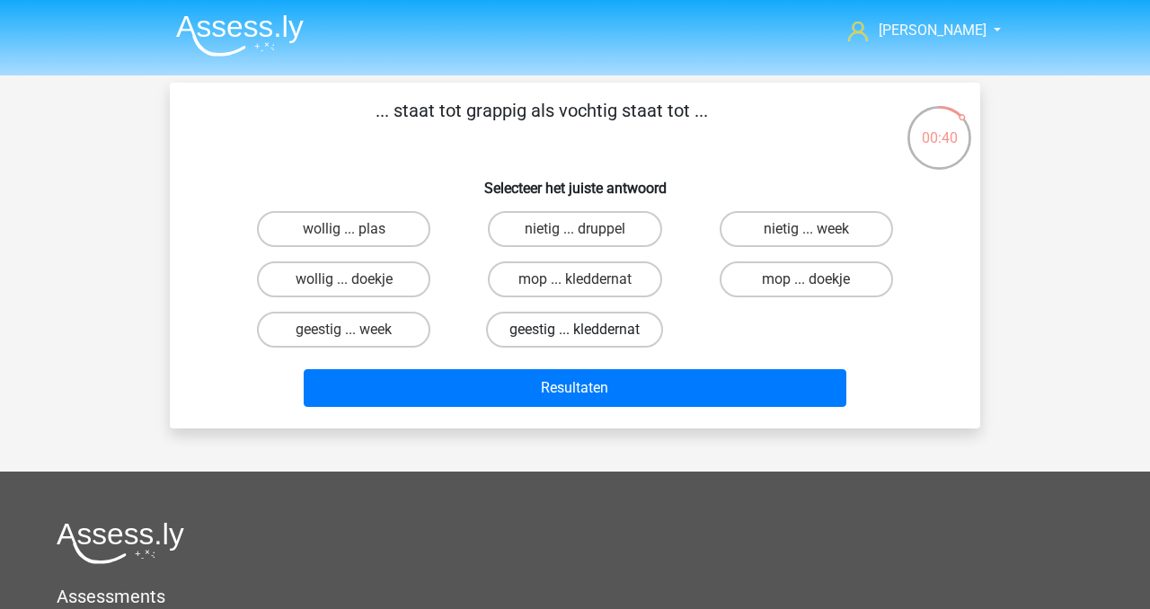
drag, startPoint x: 559, startPoint y: 325, endPoint x: 560, endPoint y: 345, distance: 19.8
click at [558, 325] on label "geestig ... kleddernat" at bounding box center [574, 330] width 177 height 36
click at [575, 330] on input "geestig ... kleddernat" at bounding box center [581, 336] width 12 height 12
radio input "true"
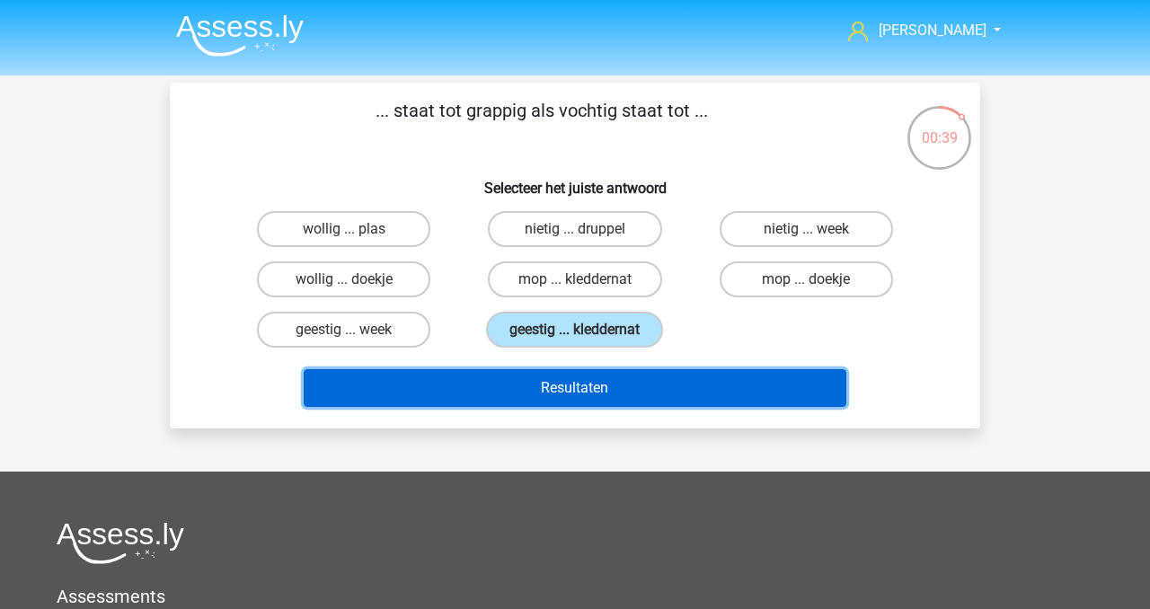
click at [583, 389] on button "Resultaten" at bounding box center [576, 388] width 544 height 38
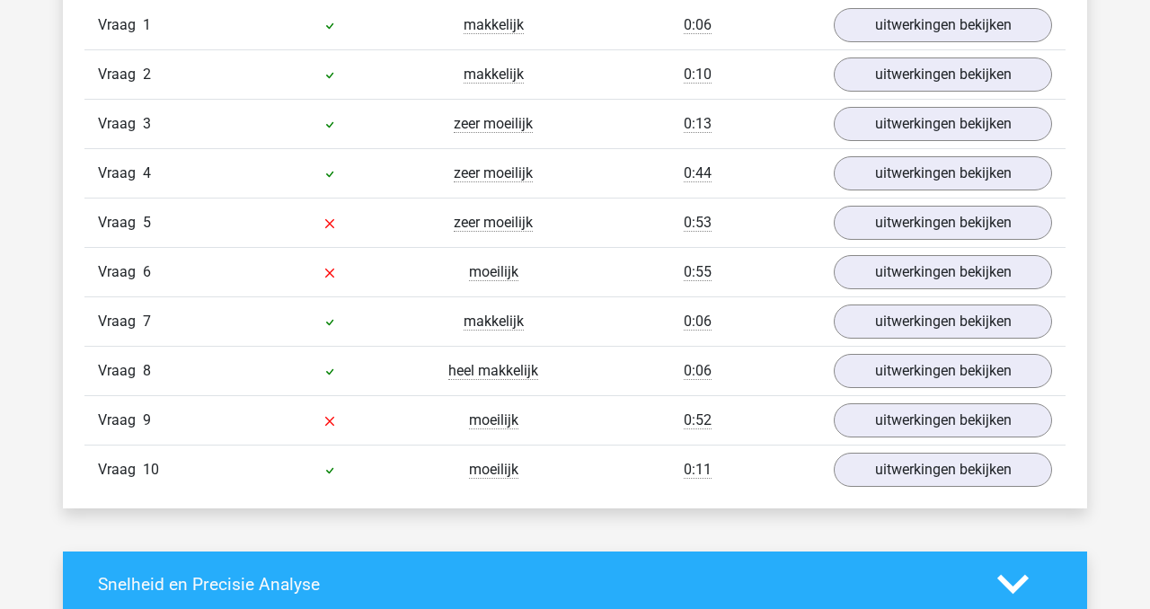
scroll to position [1229, 0]
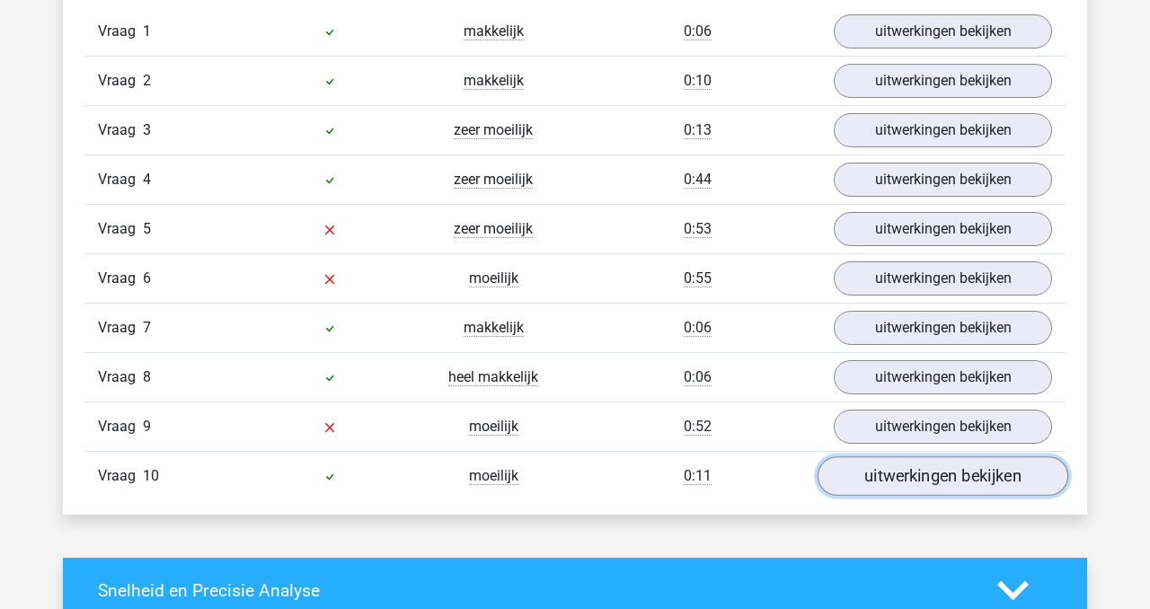
click at [882, 462] on link "uitwerkingen bekijken" at bounding box center [943, 477] width 251 height 40
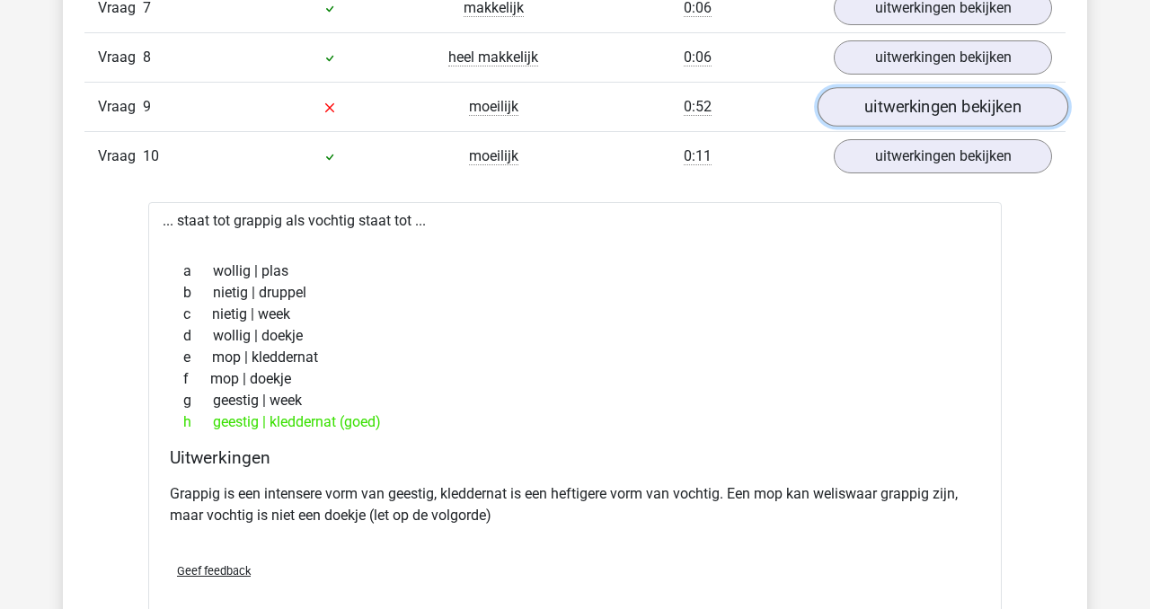
scroll to position [1552, 0]
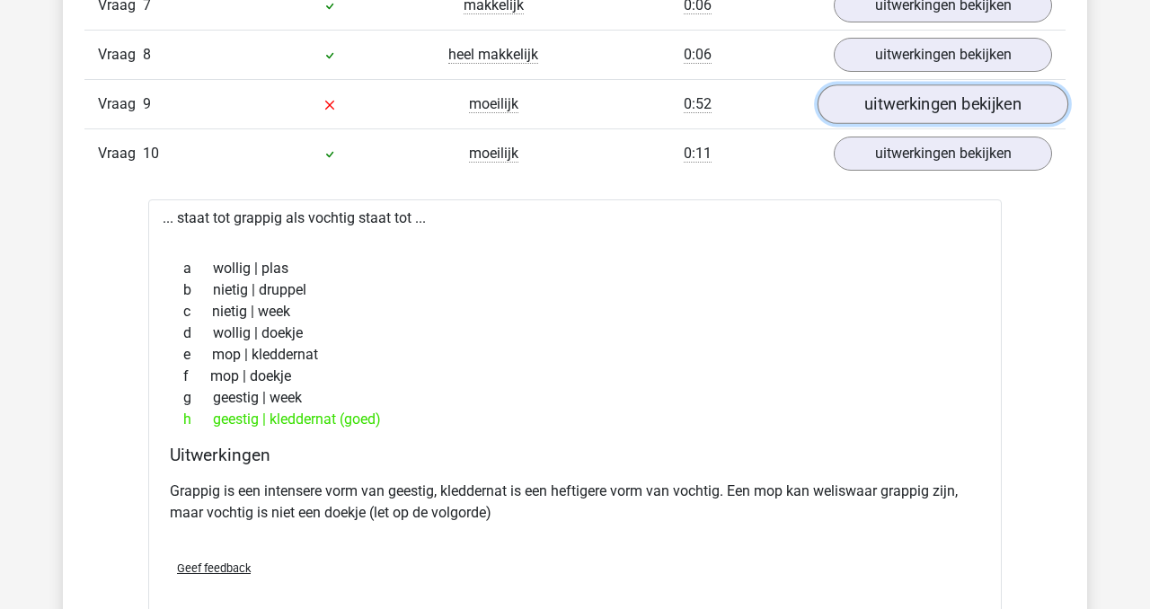
click at [910, 107] on link "uitwerkingen bekijken" at bounding box center [943, 105] width 251 height 40
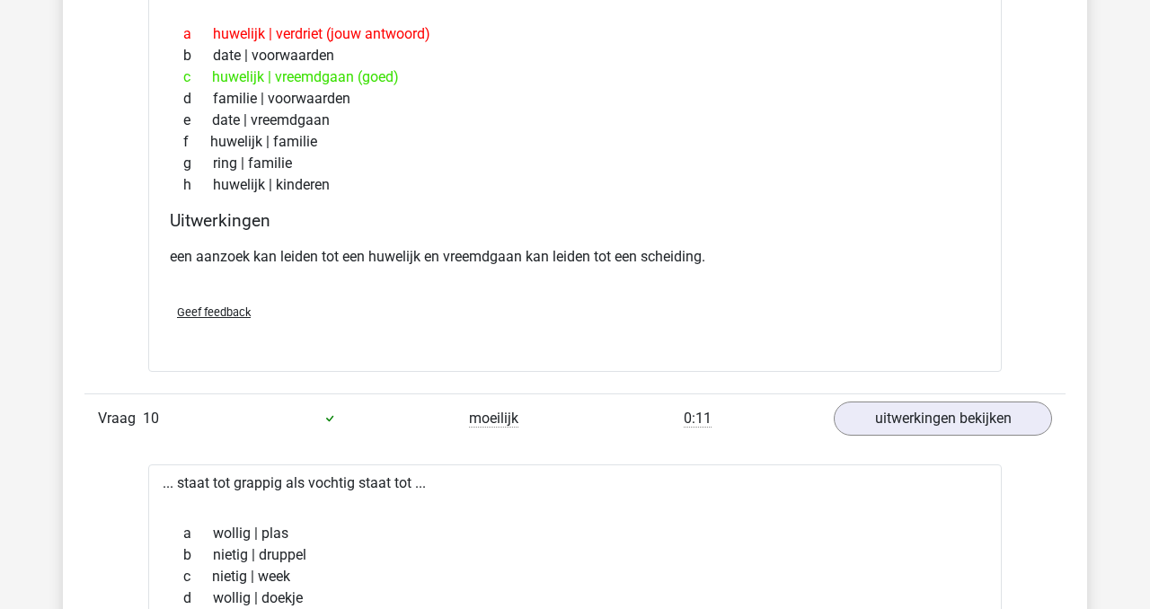
scroll to position [1760, 0]
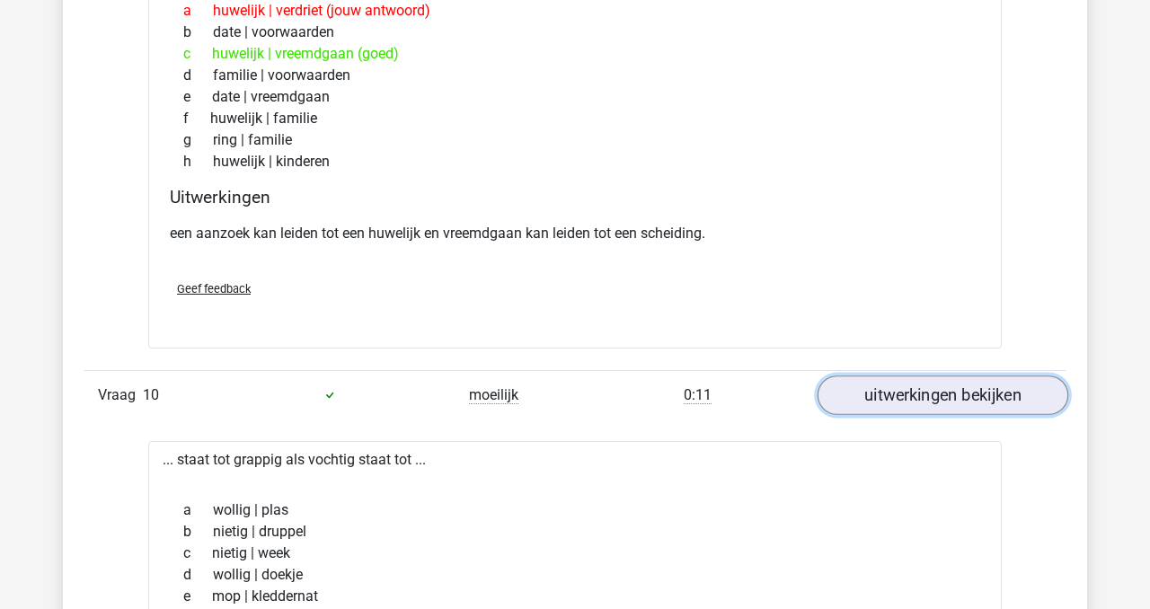
click at [928, 390] on link "uitwerkingen bekijken" at bounding box center [943, 396] width 251 height 40
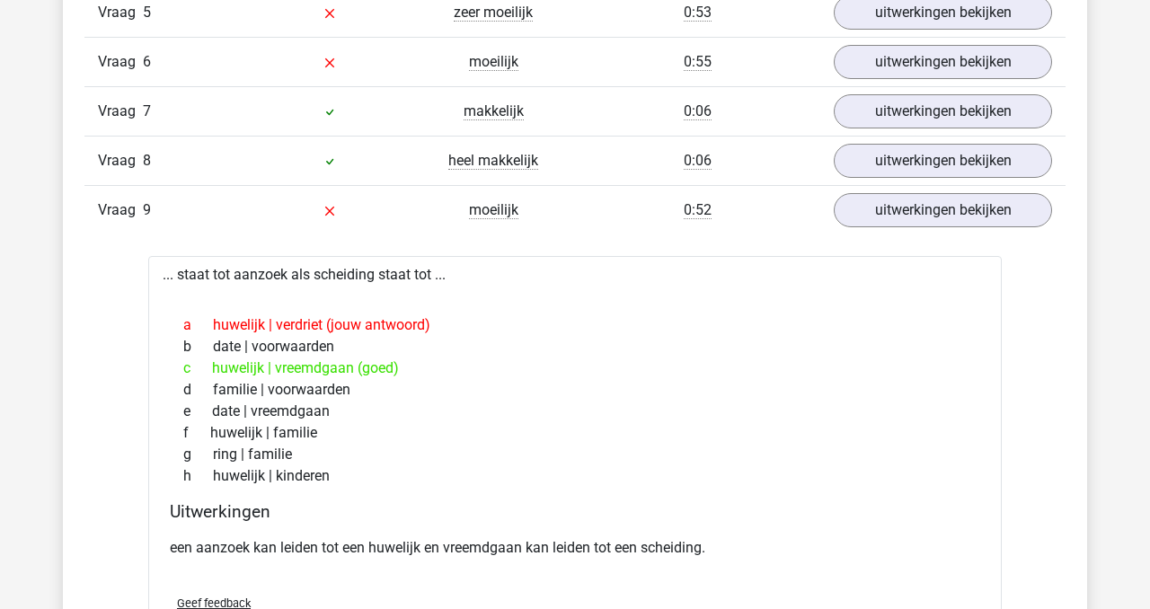
scroll to position [1468, 0]
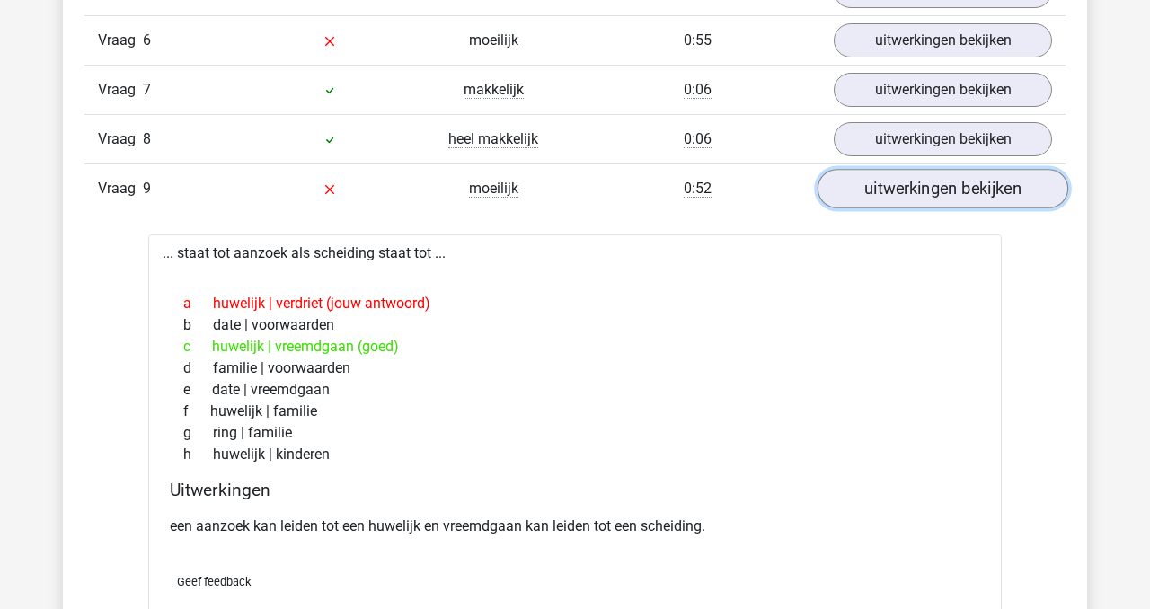
click at [937, 188] on link "uitwerkingen bekijken" at bounding box center [943, 190] width 251 height 40
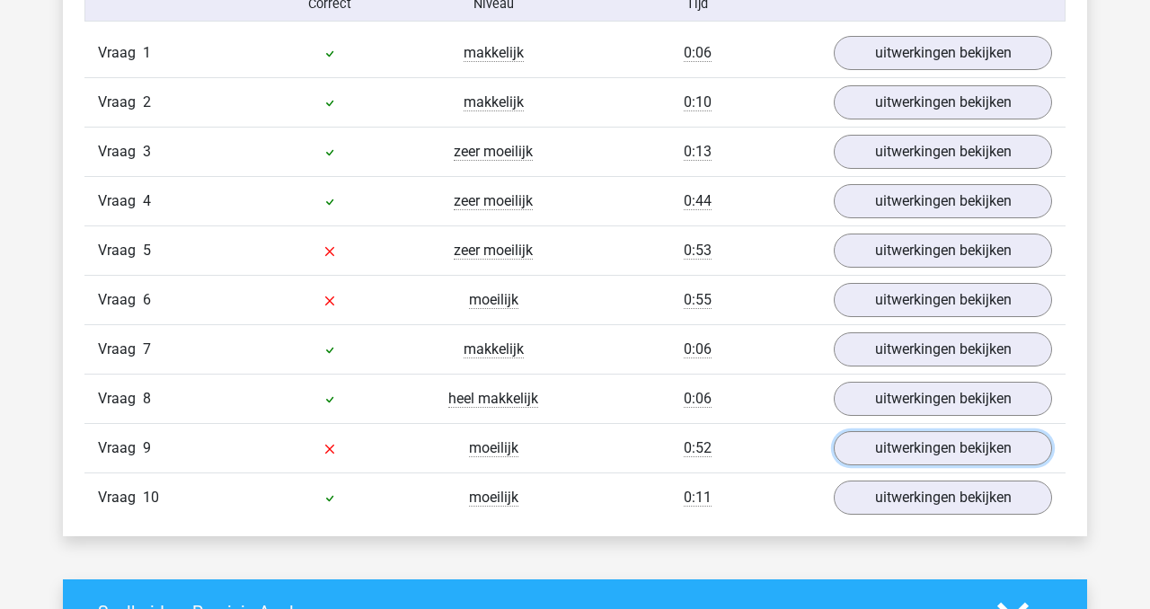
scroll to position [1195, 0]
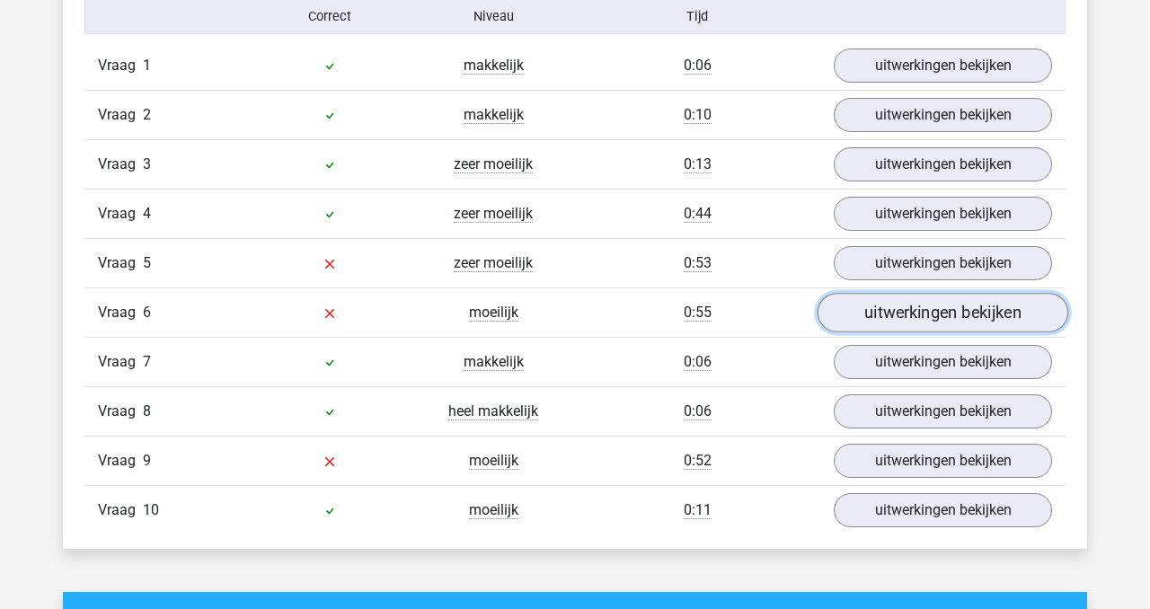
click at [924, 314] on link "uitwerkingen bekijken" at bounding box center [943, 314] width 251 height 40
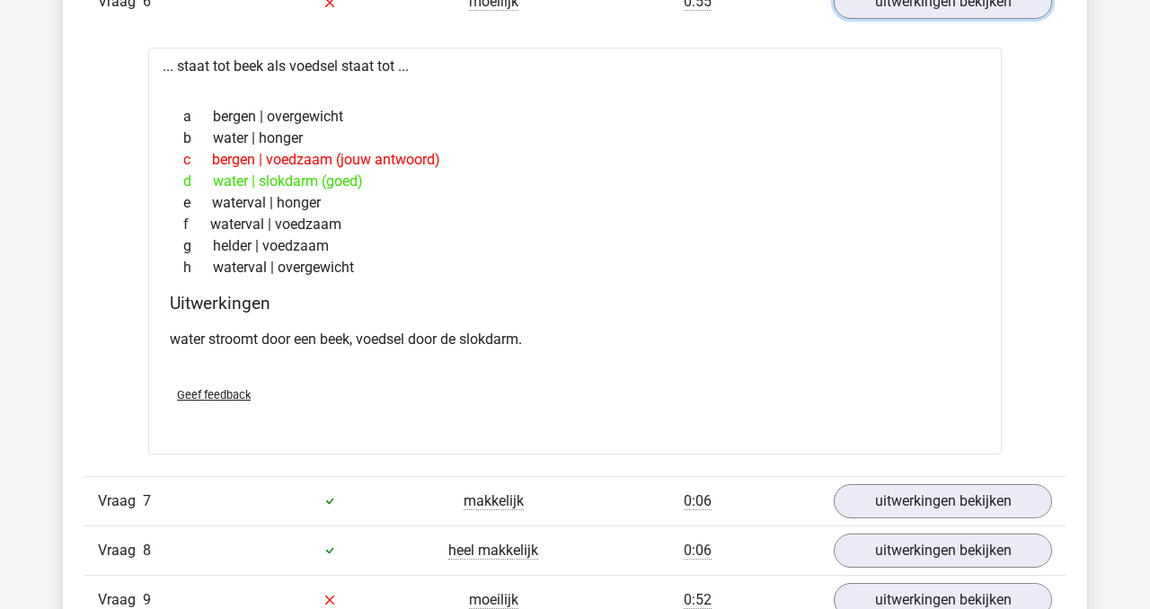
scroll to position [1515, 0]
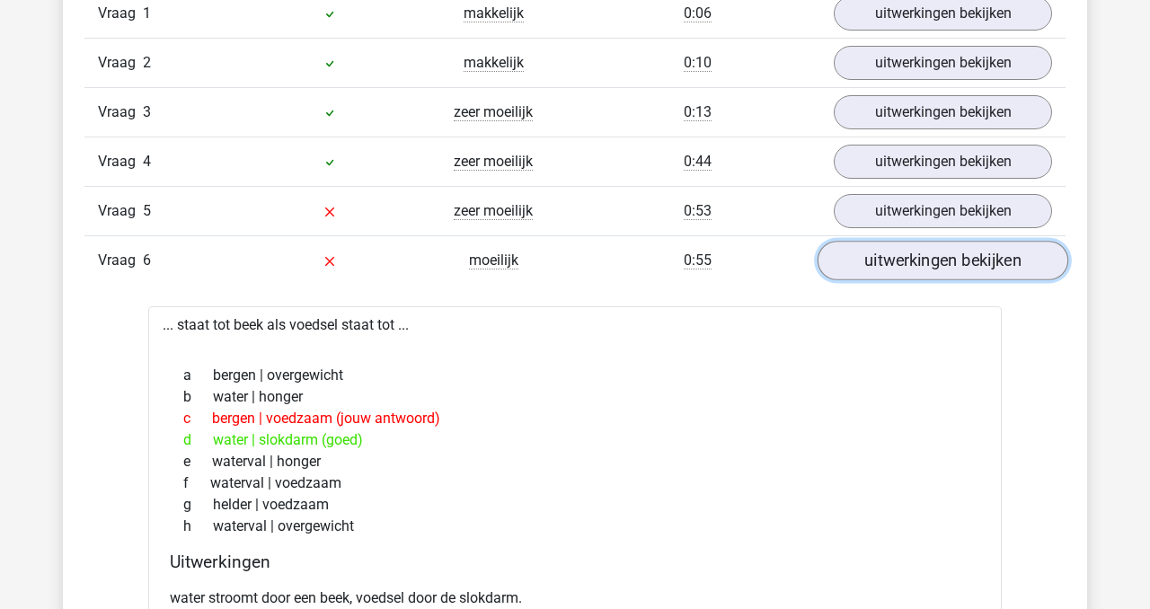
click at [978, 259] on link "uitwerkingen bekijken" at bounding box center [943, 262] width 251 height 40
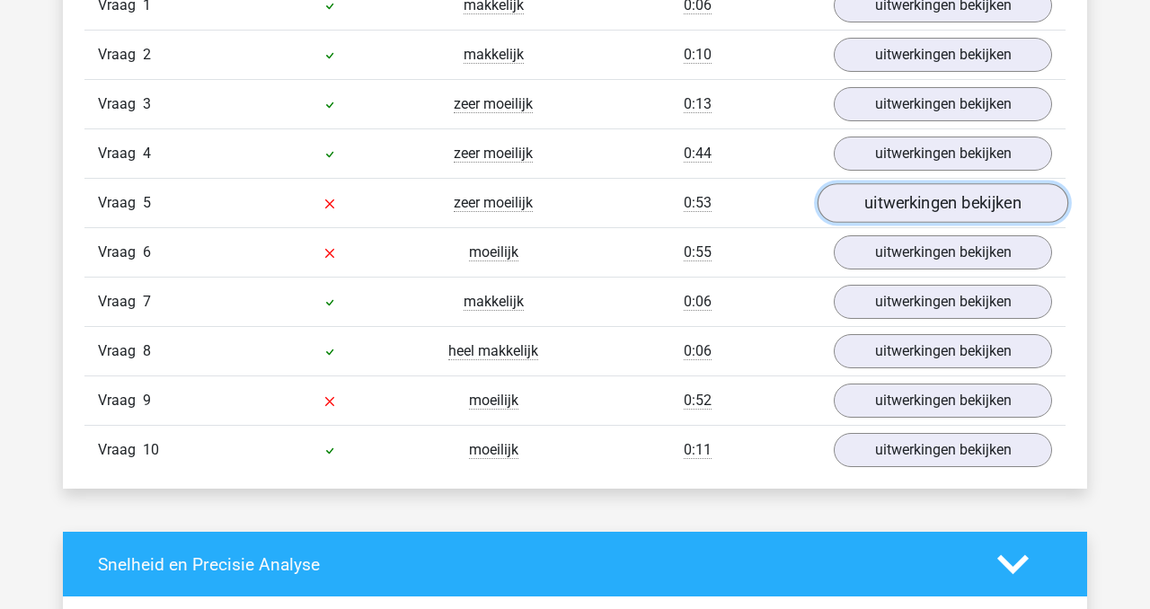
click at [952, 205] on link "uitwerkingen bekijken" at bounding box center [943, 204] width 251 height 40
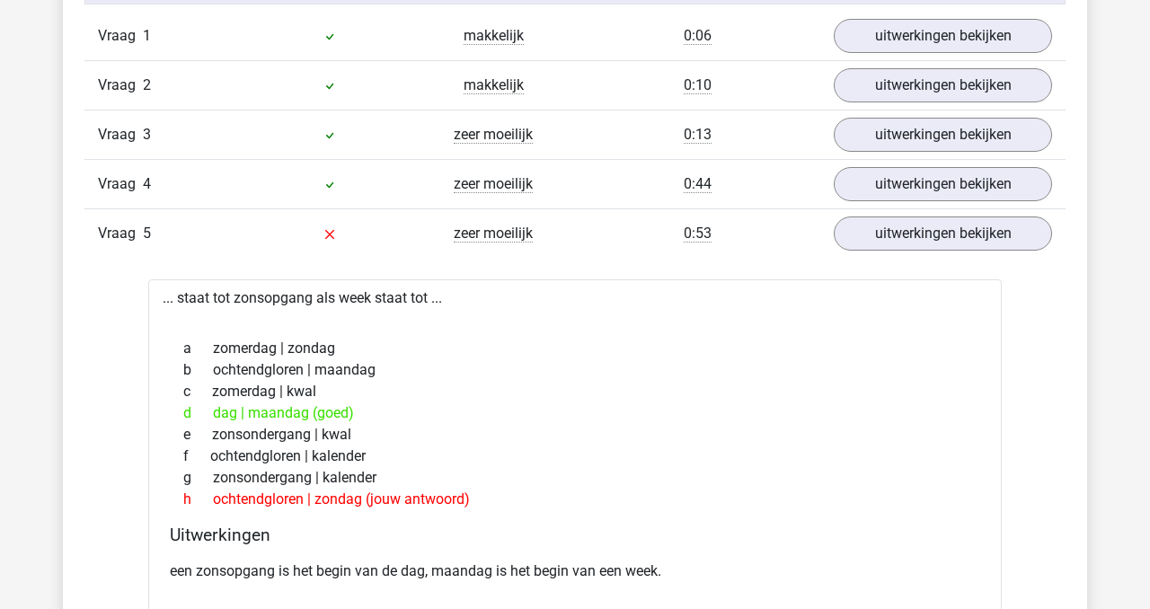
scroll to position [1223, 0]
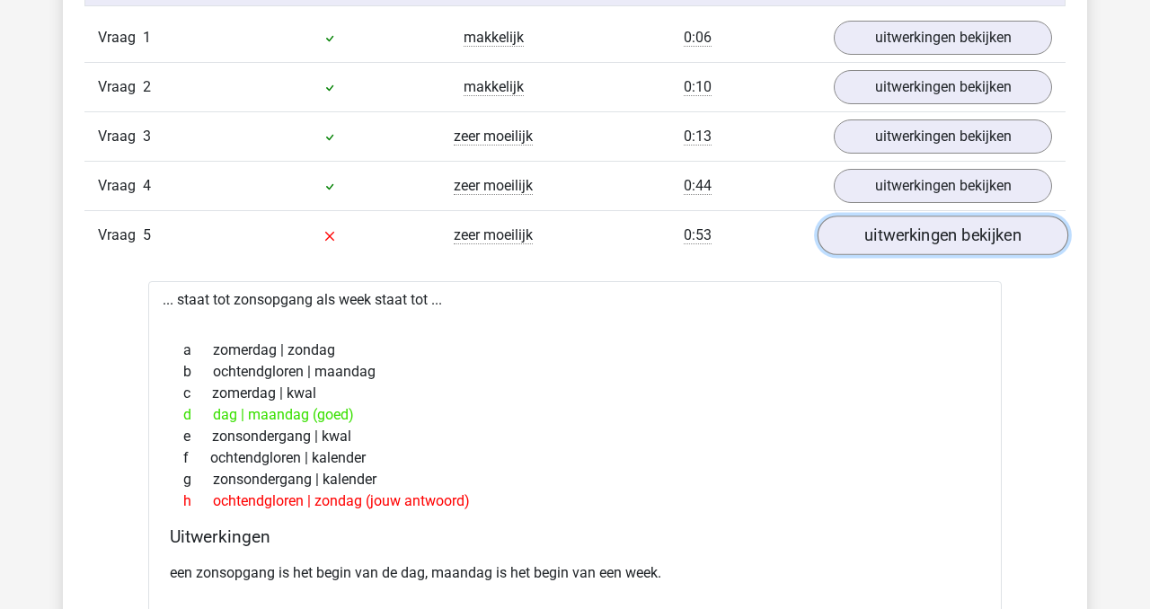
click at [939, 241] on link "uitwerkingen bekijken" at bounding box center [943, 237] width 251 height 40
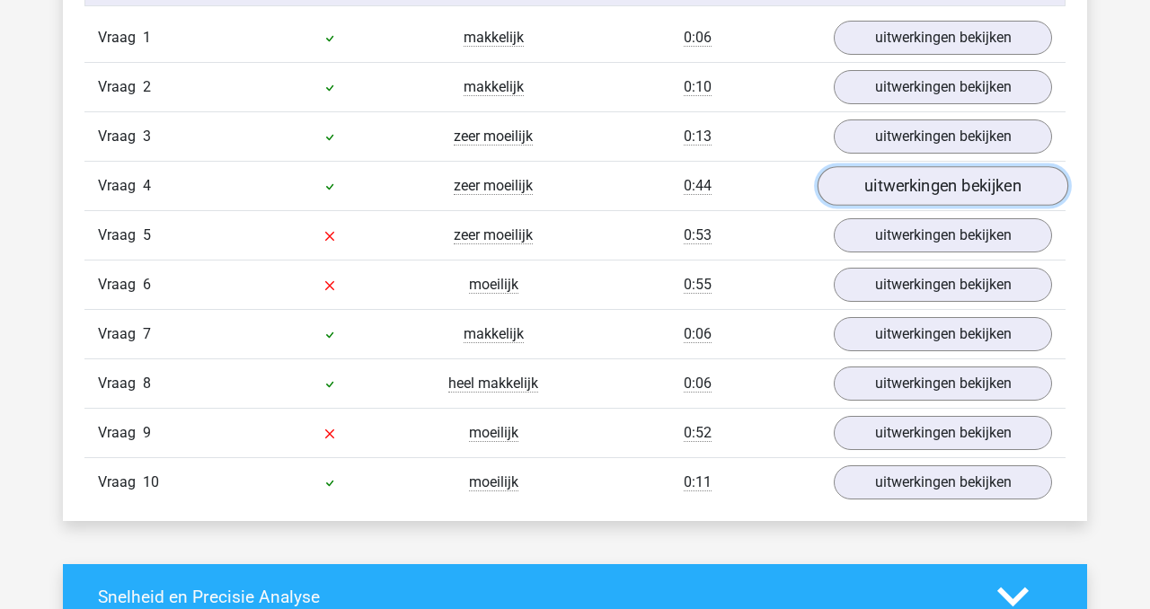
click at [946, 172] on link "uitwerkingen bekijken" at bounding box center [943, 187] width 251 height 40
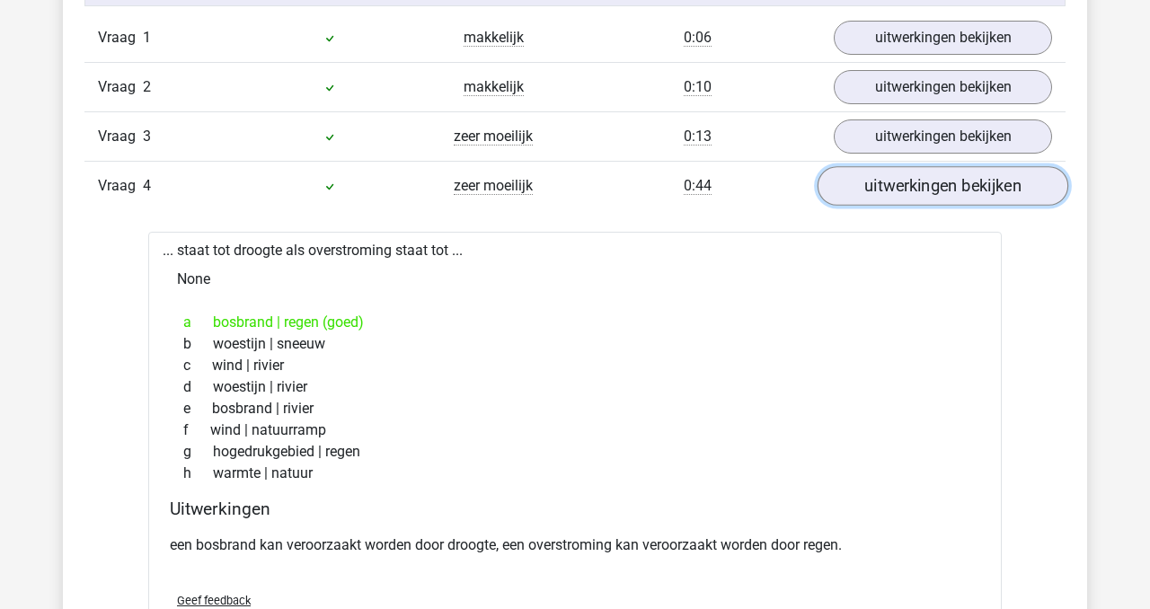
click at [933, 189] on link "uitwerkingen bekijken" at bounding box center [943, 187] width 251 height 40
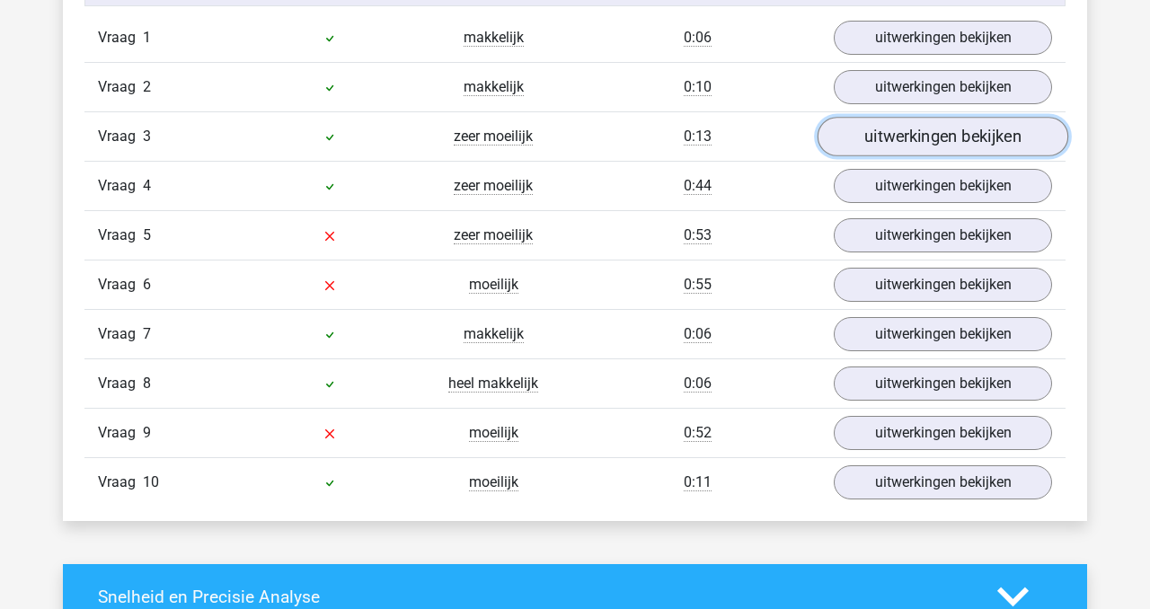
click at [944, 139] on link "uitwerkingen bekijken" at bounding box center [943, 138] width 251 height 40
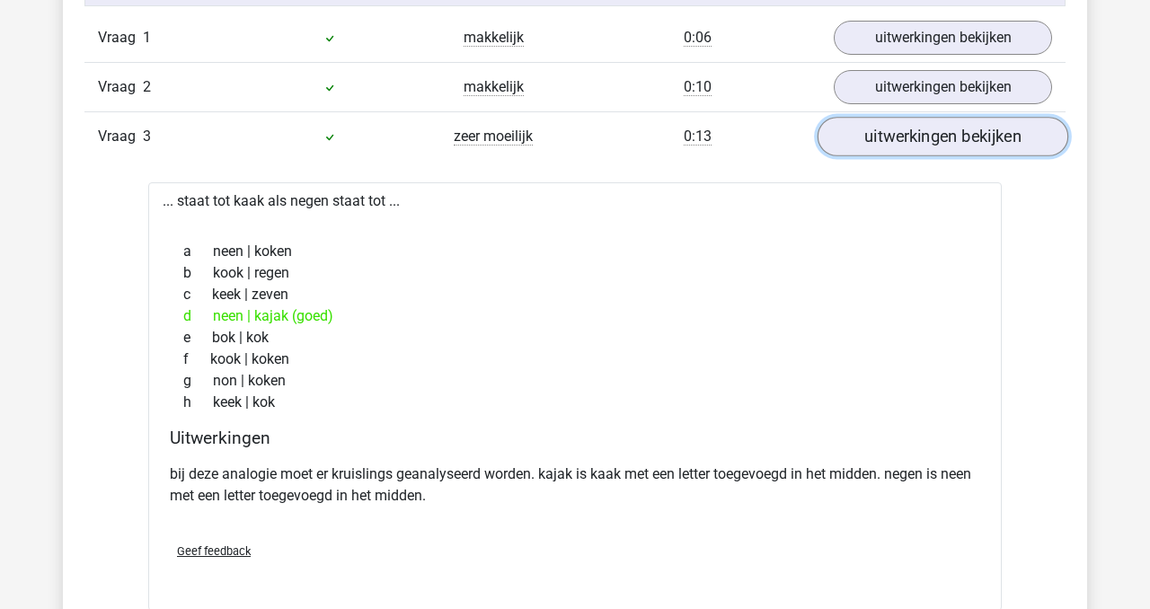
click at [944, 139] on link "uitwerkingen bekijken" at bounding box center [943, 138] width 251 height 40
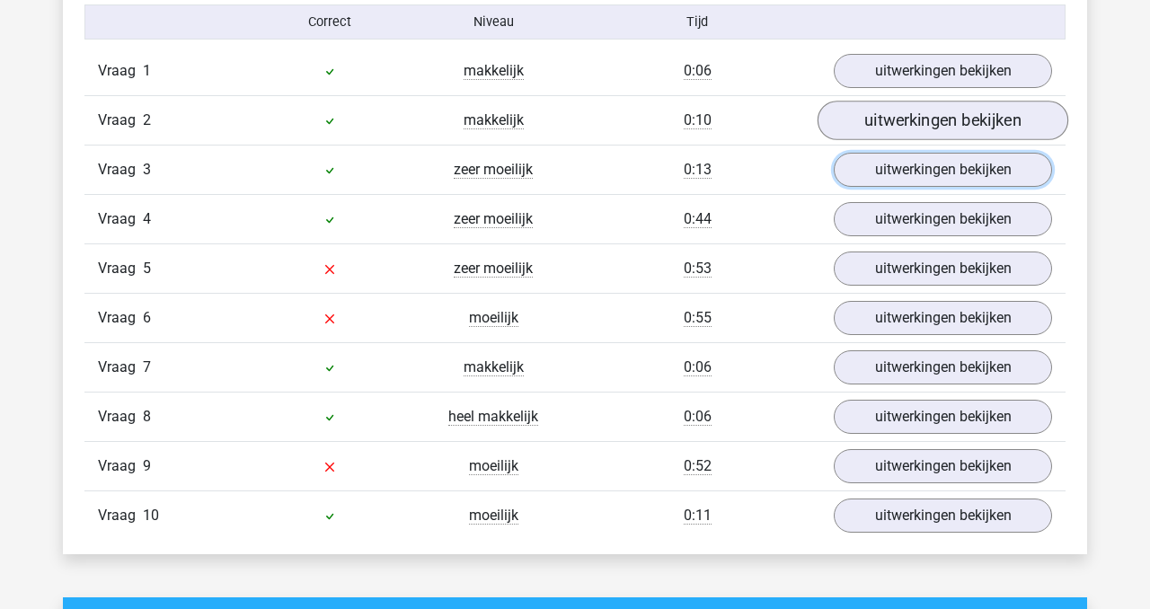
scroll to position [1195, 0]
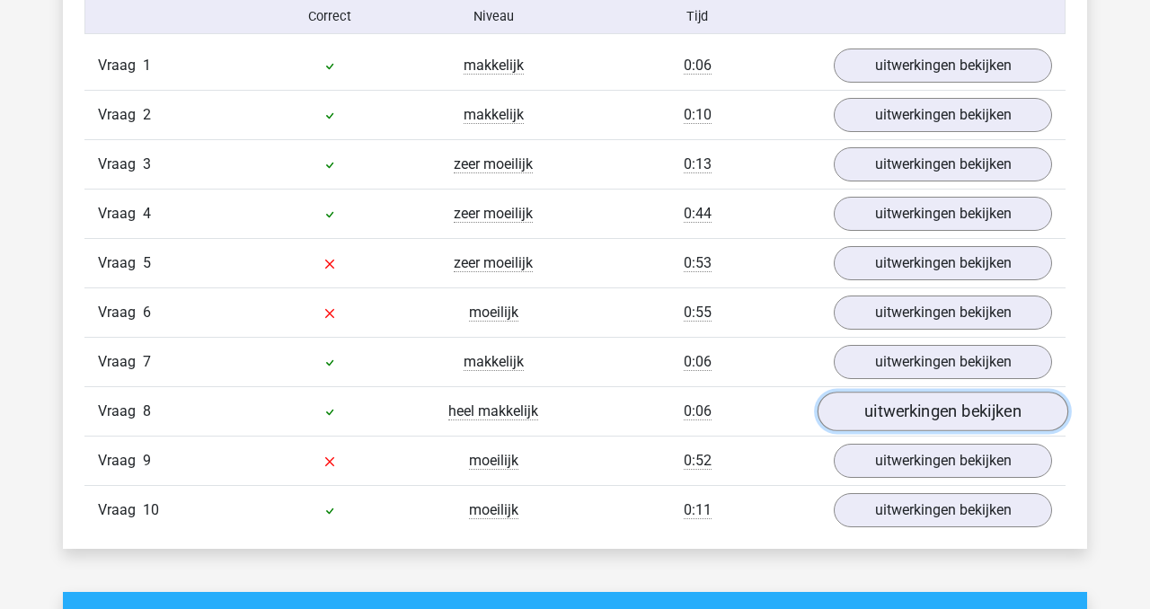
click at [999, 415] on link "uitwerkingen bekijken" at bounding box center [943, 413] width 251 height 40
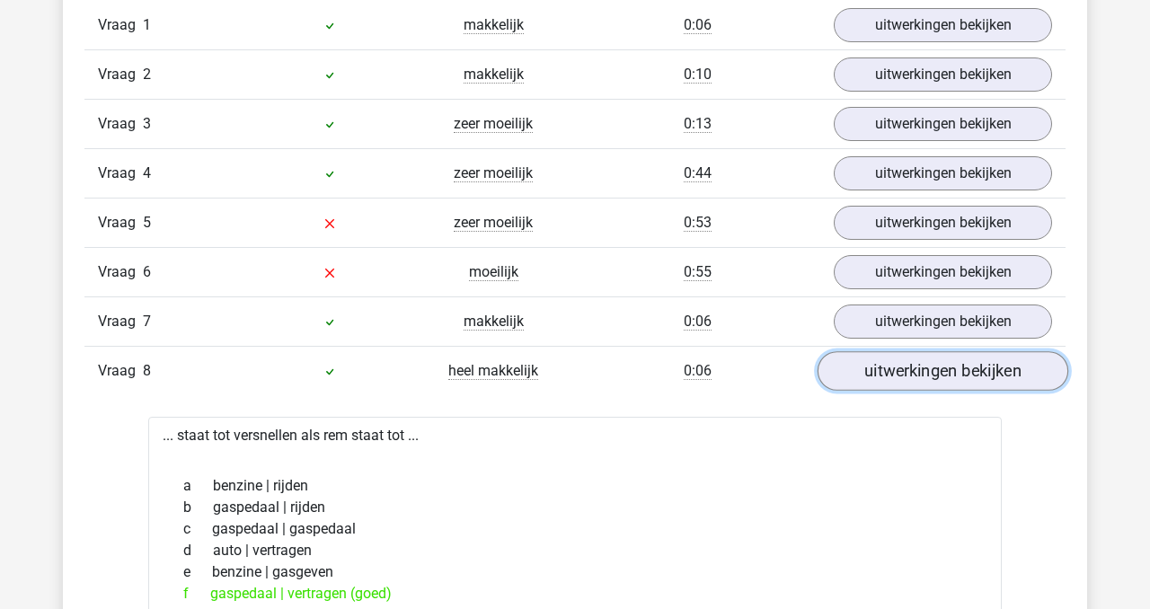
scroll to position [1243, 0]
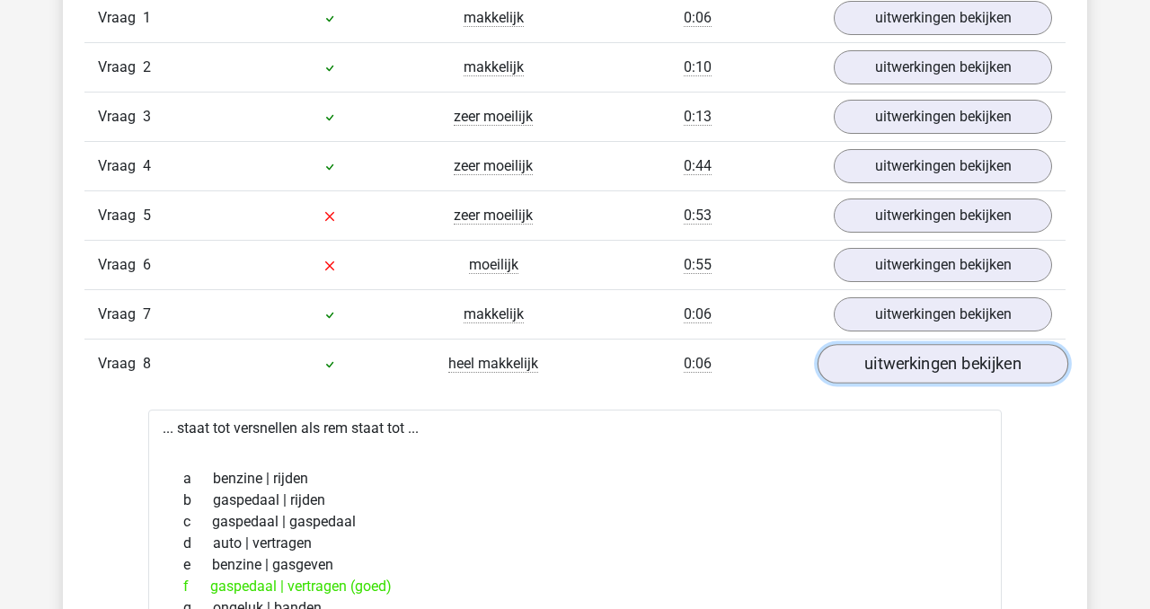
click at [972, 362] on link "uitwerkingen bekijken" at bounding box center [943, 365] width 251 height 40
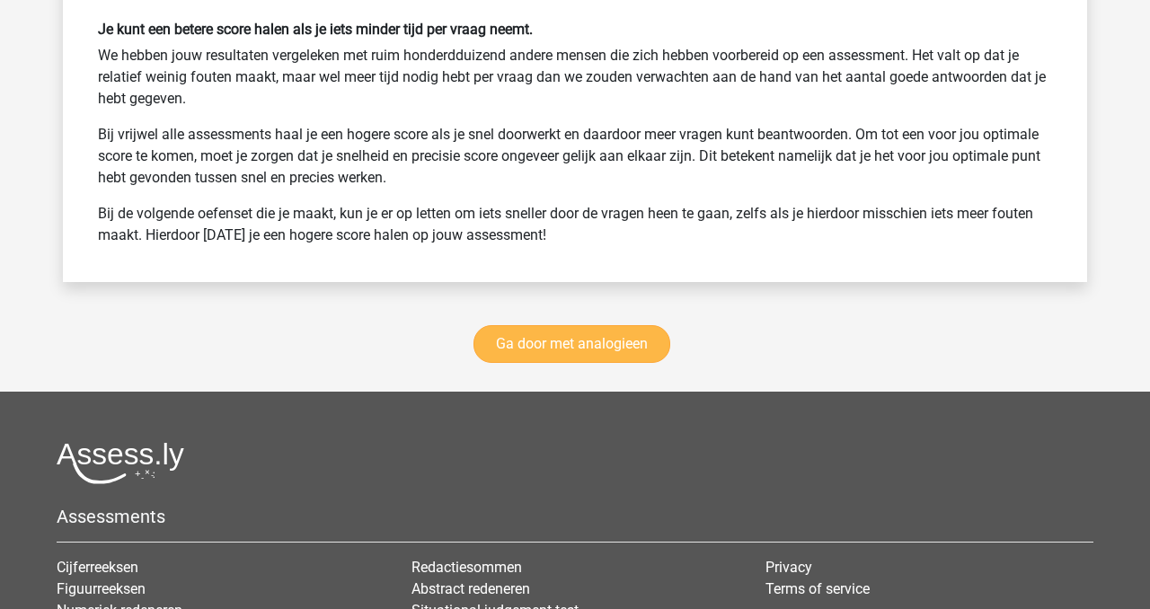
scroll to position [2463, 0]
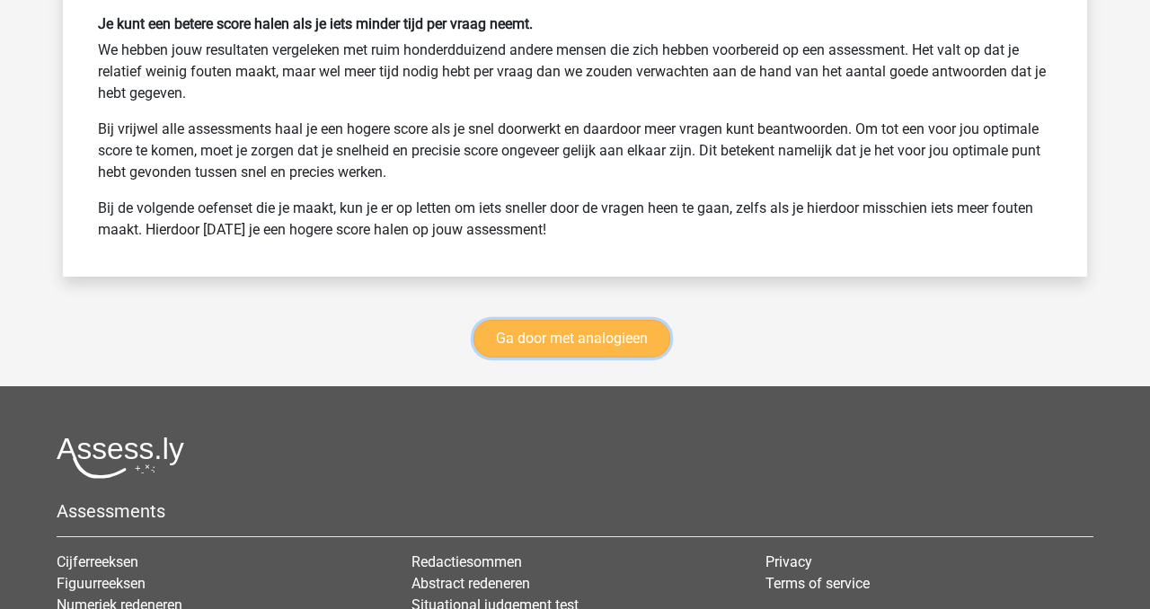
click at [539, 334] on link "Ga door met analogieen" at bounding box center [572, 339] width 197 height 38
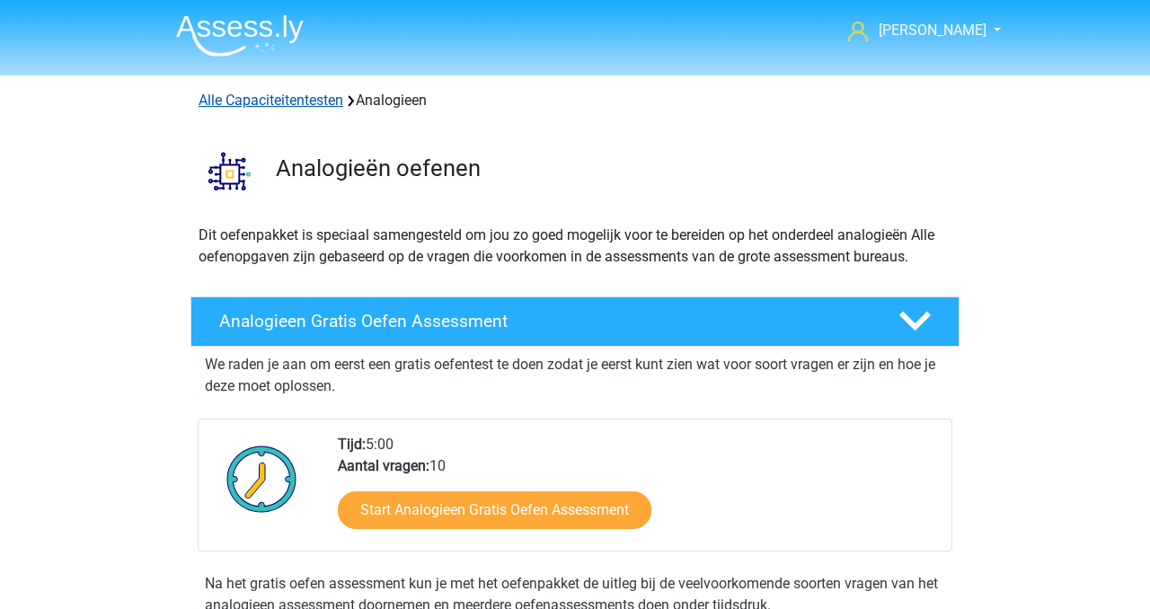
click at [270, 102] on link "Alle Capaciteitentesten" at bounding box center [271, 100] width 145 height 17
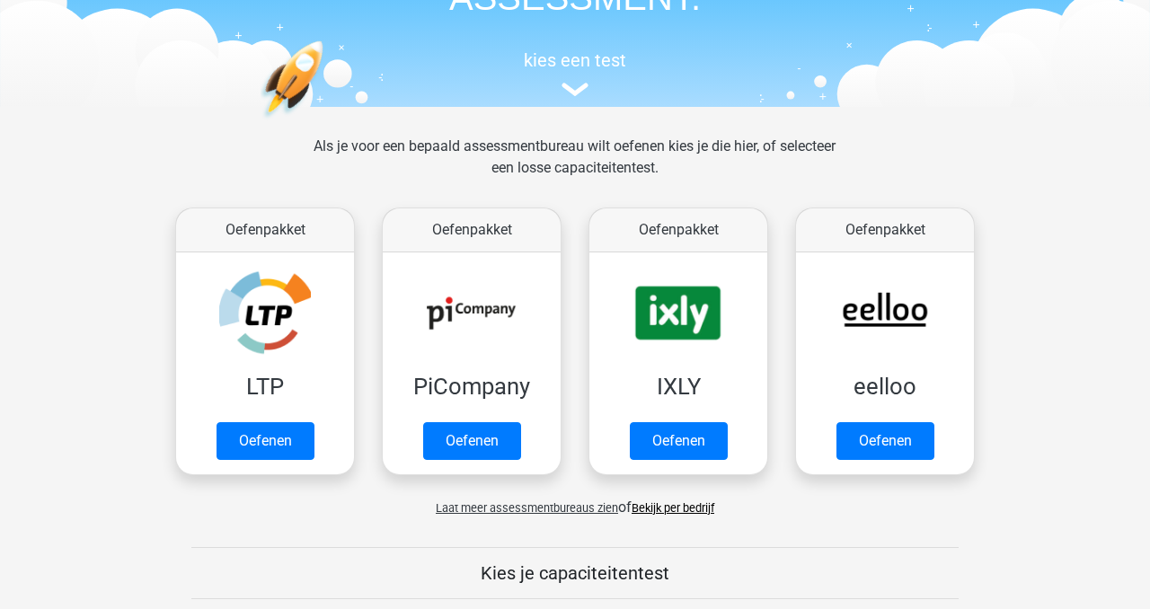
scroll to position [154, 0]
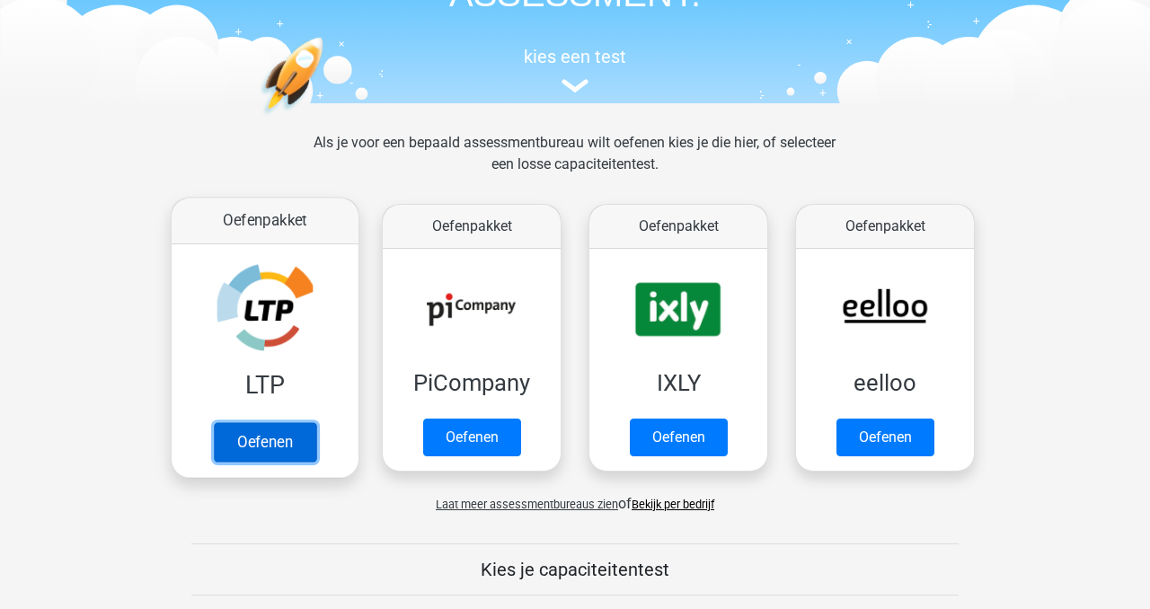
click at [281, 435] on link "Oefenen" at bounding box center [265, 442] width 102 height 40
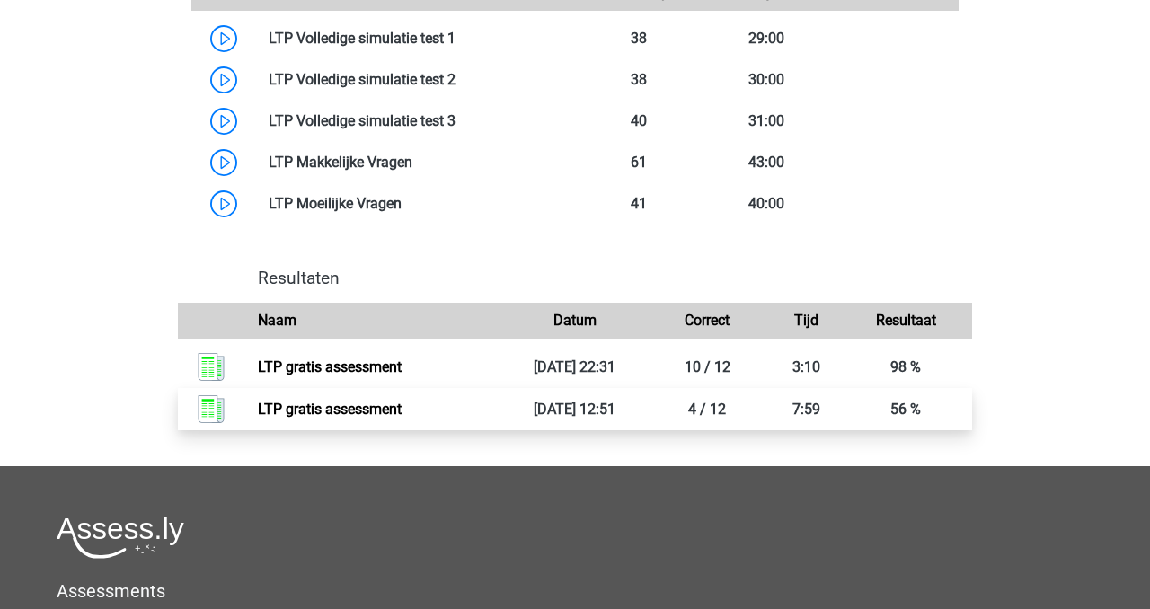
scroll to position [1172, 0]
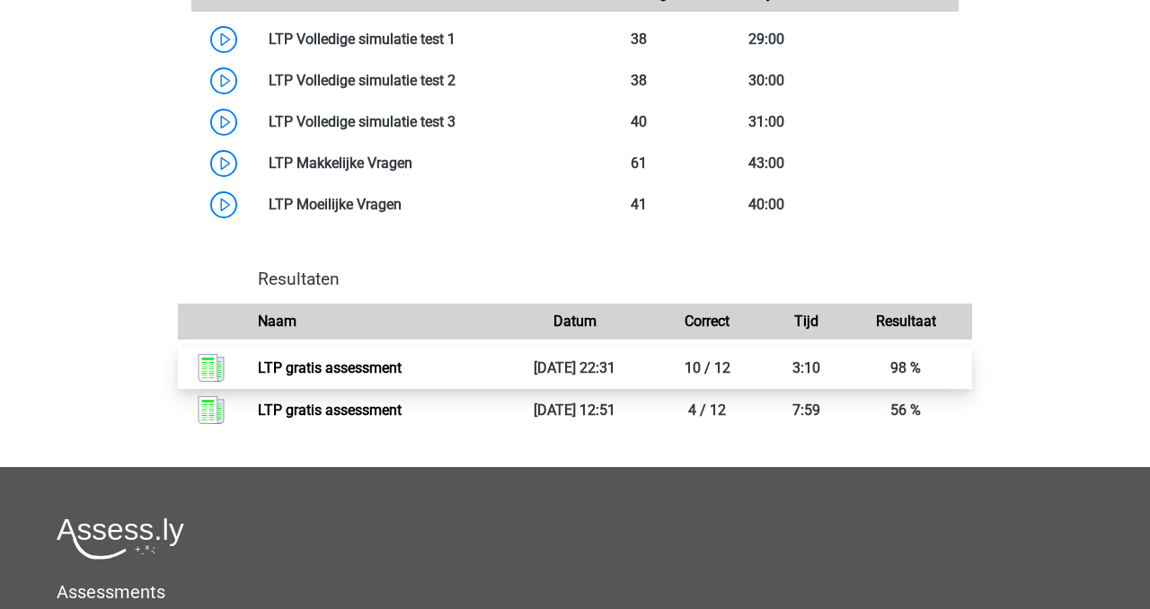
click at [333, 371] on link "LTP gratis assessment" at bounding box center [330, 367] width 144 height 17
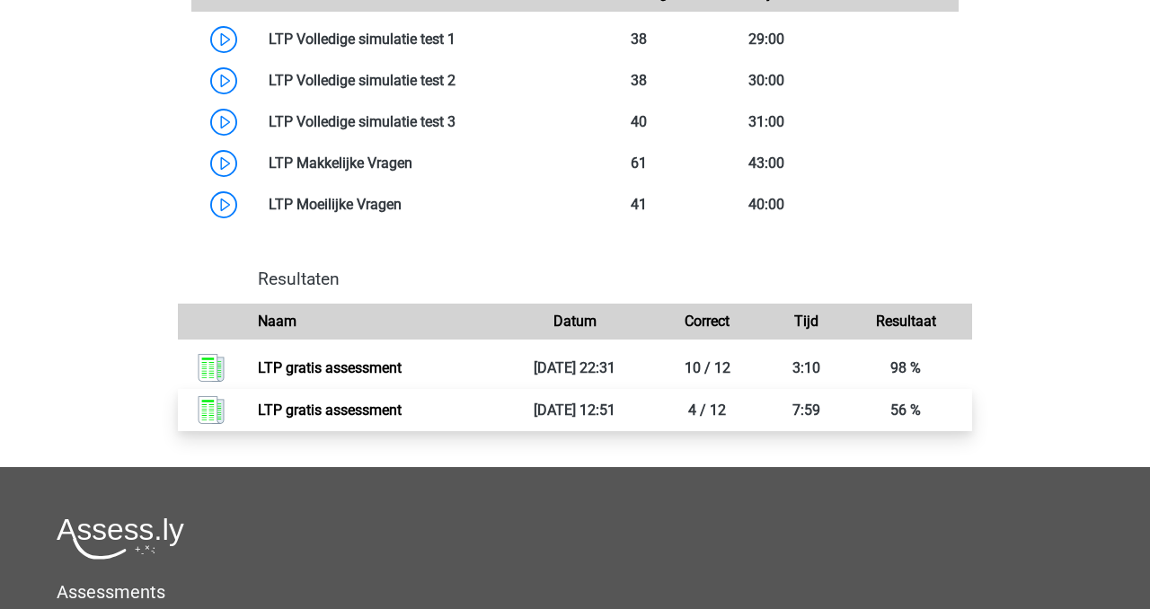
click at [362, 412] on link "LTP gratis assessment" at bounding box center [330, 410] width 144 height 17
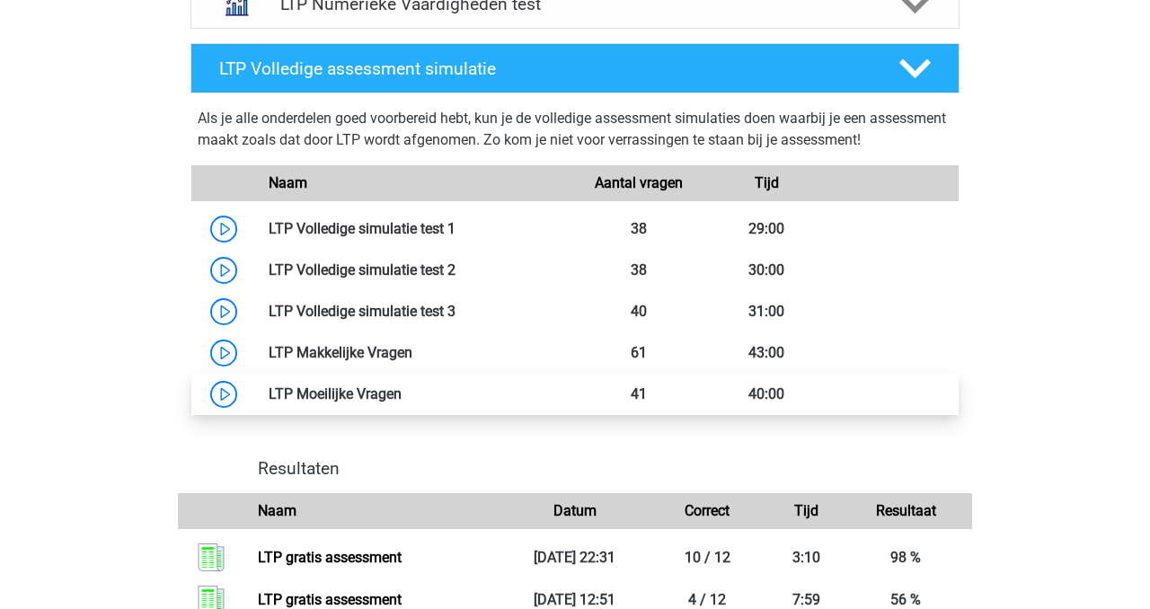
scroll to position [944, 0]
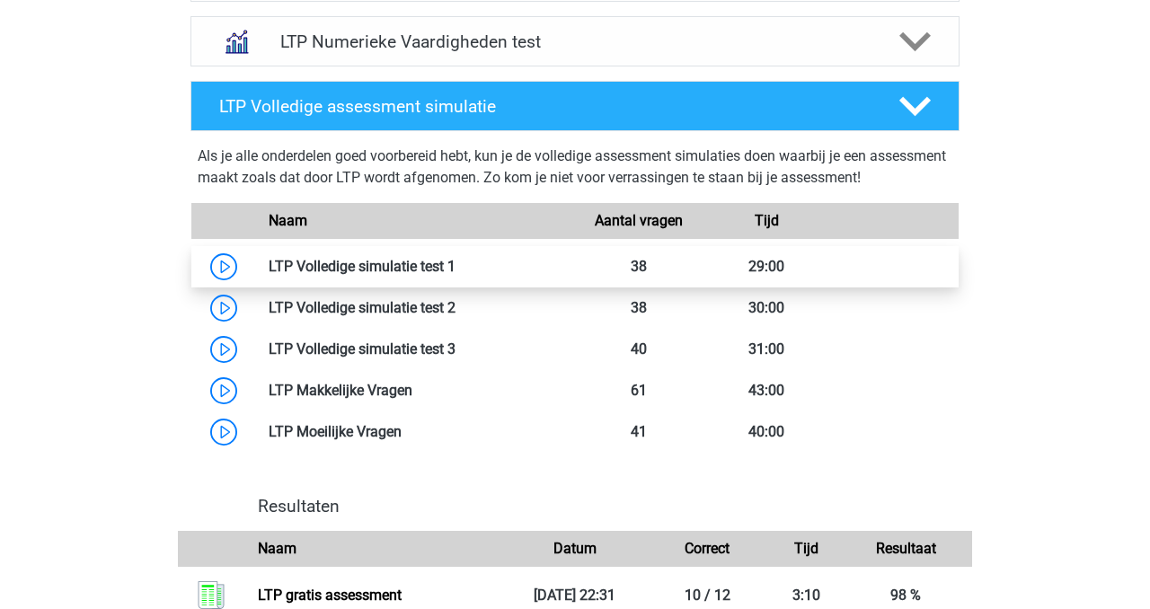
click at [456, 268] on link at bounding box center [456, 266] width 0 height 17
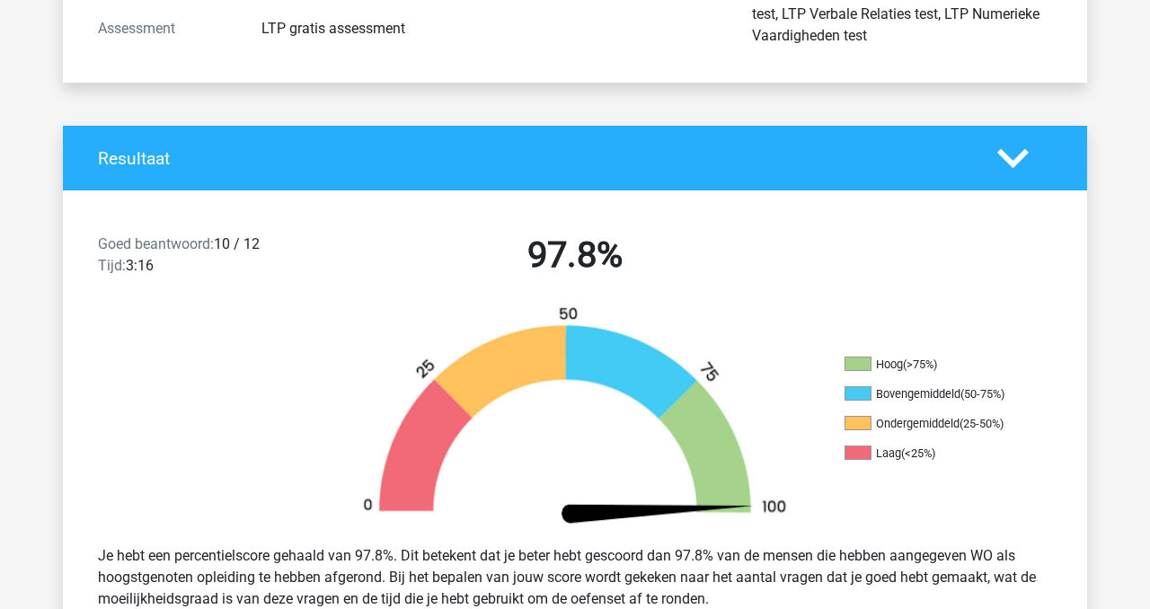
scroll to position [226, 0]
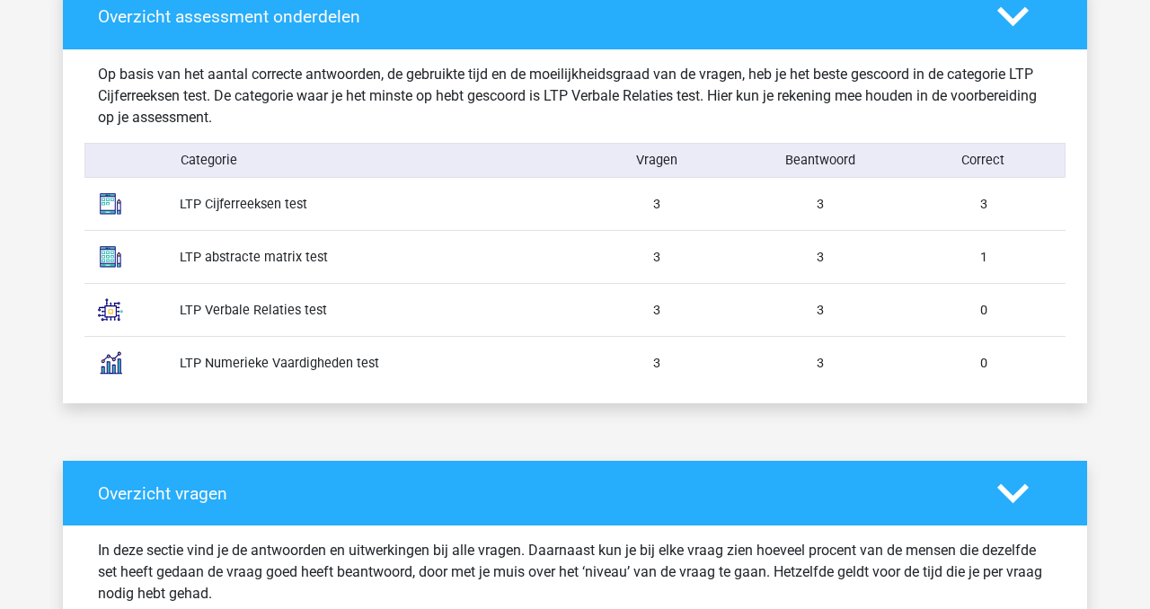
scroll to position [989, 0]
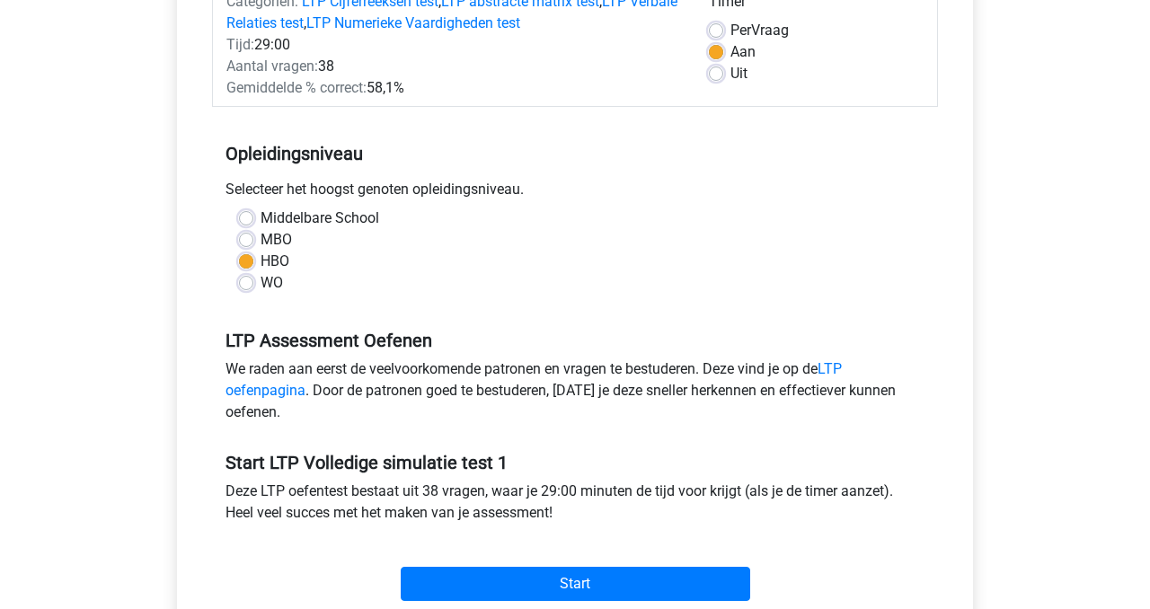
scroll to position [263, 0]
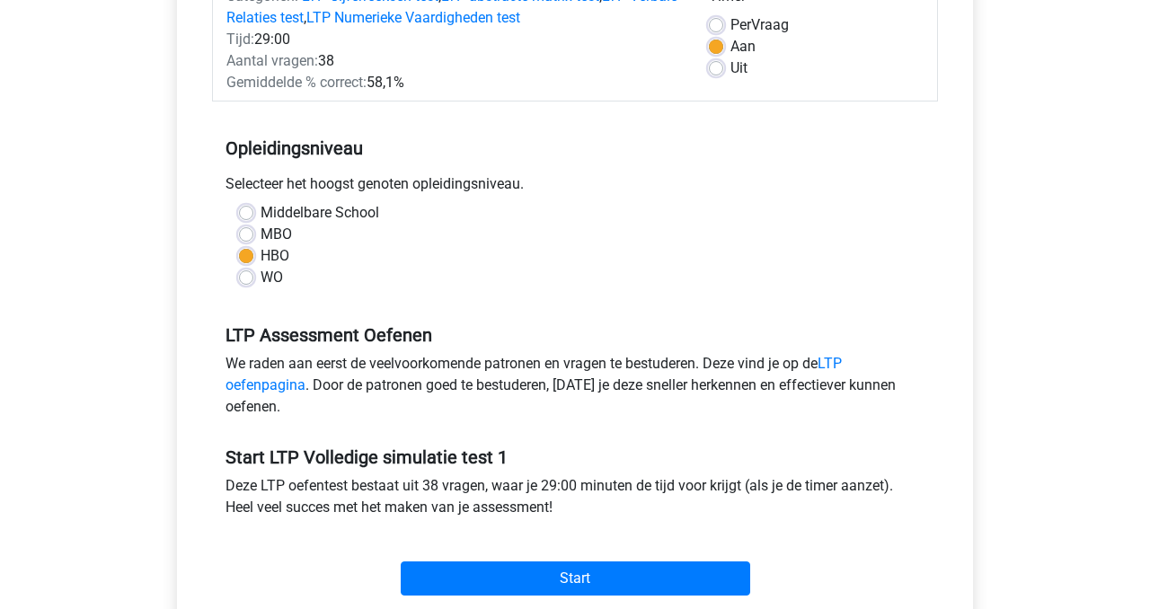
click at [261, 274] on label "WO" at bounding box center [272, 278] width 22 height 22
click at [247, 274] on input "WO" at bounding box center [246, 276] width 14 height 18
radio input "true"
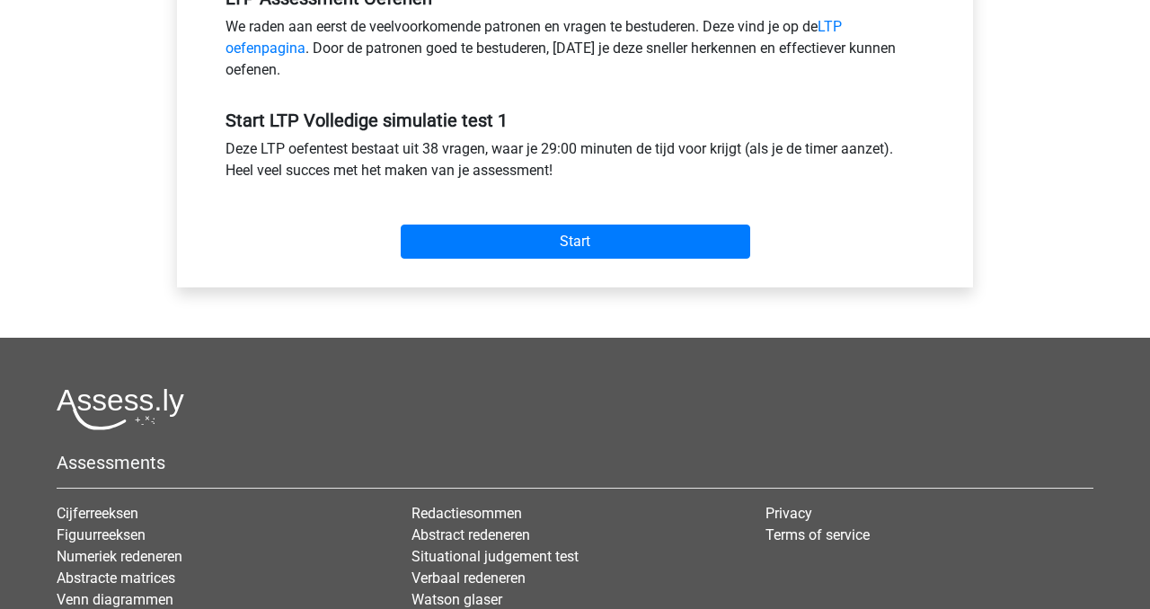
scroll to position [609, 0]
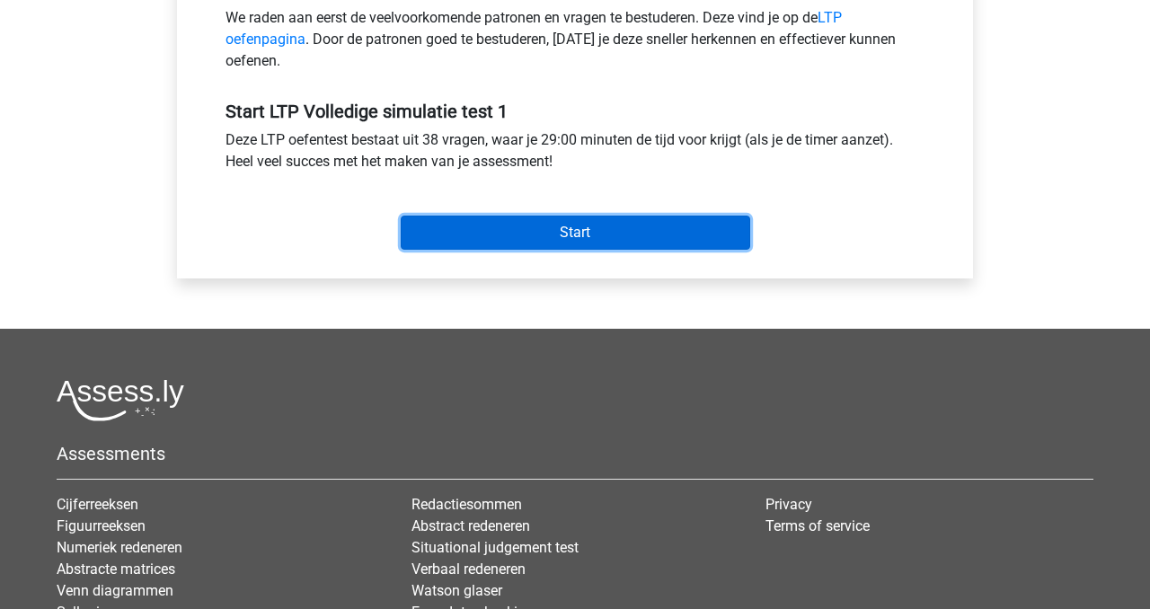
click at [588, 229] on input "Start" at bounding box center [576, 233] width 350 height 34
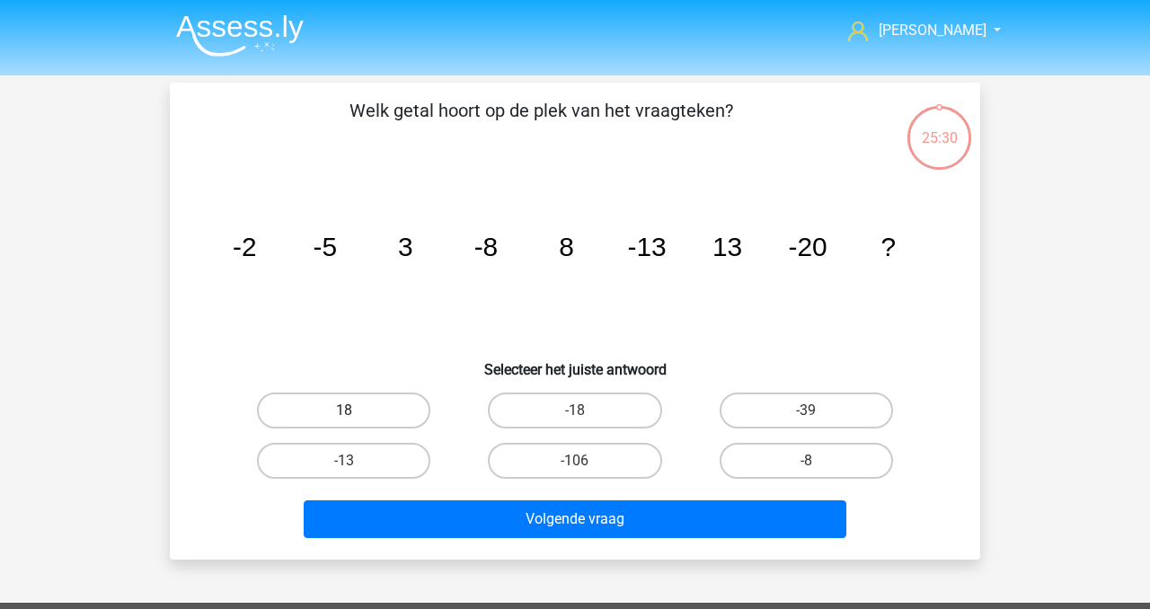
click at [340, 413] on label "18" at bounding box center [343, 411] width 173 height 36
click at [344, 413] on input "18" at bounding box center [350, 417] width 12 height 12
radio input "true"
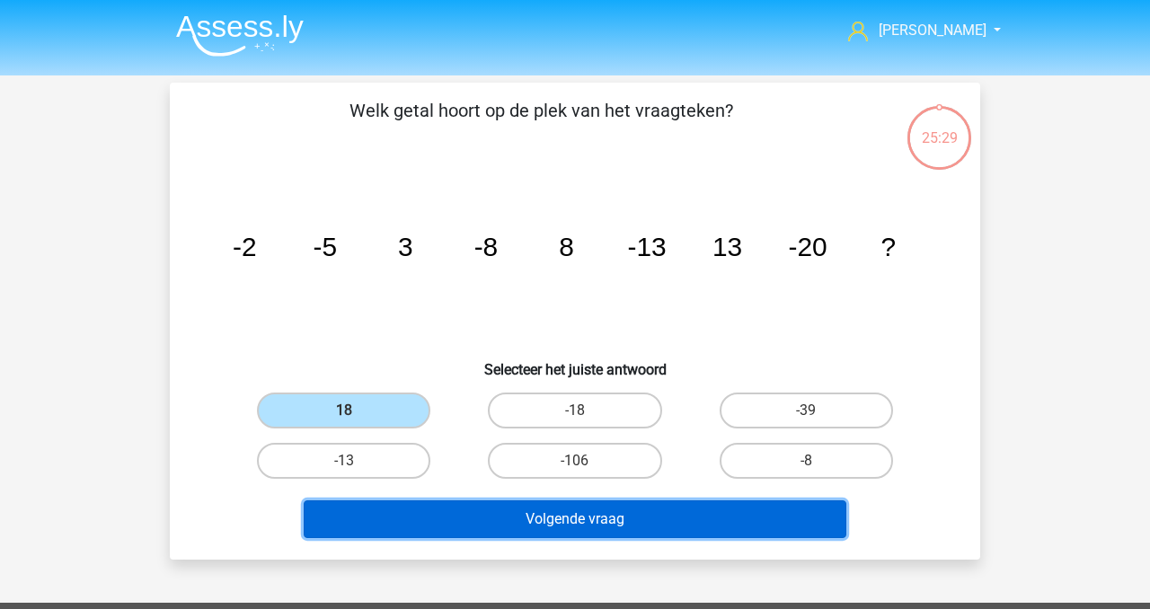
click at [588, 510] on button "Volgende vraag" at bounding box center [576, 520] width 544 height 38
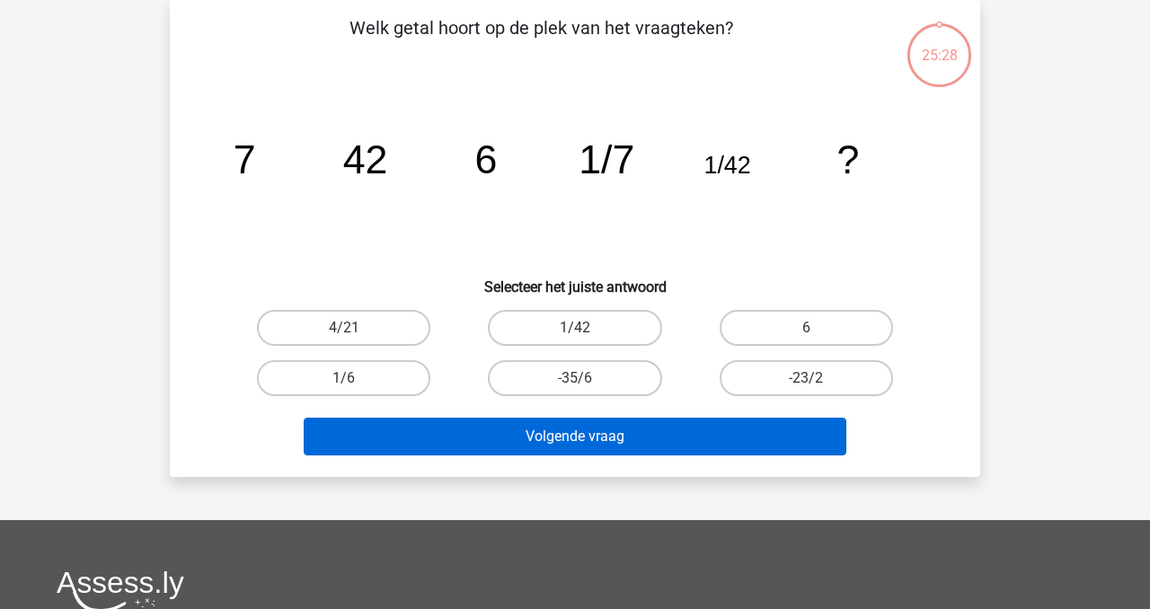
scroll to position [84, 0]
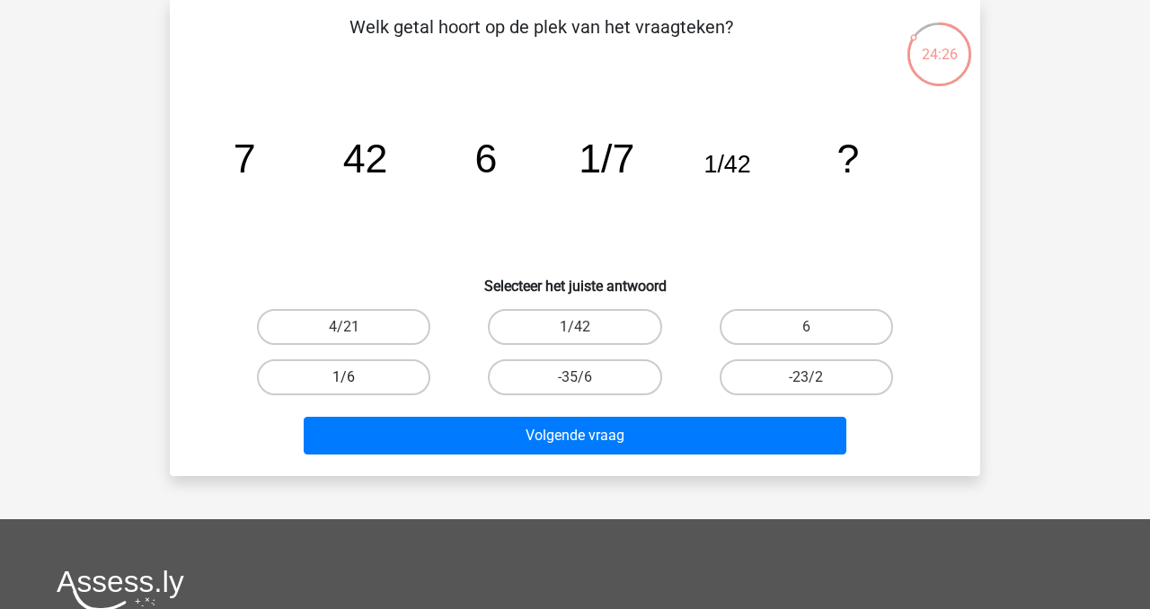
click at [345, 375] on label "1/6" at bounding box center [343, 377] width 173 height 36
click at [345, 377] on input "1/6" at bounding box center [350, 383] width 12 height 12
radio input "true"
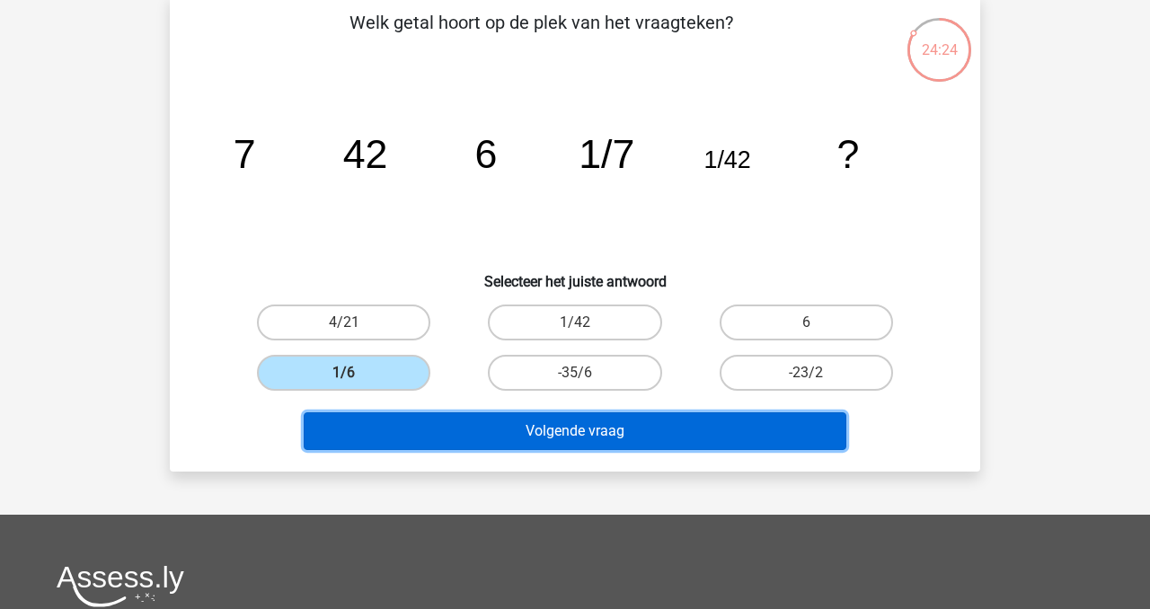
click at [486, 431] on button "Volgende vraag" at bounding box center [576, 431] width 544 height 38
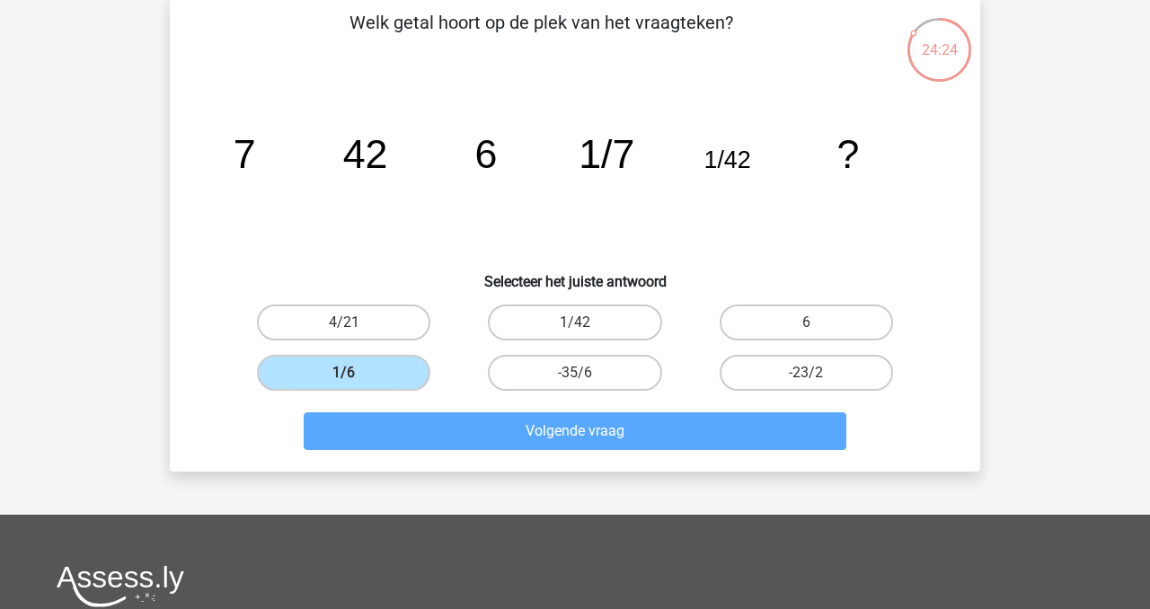
scroll to position [83, 0]
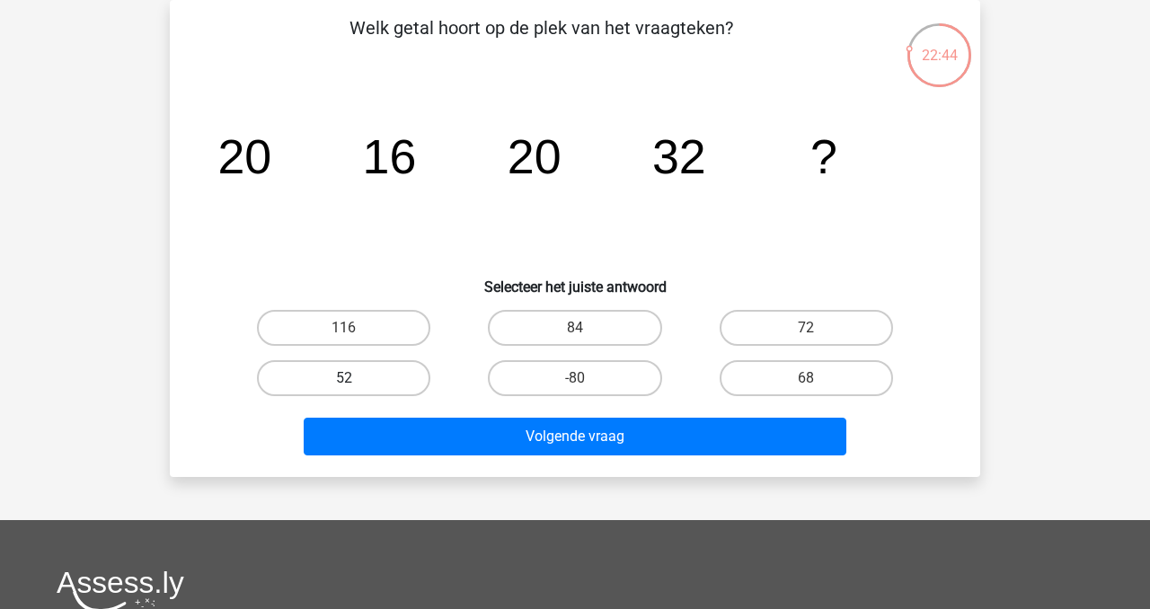
click at [342, 379] on label "52" at bounding box center [343, 378] width 173 height 36
click at [344, 379] on input "52" at bounding box center [350, 384] width 12 height 12
radio input "true"
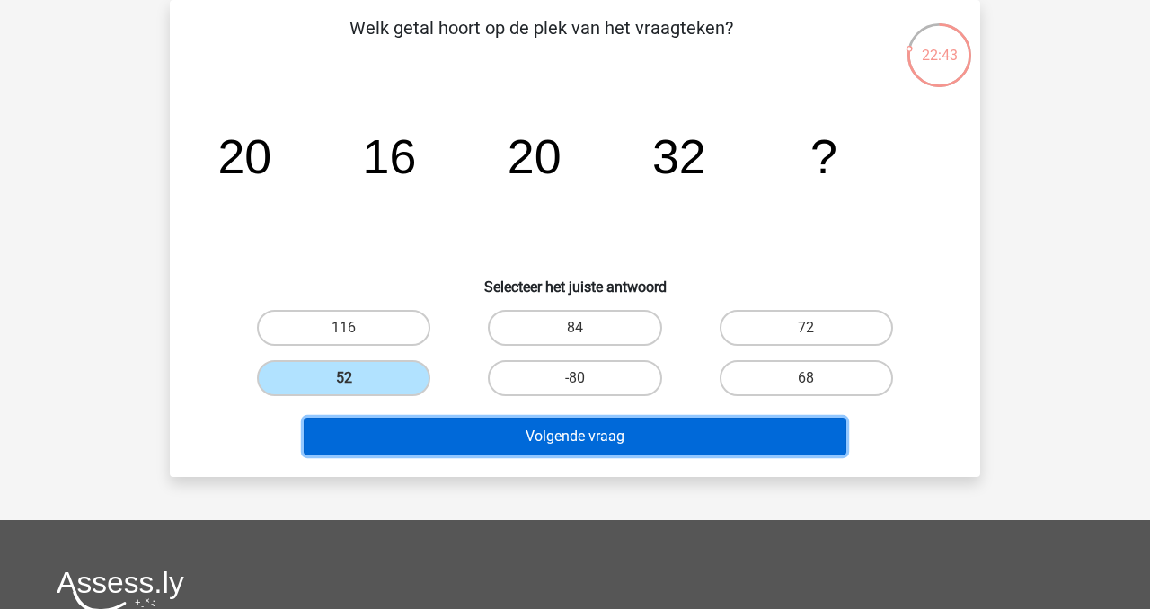
click at [434, 438] on button "Volgende vraag" at bounding box center [576, 437] width 544 height 38
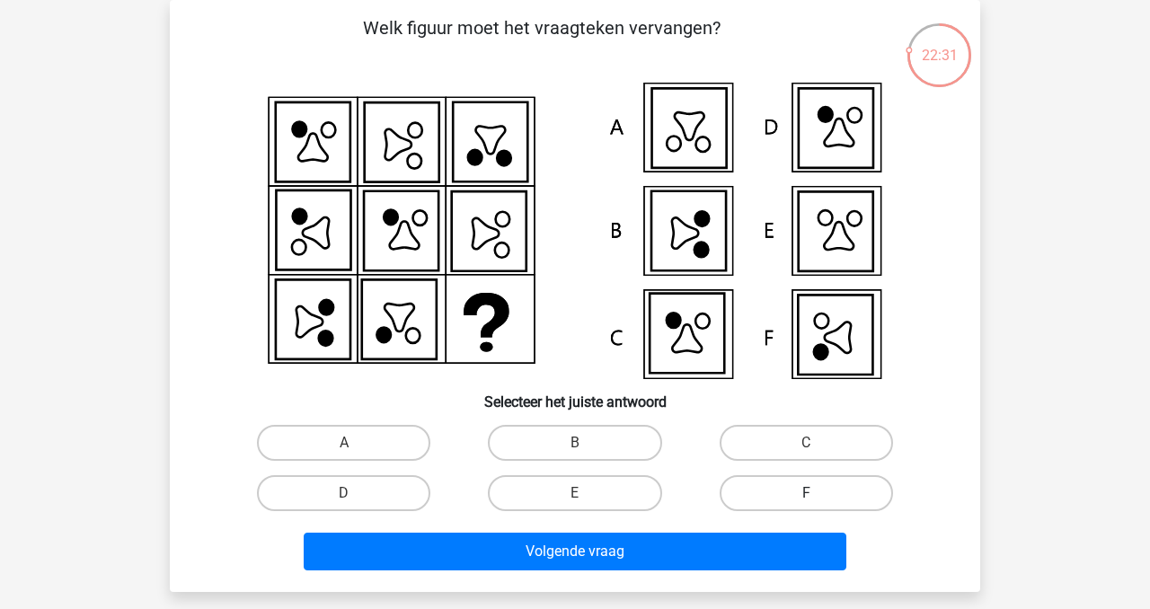
click at [801, 496] on label "F" at bounding box center [806, 493] width 173 height 36
click at [806, 496] on input "F" at bounding box center [812, 499] width 12 height 12
radio input "true"
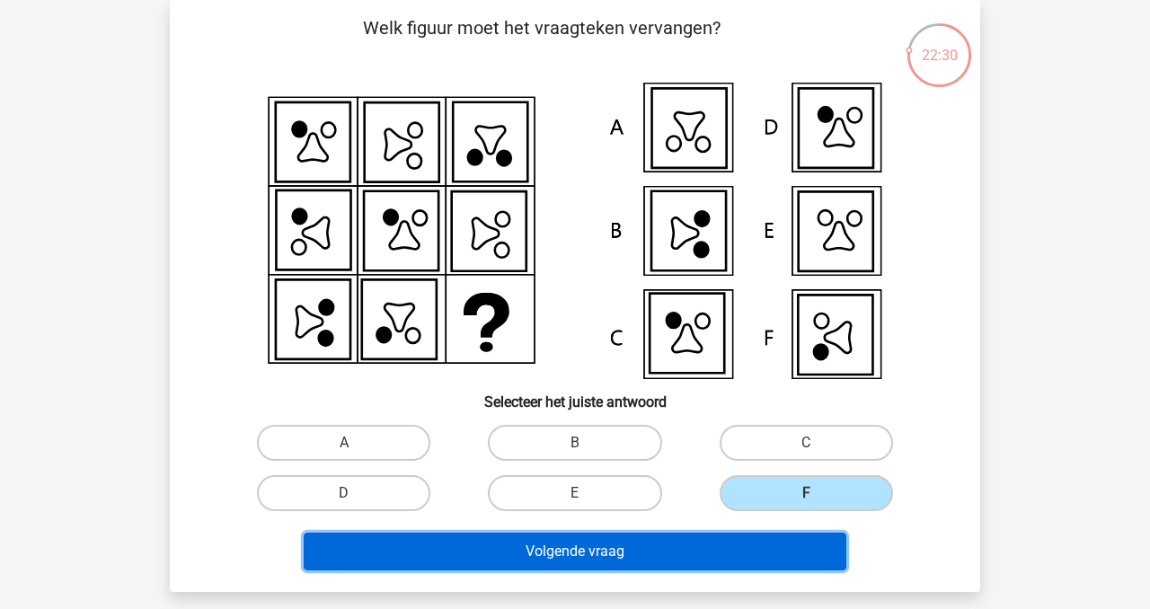
click at [722, 550] on button "Volgende vraag" at bounding box center [576, 552] width 544 height 38
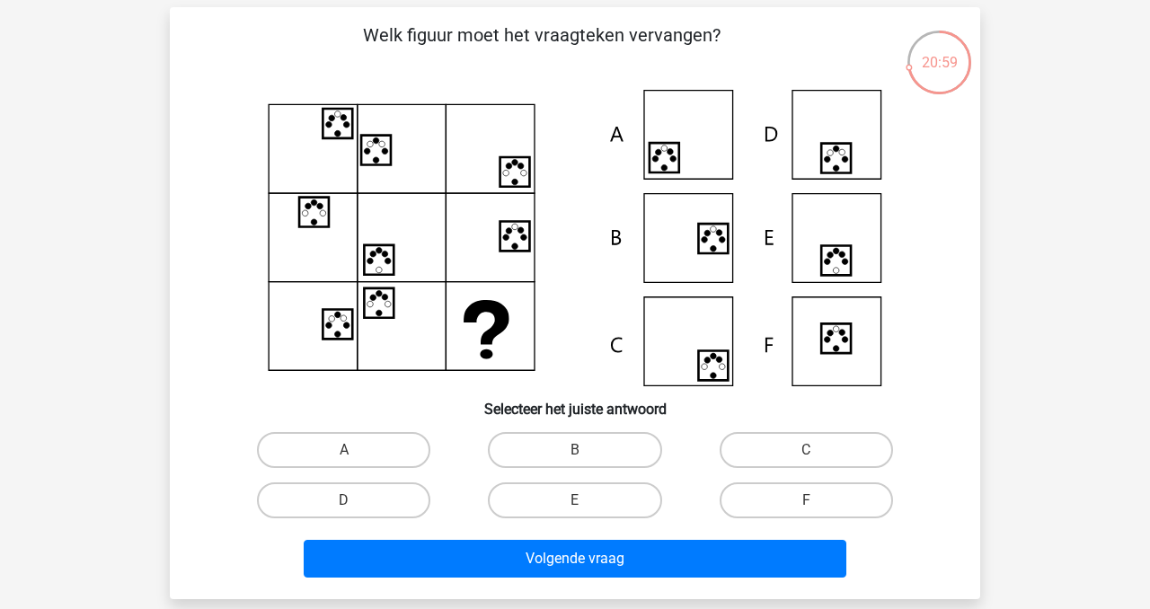
scroll to position [76, 0]
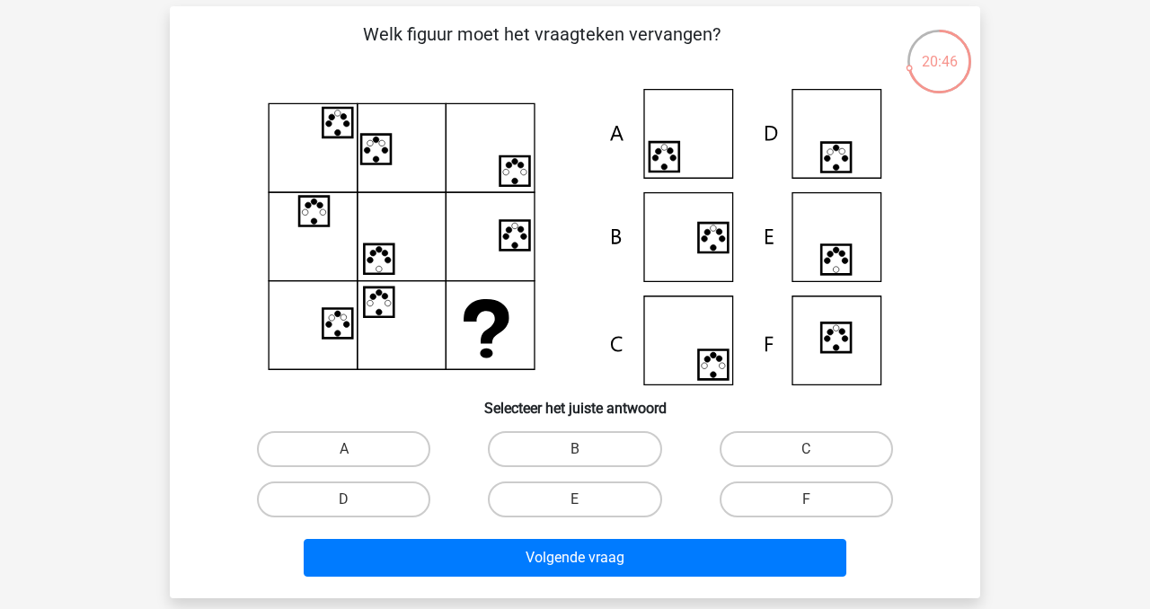
click at [347, 501] on input "D" at bounding box center [350, 506] width 12 height 12
radio input "true"
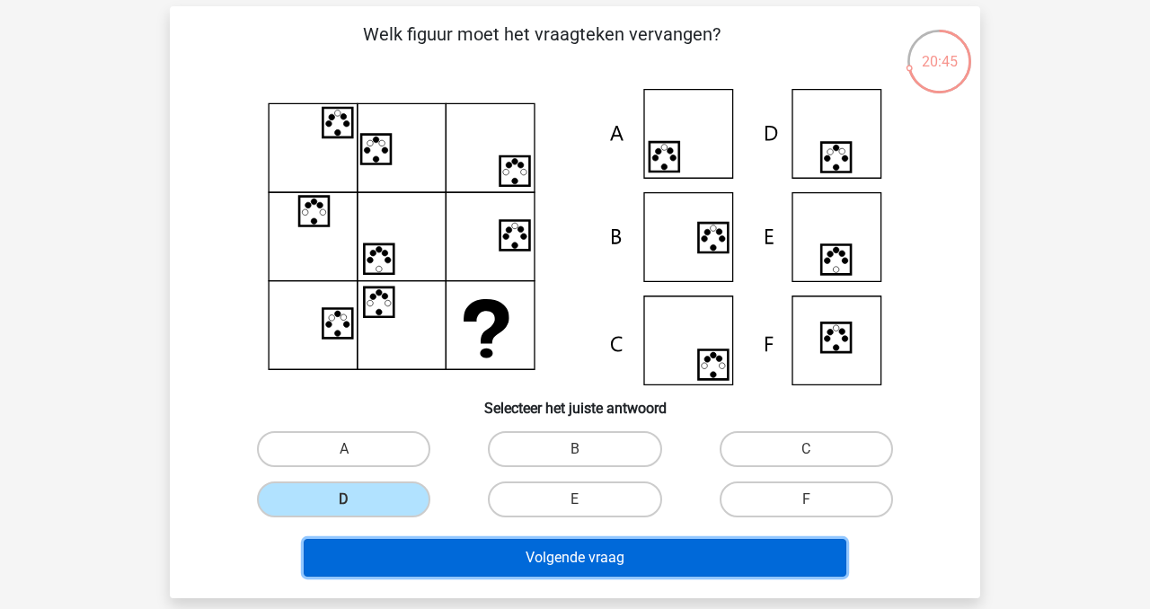
click at [492, 563] on button "Volgende vraag" at bounding box center [576, 558] width 544 height 38
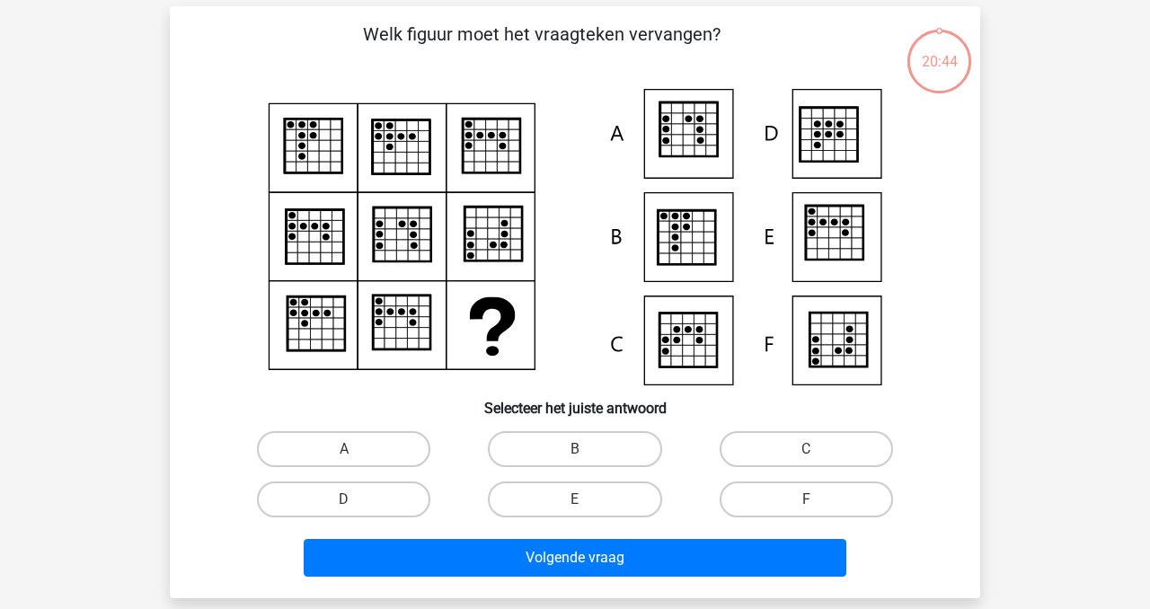
scroll to position [83, 0]
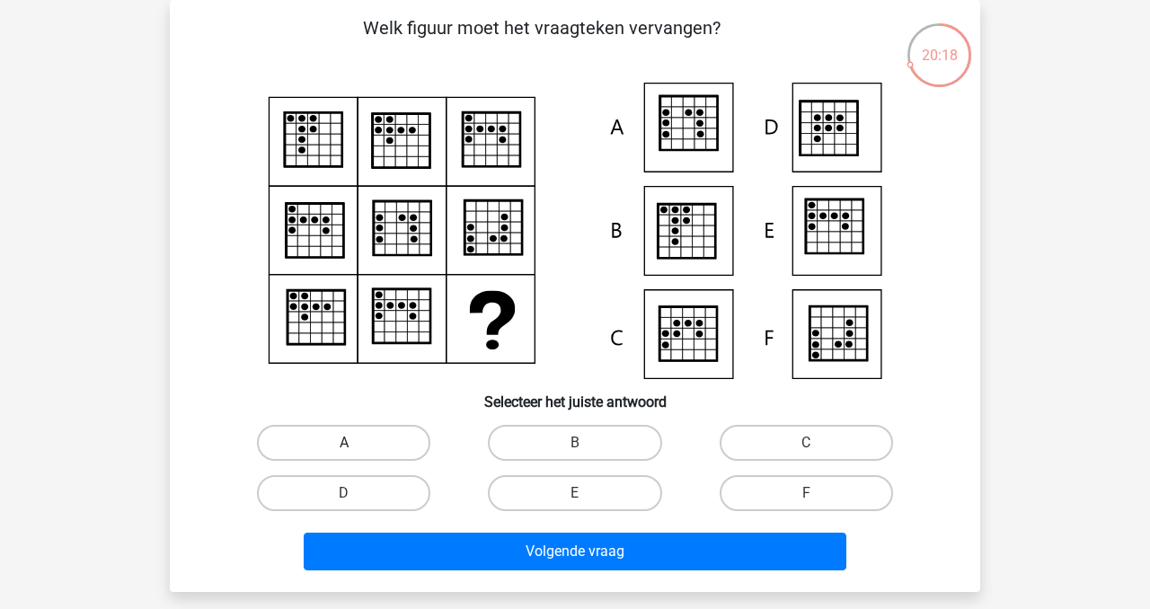
click at [385, 440] on label "A" at bounding box center [343, 443] width 173 height 36
click at [356, 443] on input "A" at bounding box center [350, 449] width 12 height 12
radio input "true"
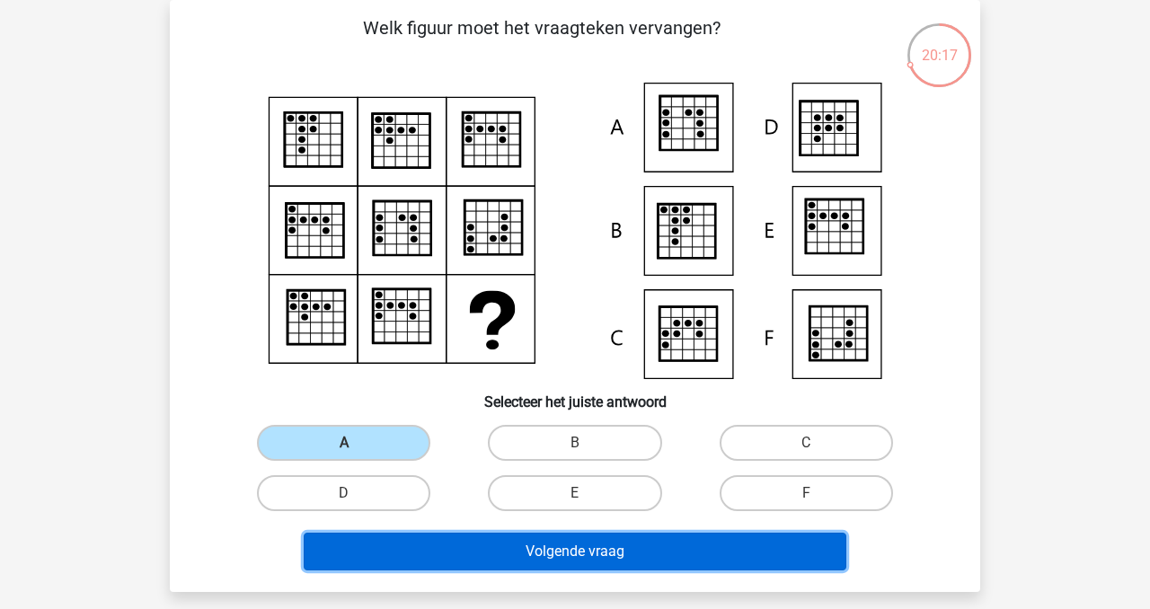
click at [554, 552] on button "Volgende vraag" at bounding box center [576, 552] width 544 height 38
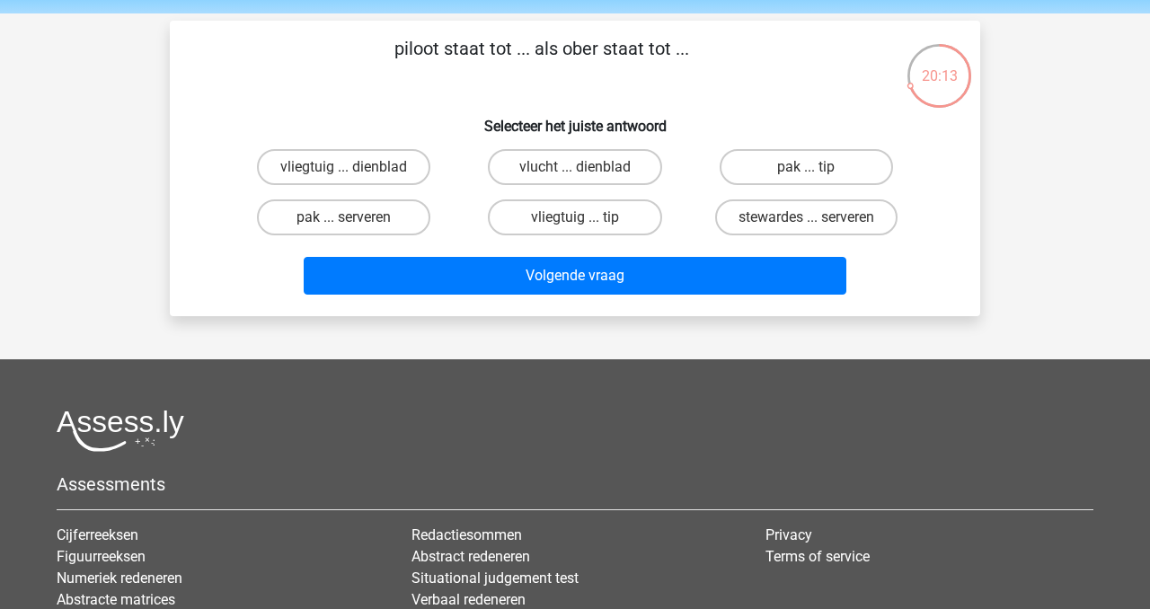
scroll to position [52, 0]
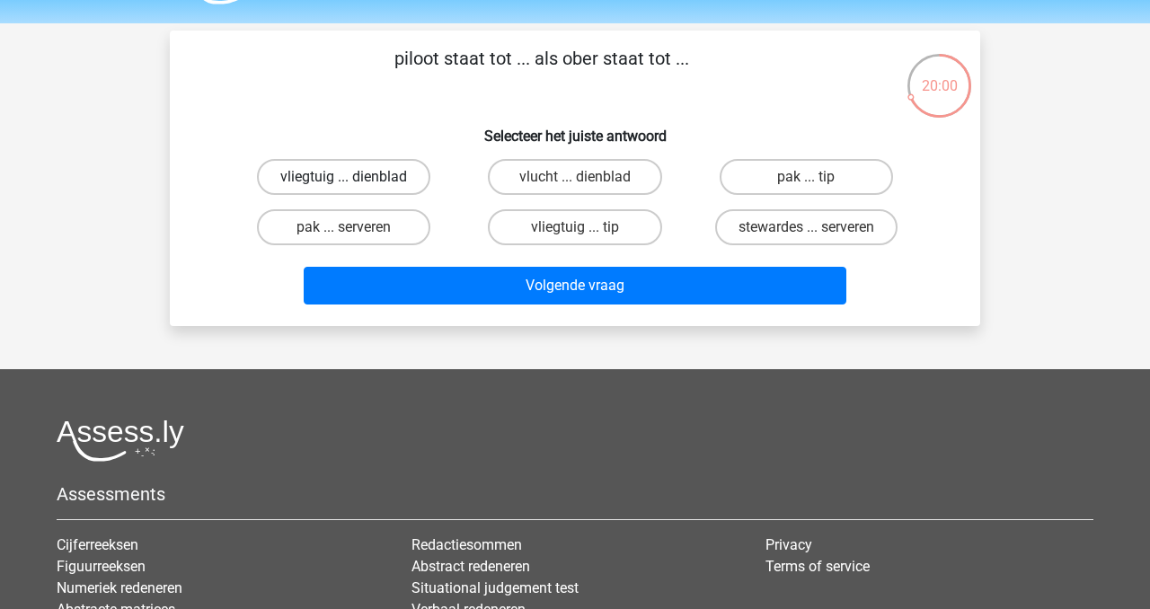
click at [388, 173] on label "vliegtuig ... dienblad" at bounding box center [343, 177] width 173 height 36
click at [356, 177] on input "vliegtuig ... dienblad" at bounding box center [350, 183] width 12 height 12
radio input "true"
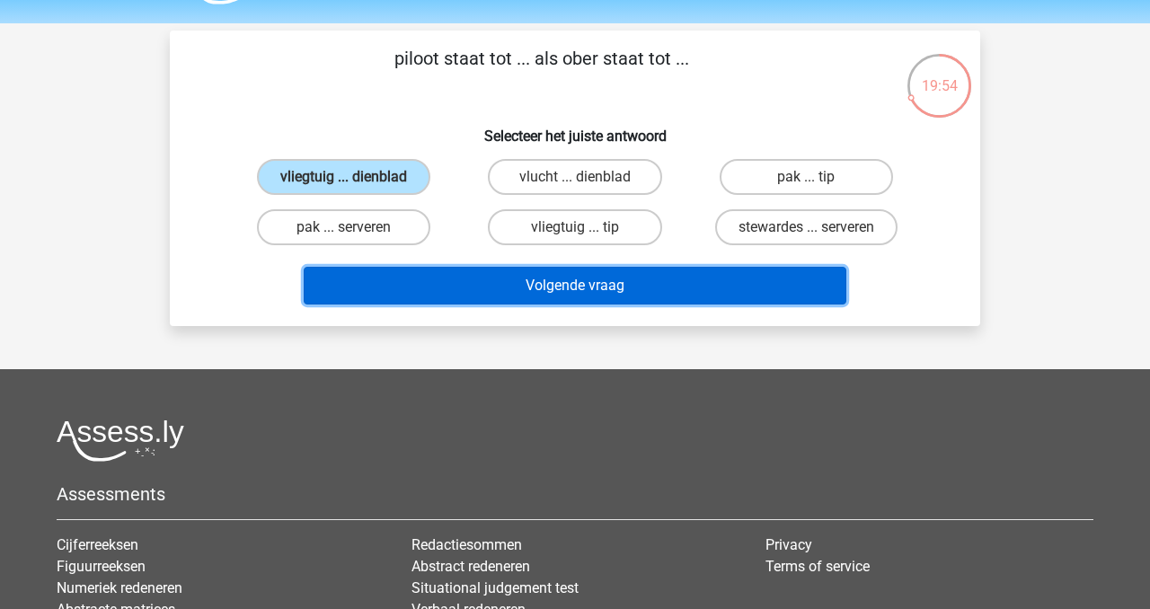
click at [552, 280] on button "Volgende vraag" at bounding box center [576, 286] width 544 height 38
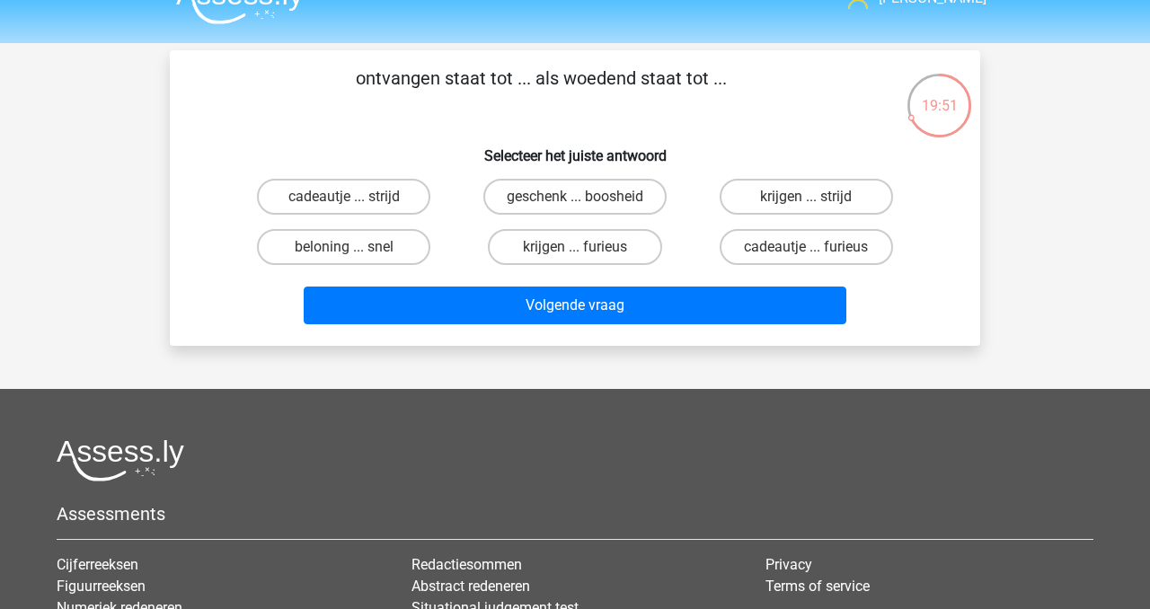
scroll to position [31, 0]
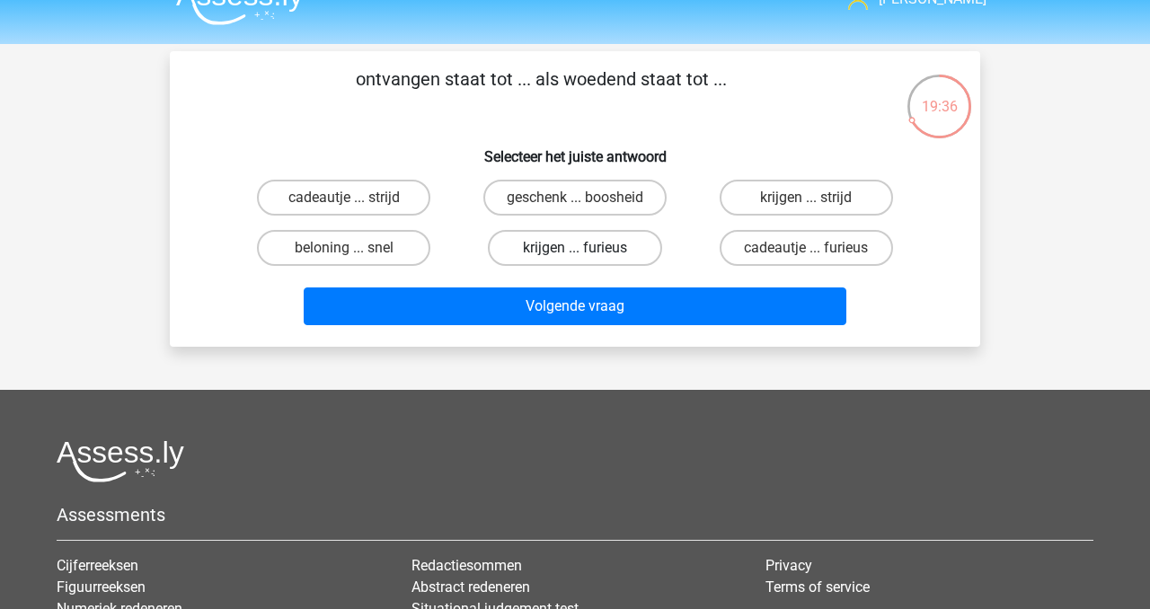
click at [593, 249] on label "krijgen ... furieus" at bounding box center [574, 248] width 173 height 36
click at [587, 249] on input "krijgen ... furieus" at bounding box center [581, 254] width 12 height 12
radio input "true"
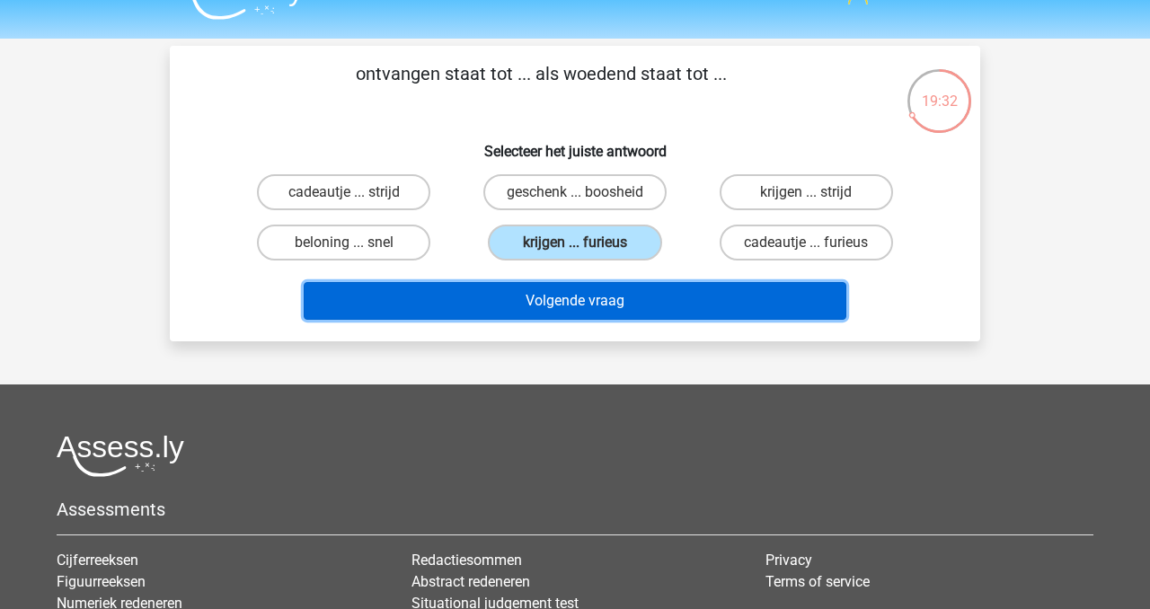
click at [595, 301] on button "Volgende vraag" at bounding box center [576, 301] width 544 height 38
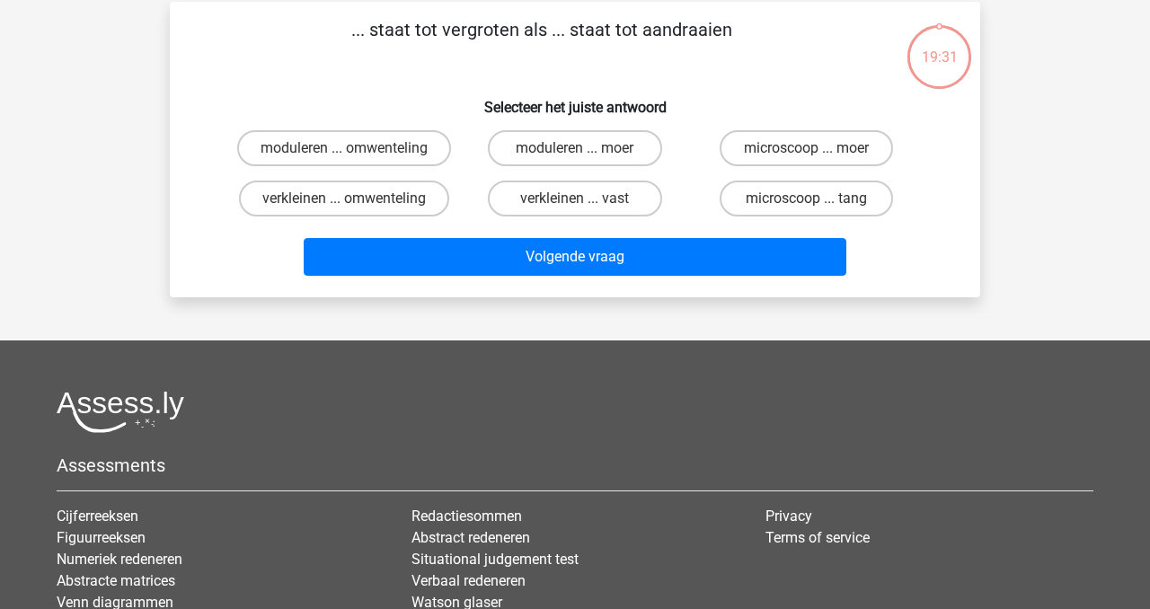
scroll to position [83, 0]
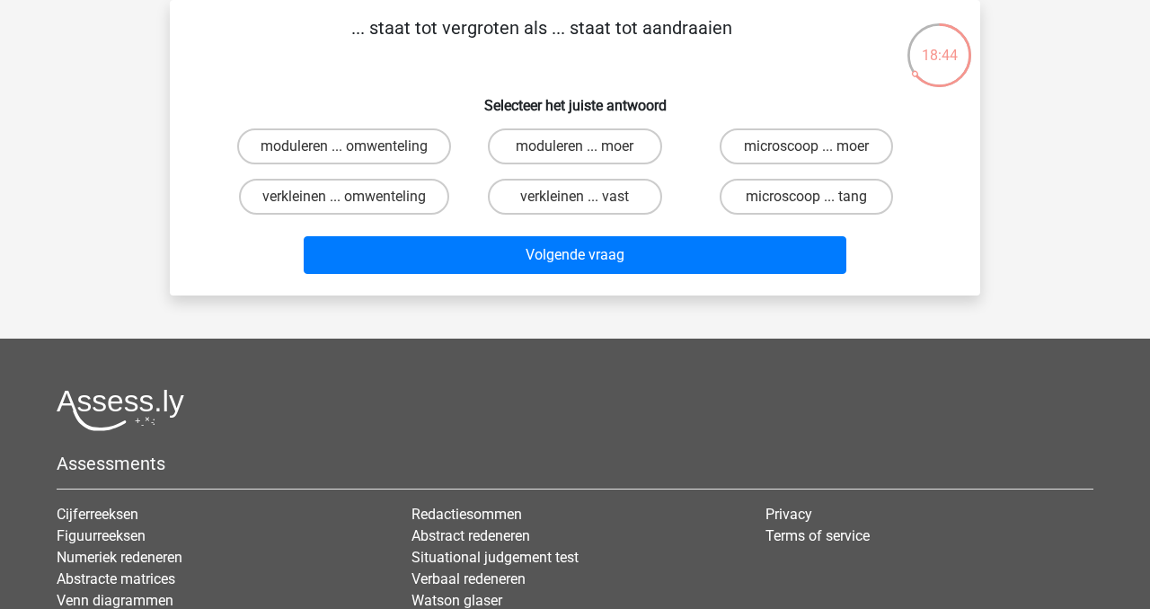
click at [595, 301] on div "john roepie7@hotmail.com" at bounding box center [575, 365] width 1150 height 896
click at [847, 198] on label "microscoop ... tang" at bounding box center [806, 197] width 173 height 36
click at [818, 198] on input "microscoop ... tang" at bounding box center [812, 203] width 12 height 12
radio input "true"
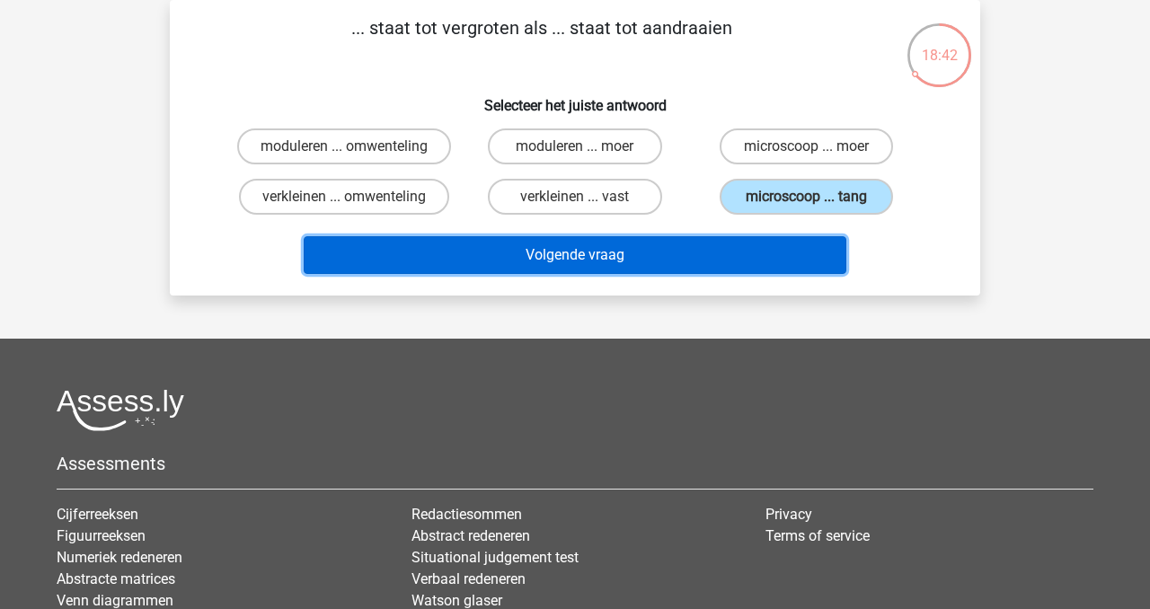
click at [758, 250] on button "Volgende vraag" at bounding box center [576, 255] width 544 height 38
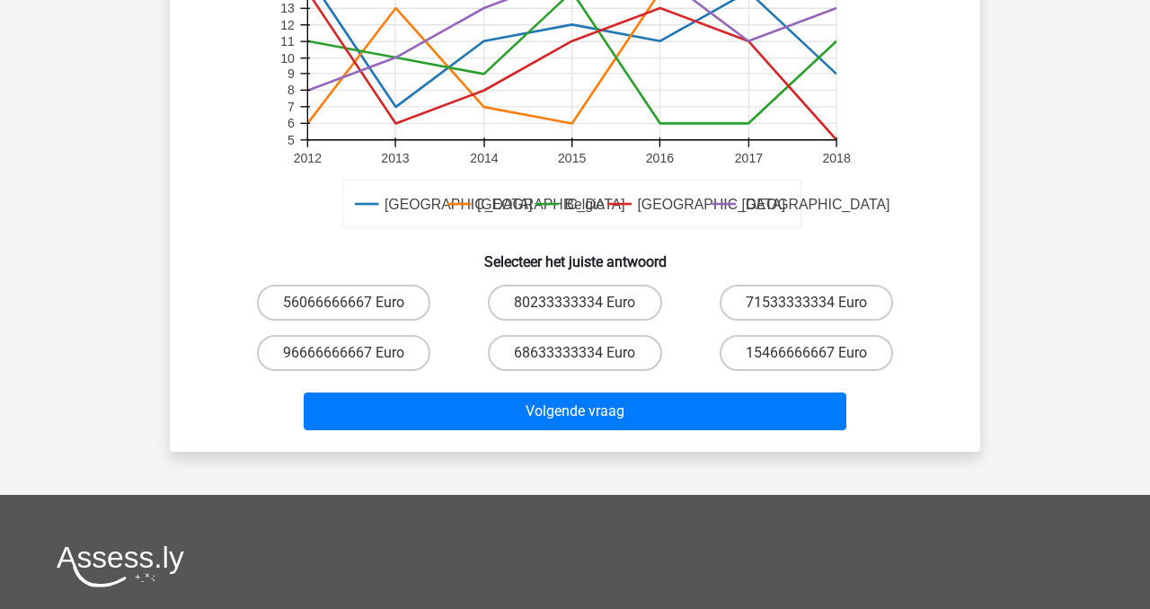
scroll to position [521, 0]
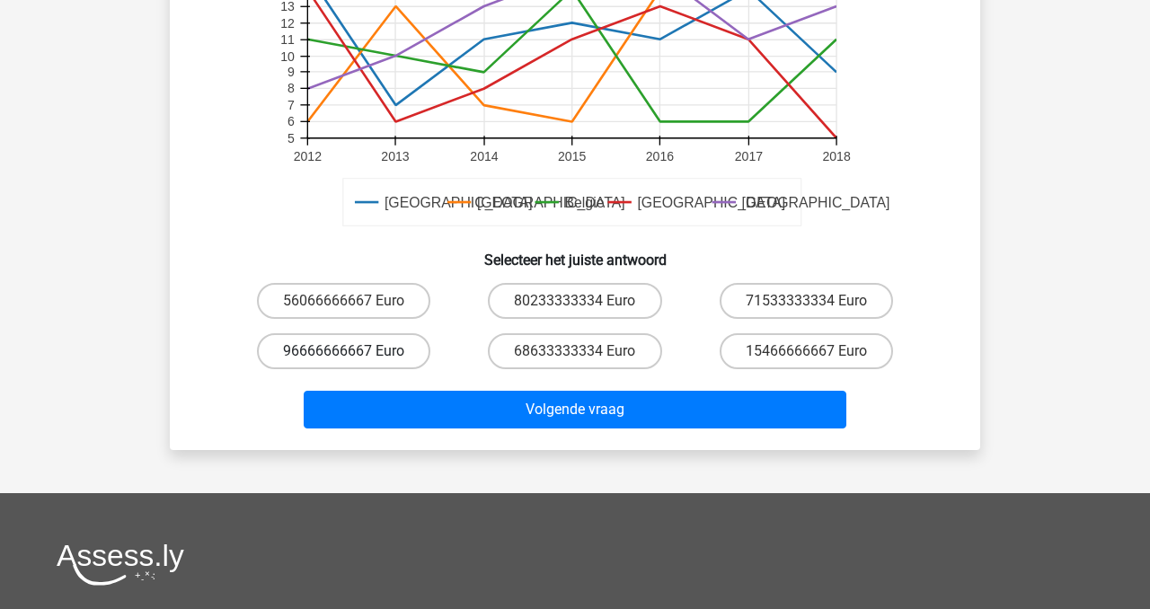
click at [340, 341] on label "96666666667 Euro" at bounding box center [343, 351] width 173 height 36
click at [344, 351] on input "96666666667 Euro" at bounding box center [350, 357] width 12 height 12
radio input "true"
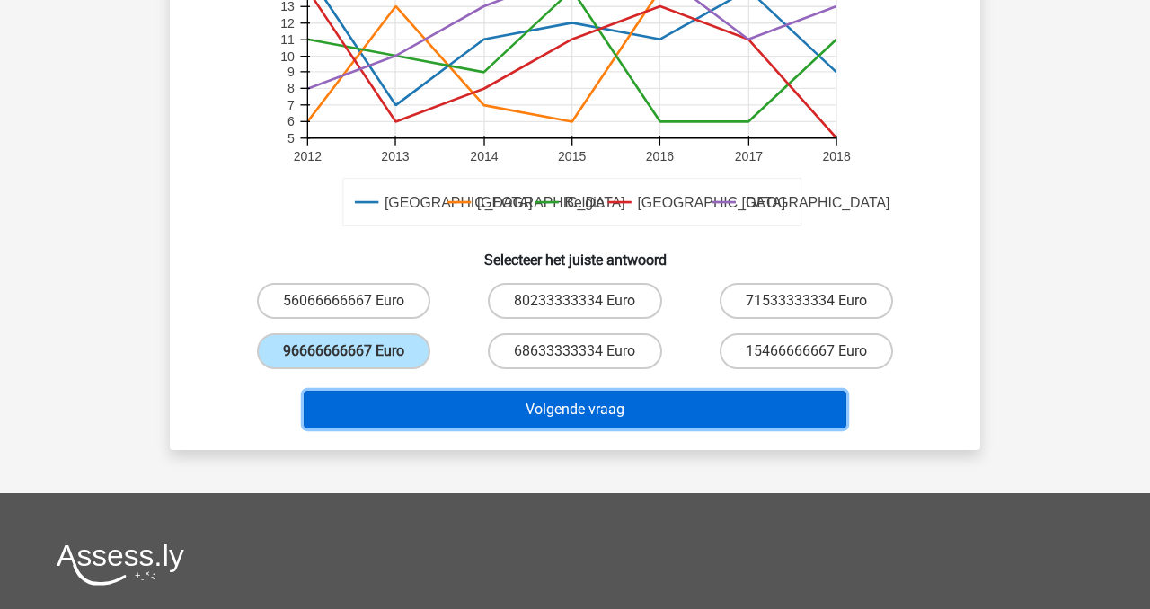
click at [565, 401] on button "Volgende vraag" at bounding box center [576, 410] width 544 height 38
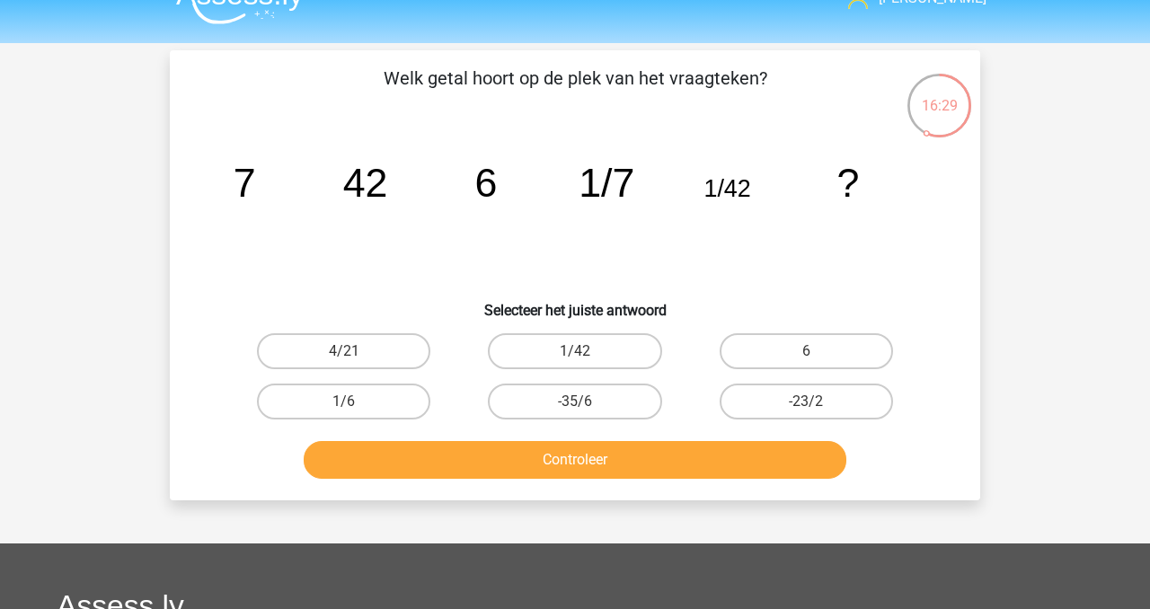
scroll to position [35, 0]
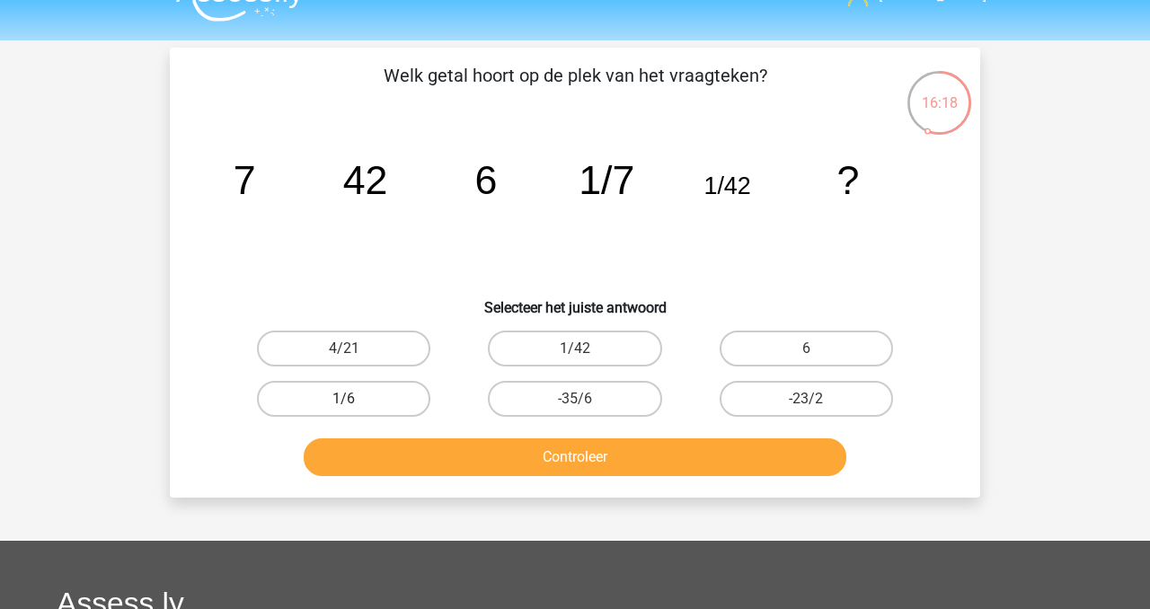
click at [381, 394] on label "1/6" at bounding box center [343, 399] width 173 height 36
click at [356, 399] on input "1/6" at bounding box center [350, 405] width 12 height 12
radio input "true"
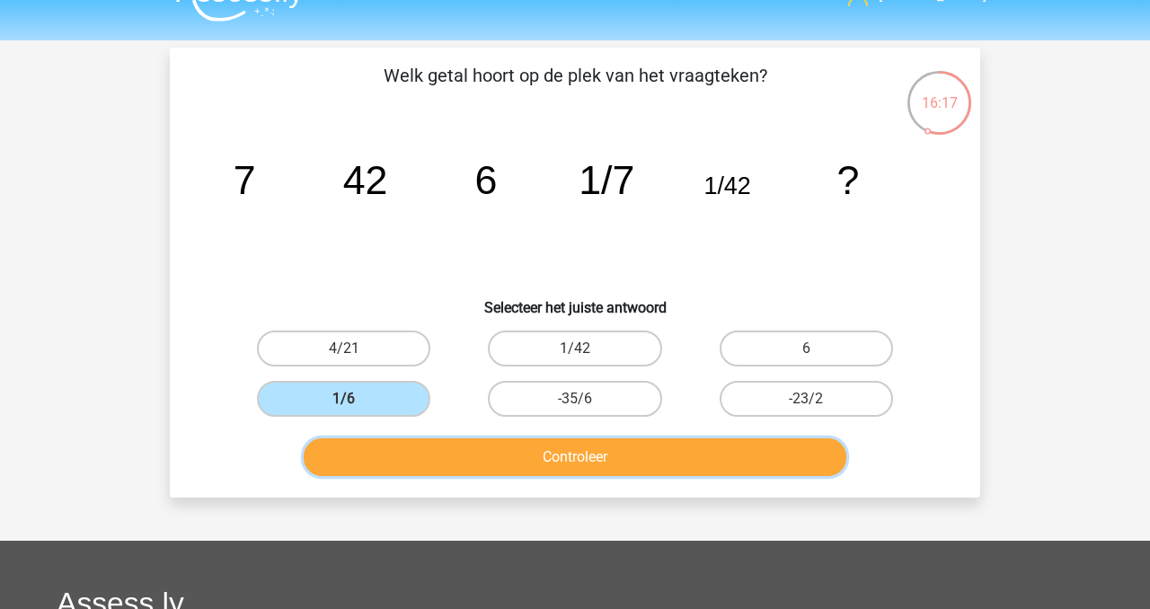
click at [483, 459] on button "Controleer" at bounding box center [576, 458] width 544 height 38
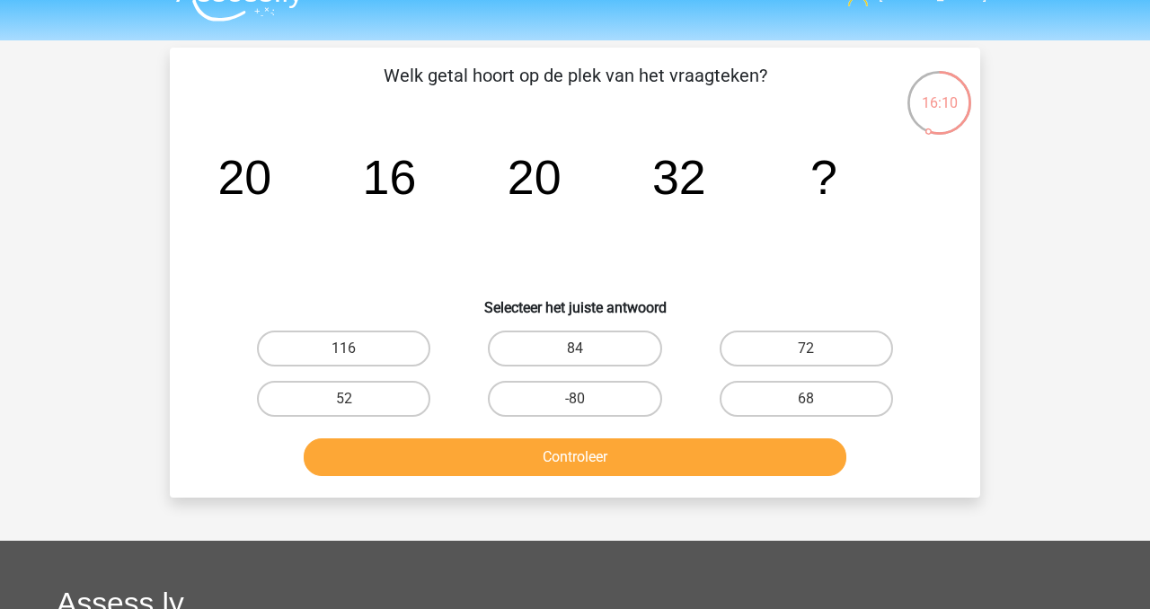
scroll to position [36, 0]
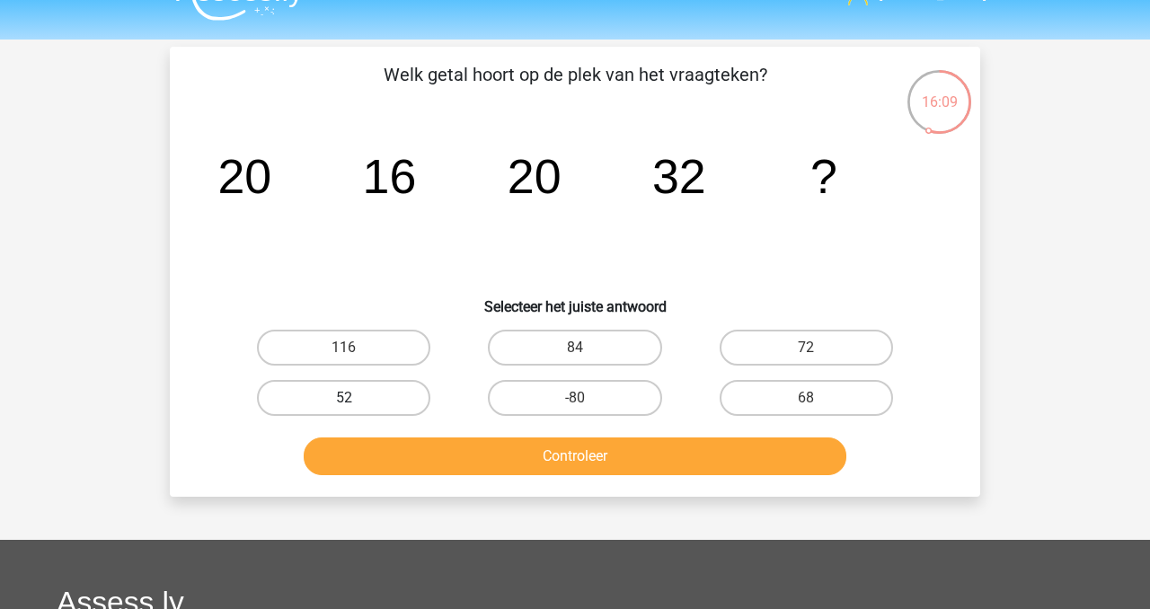
click at [361, 397] on label "52" at bounding box center [343, 398] width 173 height 36
click at [356, 398] on input "52" at bounding box center [350, 404] width 12 height 12
radio input "true"
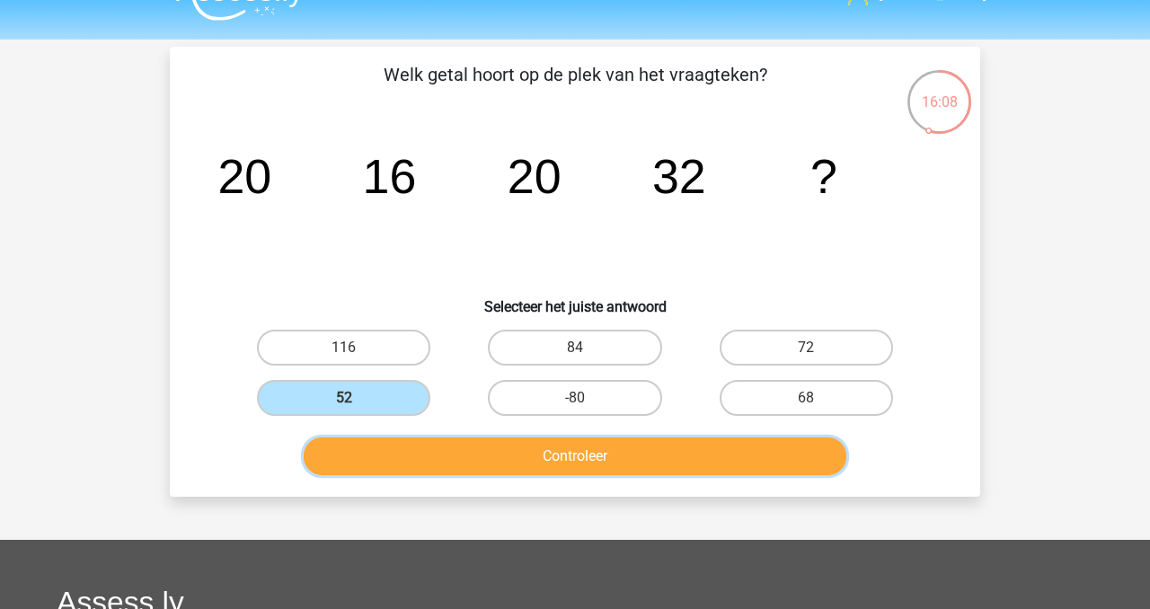
click at [512, 461] on button "Controleer" at bounding box center [576, 457] width 544 height 38
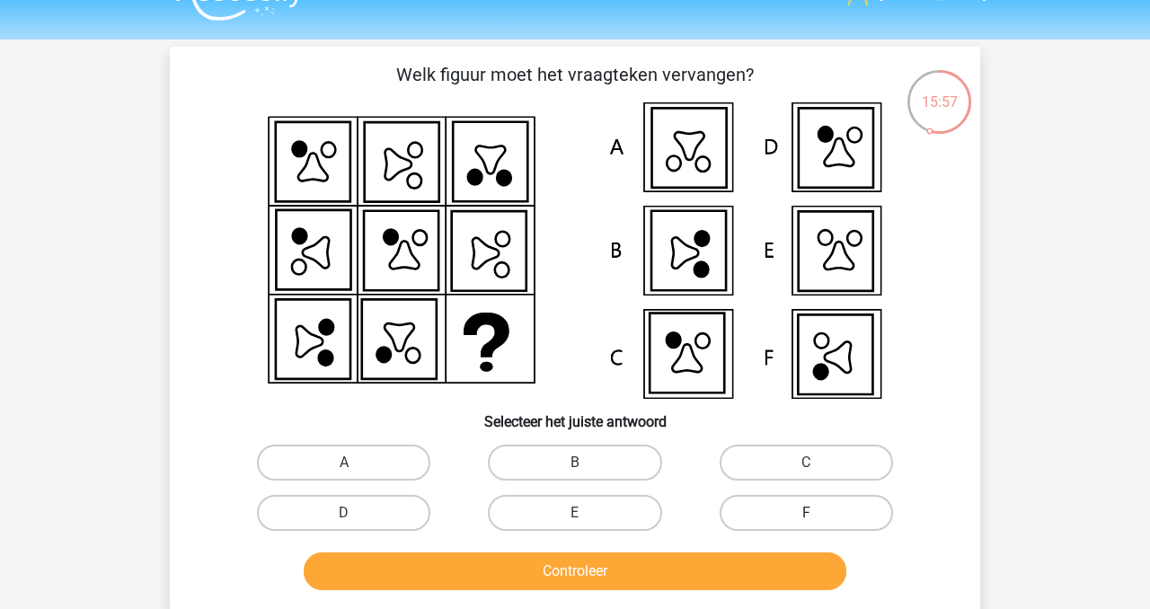
click at [826, 510] on label "F" at bounding box center [806, 513] width 173 height 36
click at [818, 513] on input "F" at bounding box center [812, 519] width 12 height 12
radio input "true"
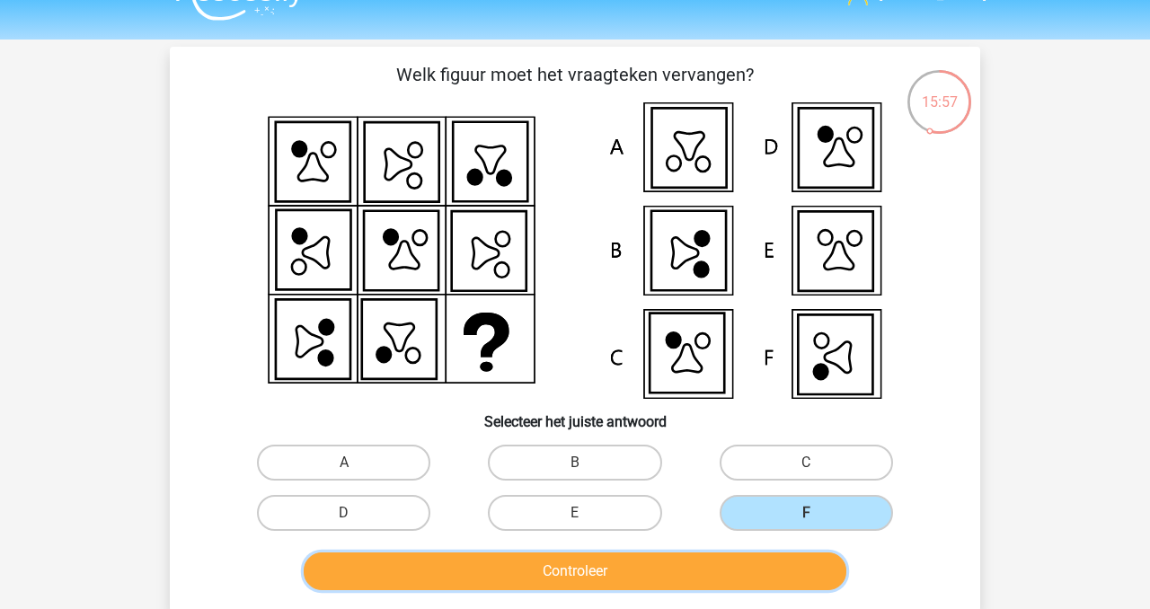
click at [716, 571] on button "Controleer" at bounding box center [576, 572] width 544 height 38
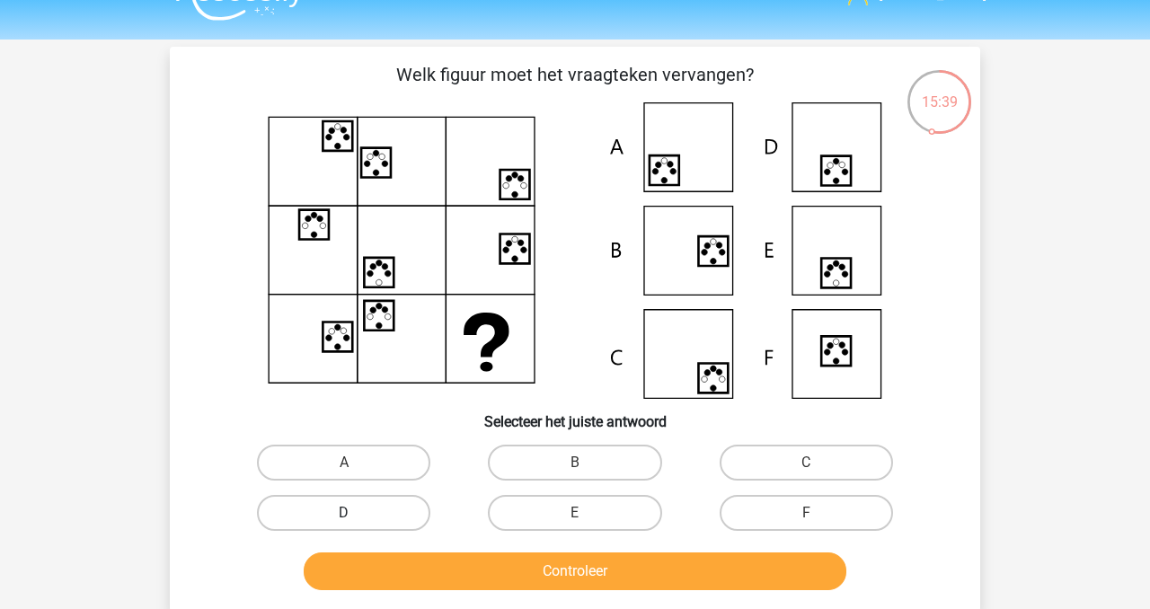
click at [372, 510] on label "D" at bounding box center [343, 513] width 173 height 36
click at [356, 513] on input "D" at bounding box center [350, 519] width 12 height 12
radio input "true"
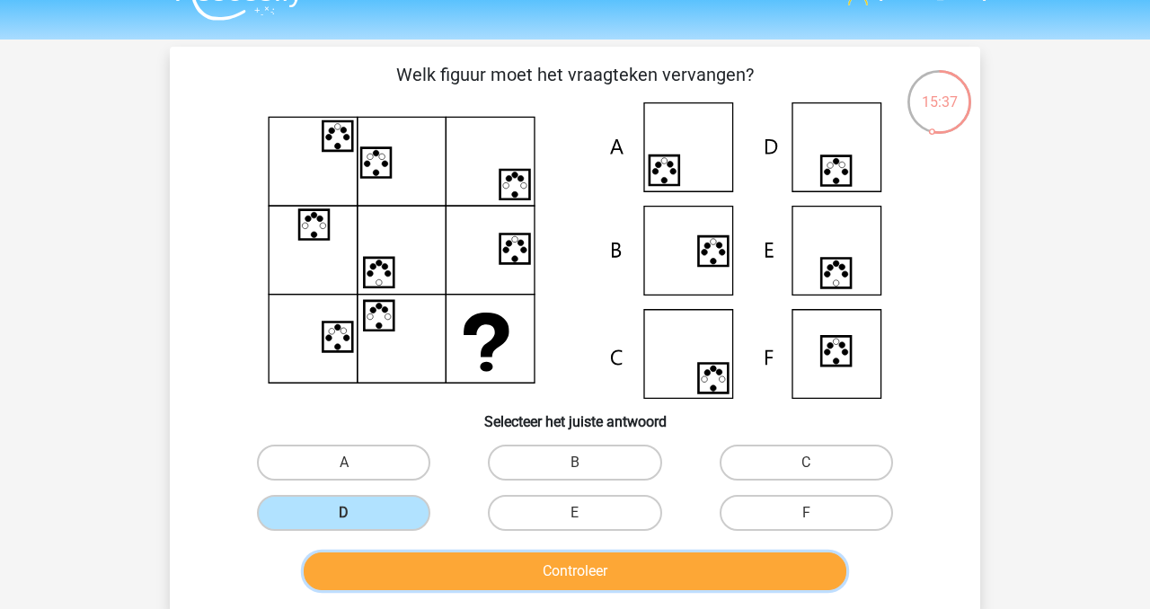
click at [601, 575] on button "Controleer" at bounding box center [576, 572] width 544 height 38
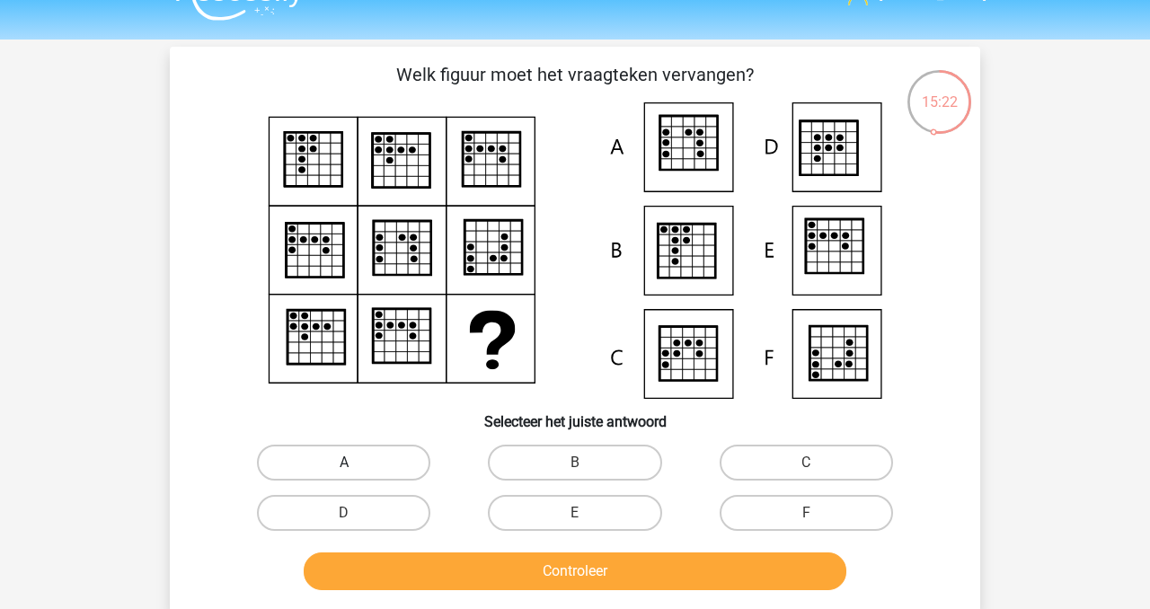
click at [356, 457] on label "A" at bounding box center [343, 463] width 173 height 36
click at [356, 463] on input "A" at bounding box center [350, 469] width 12 height 12
radio input "true"
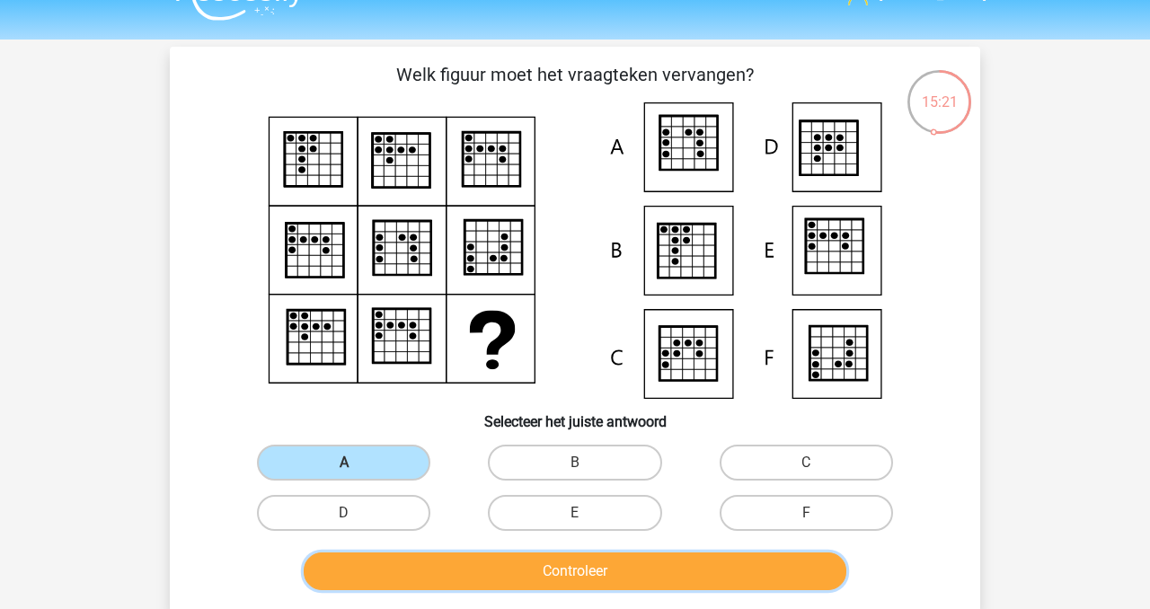
click at [542, 578] on button "Controleer" at bounding box center [576, 572] width 544 height 38
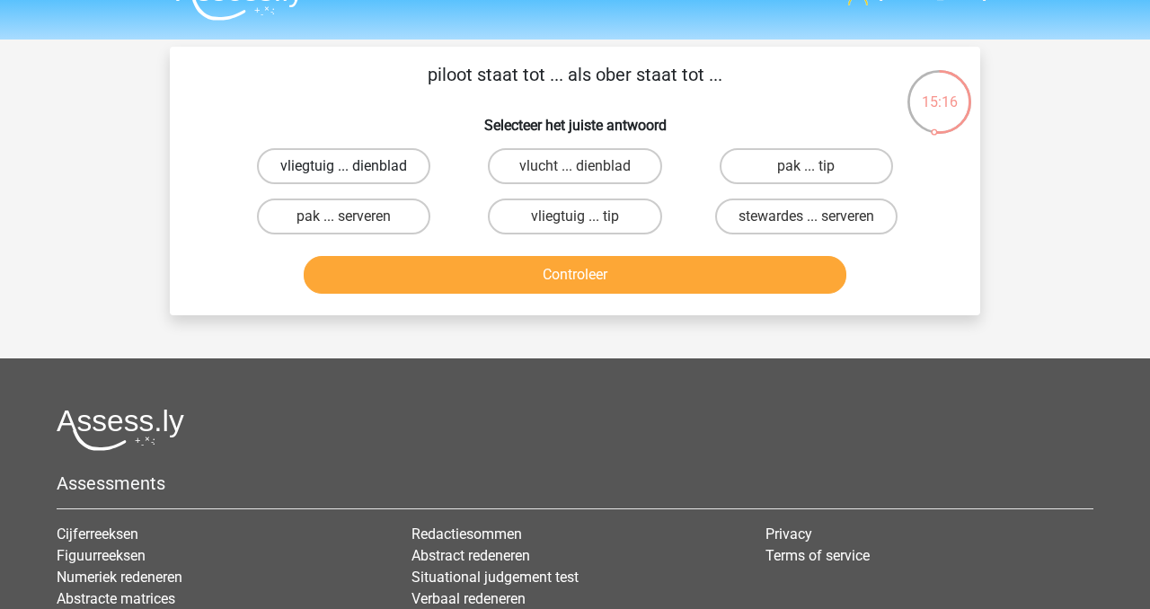
click at [371, 166] on label "vliegtuig ... dienblad" at bounding box center [343, 166] width 173 height 36
click at [356, 166] on input "vliegtuig ... dienblad" at bounding box center [350, 172] width 12 height 12
radio input "true"
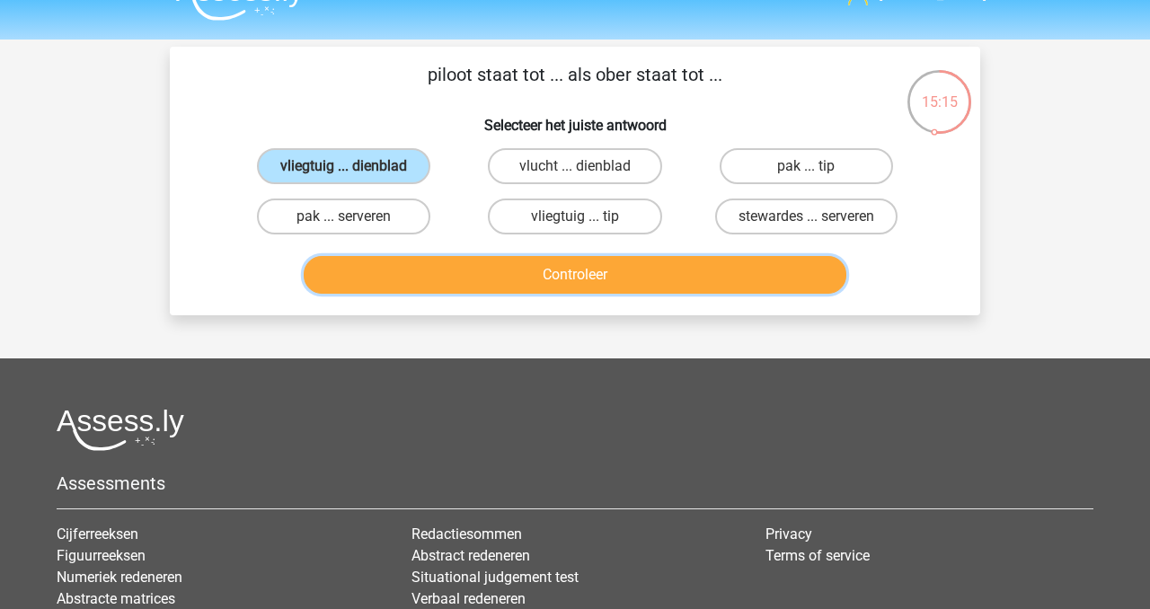
click at [501, 273] on button "Controleer" at bounding box center [576, 275] width 544 height 38
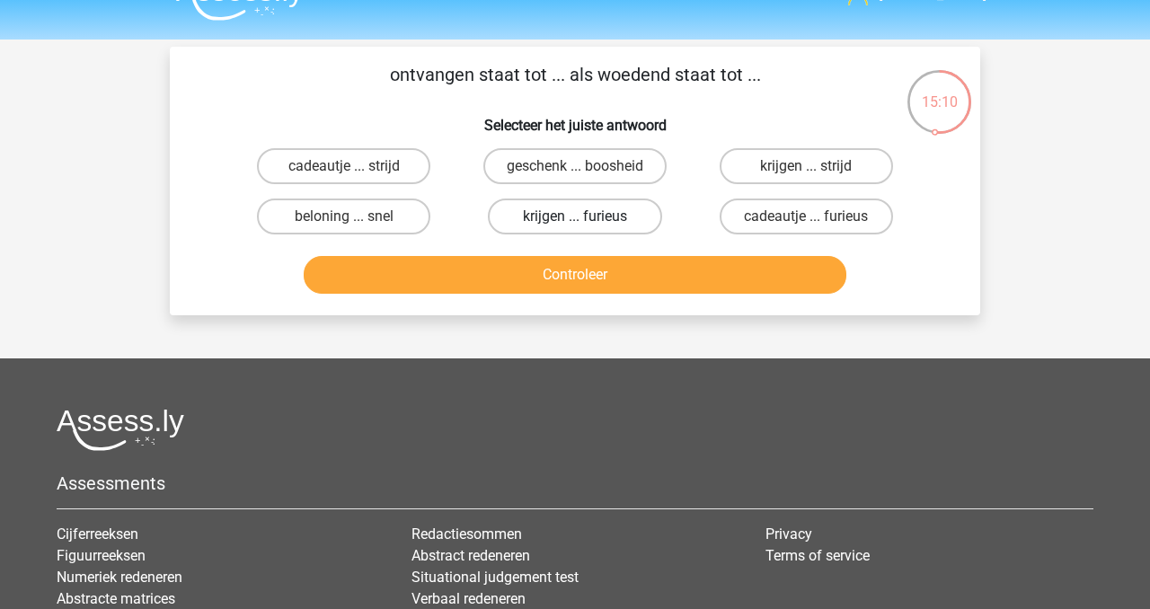
click at [564, 219] on label "krijgen ... furieus" at bounding box center [574, 217] width 173 height 36
click at [575, 219] on input "krijgen ... furieus" at bounding box center [581, 223] width 12 height 12
radio input "true"
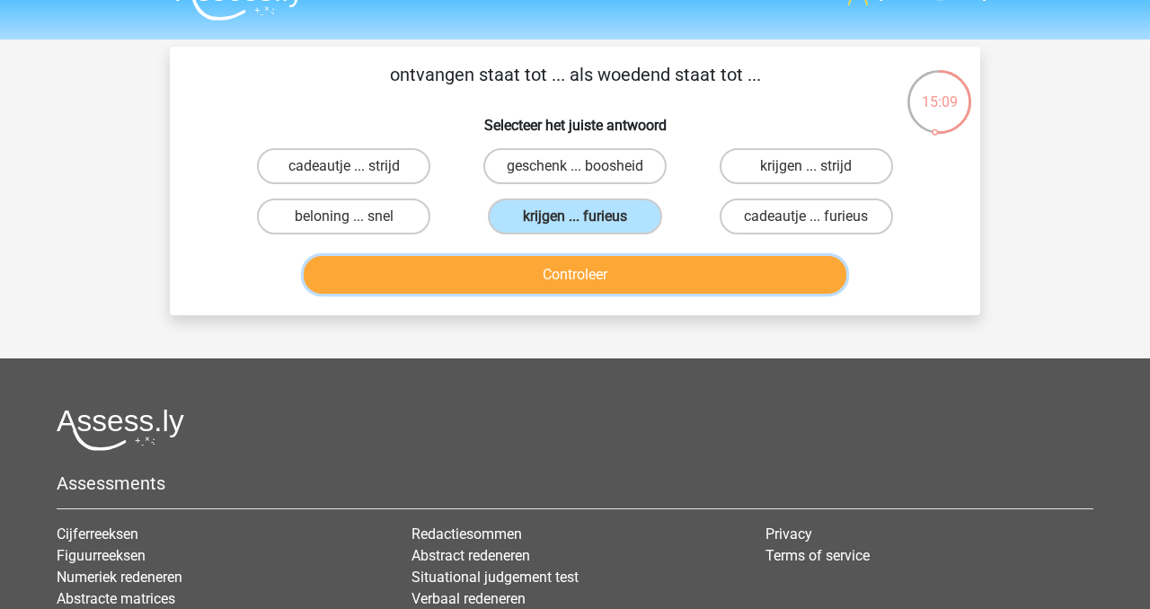
click at [588, 274] on button "Controleer" at bounding box center [576, 275] width 544 height 38
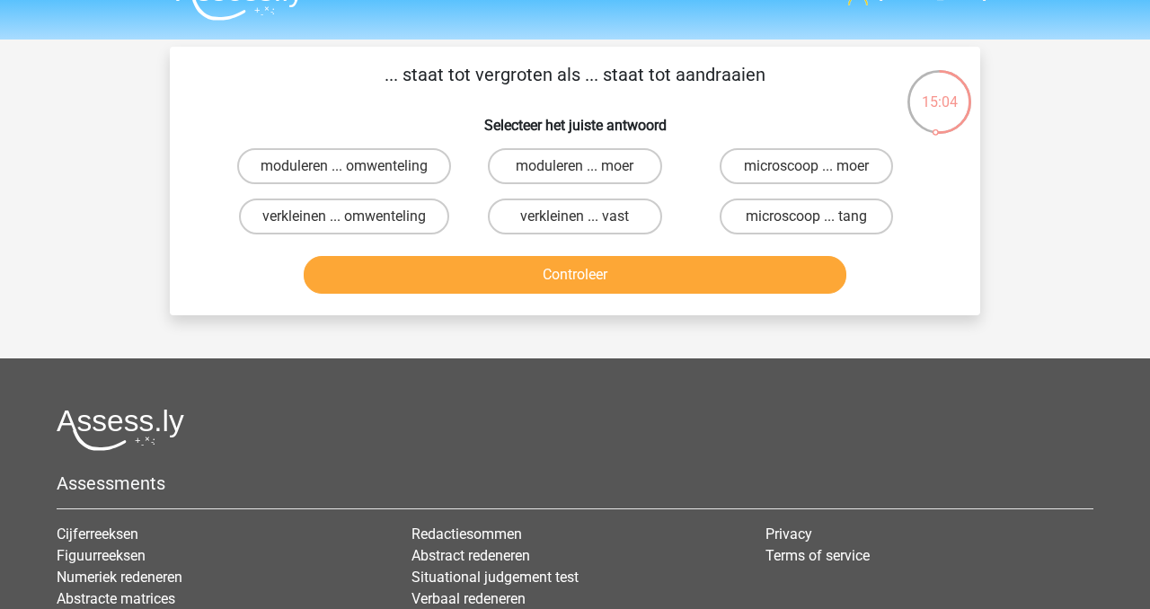
click at [814, 217] on input "microscoop ... tang" at bounding box center [812, 223] width 12 height 12
radio input "true"
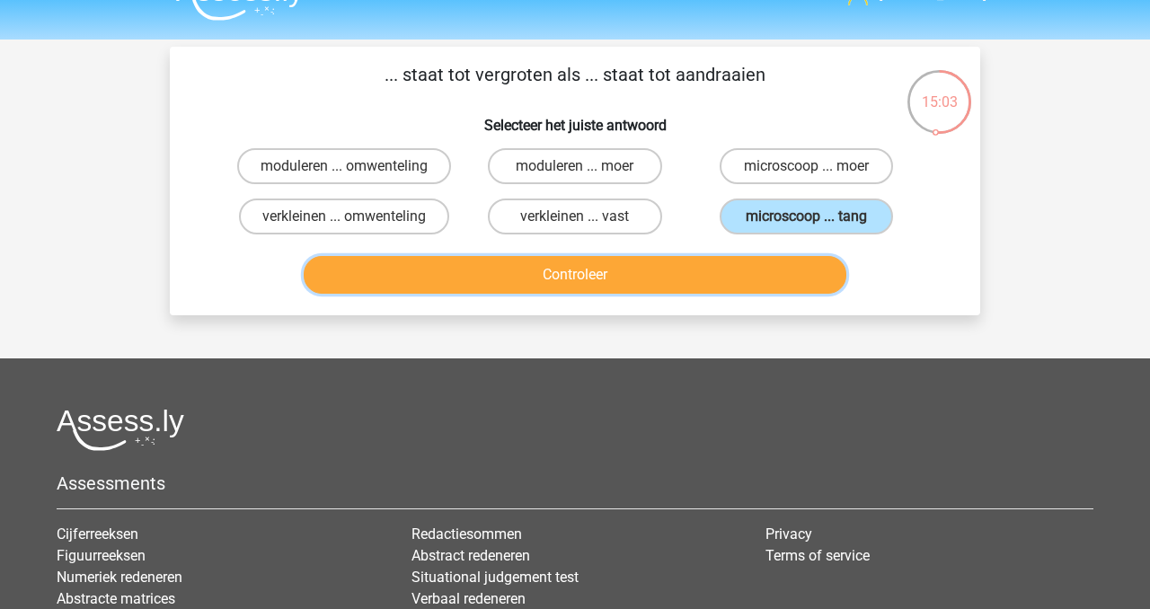
click at [742, 262] on button "Controleer" at bounding box center [576, 275] width 544 height 38
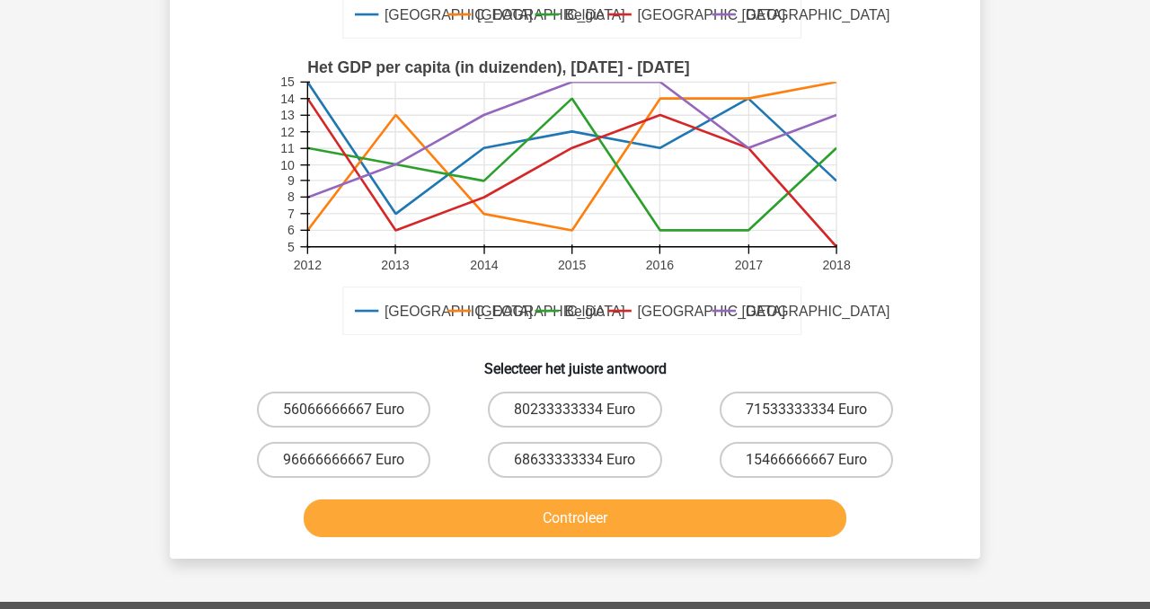
scroll to position [463, 0]
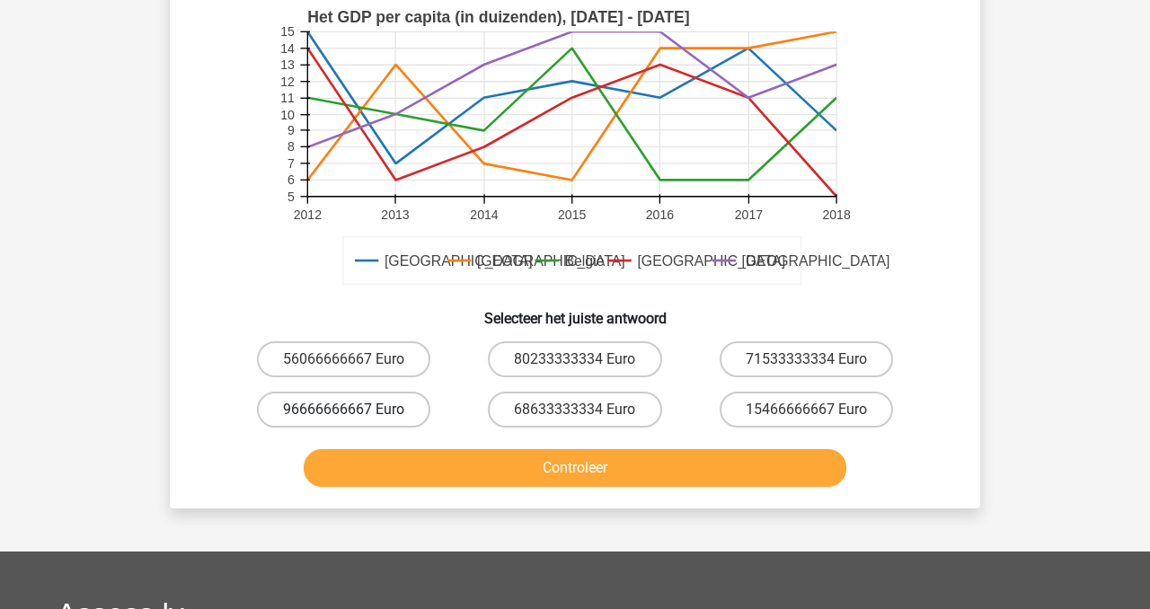
click at [324, 392] on label "96666666667 Euro" at bounding box center [343, 410] width 173 height 36
click at [344, 410] on input "96666666667 Euro" at bounding box center [350, 416] width 12 height 12
radio input "true"
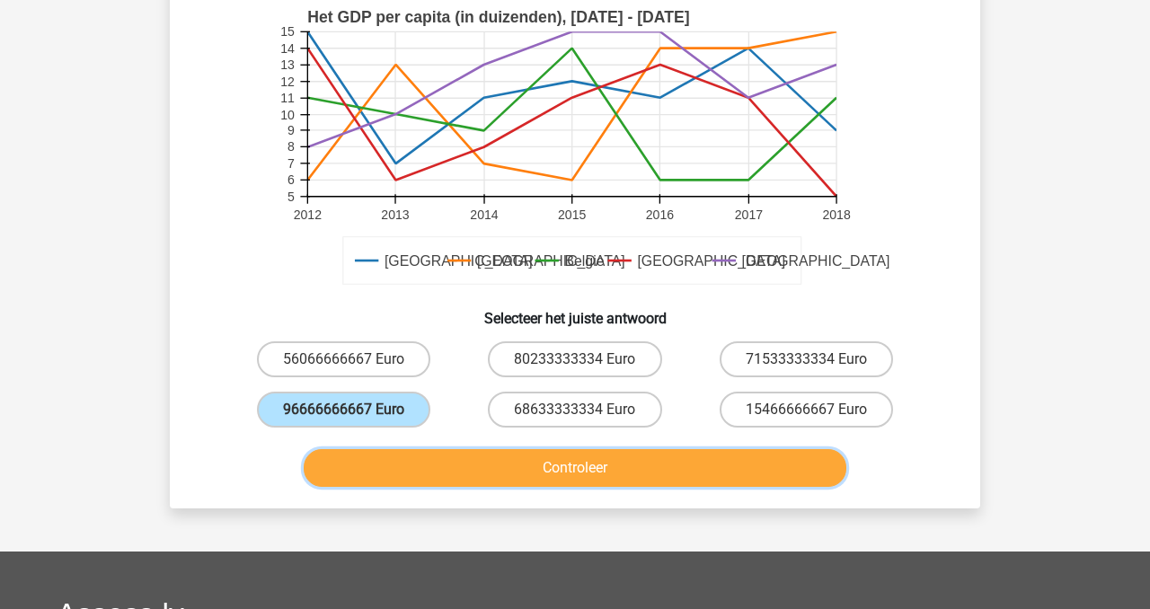
click at [537, 449] on button "Controleer" at bounding box center [576, 468] width 544 height 38
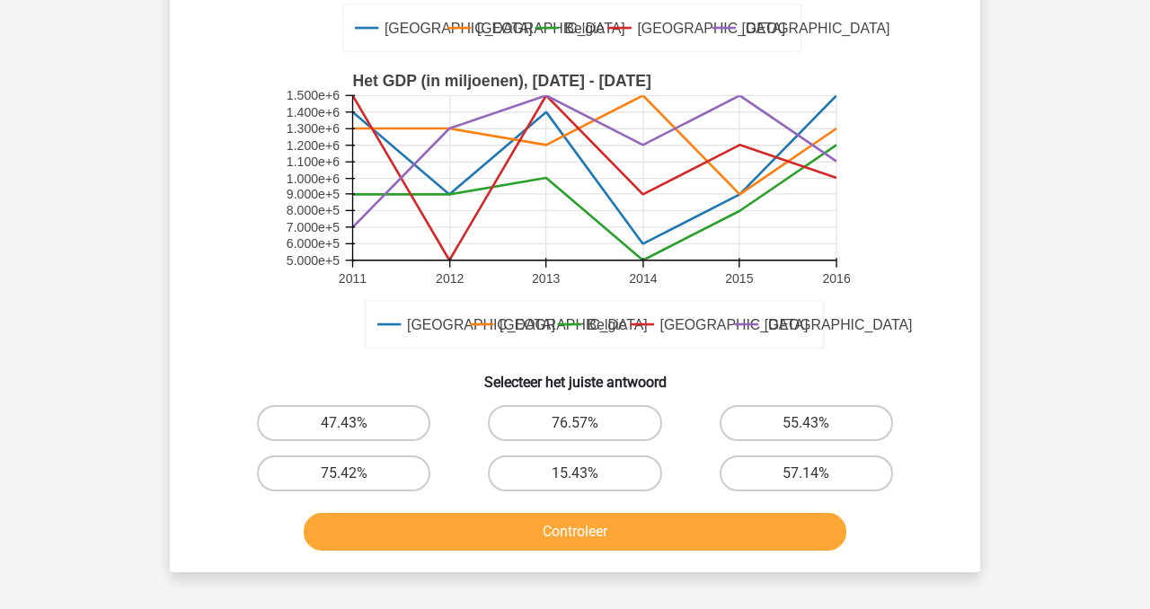
scroll to position [397, 0]
click at [598, 421] on label "76.57%" at bounding box center [574, 422] width 173 height 36
click at [587, 422] on input "76.57%" at bounding box center [581, 428] width 12 height 12
radio input "true"
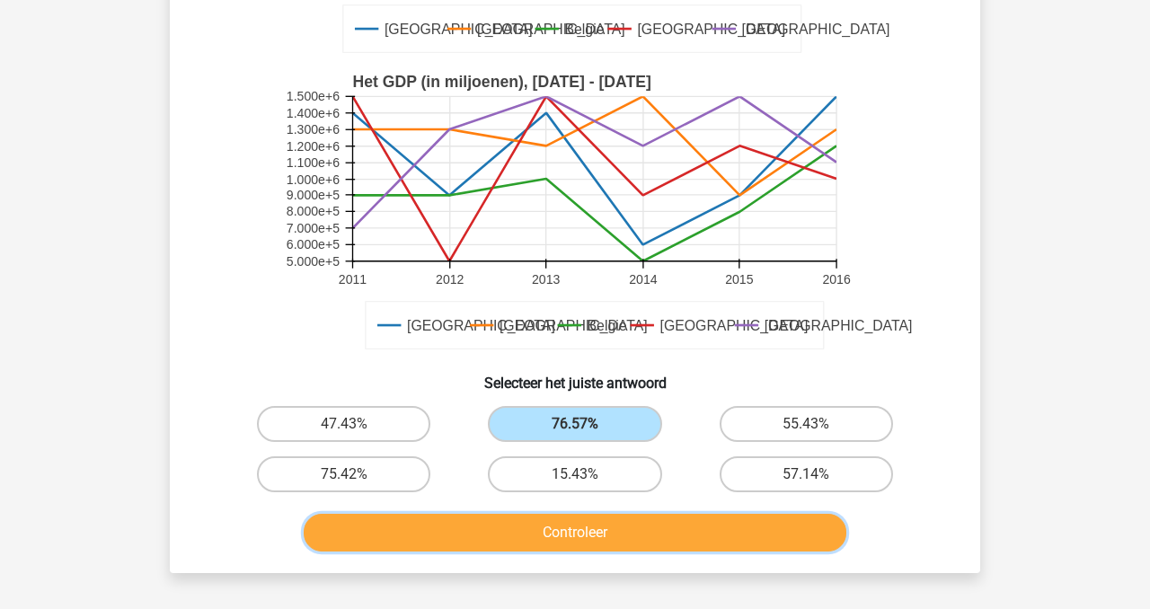
click at [698, 542] on button "Controleer" at bounding box center [576, 533] width 544 height 38
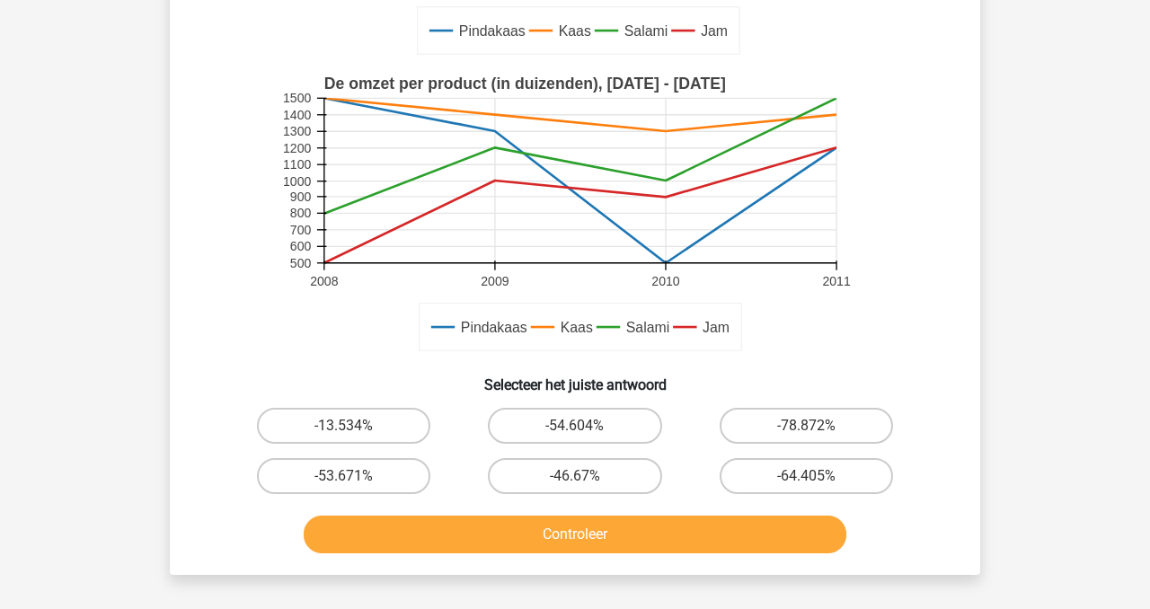
scroll to position [394, 0]
click at [779, 430] on label "-78.872%" at bounding box center [806, 426] width 173 height 36
click at [806, 430] on input "-78.872%" at bounding box center [812, 432] width 12 height 12
radio input "true"
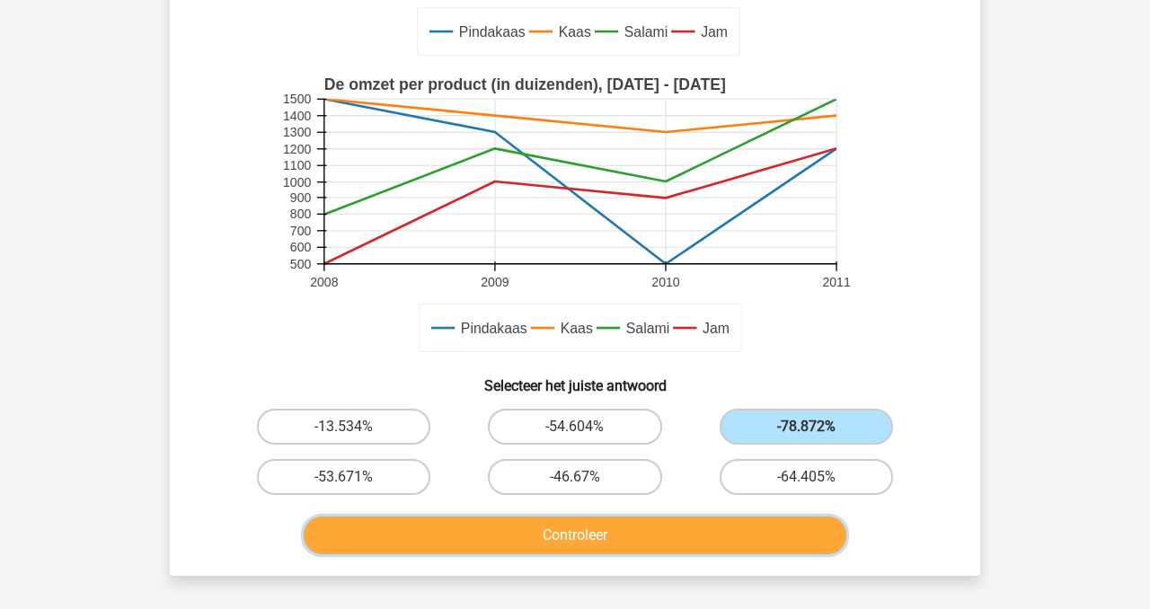
click at [734, 539] on button "Controleer" at bounding box center [576, 536] width 544 height 38
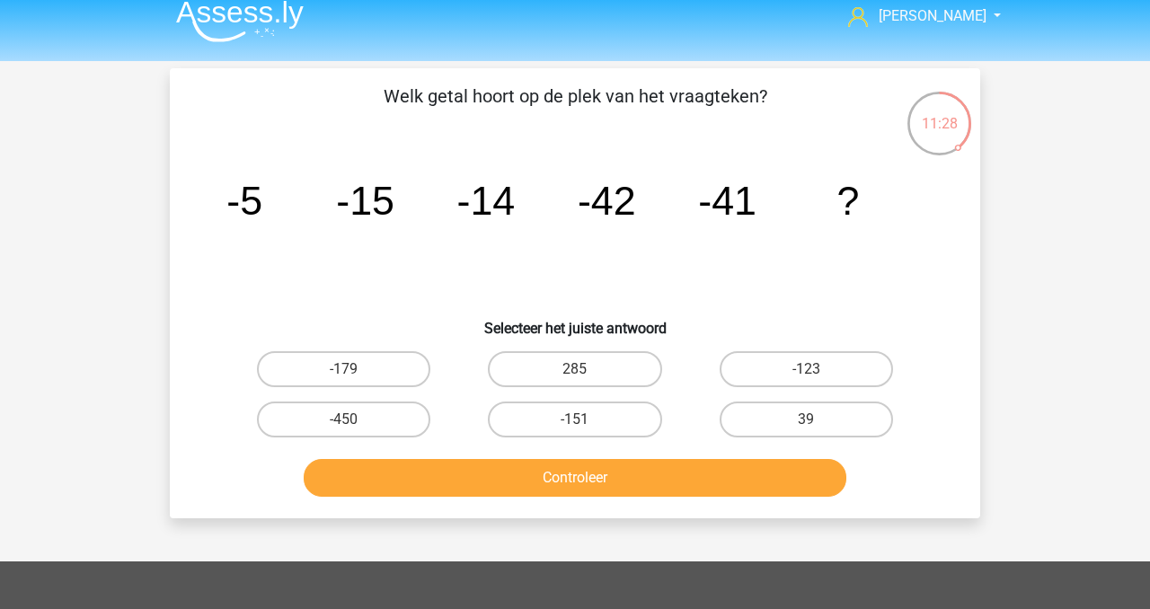
scroll to position [0, 0]
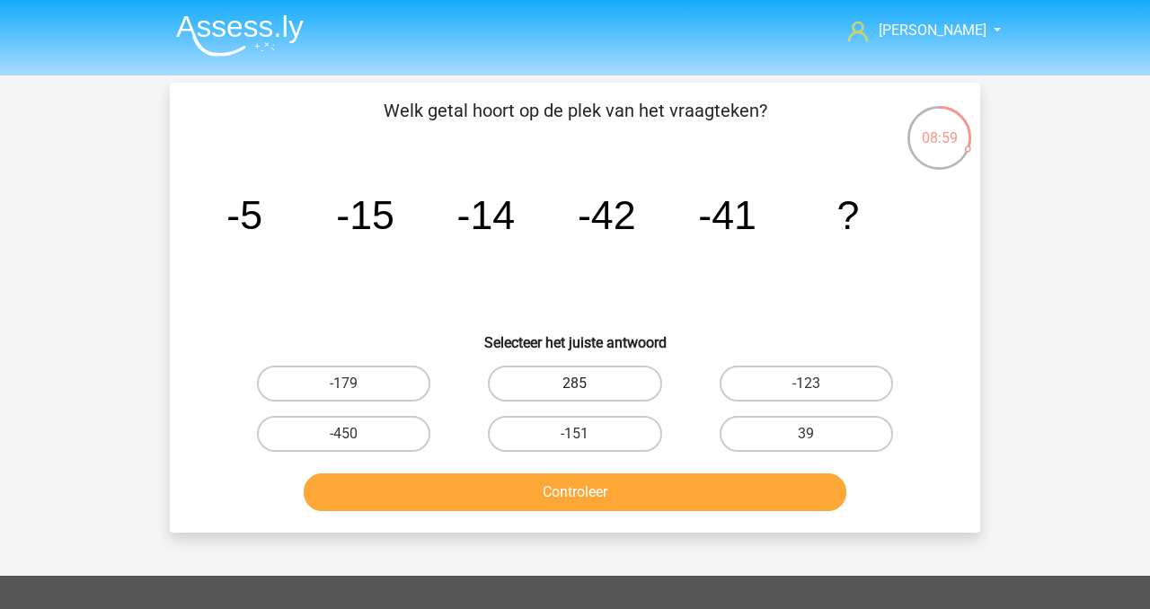
click at [568, 394] on label "285" at bounding box center [574, 384] width 173 height 36
click at [575, 394] on input "285" at bounding box center [581, 390] width 12 height 12
radio input "true"
click at [571, 439] on label "-151" at bounding box center [574, 434] width 173 height 36
click at [575, 439] on input "-151" at bounding box center [581, 440] width 12 height 12
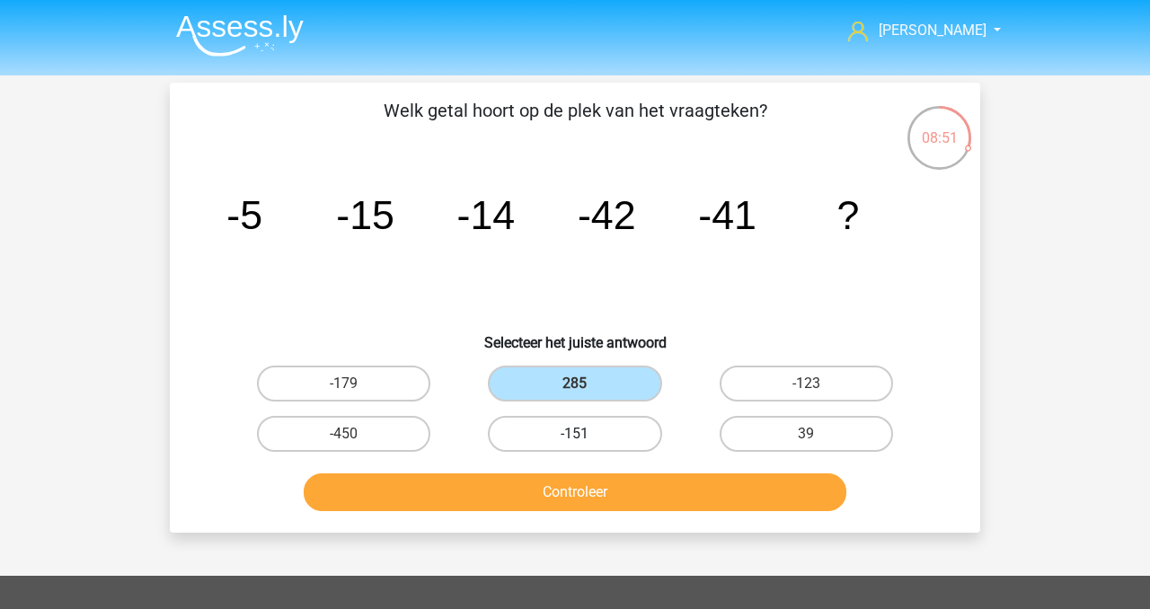
radio input "true"
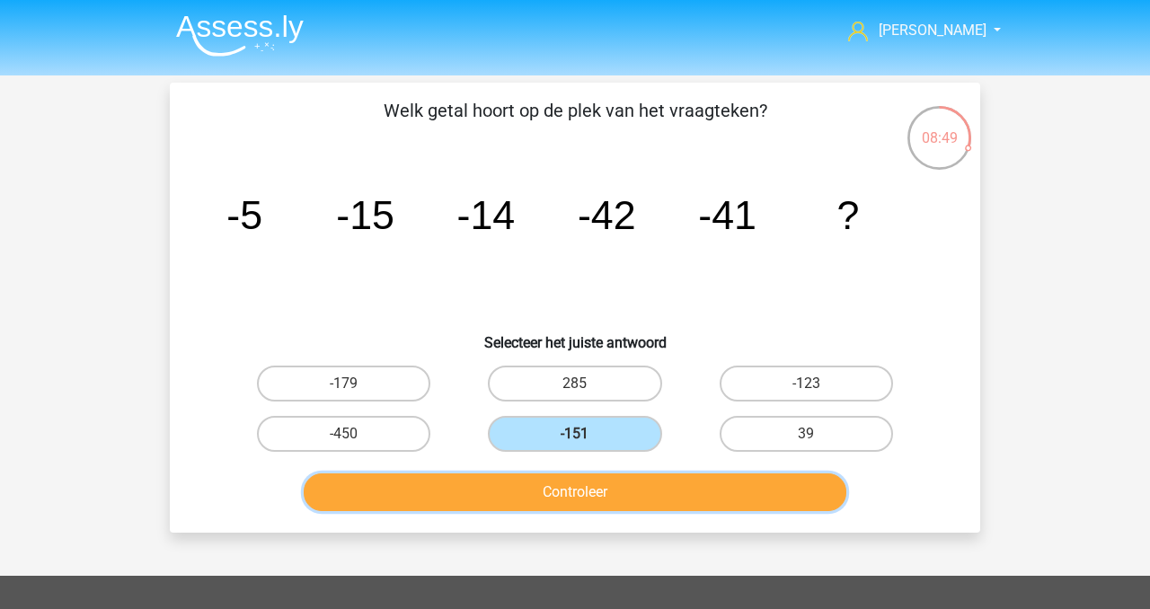
click at [583, 489] on button "Controleer" at bounding box center [576, 493] width 544 height 38
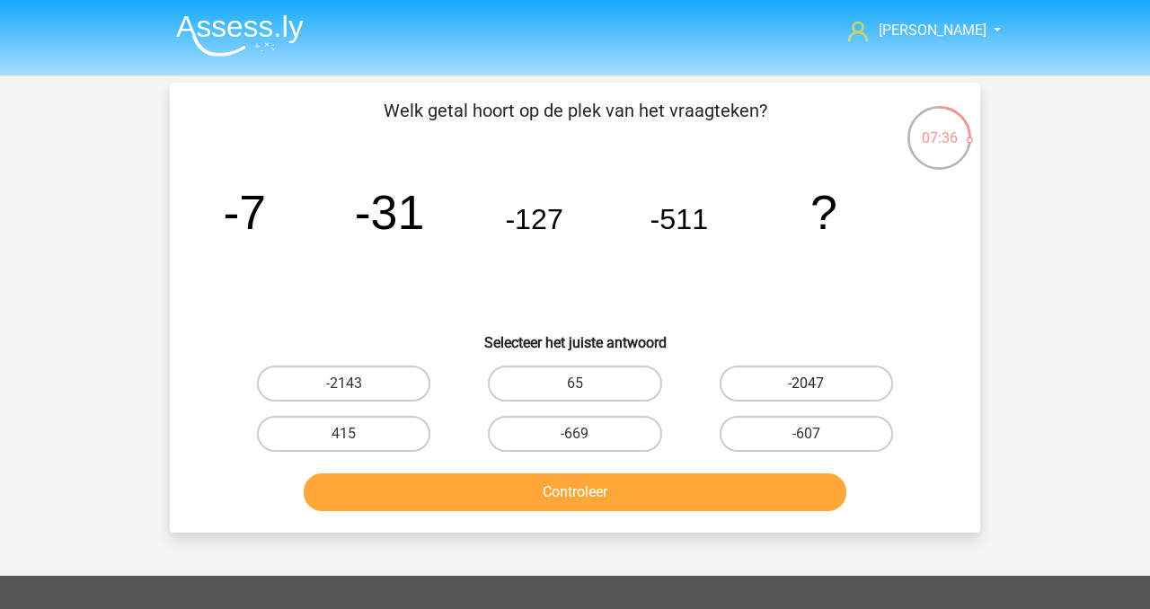
click at [801, 377] on label "-2047" at bounding box center [806, 384] width 173 height 36
click at [806, 384] on input "-2047" at bounding box center [812, 390] width 12 height 12
radio input "true"
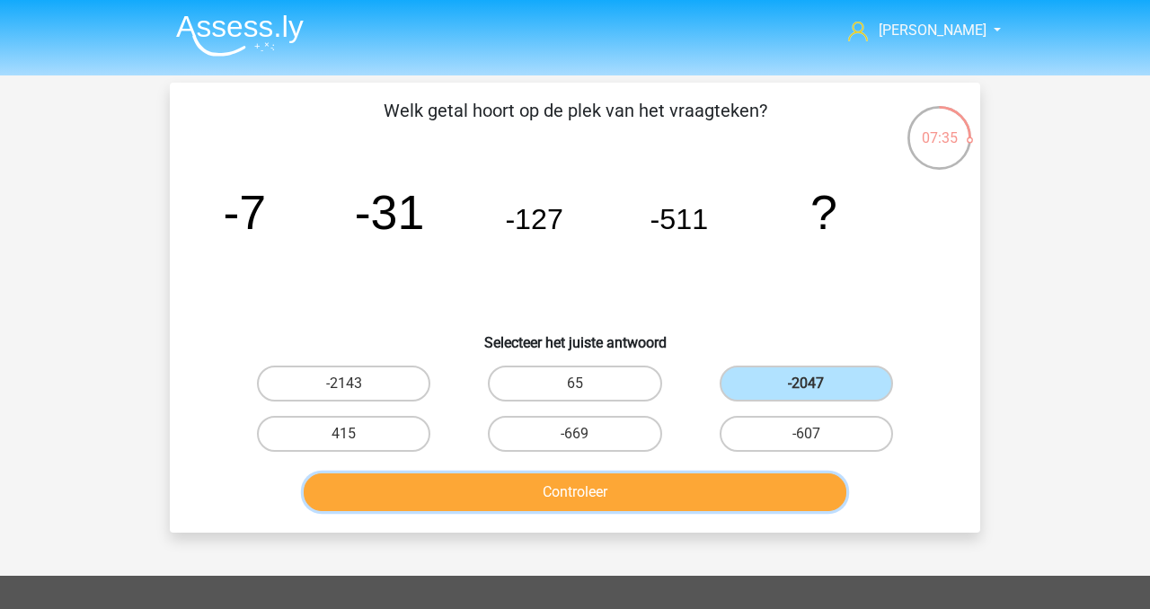
click at [710, 491] on button "Controleer" at bounding box center [576, 493] width 544 height 38
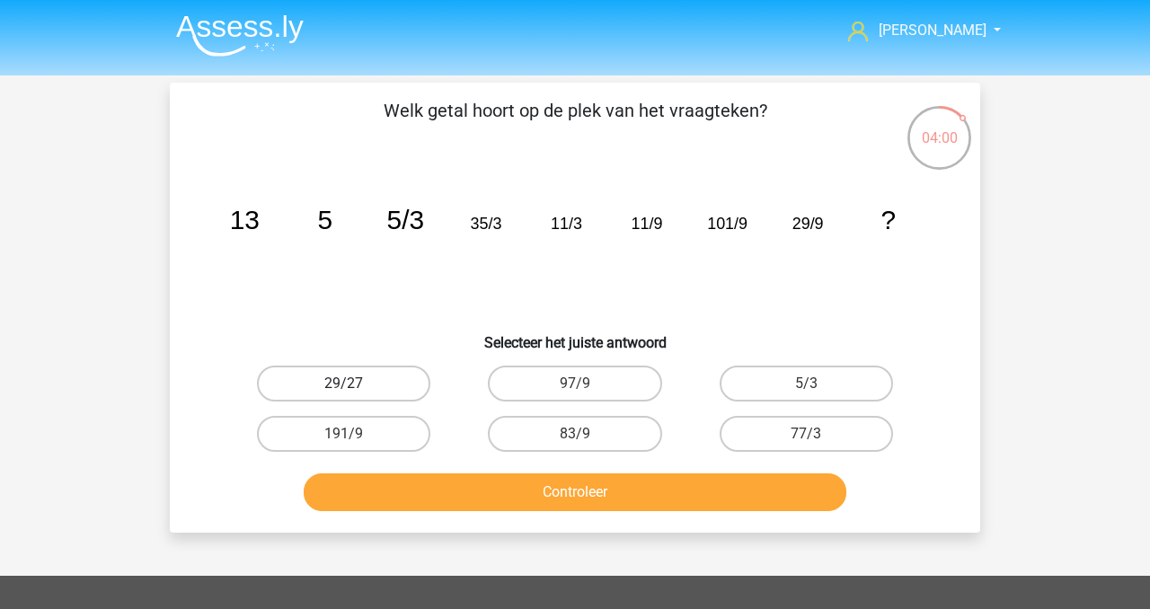
click at [321, 377] on label "29/27" at bounding box center [343, 384] width 173 height 36
click at [344, 384] on input "29/27" at bounding box center [350, 390] width 12 height 12
radio input "true"
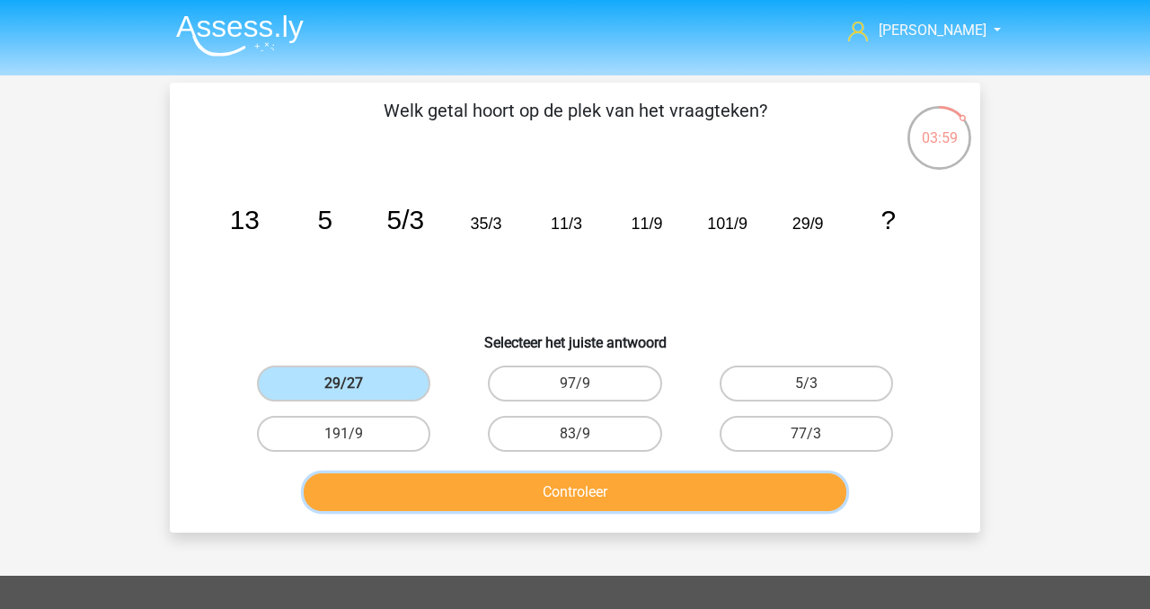
click at [504, 492] on button "Controleer" at bounding box center [576, 493] width 544 height 38
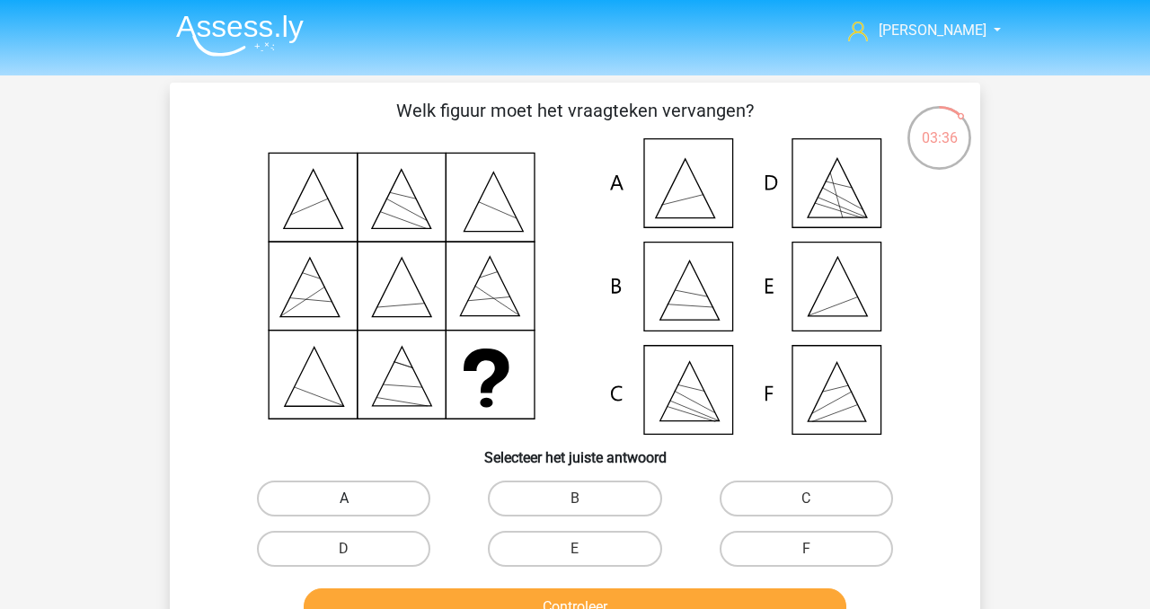
click at [365, 489] on label "A" at bounding box center [343, 499] width 173 height 36
click at [356, 499] on input "A" at bounding box center [350, 505] width 12 height 12
radio input "true"
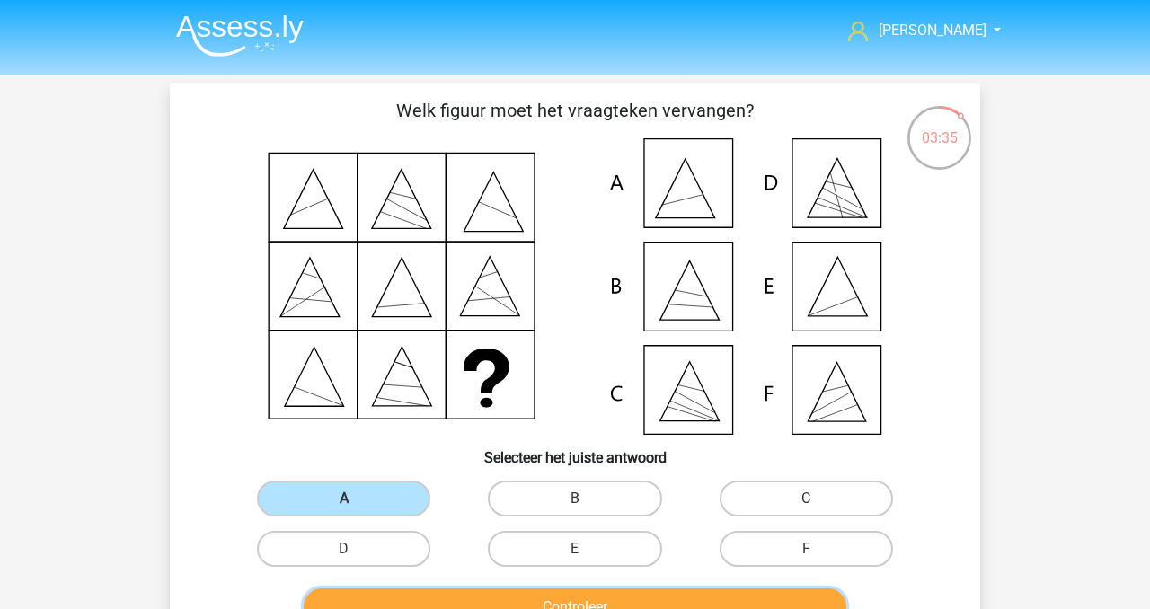
click at [491, 602] on button "Controleer" at bounding box center [576, 608] width 544 height 38
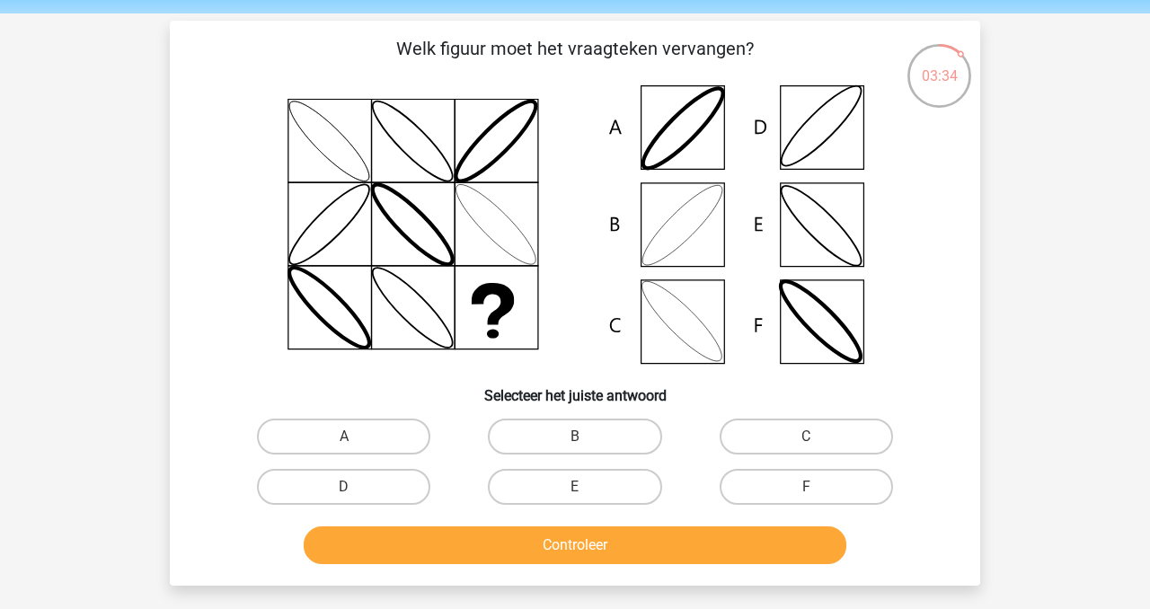
scroll to position [64, 0]
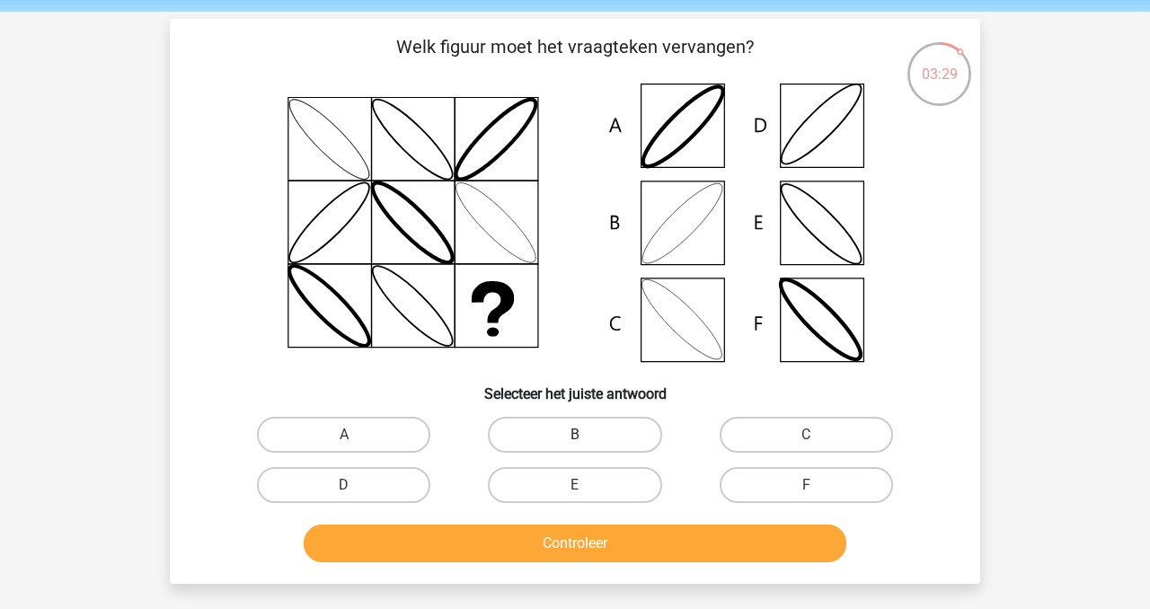
click at [596, 427] on label "B" at bounding box center [574, 435] width 173 height 36
click at [587, 435] on input "B" at bounding box center [581, 441] width 12 height 12
radio input "true"
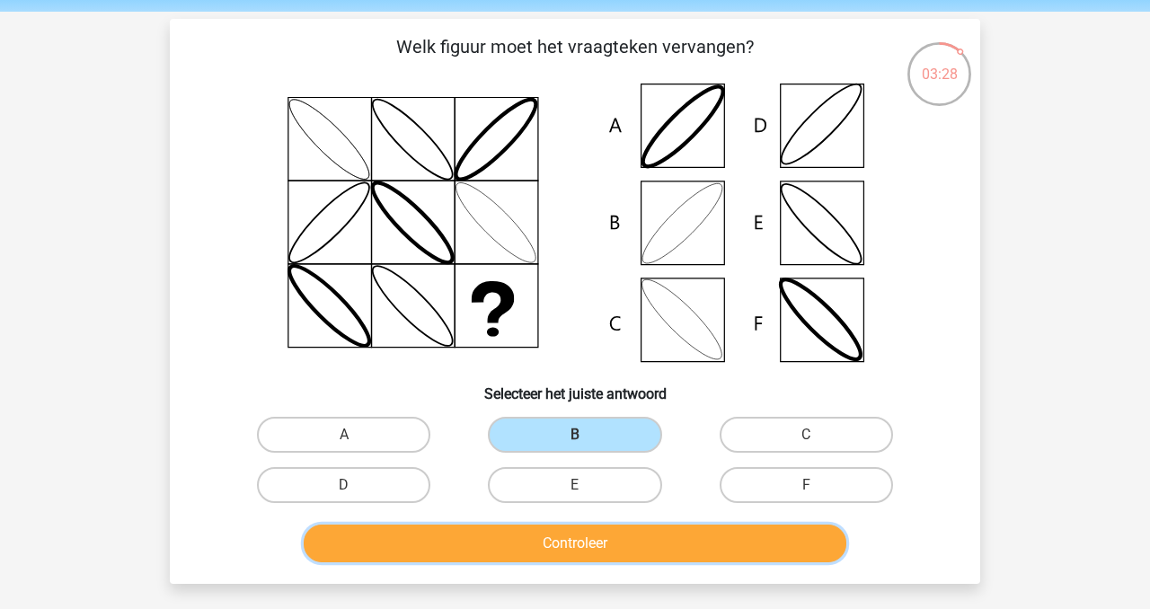
click at [608, 550] on button "Controleer" at bounding box center [576, 544] width 544 height 38
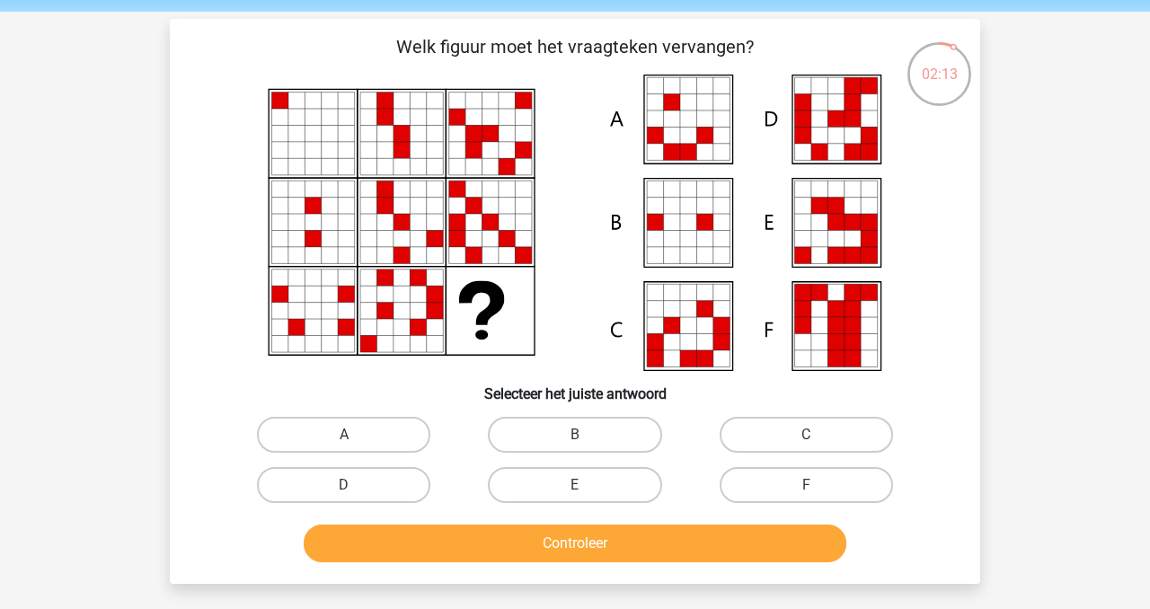
click at [574, 483] on label "E" at bounding box center [574, 485] width 173 height 36
click at [575, 485] on input "E" at bounding box center [581, 491] width 12 height 12
radio input "true"
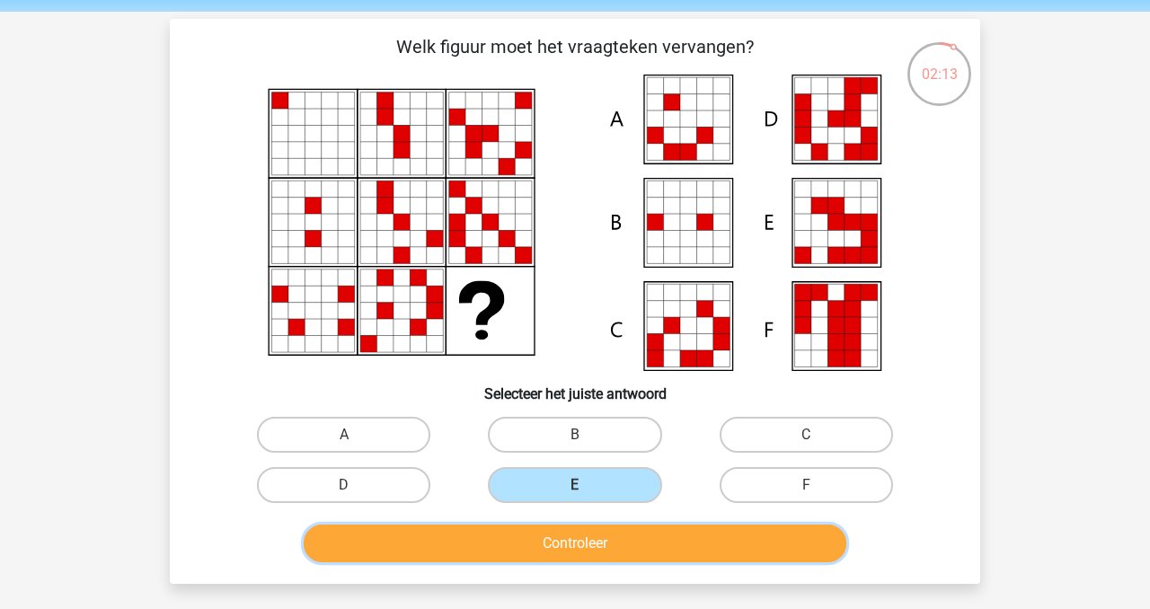
click at [629, 545] on button "Controleer" at bounding box center [576, 544] width 544 height 38
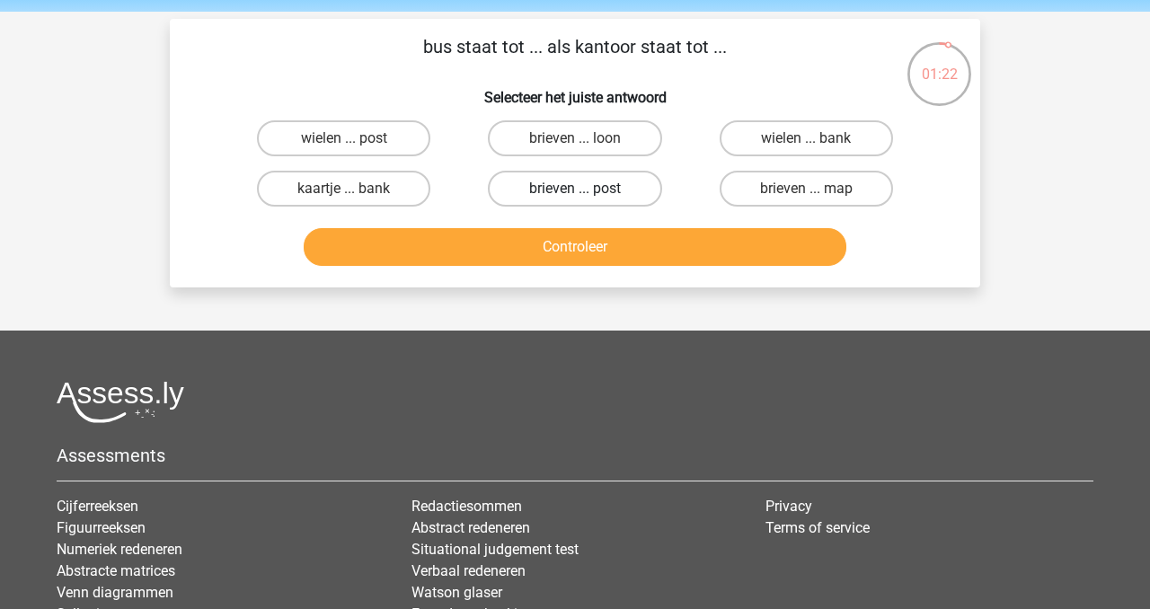
click at [618, 190] on label "brieven ... post" at bounding box center [574, 189] width 173 height 36
click at [587, 190] on input "brieven ... post" at bounding box center [581, 195] width 12 height 12
radio input "true"
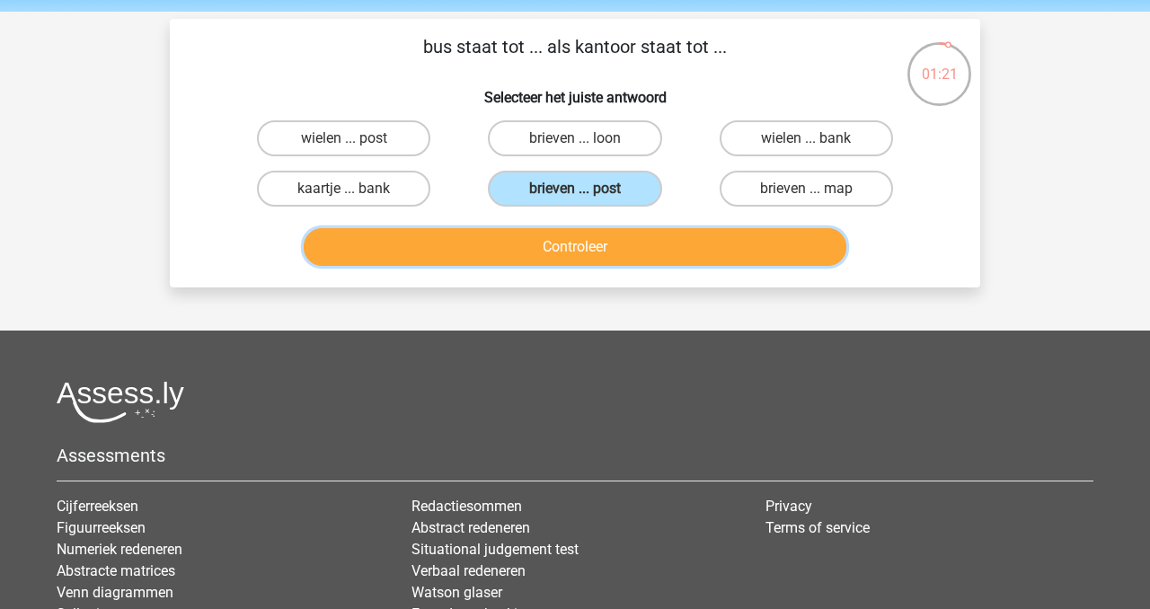
click at [639, 247] on button "Controleer" at bounding box center [576, 247] width 544 height 38
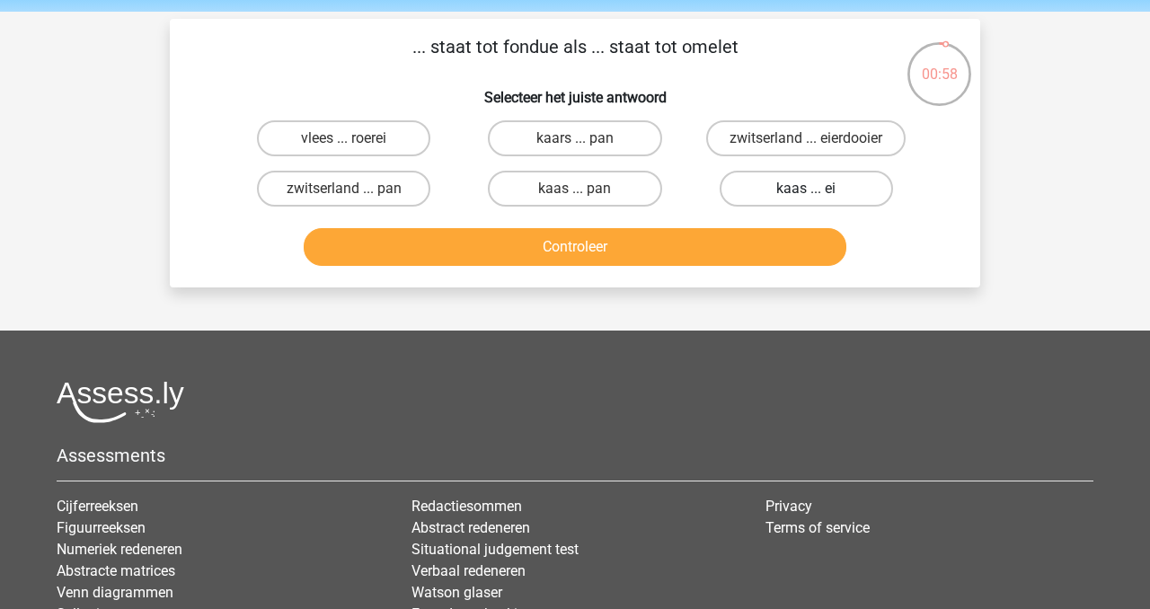
click at [833, 185] on label "kaas ... ei" at bounding box center [806, 189] width 173 height 36
click at [818, 189] on input "kaas ... ei" at bounding box center [812, 195] width 12 height 12
radio input "true"
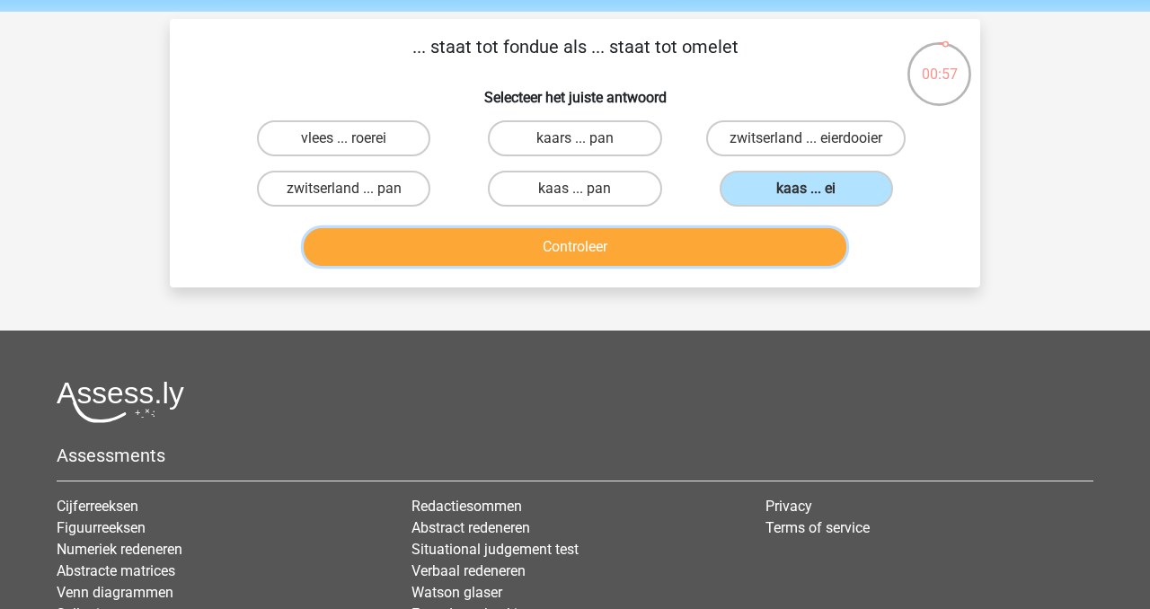
click at [730, 242] on button "Controleer" at bounding box center [576, 247] width 544 height 38
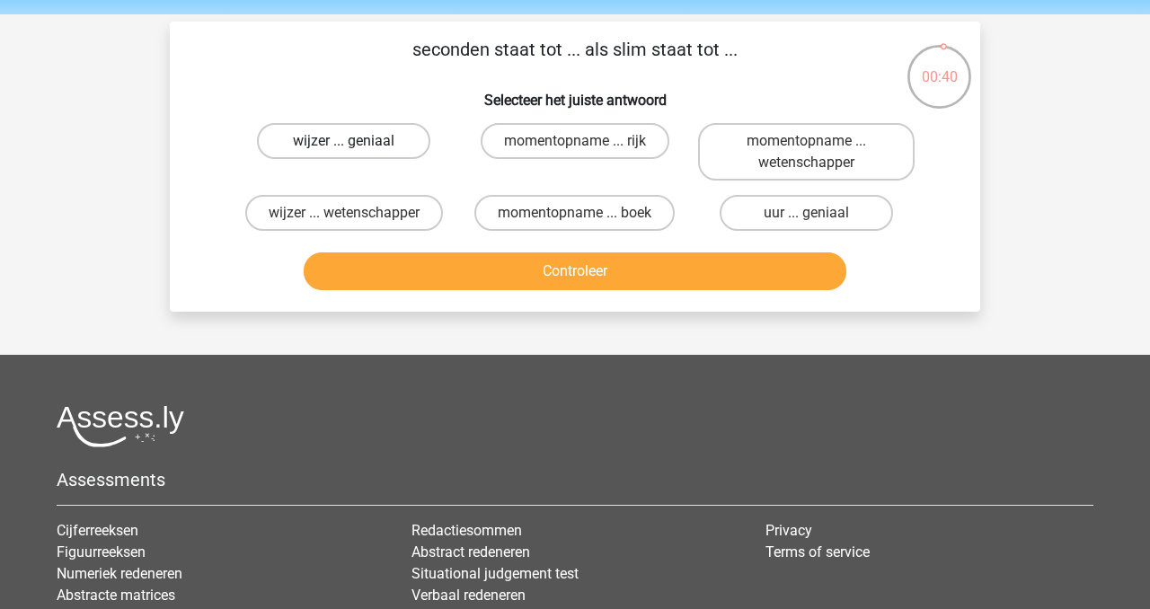
scroll to position [66, 0]
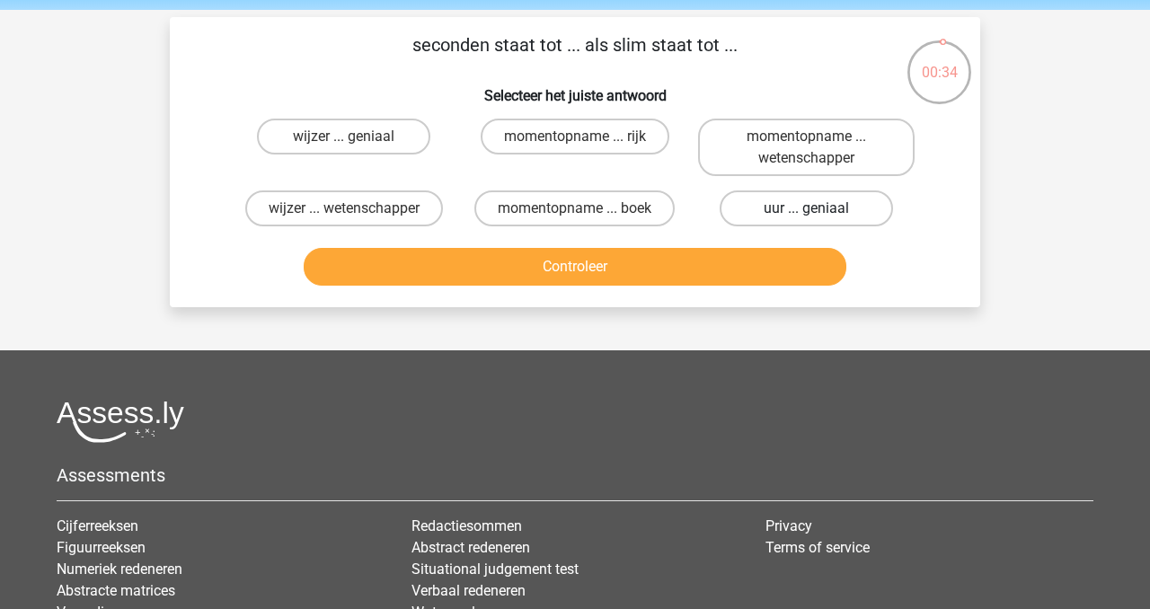
click at [790, 208] on label "uur ... geniaal" at bounding box center [806, 209] width 173 height 36
click at [806, 208] on input "uur ... geniaal" at bounding box center [812, 214] width 12 height 12
radio input "true"
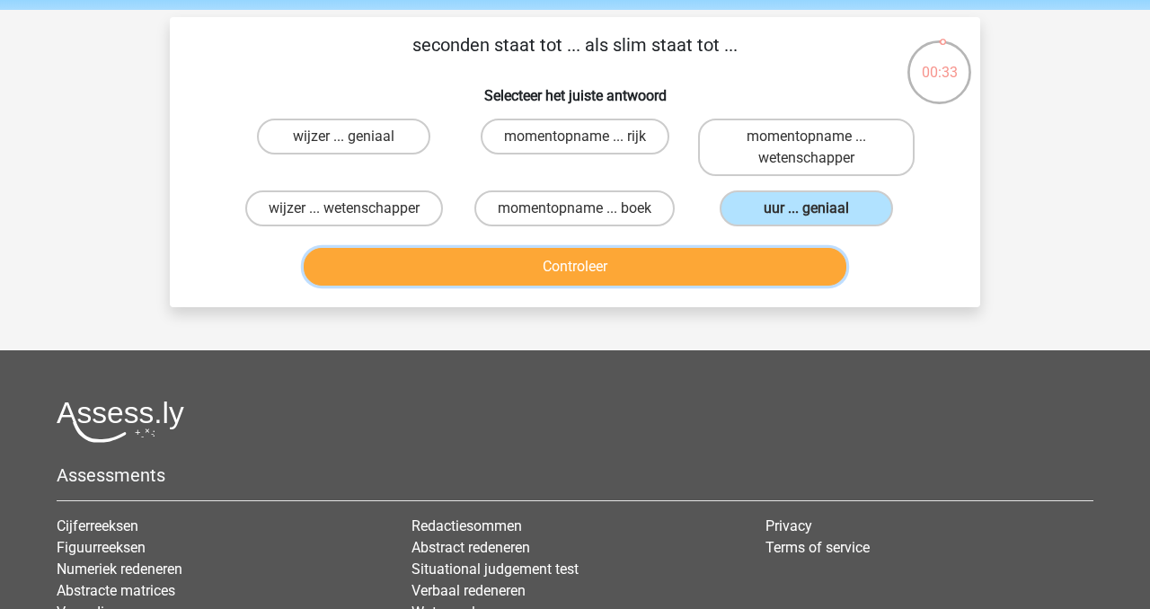
click at [731, 266] on button "Controleer" at bounding box center [576, 267] width 544 height 38
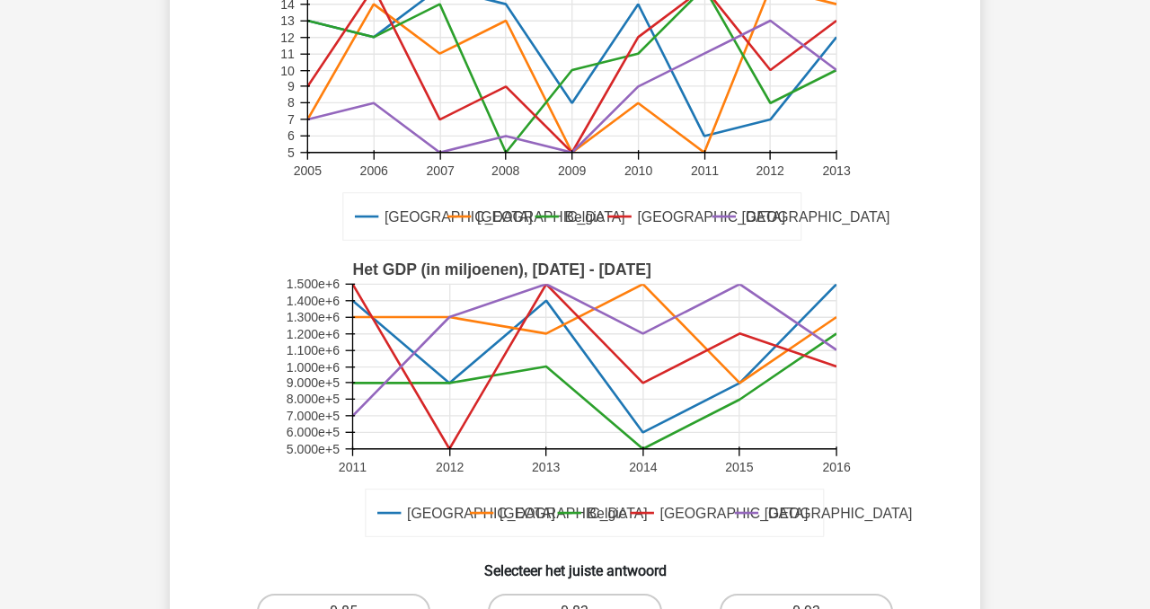
scroll to position [190, 0]
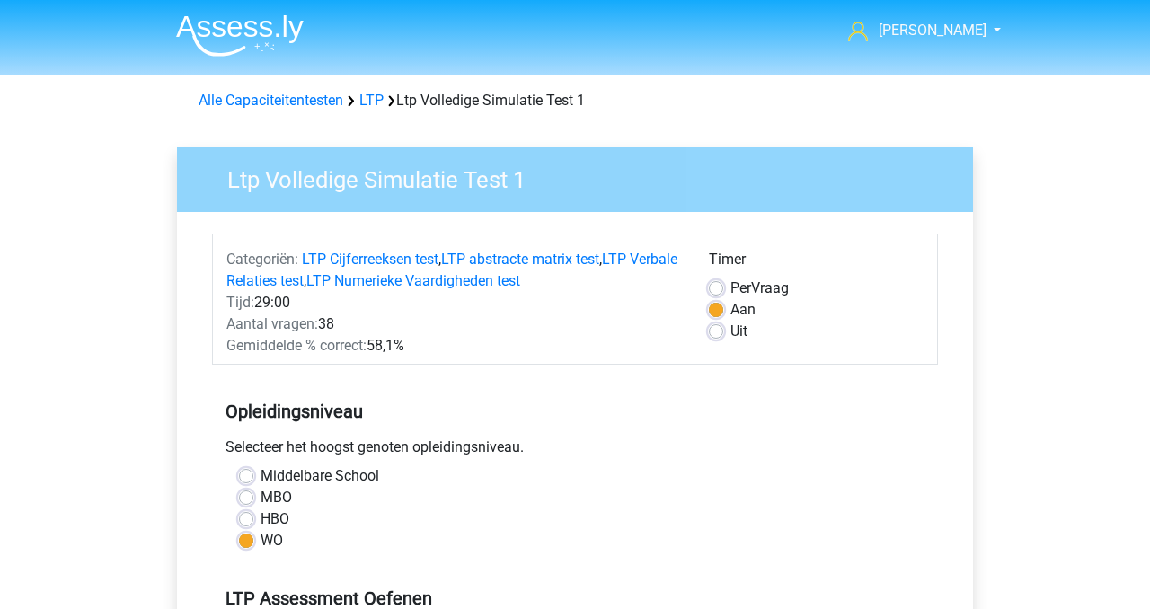
scroll to position [609, 0]
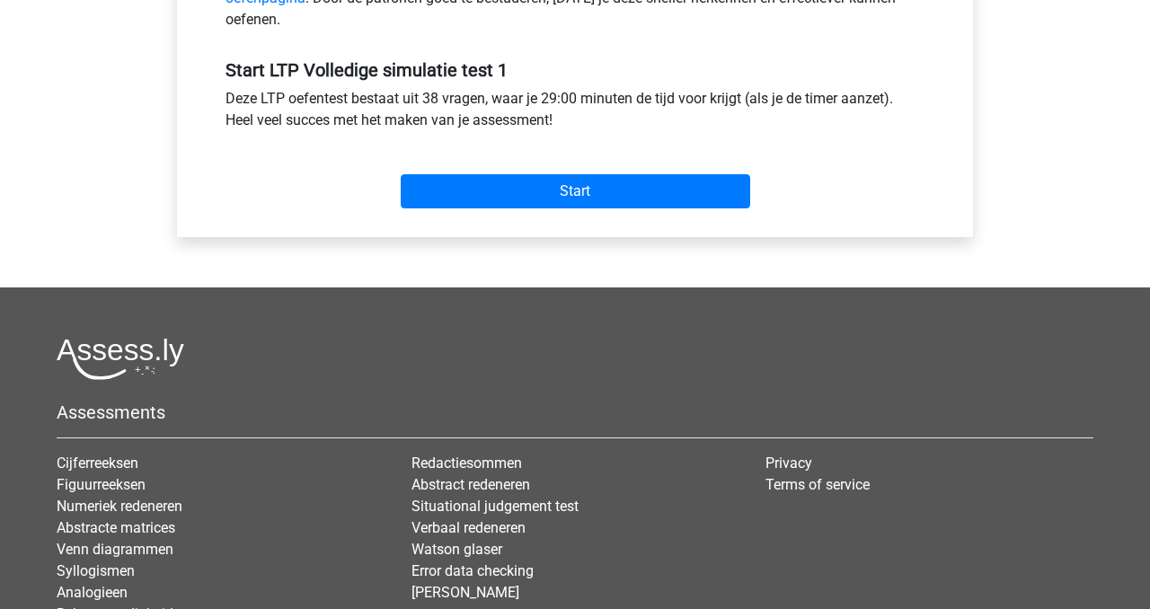
scroll to position [643, 0]
